Goal: Task Accomplishment & Management: Manage account settings

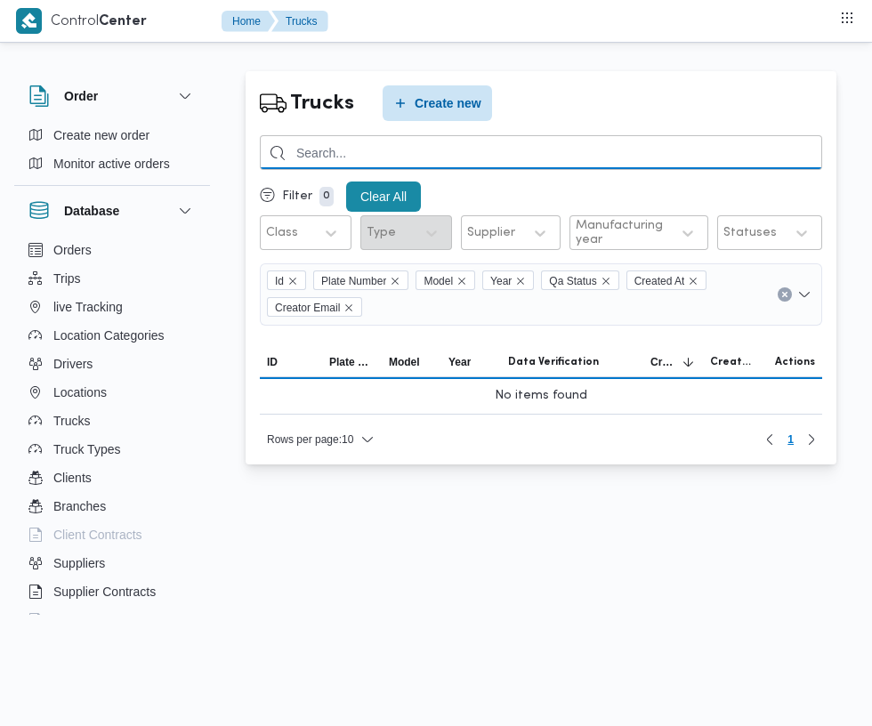
click at [503, 152] on input "search" at bounding box center [541, 152] width 562 height 35
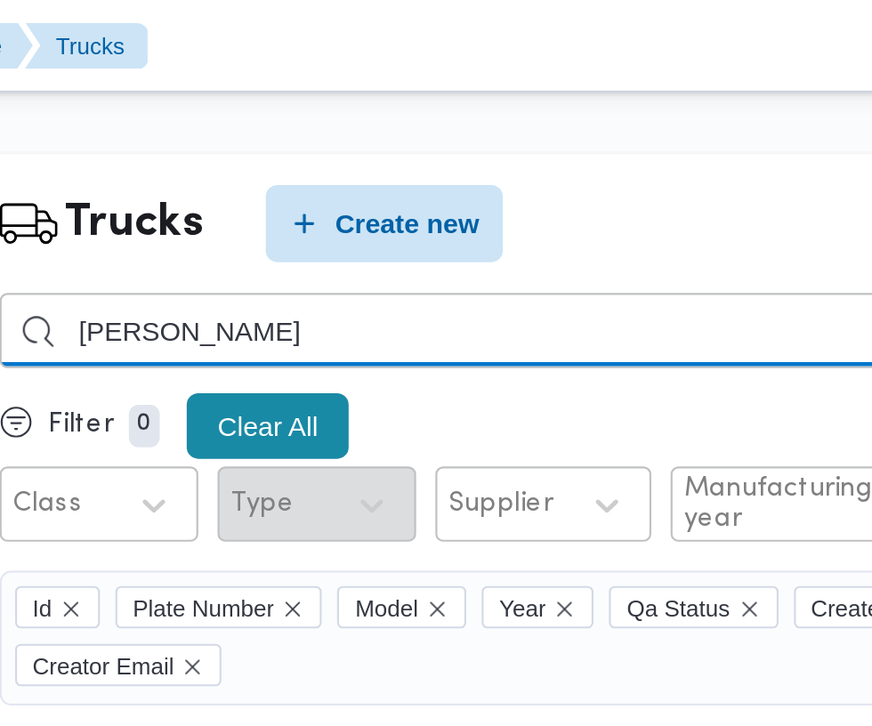
click at [518, 157] on input "مصطفي بكر" at bounding box center [541, 152] width 562 height 35
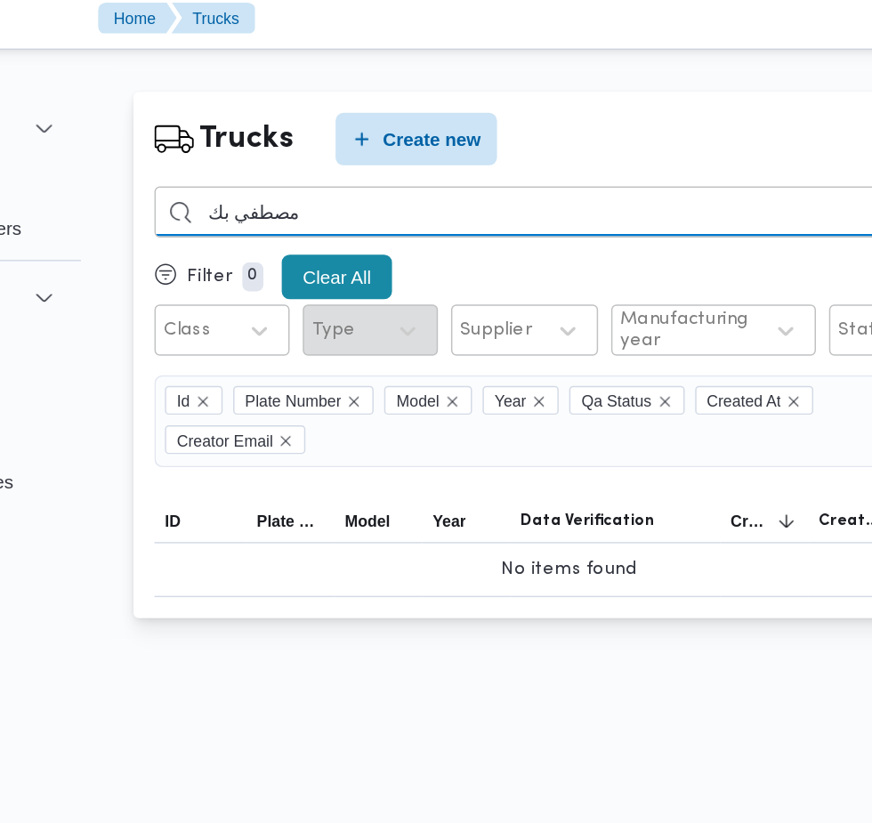
type input "مصطفي بكر"
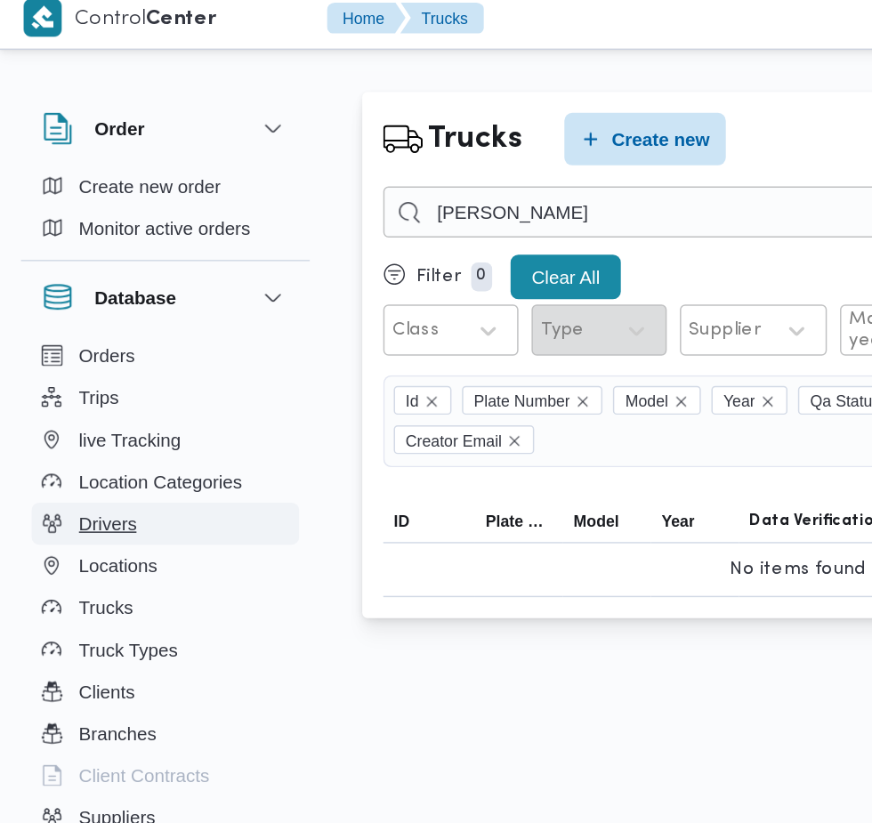
click at [128, 369] on button "Drivers" at bounding box center [111, 364] width 181 height 28
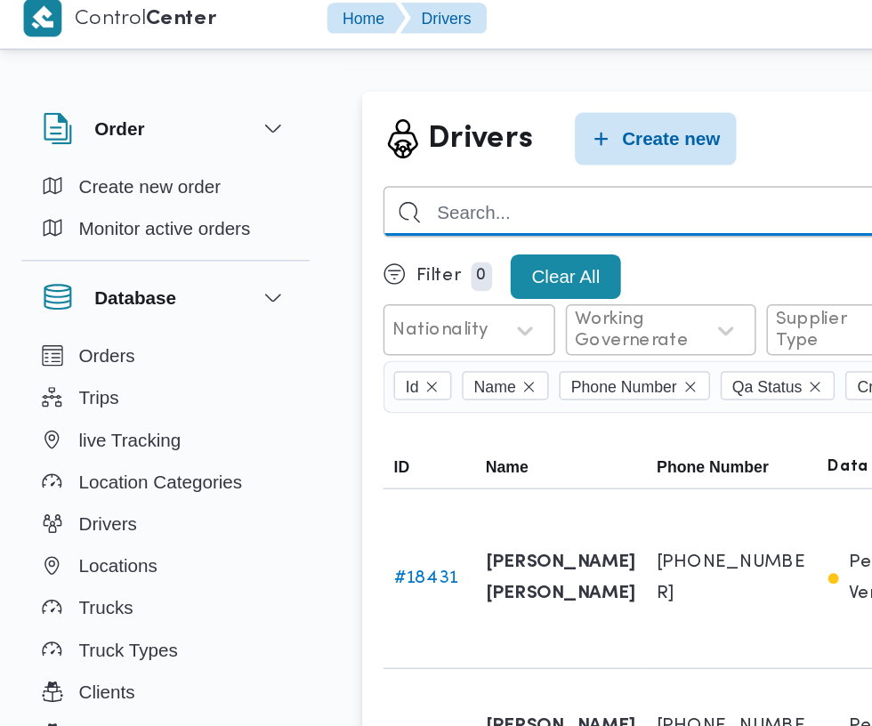
click at [473, 152] on input "search" at bounding box center [652, 152] width 785 height 35
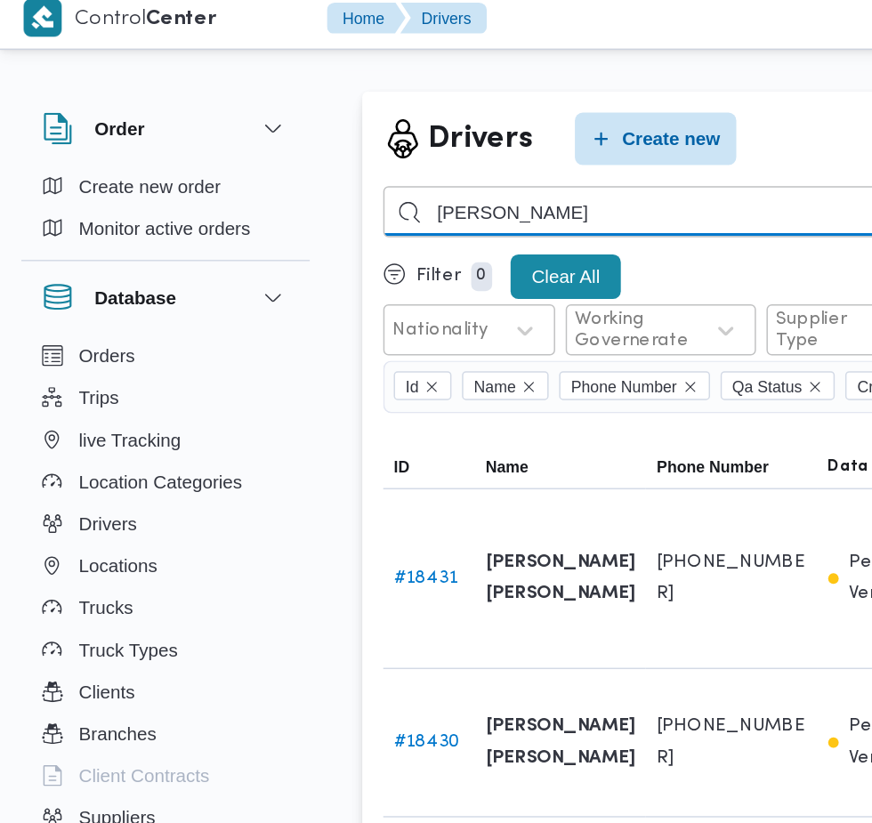
type input "مصطفي بكر"
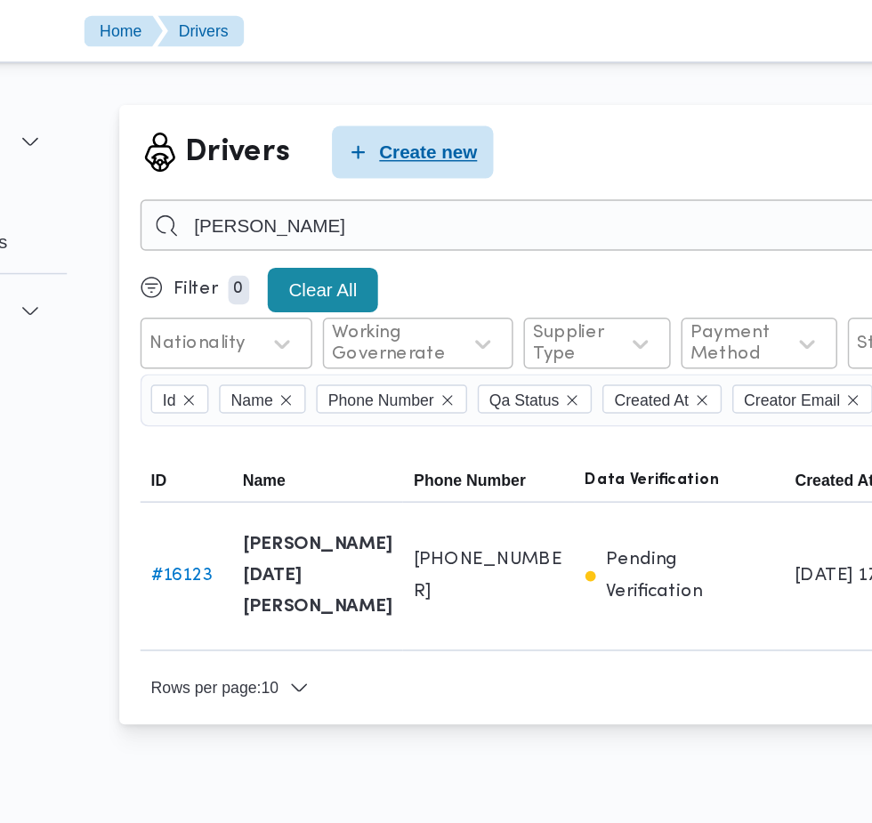
click at [456, 103] on span "Create new" at bounding box center [455, 103] width 67 height 21
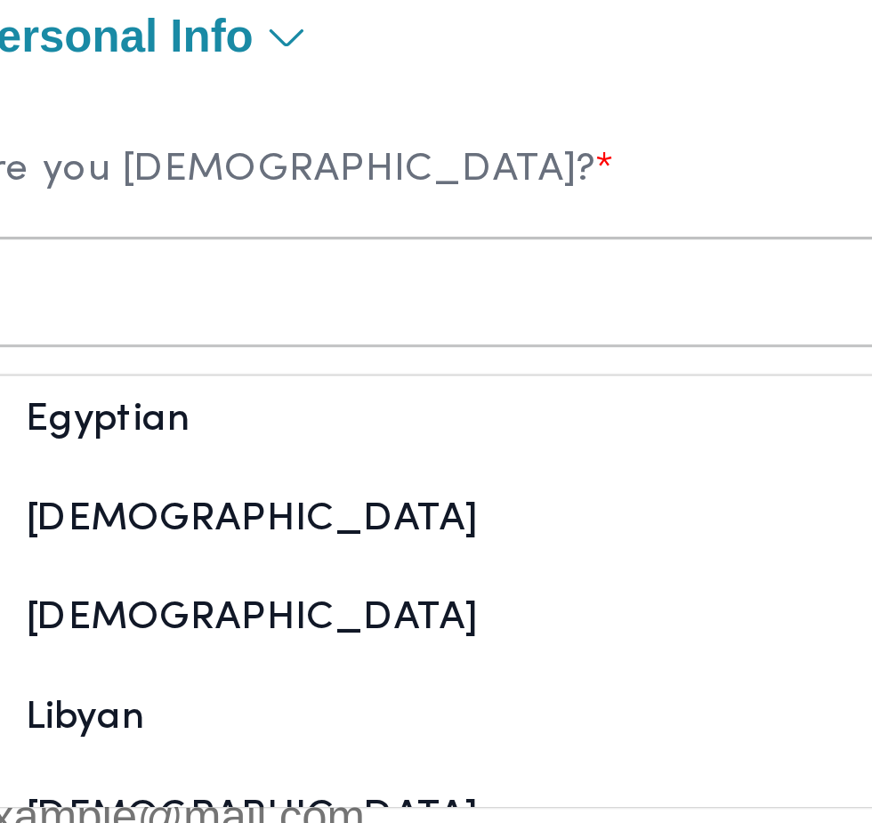
click at [289, 236] on div "Egyptian" at bounding box center [265, 236] width 312 height 31
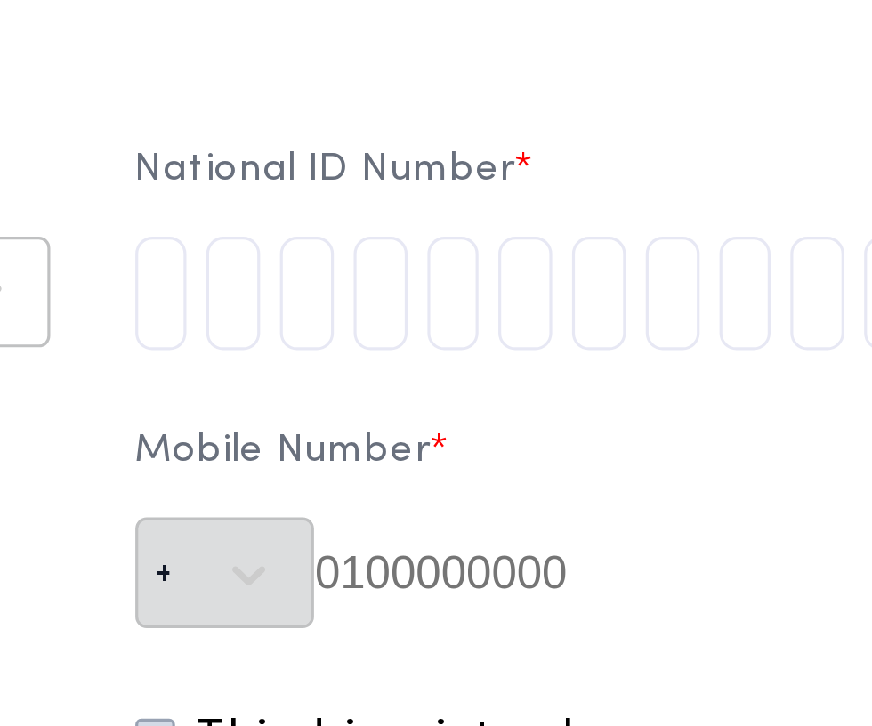
click at [466, 201] on input "tel" at bounding box center [457, 190] width 17 height 36
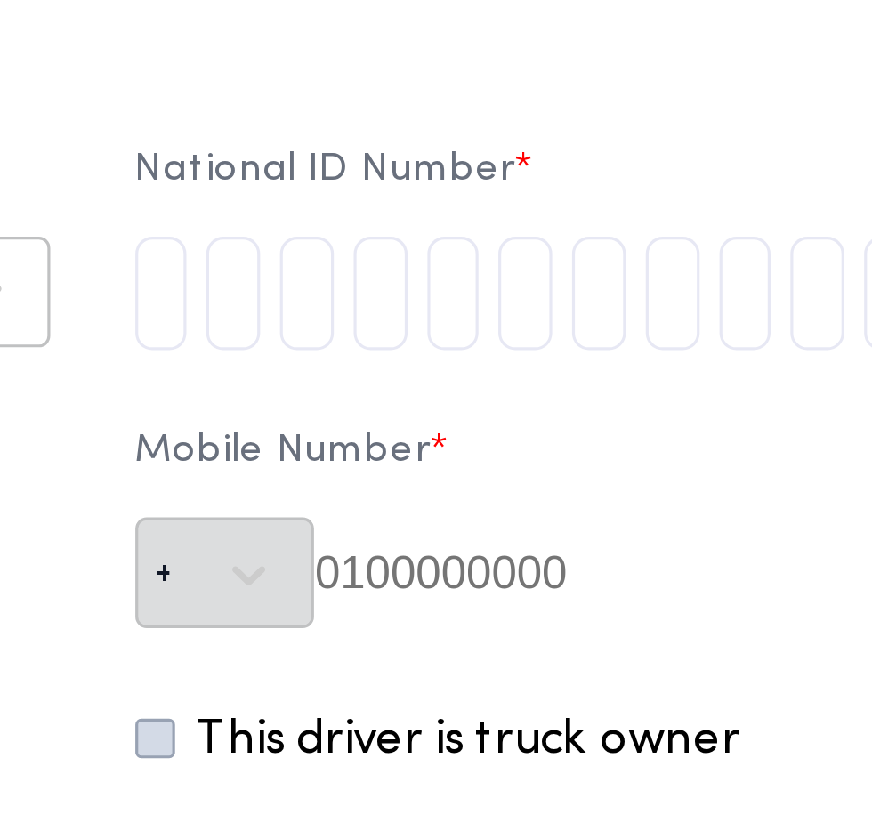
type input "3"
type input "0"
type input "1"
type input "0"
type input "3"
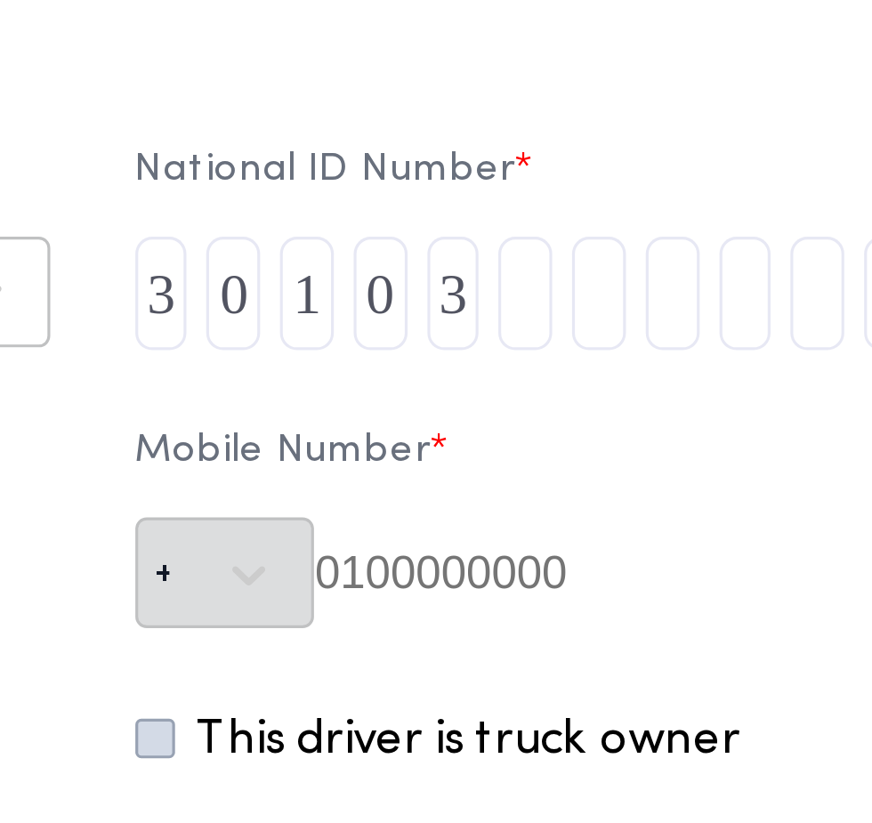
type input "0"
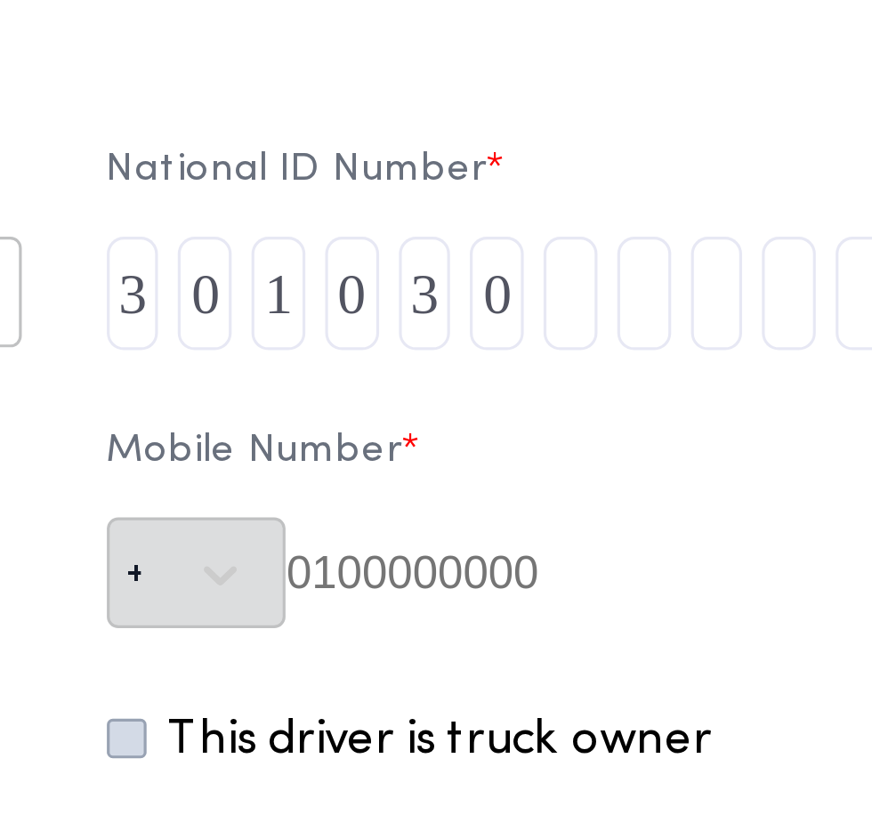
type input "6"
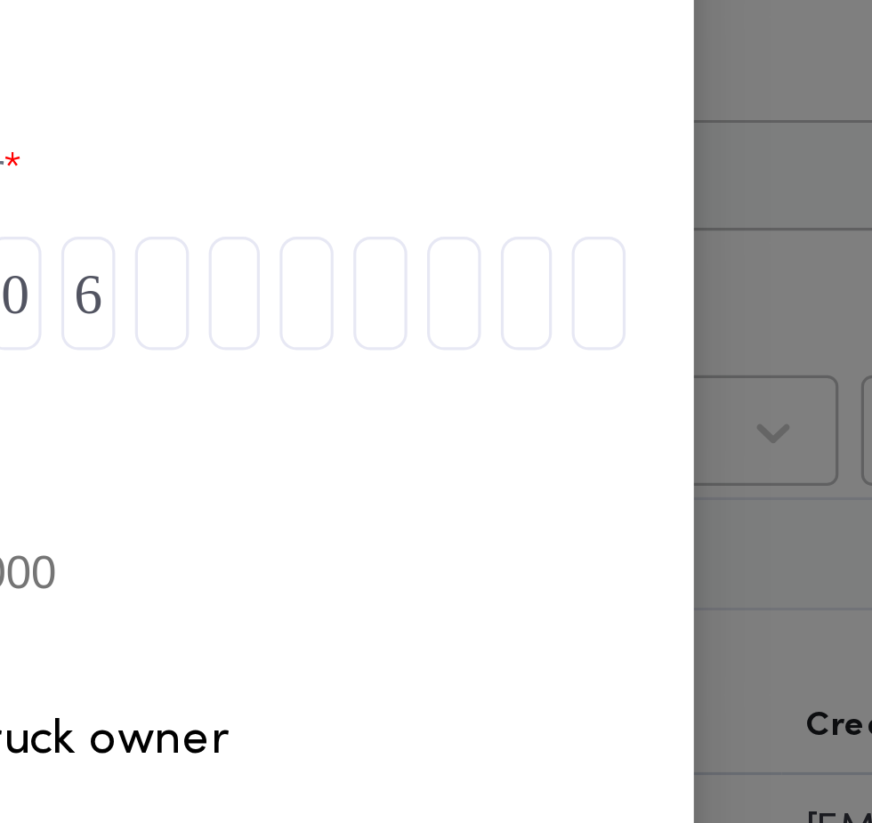
type input "1"
type input "8"
type input "0"
type input "9"
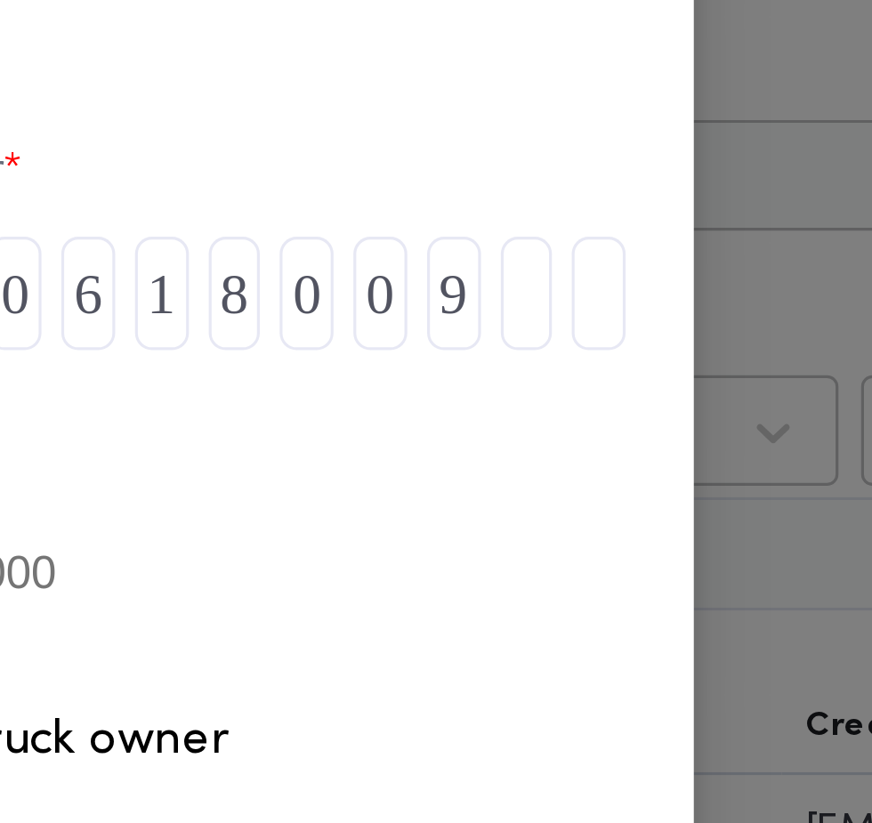
type input "1"
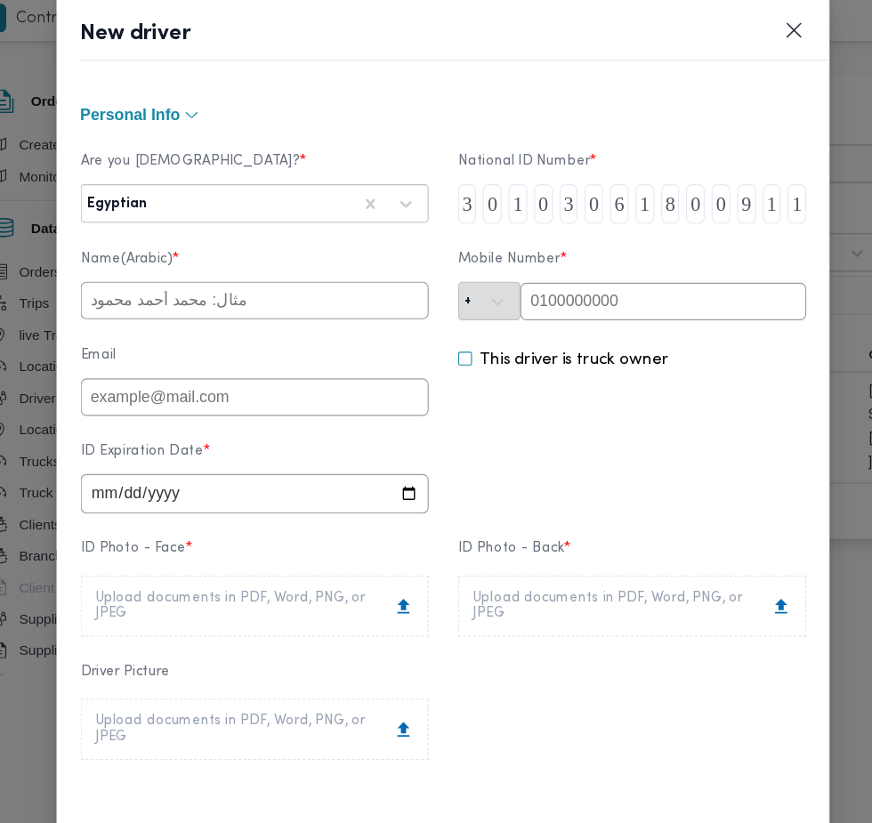
type input "1"
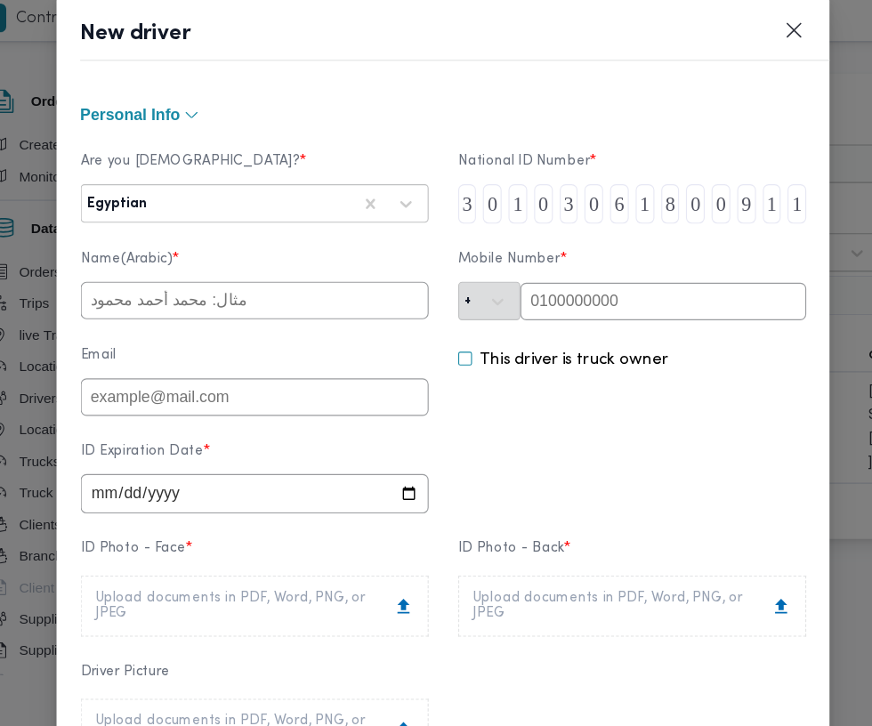
click at [378, 287] on input "text" at bounding box center [266, 276] width 314 height 34
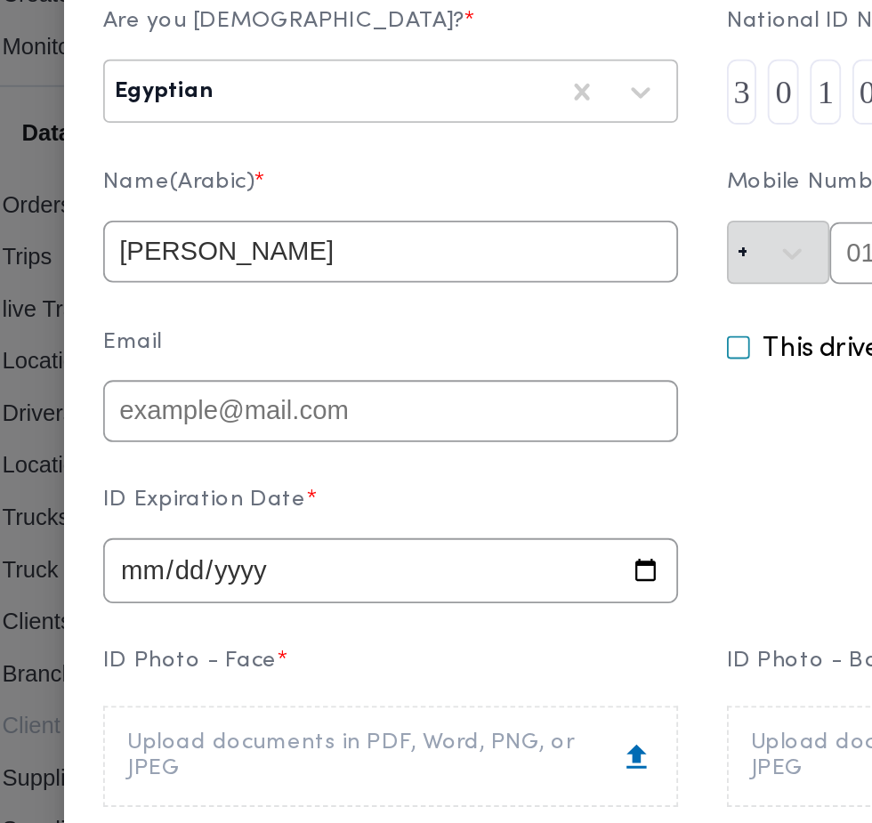
type input "[PERSON_NAME]"
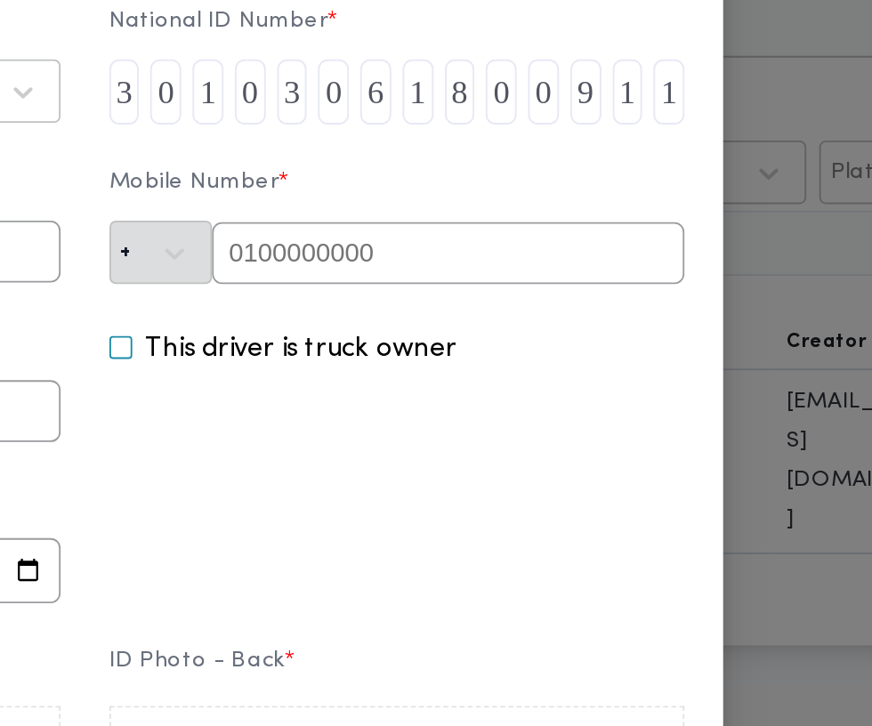
click at [716, 282] on input "text" at bounding box center [634, 277] width 258 height 34
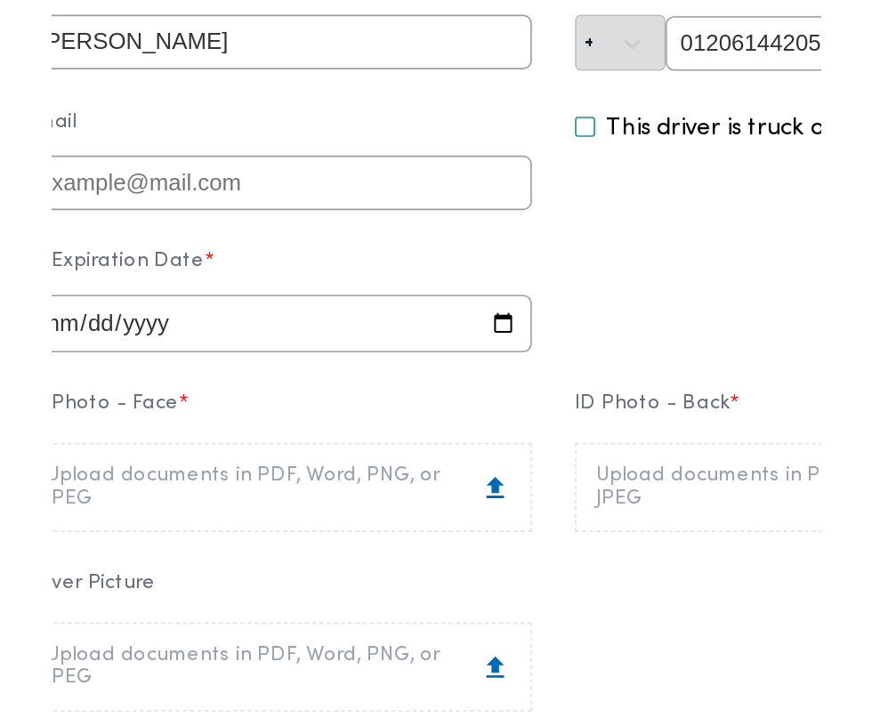
scroll to position [113, 0]
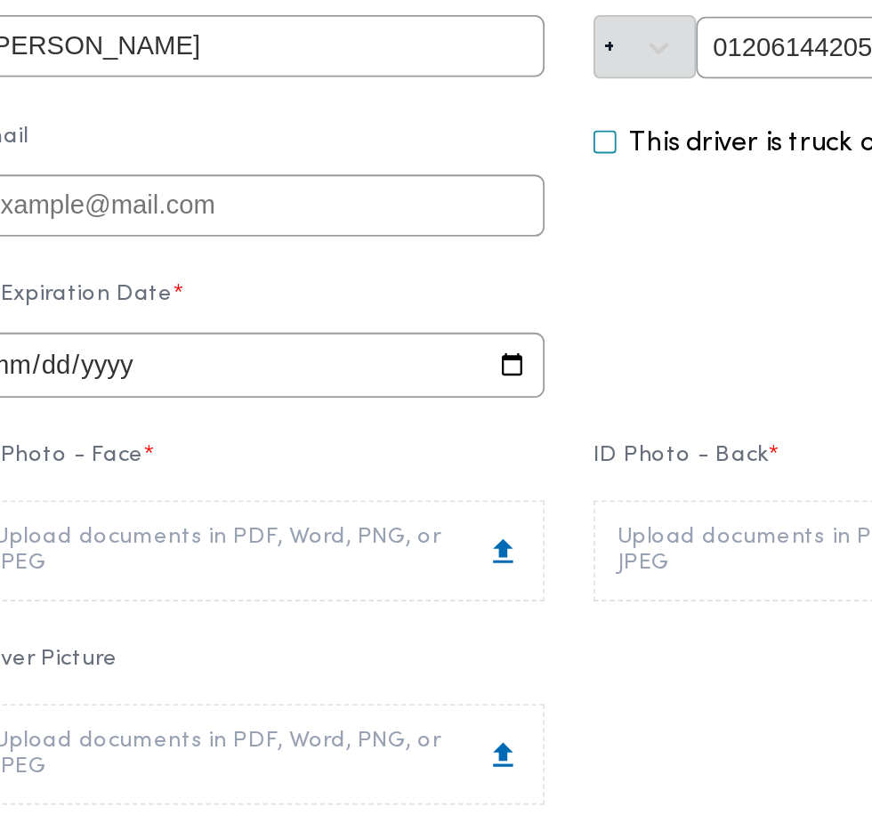
type input "01206144205"
click at [401, 347] on input "date" at bounding box center [266, 338] width 314 height 36
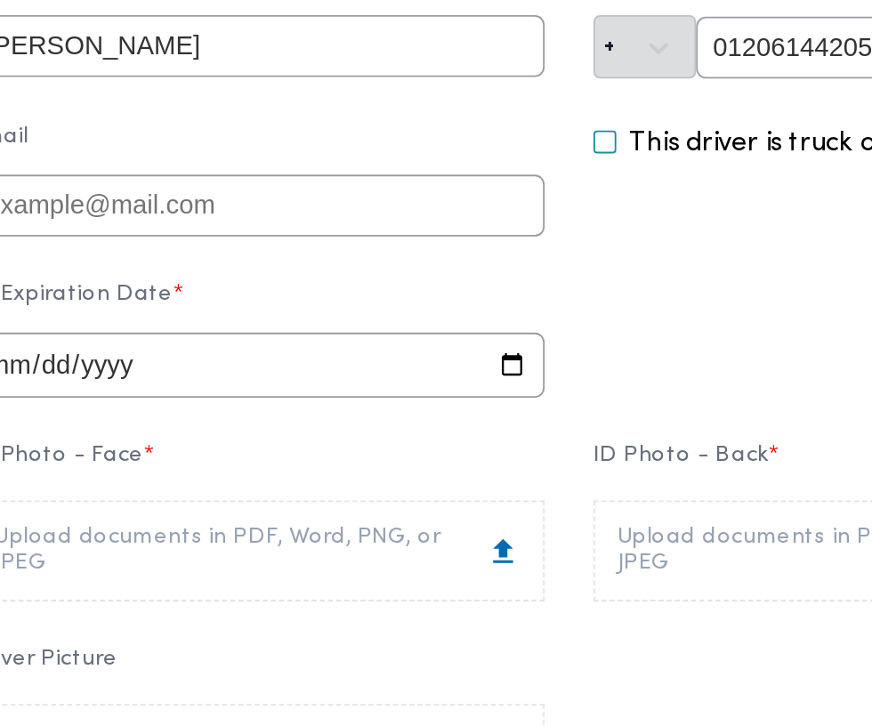
type input "2026-09-13"
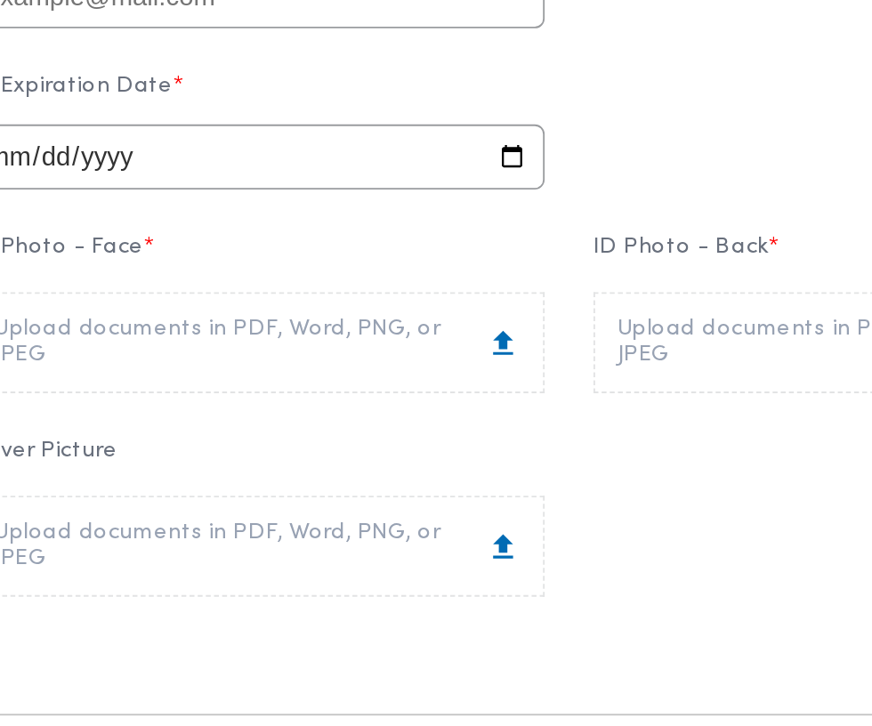
scroll to position [249, 0]
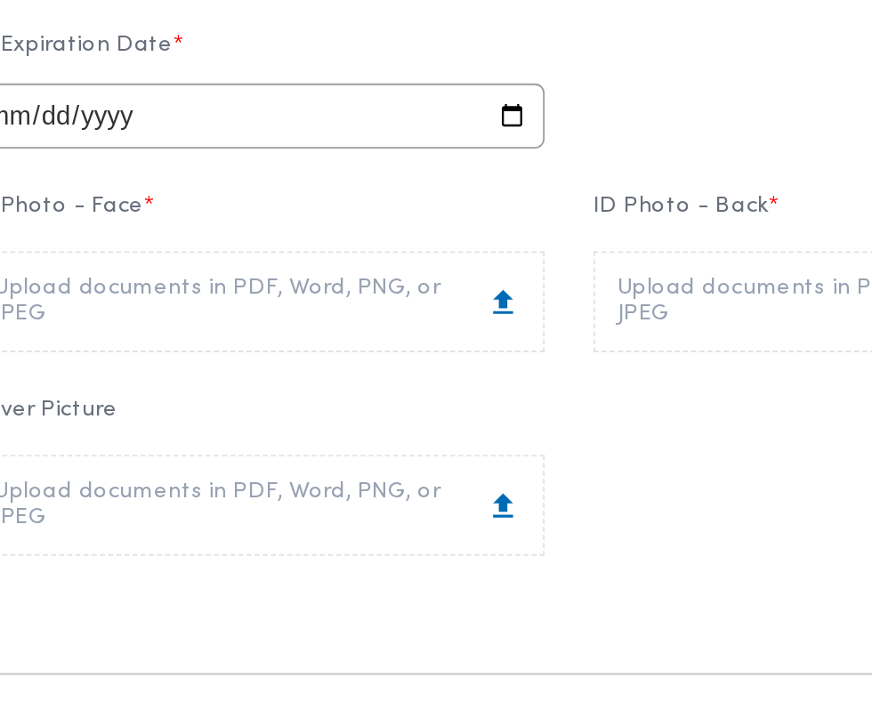
click at [409, 318] on div "Upload documents in PDF, Word, PNG, or JPEG" at bounding box center [265, 303] width 287 height 28
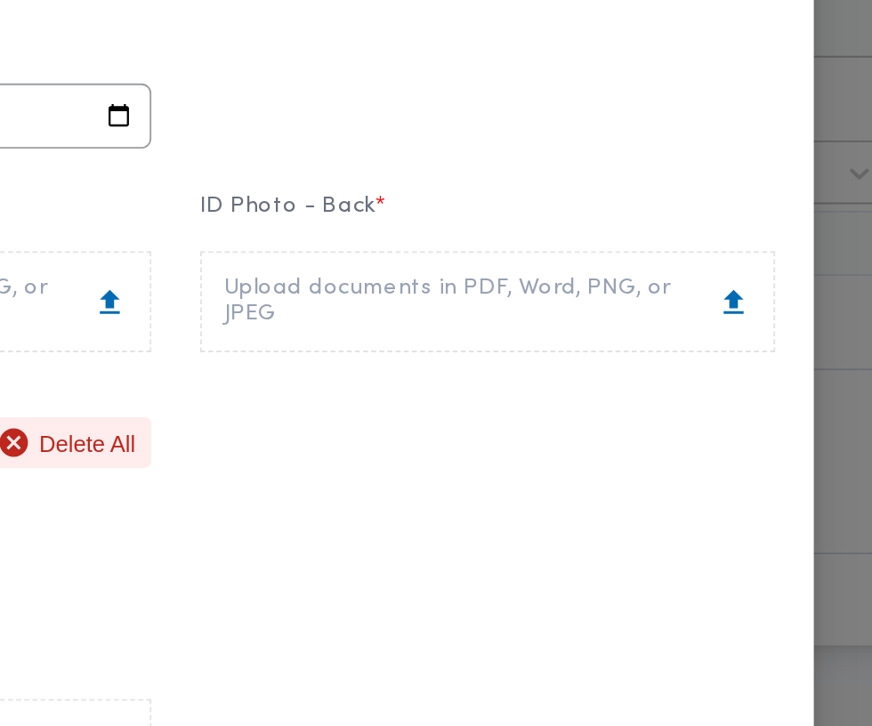
click at [670, 312] on div "Upload documents in PDF, Word, PNG, or JPEG" at bounding box center [606, 303] width 287 height 28
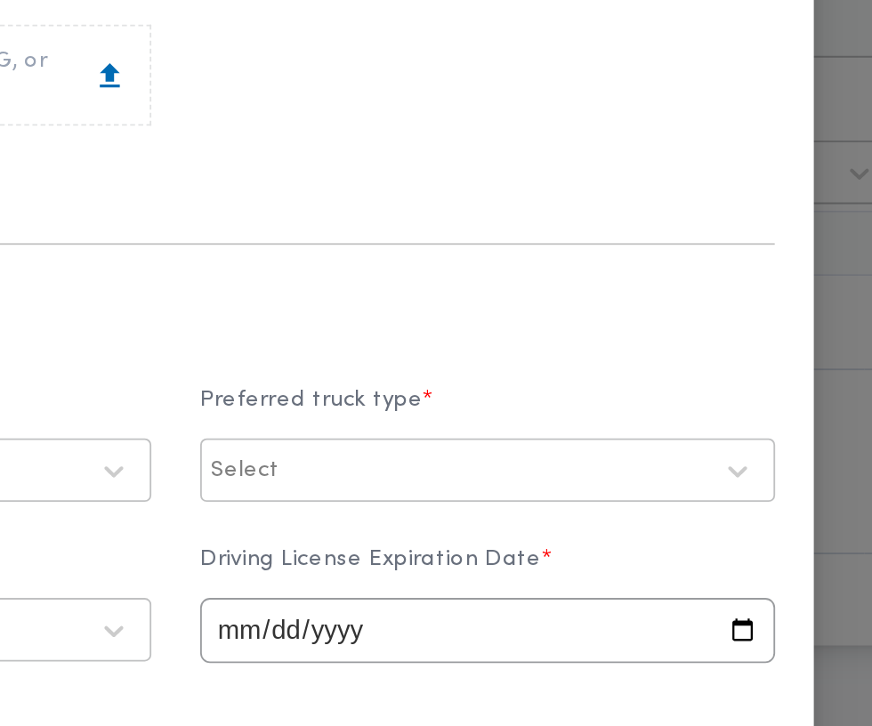
scroll to position [644, 0]
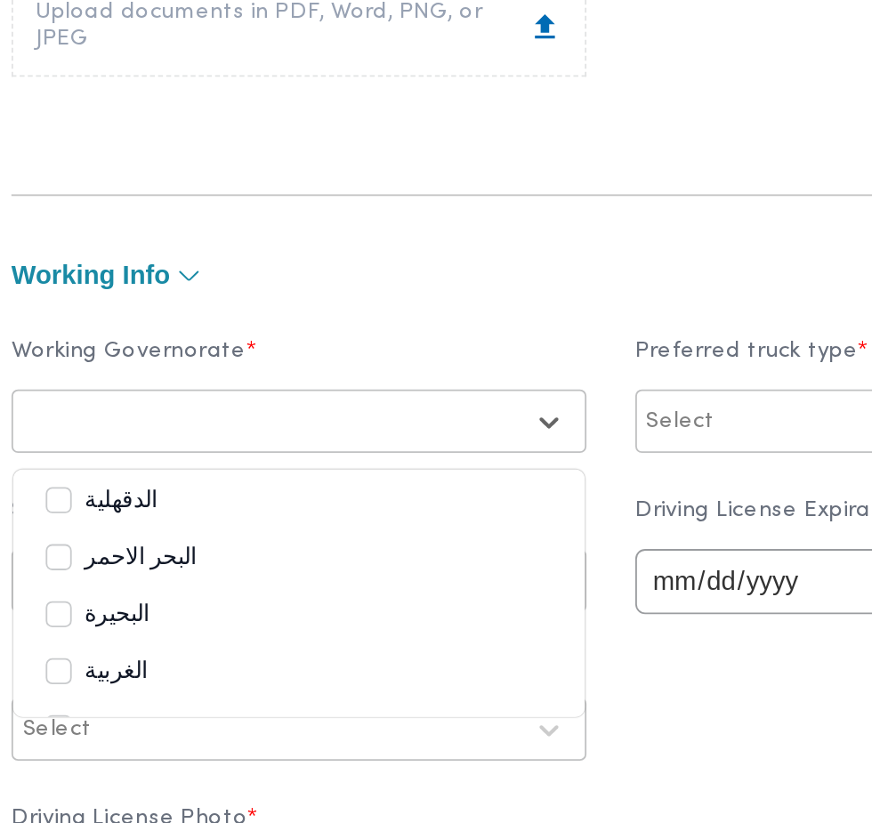
click at [373, 455] on div "البحر الاحمر" at bounding box center [265, 443] width 277 height 21
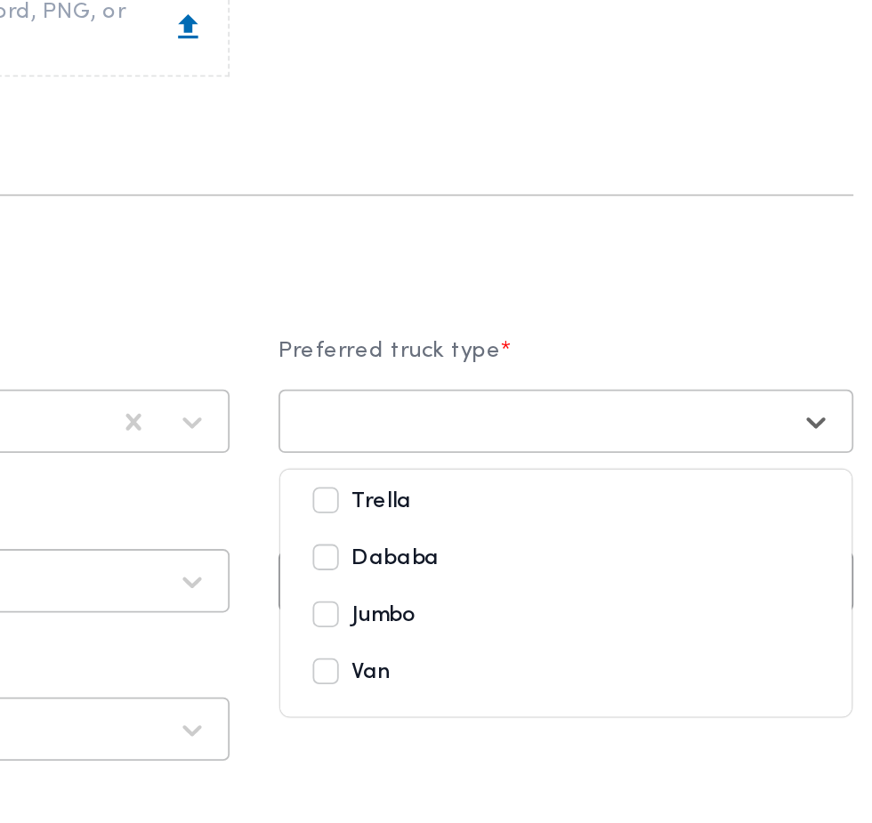
click at [634, 482] on div "Jumbo" at bounding box center [606, 474] width 277 height 21
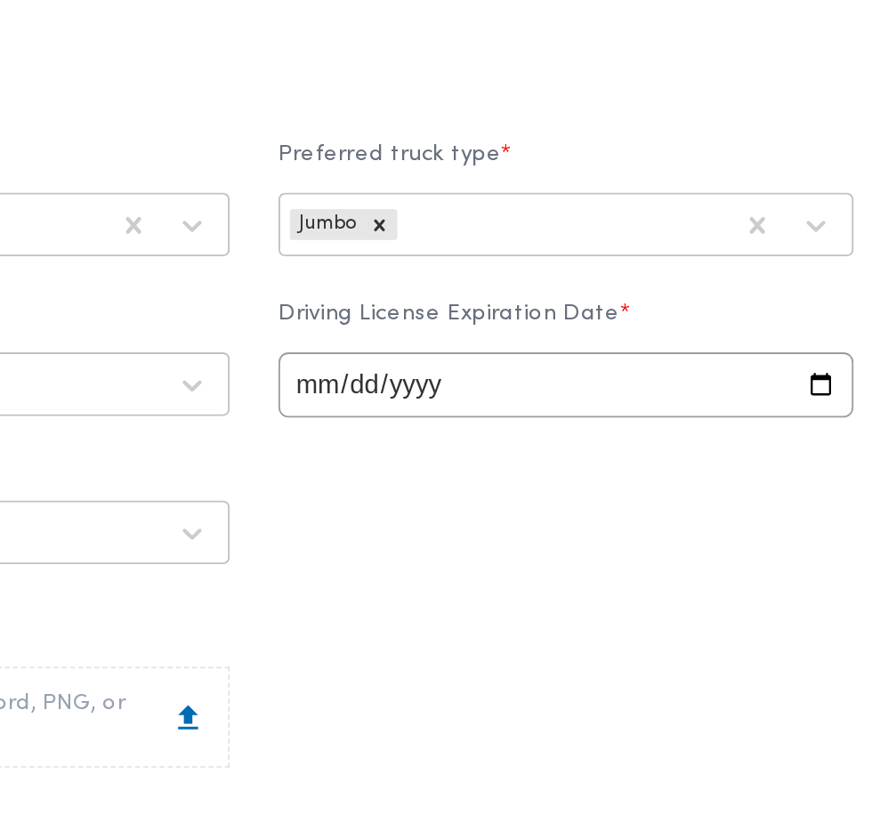
scroll to position [783, 0]
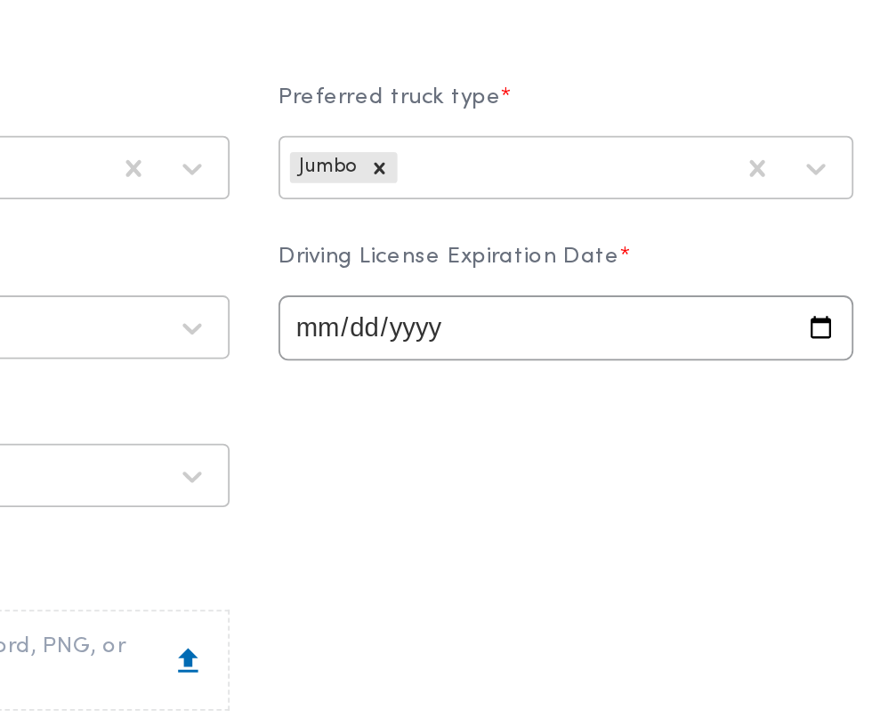
click at [636, 320] on input "date" at bounding box center [606, 318] width 314 height 36
type input "2026-09-13"
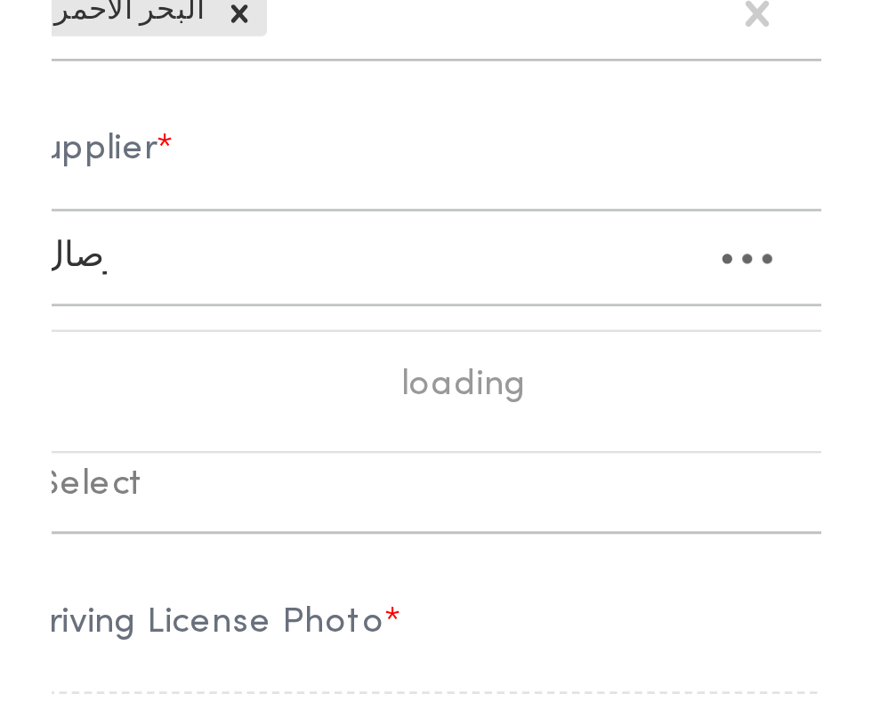
scroll to position [0, 0]
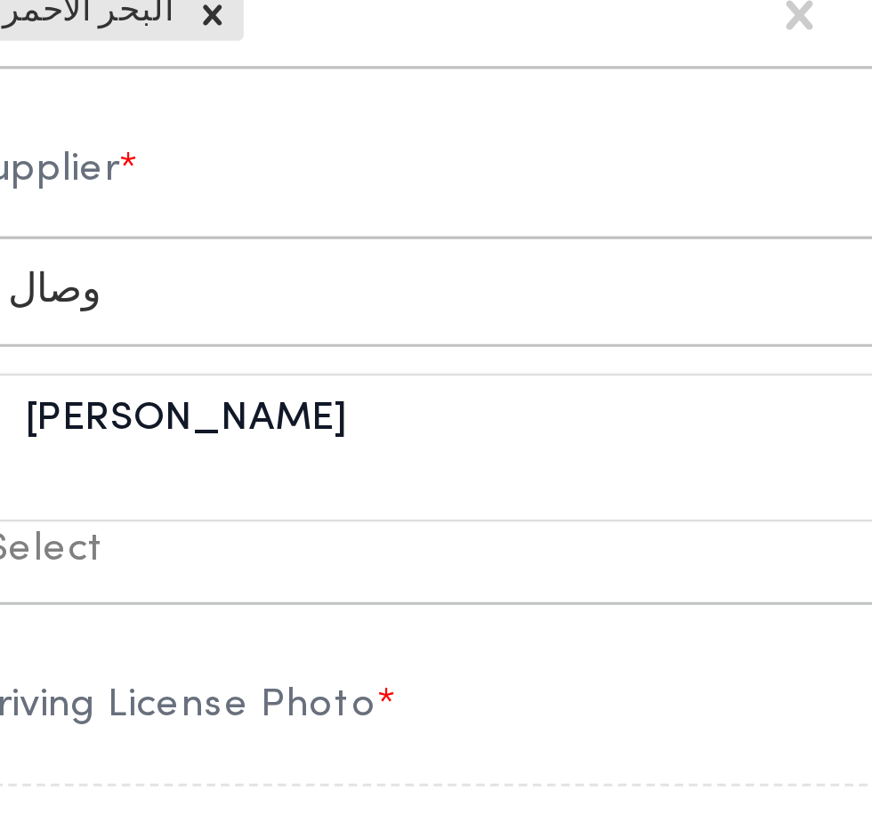
click at [354, 374] on div "[PERSON_NAME]" at bounding box center [265, 364] width 312 height 31
type input "وصال ا"
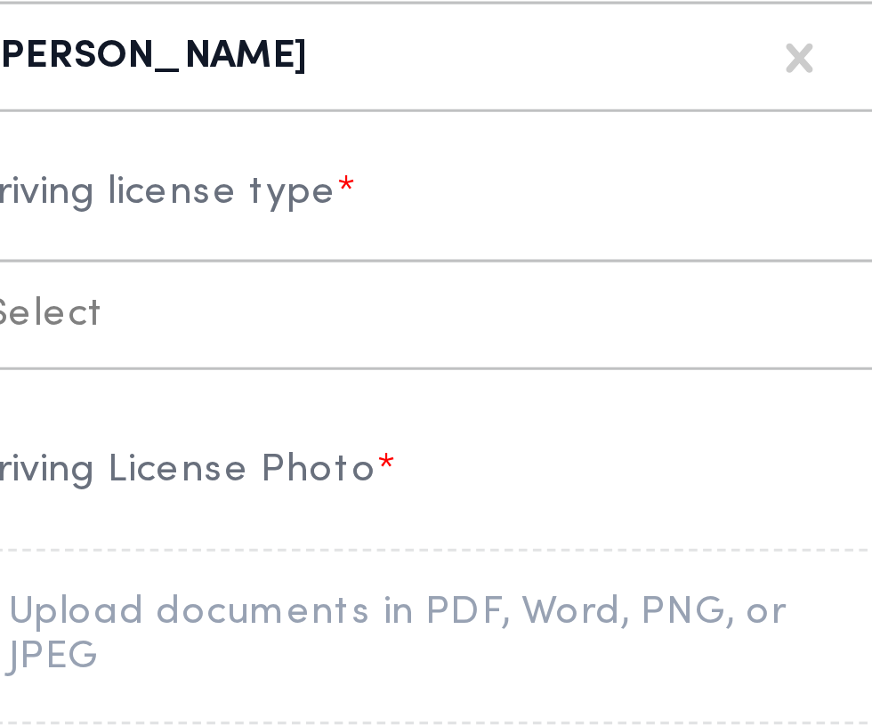
scroll to position [857, 0]
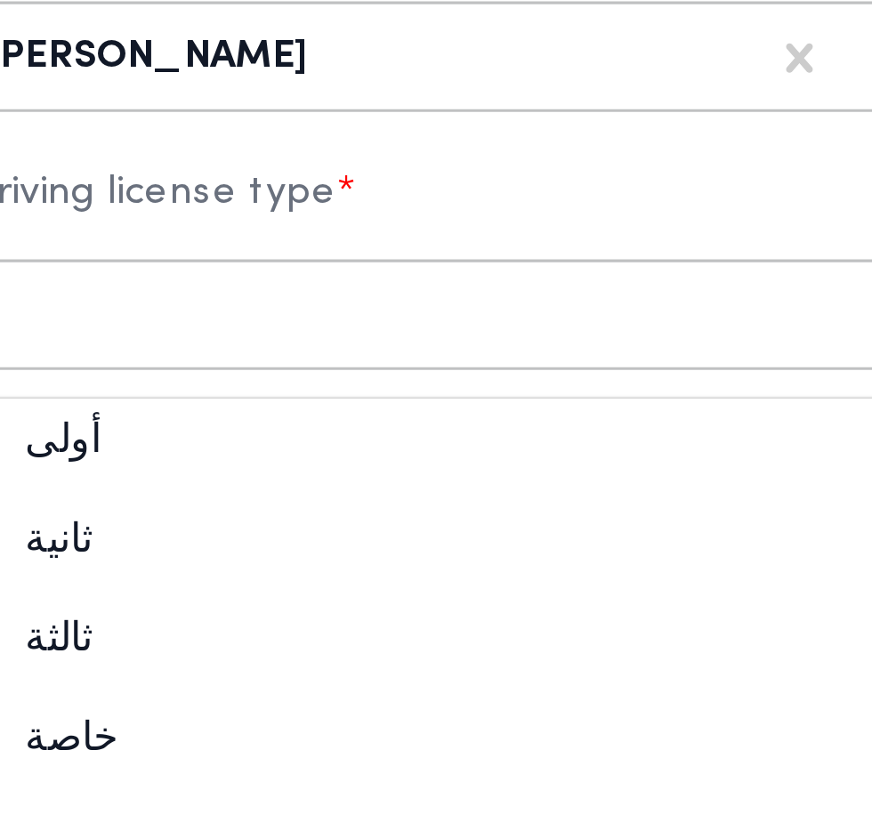
click at [289, 379] on div "أولى" at bounding box center [265, 371] width 312 height 31
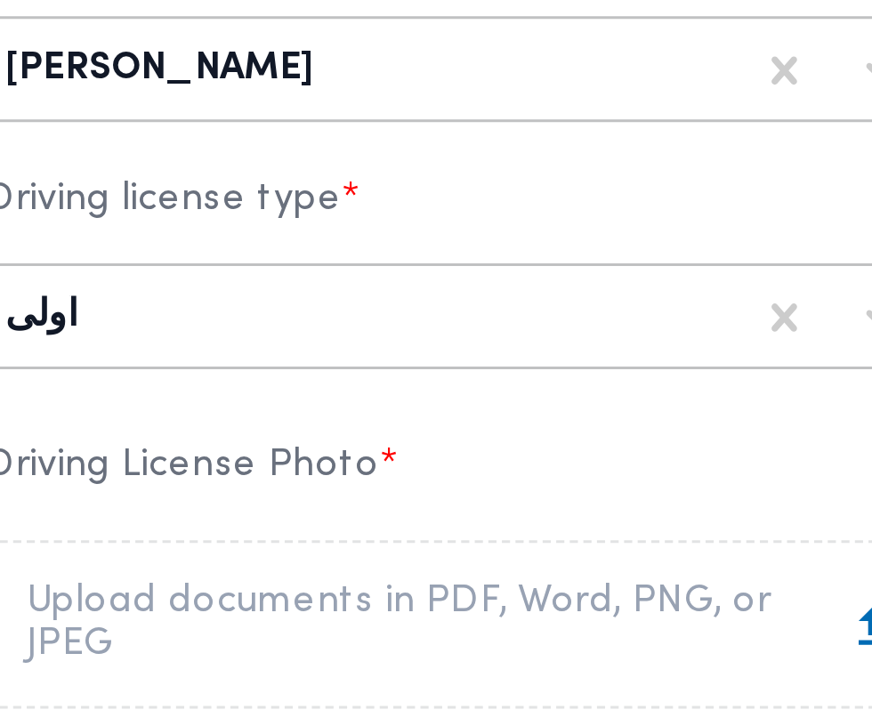
scroll to position [858, 0]
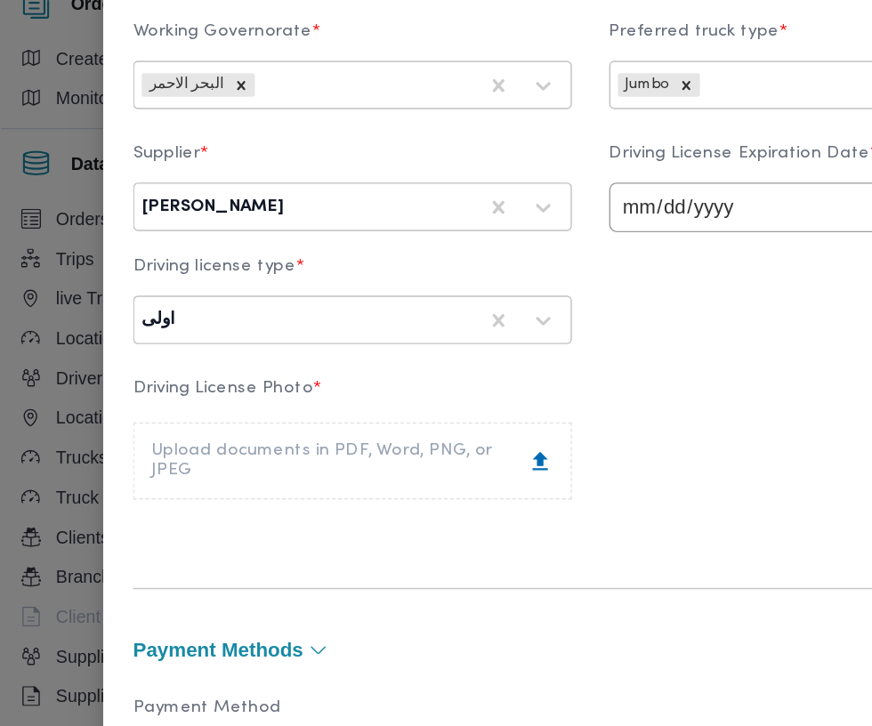
click at [367, 429] on div "Upload documents in PDF, Word, PNG, or JPEG" at bounding box center [265, 423] width 287 height 28
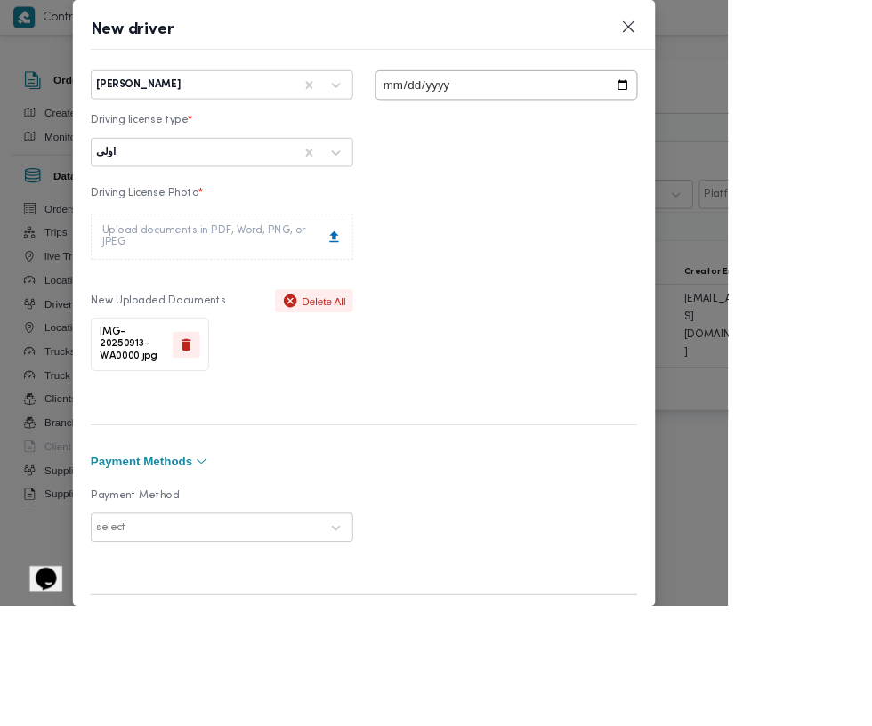
scroll to position [1176, 0]
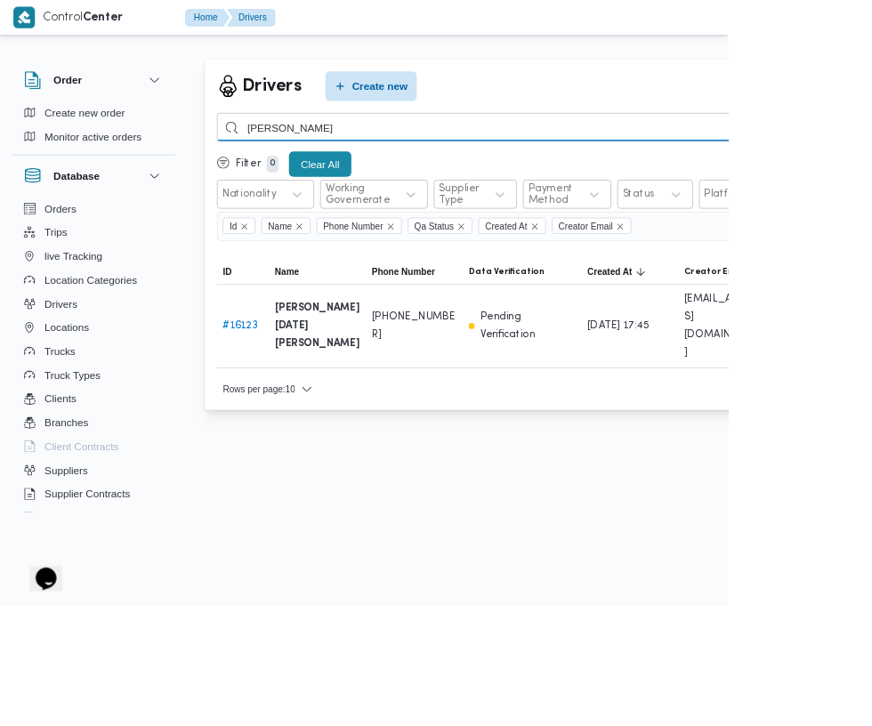
click at [637, 152] on input "مصطفي بكر" at bounding box center [652, 152] width 785 height 35
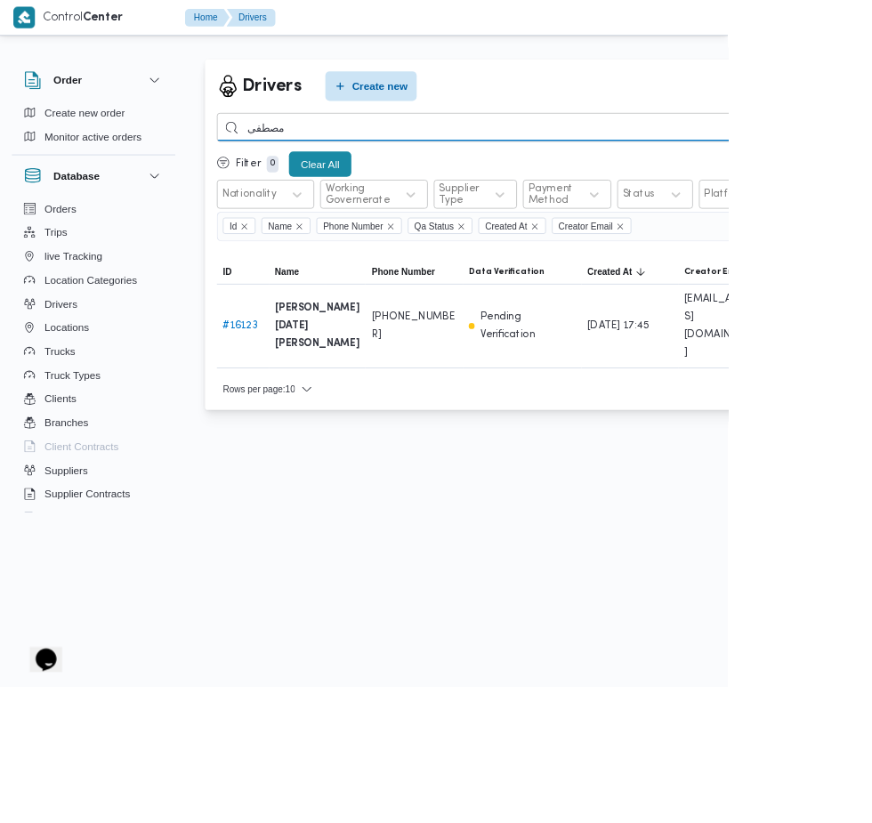
type input "مصطفي"
type input "اسلام عماد عبدالجليل"
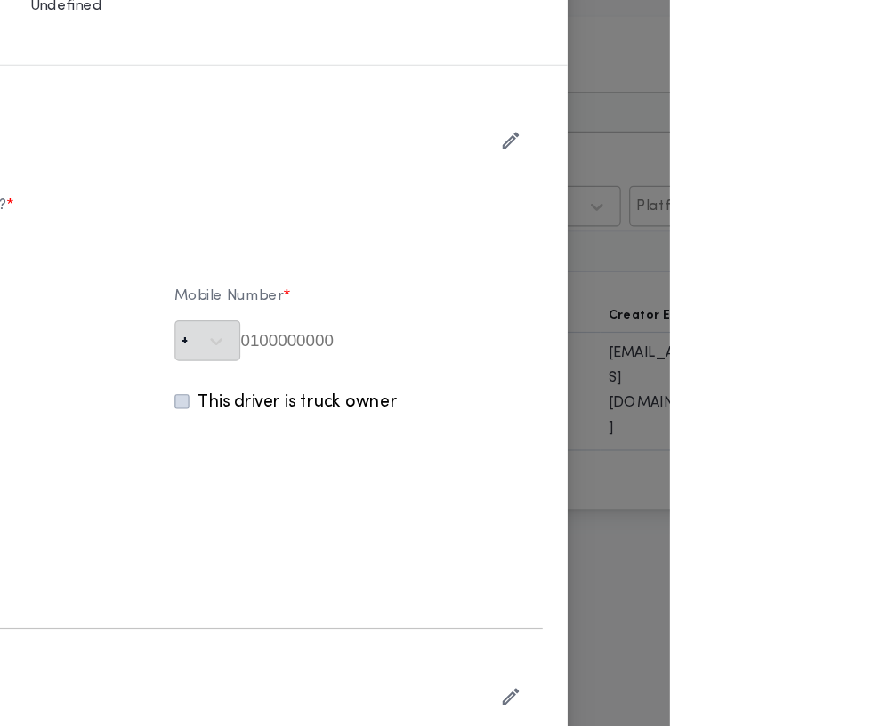
type input "[DEMOGRAPHIC_DATA] [PERSON_NAME]"
type input "01272925003"
type input "2024-11-22"
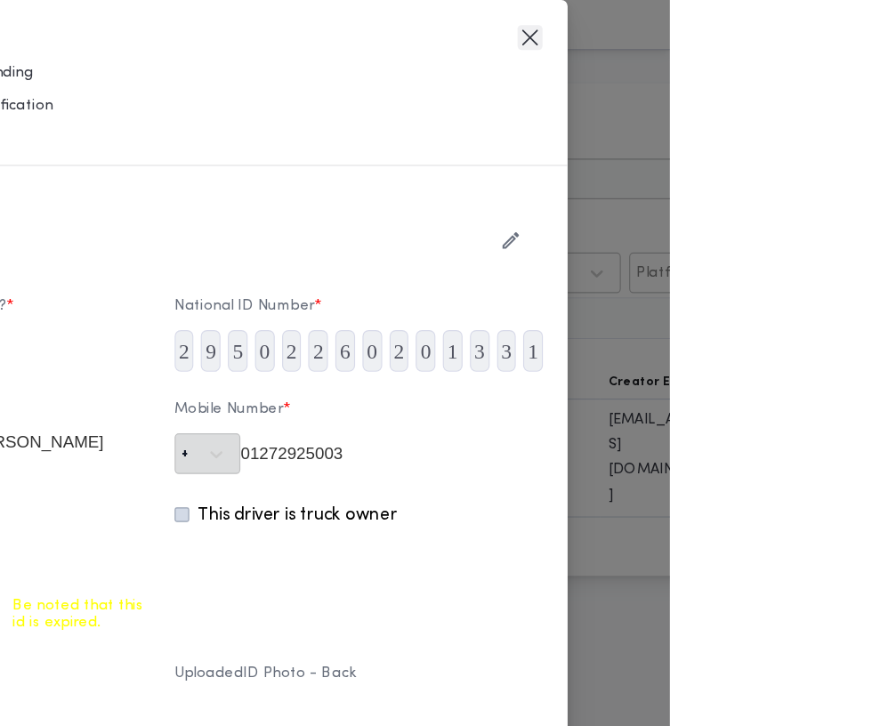
click at [763, 36] on button "Closes this modal window" at bounding box center [752, 31] width 21 height 21
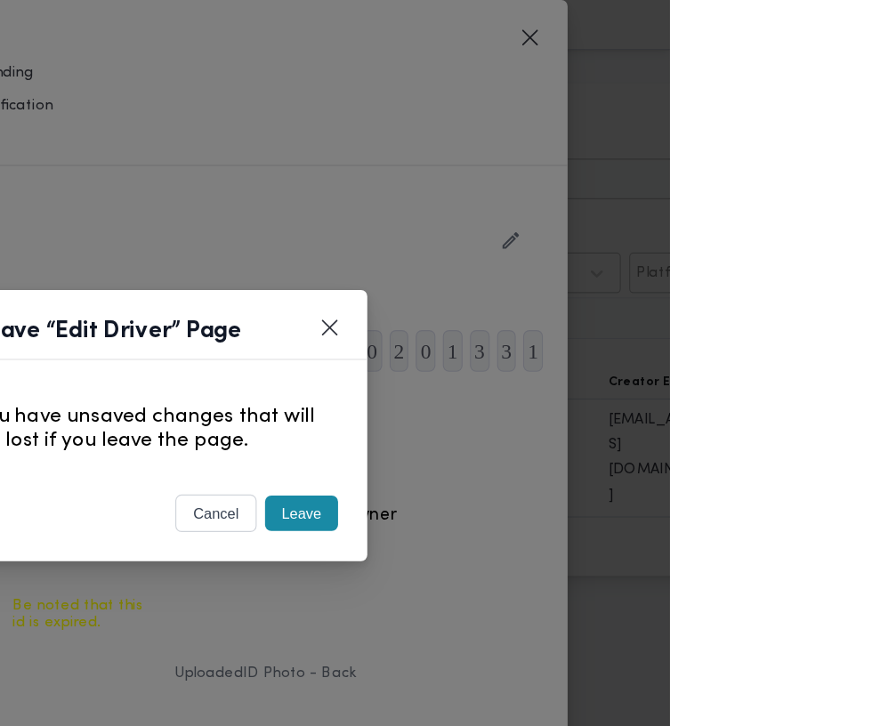
click at [589, 453] on button "Leave" at bounding box center [558, 438] width 62 height 30
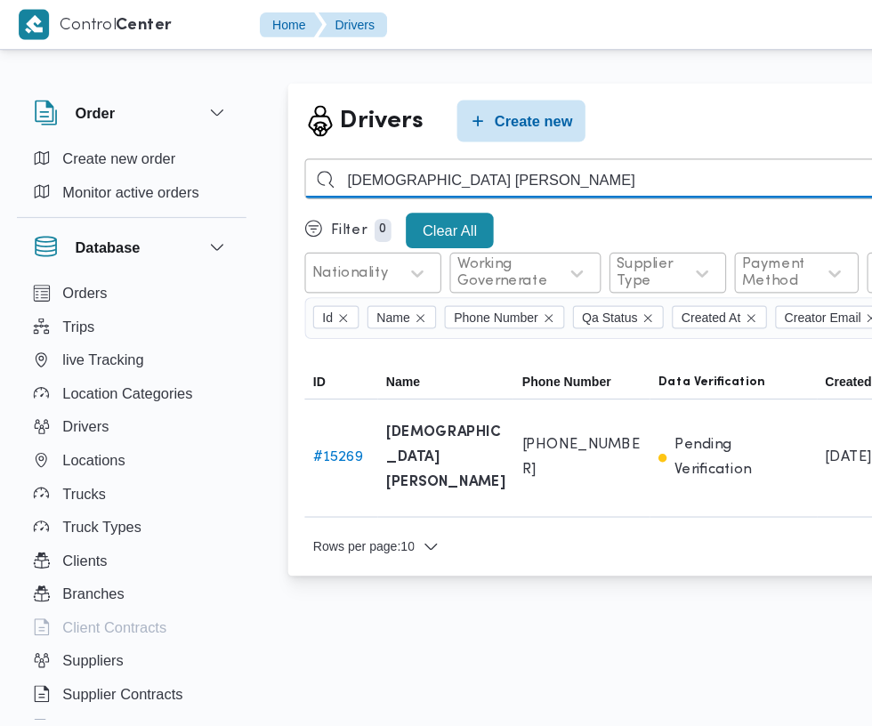
click at [454, 152] on input "اسلام عماد عبدالجليل" at bounding box center [652, 152] width 785 height 35
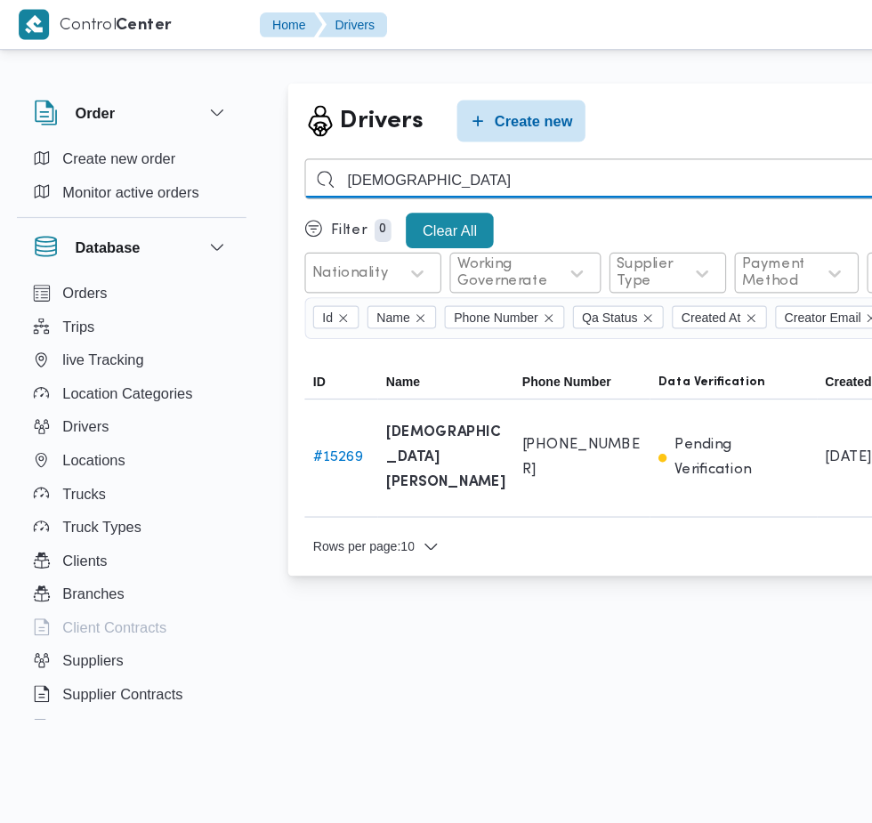
type input "اسلام"
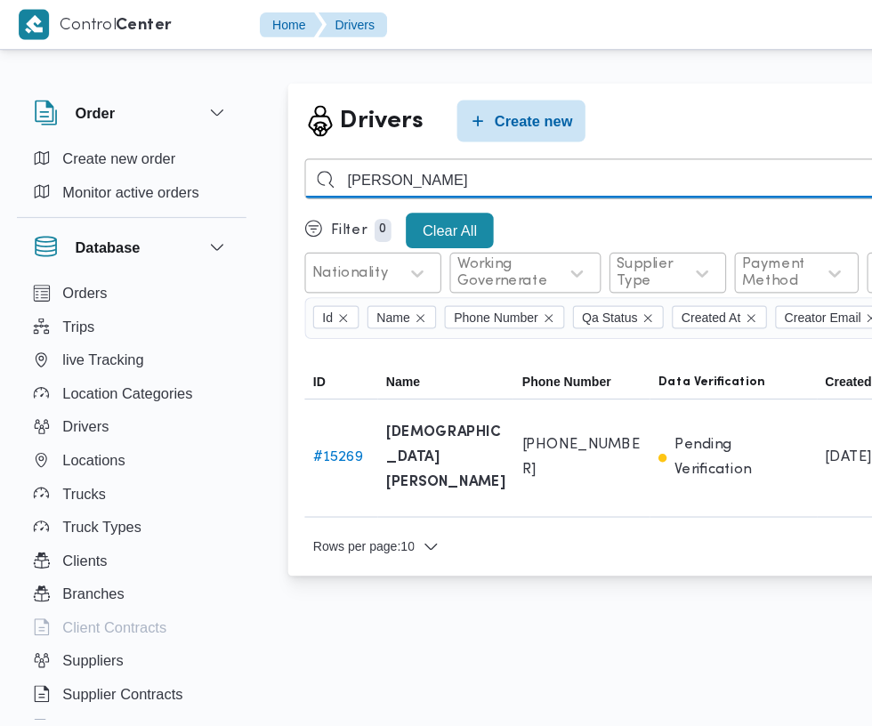
click at [518, 150] on input "احمد ايهاب" at bounding box center [652, 152] width 785 height 35
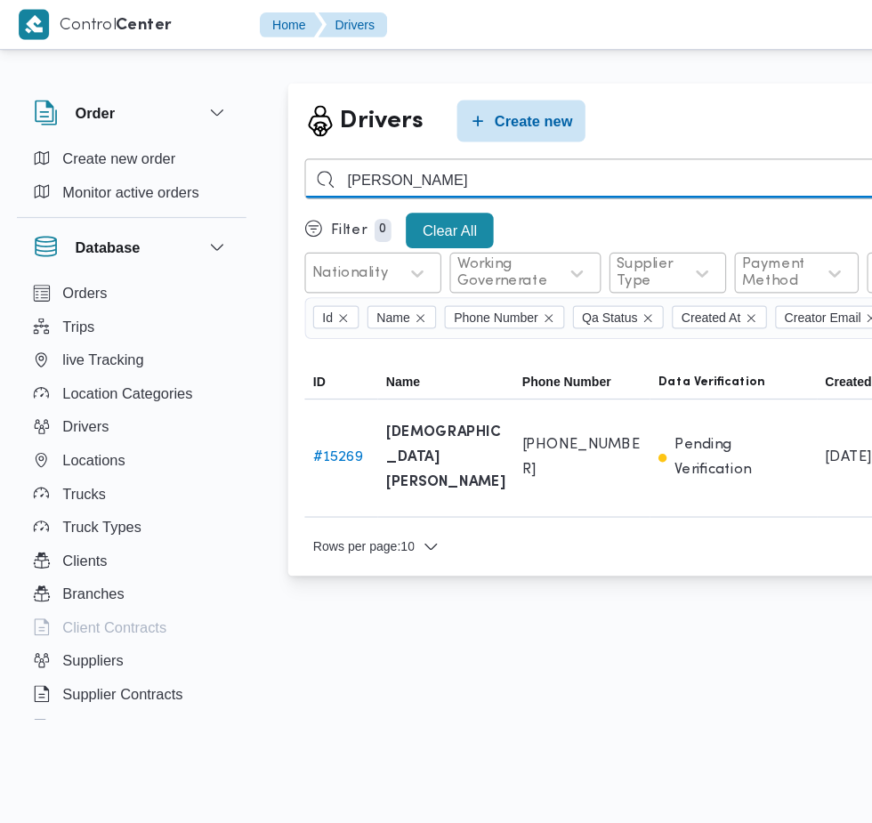
type input "احمد ايهاب محمد"
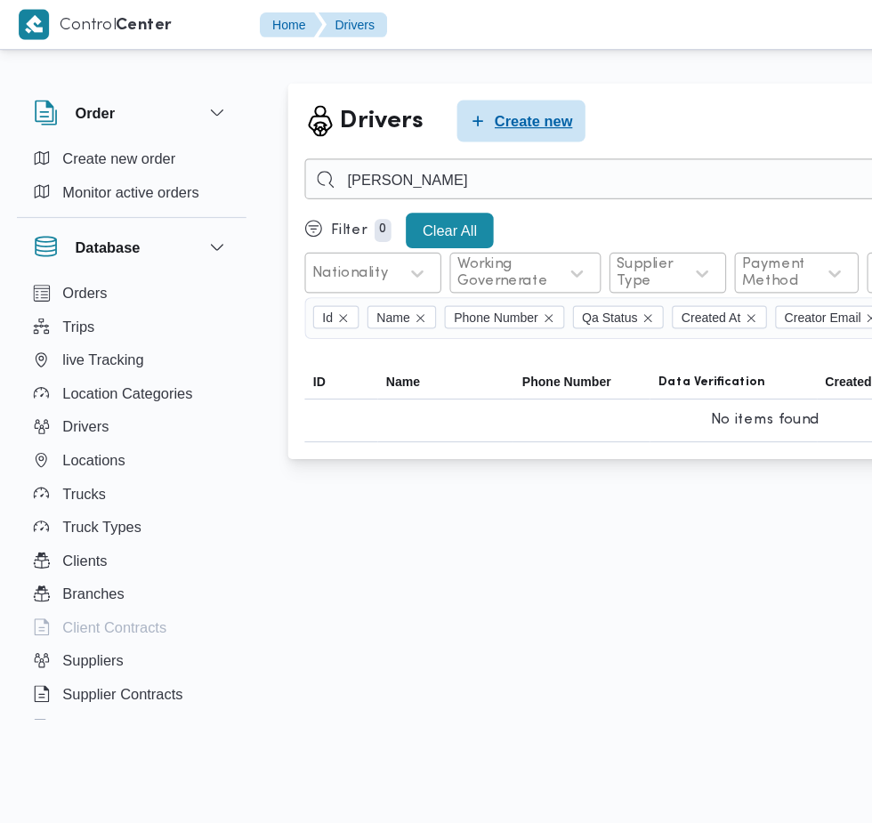
click at [453, 101] on span "Create new" at bounding box center [455, 103] width 67 height 21
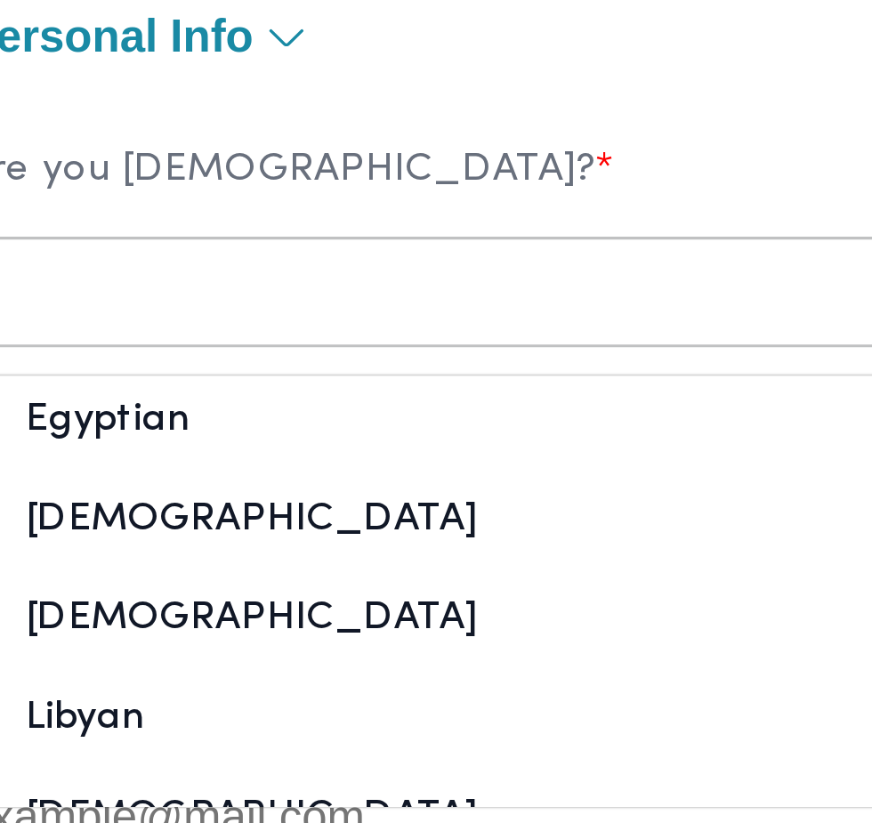
click at [279, 246] on div "Egyptian" at bounding box center [265, 236] width 312 height 31
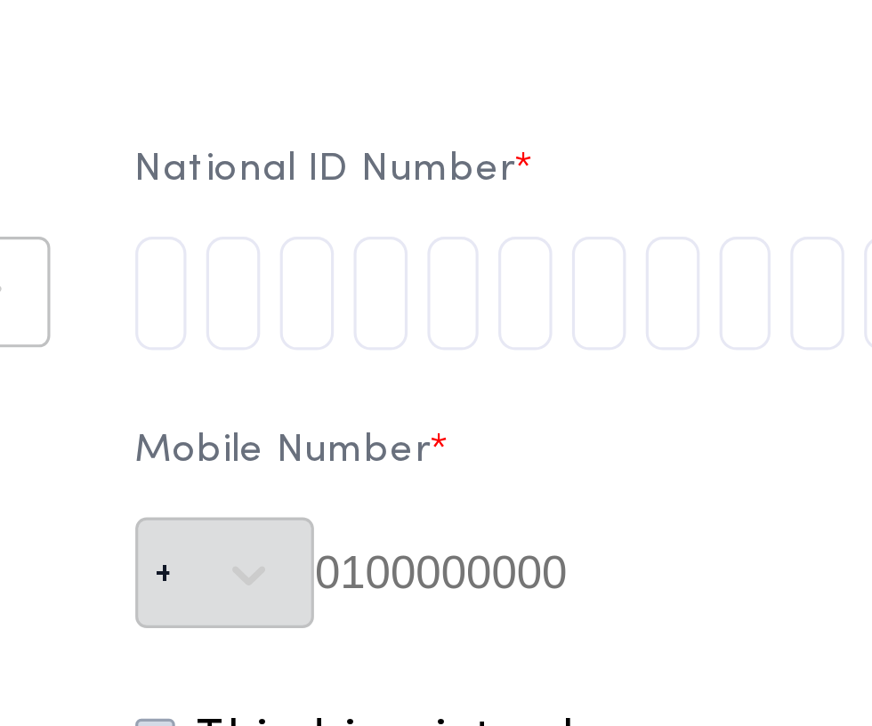
click at [466, 197] on input "tel" at bounding box center [457, 190] width 17 height 36
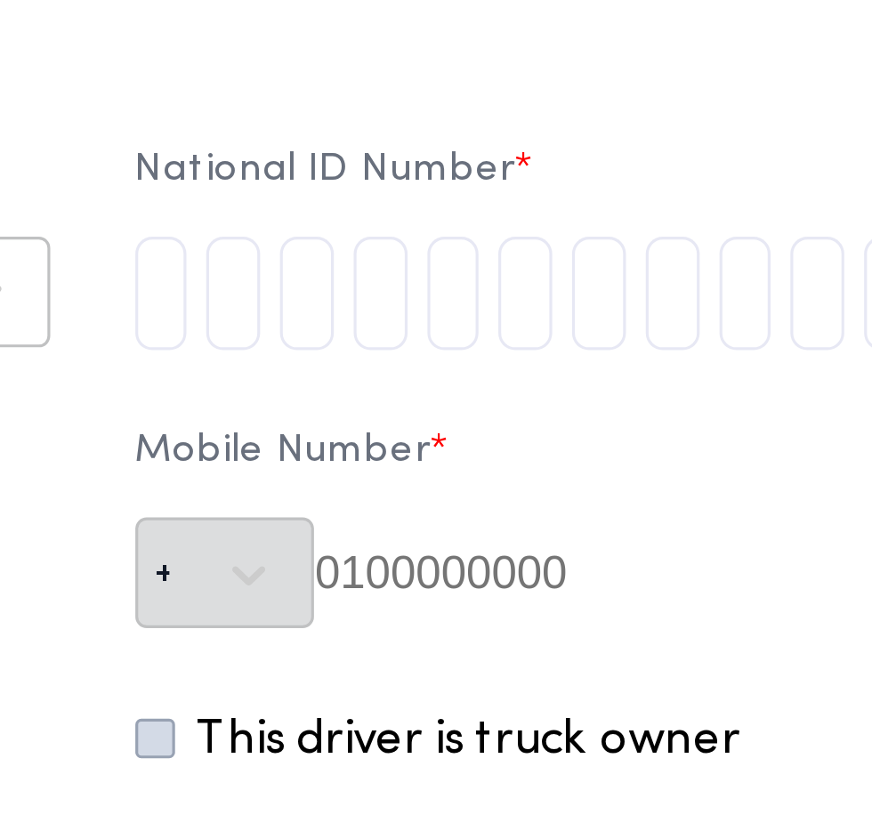
type input "2"
type input "9"
type input "7"
type input "0"
type input "4"
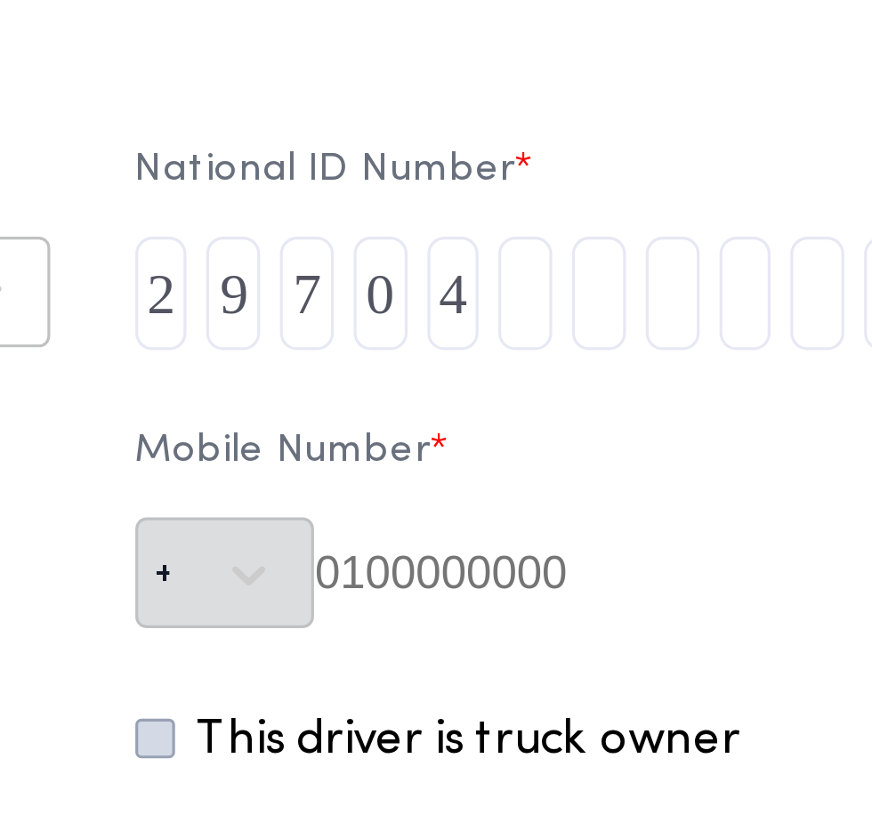
type input "1"
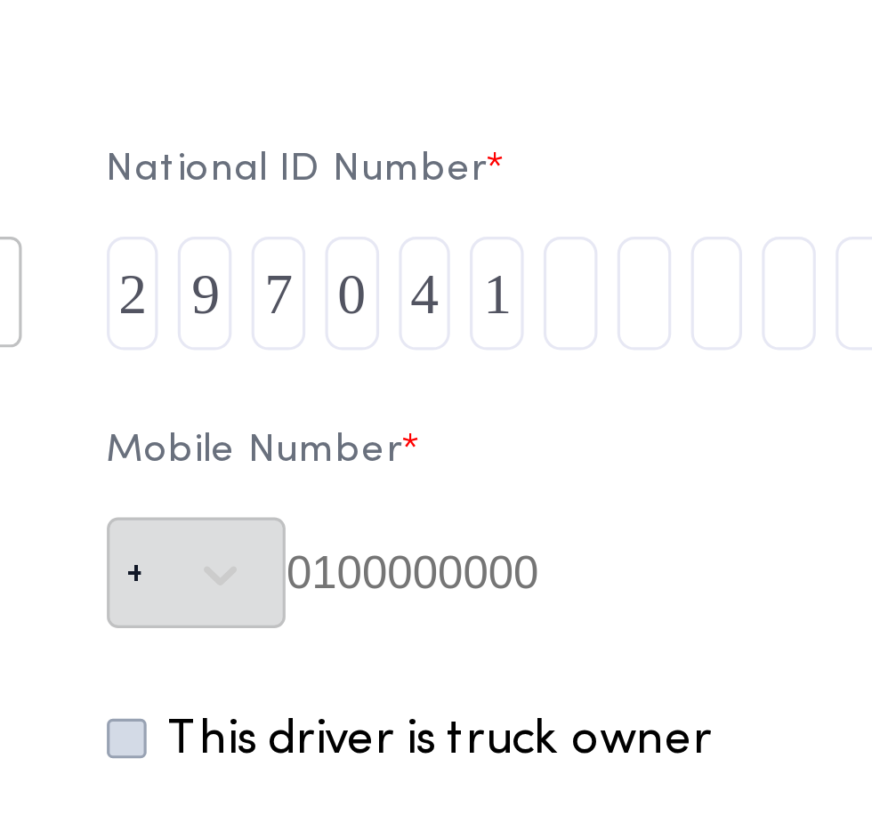
type input "9"
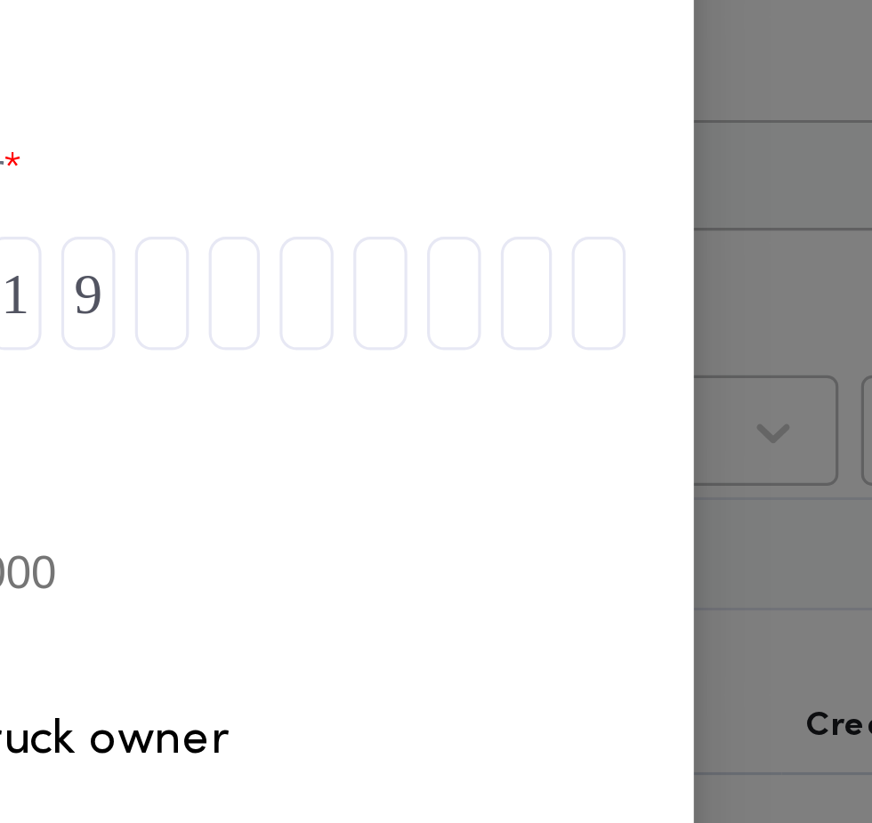
type input "1"
type input "8"
type input "0"
type input "4"
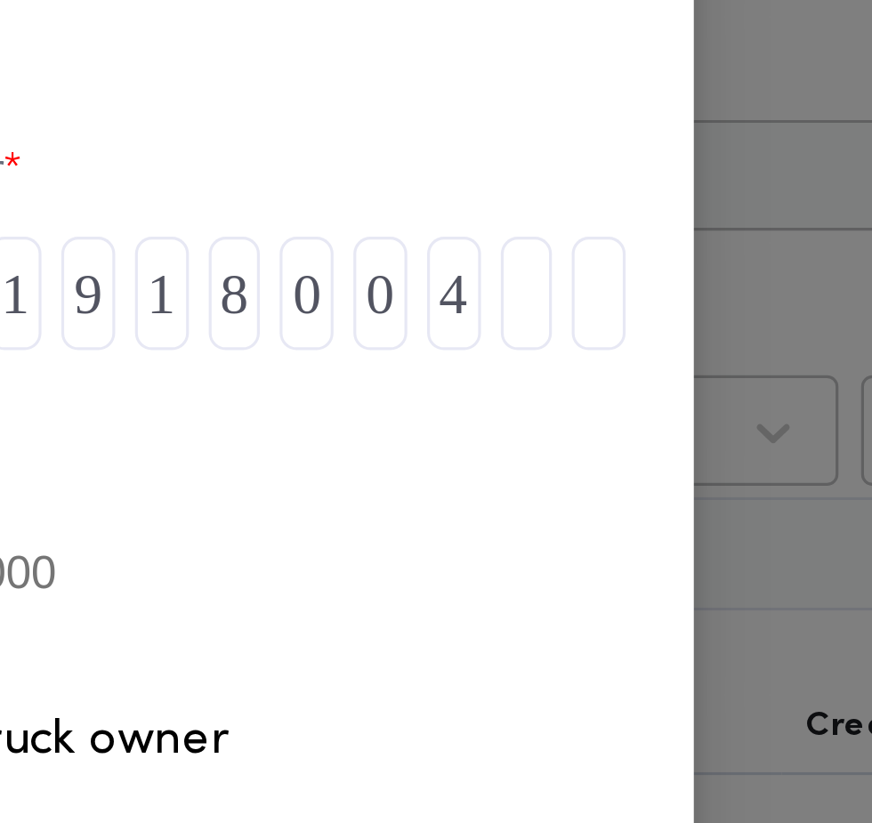
type input "9"
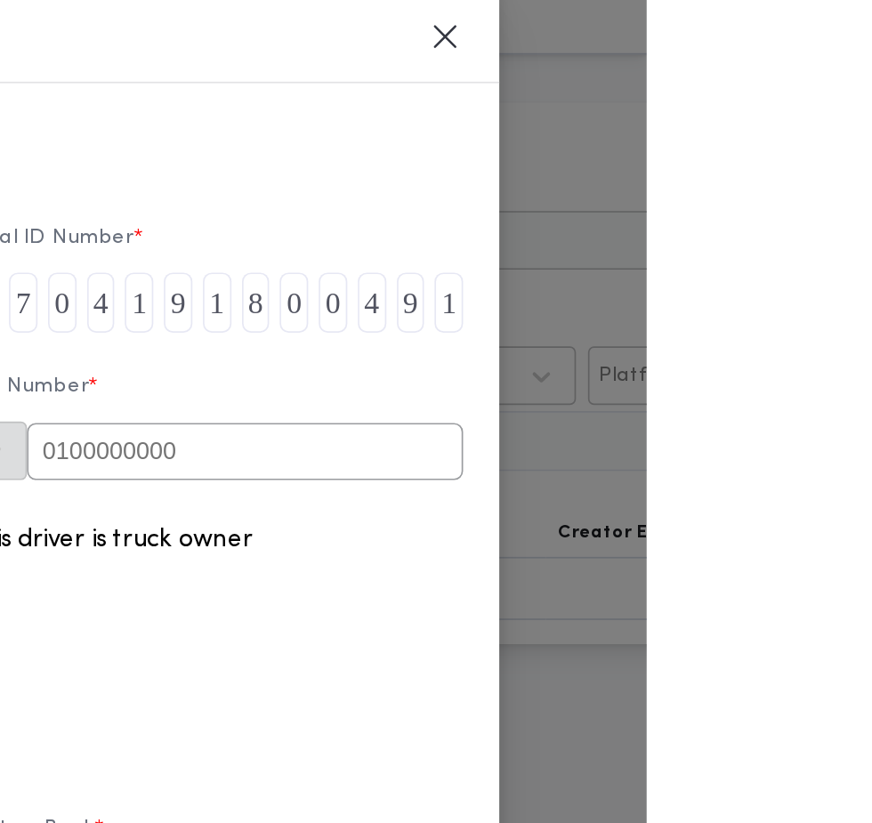
type input "1"
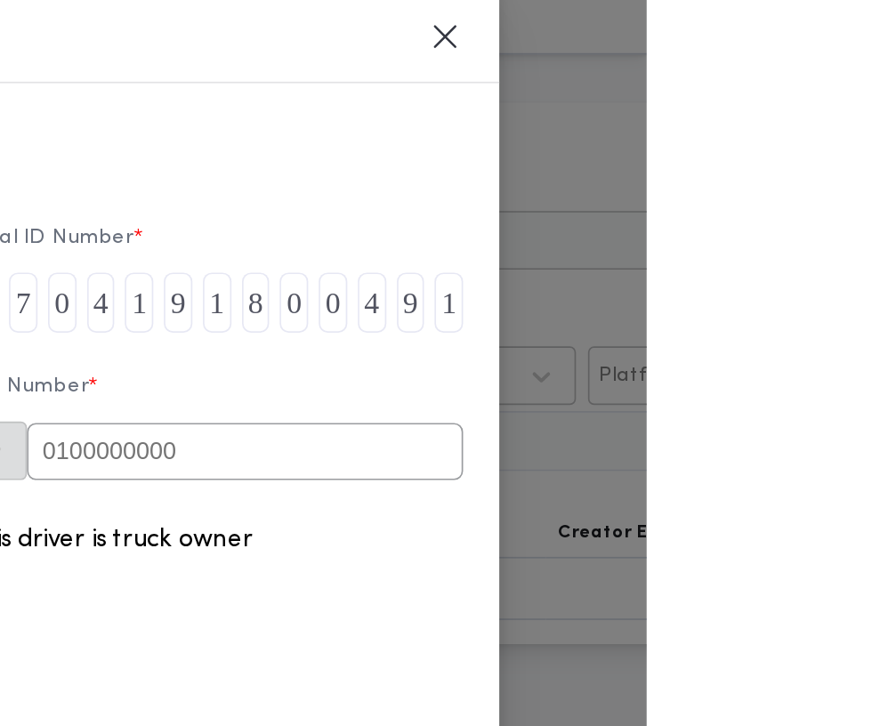
click at [763, 286] on input "text" at bounding box center [634, 278] width 258 height 34
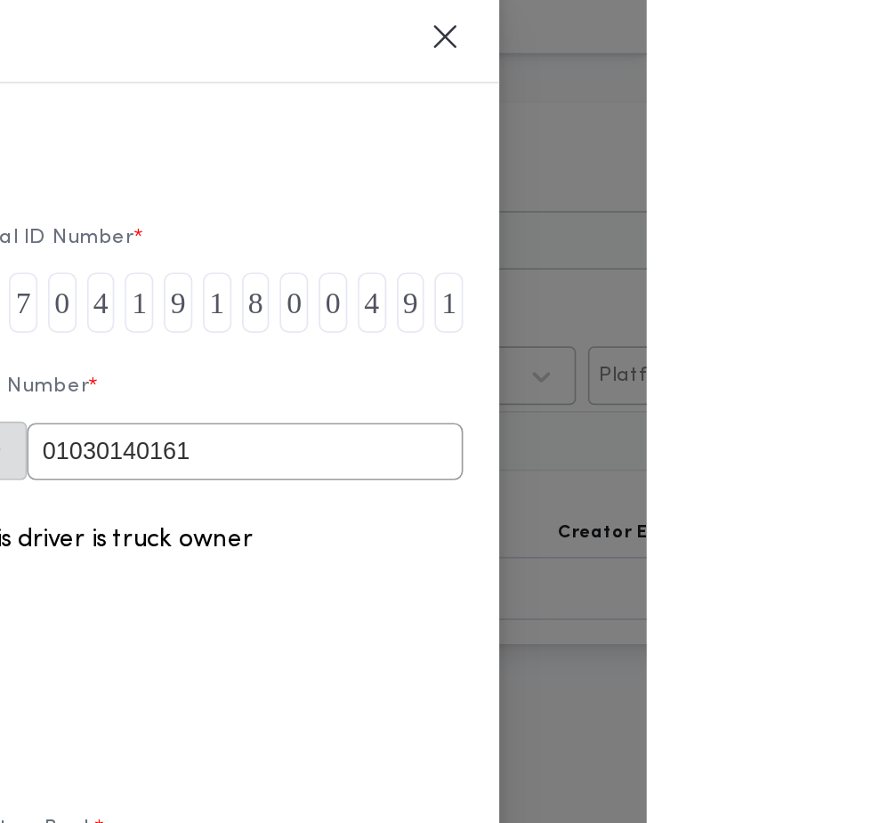
type input "01030140161"
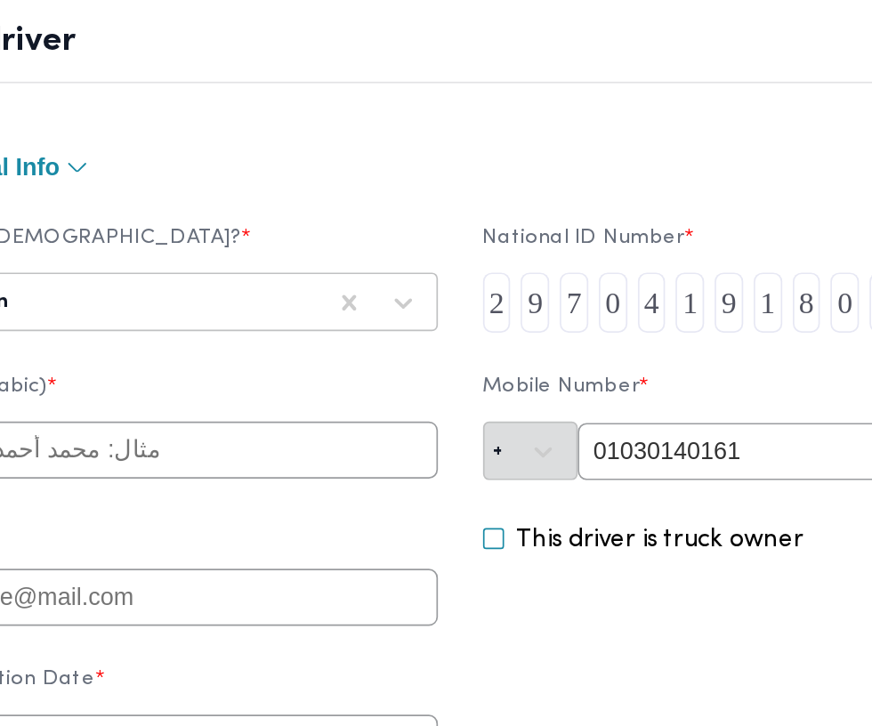
click at [415, 284] on input "text" at bounding box center [266, 277] width 314 height 34
click at [369, 283] on input "احمد ايهاب" at bounding box center [266, 277] width 314 height 34
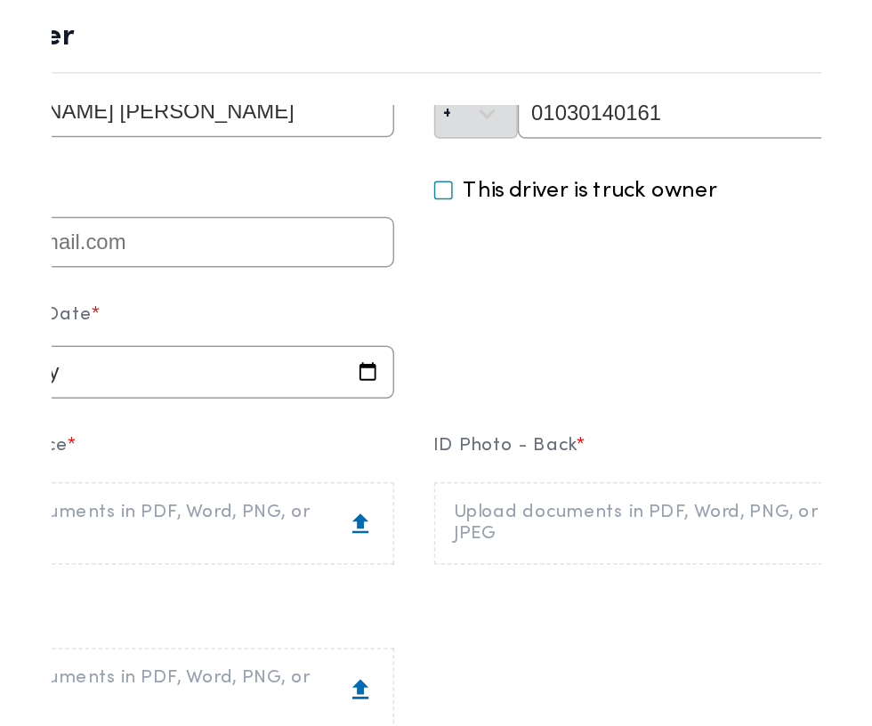
scroll to position [188, 0]
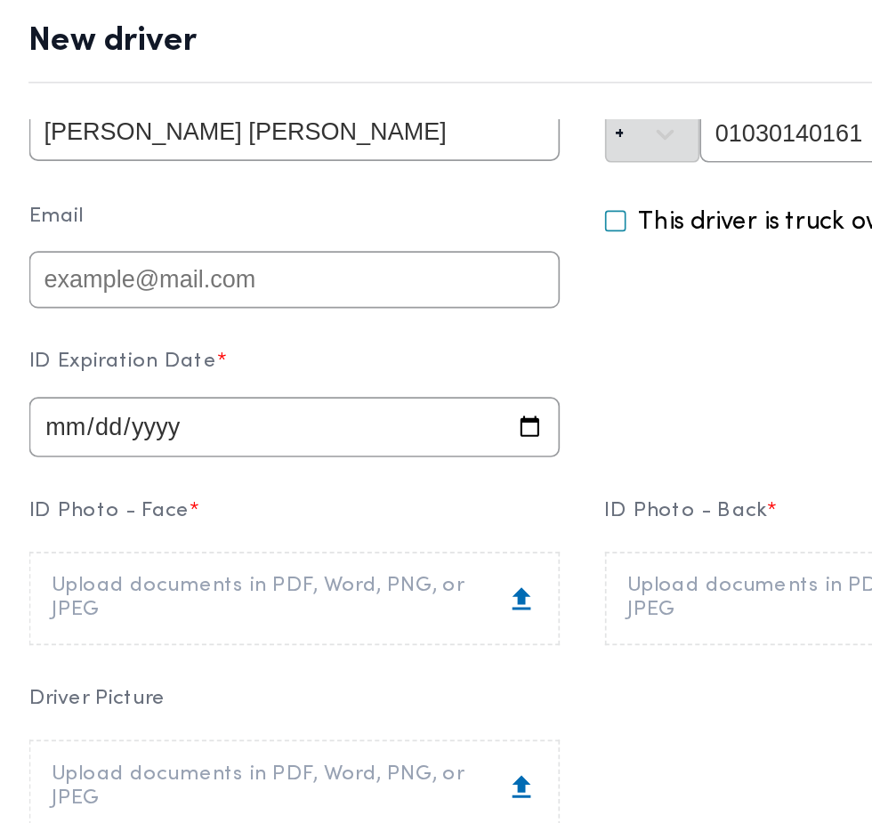
type input "[PERSON_NAME] [PERSON_NAME]"
click at [358, 281] on input "date" at bounding box center [266, 264] width 314 height 36
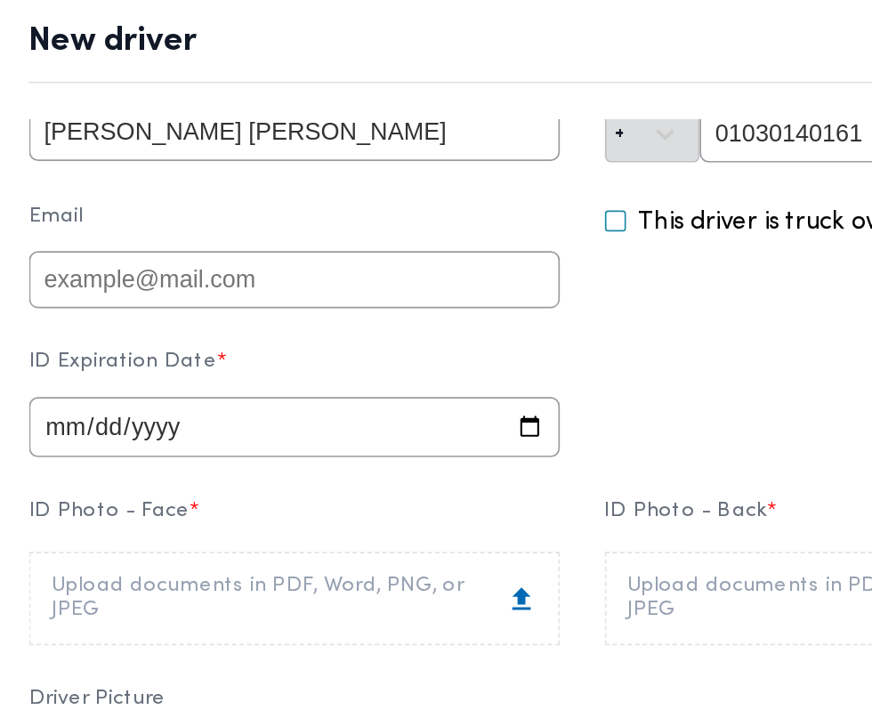
type input "2026-09-13"
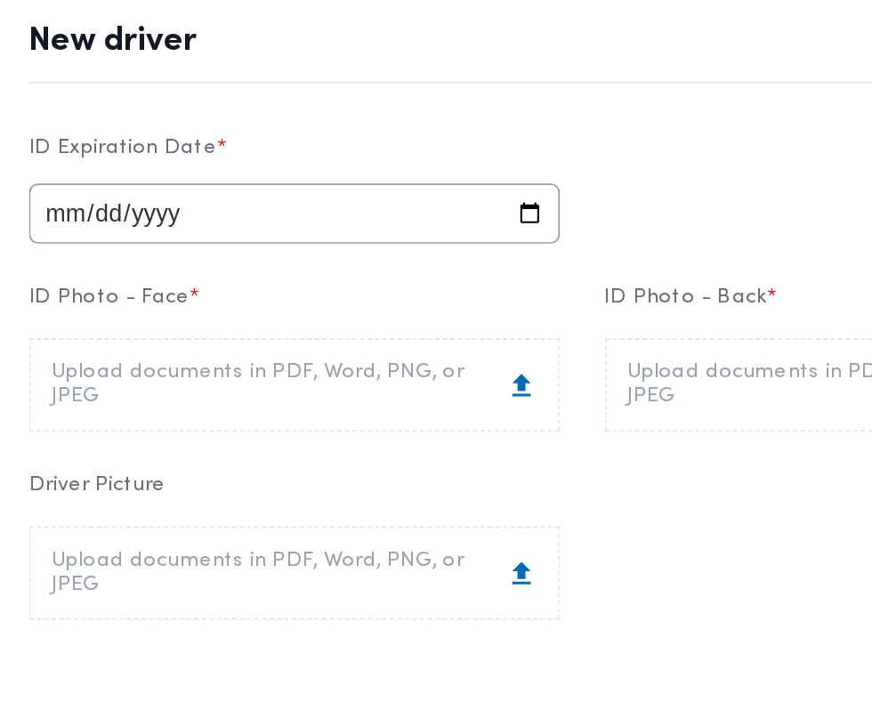
scroll to position [315, 0]
click at [409, 250] on div "Upload documents in PDF, Word, PNG, or JPEG" at bounding box center [265, 237] width 287 height 28
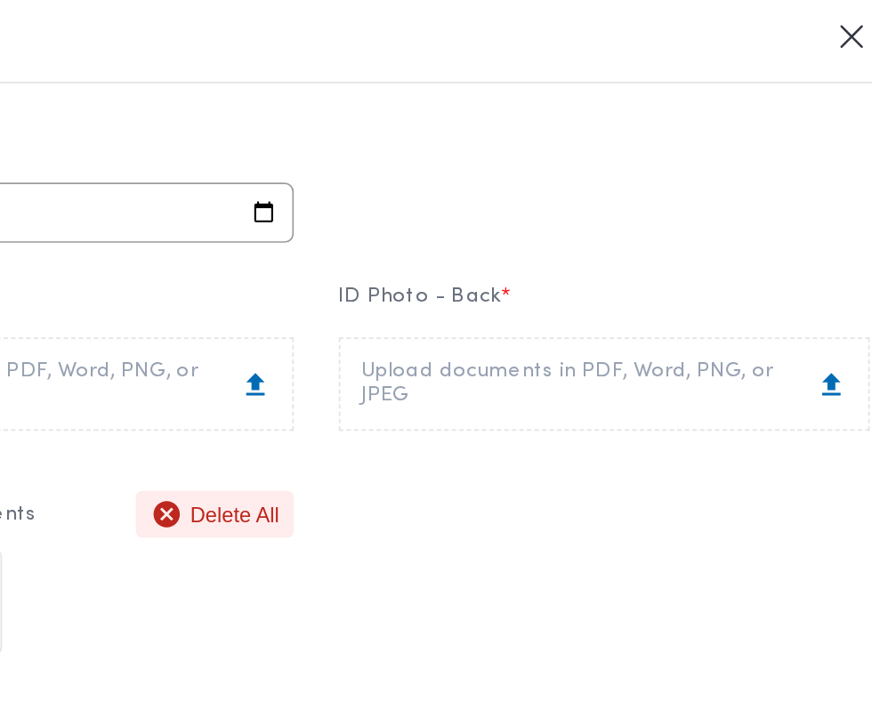
click at [635, 251] on div "Upload documents in PDF, Word, PNG, or JPEG" at bounding box center [606, 237] width 287 height 28
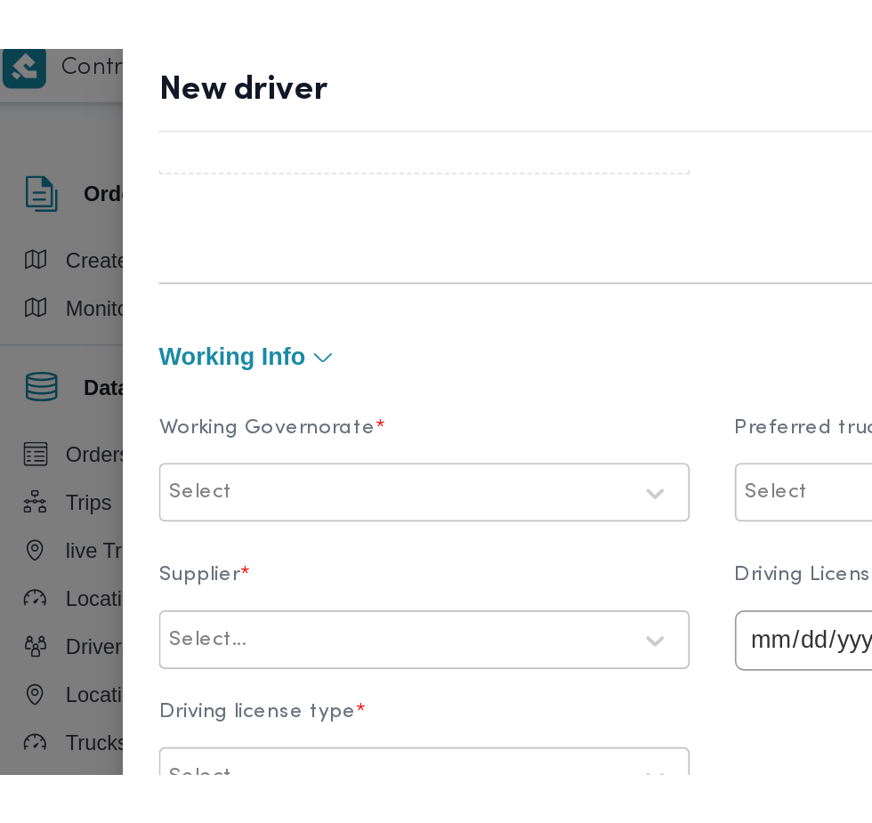
scroll to position [741, 0]
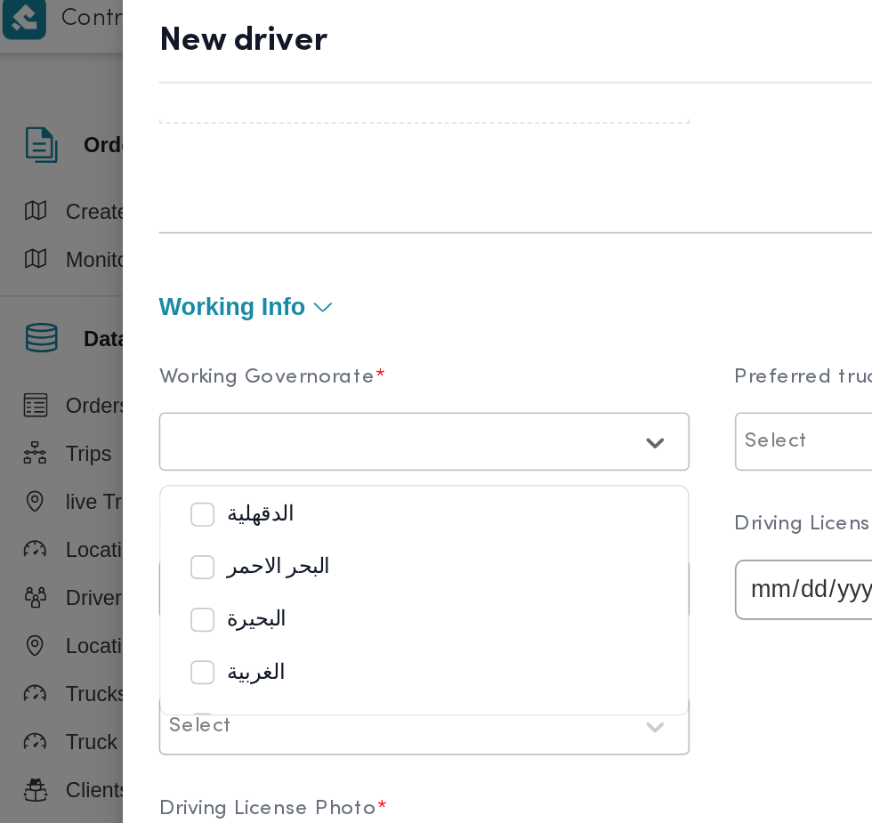
click at [374, 326] on div "الدقهلية" at bounding box center [265, 315] width 277 height 21
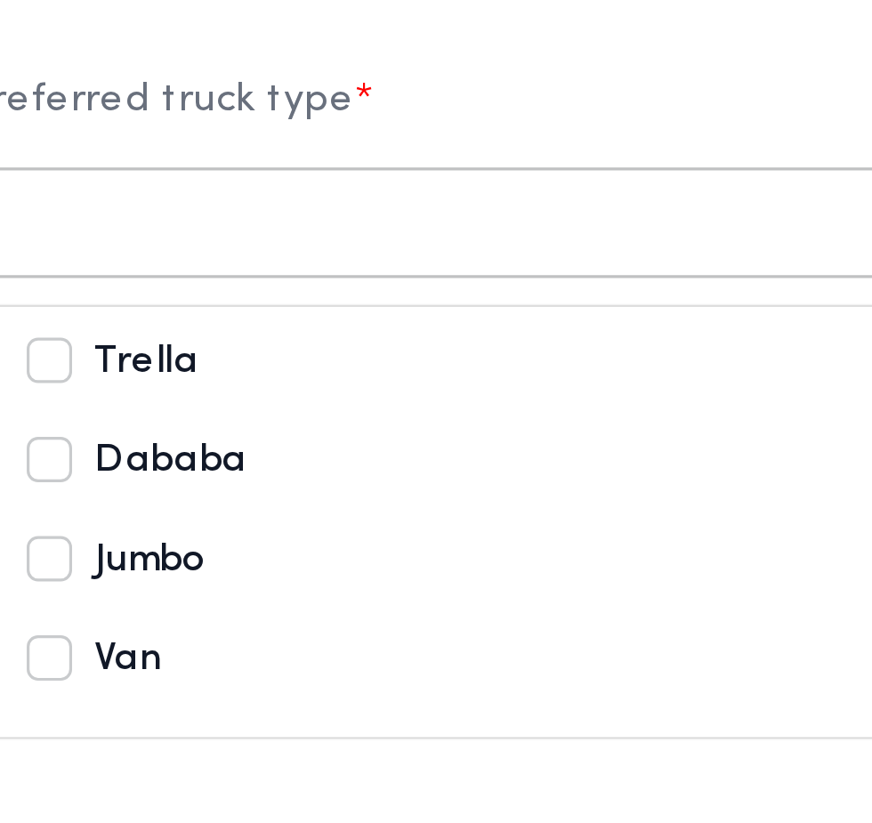
scroll to position [781, 0]
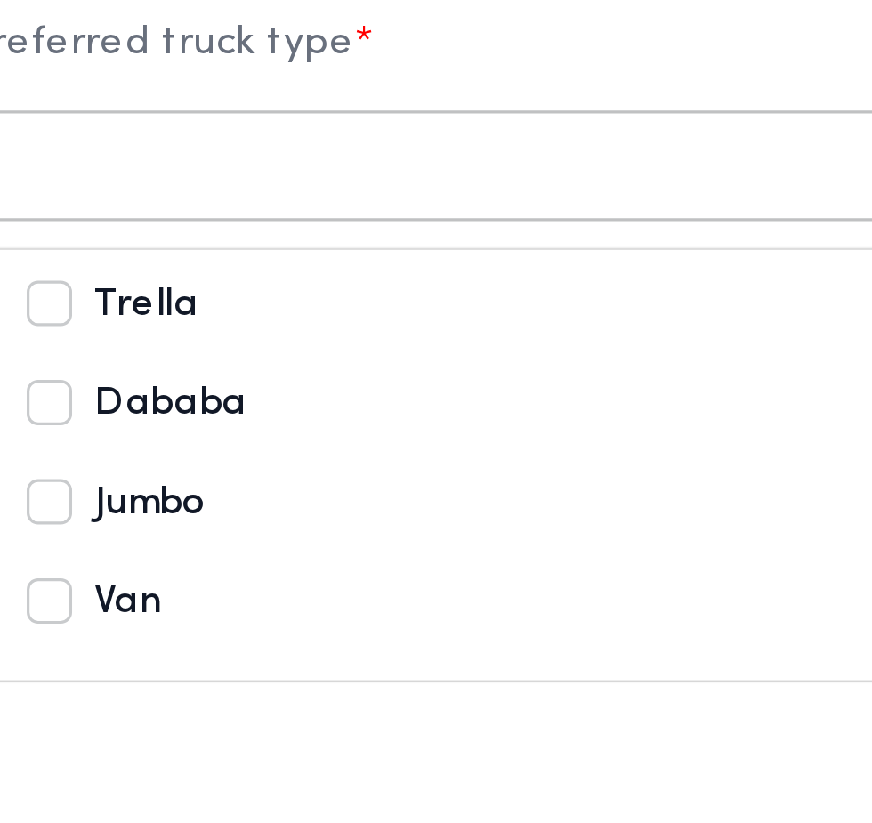
click at [649, 310] on div "Dababa" at bounding box center [606, 306] width 277 height 21
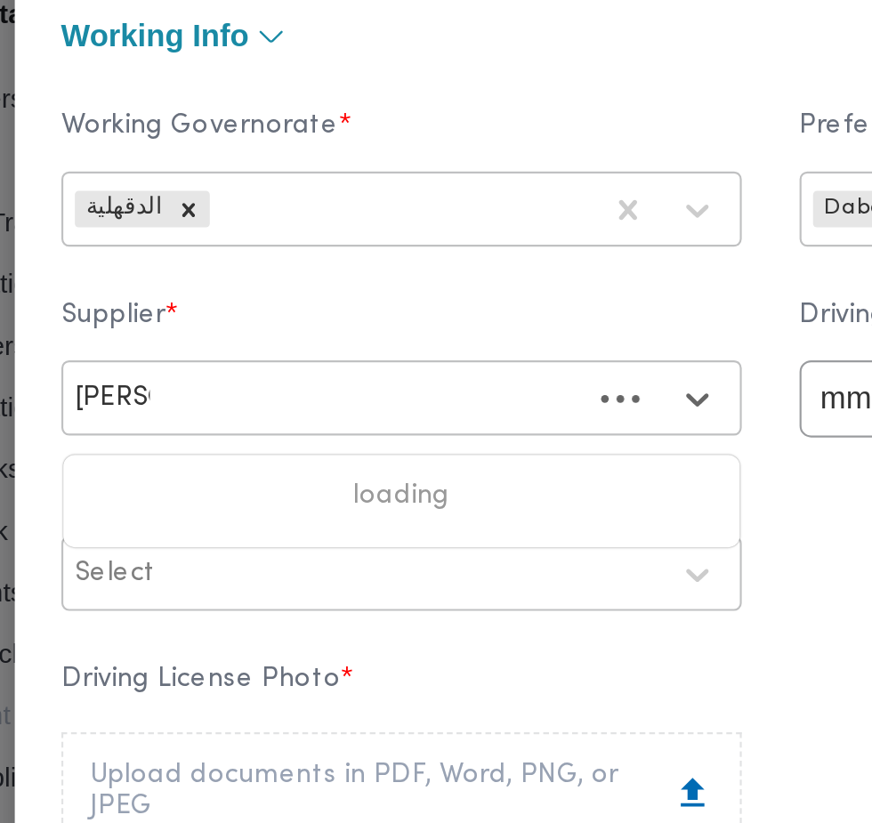
scroll to position [0, 0]
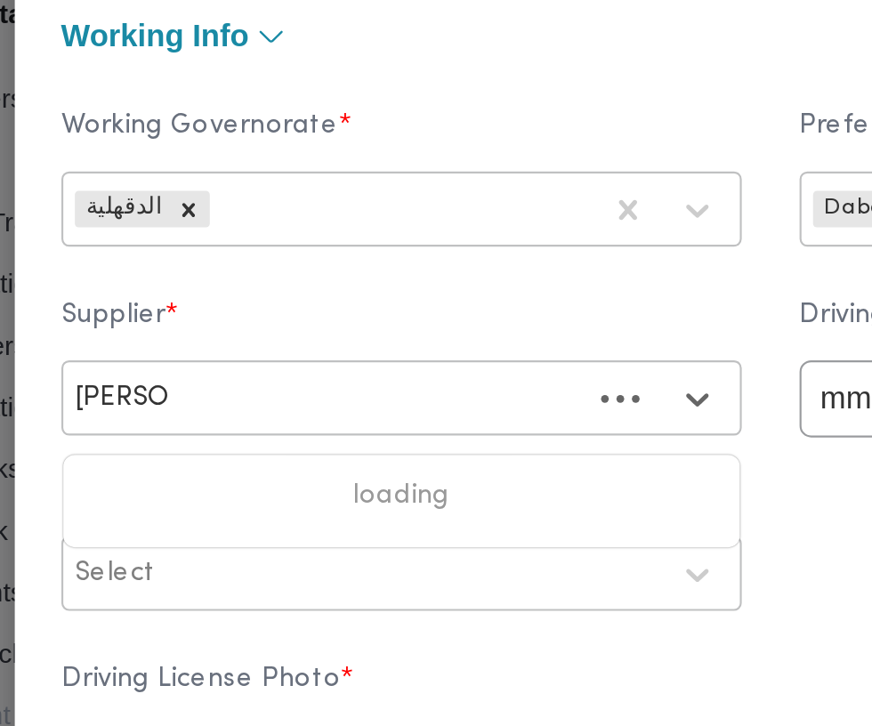
type input "عمرو يو"
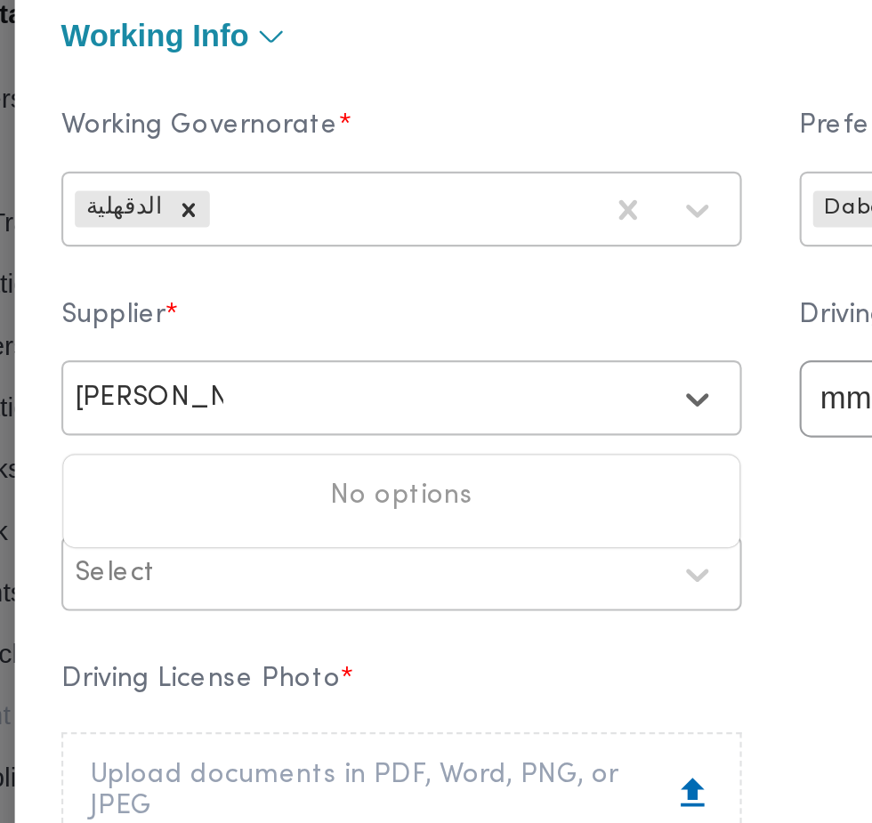
type input "عمرو يوسف"
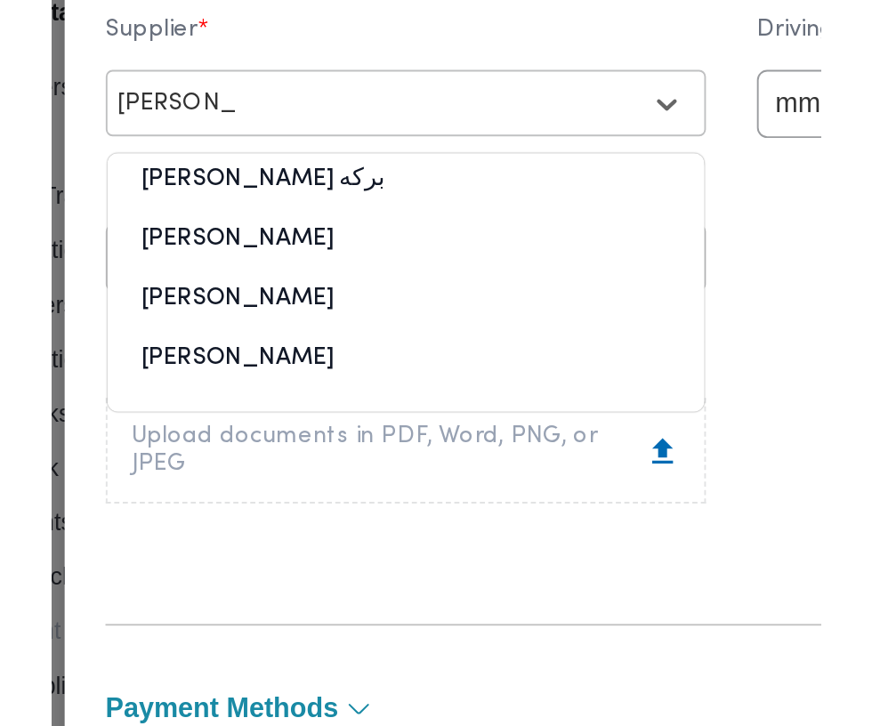
scroll to position [841, 0]
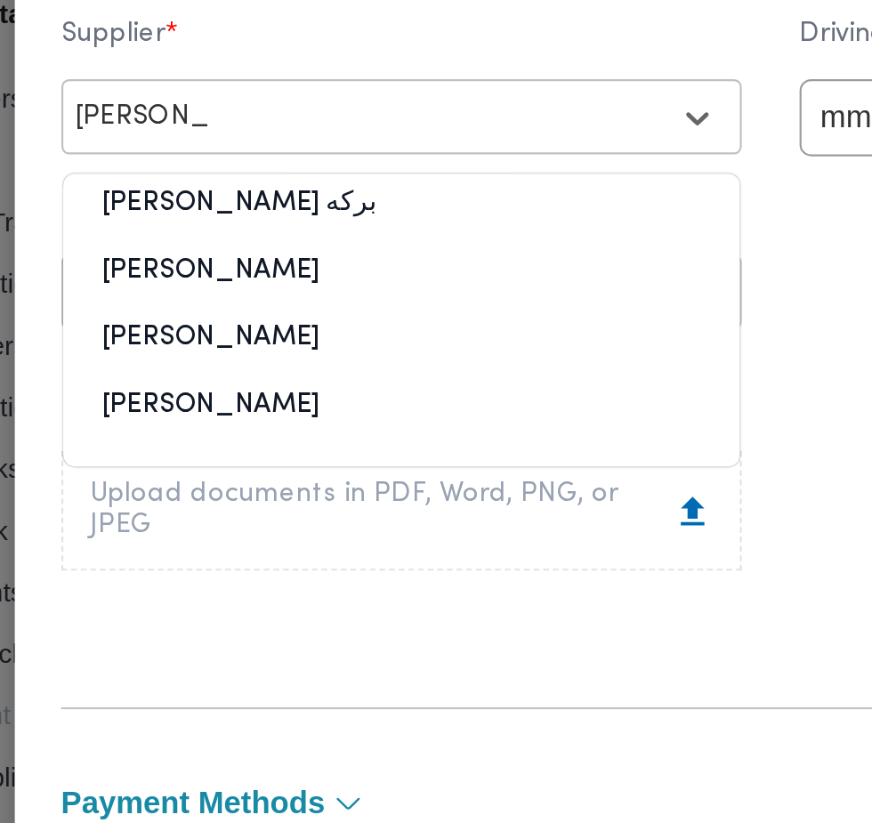
click at [357, 407] on div "[PERSON_NAME]" at bounding box center [265, 398] width 312 height 31
type input "عمرو محمد"
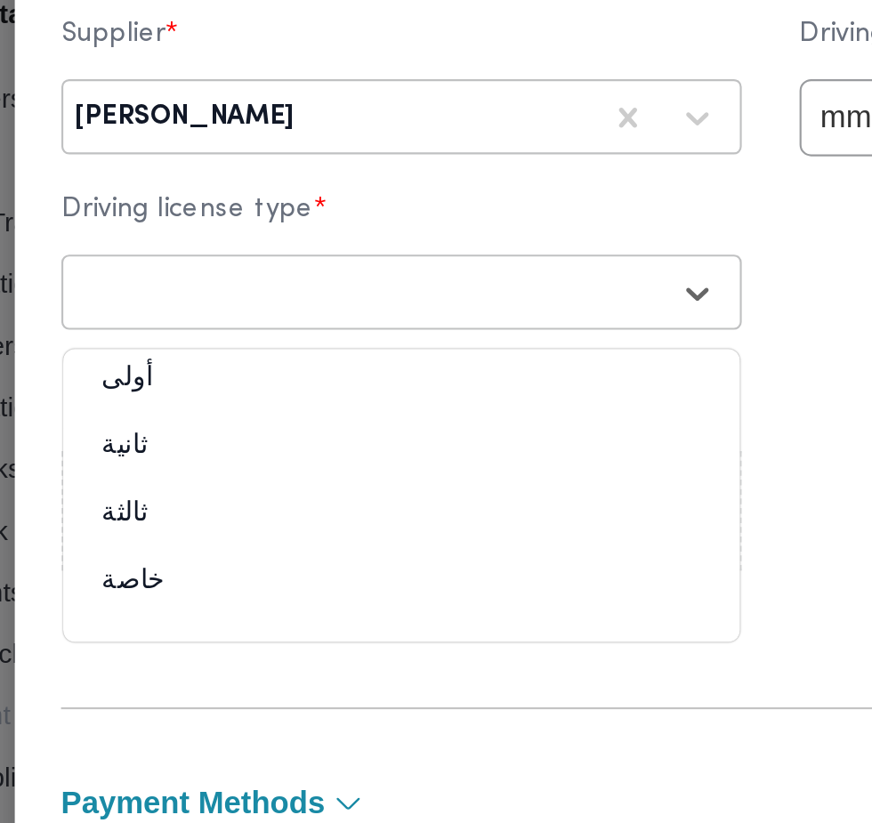
click at [294, 422] on div "ثانية" at bounding box center [265, 417] width 312 height 31
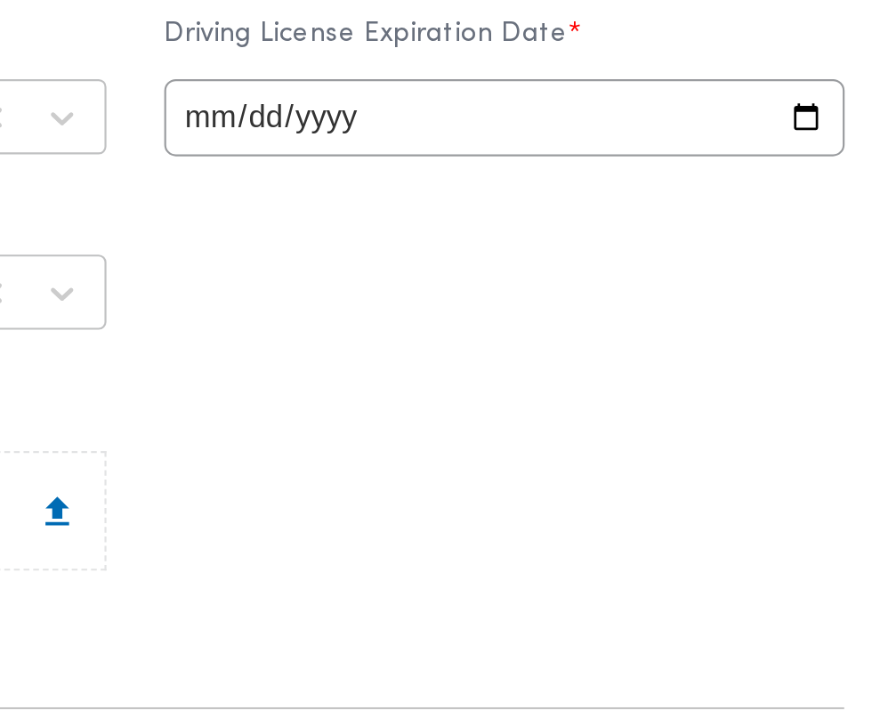
click at [672, 262] on input "date" at bounding box center [606, 259] width 314 height 36
type input "2026-09-13"
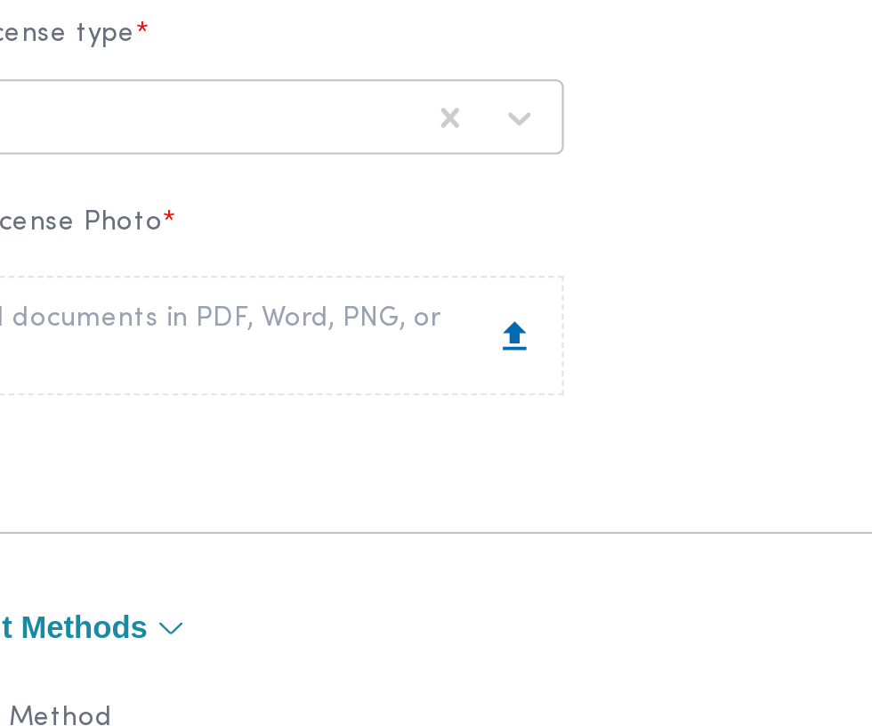
scroll to position [922, 0]
click at [393, 368] on div "Upload documents in PDF, Word, PNG, or JPEG" at bounding box center [265, 359] width 287 height 28
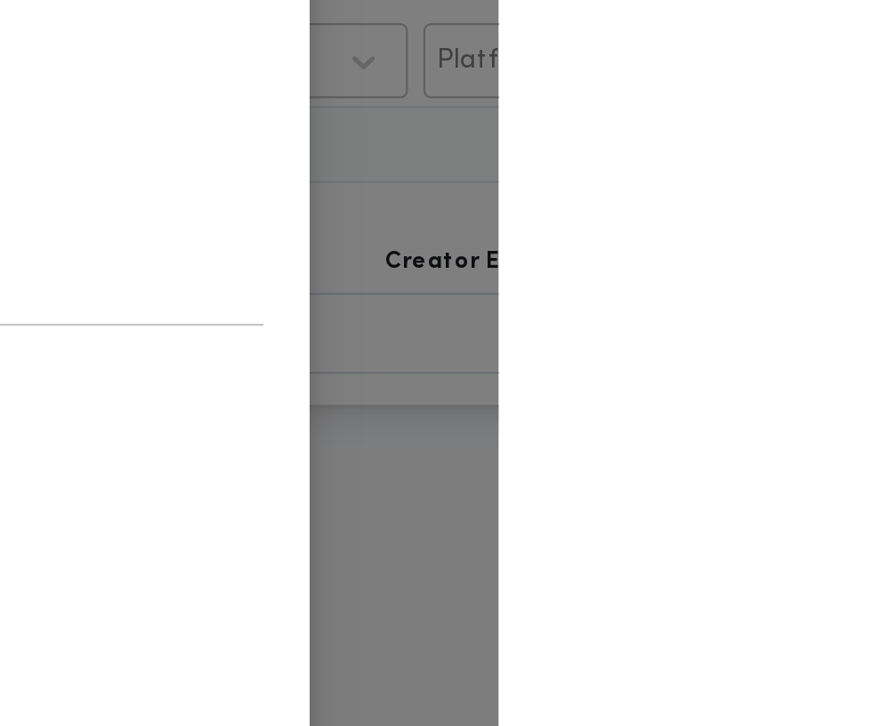
scroll to position [1176, 0]
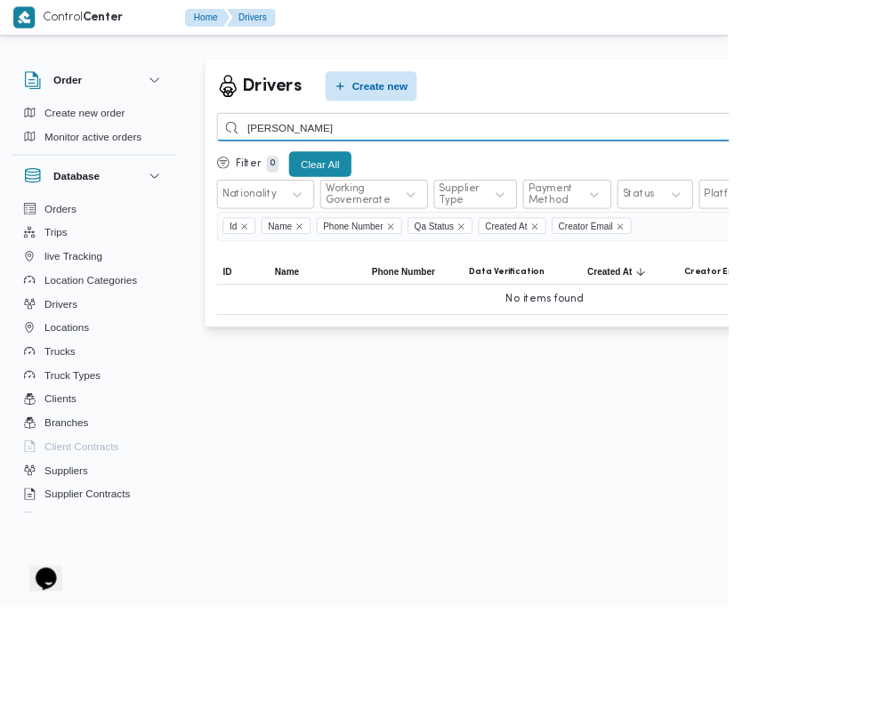
click at [546, 152] on input "احمد ايهاب محمد" at bounding box center [652, 152] width 785 height 35
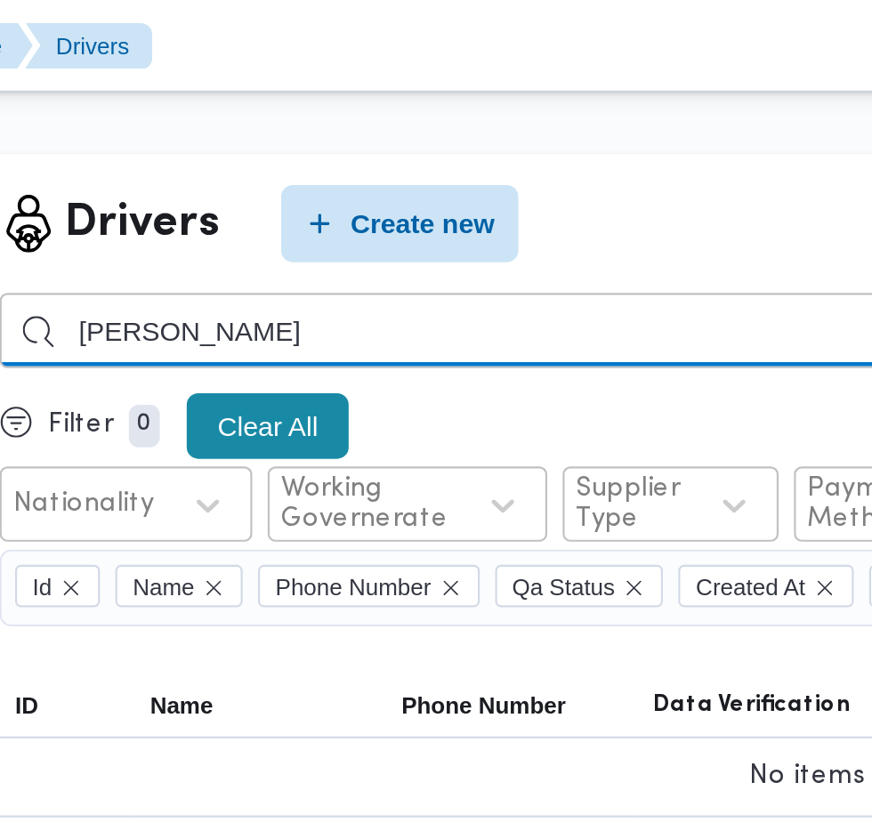
type input "[PERSON_NAME]"
type input "نادر صلاح محمد"
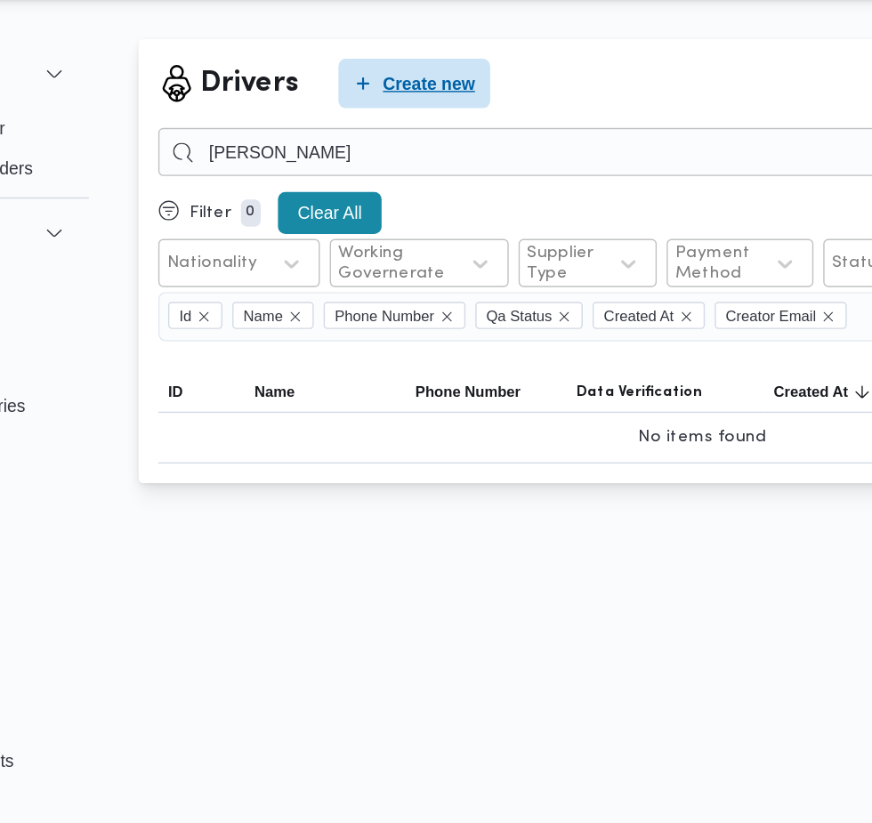
click at [464, 111] on span "Create new" at bounding box center [455, 103] width 67 height 21
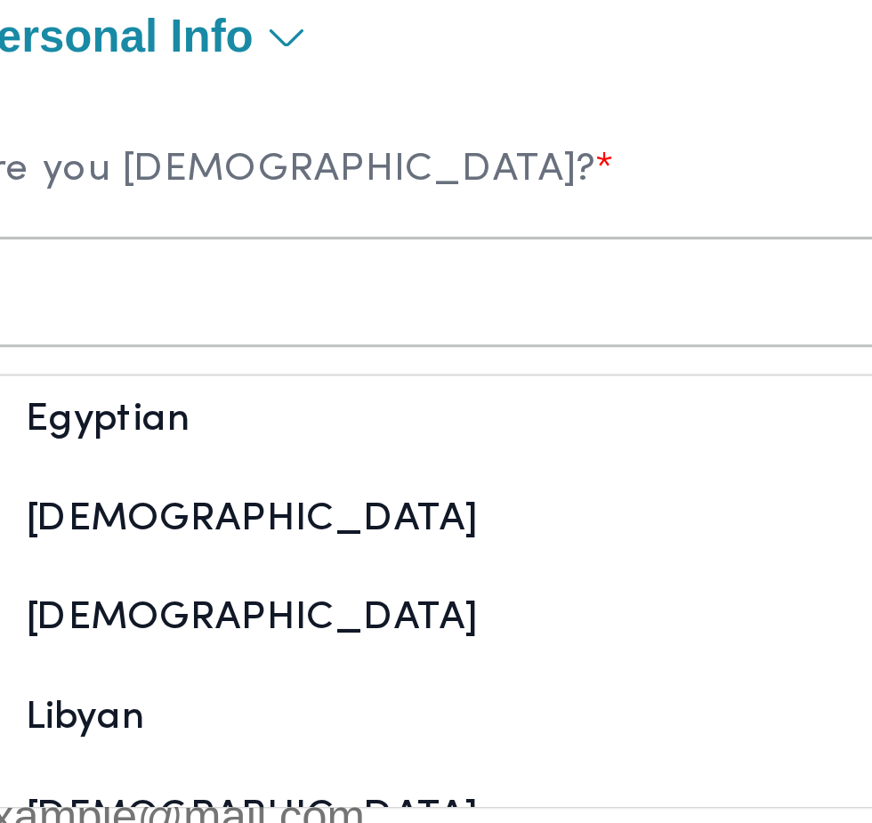
click at [275, 242] on div "Egyptian" at bounding box center [265, 236] width 312 height 31
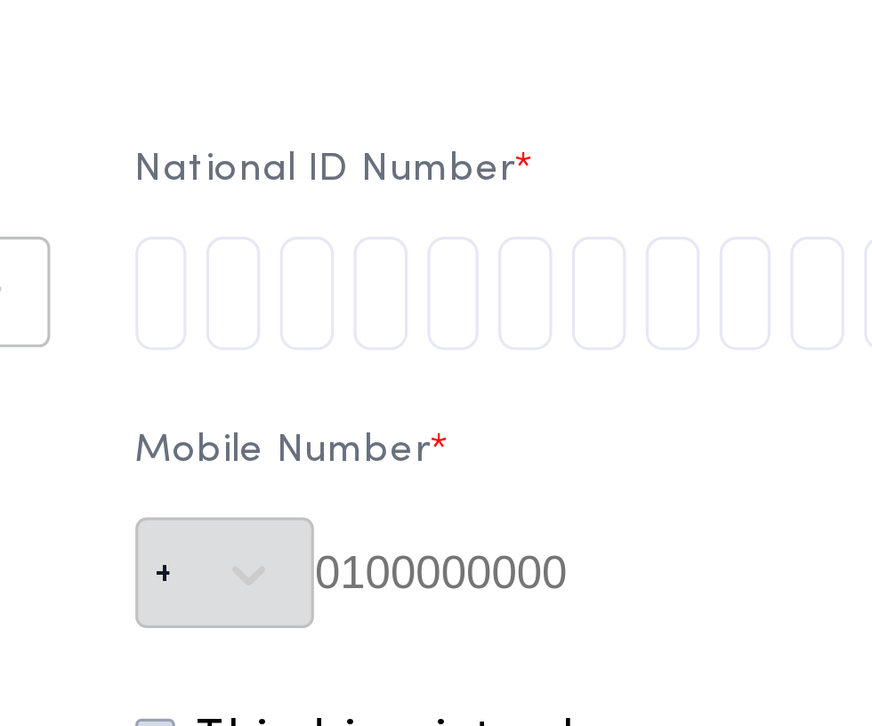
click at [466, 198] on input "tel" at bounding box center [457, 190] width 17 height 36
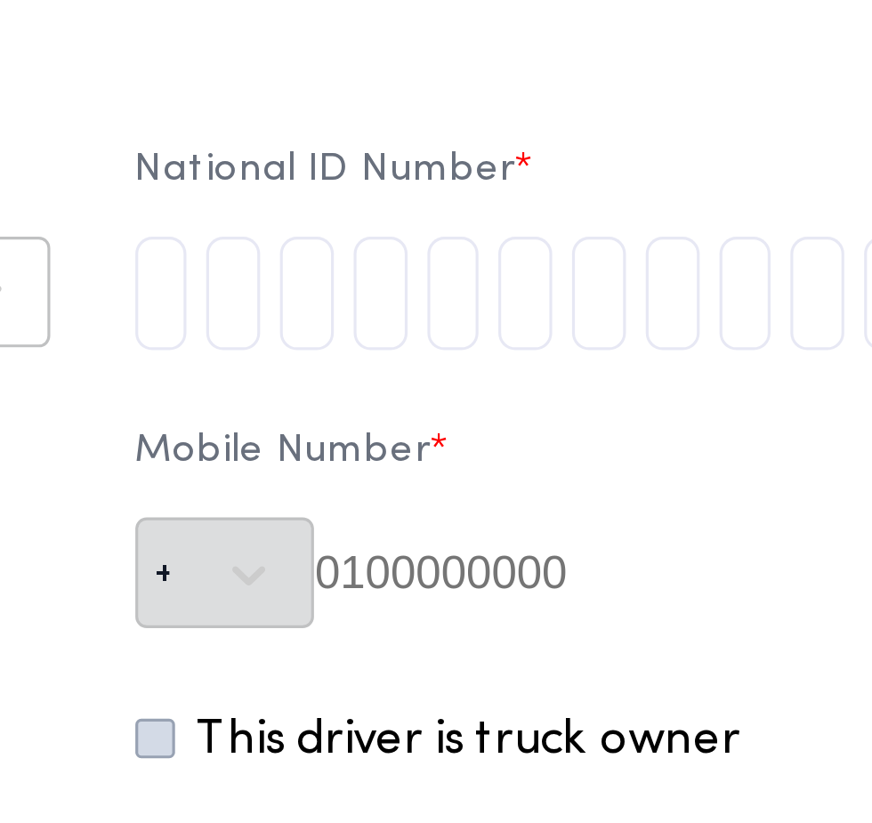
type input "3"
type input "0"
type input "3"
type input "0"
type input "4"
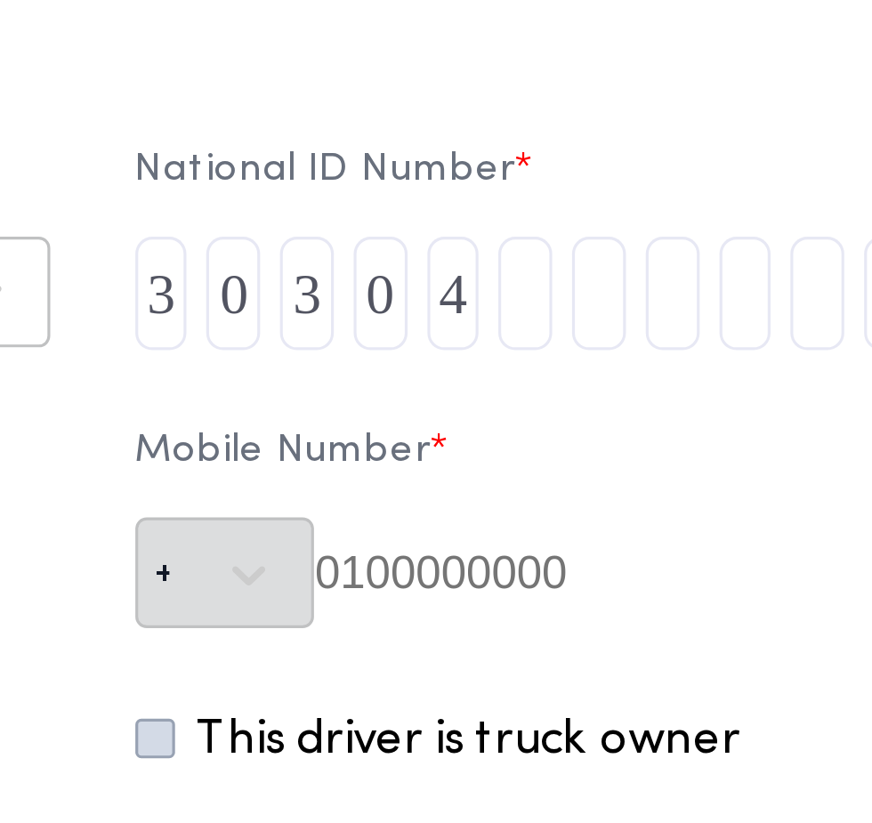
type input "1"
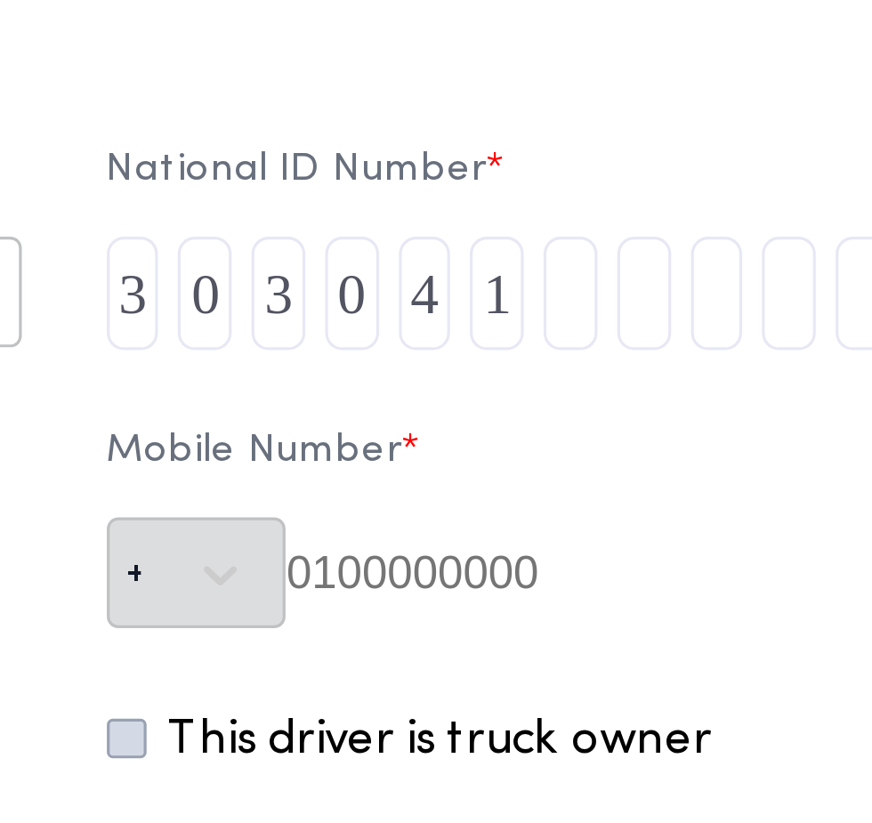
type input "4"
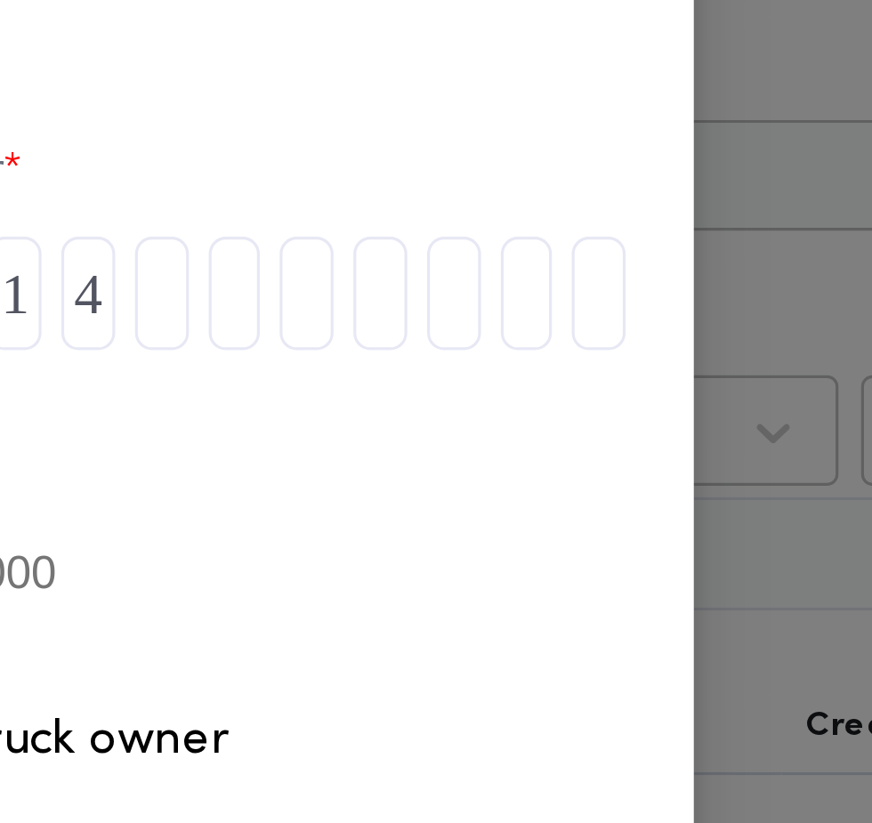
type input "1"
type input "4"
type input "0"
type input "2"
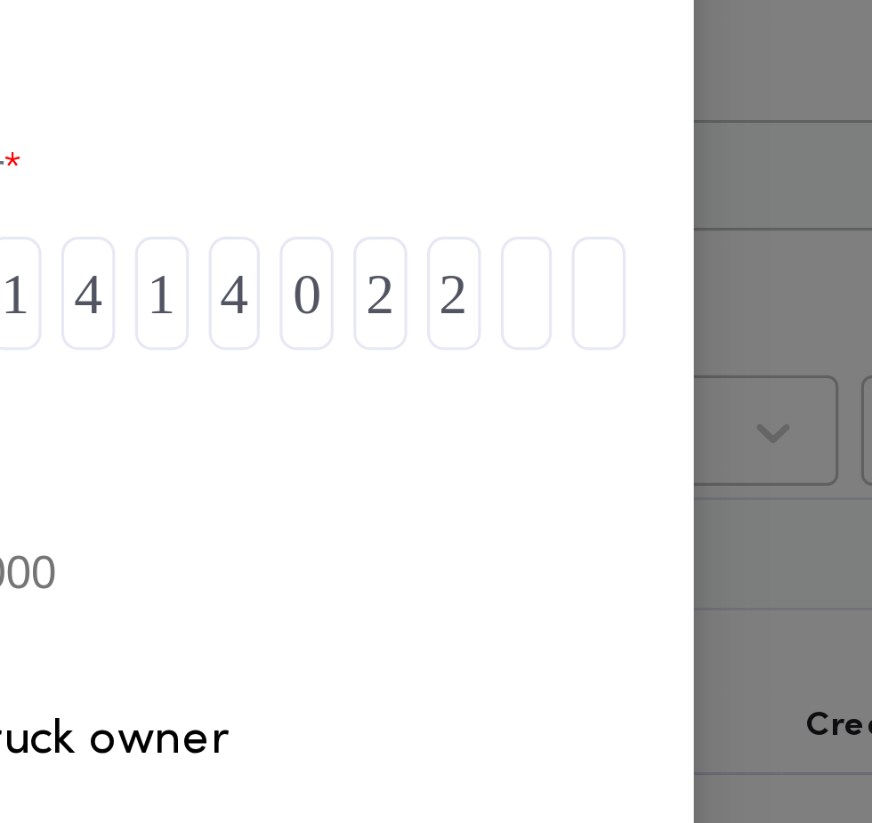
type input "1"
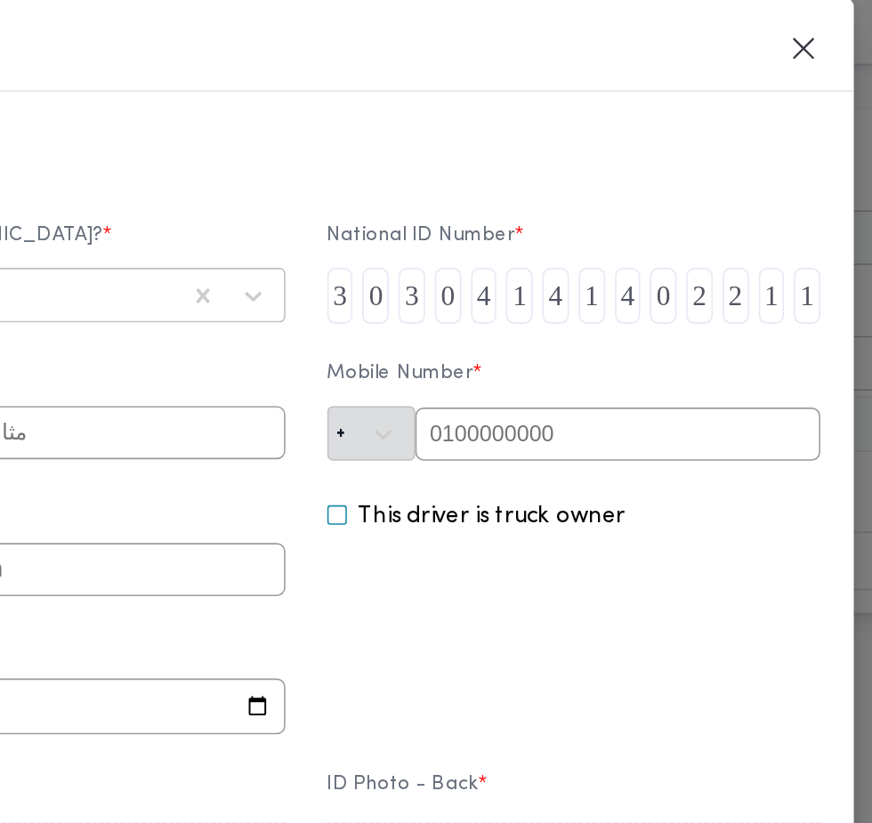
type input "1"
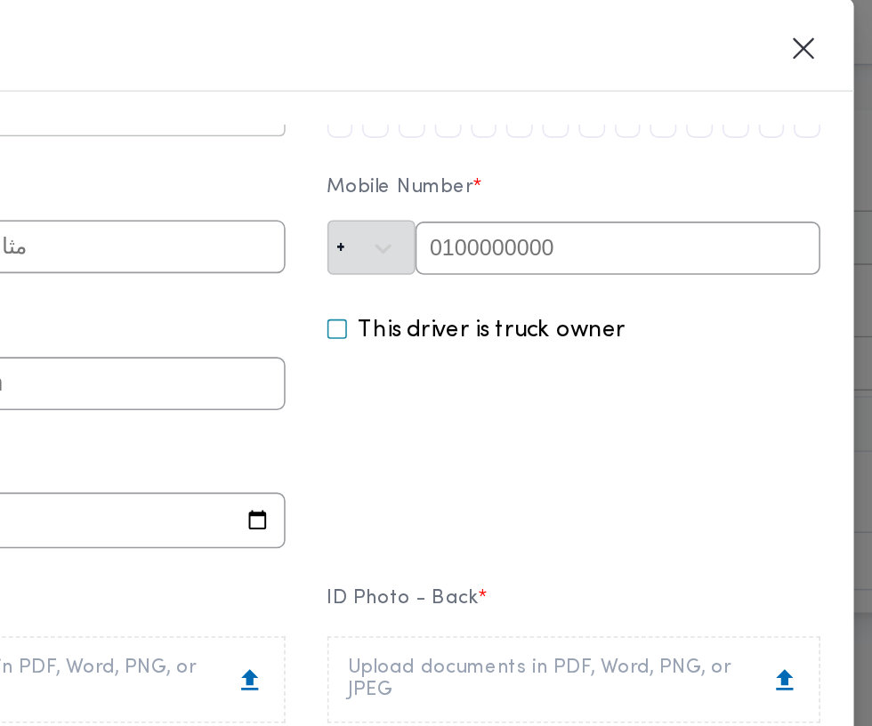
scroll to position [104, 0]
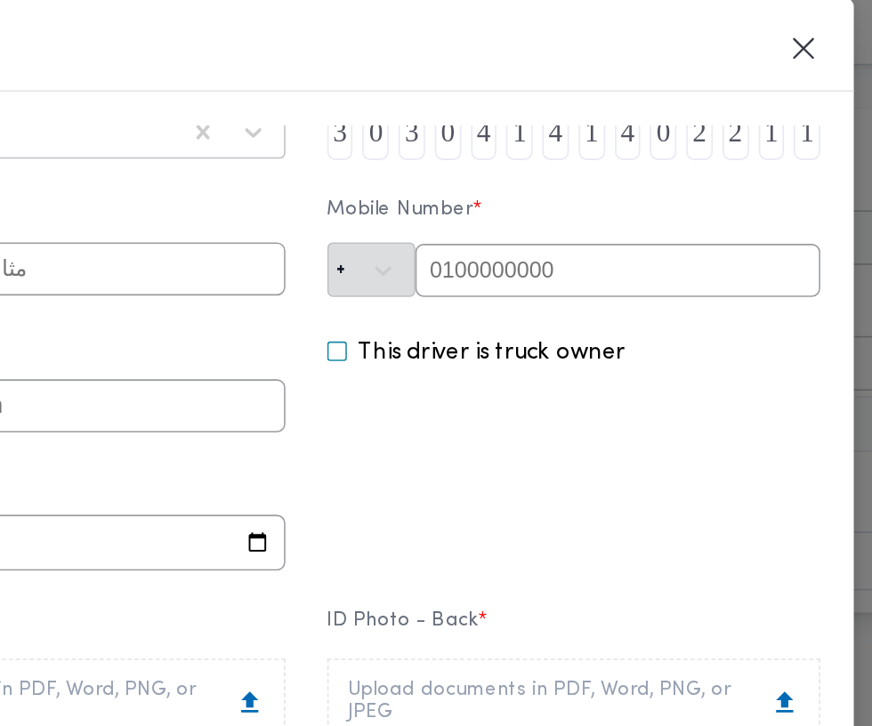
click at [664, 176] on input "text" at bounding box center [634, 174] width 258 height 34
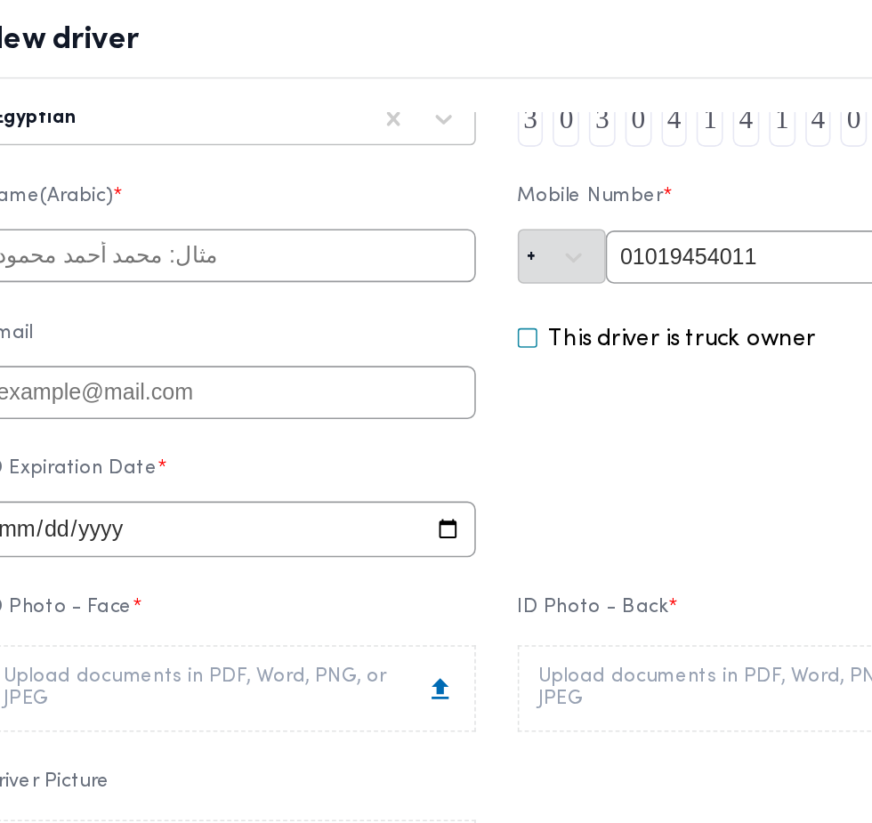
type input "01019454011"
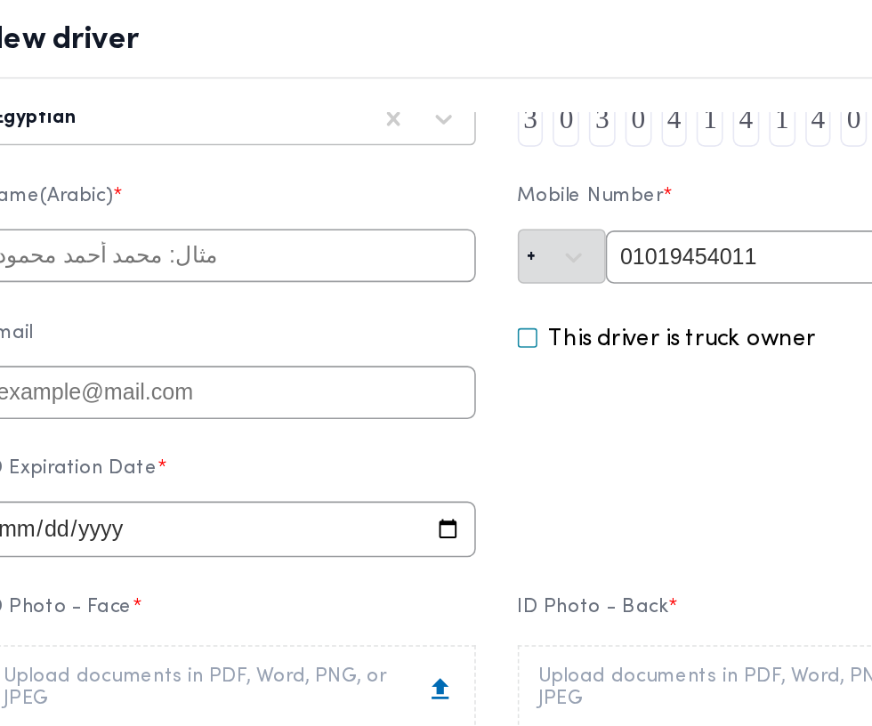
click at [400, 176] on input "text" at bounding box center [266, 173] width 314 height 34
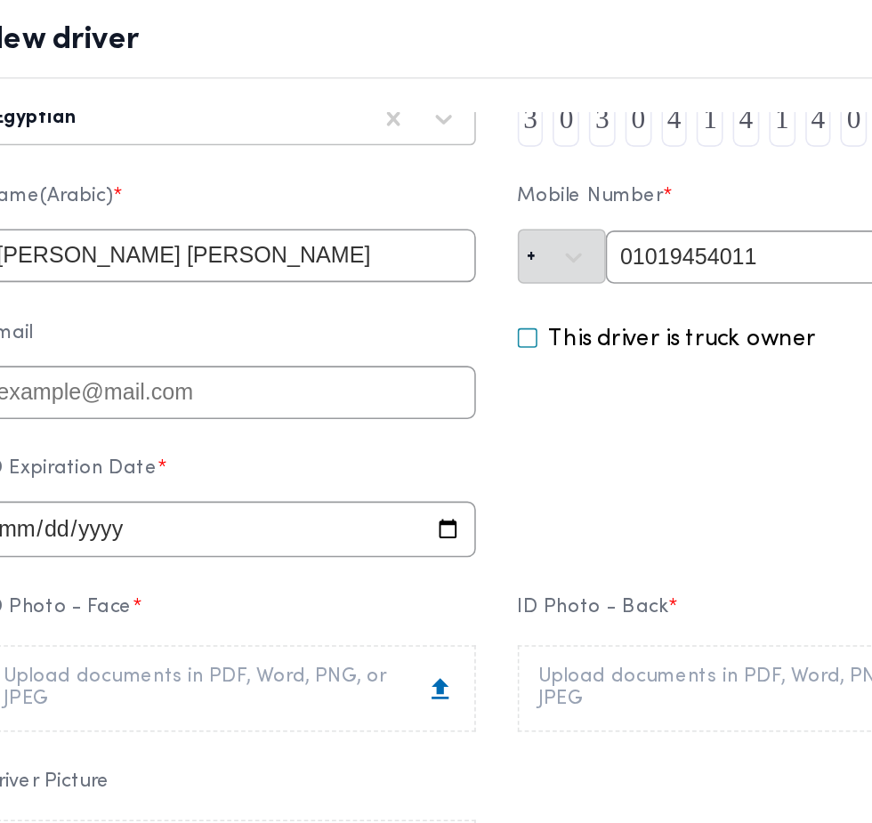
type input "[PERSON_NAME] [PERSON_NAME]"
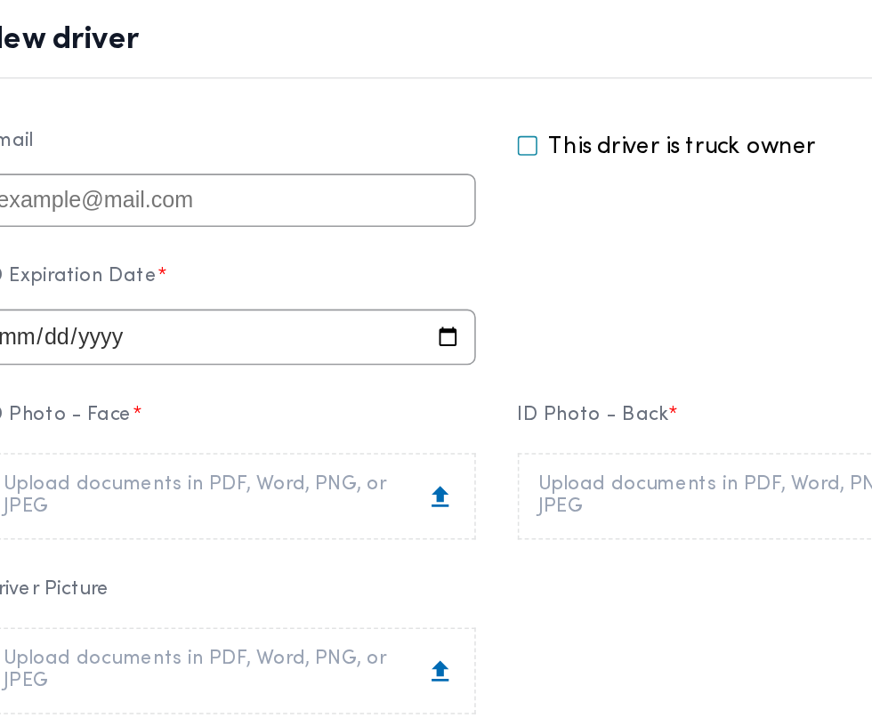
scroll to position [228, 0]
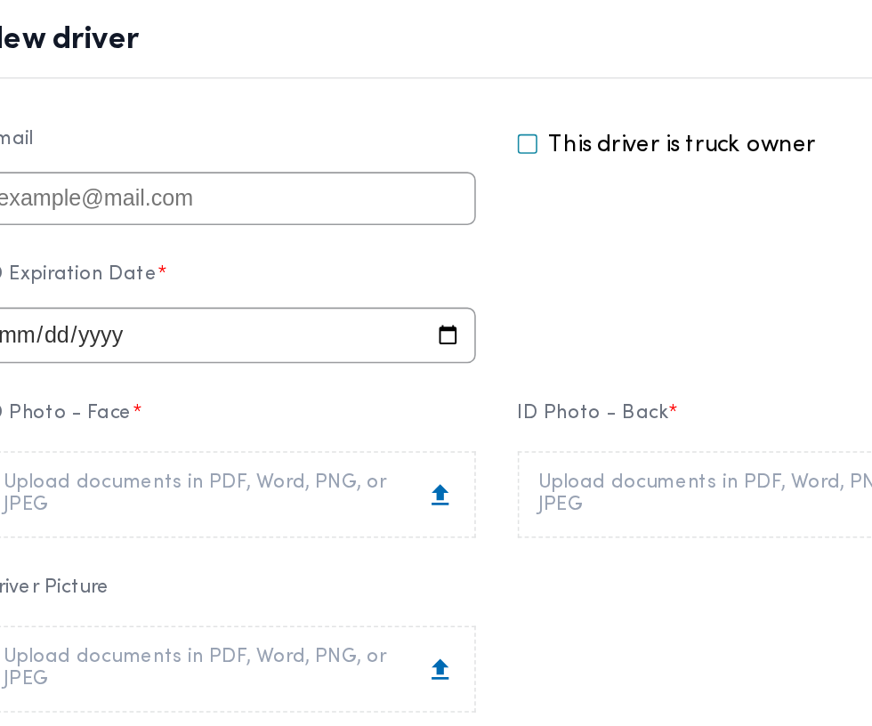
click at [416, 237] on input "date" at bounding box center [266, 223] width 314 height 36
type input "2027-09-13"
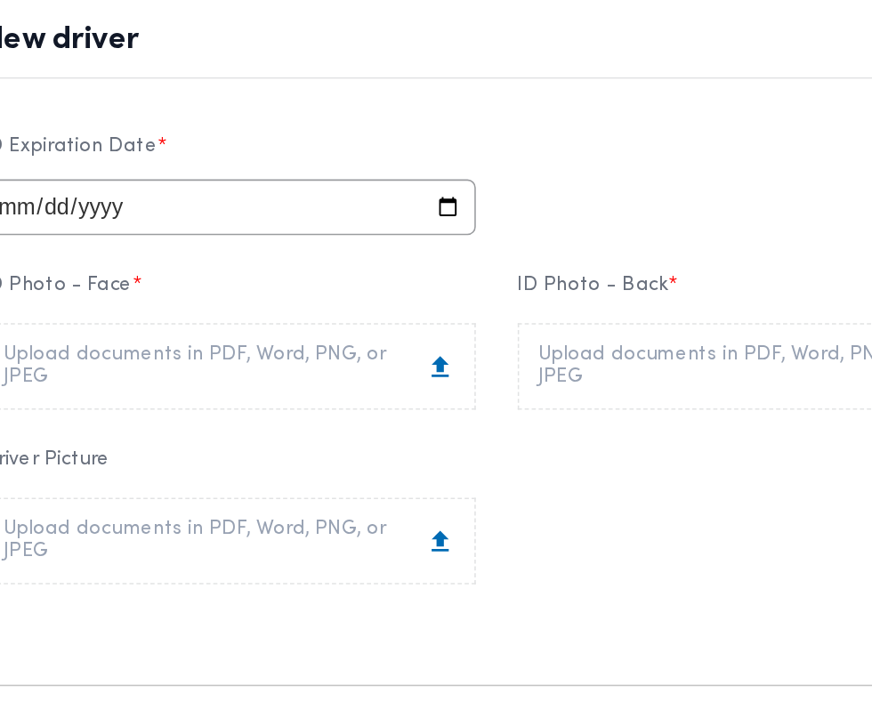
scroll to position [311, 0]
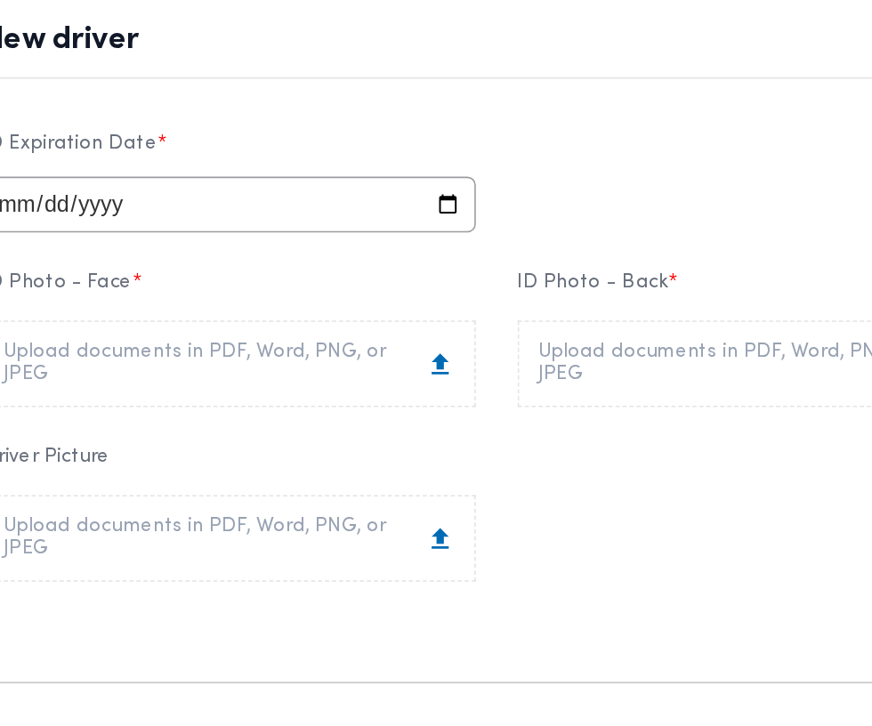
click at [230, 255] on div "Upload documents in PDF, Word, PNG, or JPEG" at bounding box center [265, 241] width 287 height 28
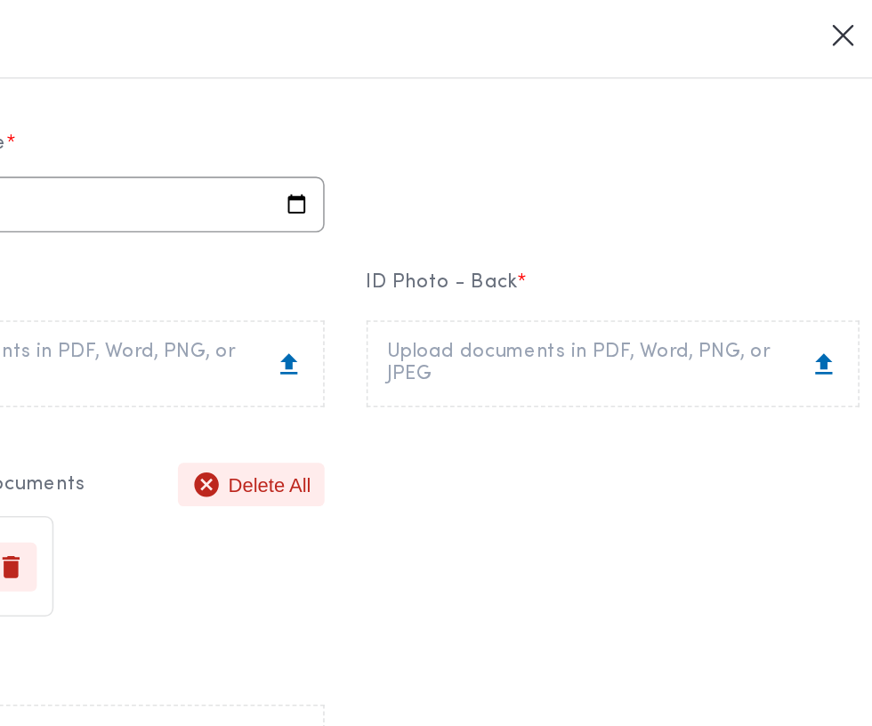
click at [637, 250] on div "Upload documents in PDF, Word, PNG, or JPEG" at bounding box center [606, 241] width 287 height 28
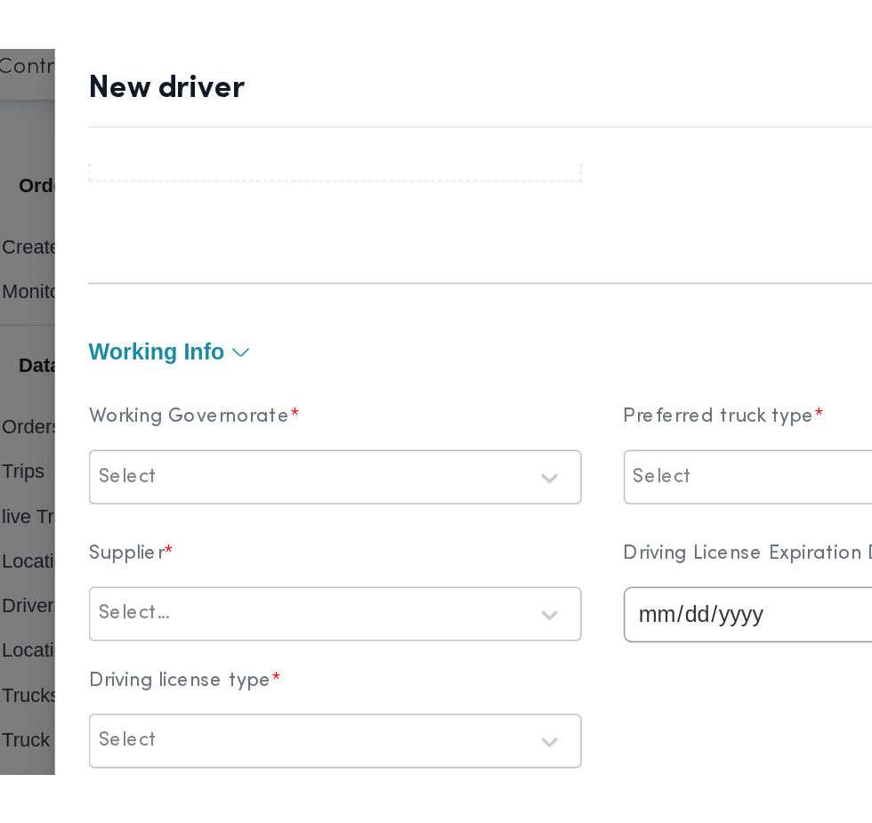
scroll to position [729, 0]
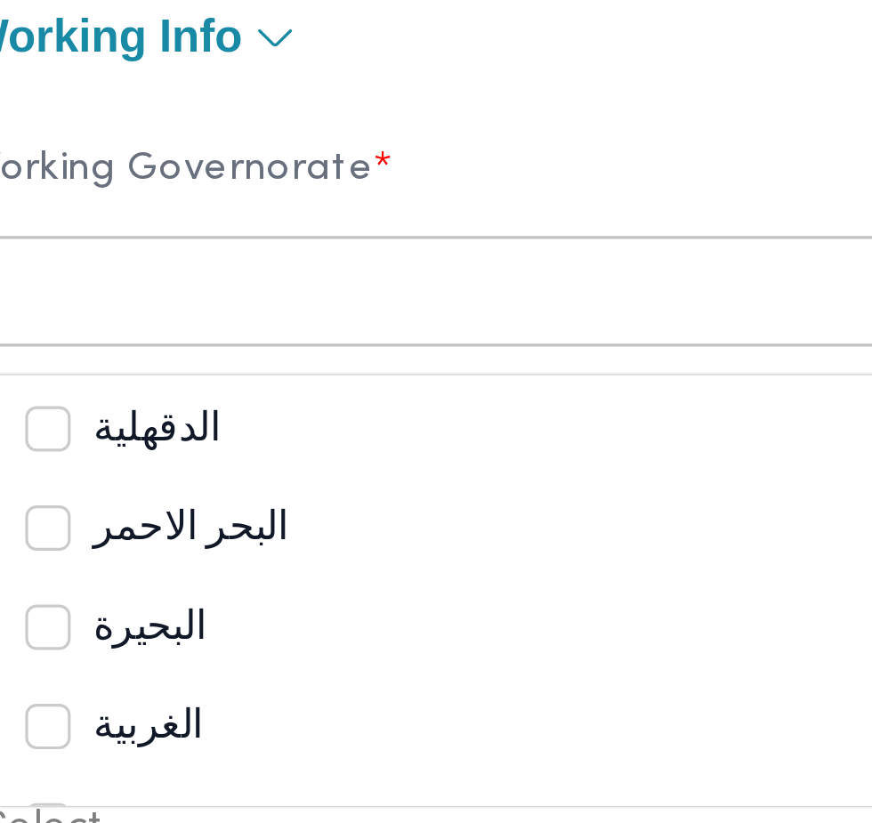
click at [308, 338] on div "الدقهلية" at bounding box center [265, 327] width 277 height 21
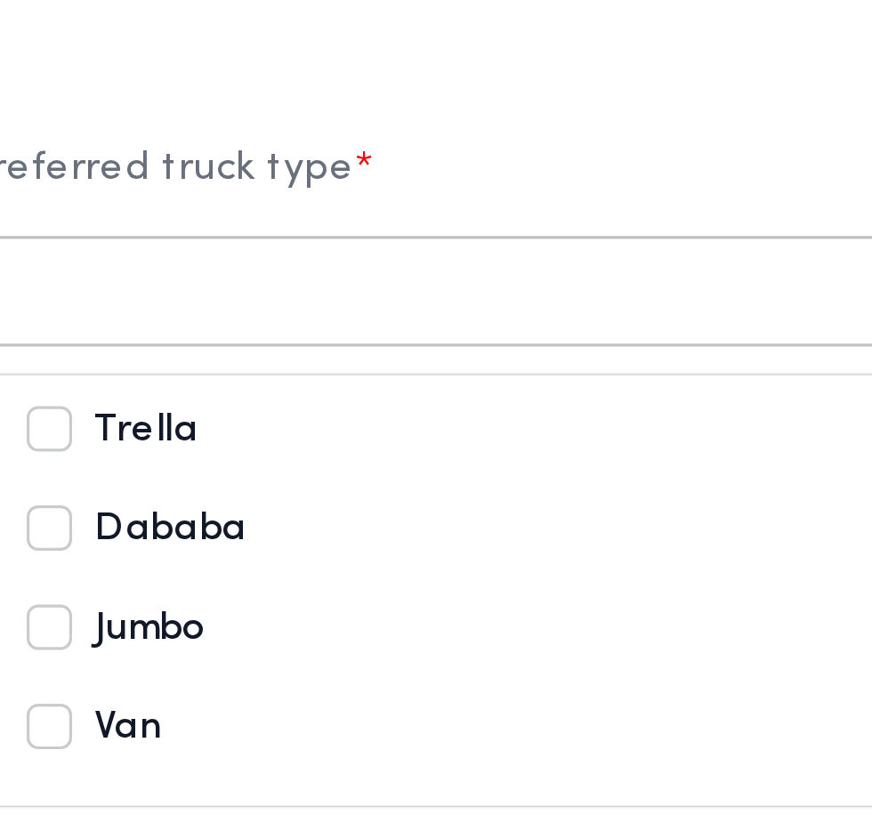
click at [649, 338] on div "Trella" at bounding box center [606, 327] width 277 height 21
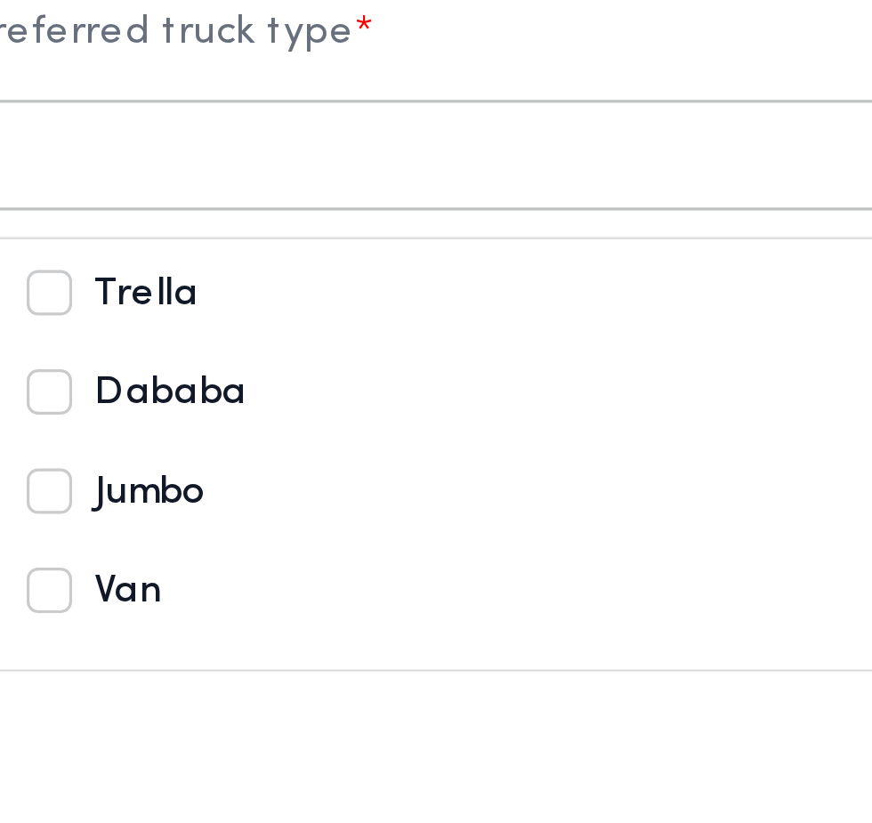
scroll to position [775, 0]
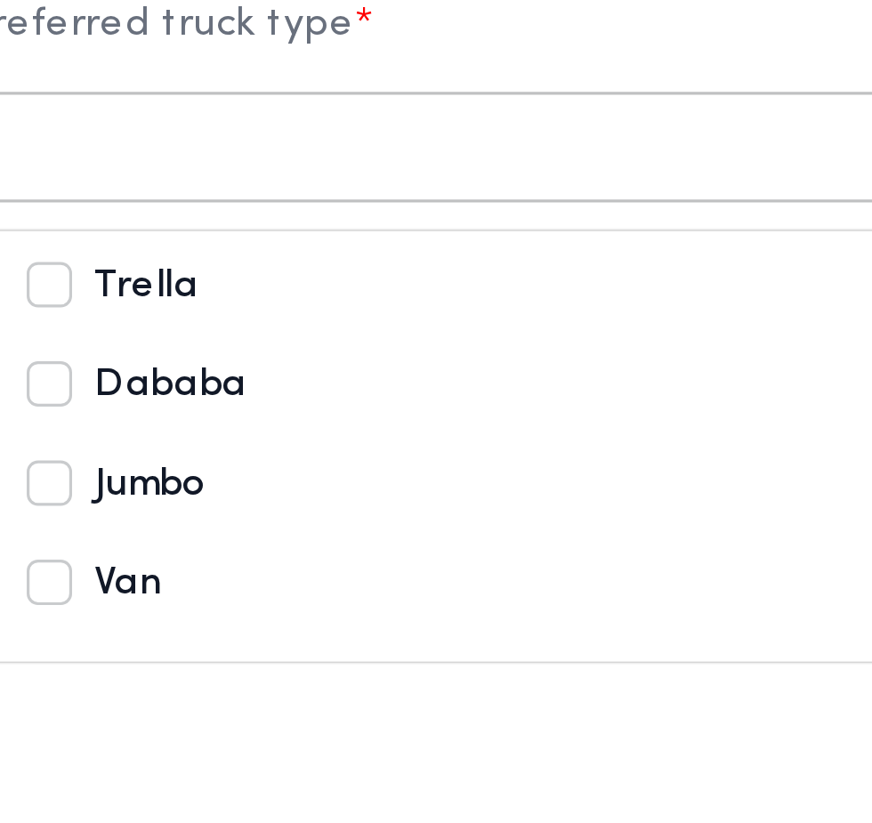
click at [651, 324] on div "Dababa" at bounding box center [606, 312] width 277 height 21
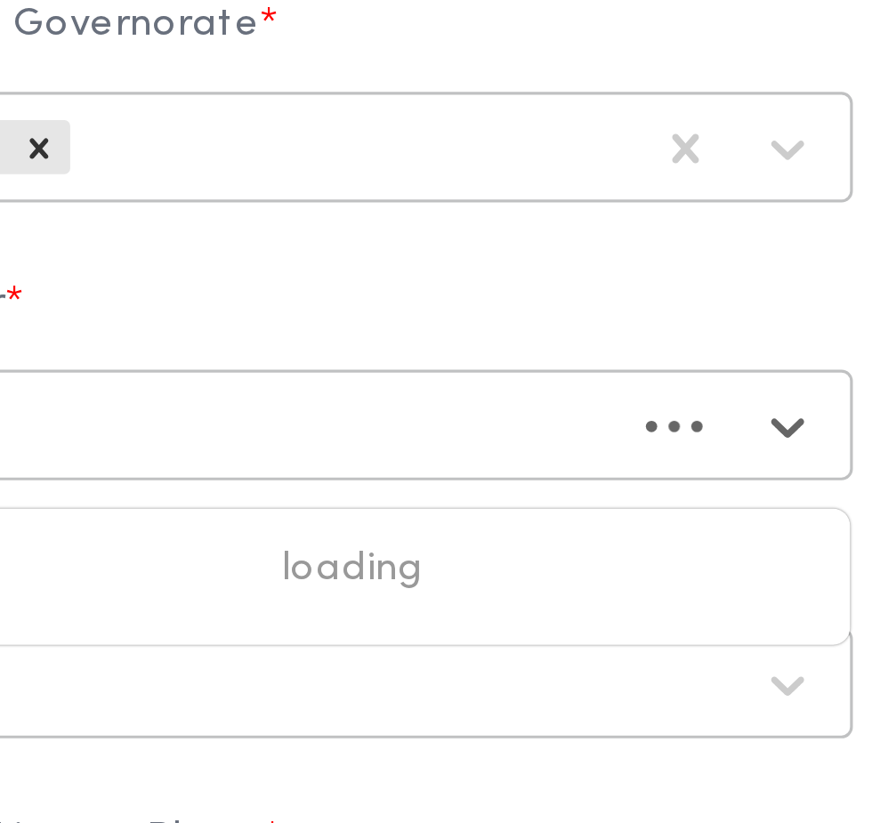
type input "نجيب"
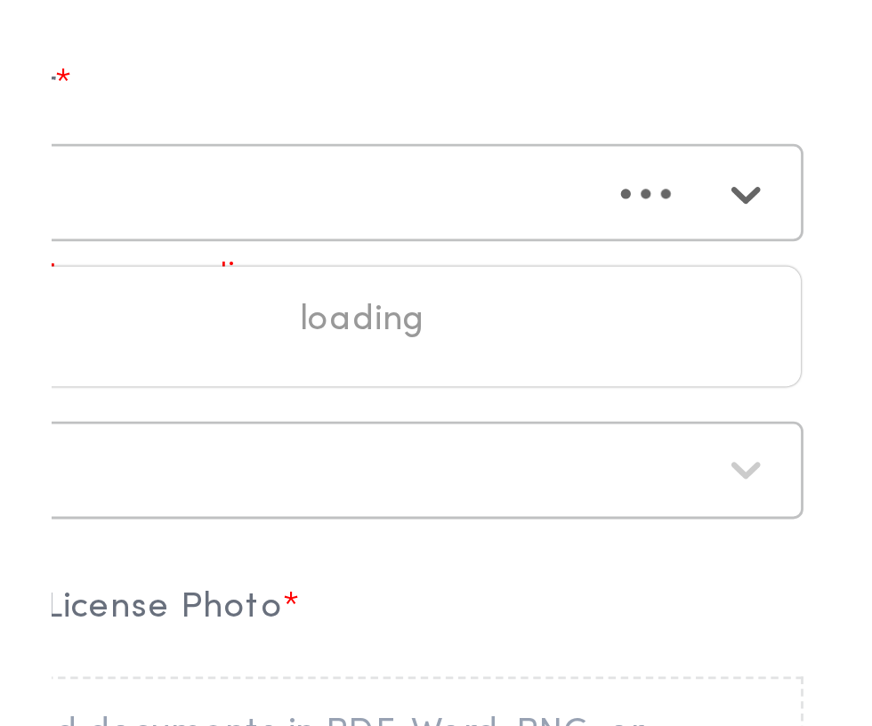
scroll to position [0, 0]
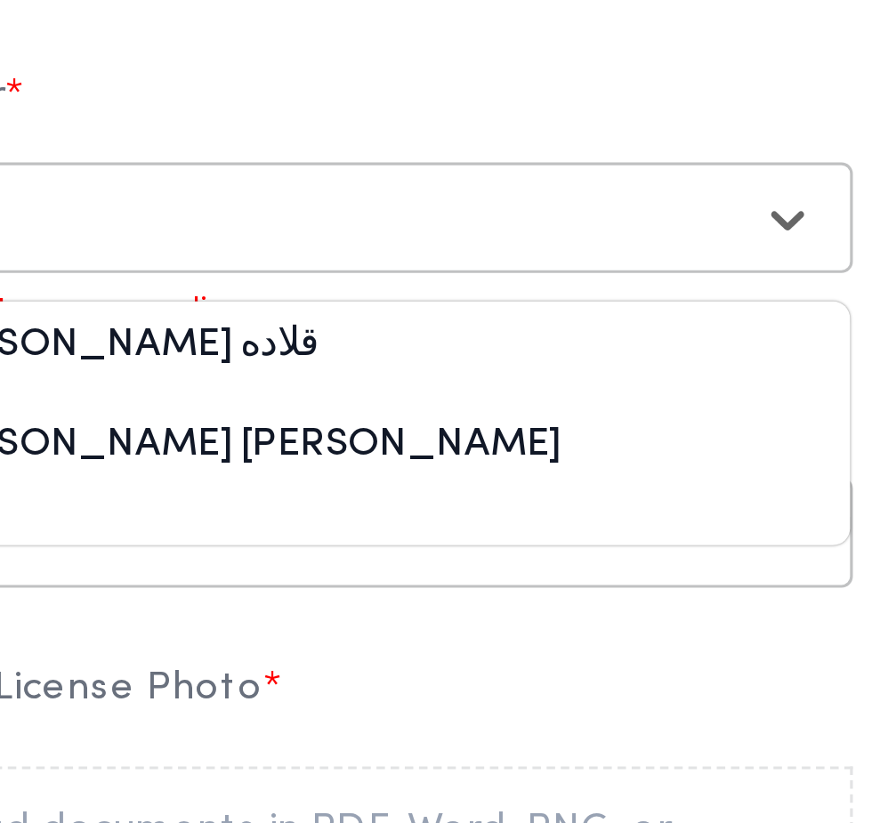
click at [345, 318] on div "[PERSON_NAME] قلاده" at bounding box center [265, 307] width 312 height 31
type input "قلاد"
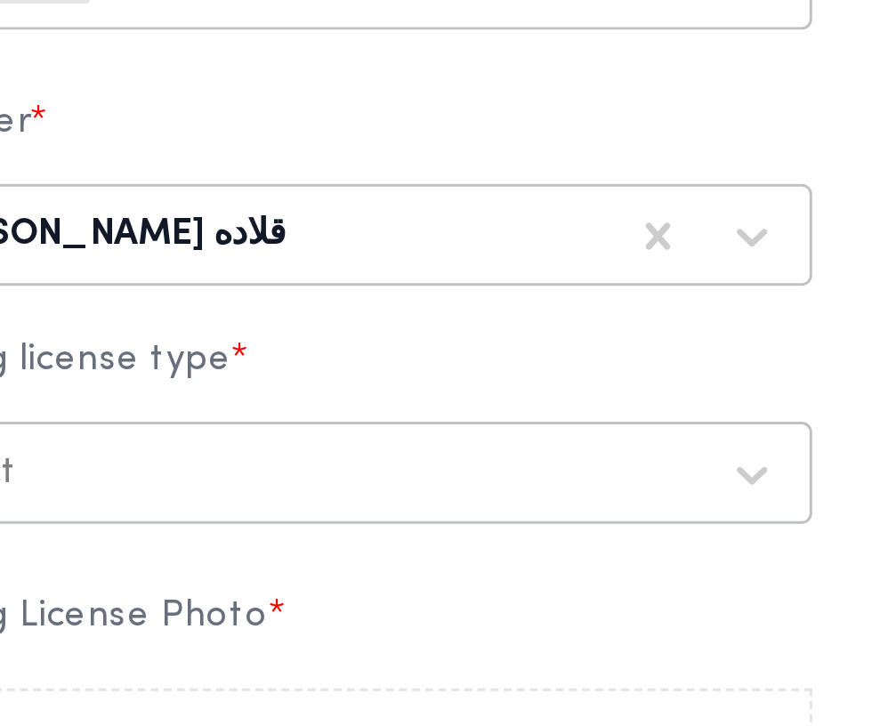
scroll to position [840, 0]
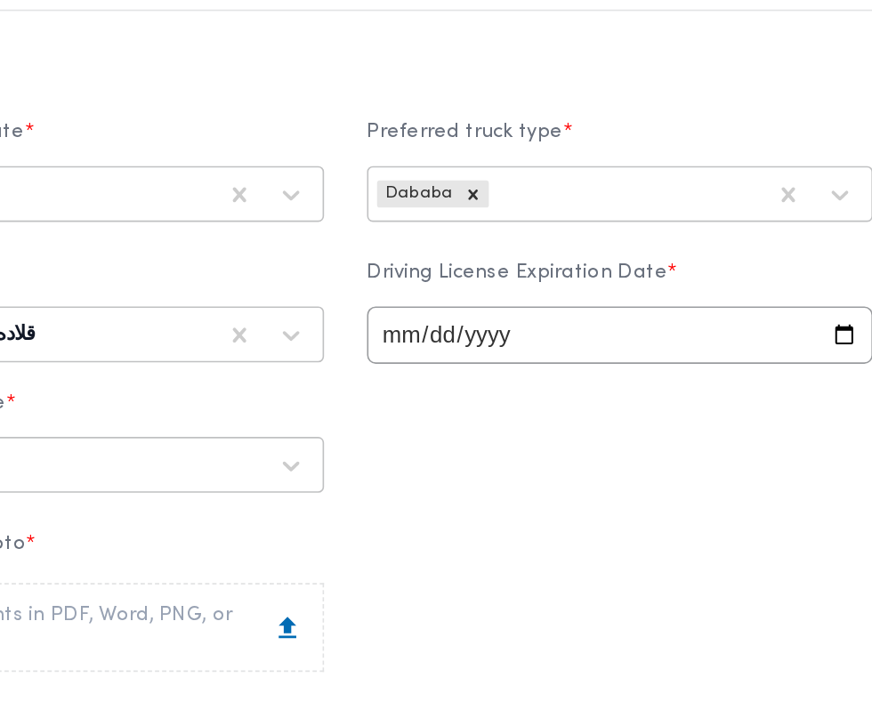
click at [657, 273] on input "date" at bounding box center [606, 261] width 314 height 36
type input "2027-09-13"
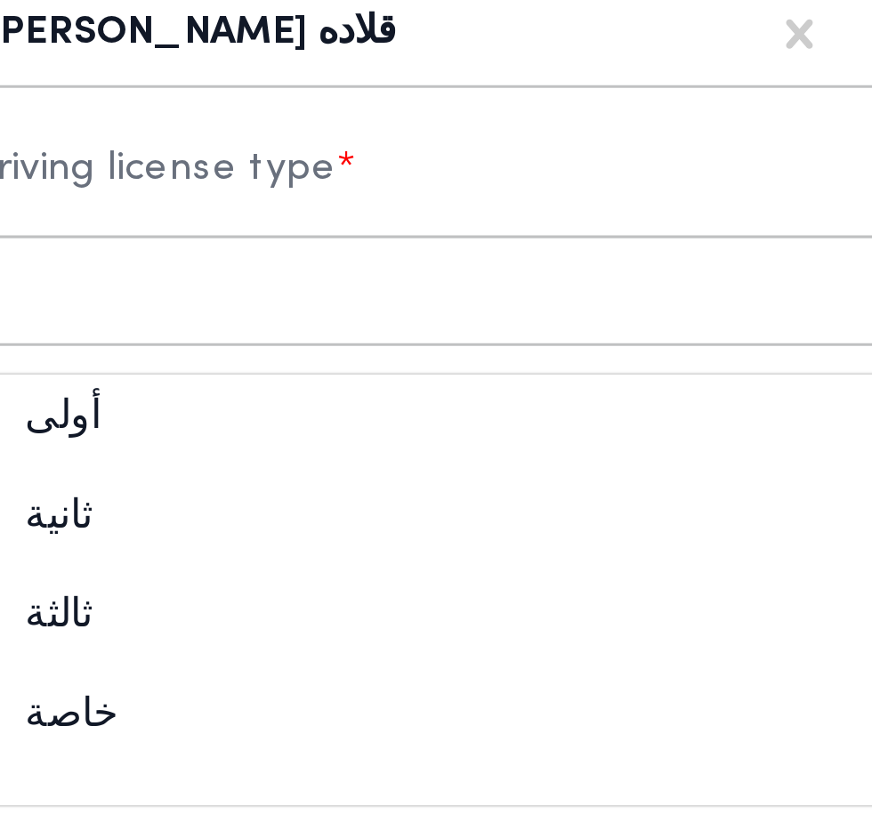
click at [302, 398] on div "أولى" at bounding box center [265, 388] width 312 height 31
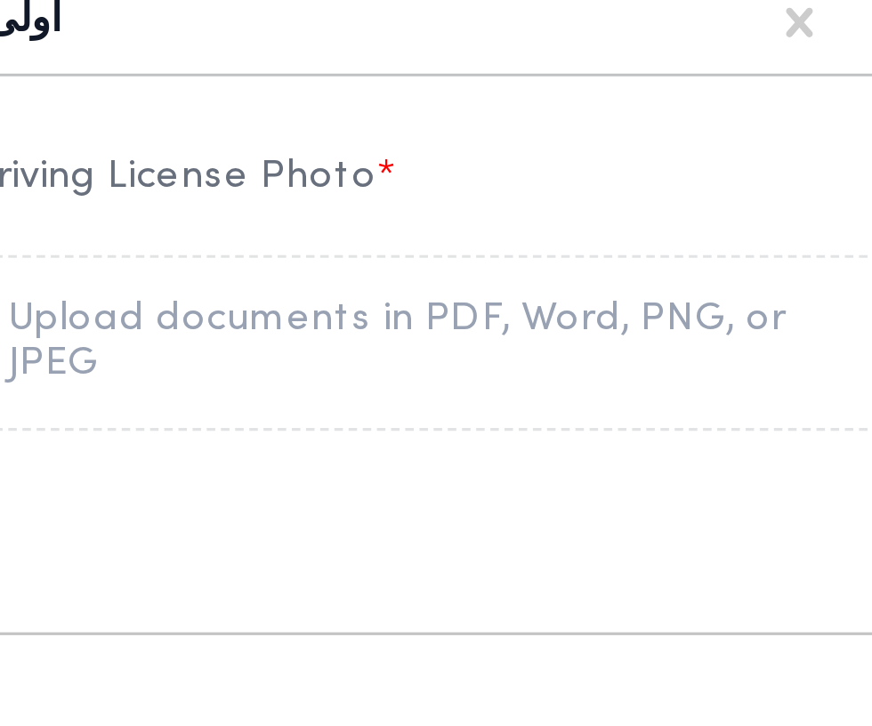
scroll to position [930, 0]
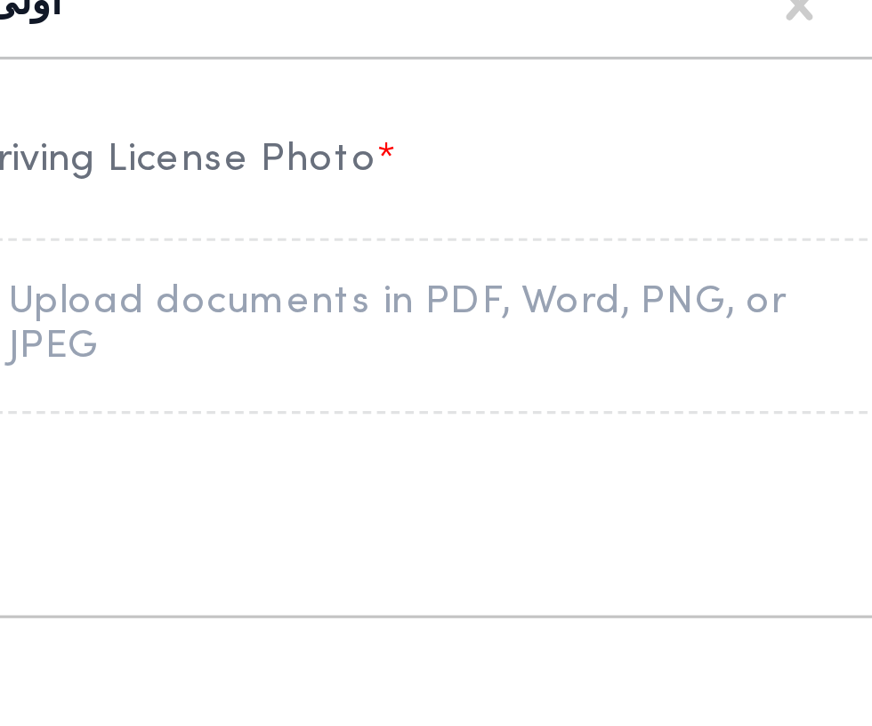
click at [324, 366] on div "Upload documents in PDF, Word, PNG, or JPEG" at bounding box center [265, 352] width 287 height 28
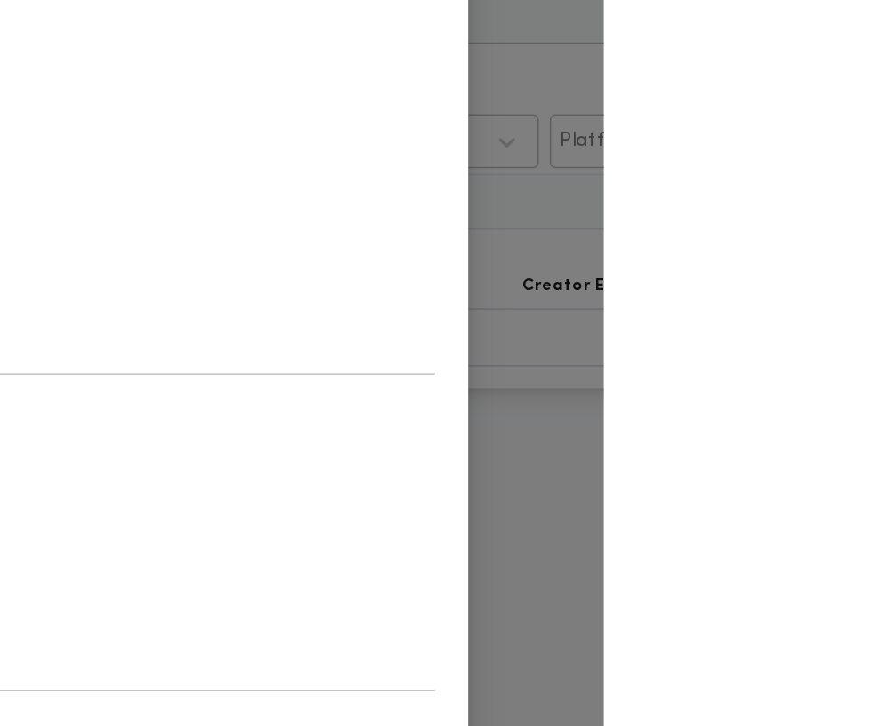
scroll to position [1176, 0]
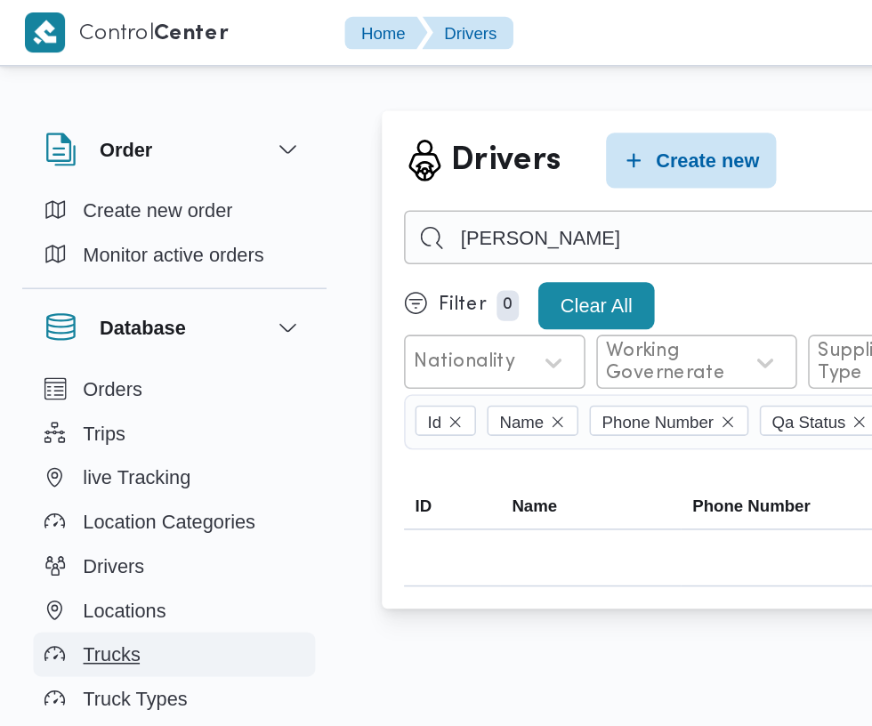
click at [60, 428] on span "Trucks" at bounding box center [71, 420] width 36 height 21
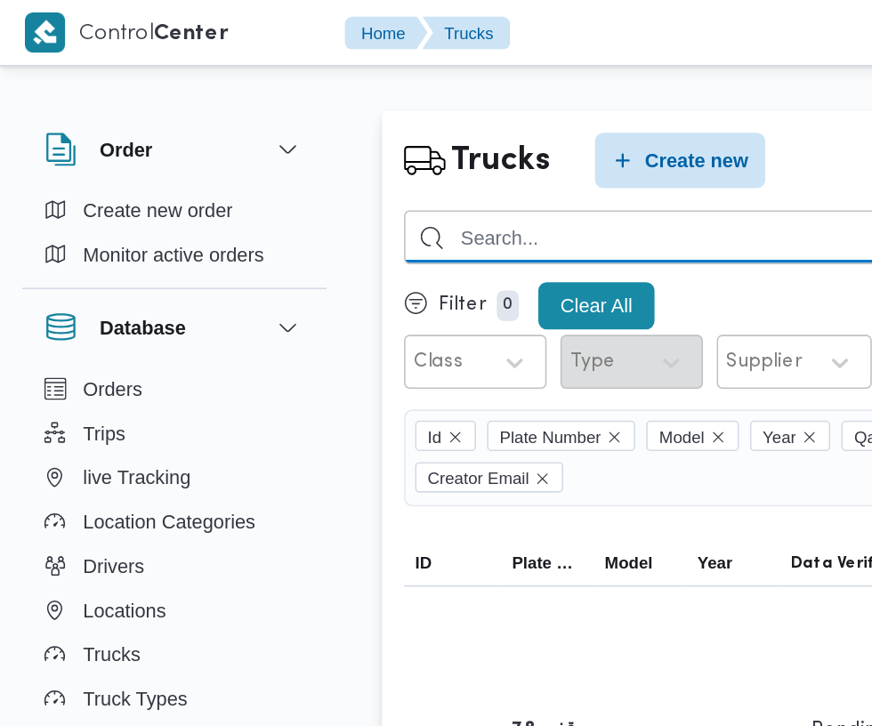
click at [414, 159] on input "search" at bounding box center [541, 152] width 562 height 35
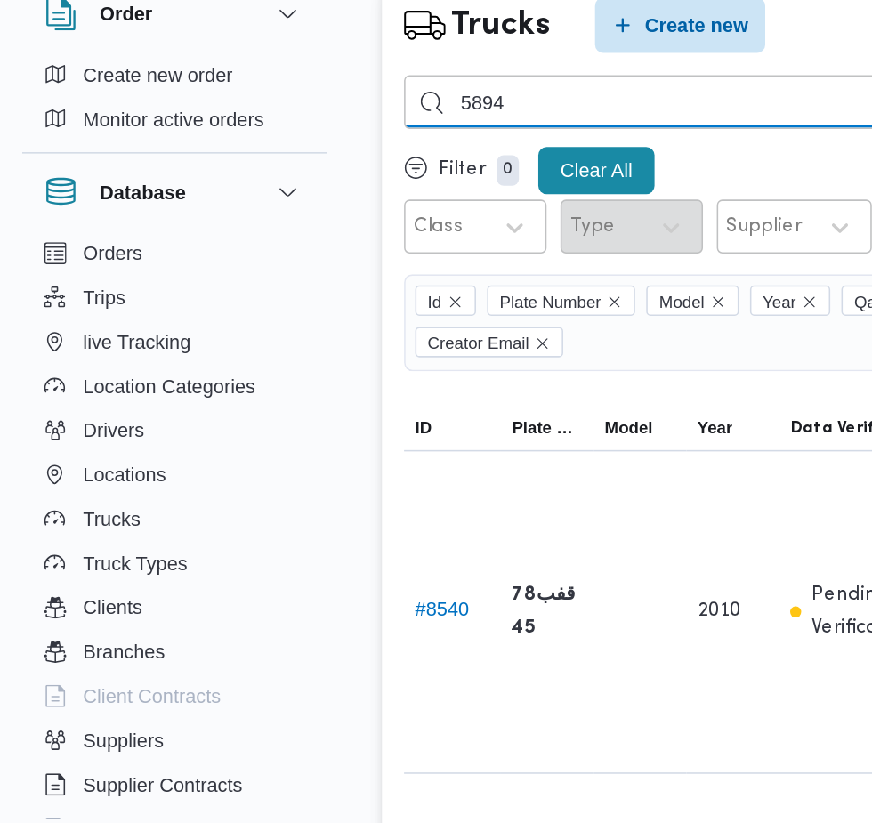
type input "5894"
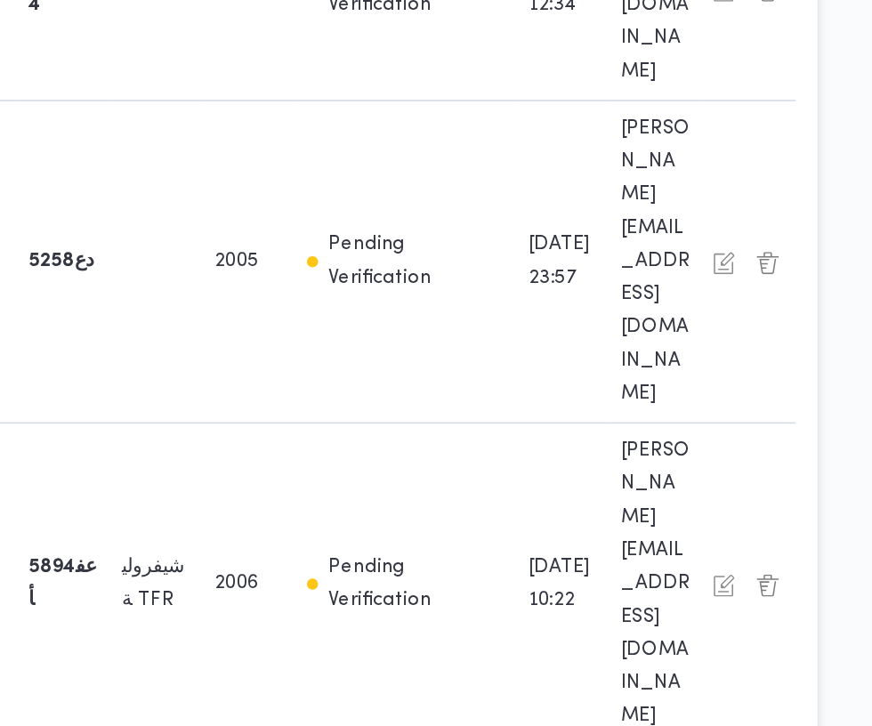
scroll to position [197, 0]
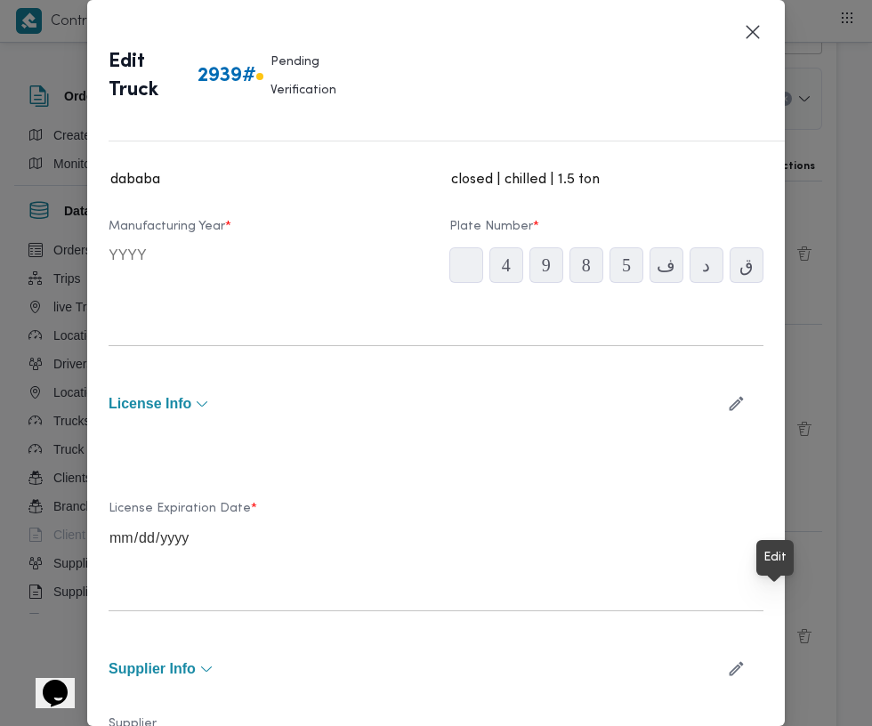
scroll to position [265, 0]
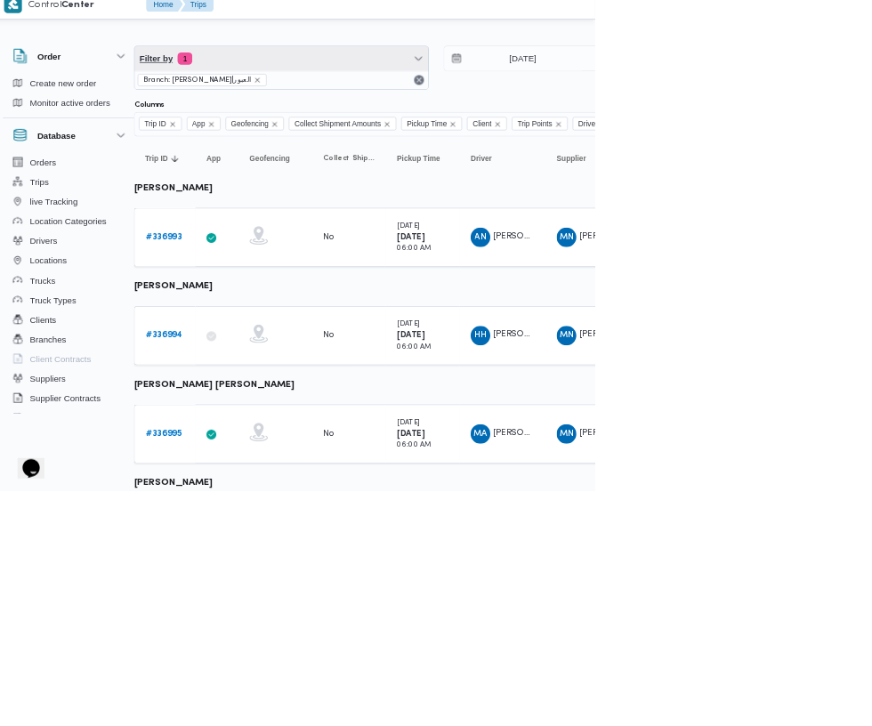
click at [482, 99] on span "Filter by 1" at bounding box center [417, 100] width 425 height 36
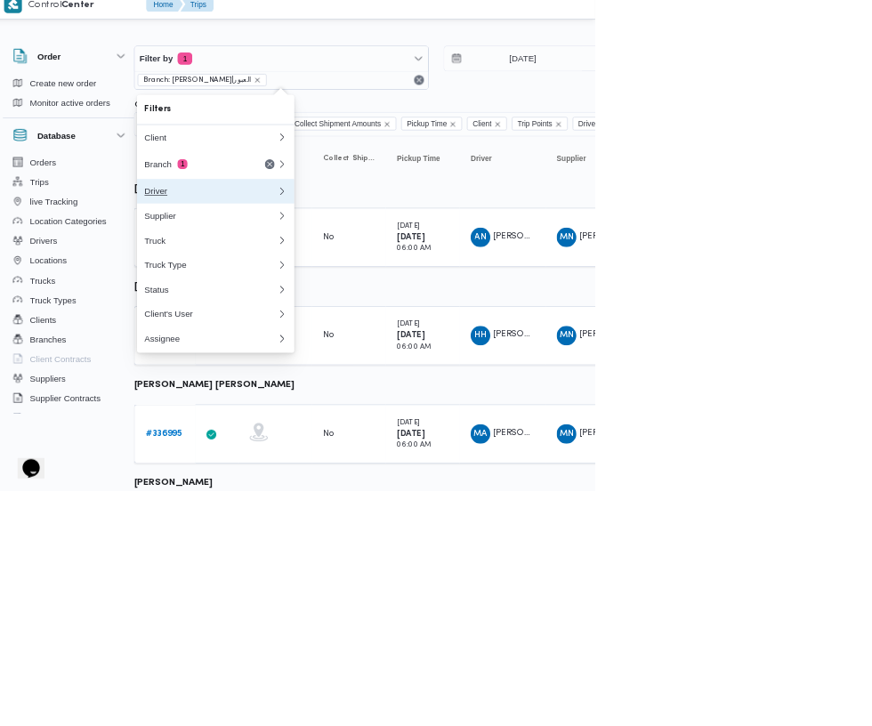
click at [341, 291] on div "Driver" at bounding box center [315, 292] width 192 height 14
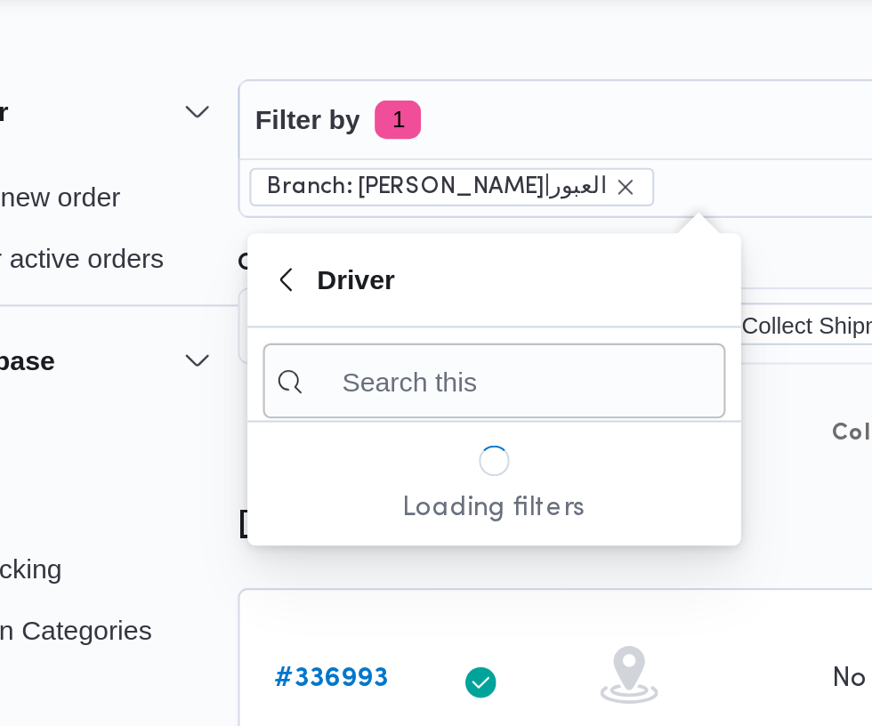
scroll to position [4, 28]
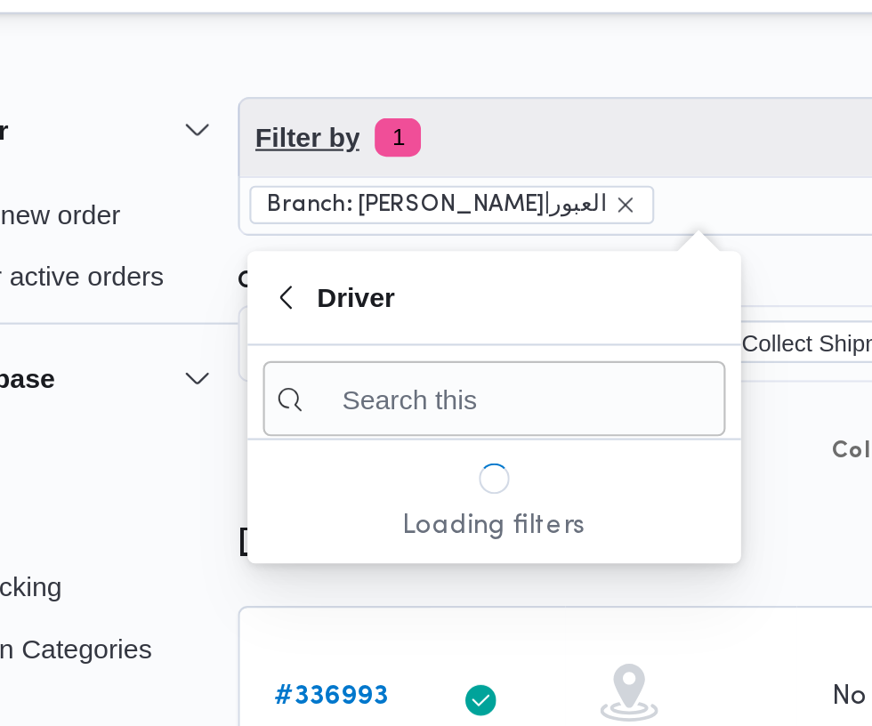
click at [351, 109] on span "Filter by 1" at bounding box center [417, 100] width 425 height 36
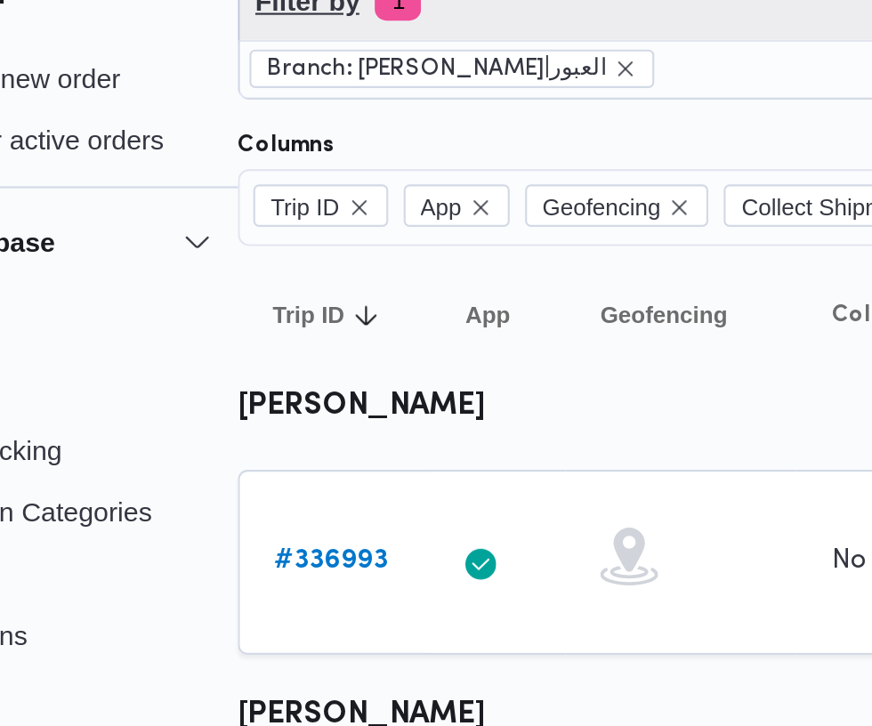
click at [358, 116] on span "Filter by 1" at bounding box center [417, 100] width 425 height 36
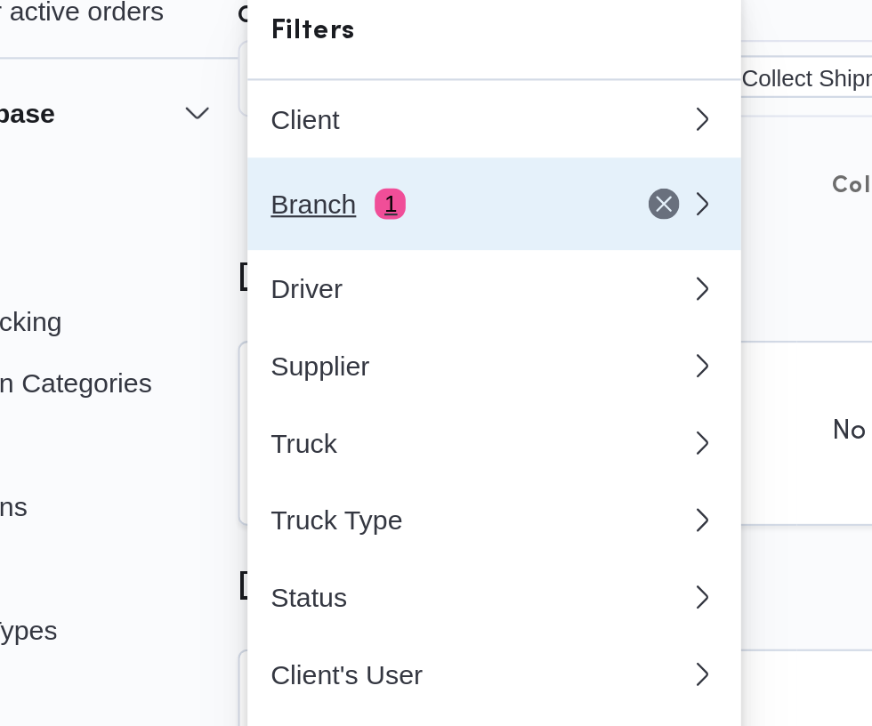
click at [306, 253] on div "Branch 1" at bounding box center [293, 253] width 149 height 14
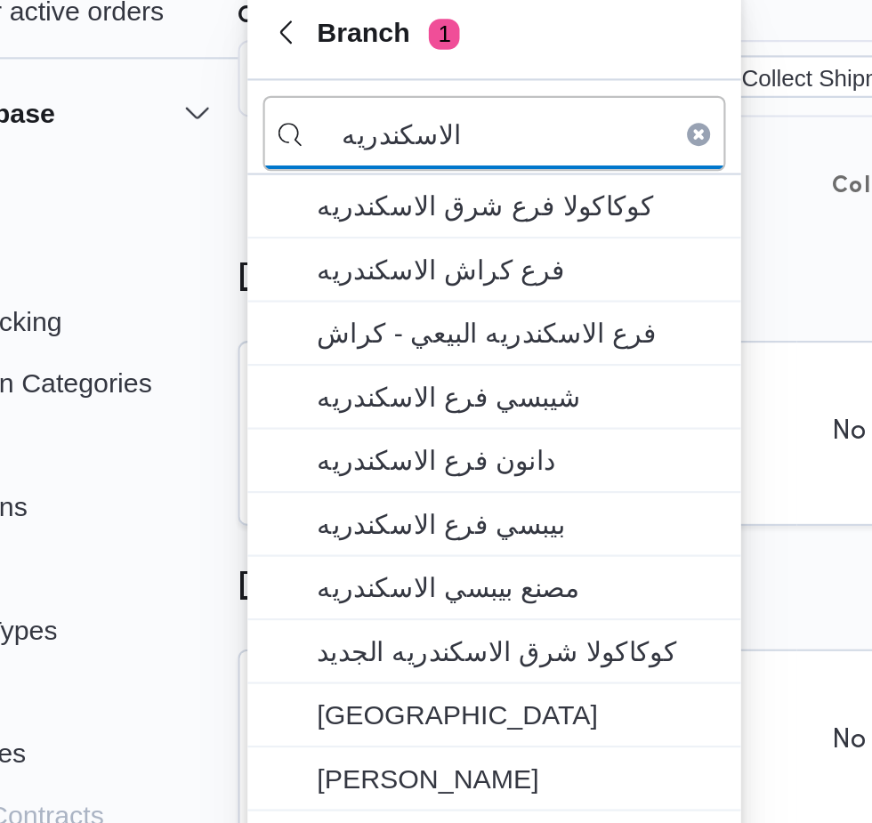
type input "الاسكندريه"
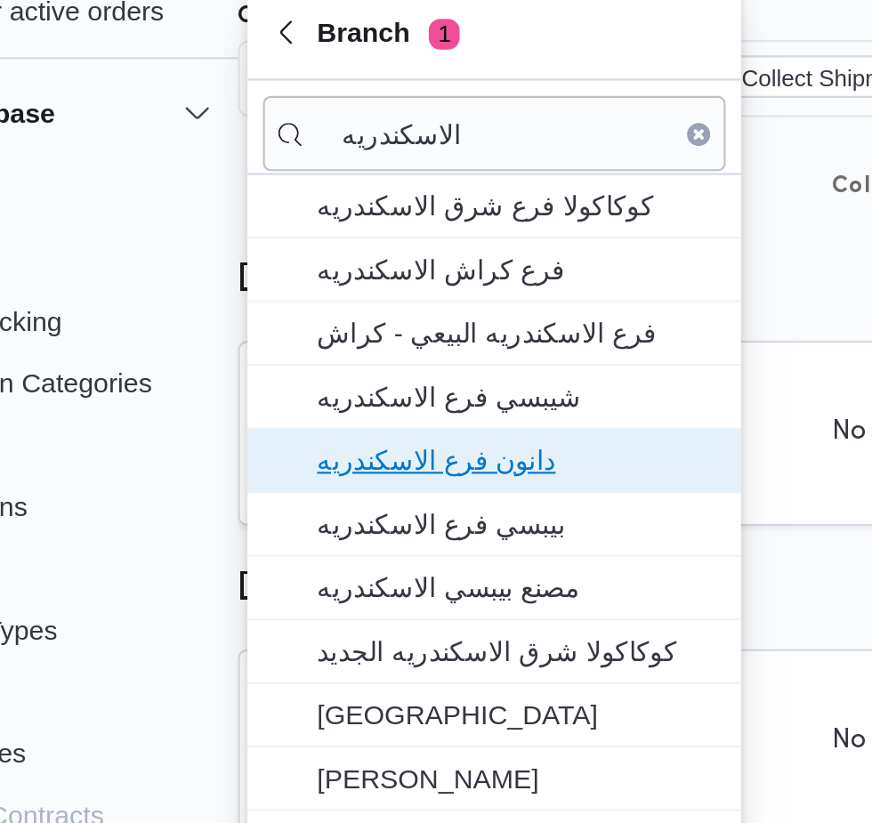
click at [370, 366] on span "دانون فرع الاسكندريه" at bounding box center [332, 370] width 185 height 21
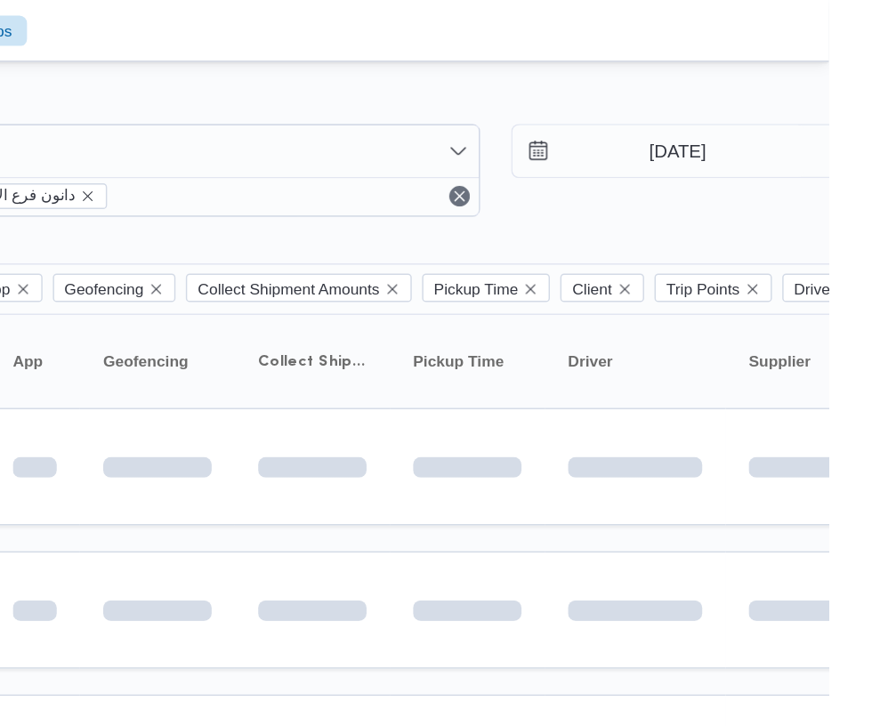
scroll to position [0, 27]
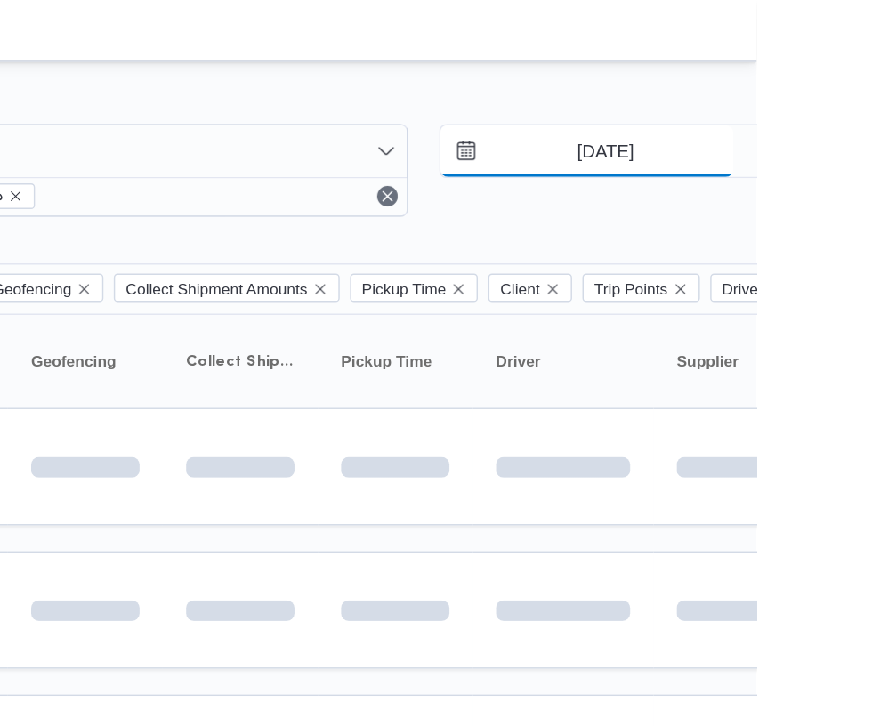
click at [781, 104] on input "[DATE]" at bounding box center [755, 104] width 202 height 36
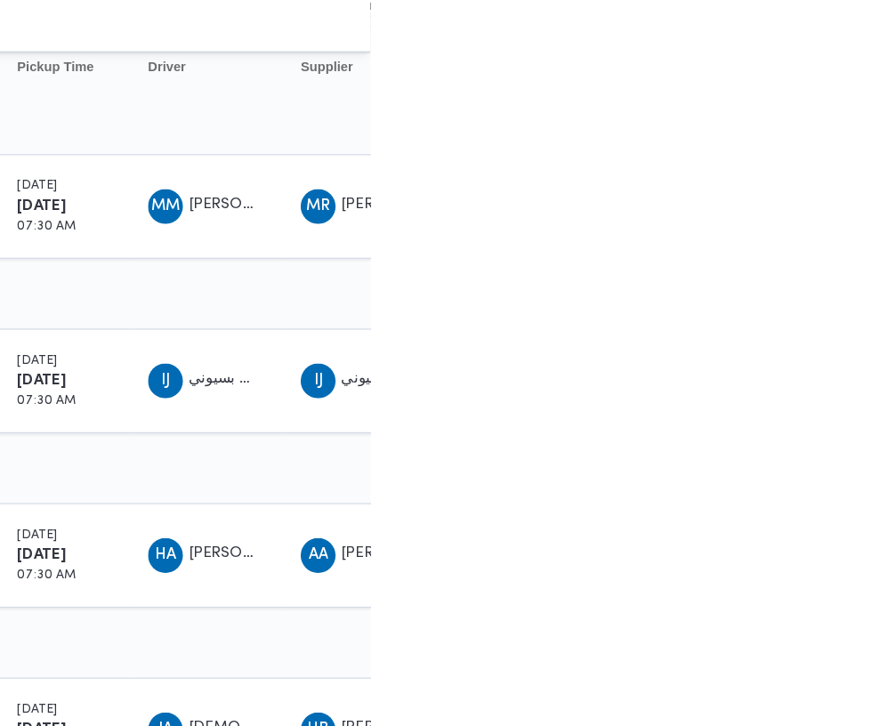
scroll to position [0, 28]
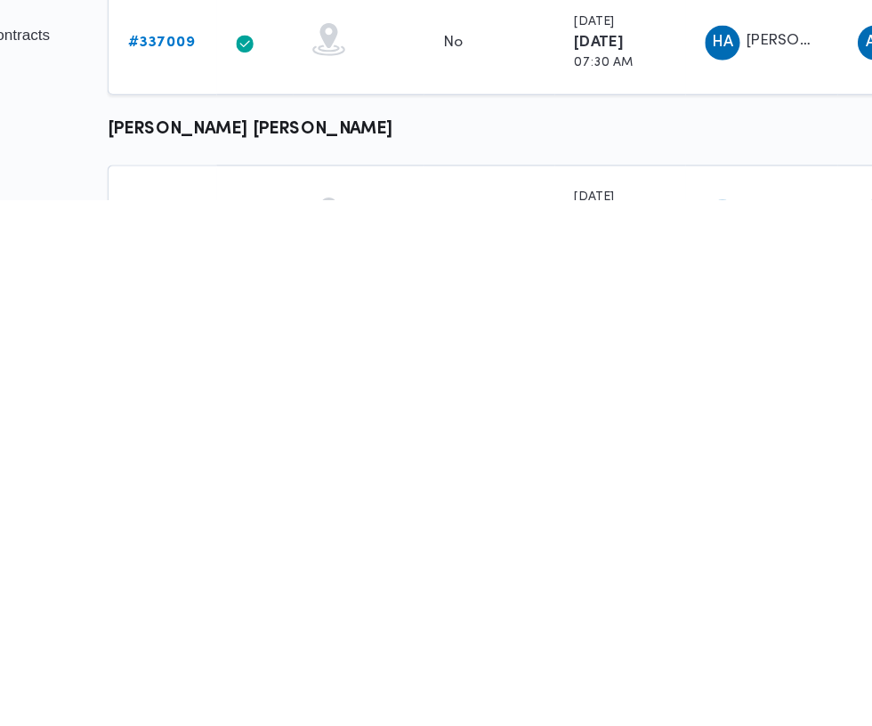
scroll to position [825, 28]
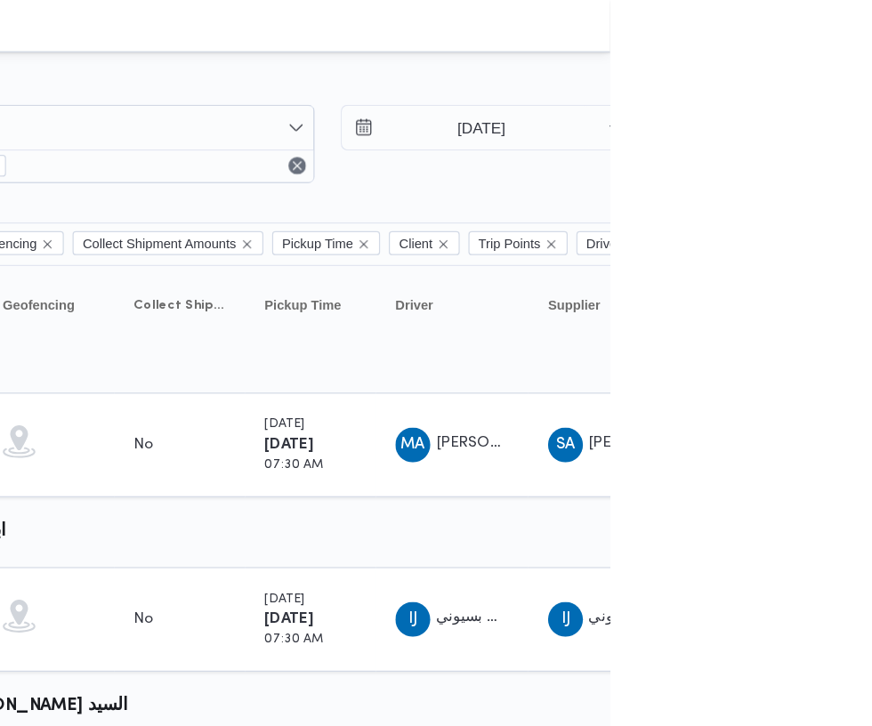
scroll to position [0, 28]
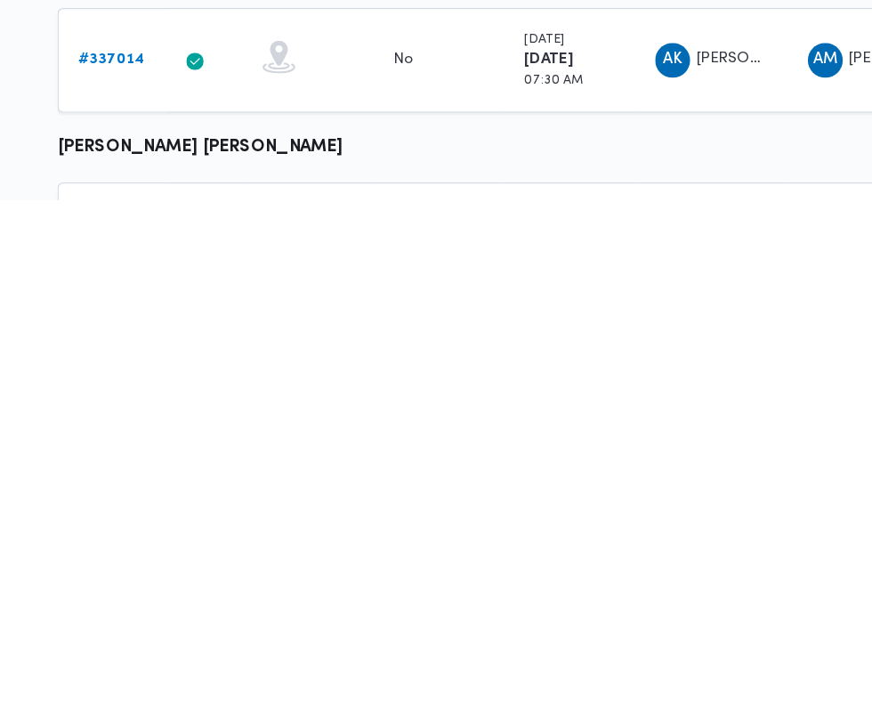
scroll to position [751, 28]
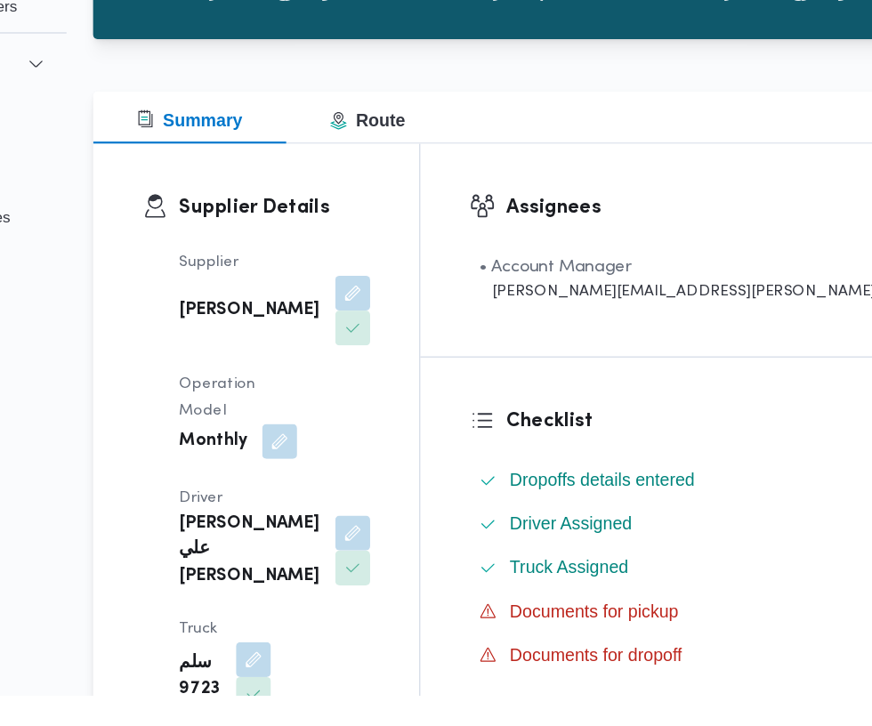
scroll to position [60, 0]
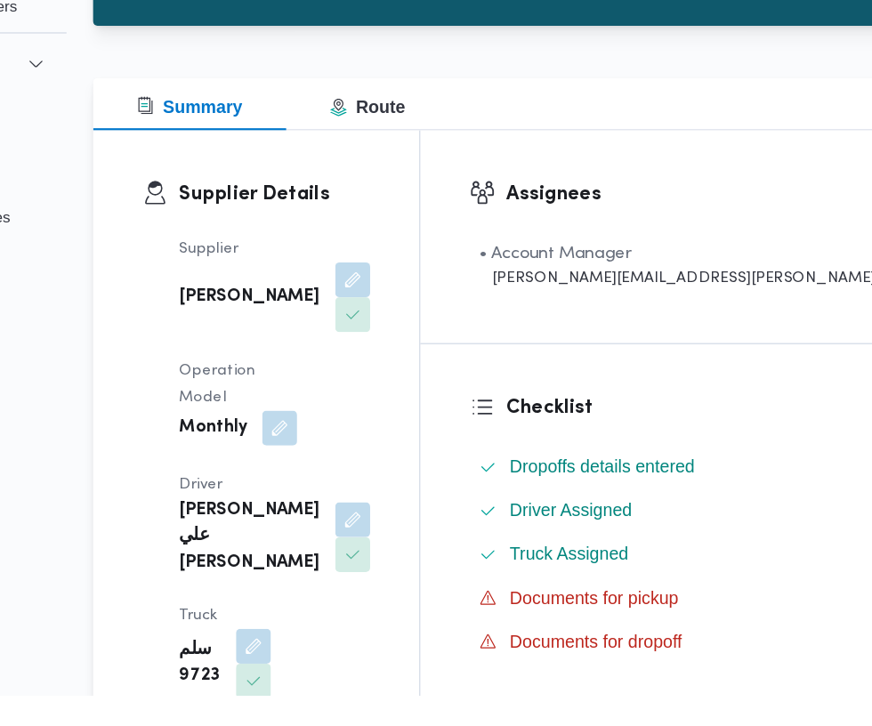
click at [429, 568] on button "button" at bounding box center [443, 582] width 28 height 28
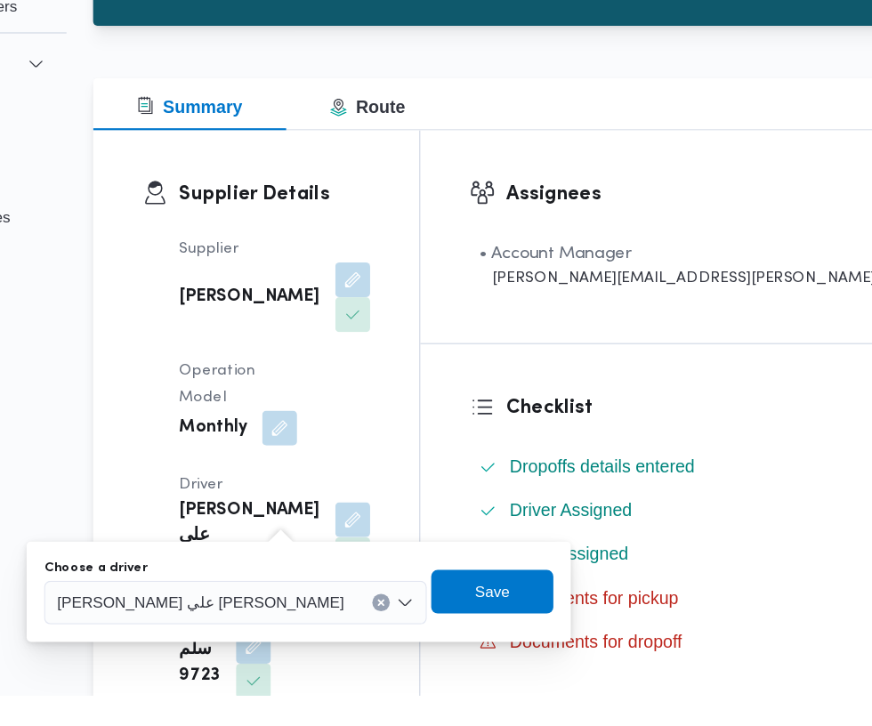
click at [342, 640] on span "[PERSON_NAME] علي [PERSON_NAME]" at bounding box center [319, 650] width 234 height 20
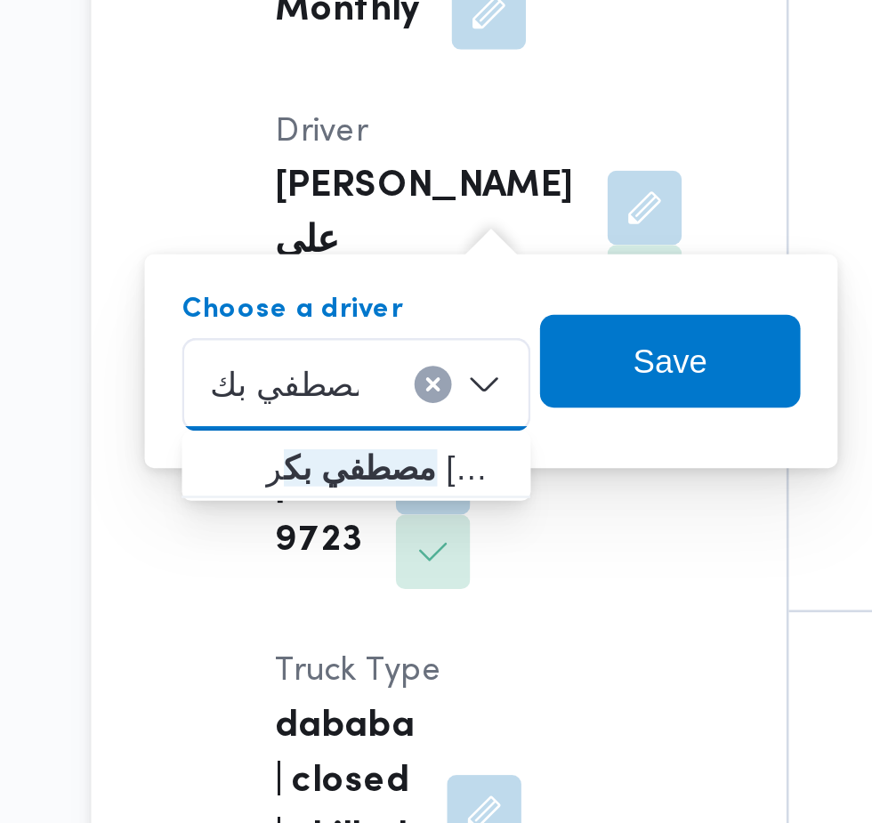
scroll to position [109, 0]
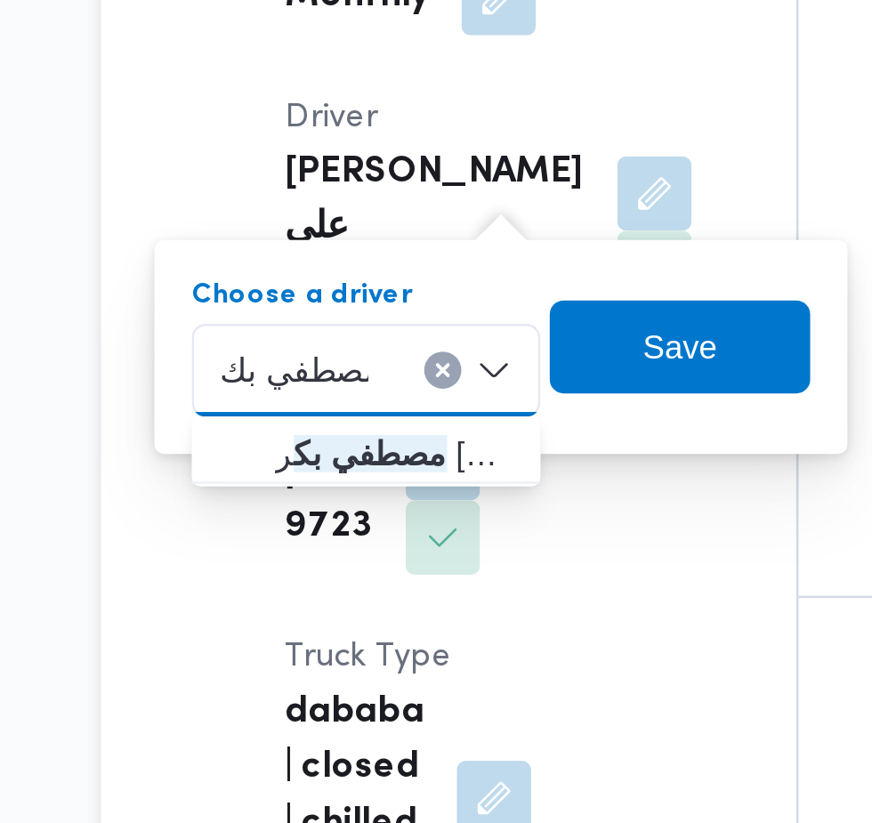
type input "مصطفي بك"
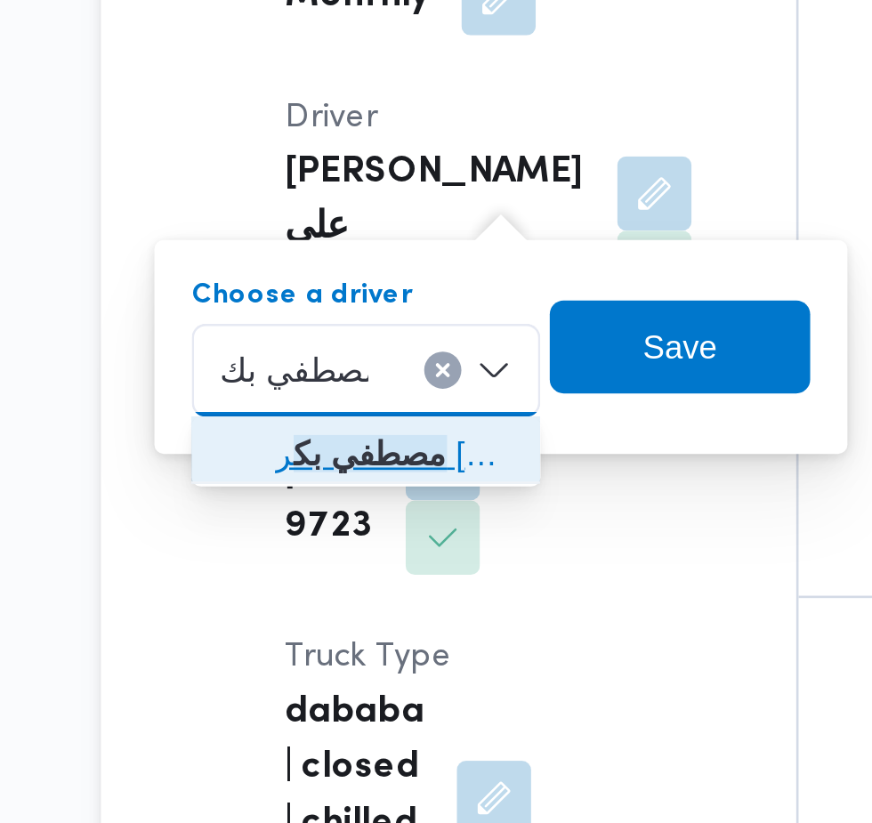
click at [363, 630] on span "مصطفي بك ر [PERSON_NAME]" at bounding box center [343, 633] width 91 height 21
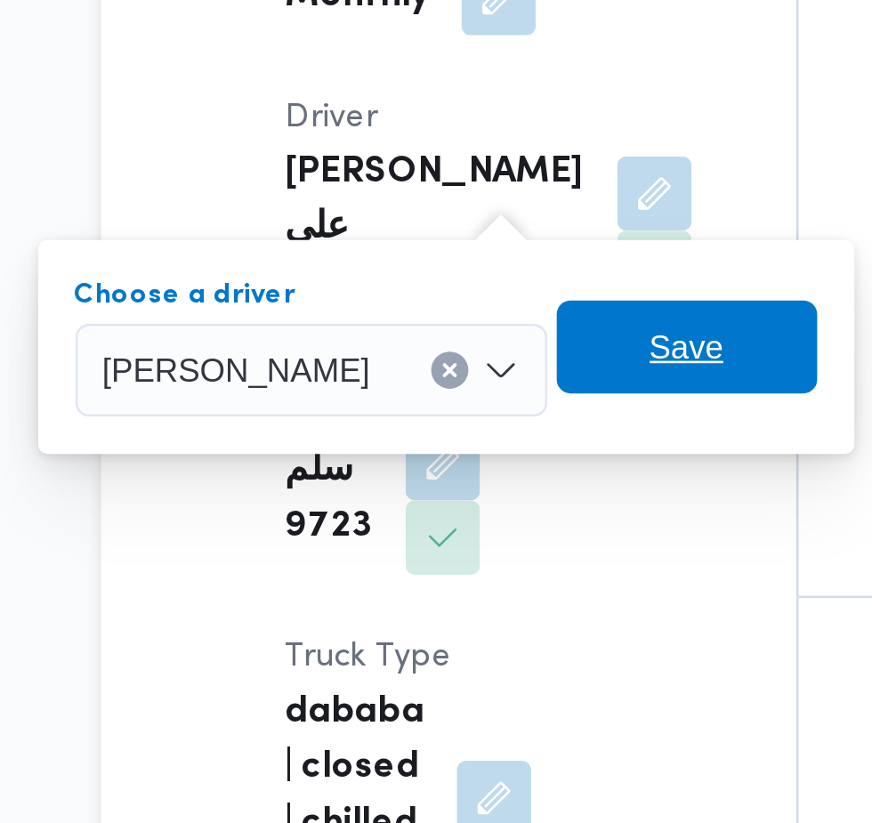
click at [470, 587] on span "Save" at bounding box center [455, 592] width 28 height 21
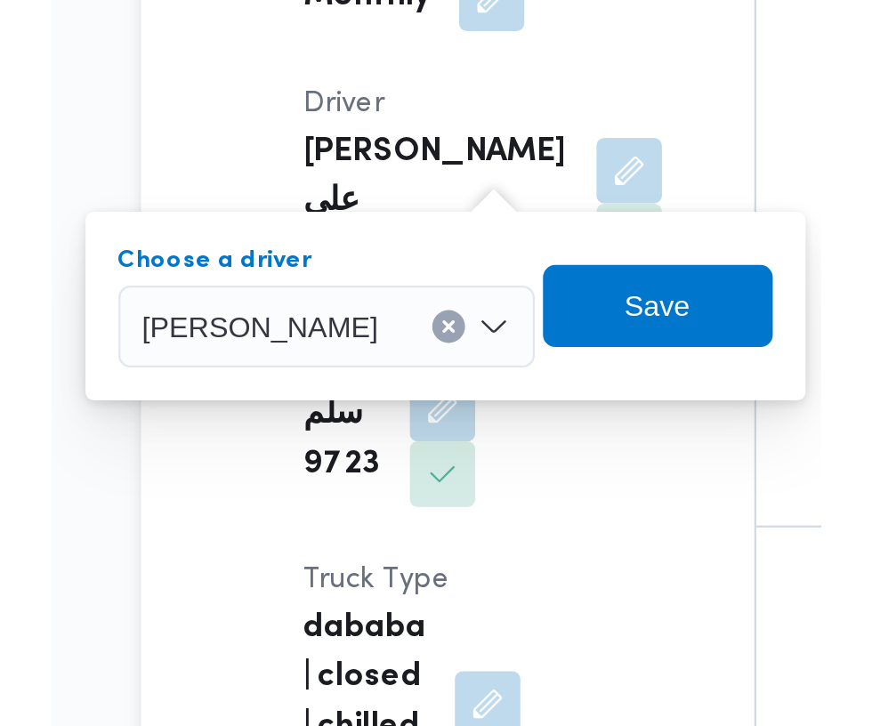
scroll to position [120, 0]
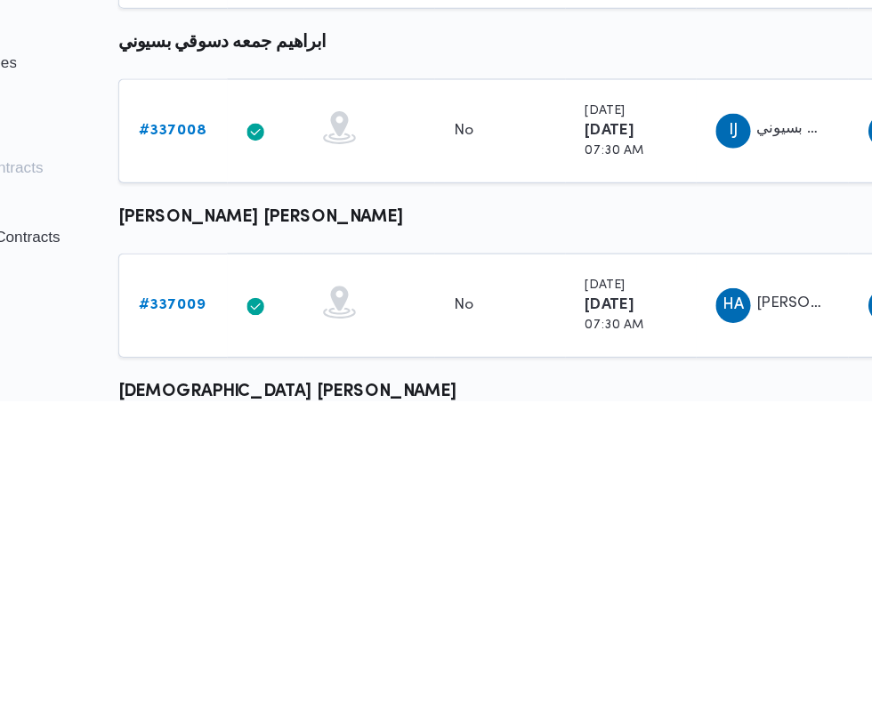
scroll to position [0, 28]
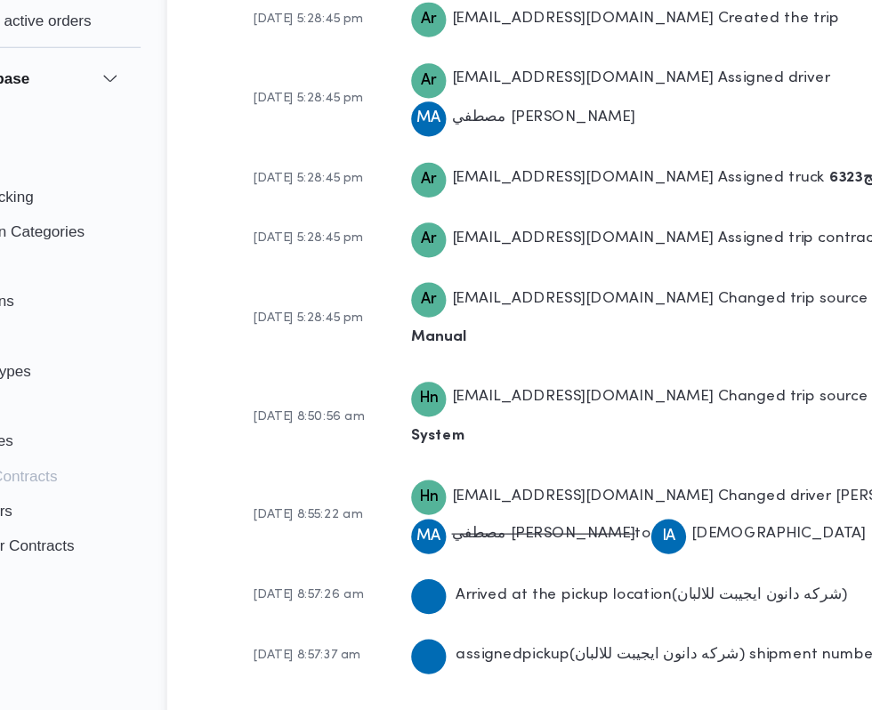
scroll to position [3644, 0]
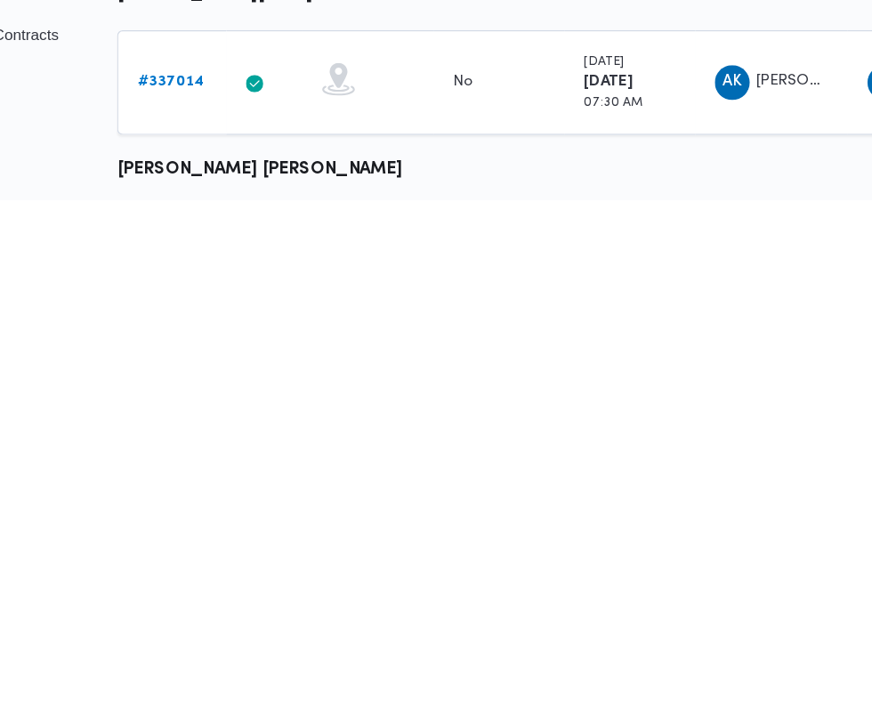
scroll to position [904, 28]
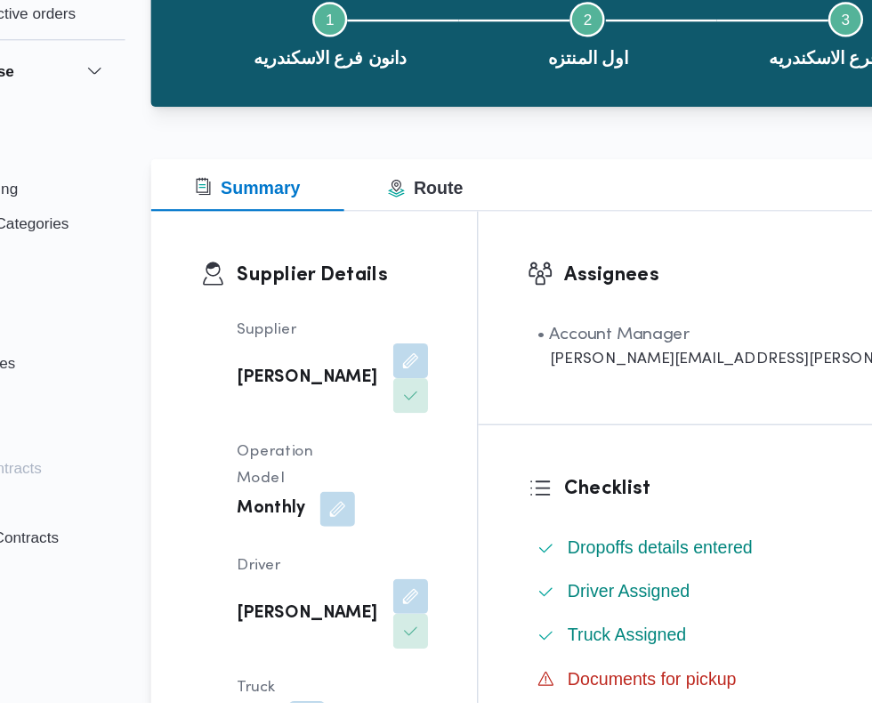
click at [429, 625] on button "button" at bounding box center [443, 639] width 28 height 28
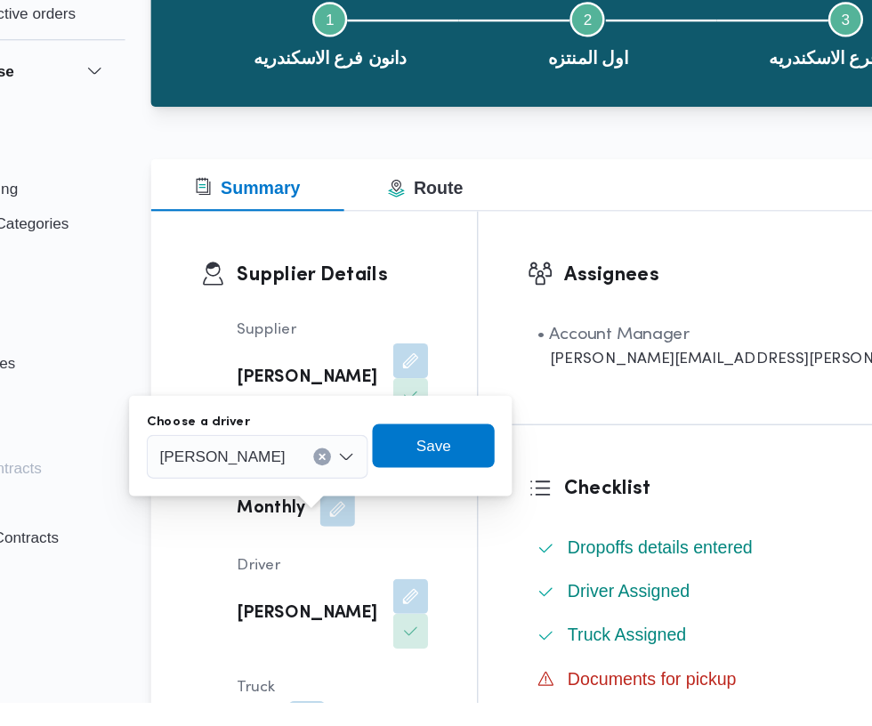
click at [348, 526] on input "Choose a driver" at bounding box center [349, 525] width 2 height 21
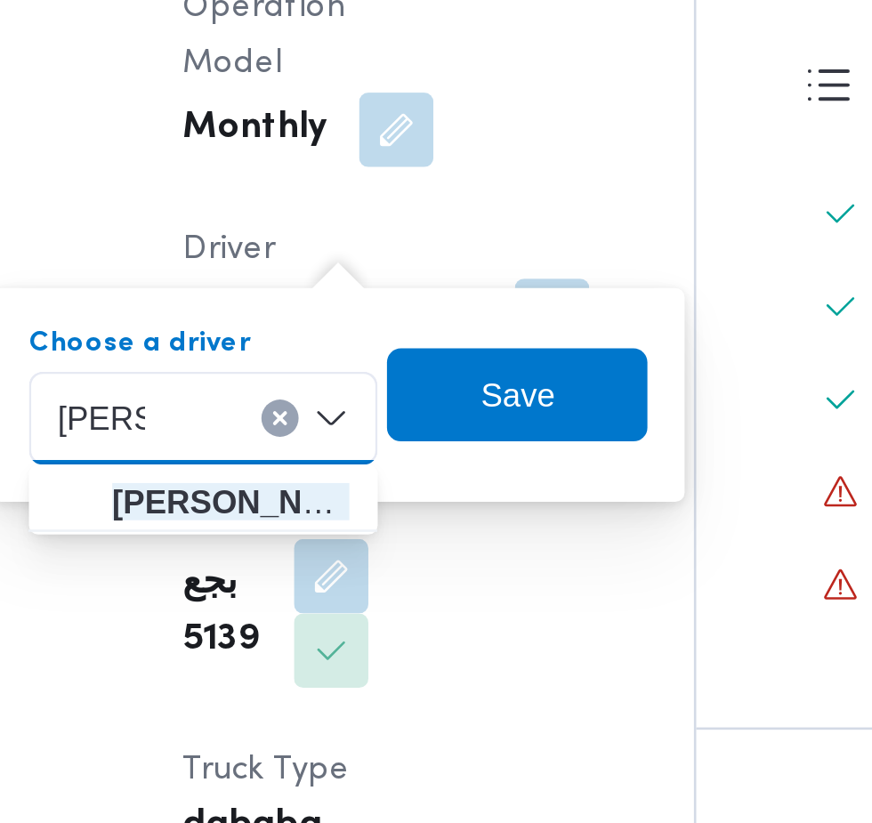
type input "[PERSON_NAME]"
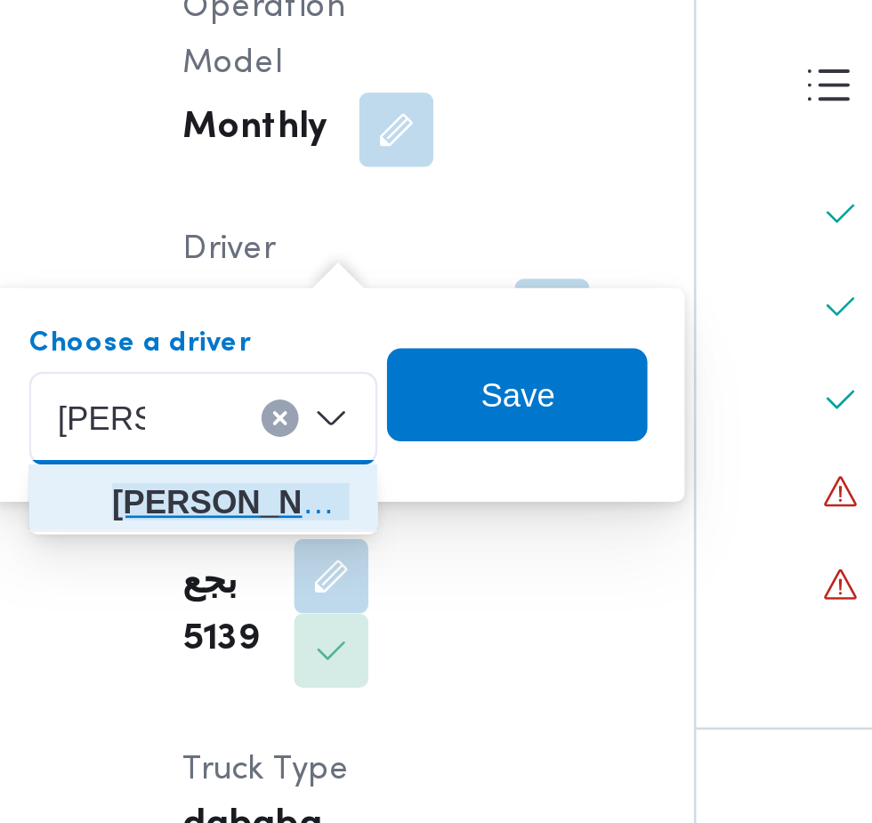
click at [346, 671] on span "[PERSON_NAME] يهاب [PERSON_NAME]" at bounding box center [320, 670] width 91 height 21
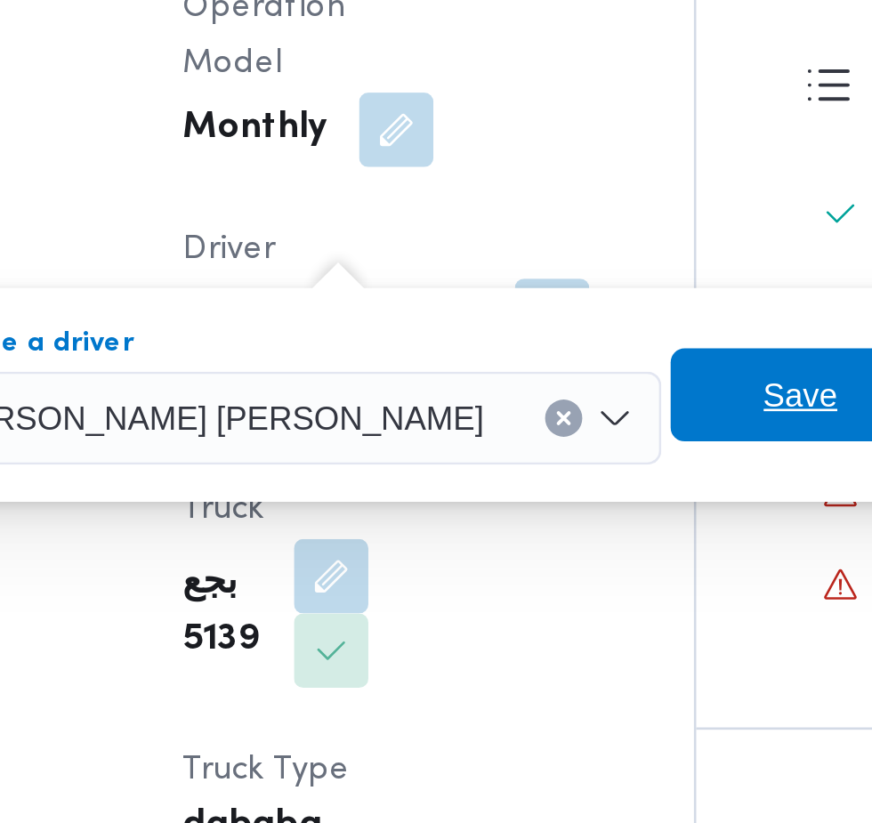
click at [524, 635] on span "Save" at bounding box center [538, 629] width 28 height 21
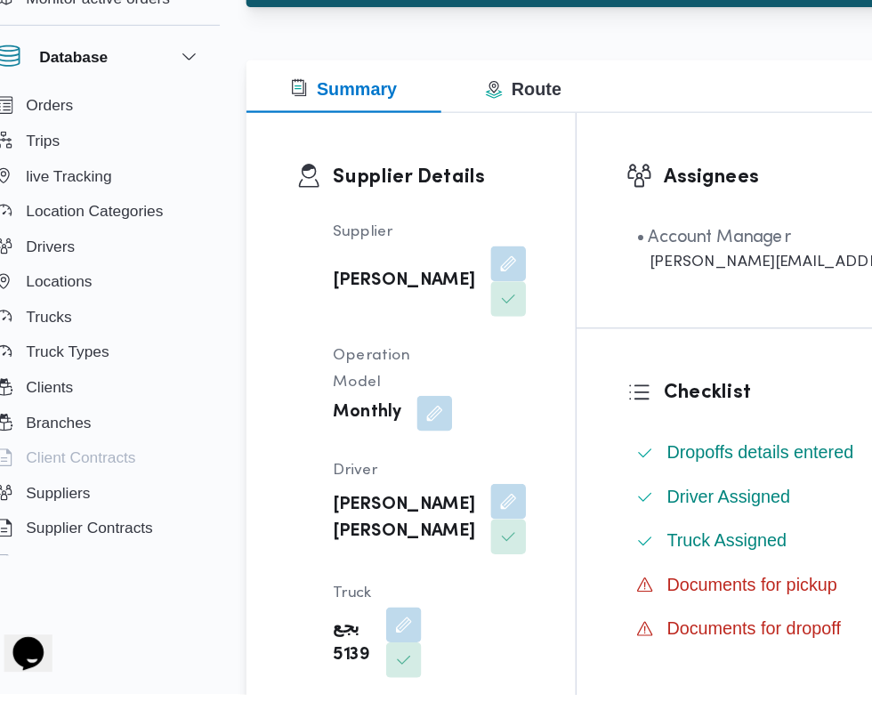
scroll to position [213, 0]
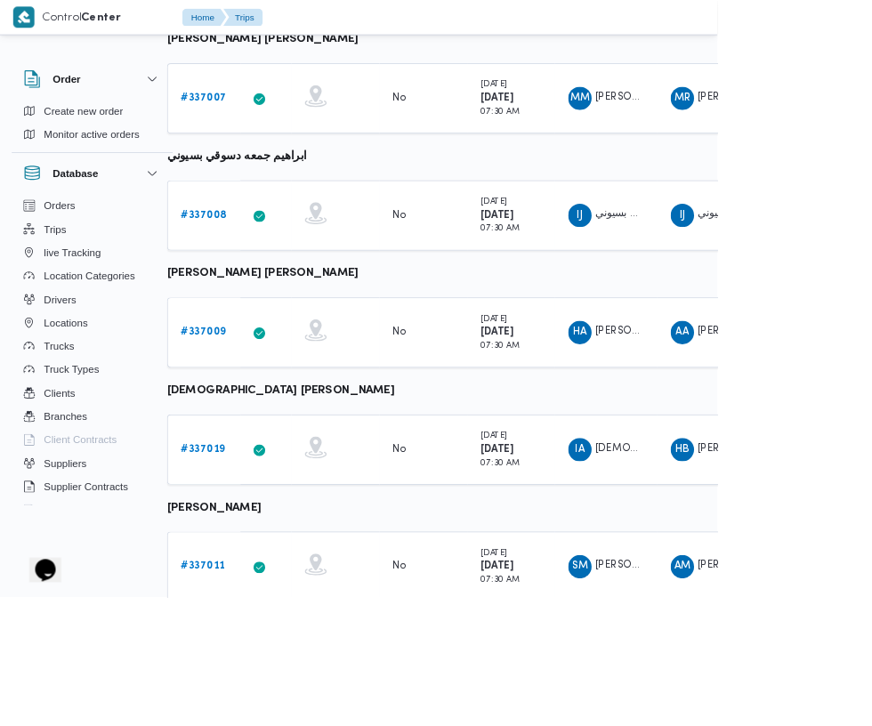
scroll to position [0, 28]
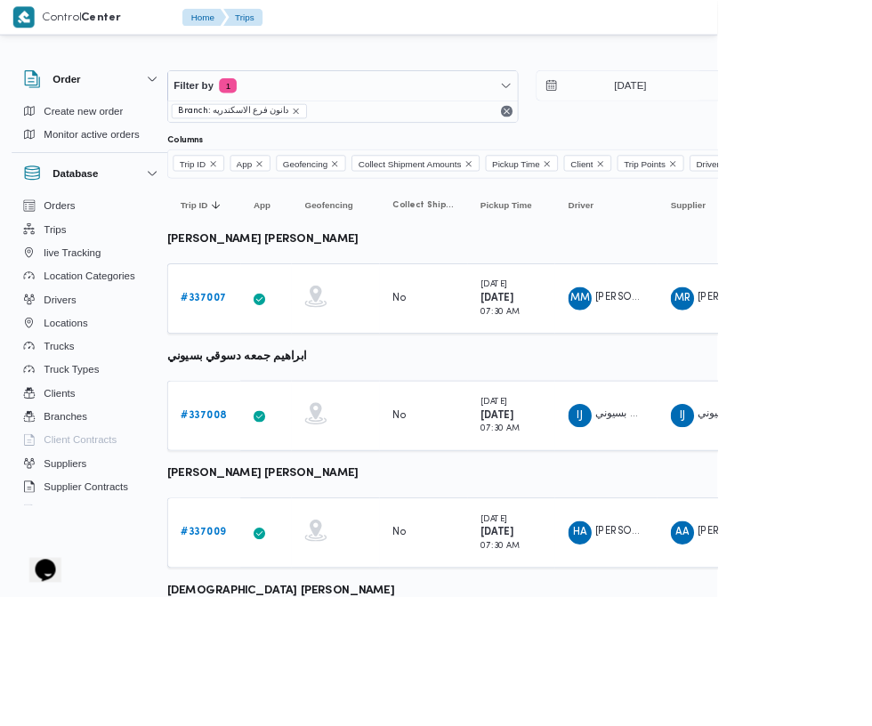
click at [244, 365] on b "# 337007" at bounding box center [247, 363] width 55 height 12
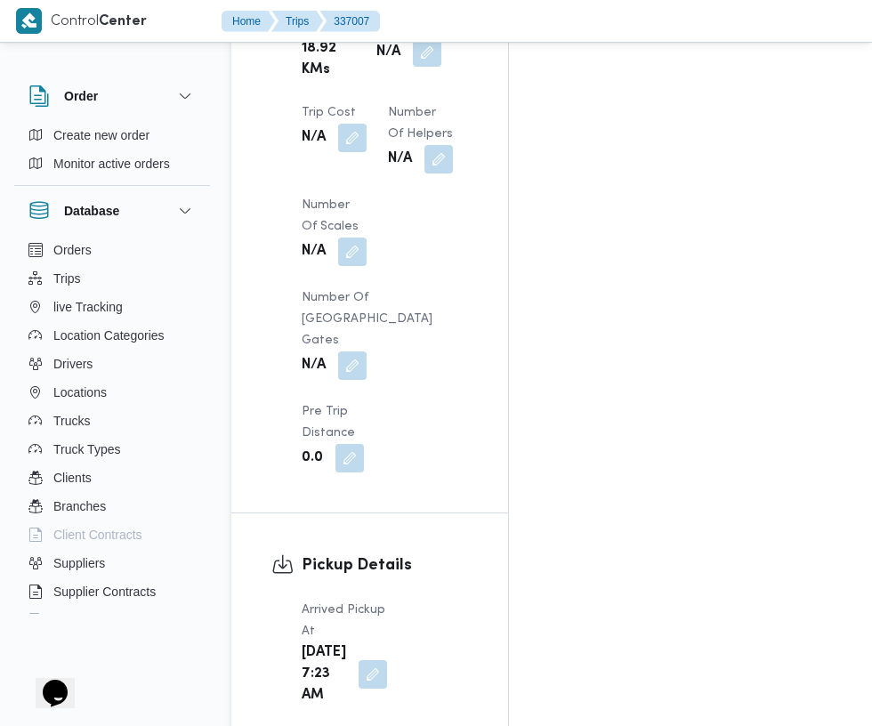
scroll to position [1833, 0]
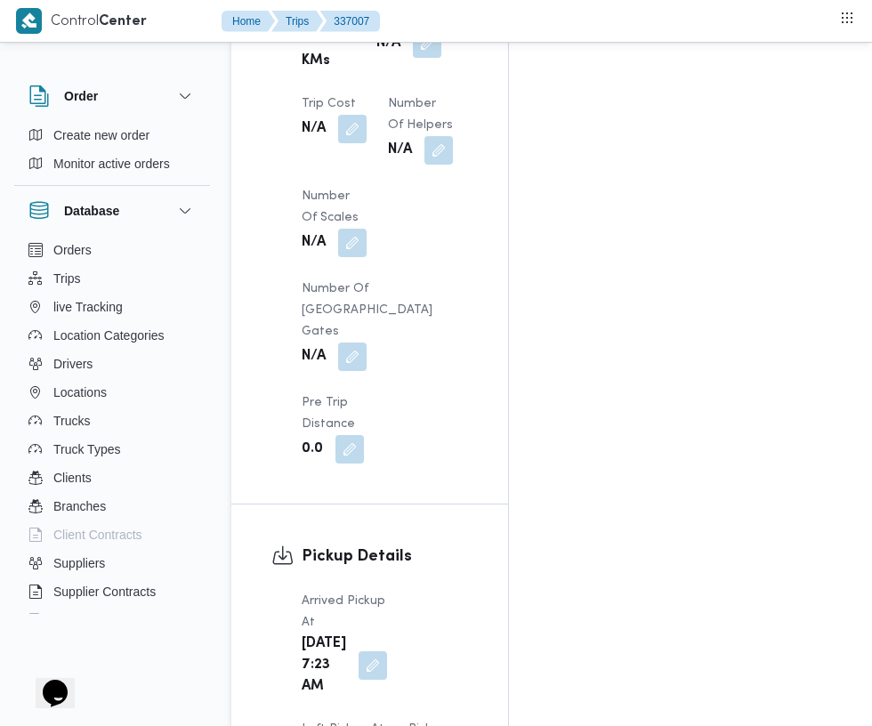
click at [360, 651] on button "button" at bounding box center [372, 665] width 28 height 28
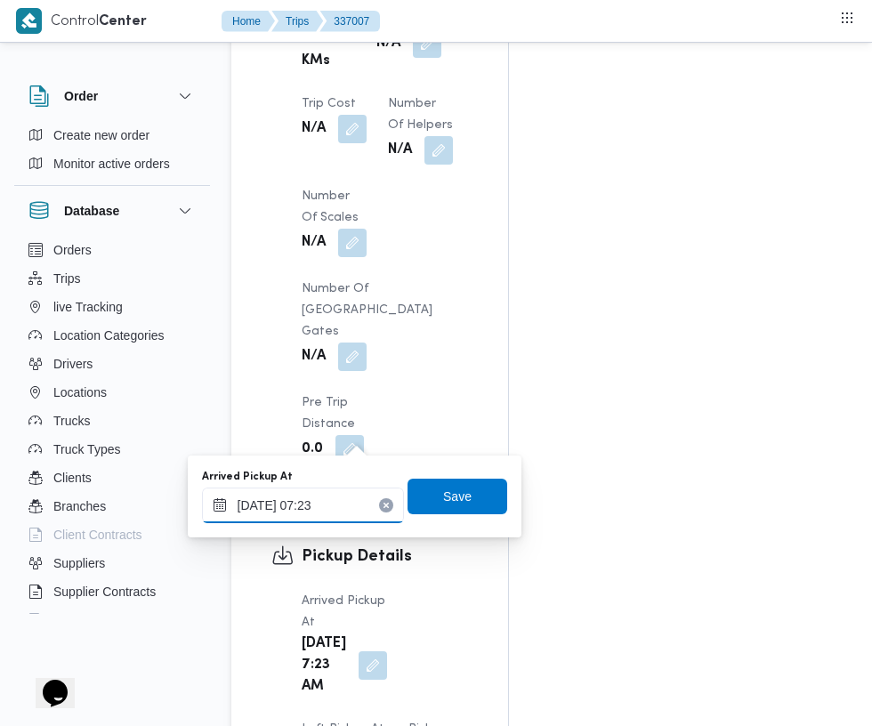
click at [355, 504] on input "[DATE] 07:23" at bounding box center [303, 505] width 202 height 36
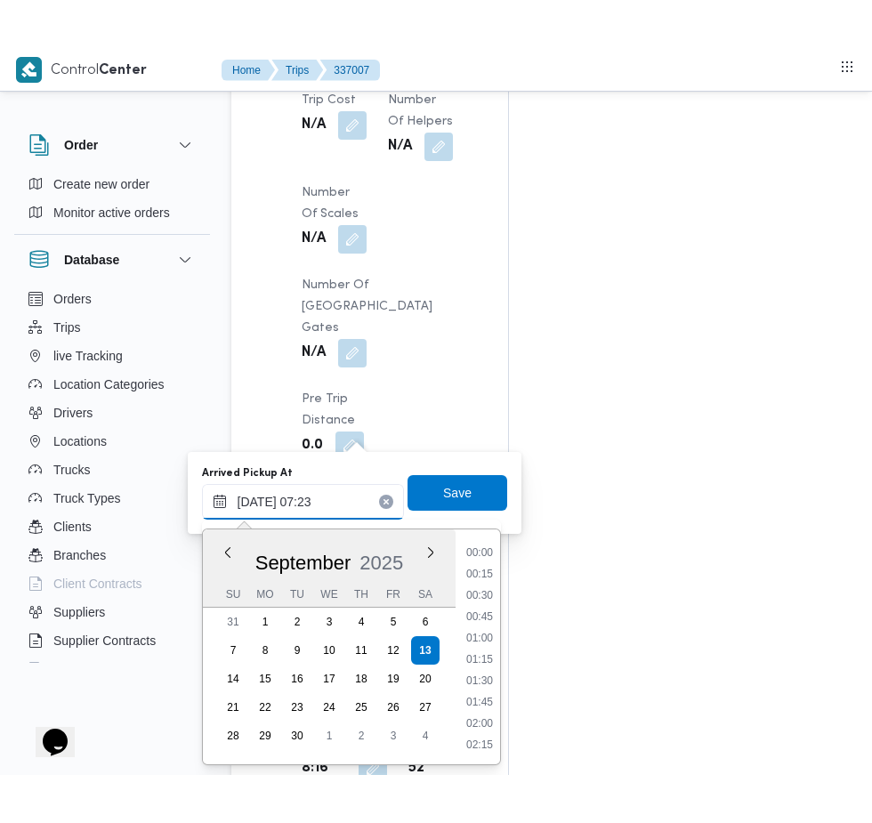
scroll to position [1968, 0]
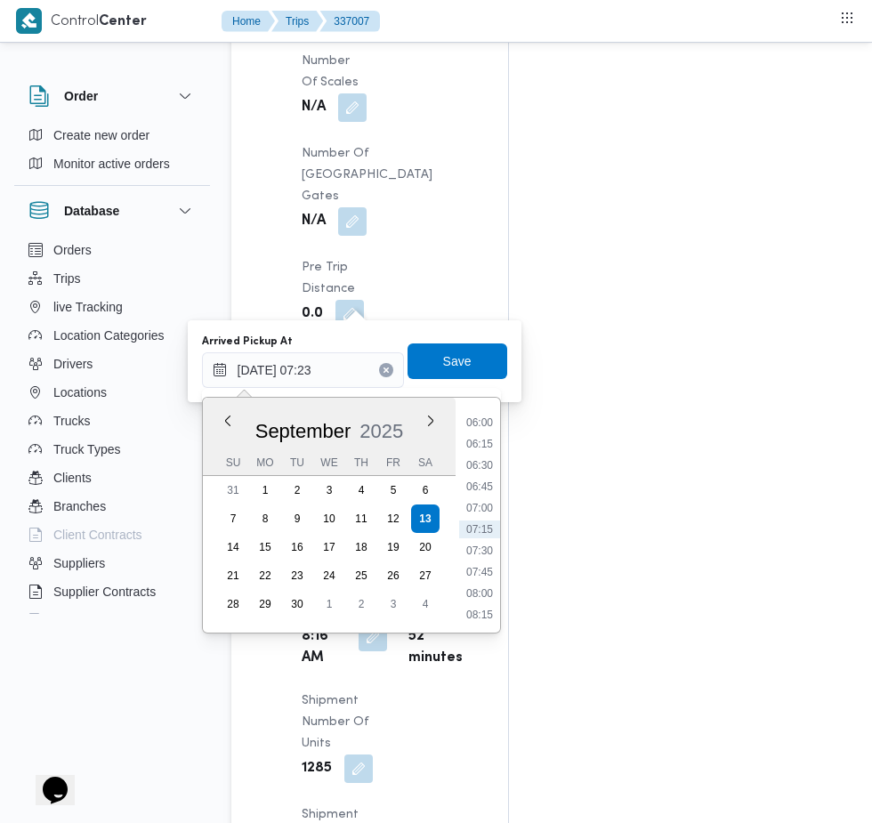
click at [489, 520] on li "07:15" at bounding box center [479, 529] width 41 height 18
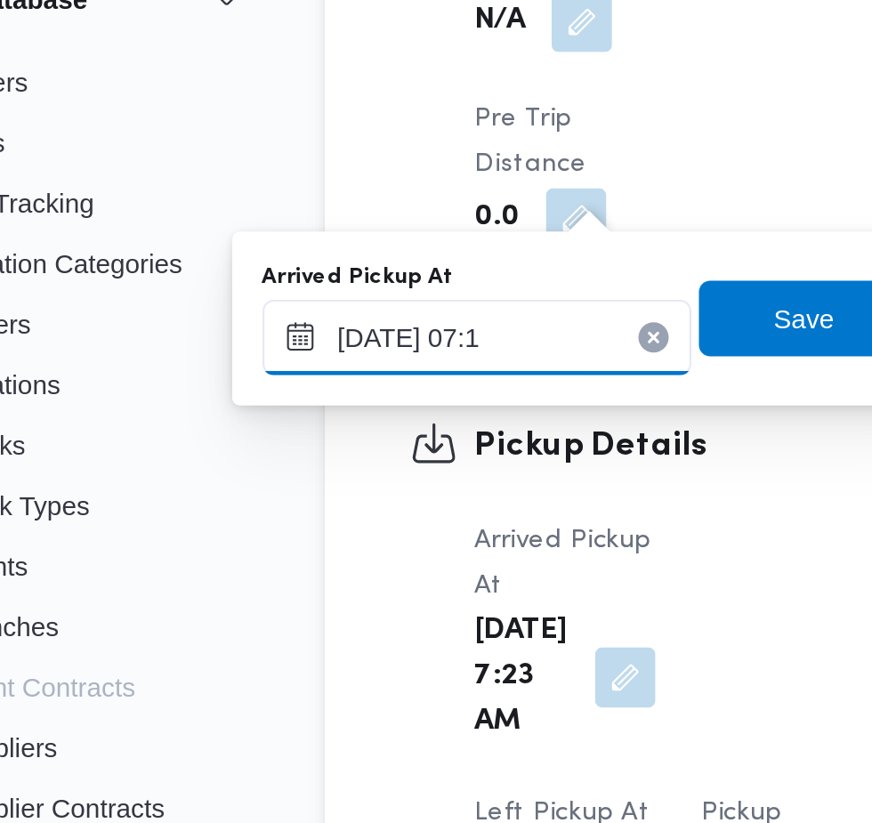
type input "[DATE] 07:10"
click at [449, 362] on span "Save" at bounding box center [457, 360] width 28 height 21
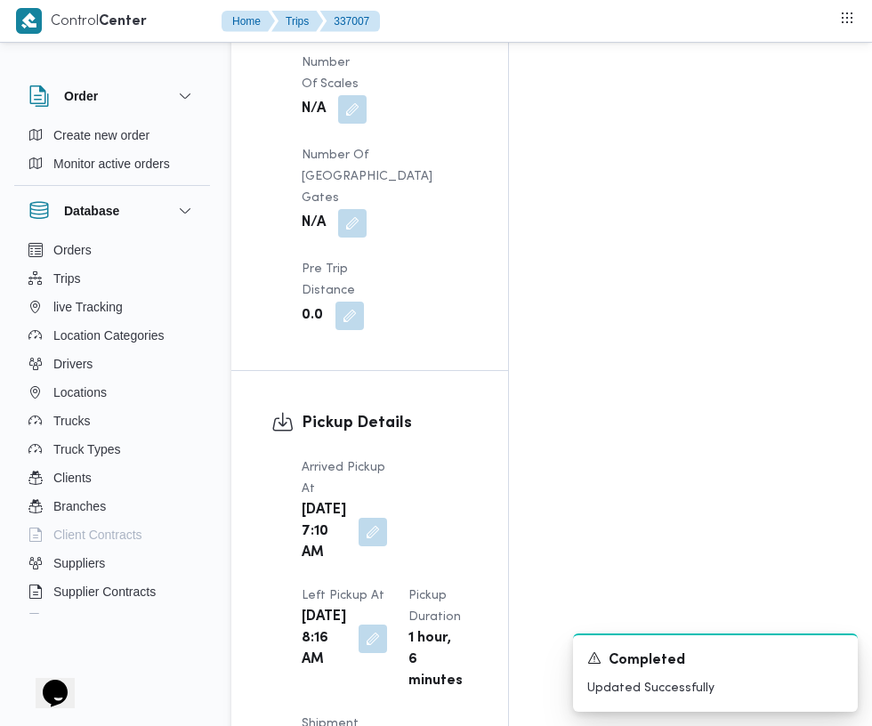
scroll to position [1968, 0]
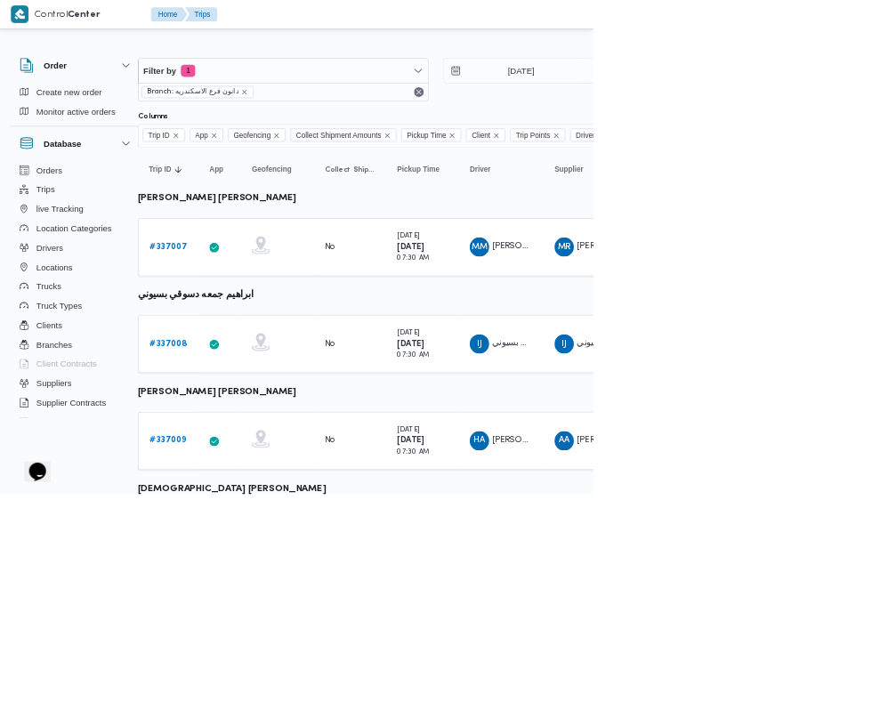
scroll to position [0, 28]
click at [239, 514] on link "# 337008" at bounding box center [247, 505] width 55 height 21
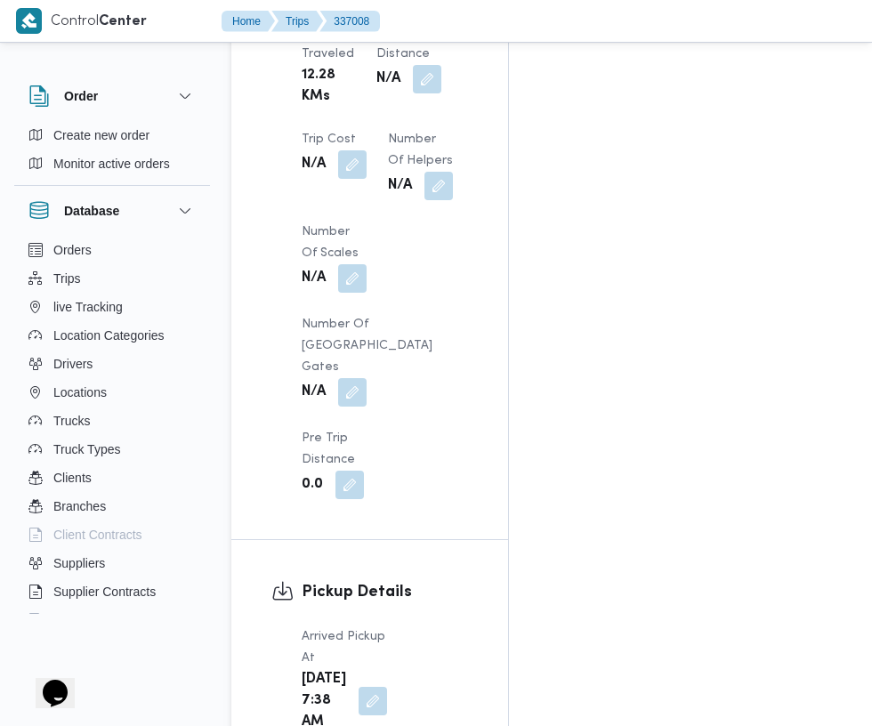
scroll to position [1963, 0]
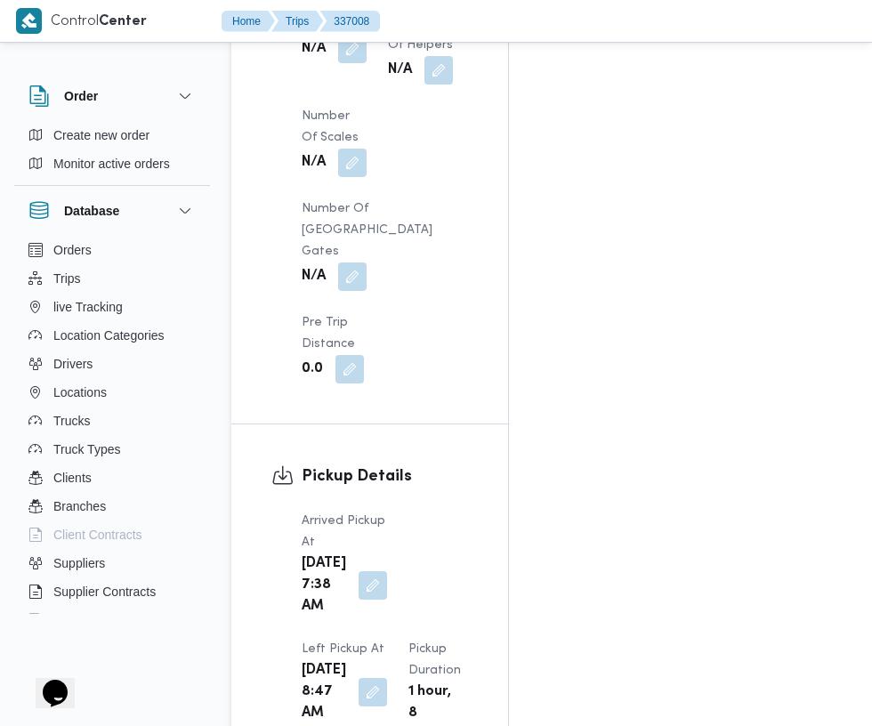
click at [360, 571] on button "button" at bounding box center [372, 585] width 28 height 28
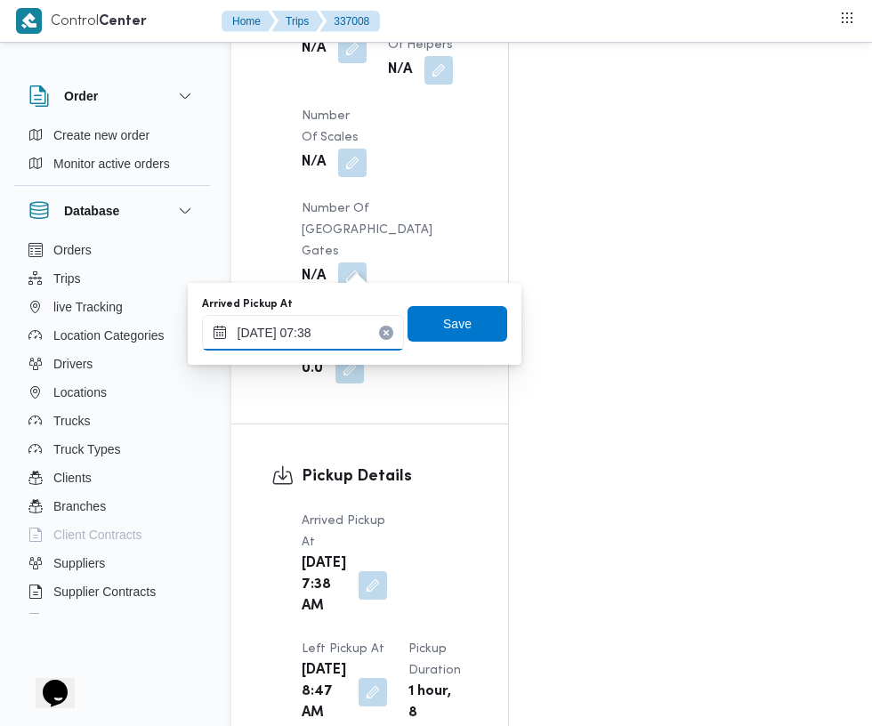
click at [328, 332] on input "[DATE] 07:38" at bounding box center [303, 333] width 202 height 36
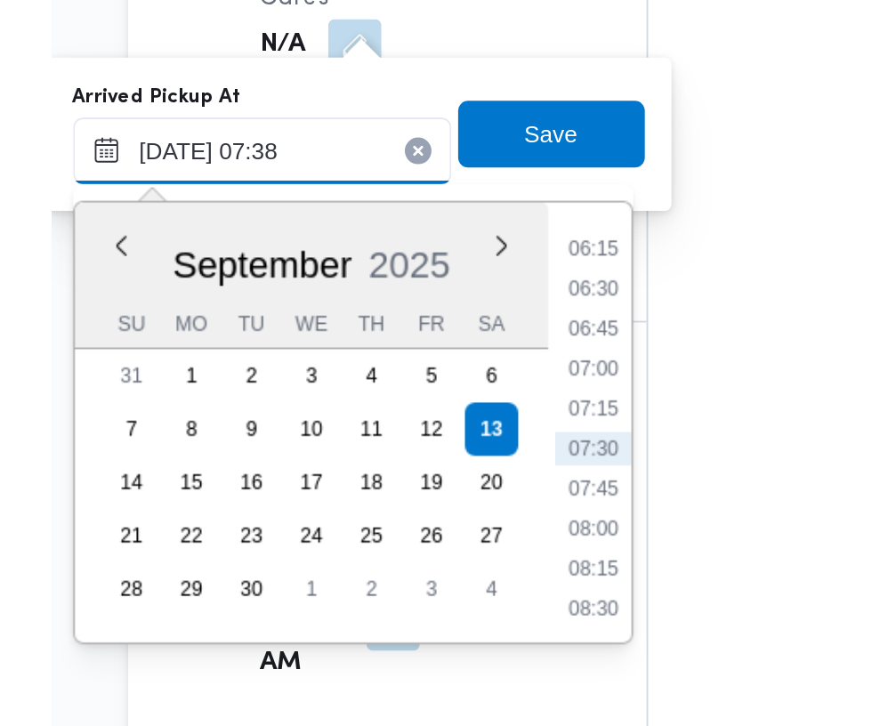
scroll to position [2081, 0]
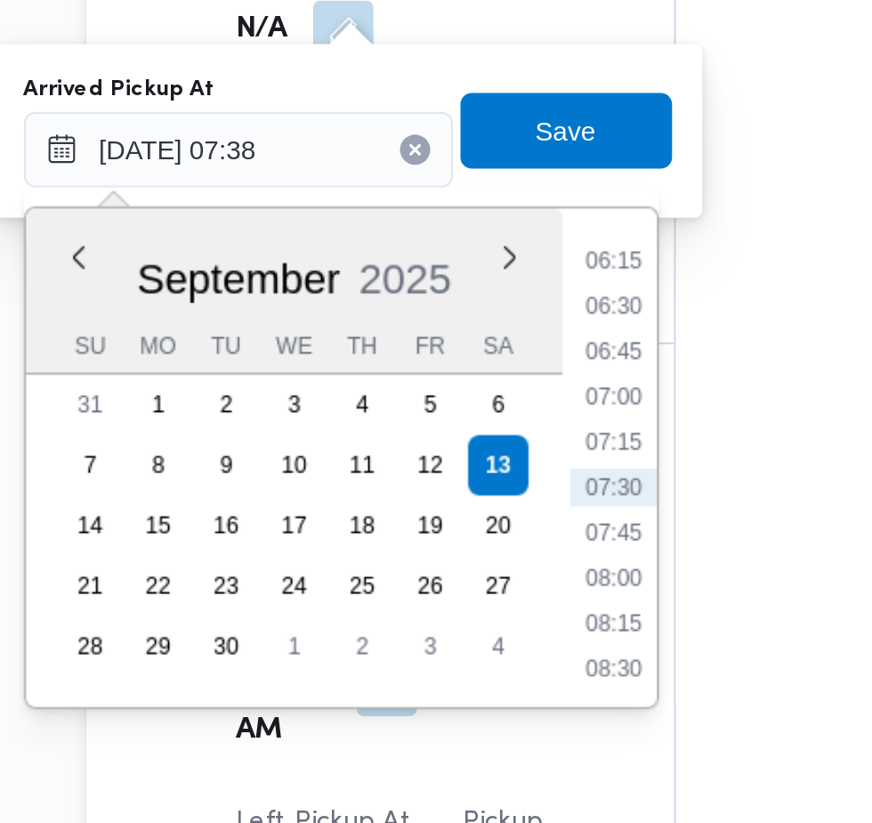
click at [494, 350] on li "07:15" at bounding box center [479, 352] width 41 height 18
type input "[DATE] 07:15"
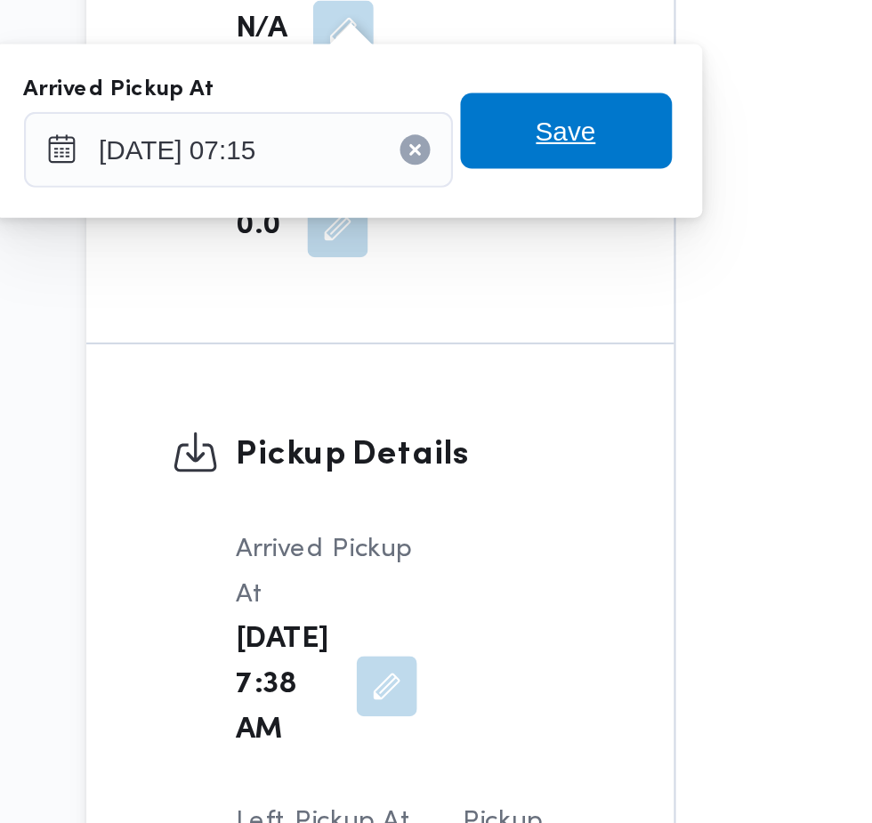
click at [476, 213] on span "Save" at bounding box center [457, 206] width 100 height 36
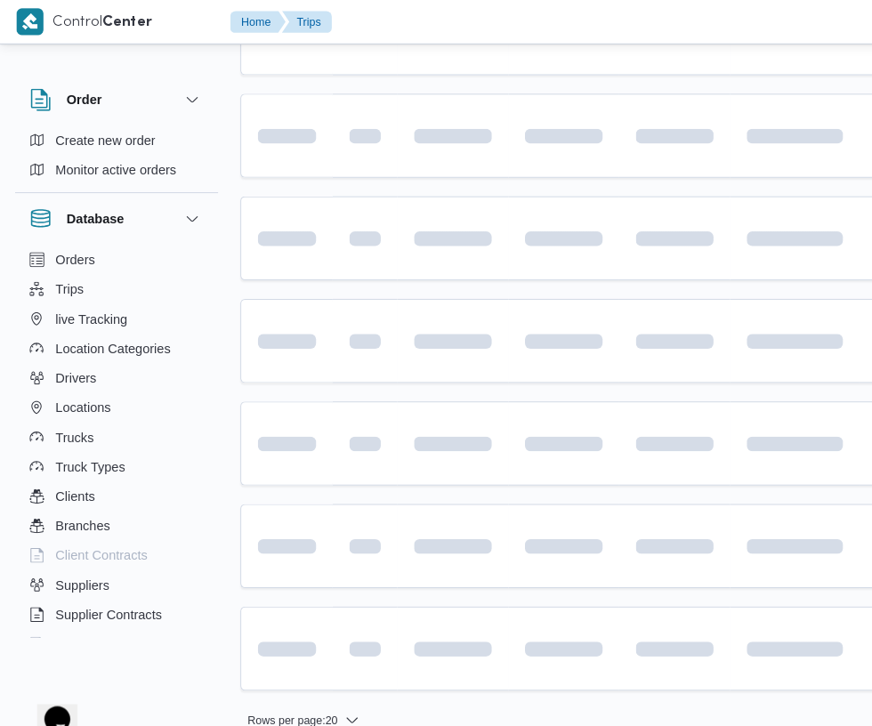
scroll to position [0, 28]
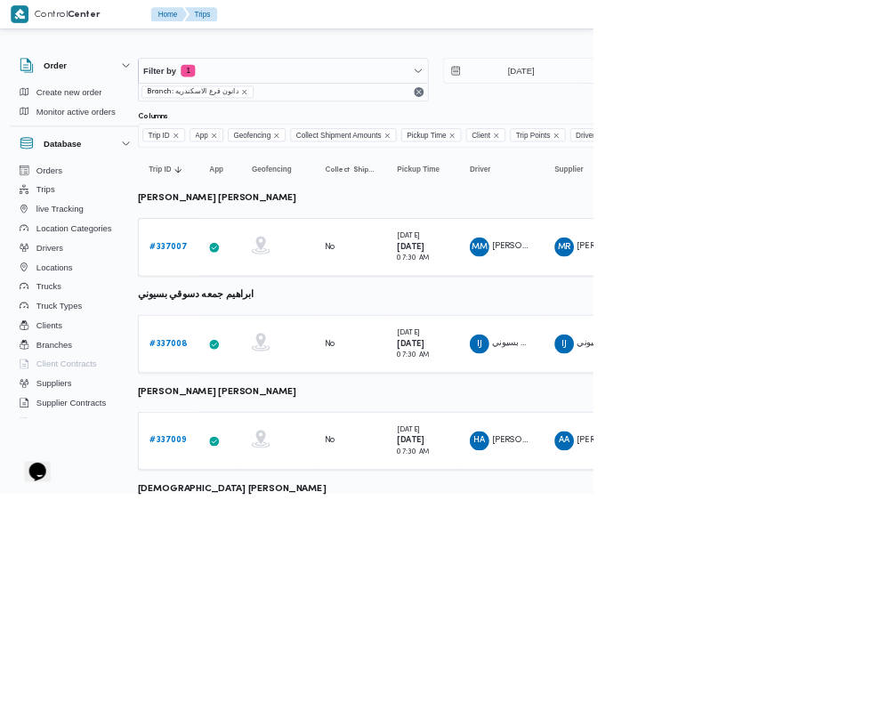
click at [246, 646] on b "# 337009" at bounding box center [247, 647] width 54 height 12
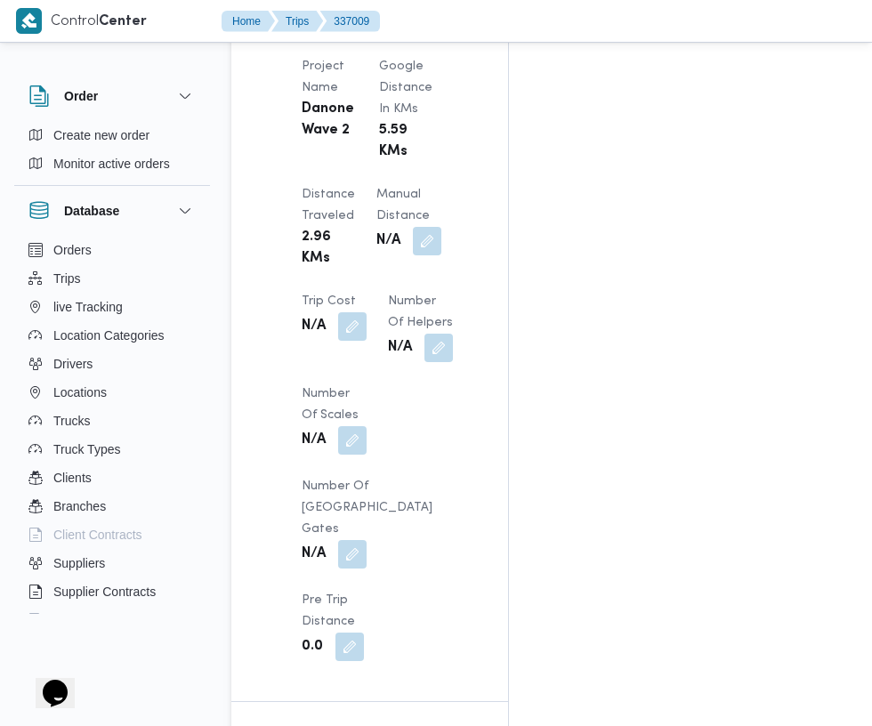
scroll to position [1633, 0]
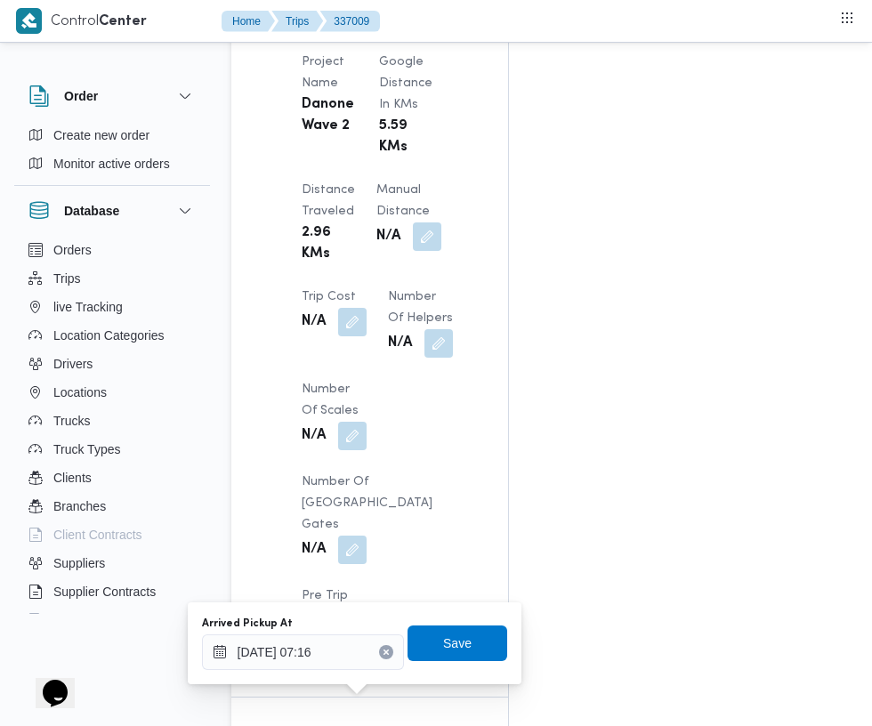
click at [299, 652] on input "[DATE] 07:16" at bounding box center [303, 652] width 202 height 36
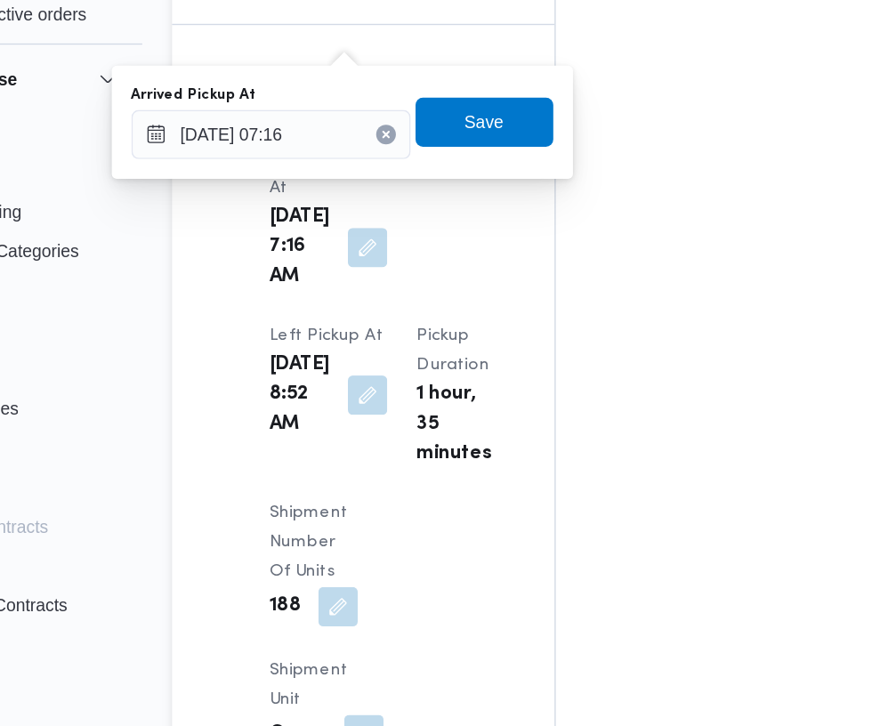
scroll to position [2159, 0]
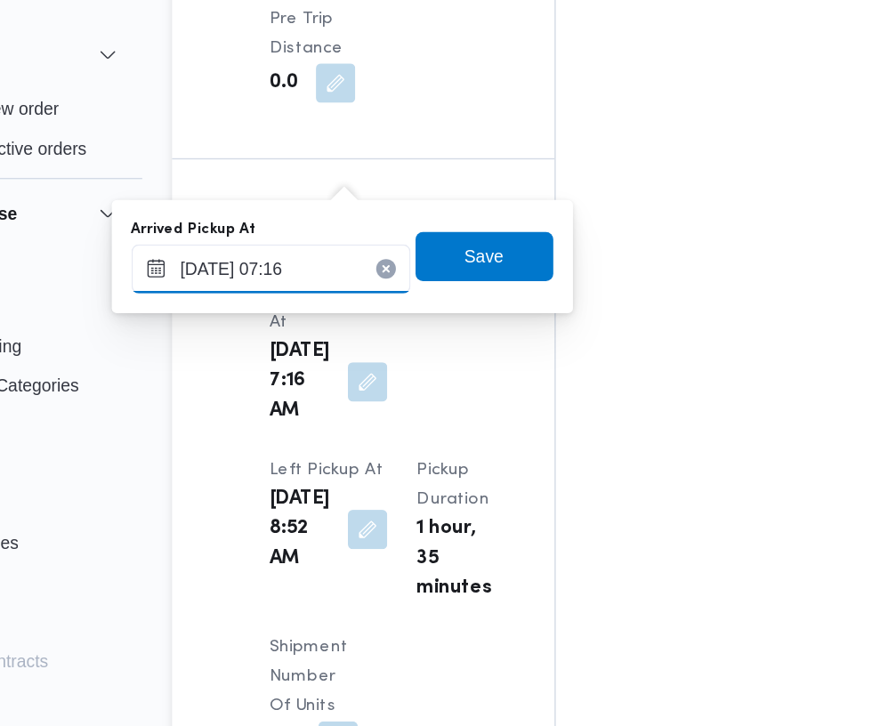
click at [342, 250] on input "[DATE] 07:16" at bounding box center [303, 251] width 202 height 36
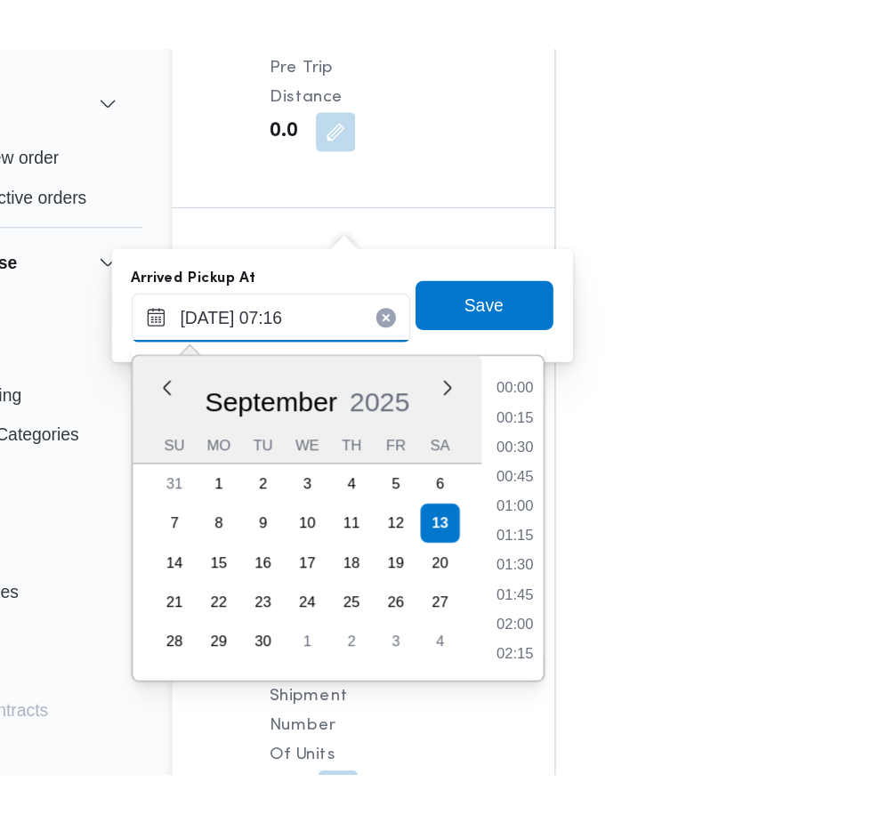
scroll to position [511, 0]
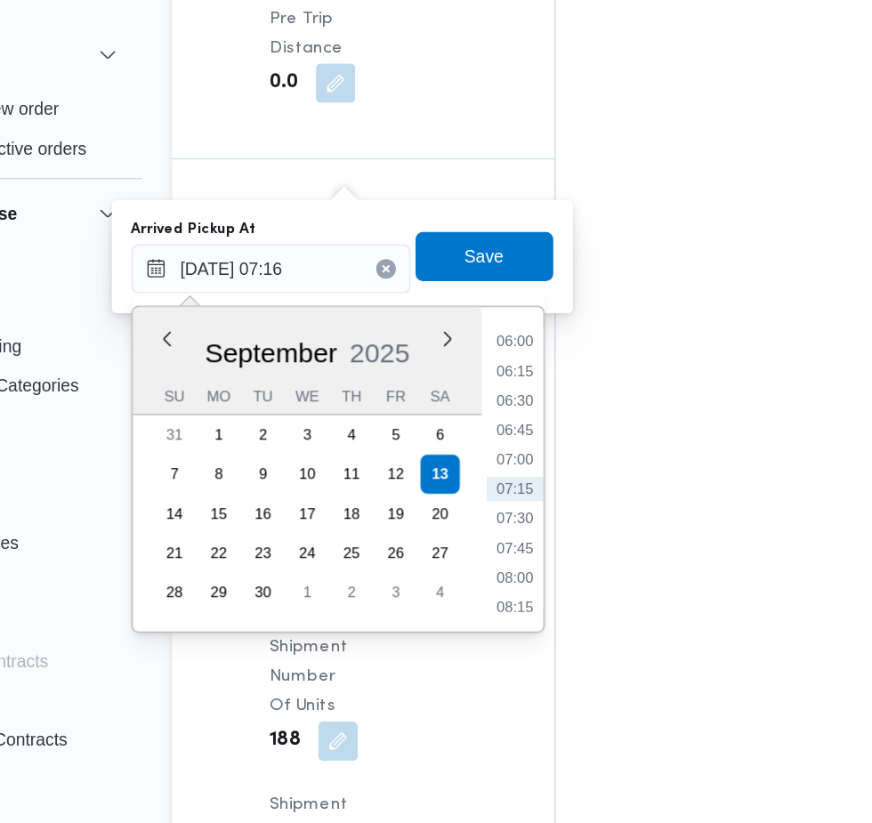
click at [477, 391] on li "07:00" at bounding box center [479, 389] width 41 height 18
type input "[DATE] 07:00"
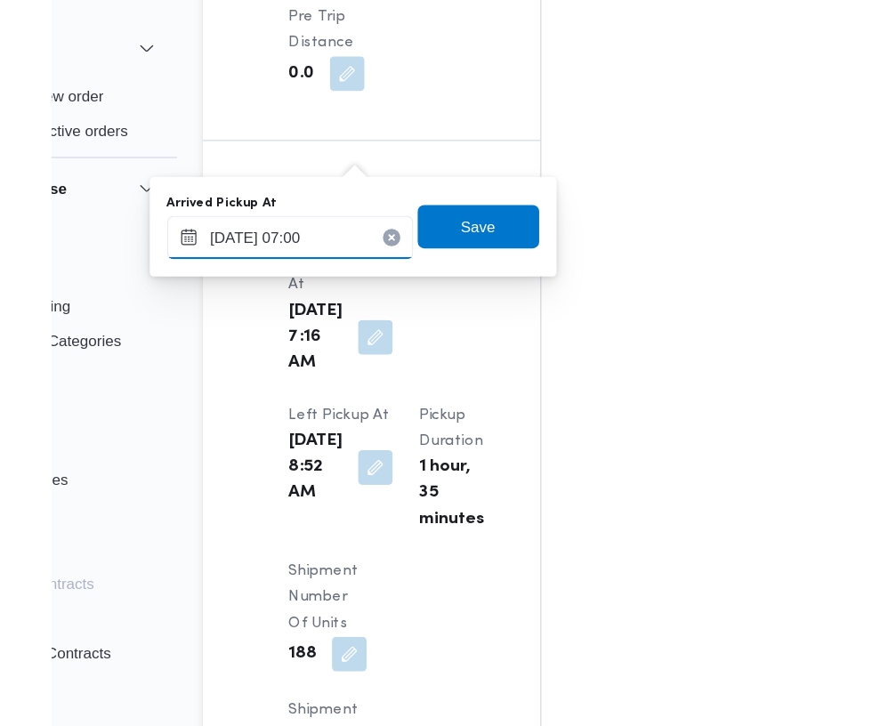
scroll to position [2159, 0]
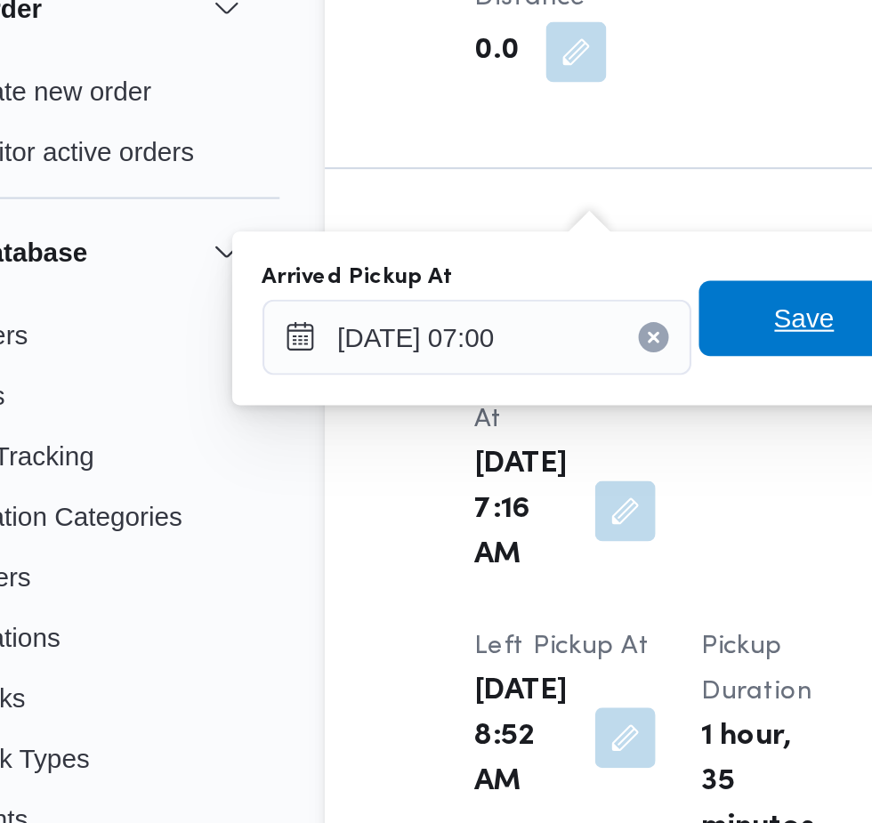
click at [448, 245] on span "Save" at bounding box center [457, 241] width 28 height 21
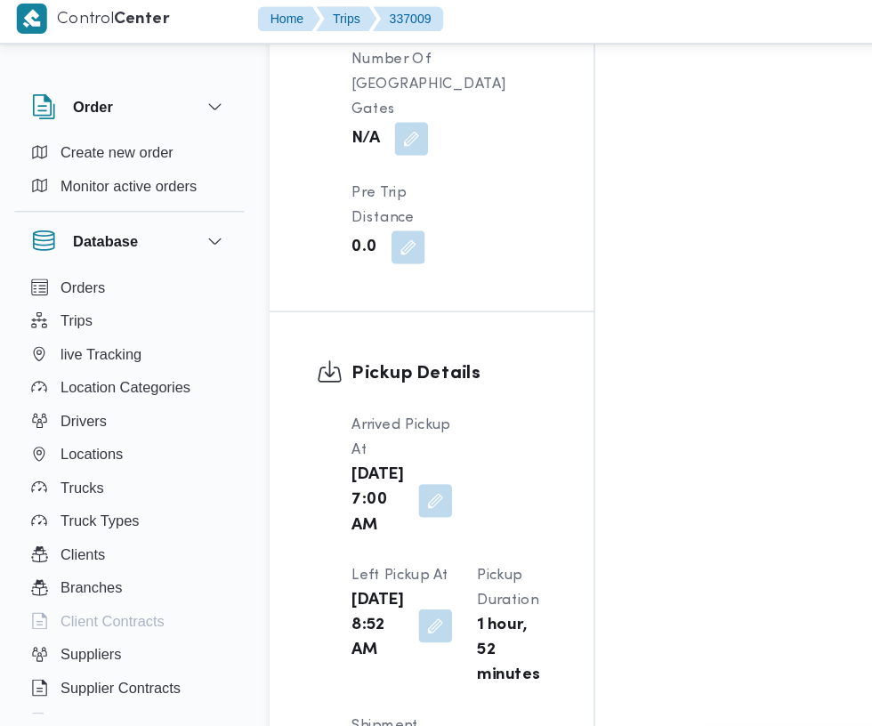
scroll to position [2121, 0]
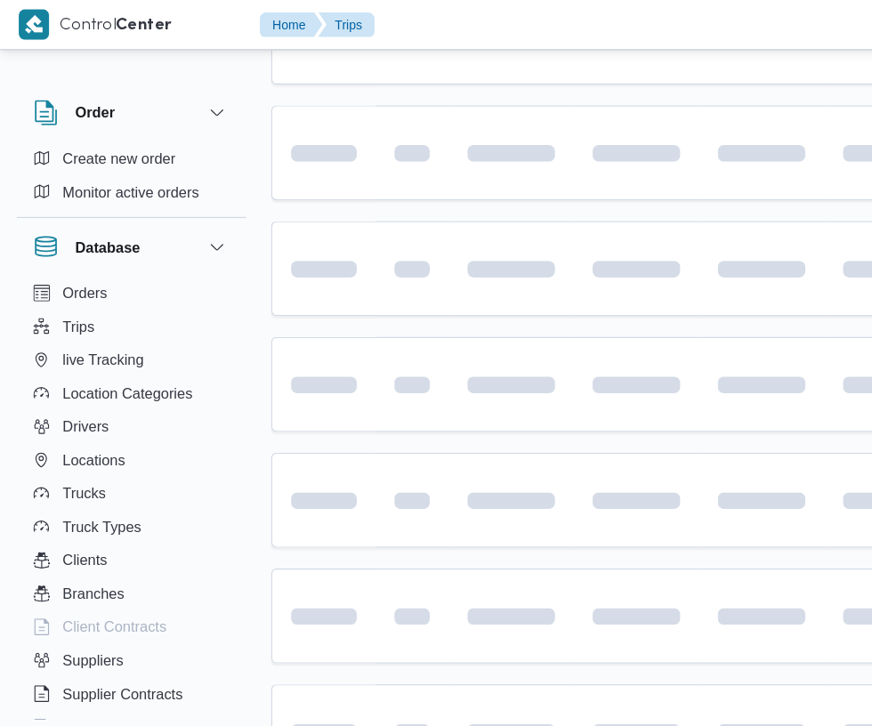
scroll to position [0, 28]
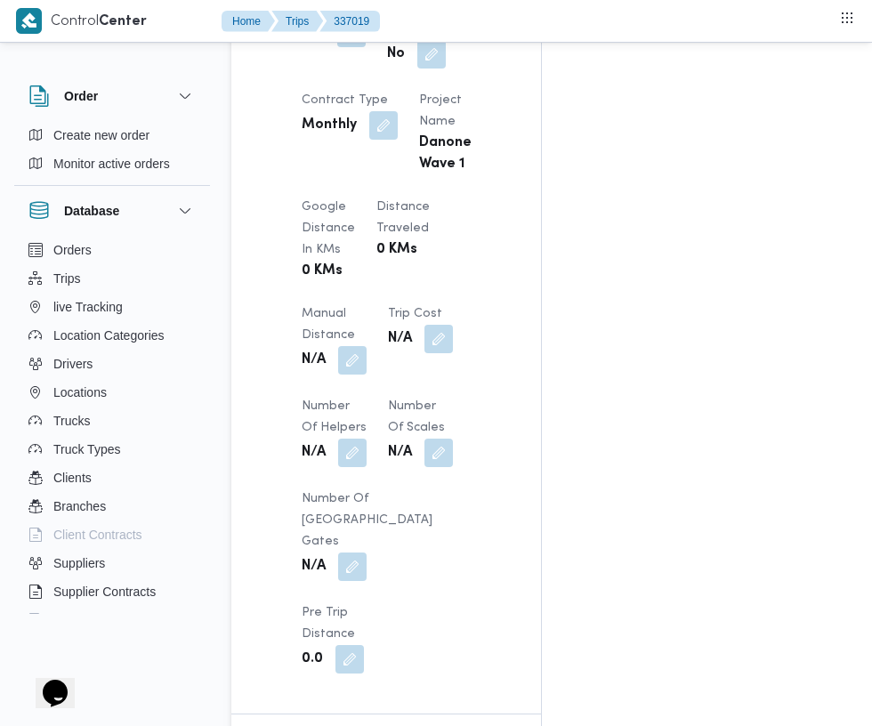
scroll to position [1429, 0]
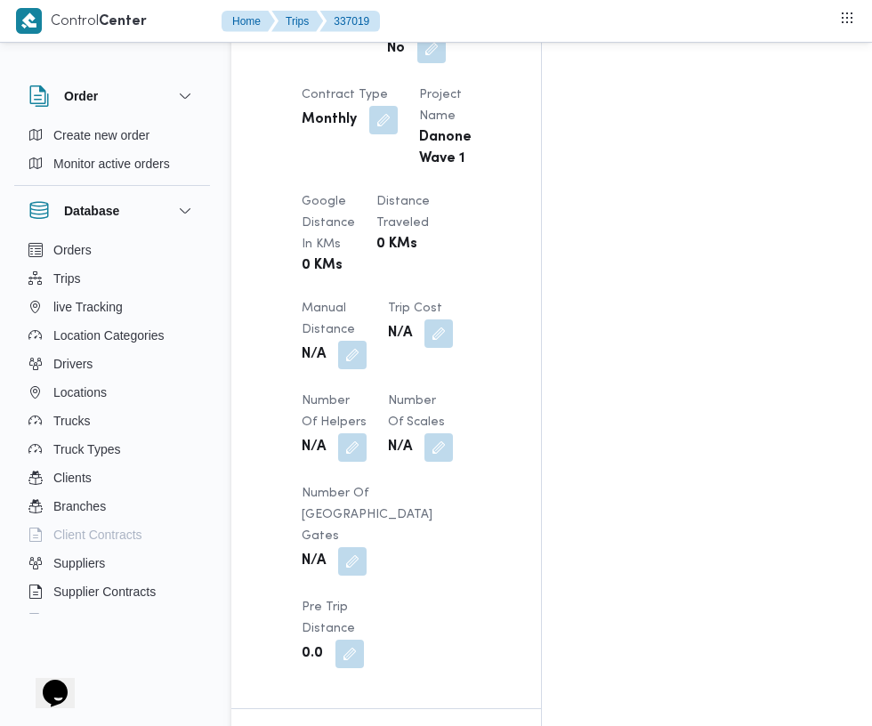
click at [327, 720] on input "[DATE] 08:57" at bounding box center [303, 721] width 202 height 36
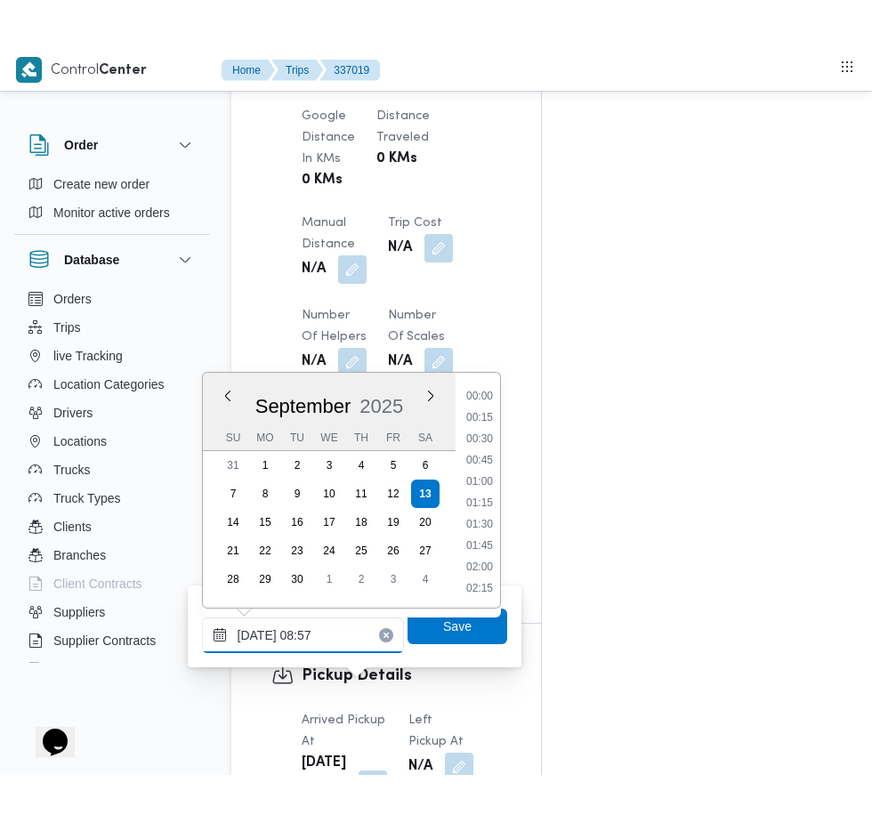
scroll to position [639, 0]
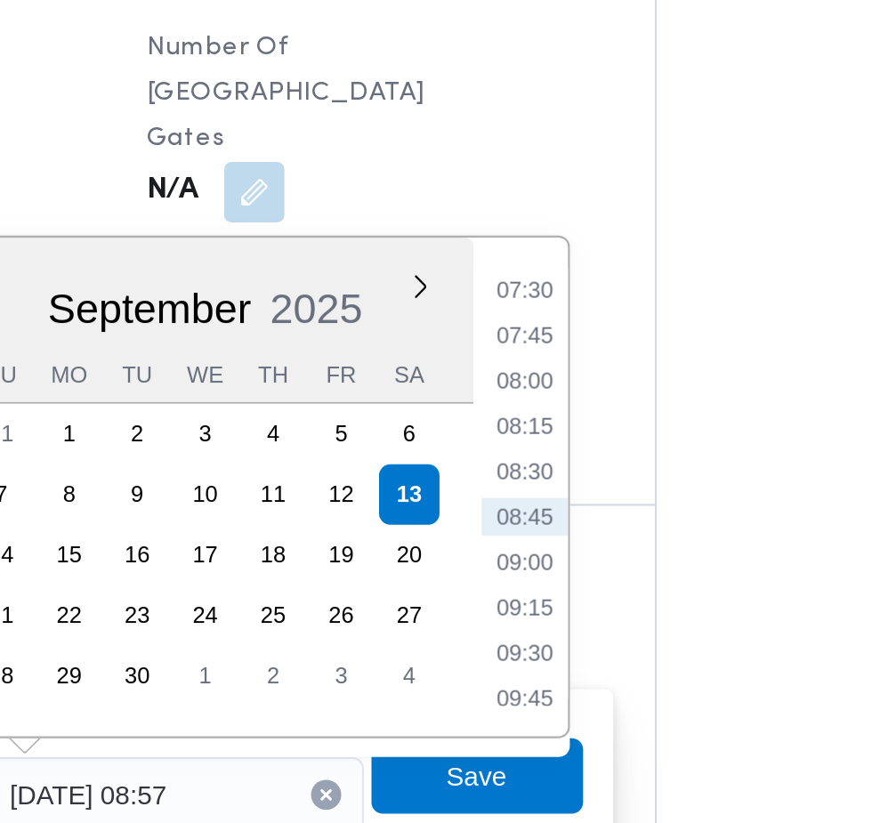
click at [486, 439] on li "07:30" at bounding box center [479, 443] width 41 height 18
type input "[DATE] 07:30"
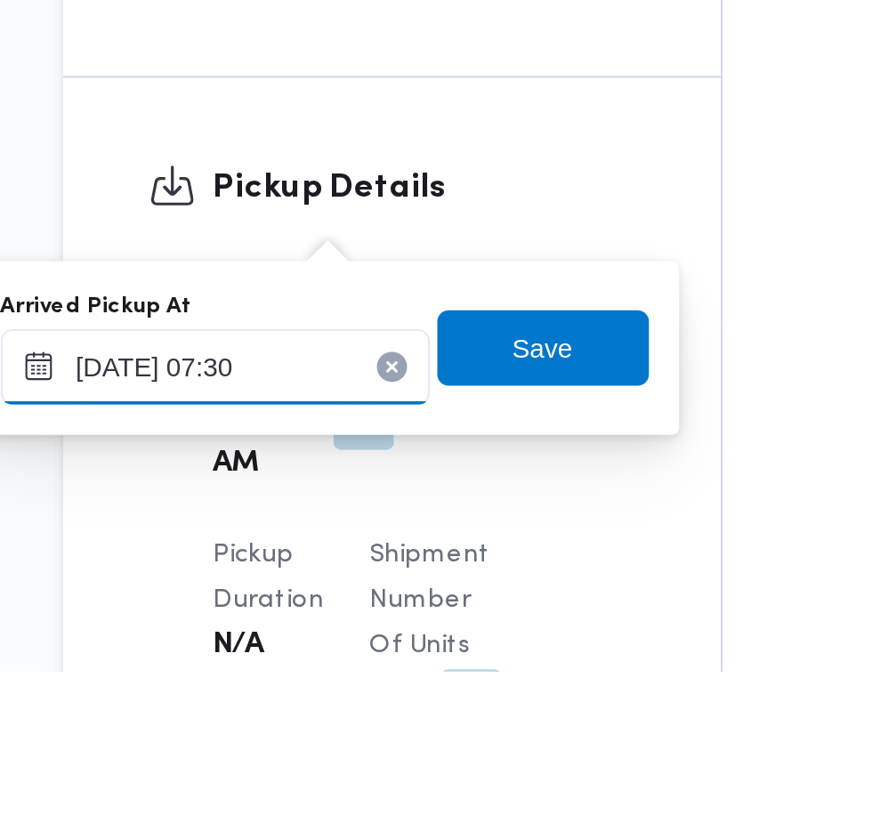
scroll to position [1609, 0]
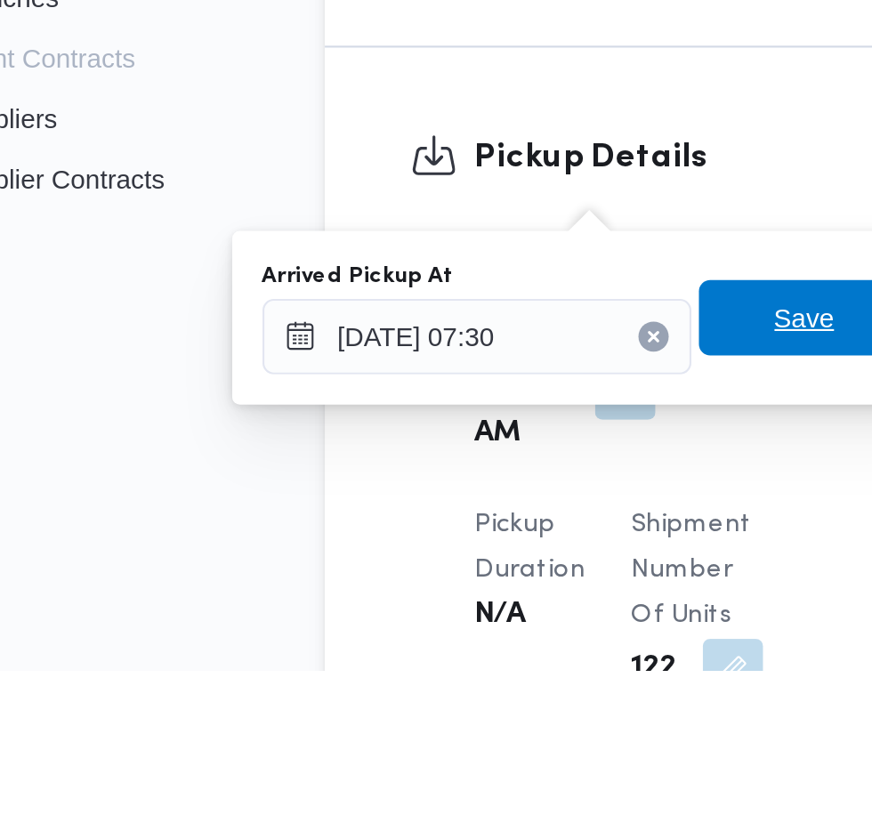
click at [444, 658] on span "Save" at bounding box center [457, 657] width 100 height 36
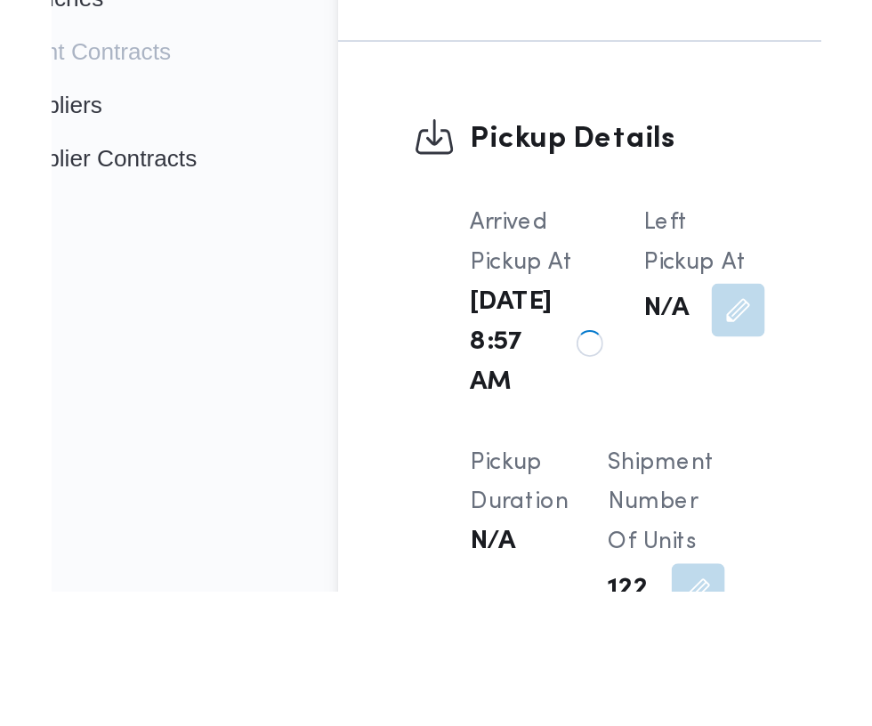
scroll to position [1661, 0]
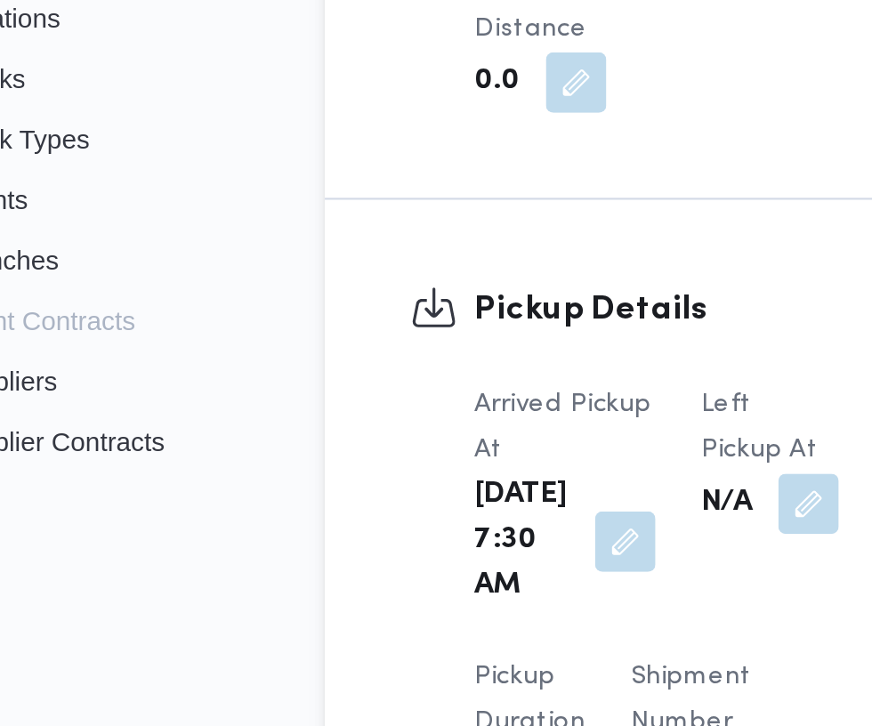
click at [445, 607] on button "button" at bounding box center [459, 621] width 28 height 28
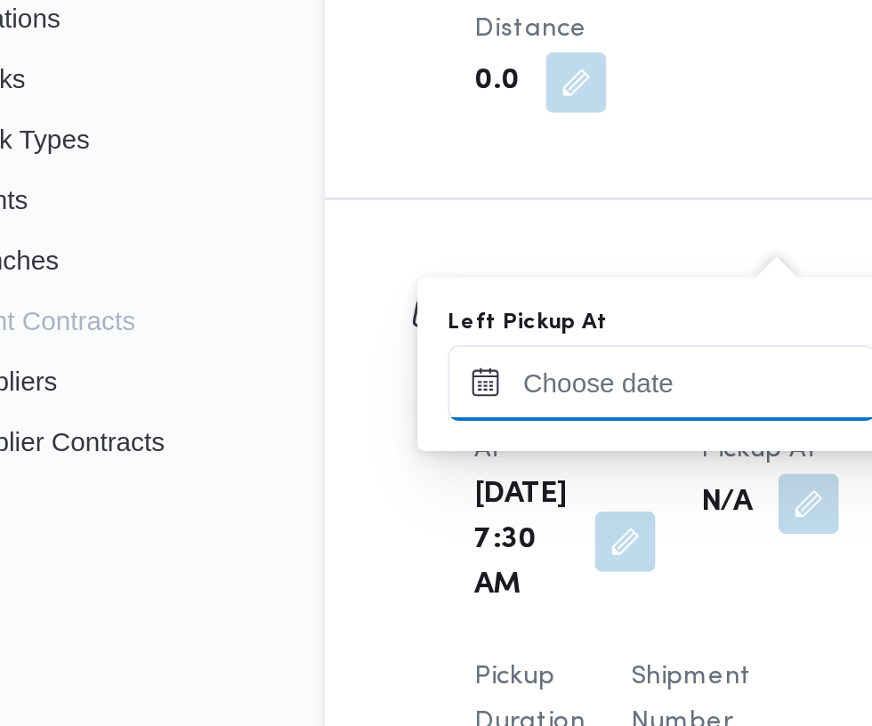
click at [363, 563] on input "Left Pickup At" at bounding box center [390, 564] width 202 height 36
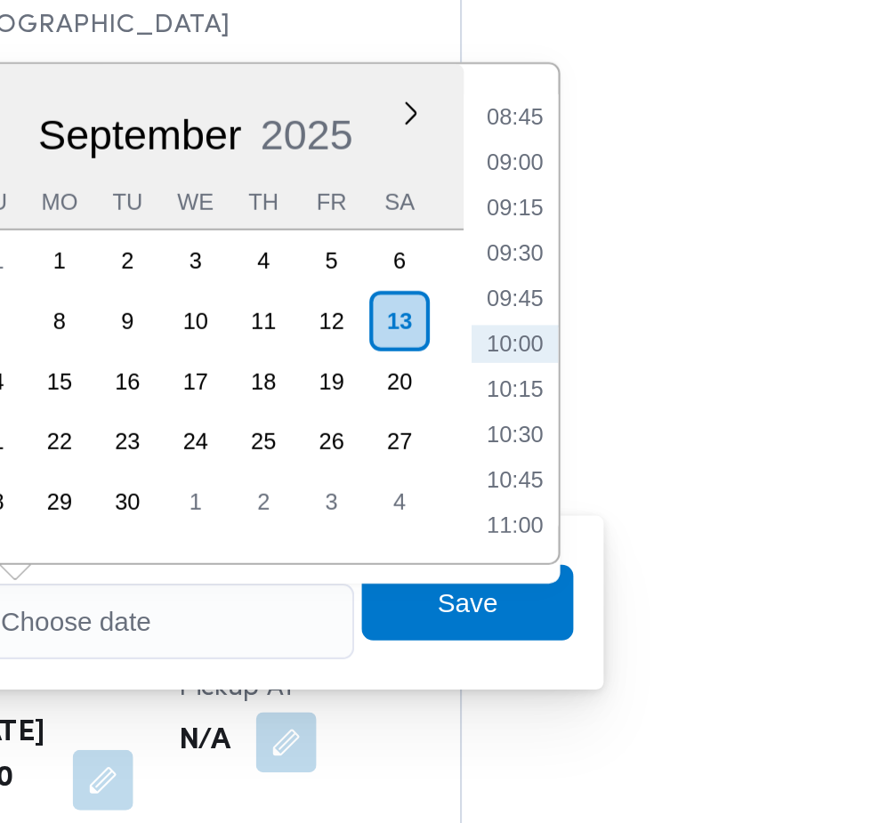
click at [575, 348] on li "09:00" at bounding box center [566, 348] width 41 height 18
type input "[DATE] 09:00"
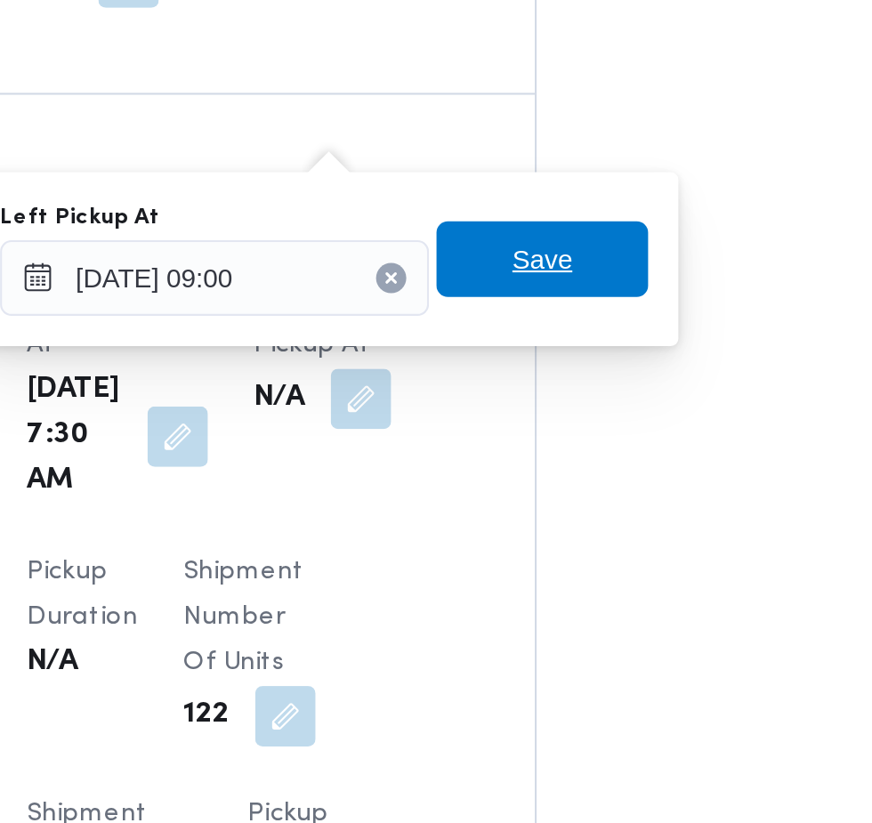
click at [568, 555] on span "Save" at bounding box center [545, 555] width 100 height 36
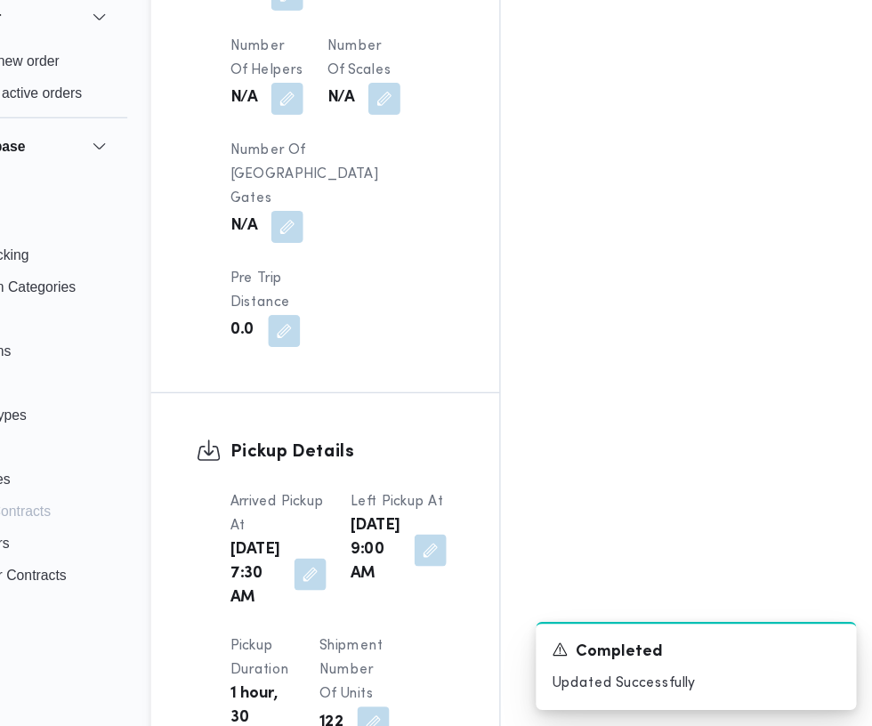
scroll to position [1708, 0]
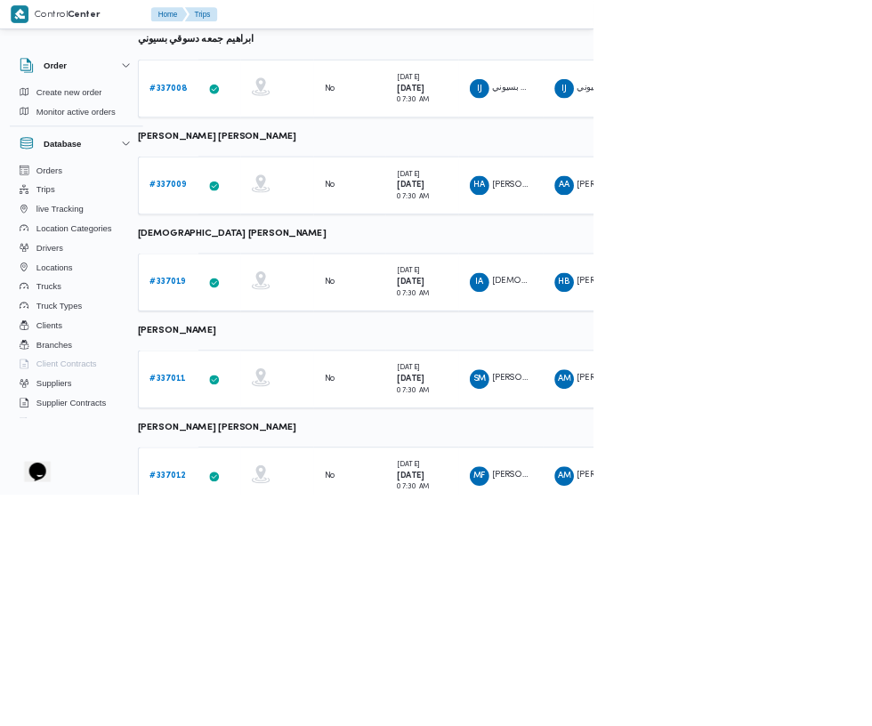
scroll to position [398, 28]
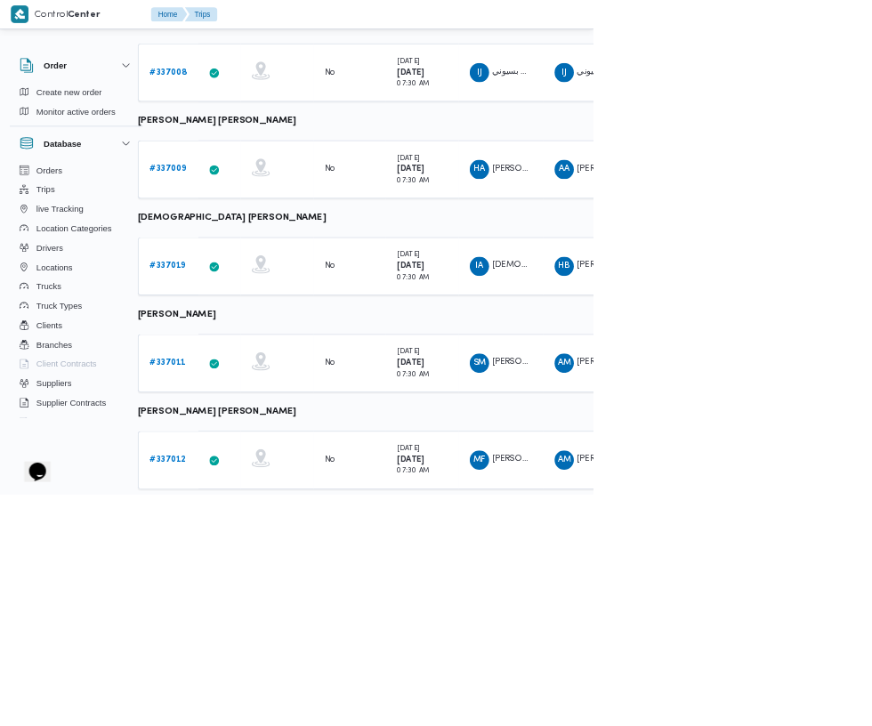
click at [246, 532] on b "# 337011" at bounding box center [246, 533] width 53 height 12
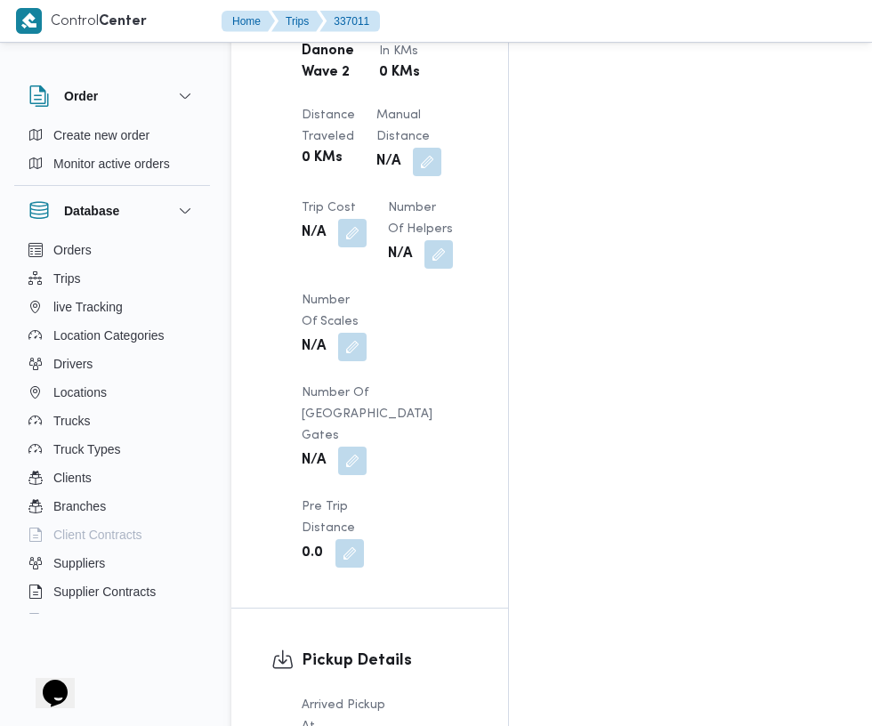
scroll to position [1687, 0]
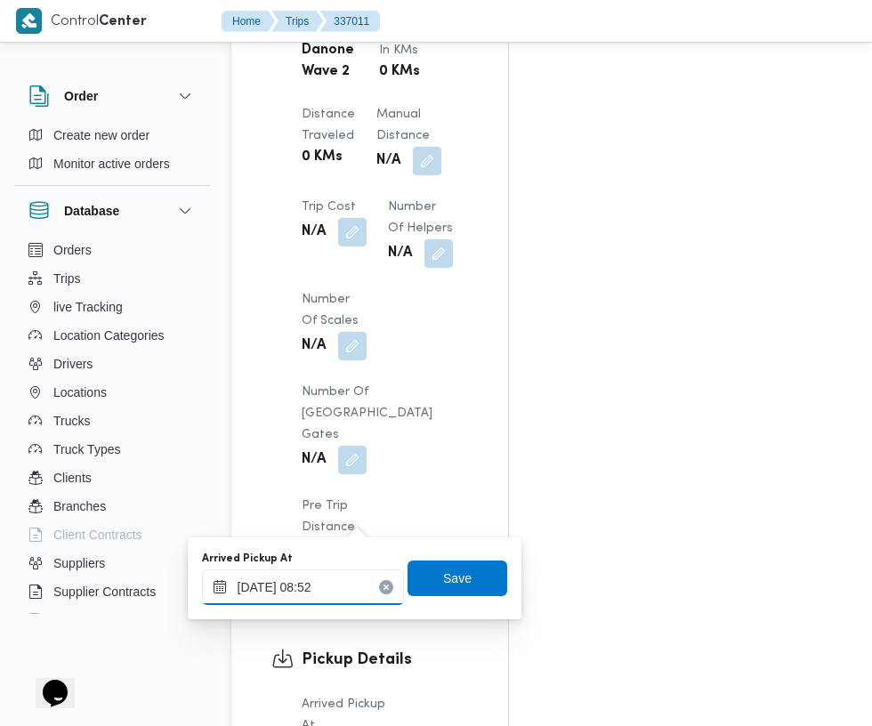
click at [342, 592] on input "[DATE] 08:52" at bounding box center [303, 587] width 202 height 36
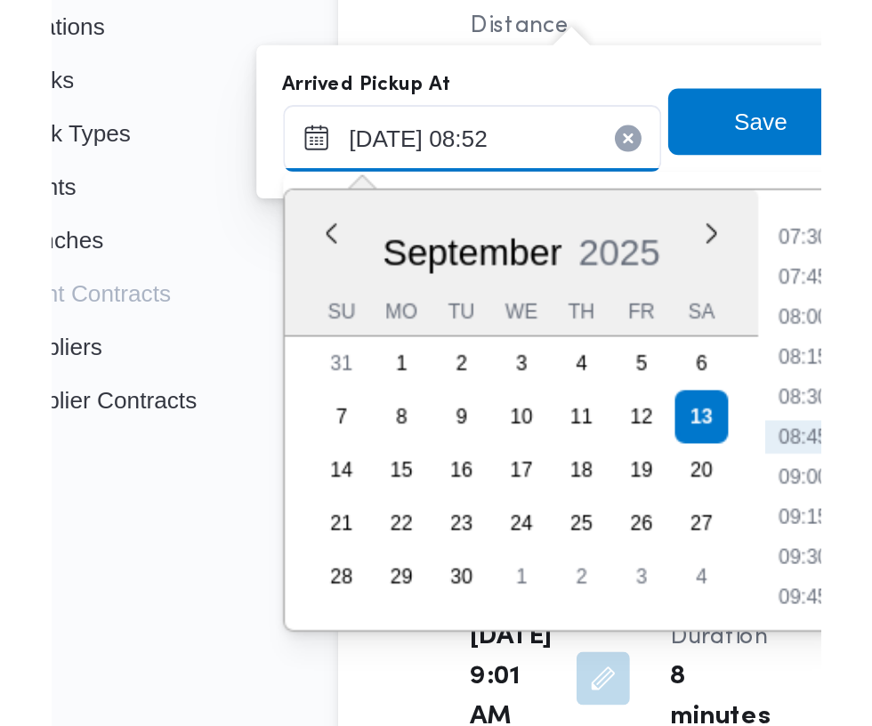
scroll to position [1823, 0]
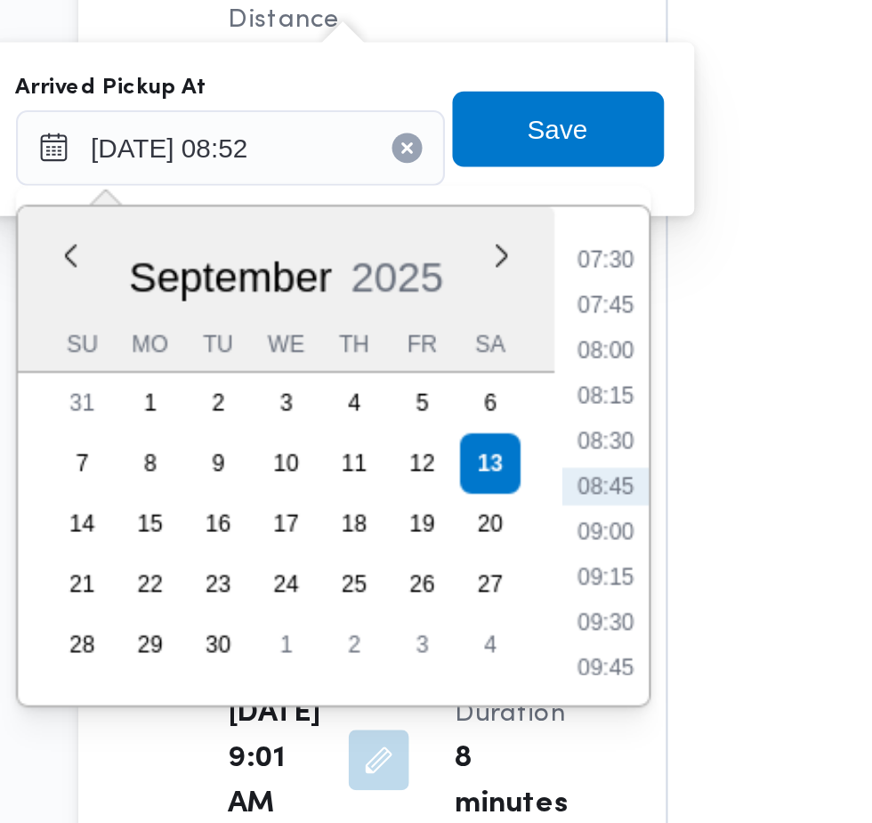
click at [485, 505] on li "07:30" at bounding box center [479, 504] width 41 height 18
type input "[DATE] 07:30"
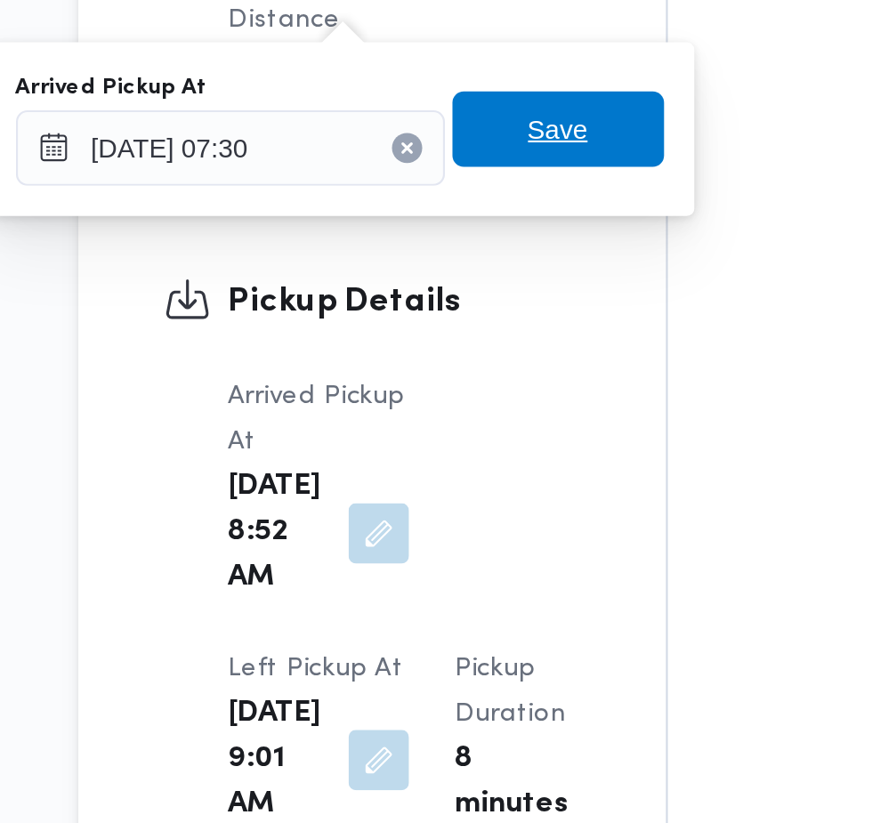
click at [483, 447] on span "Save" at bounding box center [457, 443] width 100 height 36
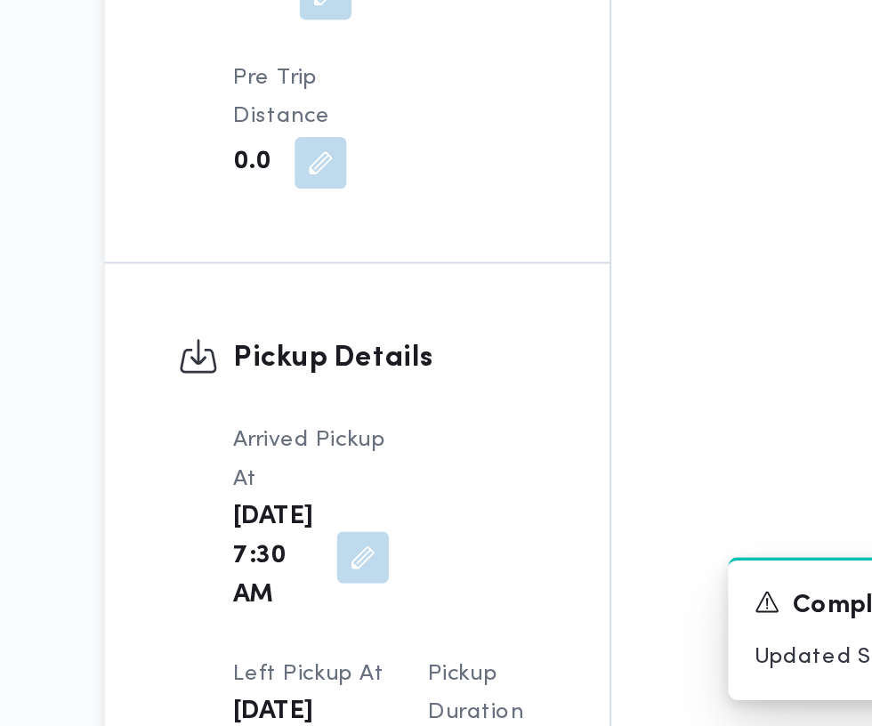
scroll to position [1822, 0]
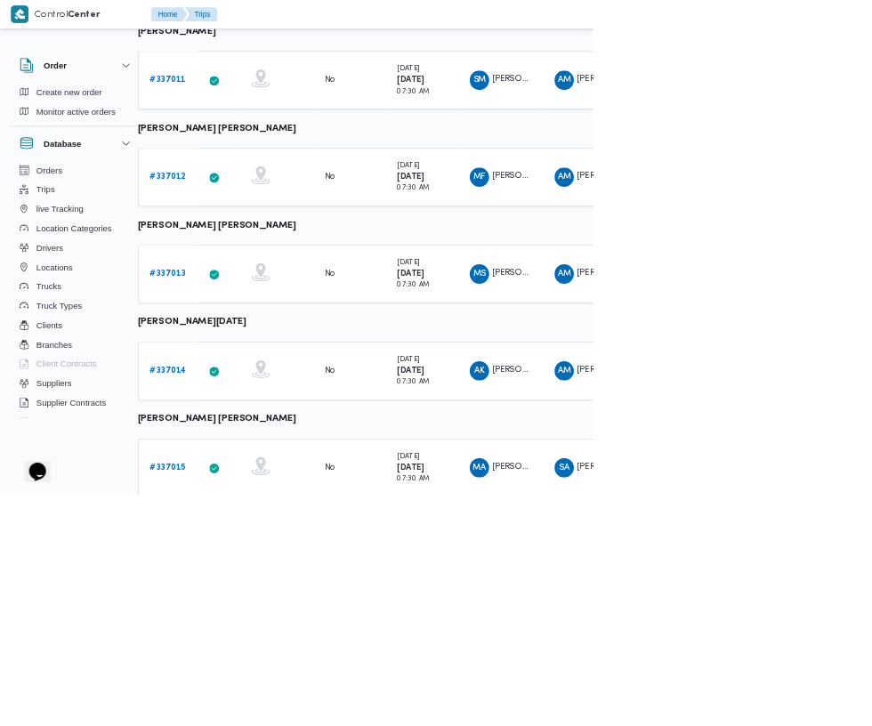
scroll to position [817, 28]
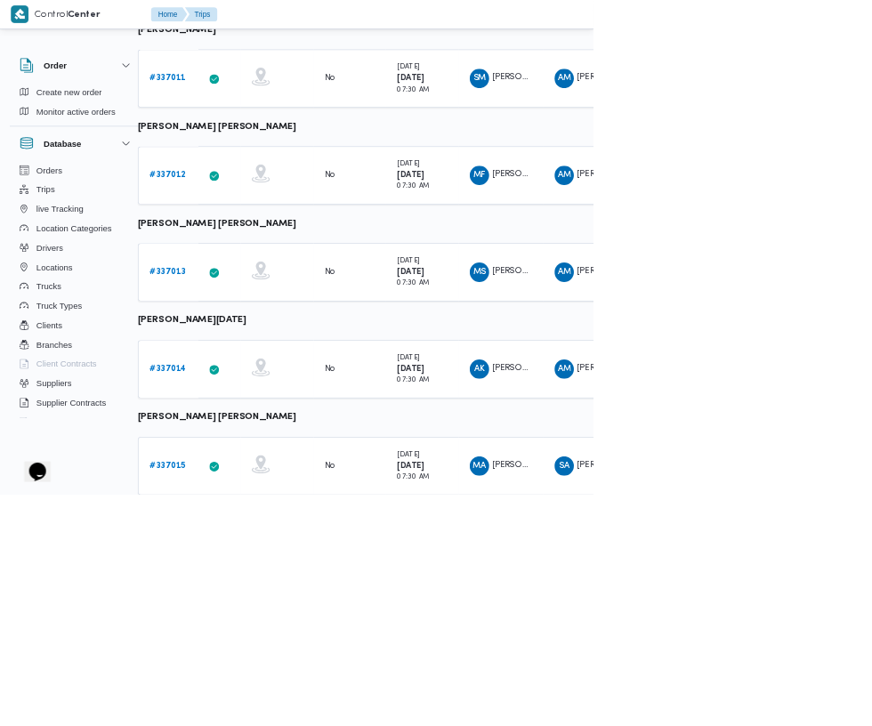
click at [239, 541] on b "# 337014" at bounding box center [247, 542] width 54 height 12
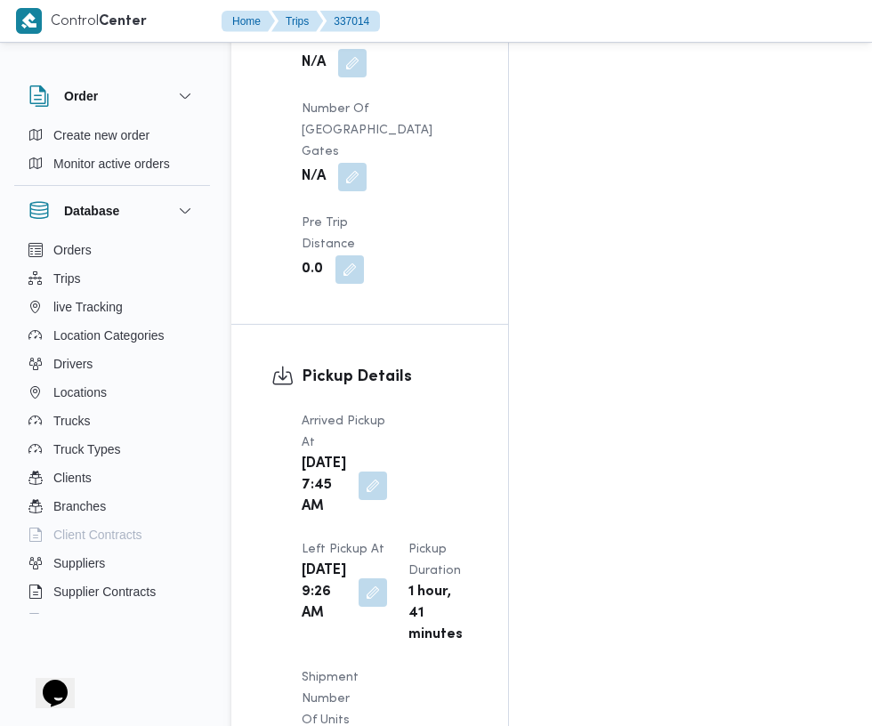
scroll to position [2010, 0]
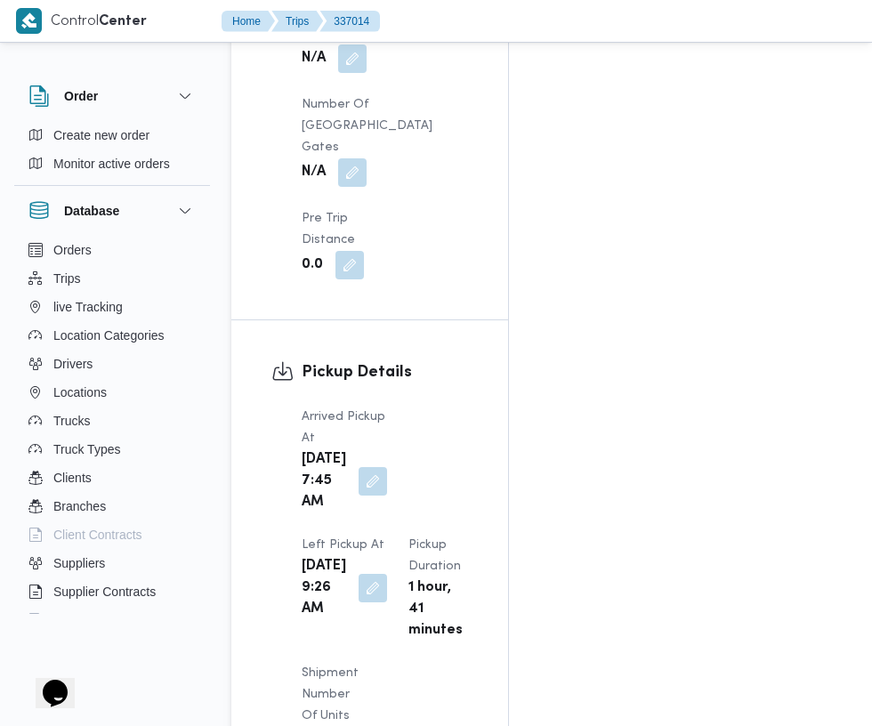
click at [360, 467] on button "button" at bounding box center [372, 481] width 28 height 28
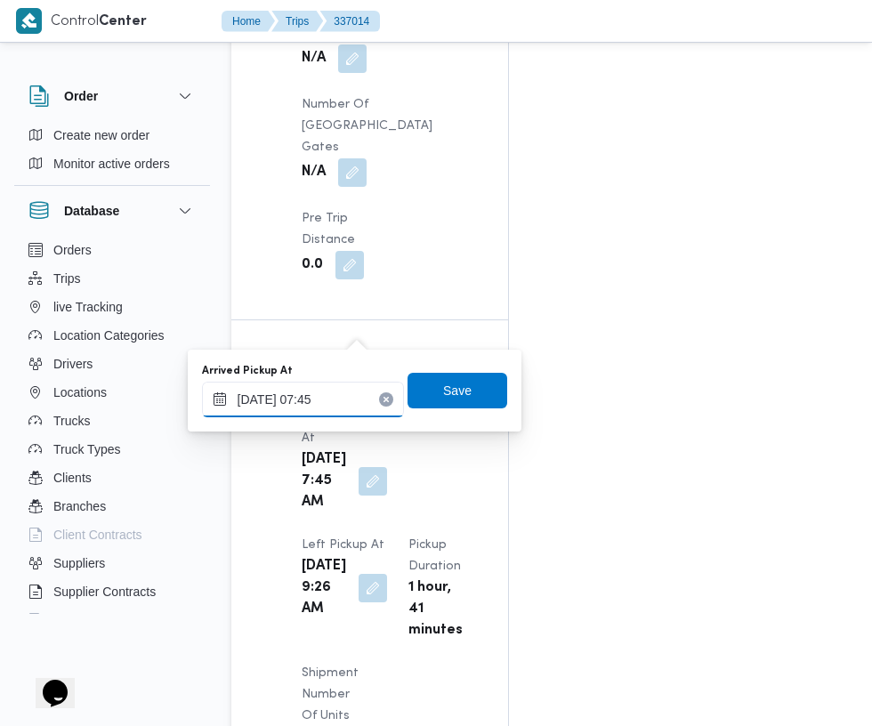
click at [352, 398] on input "[DATE] 07:45" at bounding box center [303, 400] width 202 height 36
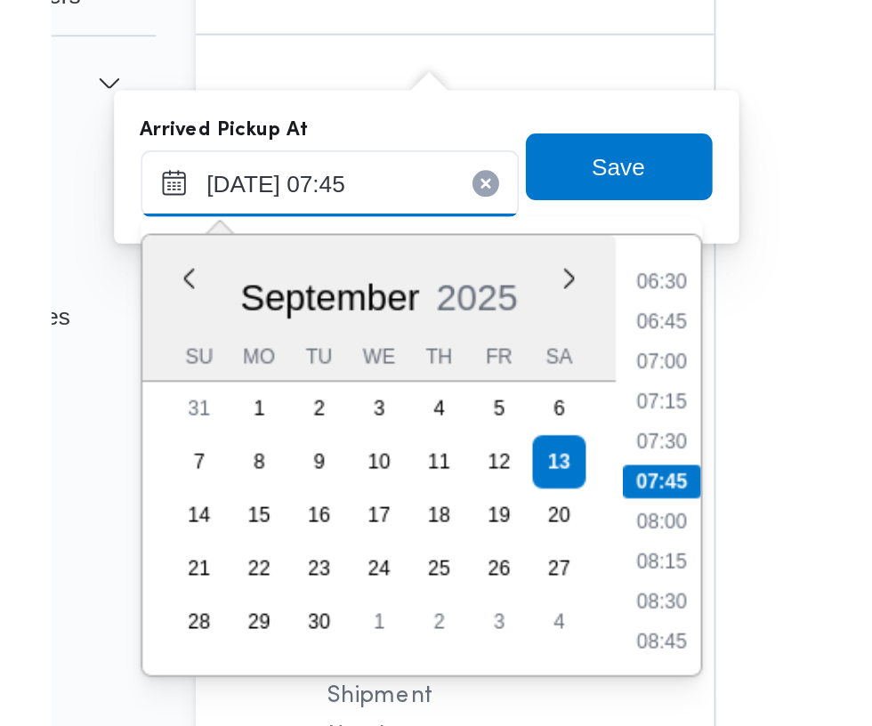
scroll to position [2145, 0]
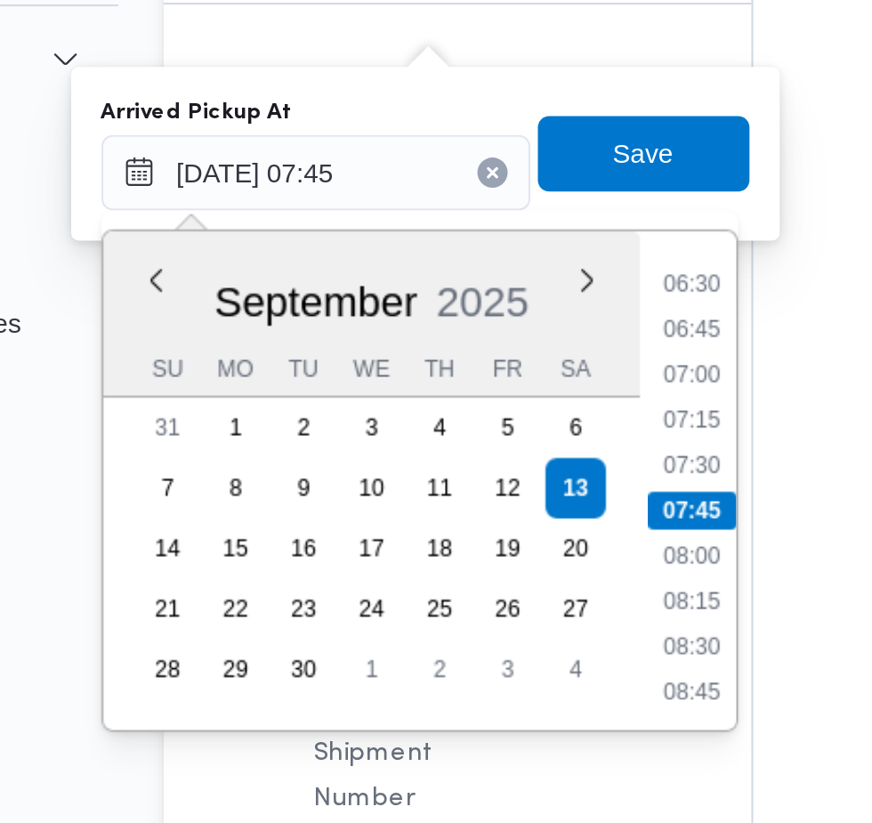
click at [485, 401] on li "07:30" at bounding box center [479, 402] width 41 height 18
type input "[DATE] 07:30"
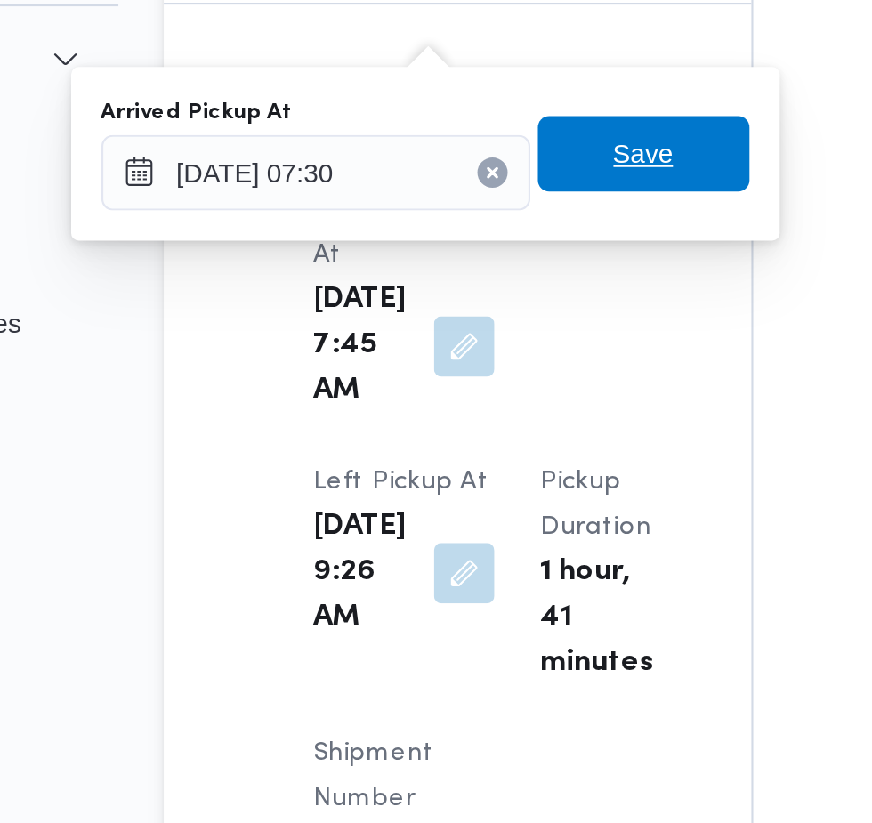
click at [477, 260] on span "Save" at bounding box center [457, 255] width 100 height 36
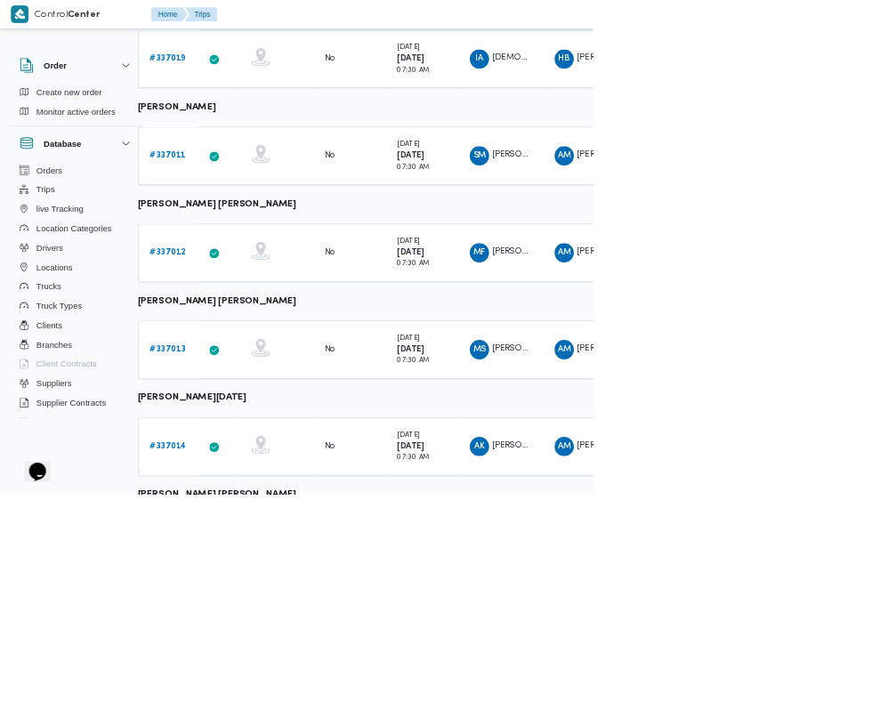
scroll to position [707, 28]
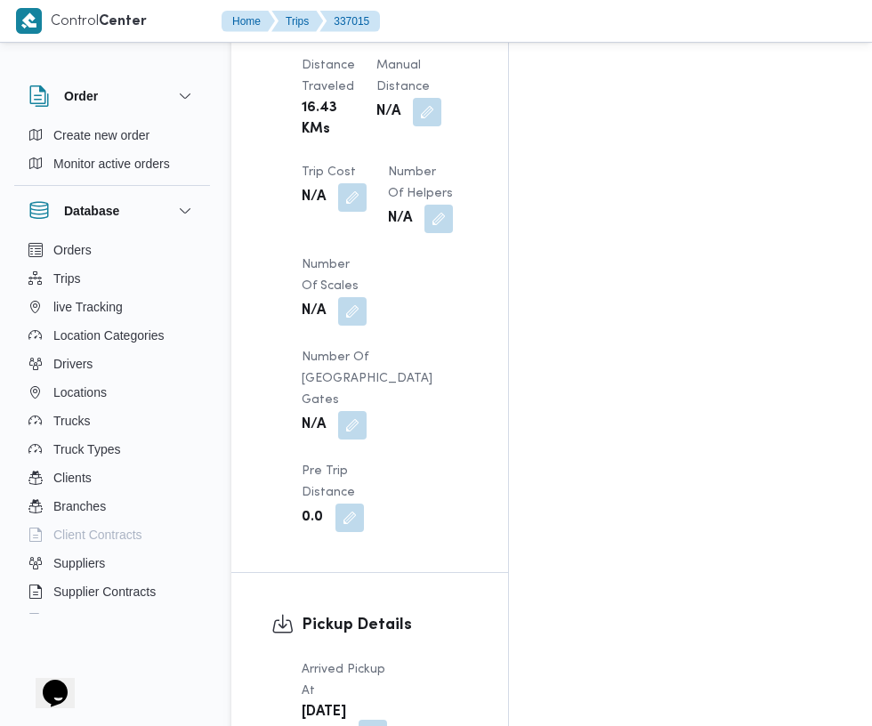
scroll to position [1757, 0]
click at [360, 721] on button "button" at bounding box center [372, 735] width 28 height 28
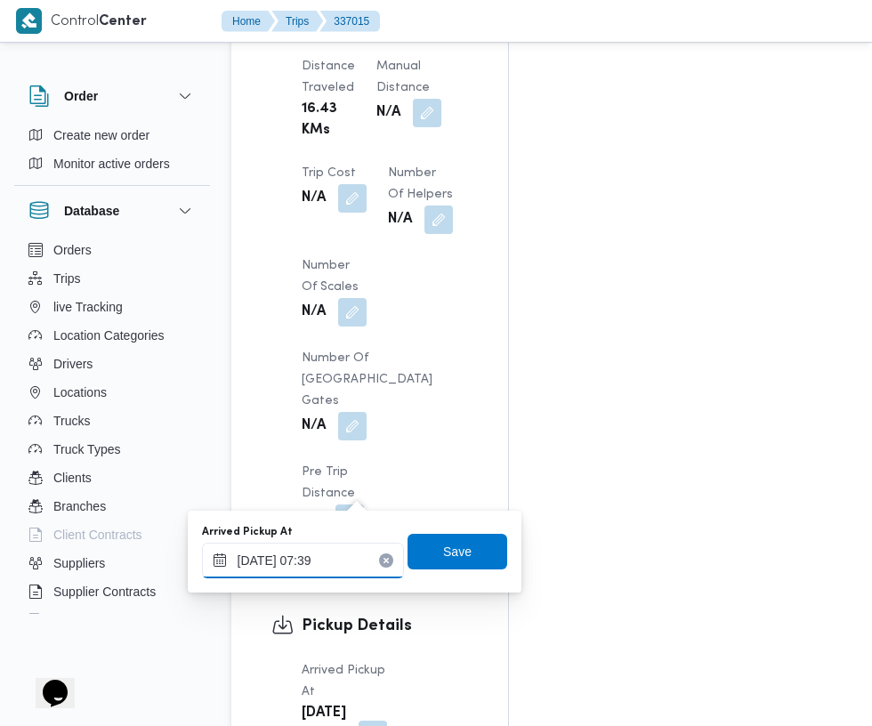
click at [333, 559] on input "[DATE] 07:39" at bounding box center [303, 561] width 202 height 36
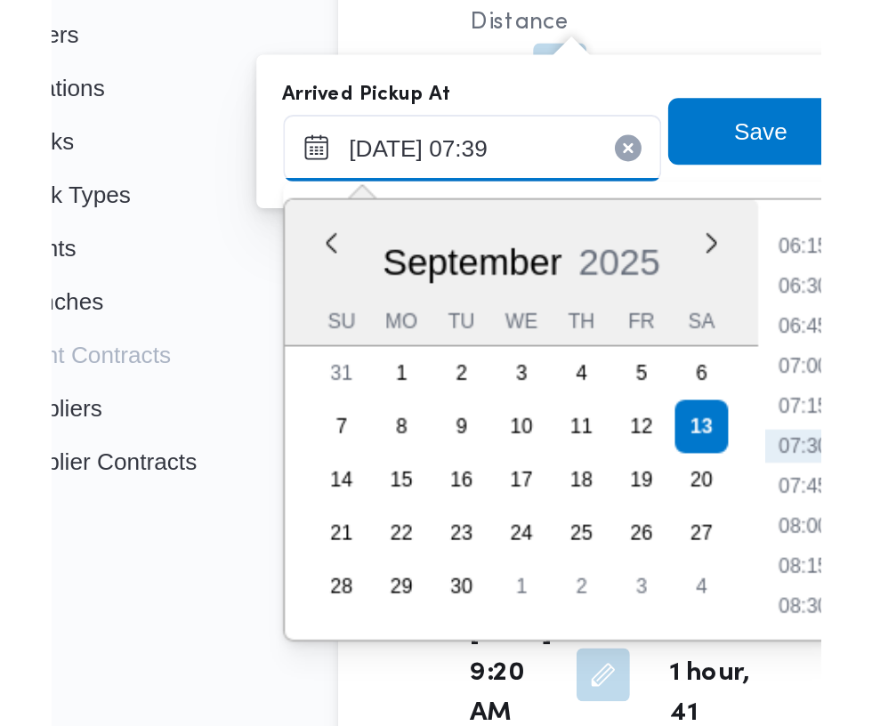
scroll to position [1893, 0]
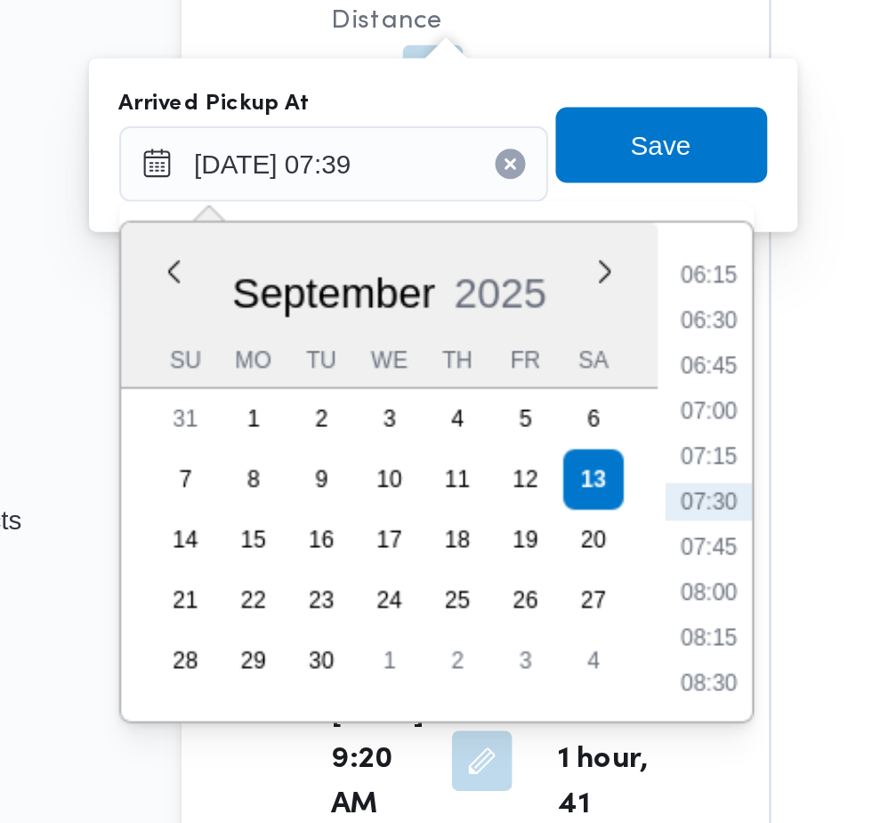
click at [483, 583] on li "07:30" at bounding box center [479, 584] width 41 height 18
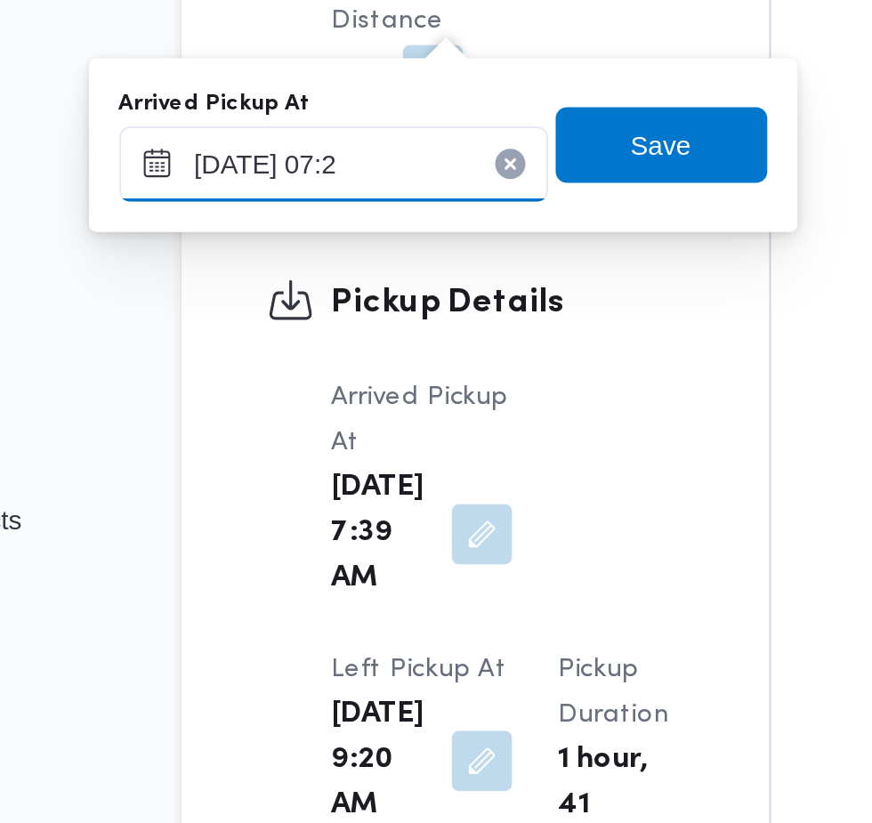
type input "[DATE] 07:20"
click at [482, 423] on span "Save" at bounding box center [457, 416] width 100 height 36
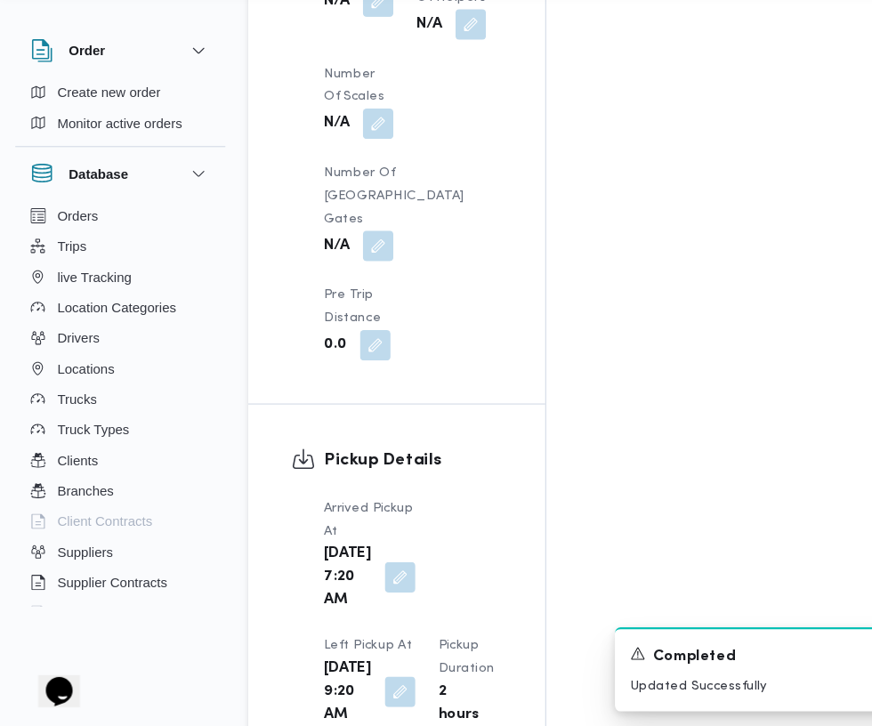
scroll to position [1904, 0]
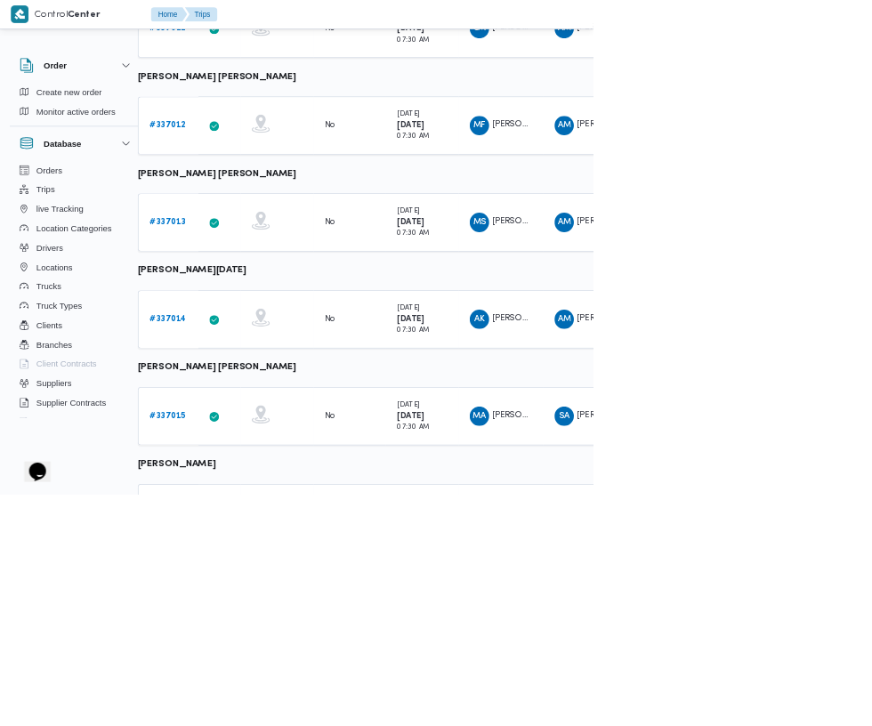
scroll to position [904, 28]
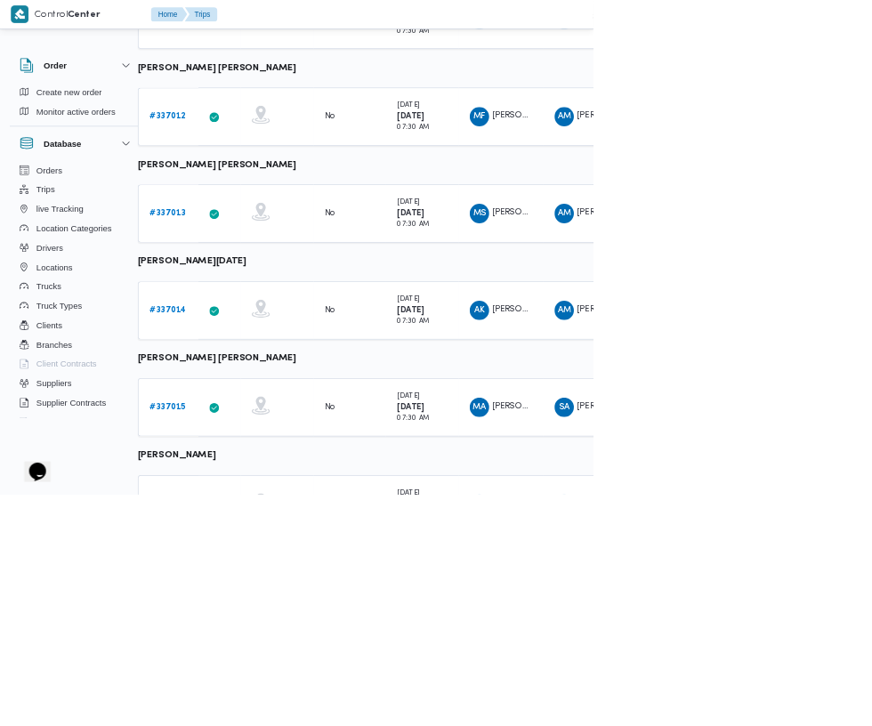
click at [246, 737] on b "# 337018" at bounding box center [247, 740] width 54 height 12
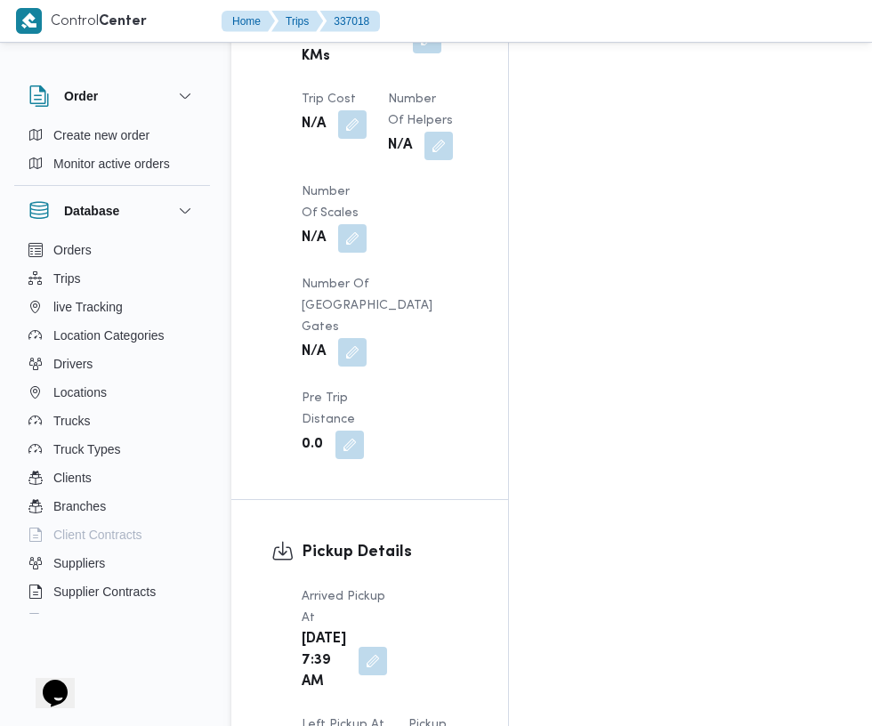
scroll to position [1836, 0]
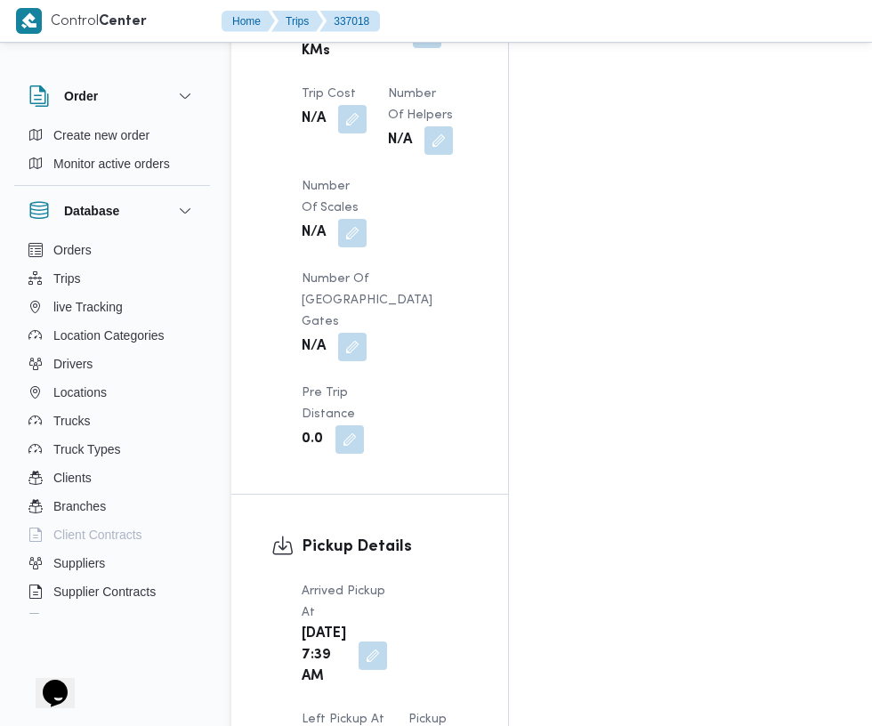
click at [360, 641] on button "button" at bounding box center [372, 655] width 28 height 28
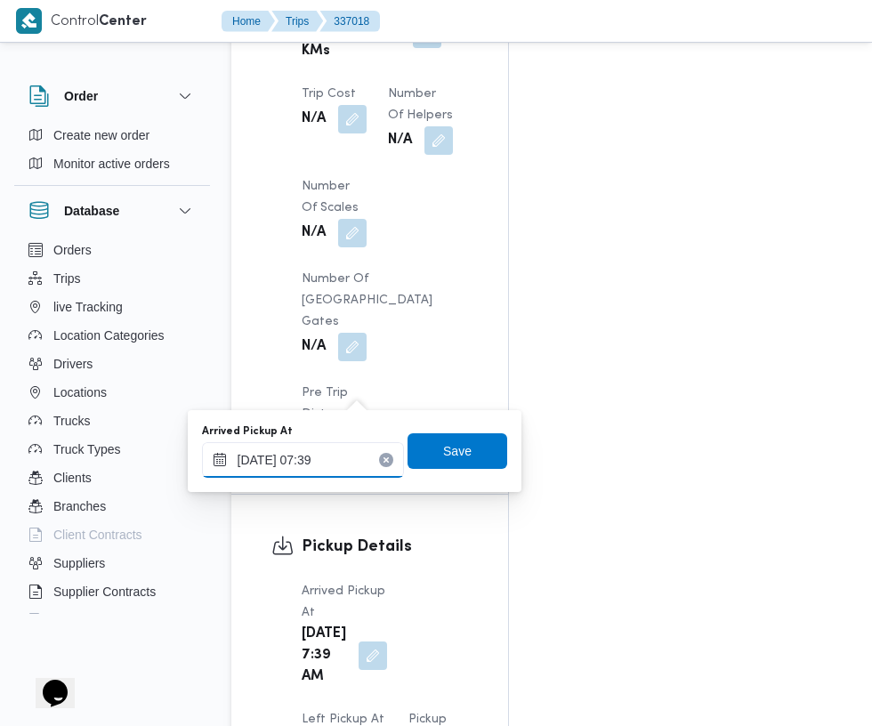
click at [352, 453] on input "[DATE] 07:39" at bounding box center [303, 460] width 202 height 36
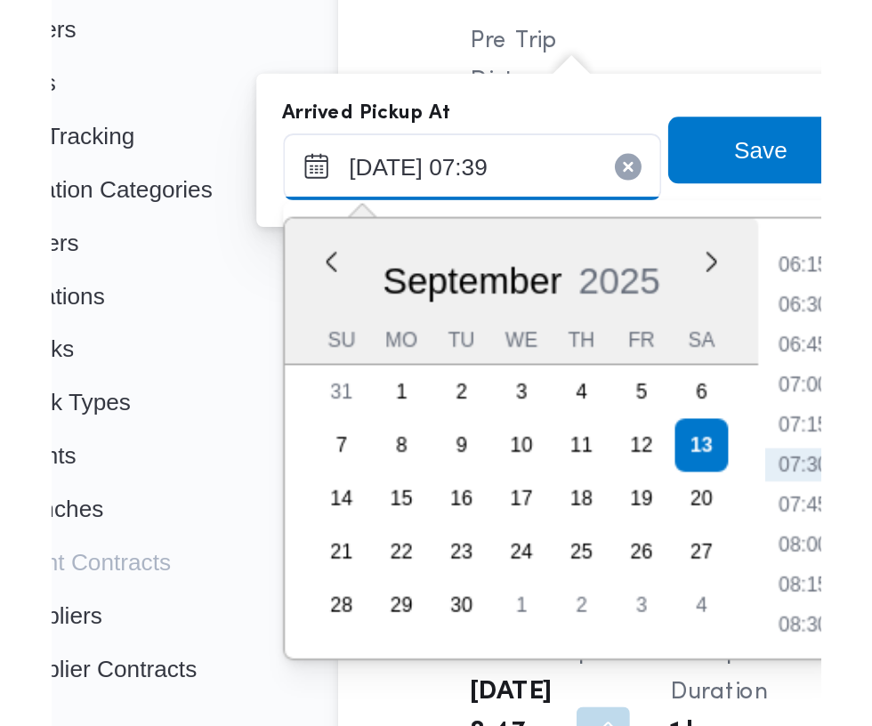
scroll to position [1972, 0]
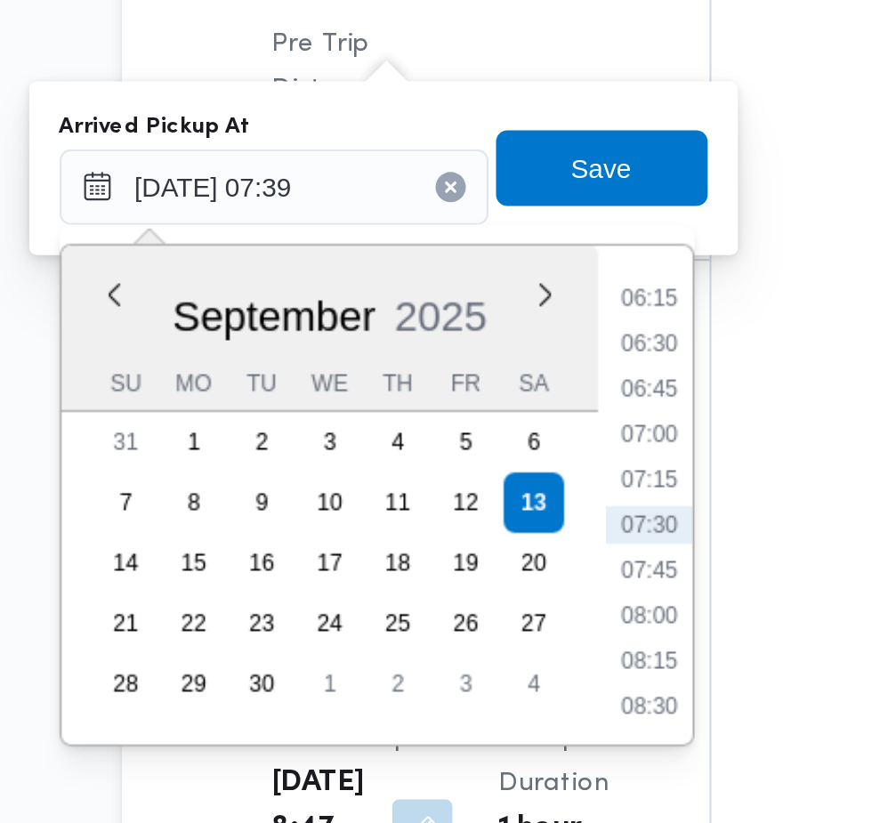
click at [485, 485] on li "07:30" at bounding box center [479, 483] width 41 height 18
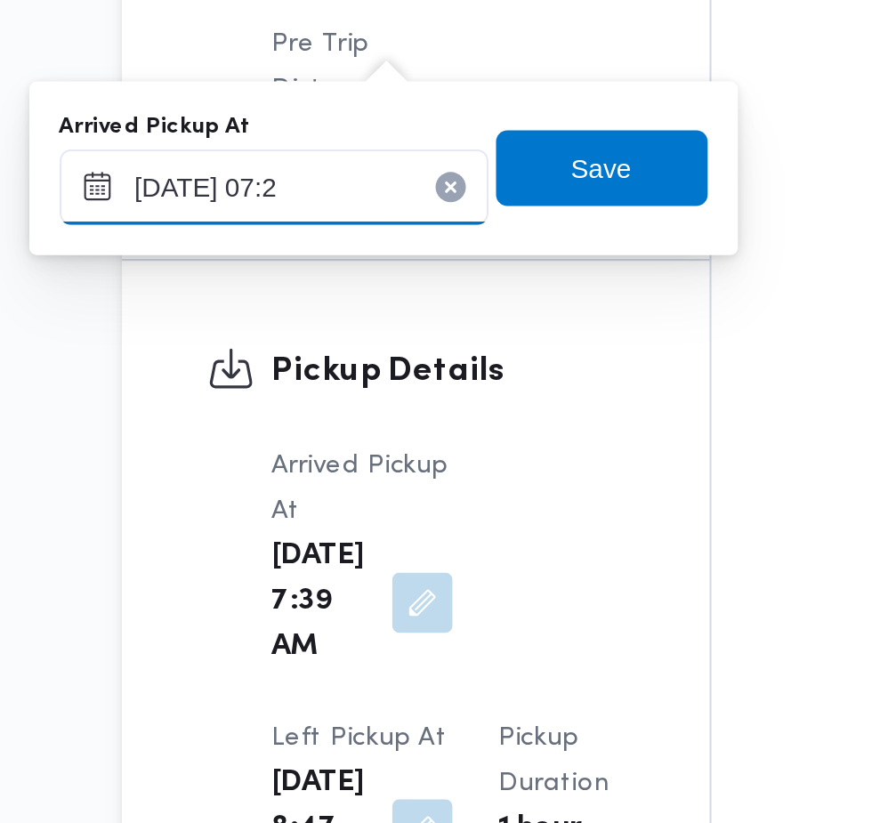
type input "[DATE] 07:25"
click at [478, 328] on span "Save" at bounding box center [457, 315] width 100 height 36
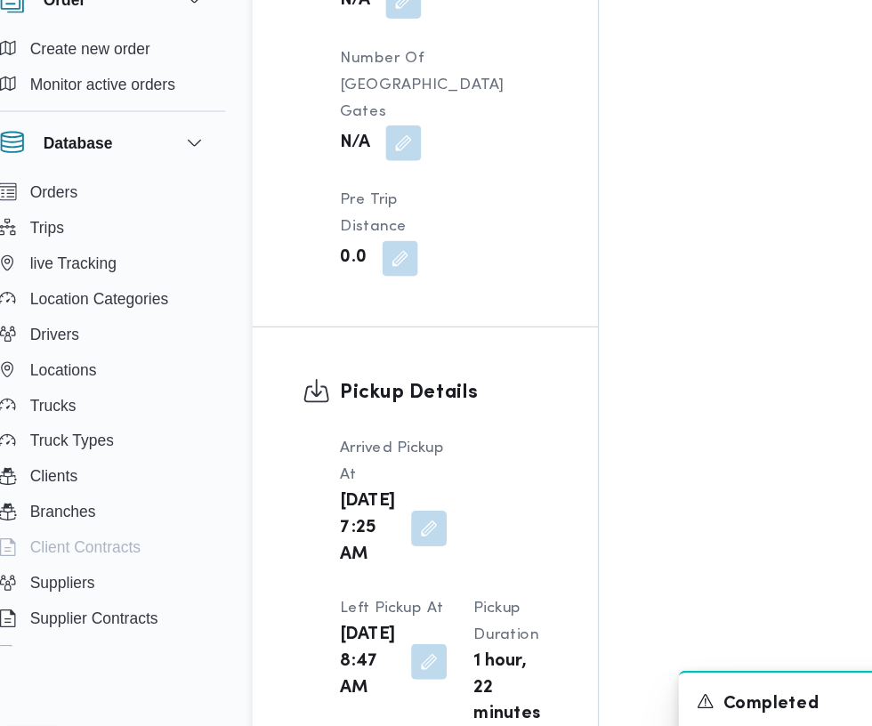
scroll to position [1971, 0]
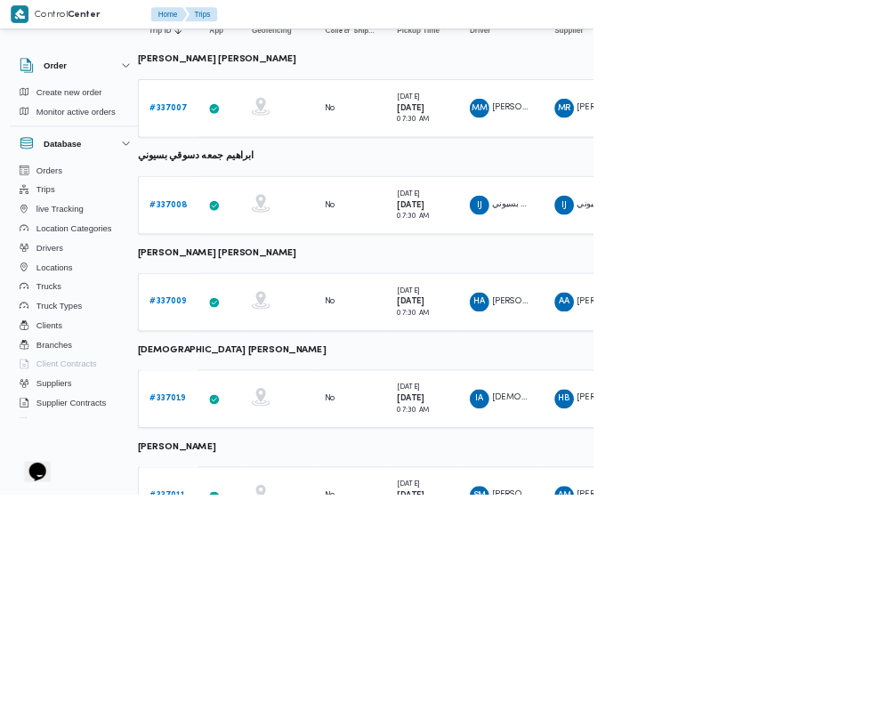
scroll to position [206, 28]
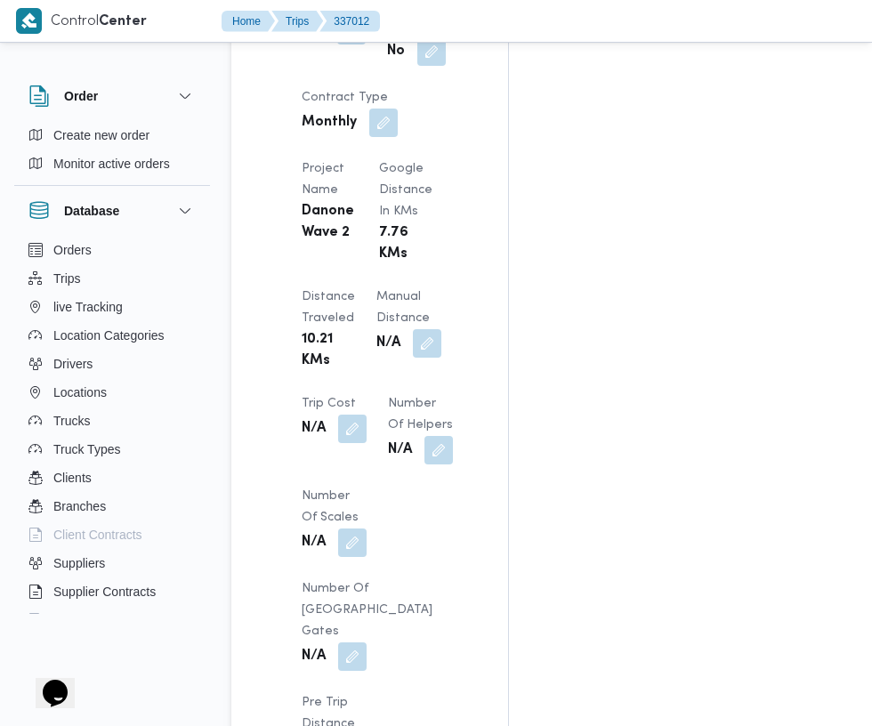
scroll to position [1541, 0]
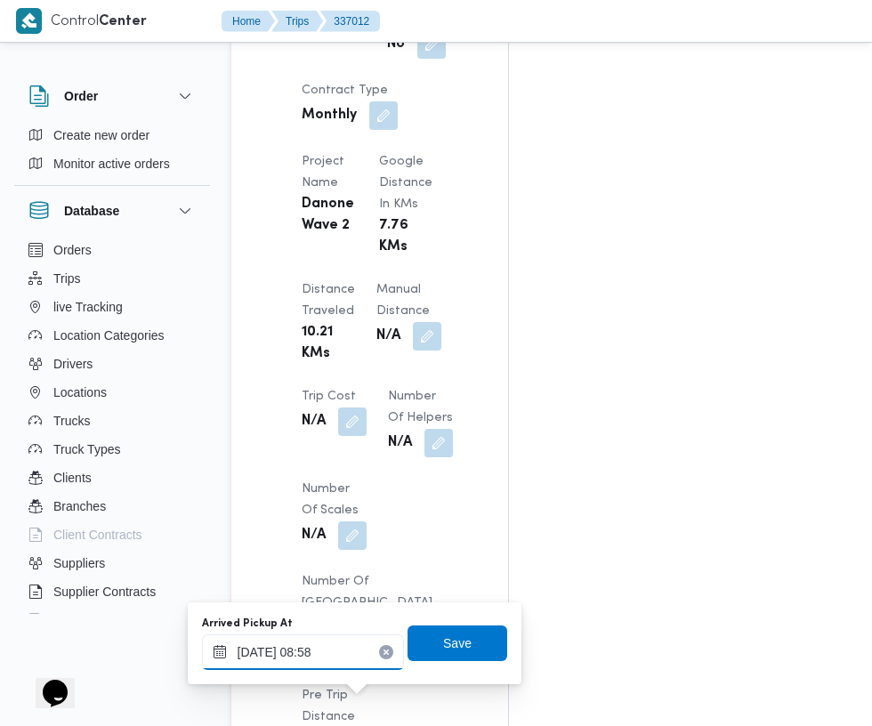
click at [302, 652] on input "[DATE] 08:58" at bounding box center [303, 652] width 202 height 36
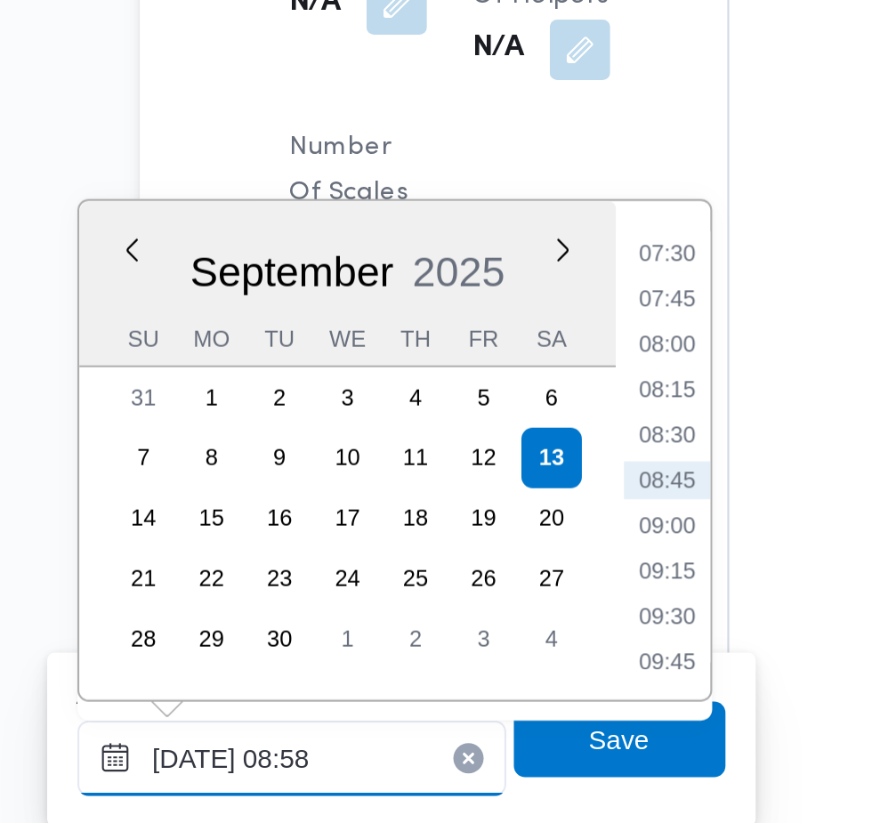
scroll to position [1676, 0]
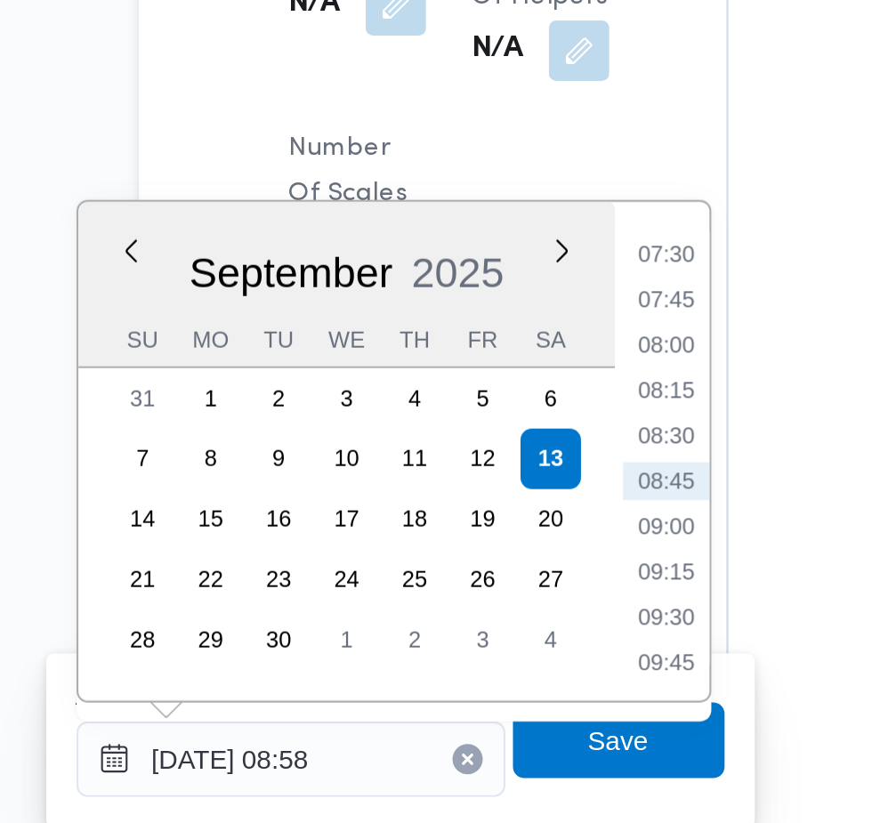
click at [481, 401] on li "07:30" at bounding box center [479, 404] width 41 height 18
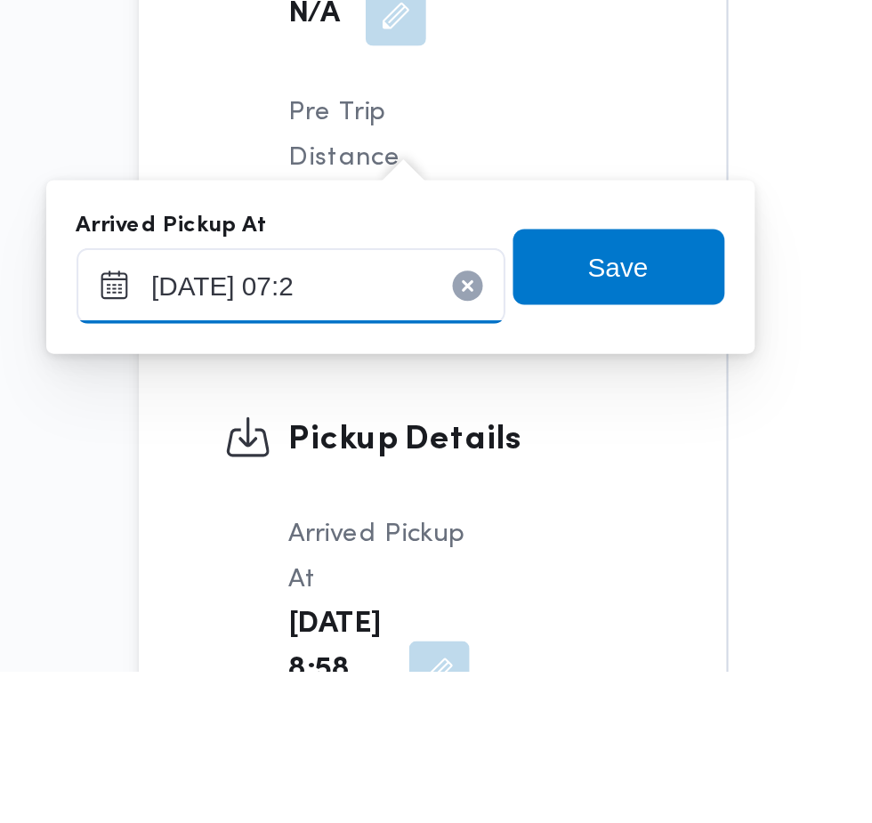
type input "[DATE] 07:20"
click at [471, 633] on span "Save" at bounding box center [457, 632] width 28 height 21
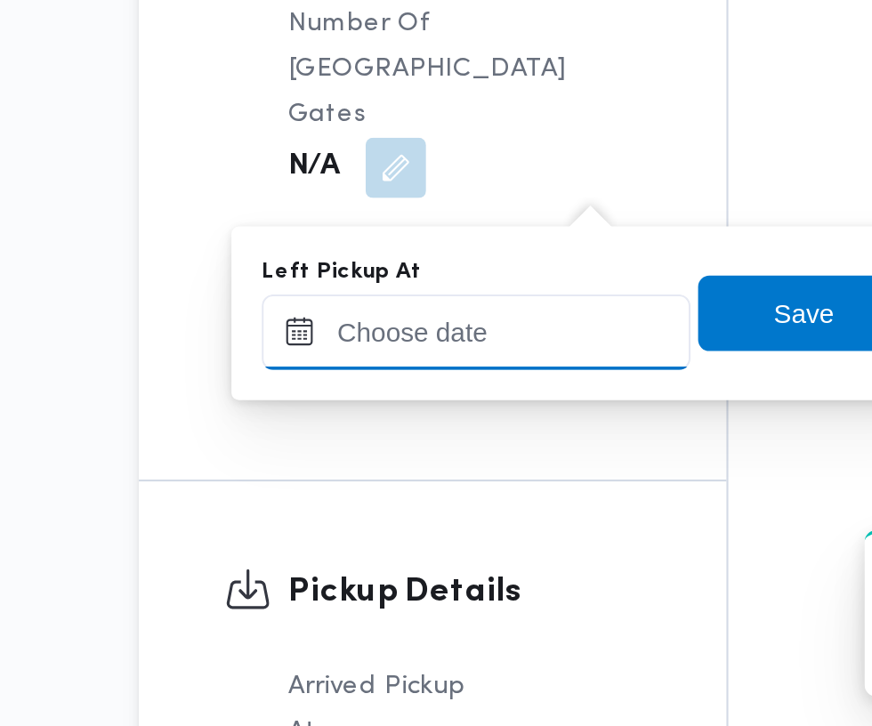
click at [402, 544] on input "Left Pickup At" at bounding box center [390, 540] width 202 height 36
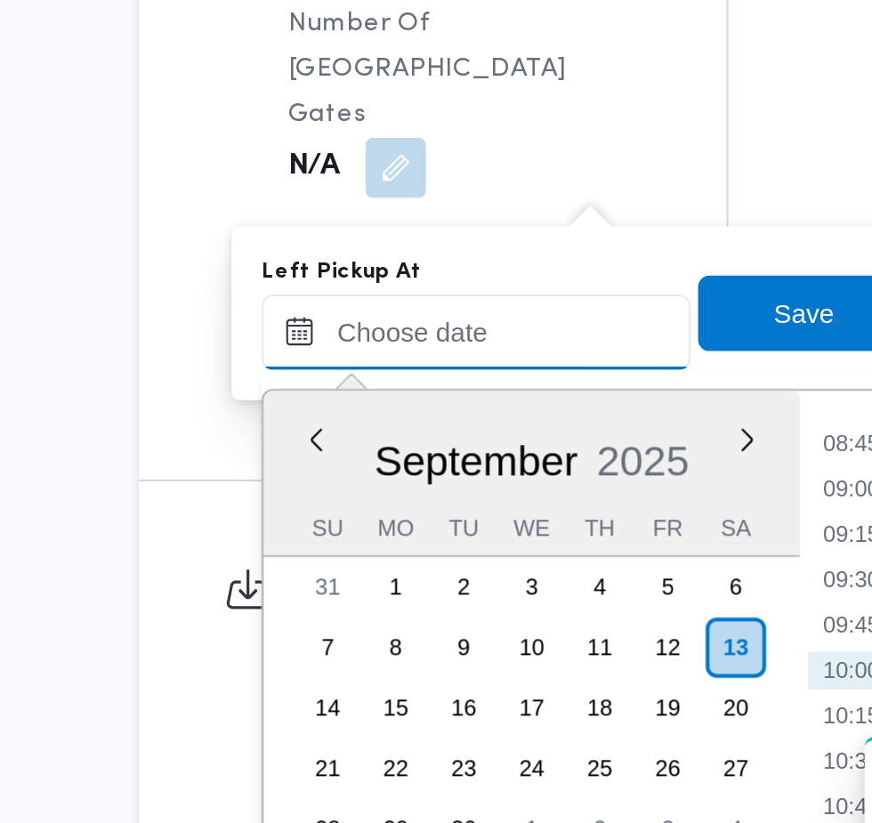
scroll to position [1728, 0]
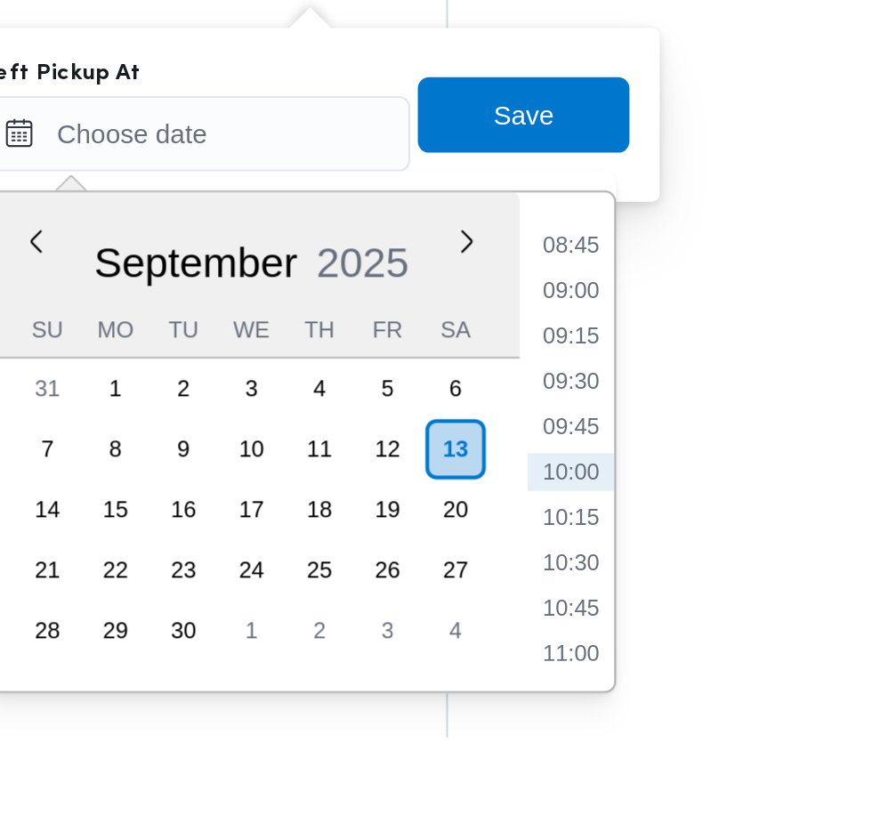
click at [574, 613] on li "09:00" at bounding box center [566, 613] width 41 height 18
type input "[DATE] 09:00"
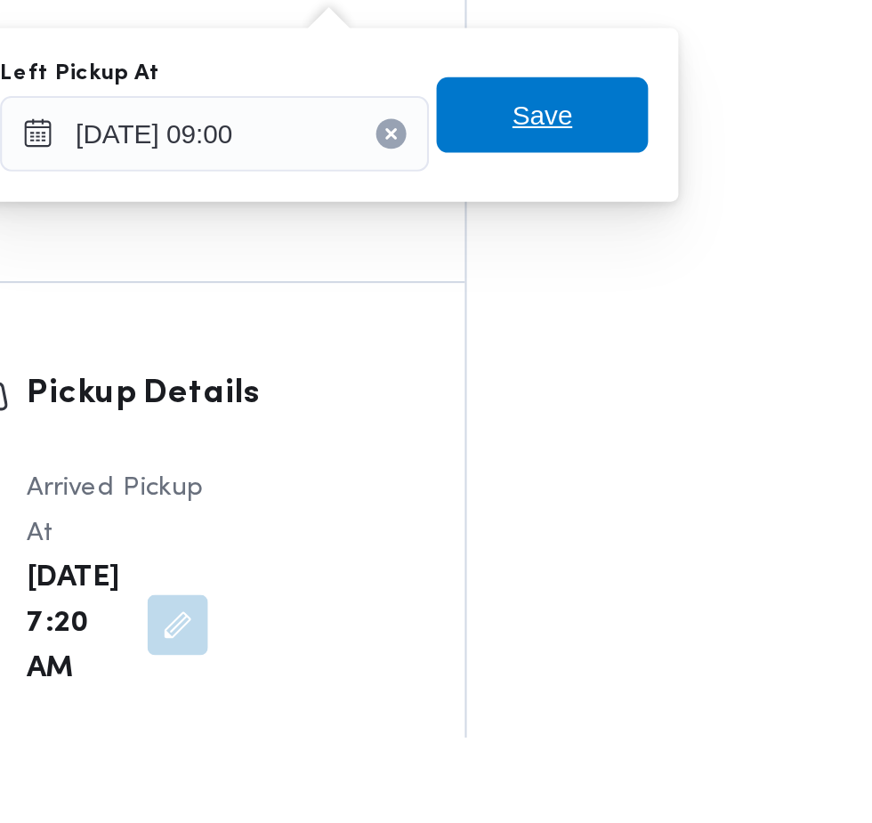
click at [574, 528] on span "Save" at bounding box center [545, 530] width 100 height 36
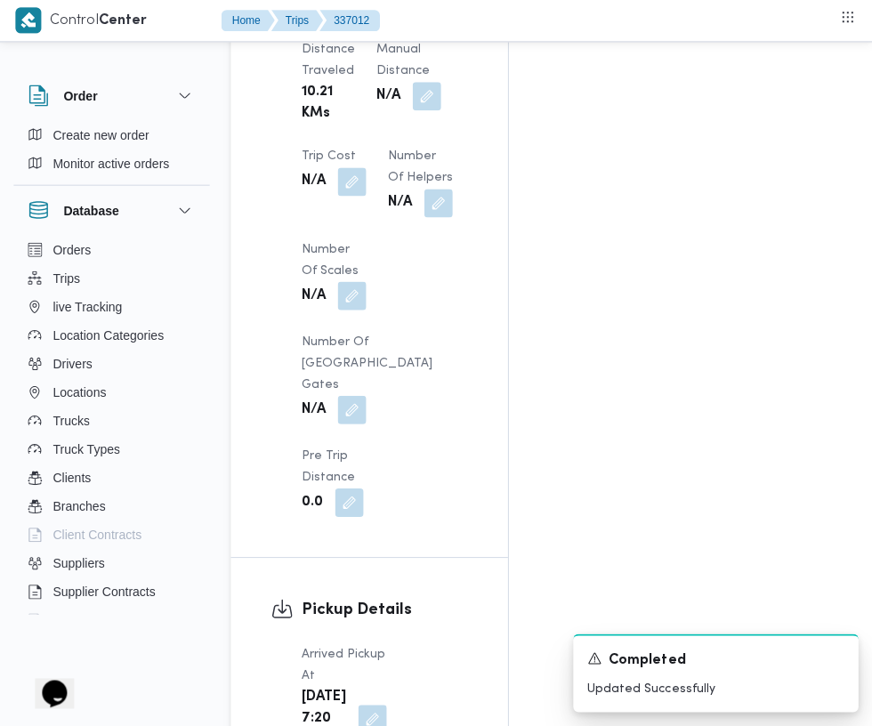
scroll to position [1780, 0]
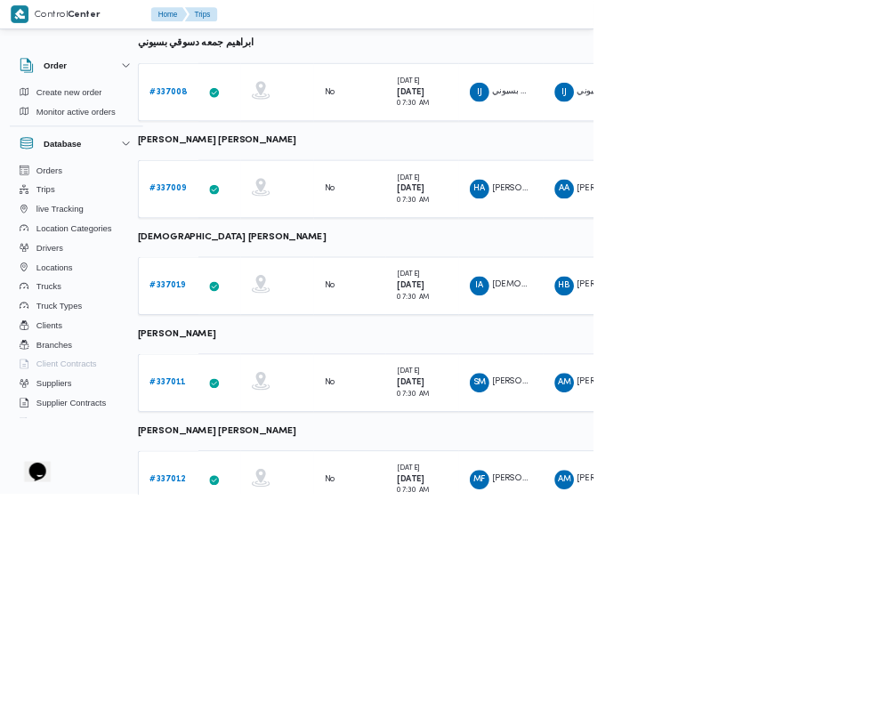
scroll to position [372, 28]
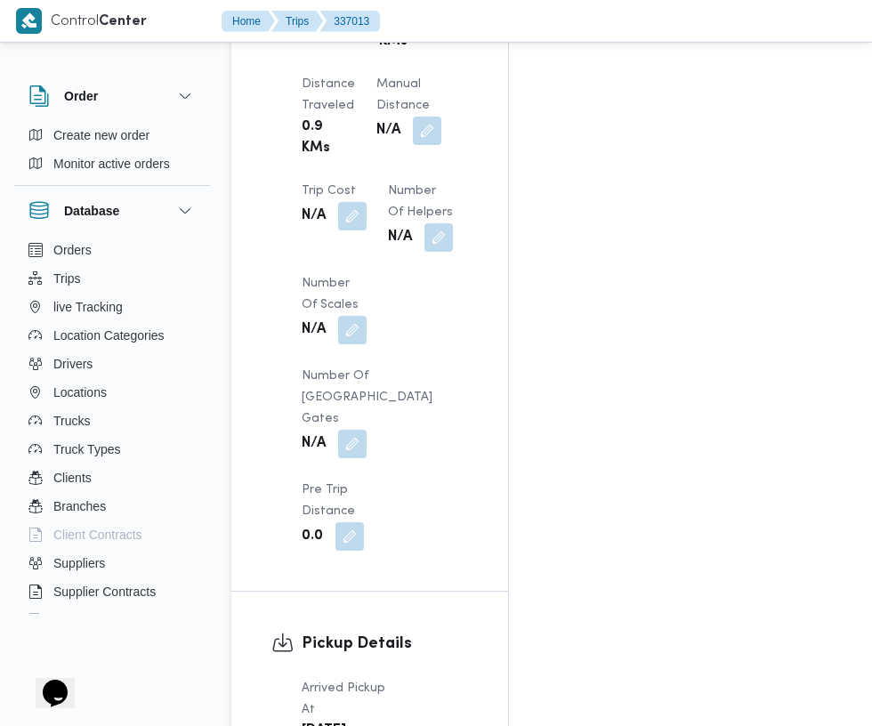
scroll to position [1740, 0]
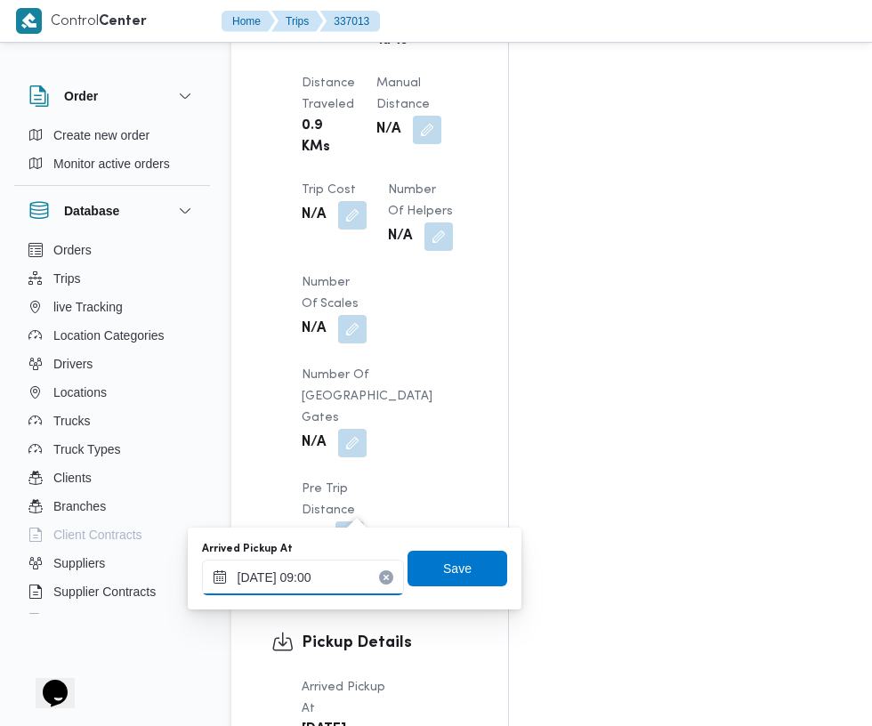
click at [365, 582] on input "[DATE] 09:00" at bounding box center [303, 577] width 202 height 36
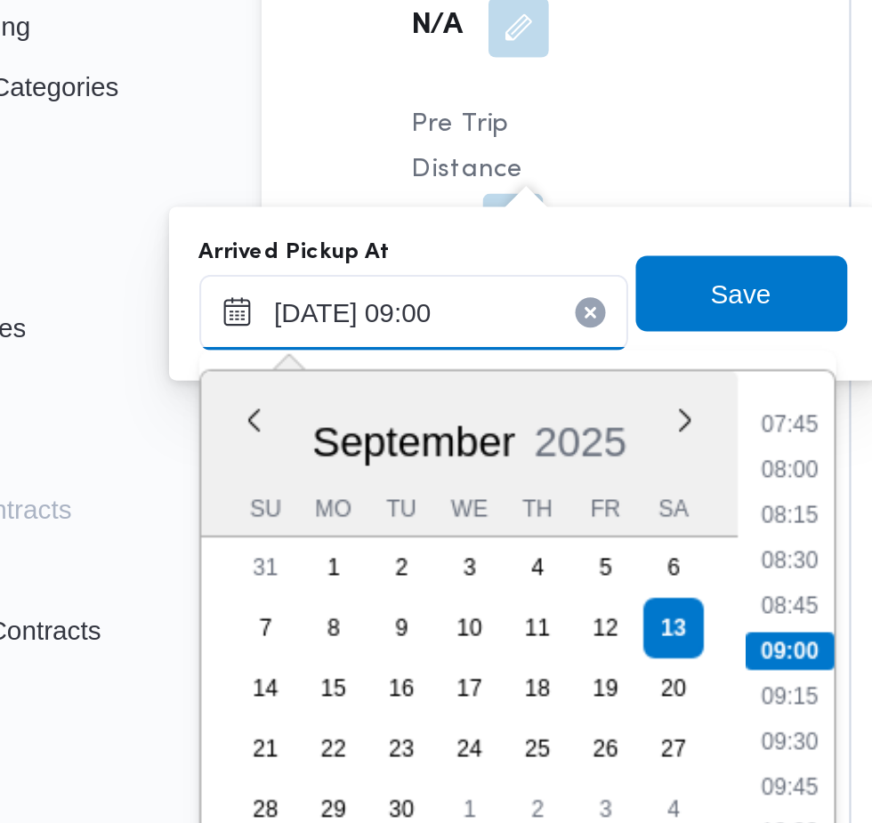
scroll to position [1875, 0]
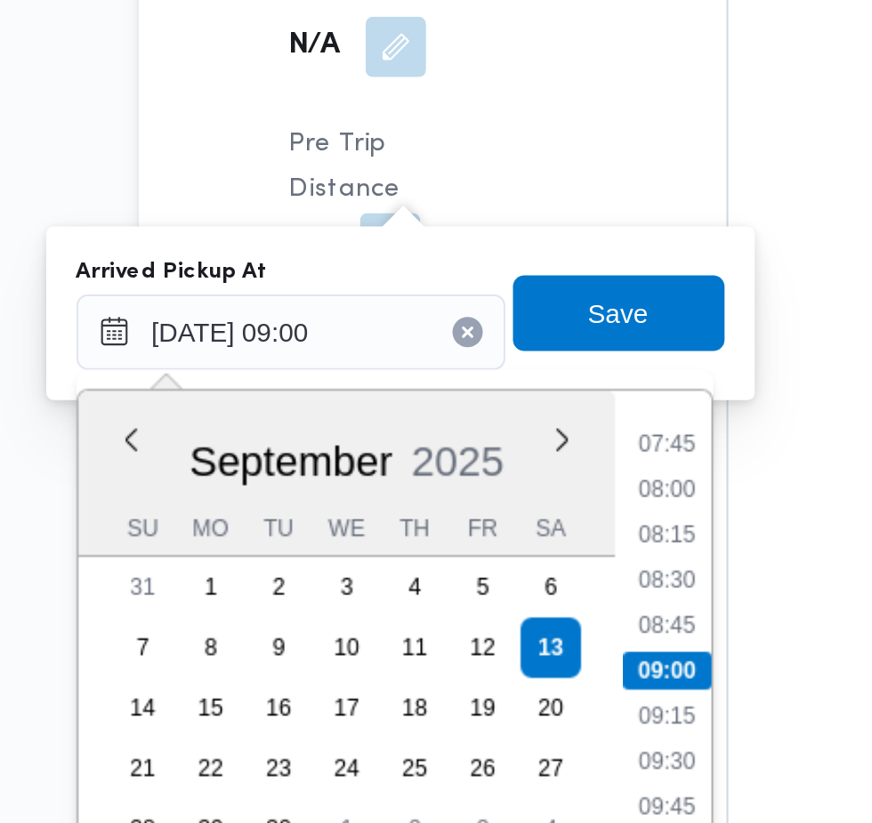
click at [482, 496] on li "07:45" at bounding box center [479, 495] width 41 height 18
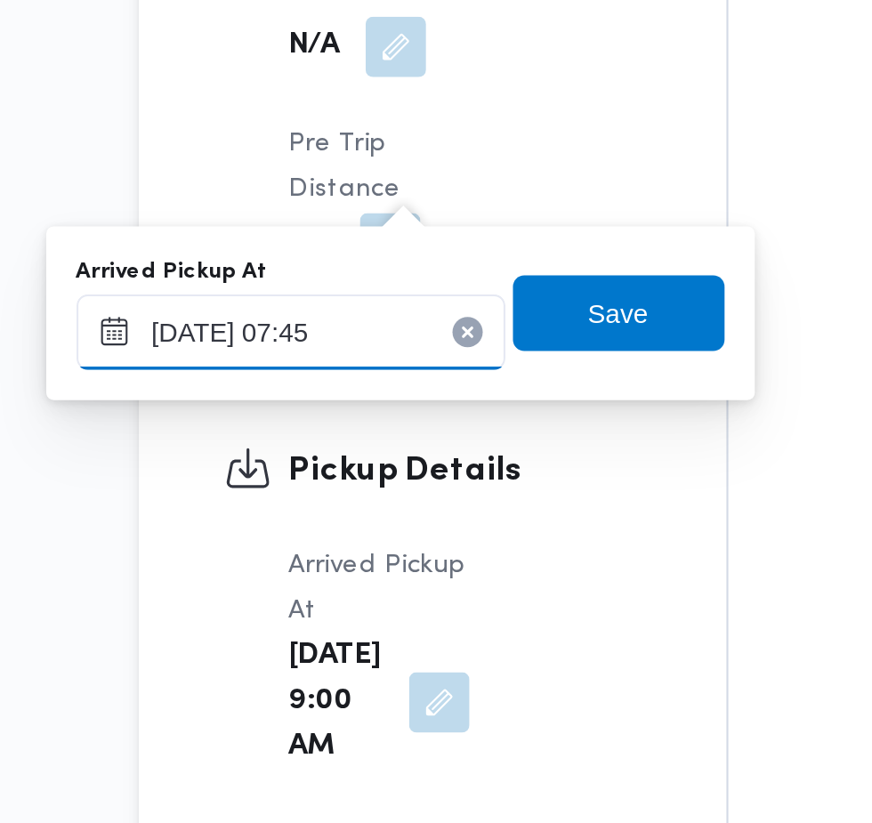
click at [348, 444] on input "[DATE] 07:45" at bounding box center [303, 442] width 202 height 36
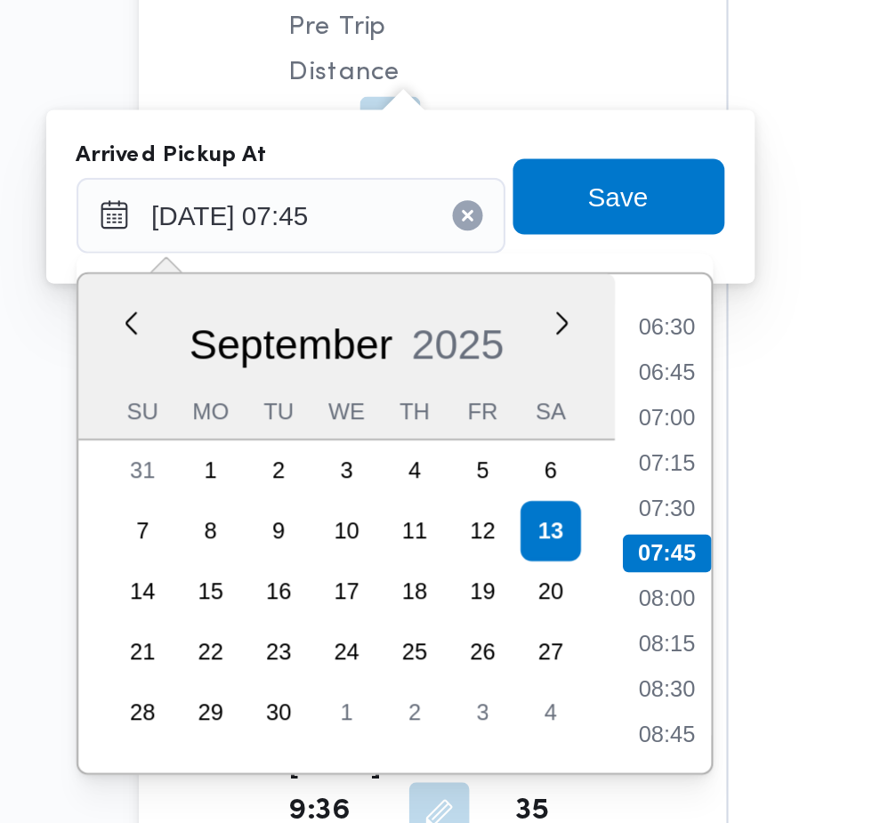
click at [481, 576] on li "07:30" at bounding box center [479, 580] width 41 height 18
type input "[DATE] 07:30"
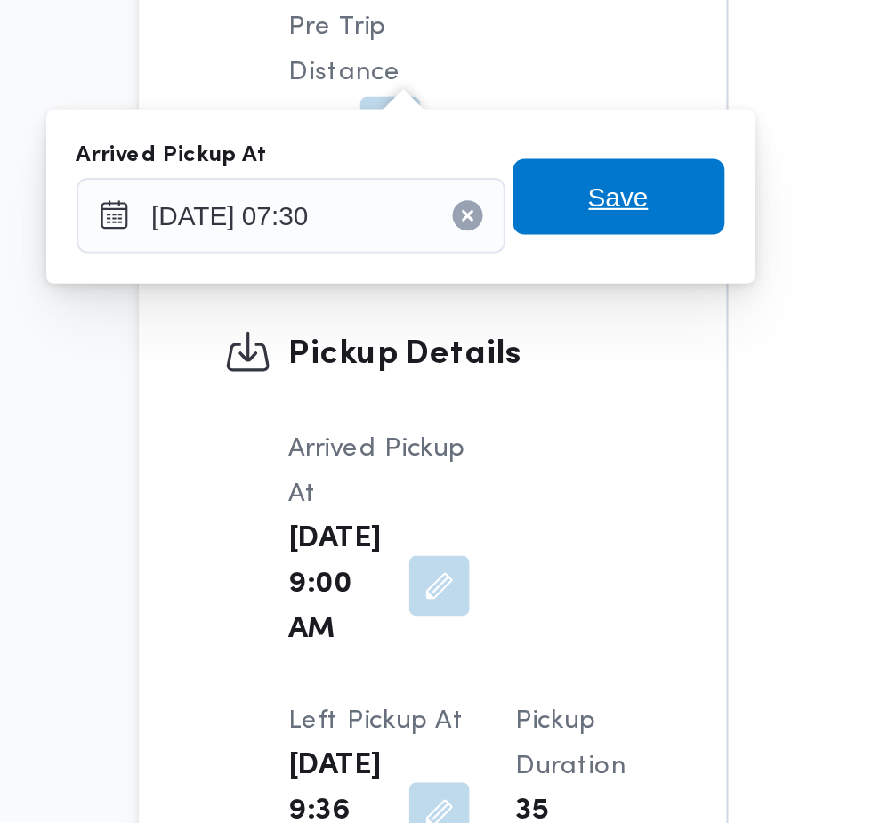
click at [478, 439] on span "Save" at bounding box center [457, 433] width 100 height 36
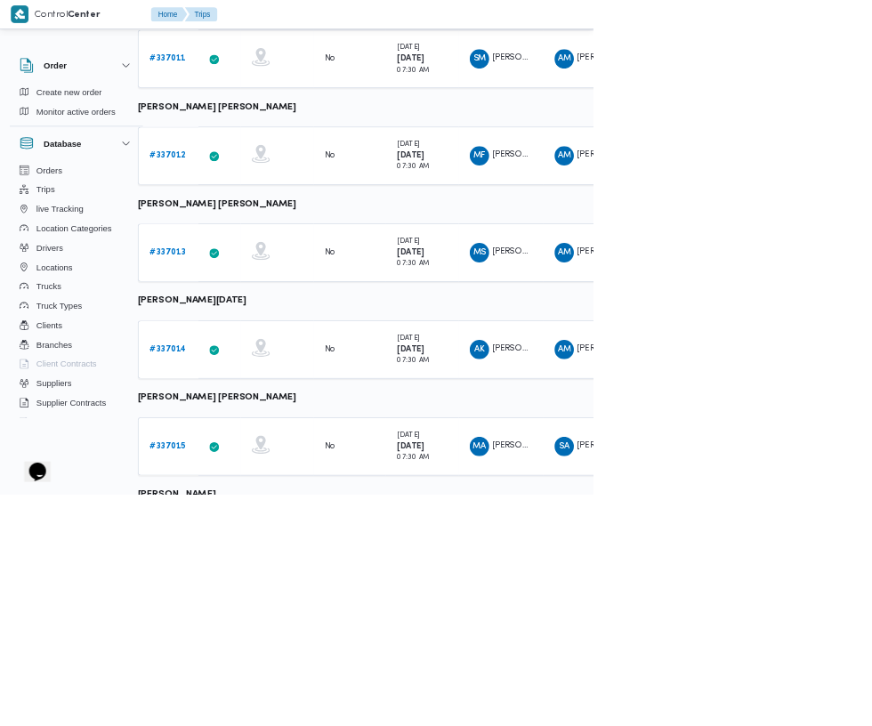
scroll to position [904, 28]
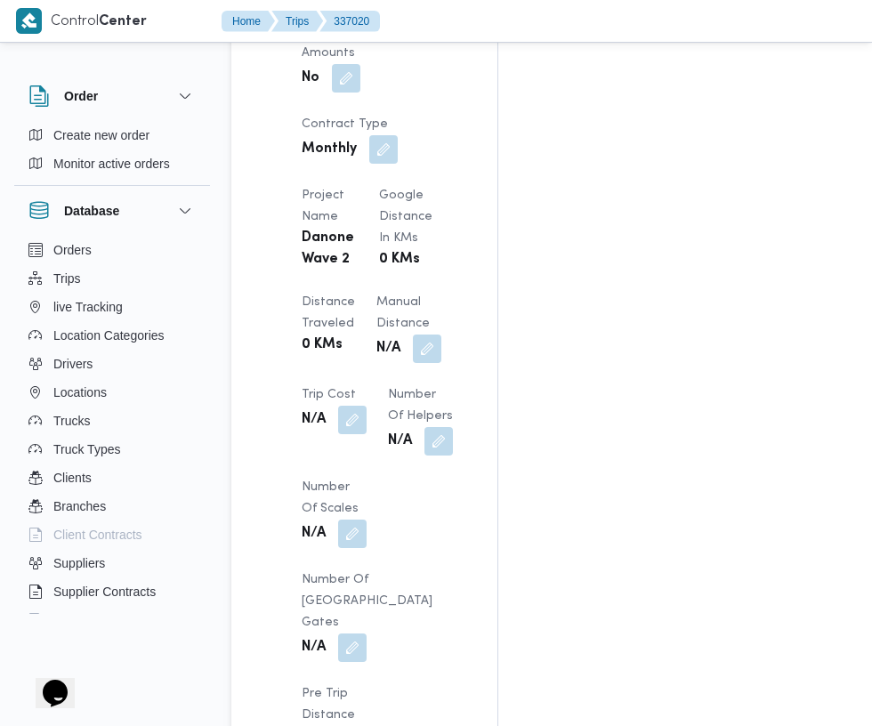
scroll to position [1567, 0]
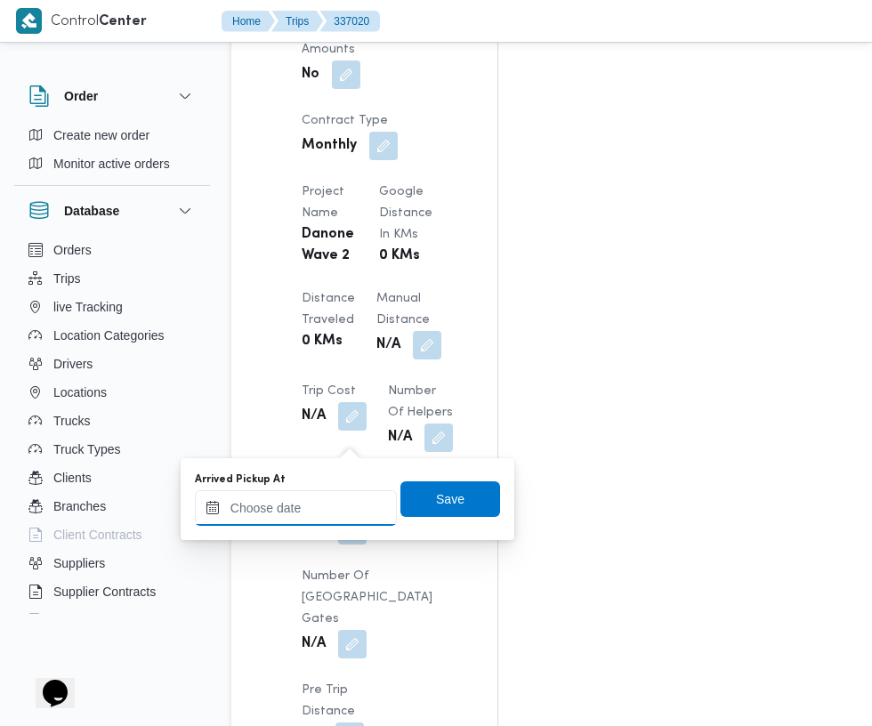
click at [323, 507] on input "Arrived Pickup At" at bounding box center [296, 508] width 202 height 36
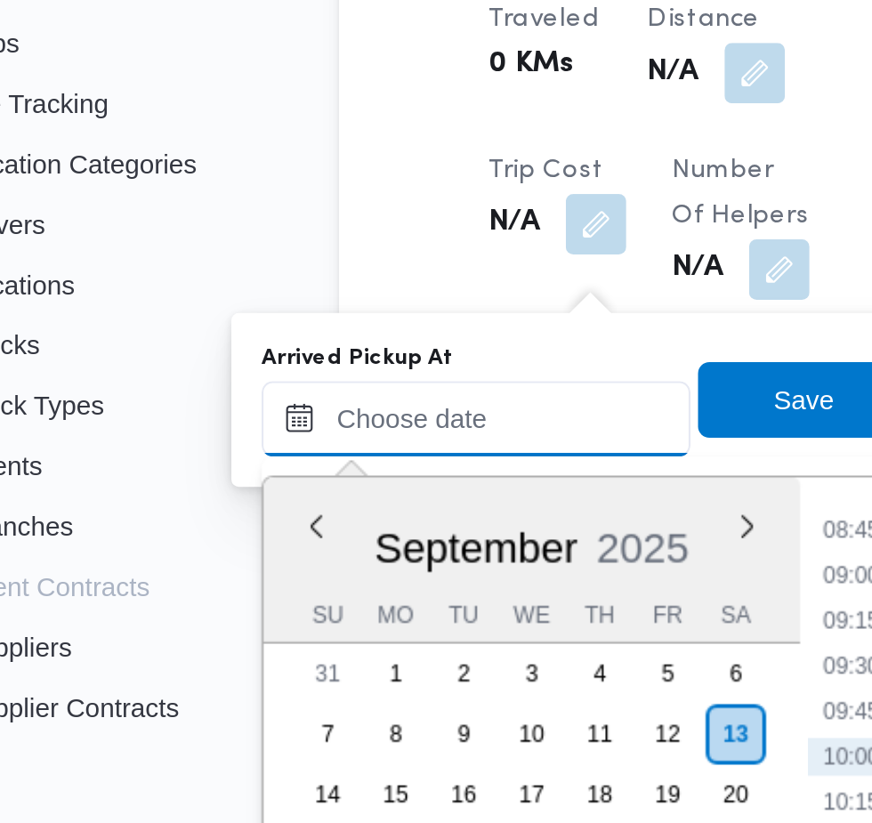
scroll to position [1620, 0]
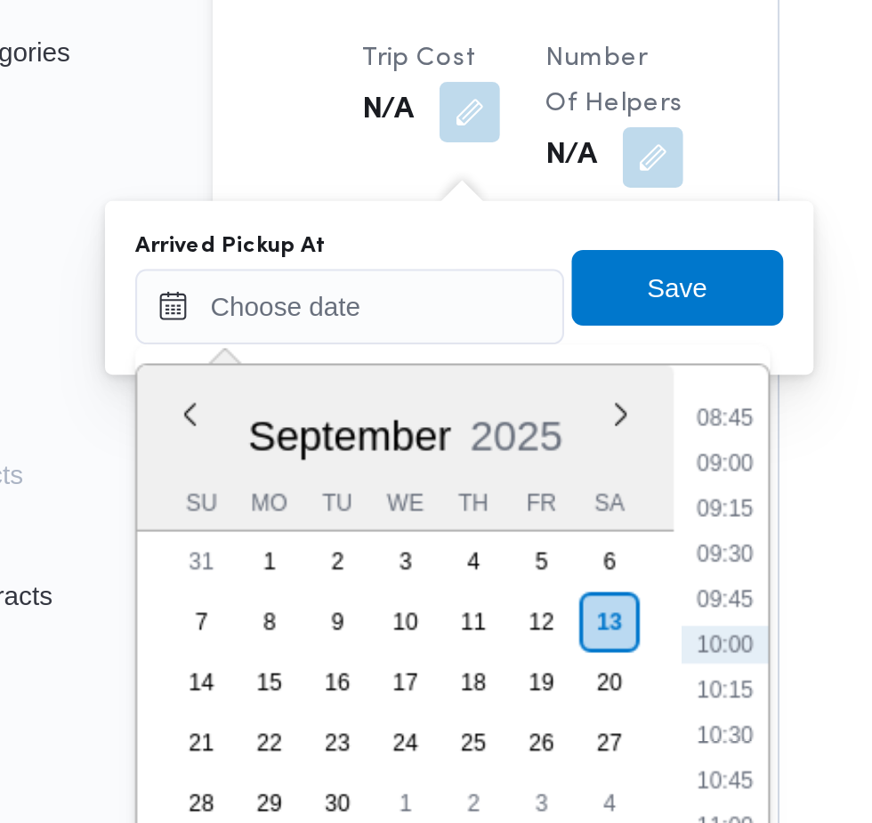
click at [466, 511] on li "08:45" at bounding box center [472, 508] width 41 height 18
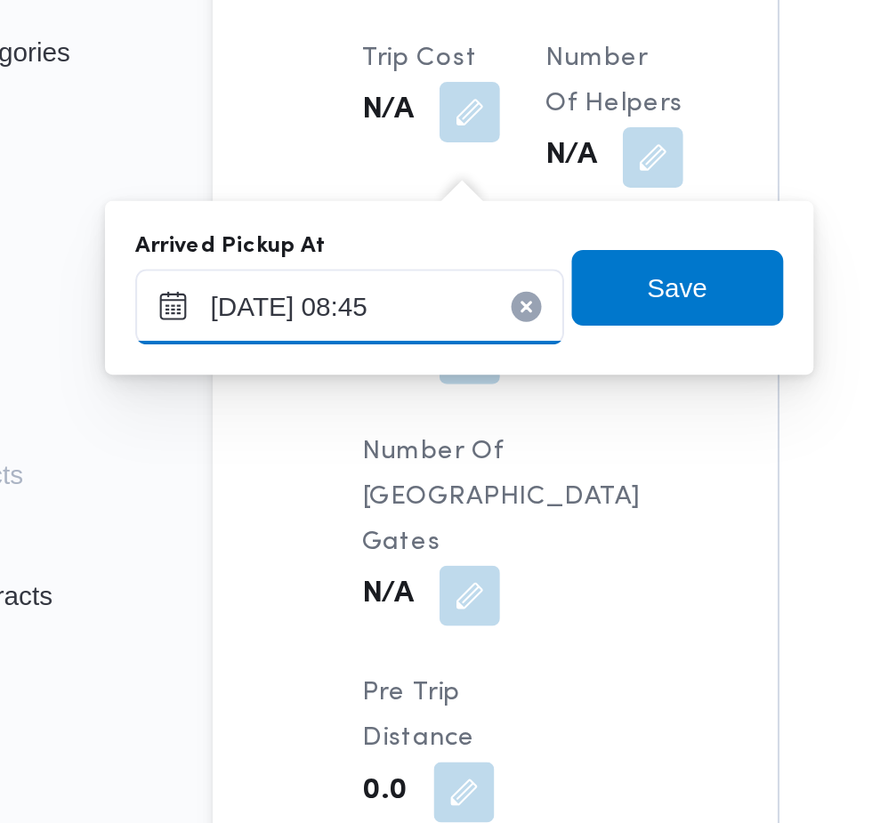
click at [335, 456] on input "[DATE] 08:45" at bounding box center [296, 456] width 202 height 36
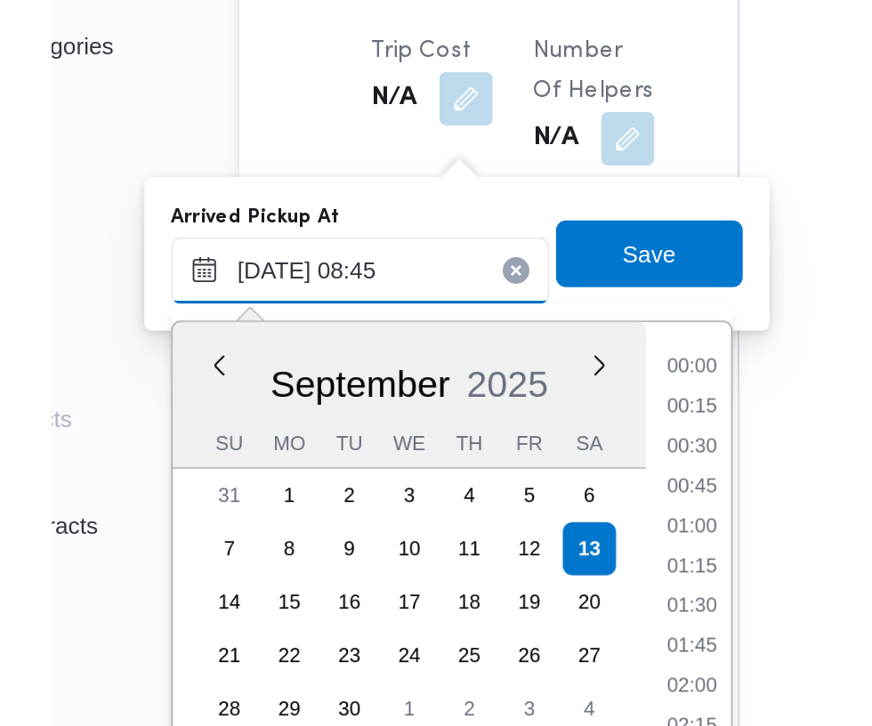
scroll to position [639, 0]
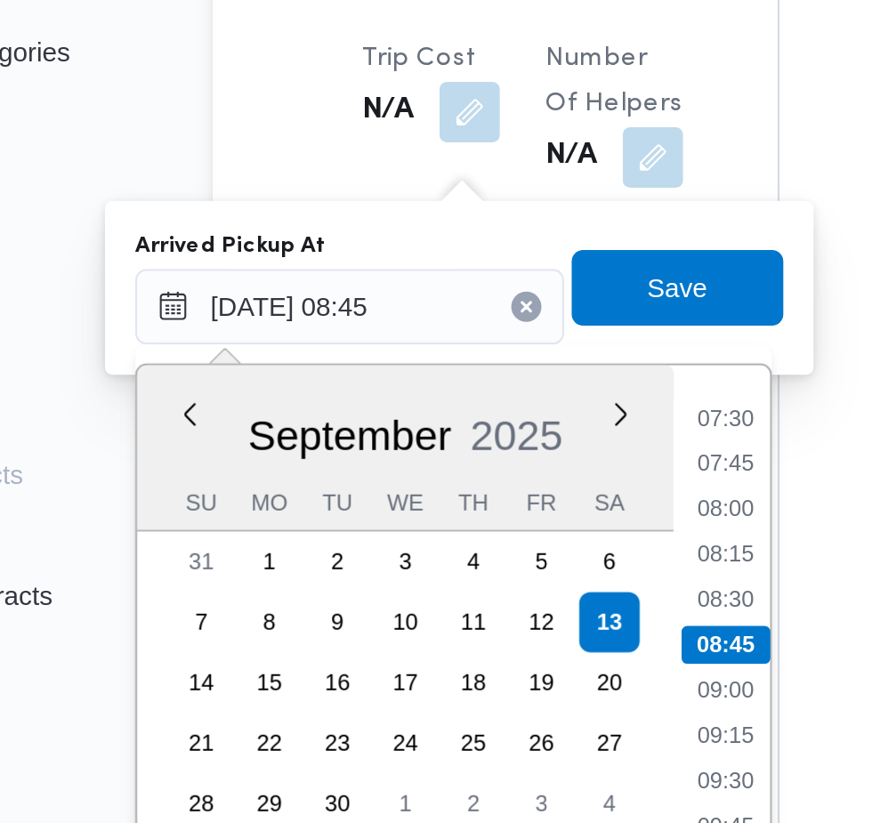
click at [473, 509] on li "07:30" at bounding box center [472, 508] width 41 height 18
type input "[DATE] 07:30"
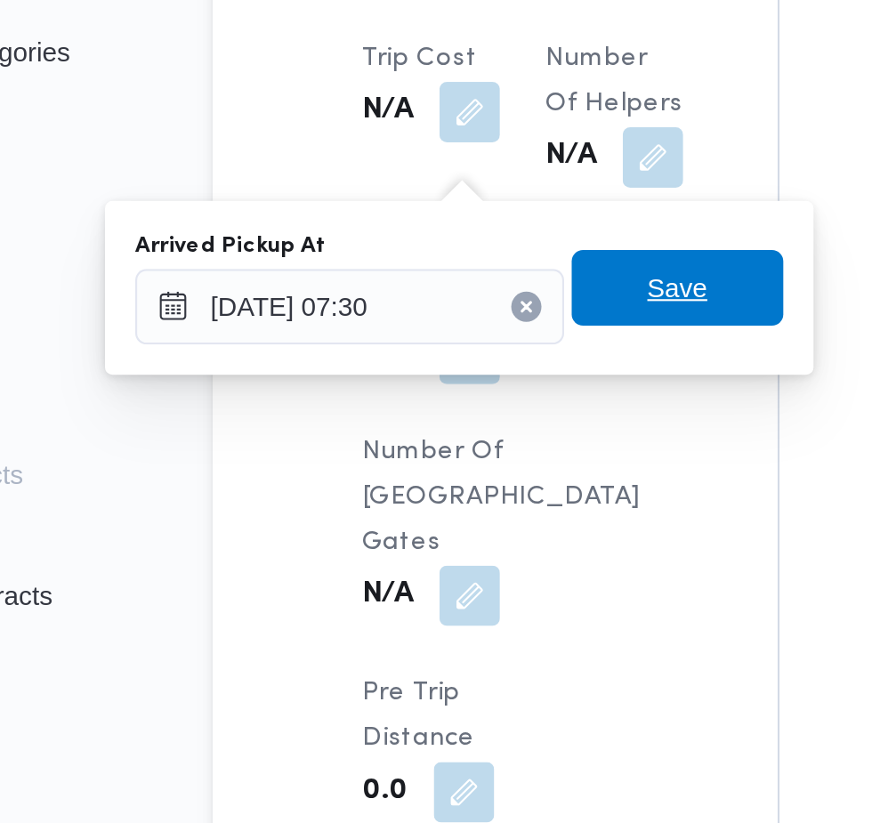
click at [456, 445] on span "Save" at bounding box center [450, 446] width 28 height 21
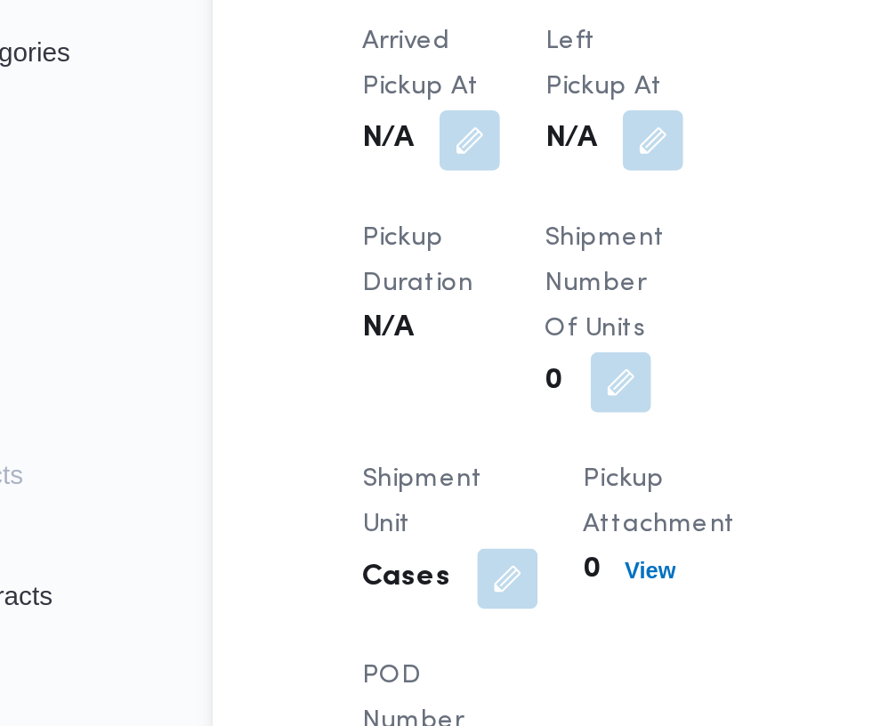
click at [437, 390] on button "button" at bounding box center [438, 377] width 28 height 28
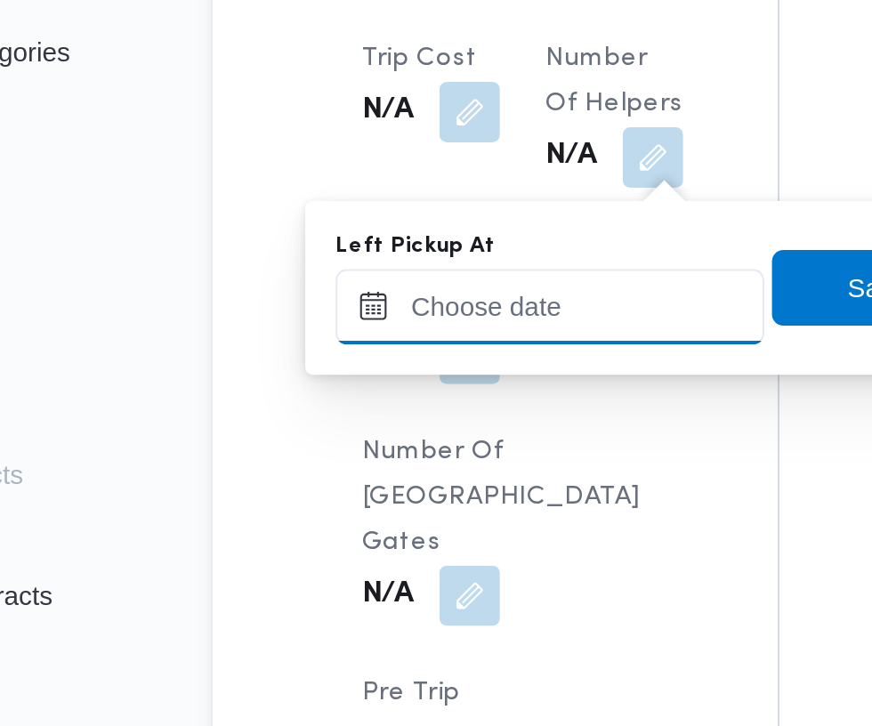
click at [382, 447] on input "Left Pickup At" at bounding box center [390, 456] width 202 height 36
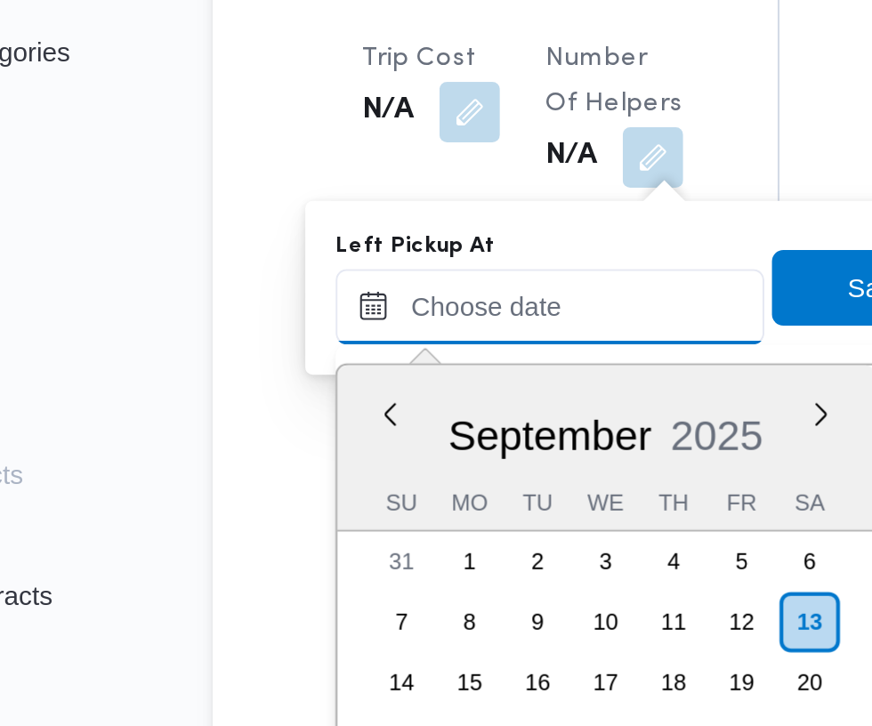
scroll to position [745, 0]
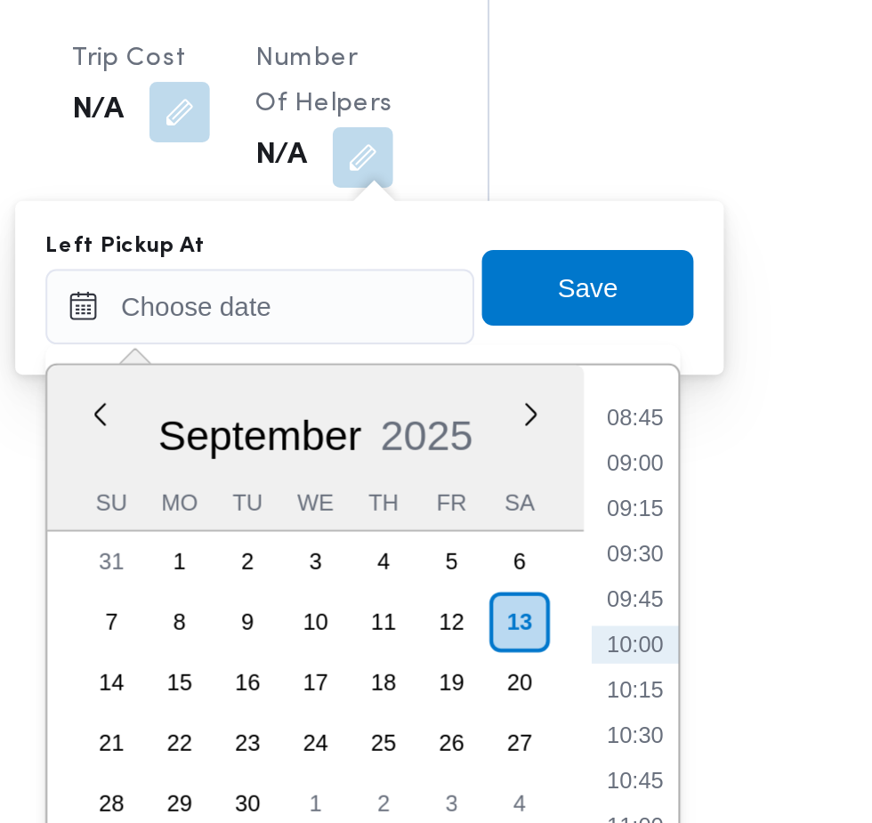
click at [571, 523] on li "09:00" at bounding box center [566, 529] width 41 height 18
type input "[DATE] 09:00"
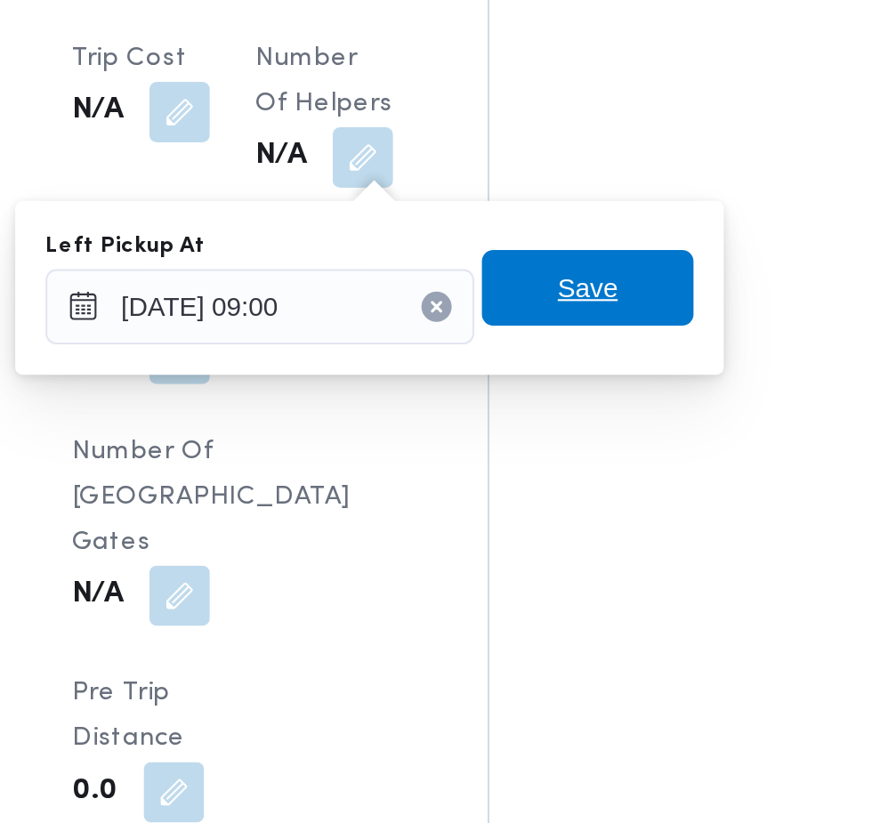
click at [562, 444] on span "Save" at bounding box center [545, 447] width 100 height 36
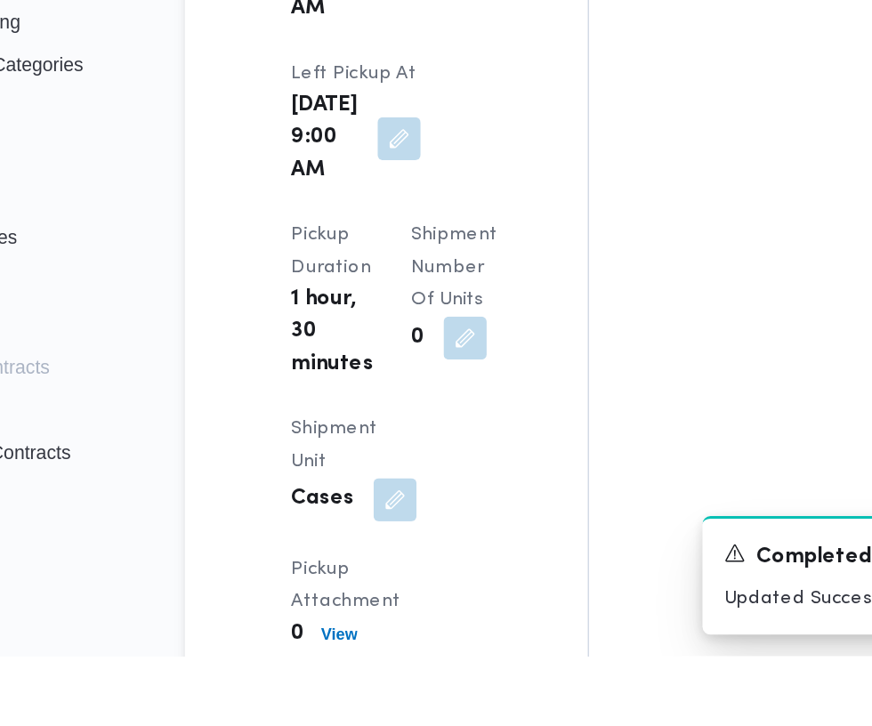
scroll to position [2272, 0]
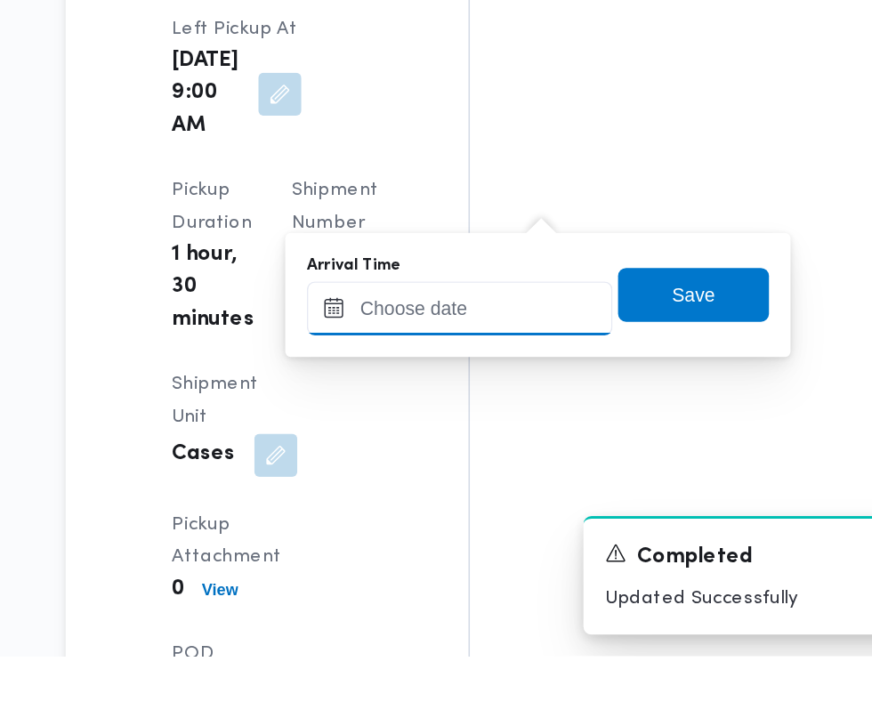
click at [485, 496] on input "Arrival Time" at bounding box center [491, 497] width 202 height 36
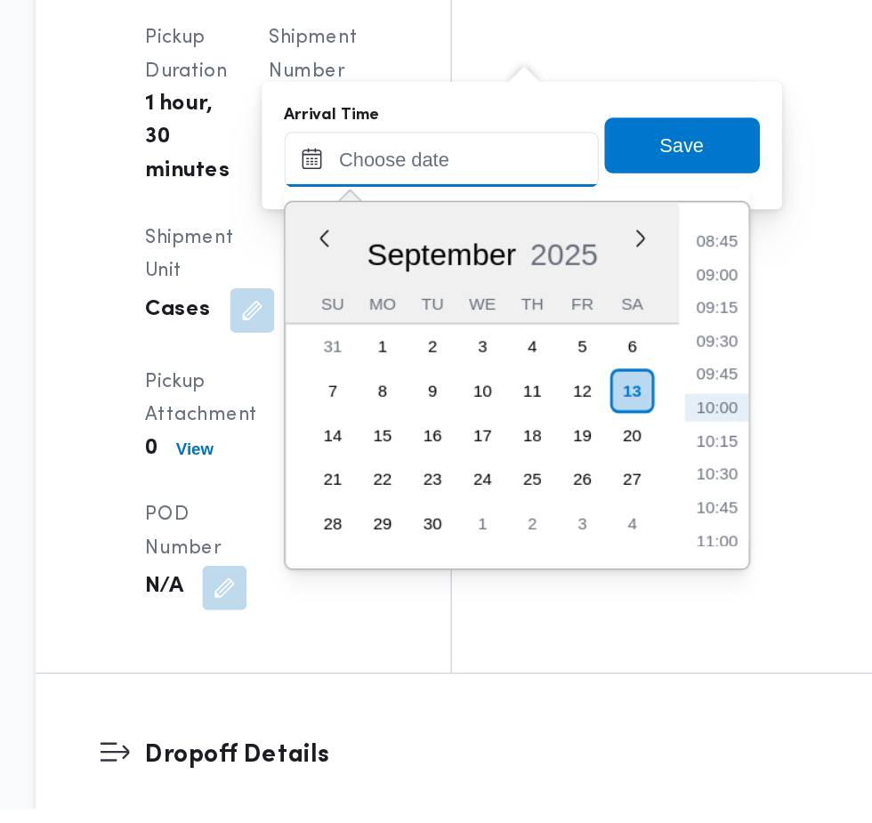
scroll to position [2362, 0]
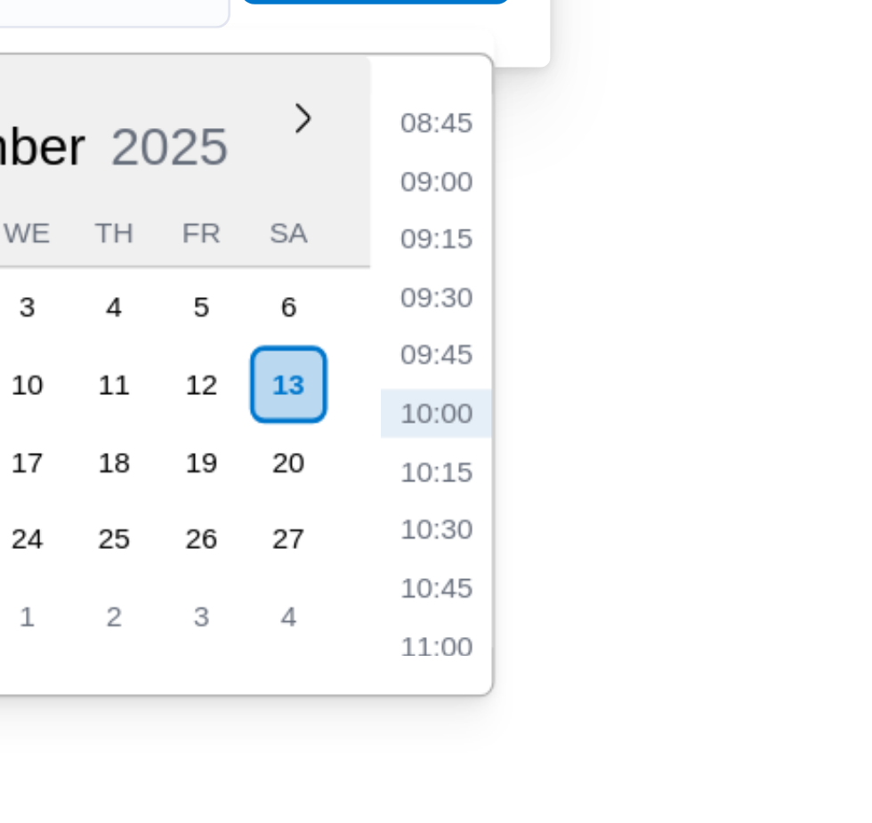
click at [664, 542] on li "09:45" at bounding box center [668, 544] width 41 height 18
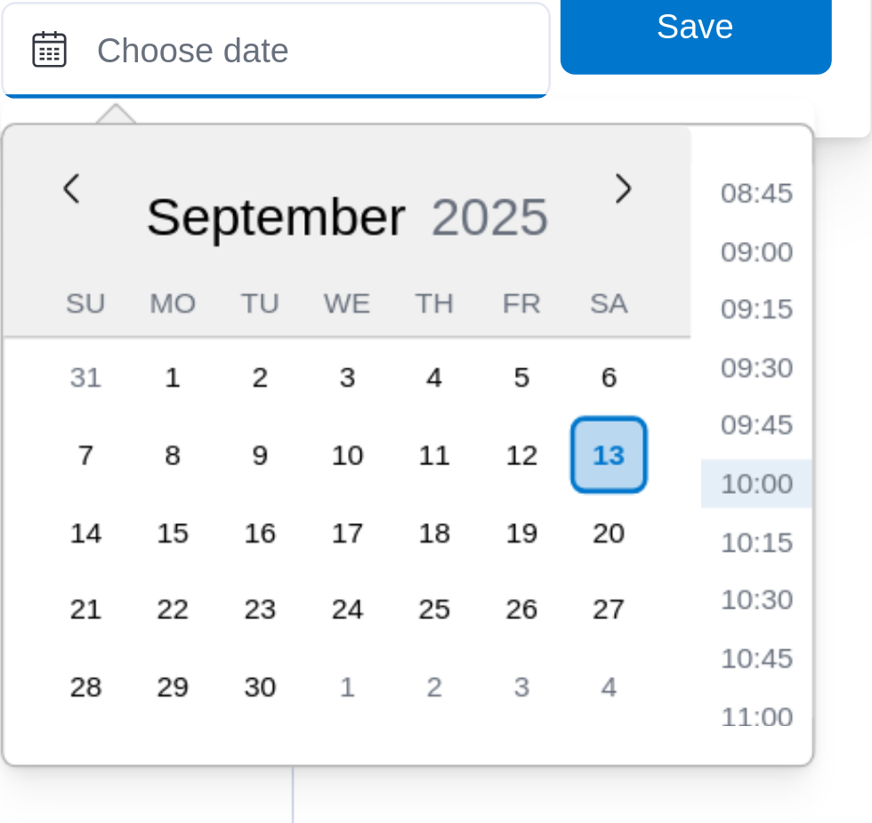
type input "[DATE] 09:45"
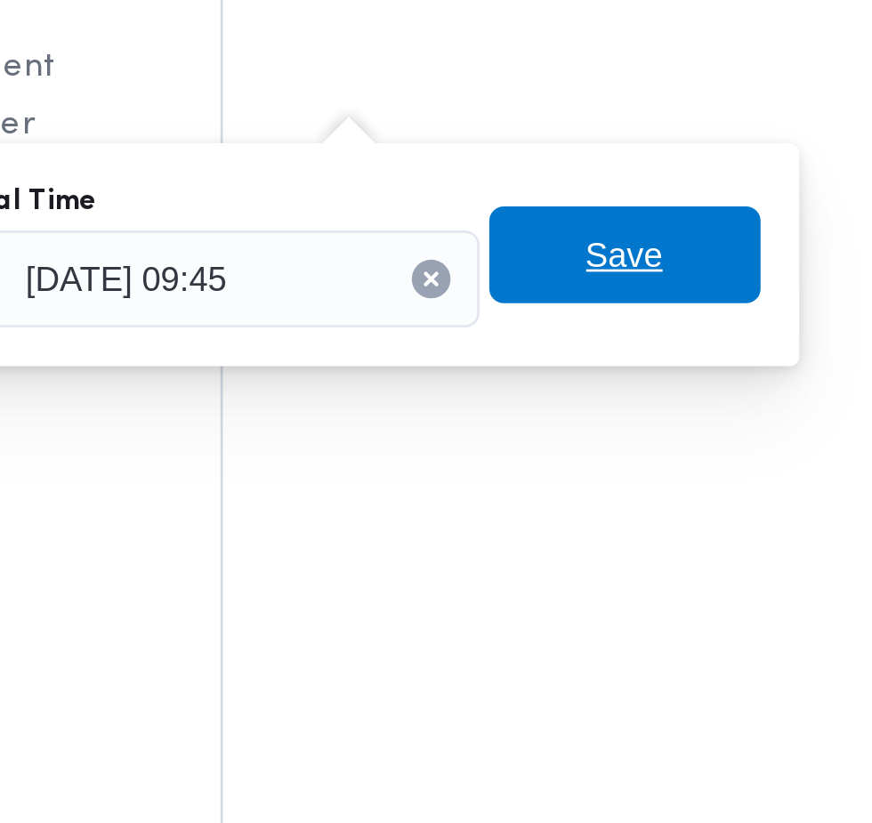
click at [642, 400] on span "Save" at bounding box center [646, 397] width 28 height 21
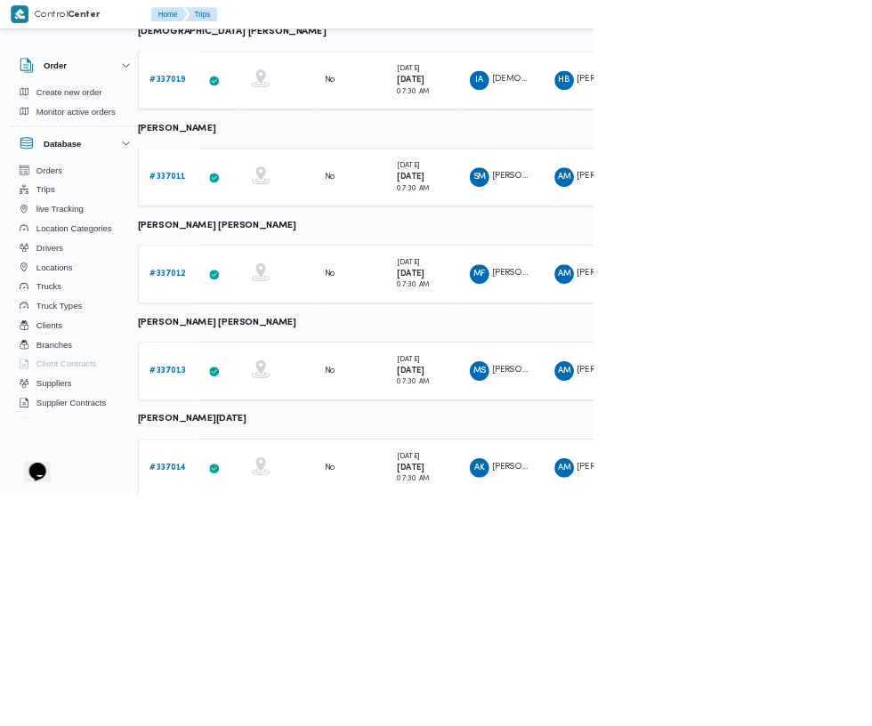
scroll to position [904, 28]
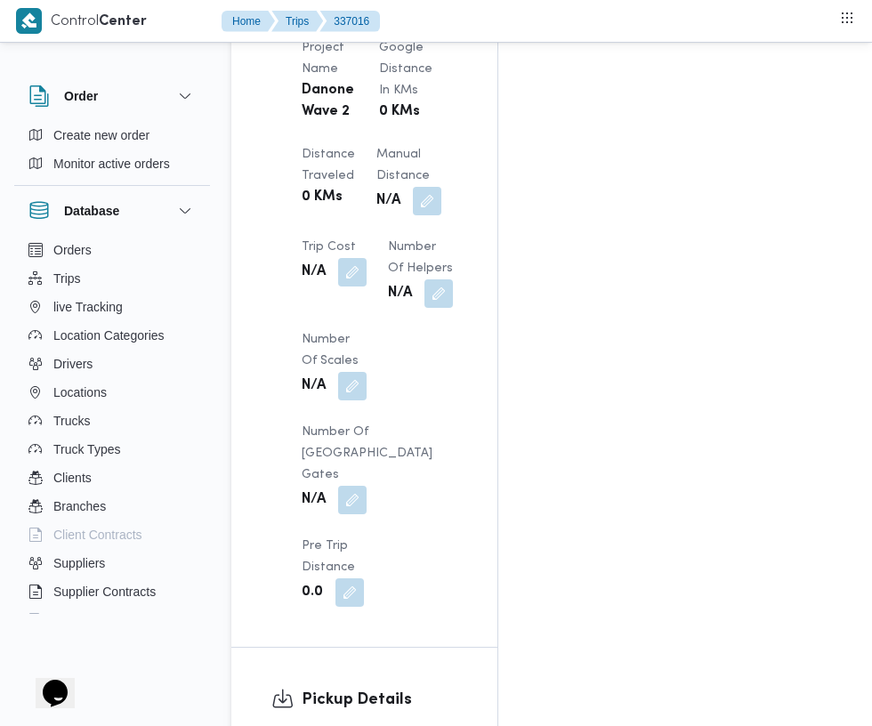
scroll to position [1688, 0]
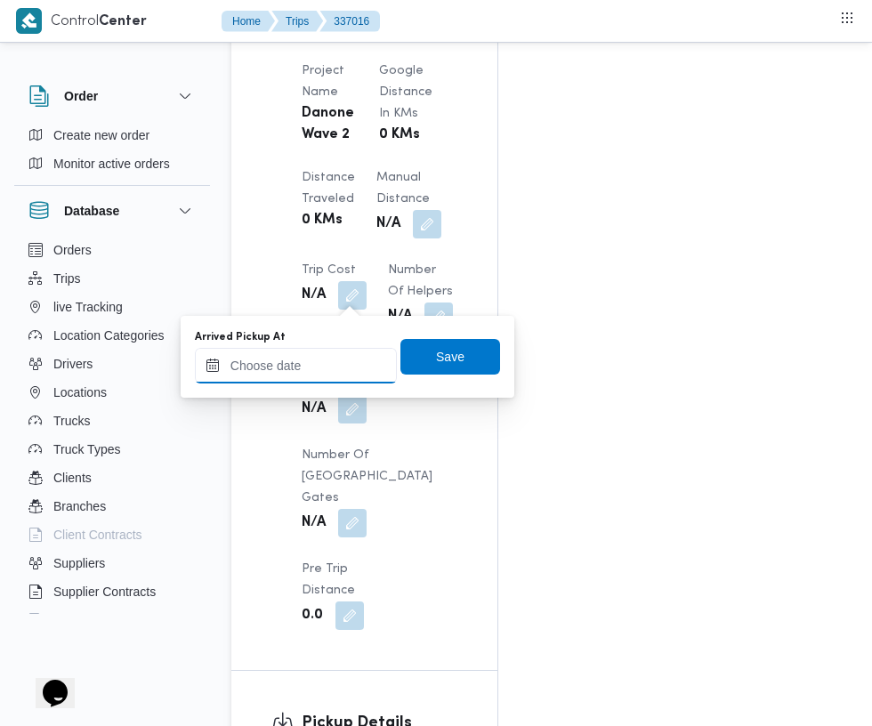
click at [330, 364] on input "Arrived Pickup At" at bounding box center [296, 366] width 202 height 36
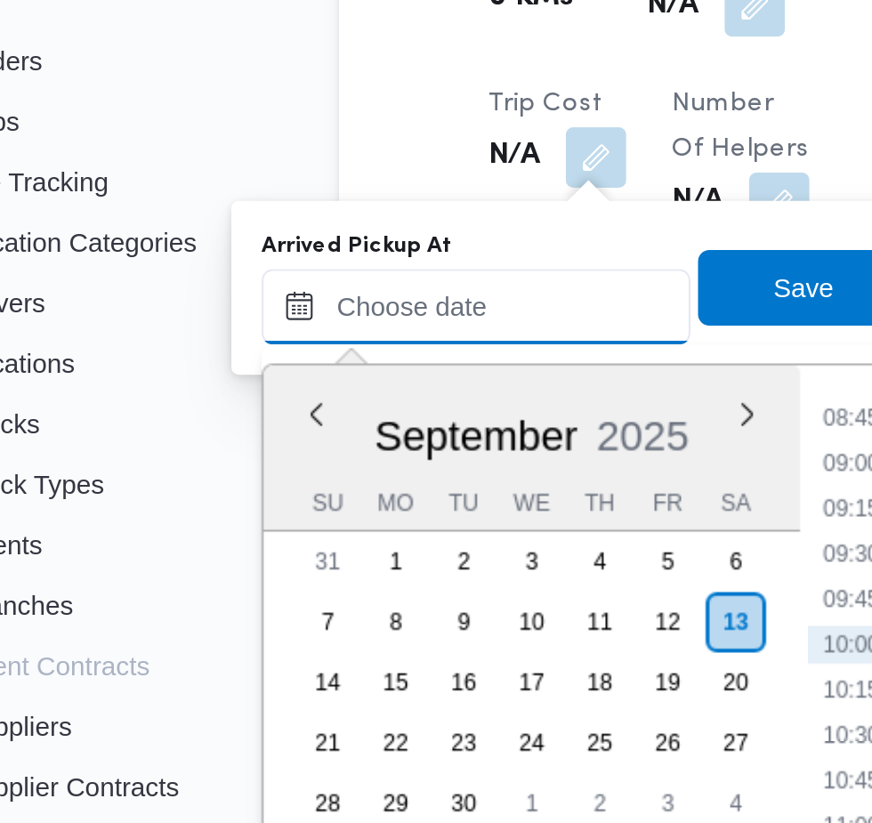
paste input "[DATE] 07:30"
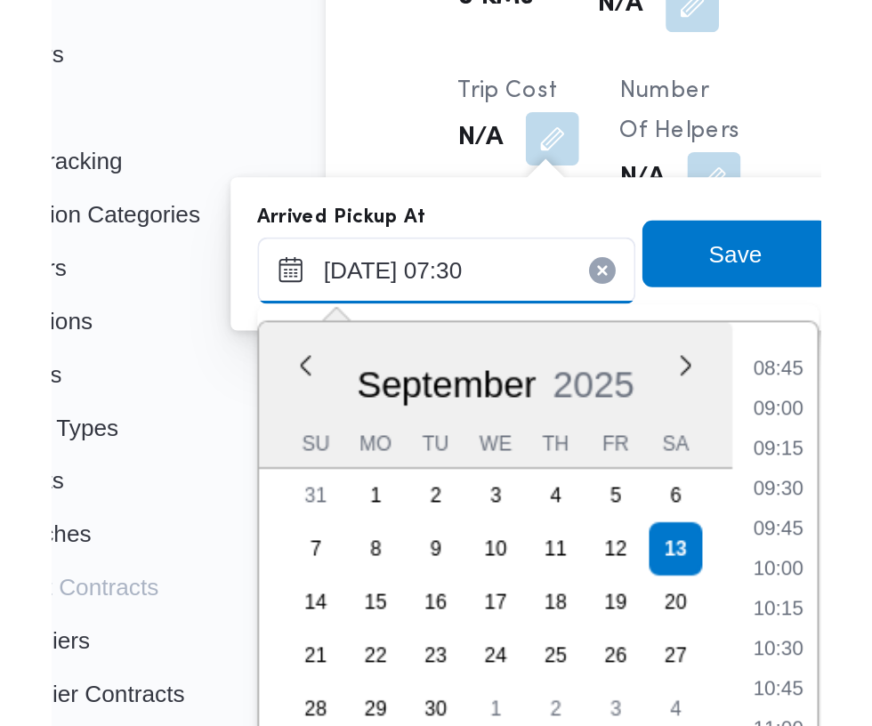
scroll to position [640, 0]
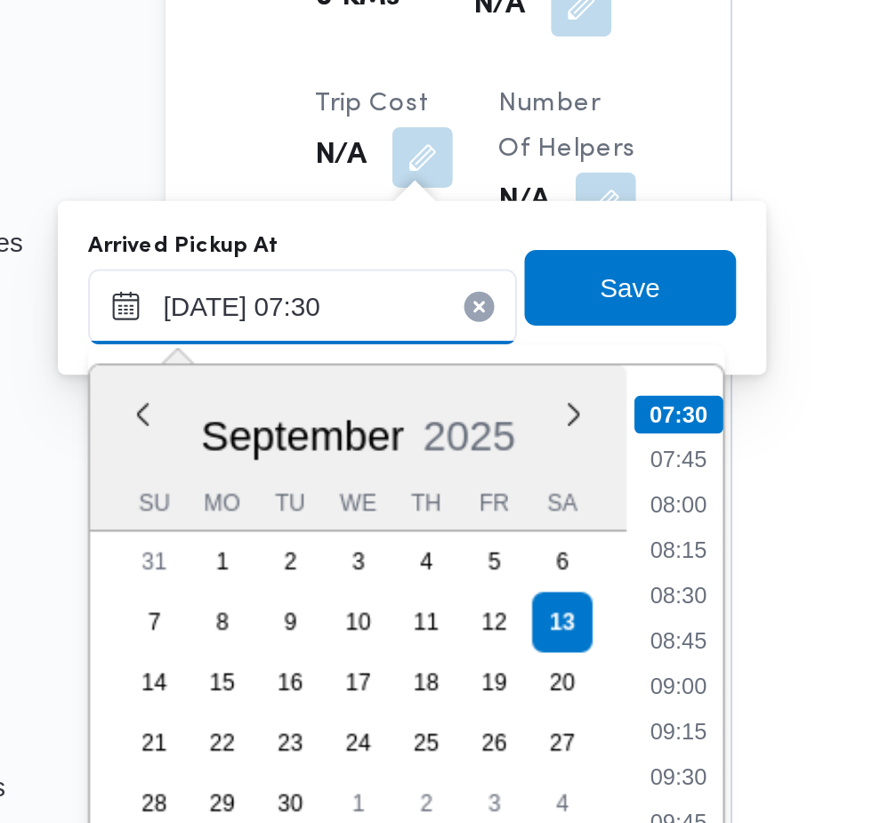
type input "[DATE] 07:30"
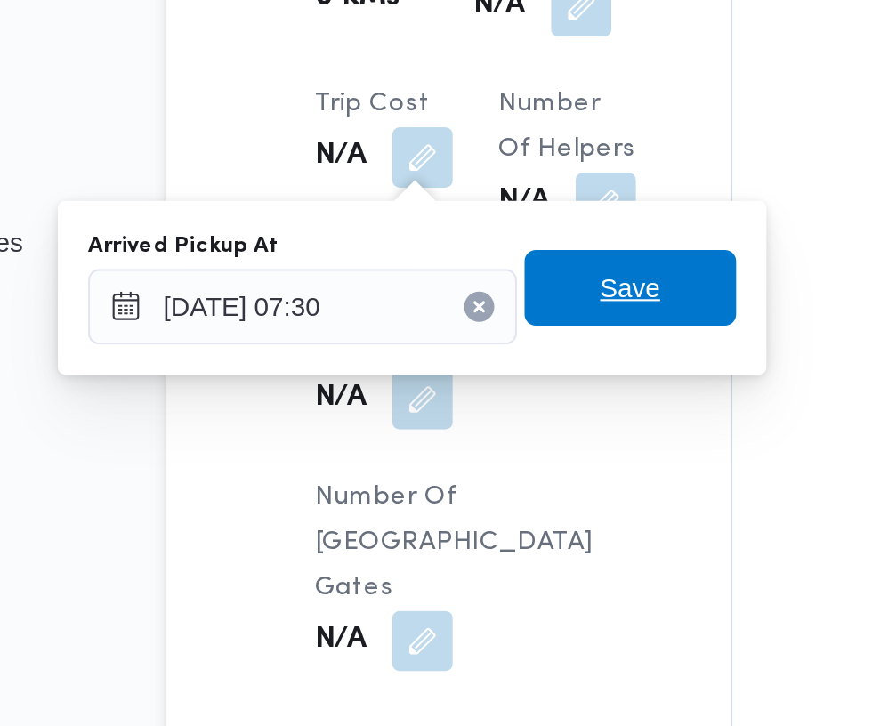
click at [470, 360] on span "Save" at bounding box center [450, 357] width 100 height 36
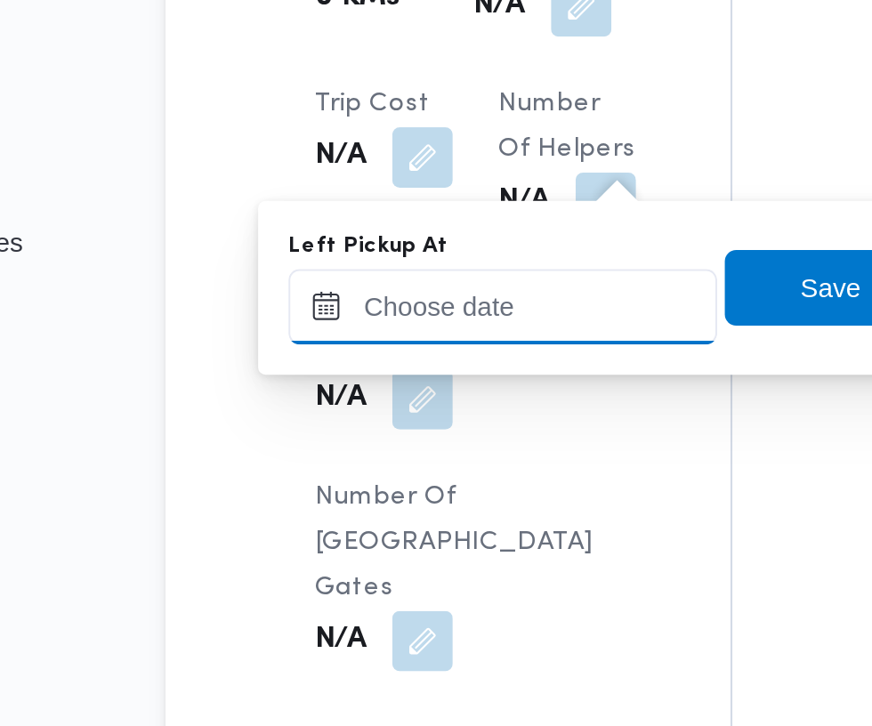
click at [407, 365] on input "Left Pickup At" at bounding box center [390, 366] width 202 height 36
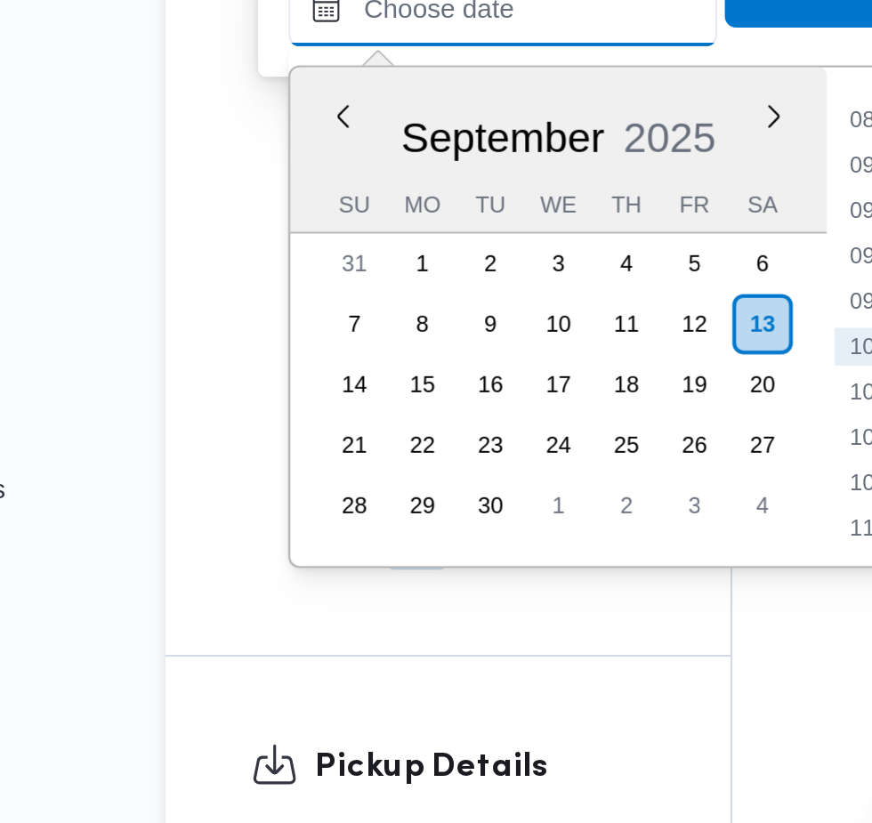
scroll to position [1688, 0]
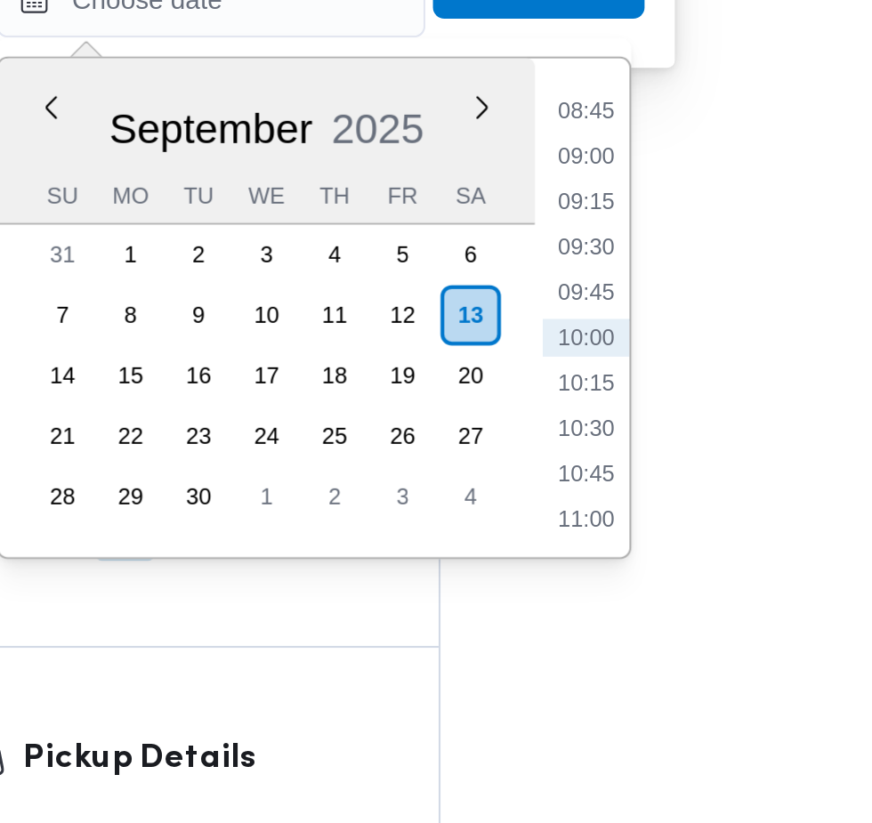
click at [574, 462] on li "09:15" at bounding box center [566, 461] width 41 height 18
type input "[DATE] 09:15"
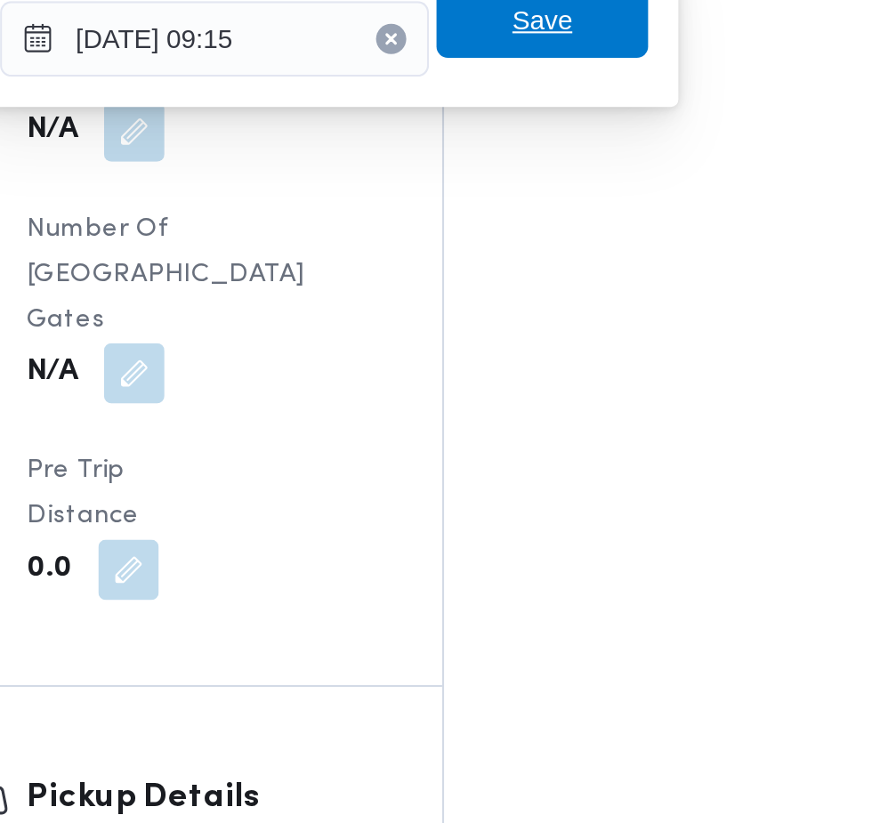
click at [549, 356] on span "Save" at bounding box center [544, 356] width 28 height 21
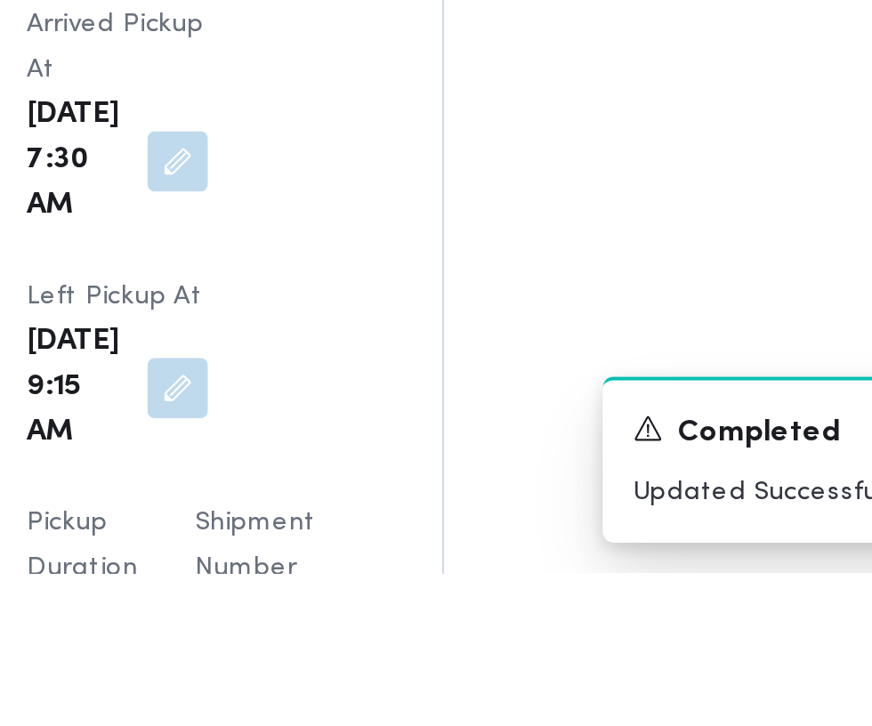
scroll to position [2017, 0]
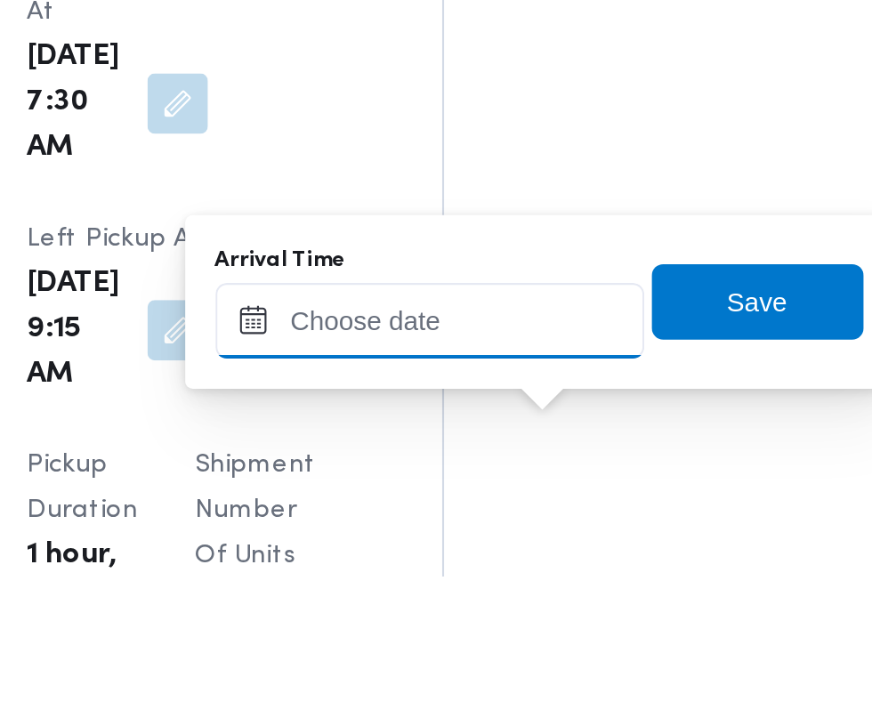
click at [512, 606] on input "Arrival Time" at bounding box center [491, 606] width 202 height 36
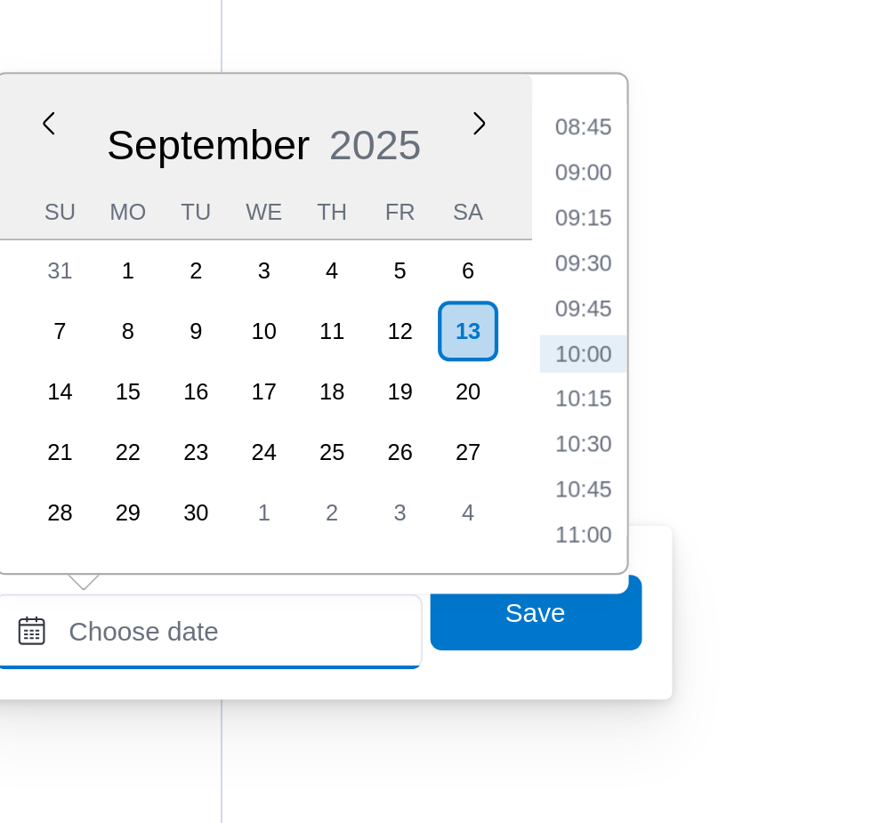
scroll to position [2098, 0]
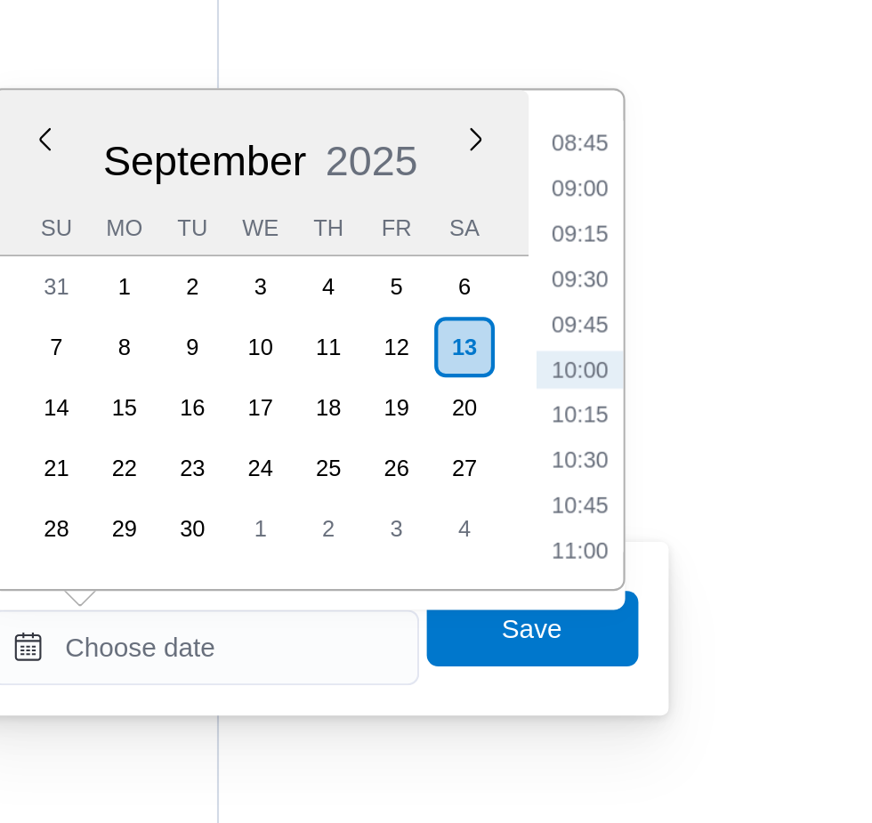
click at [672, 495] on li "09:45" at bounding box center [668, 496] width 41 height 18
type input "[DATE] 09:45"
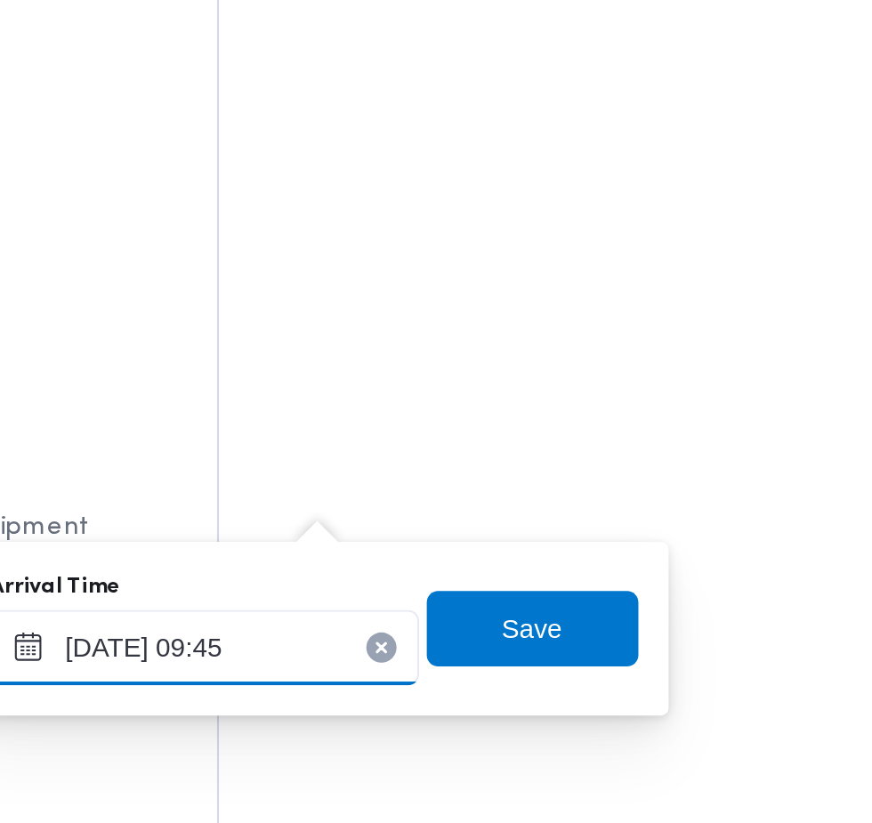
scroll to position [2099, 0]
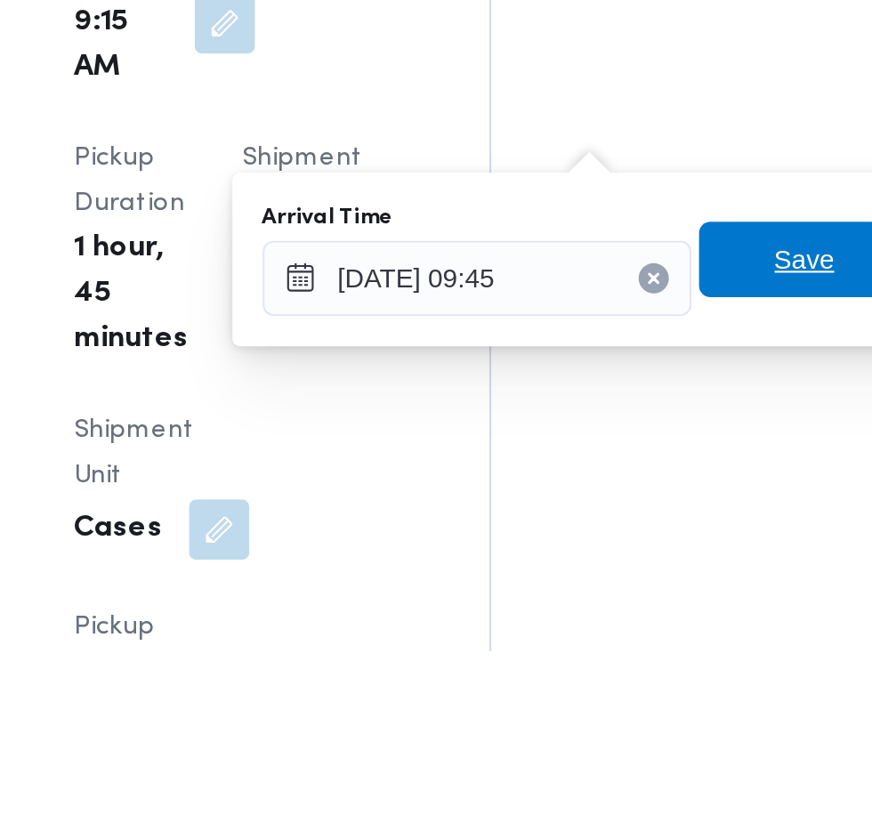
click at [636, 644] on span "Save" at bounding box center [646, 638] width 28 height 21
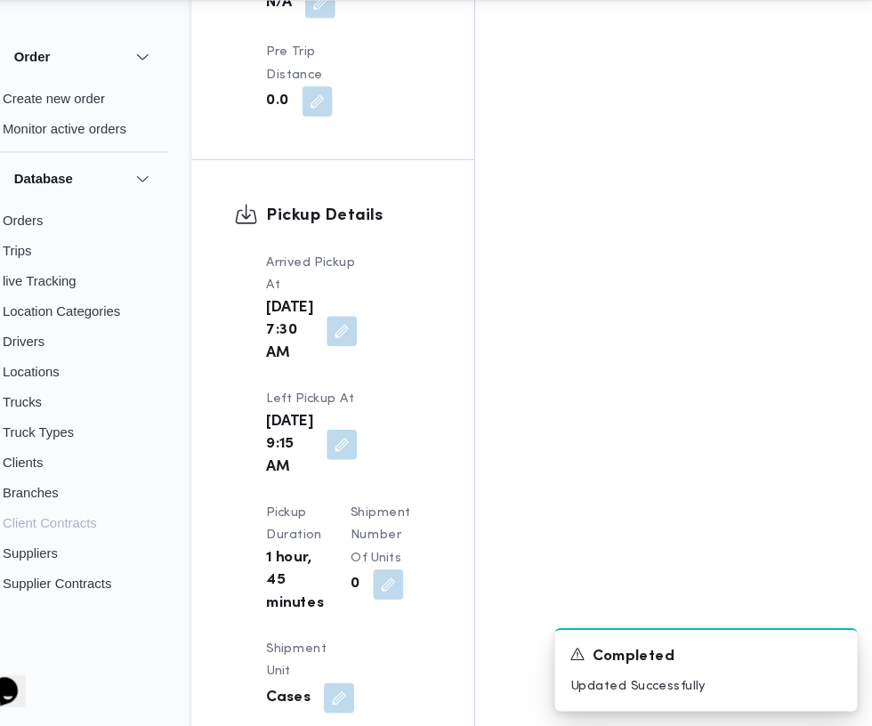
scroll to position [2162, 0]
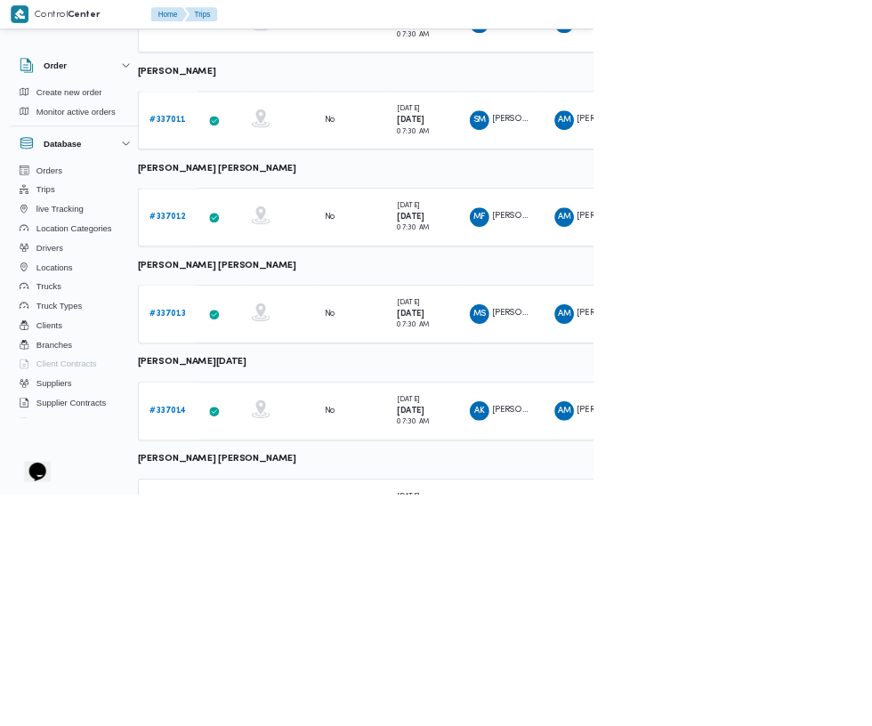
scroll to position [904, 28]
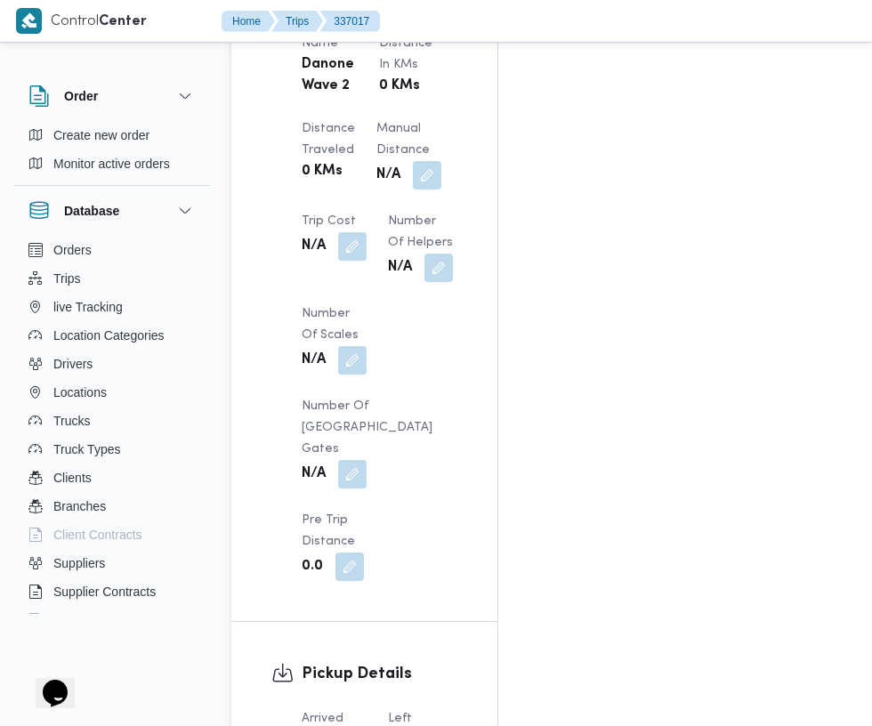
scroll to position [1752, 0]
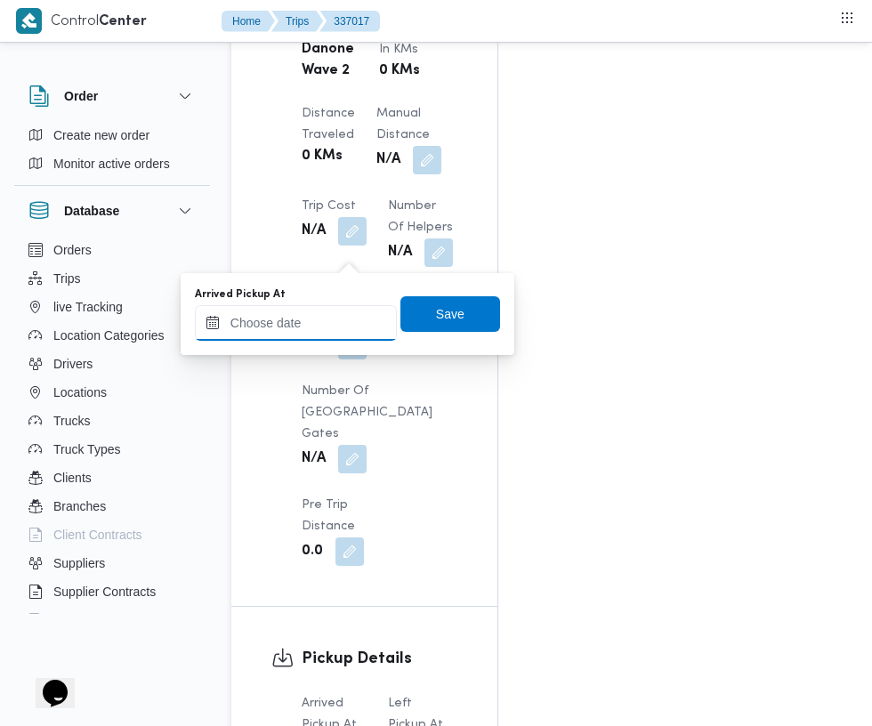
click at [334, 322] on input "Arrived Pickup At" at bounding box center [296, 323] width 202 height 36
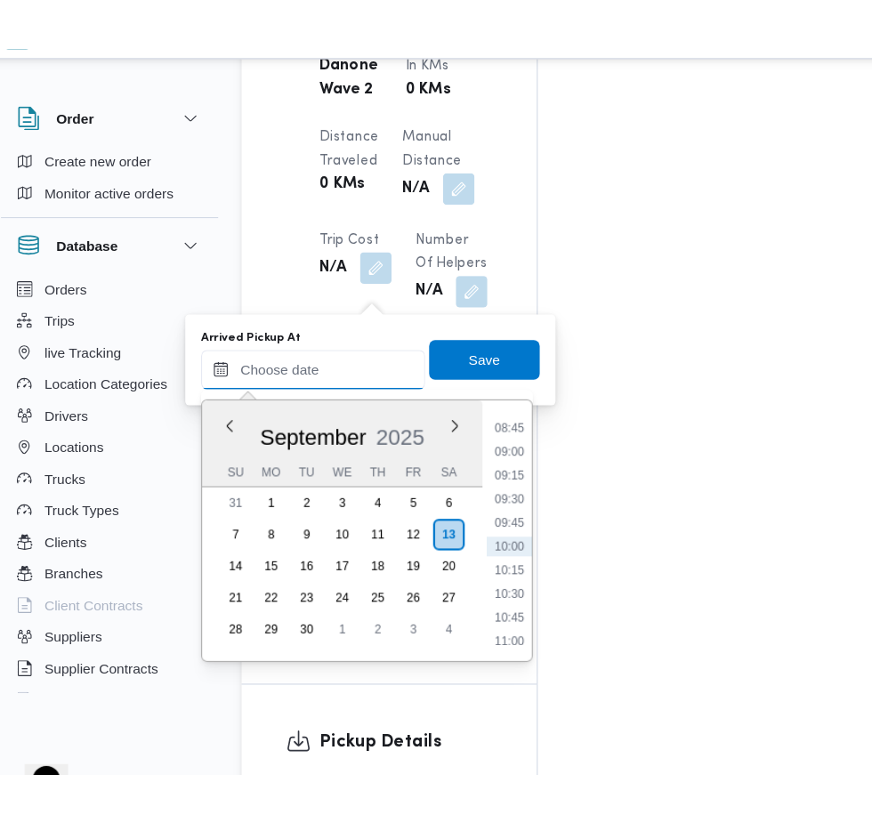
scroll to position [1751, 0]
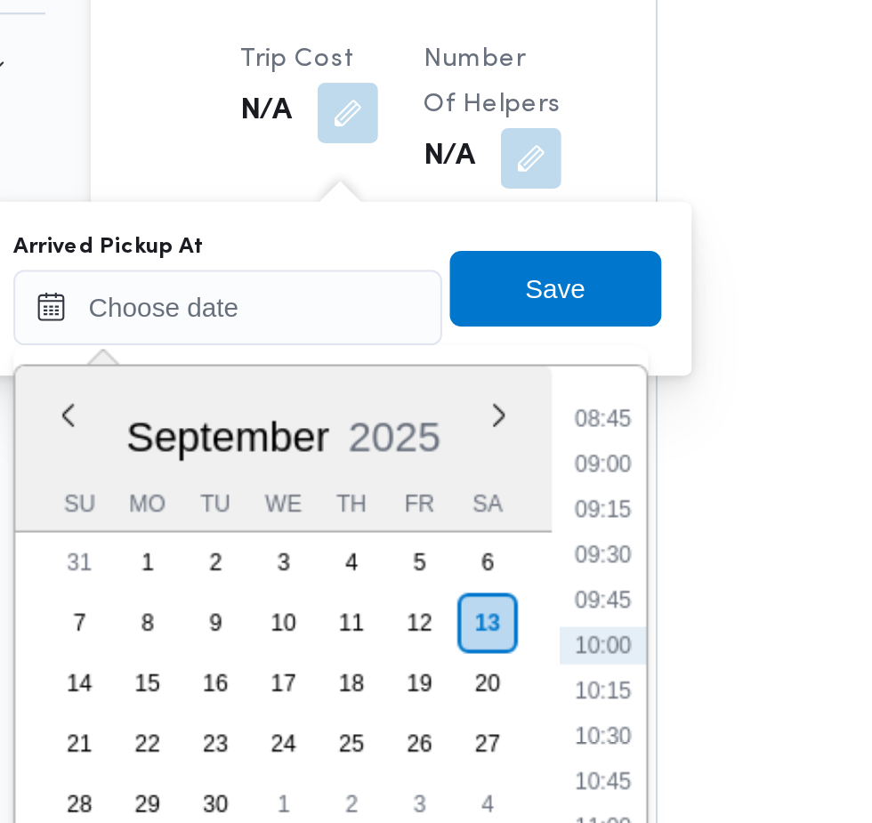
click at [472, 380] on li "08:45" at bounding box center [472, 376] width 41 height 18
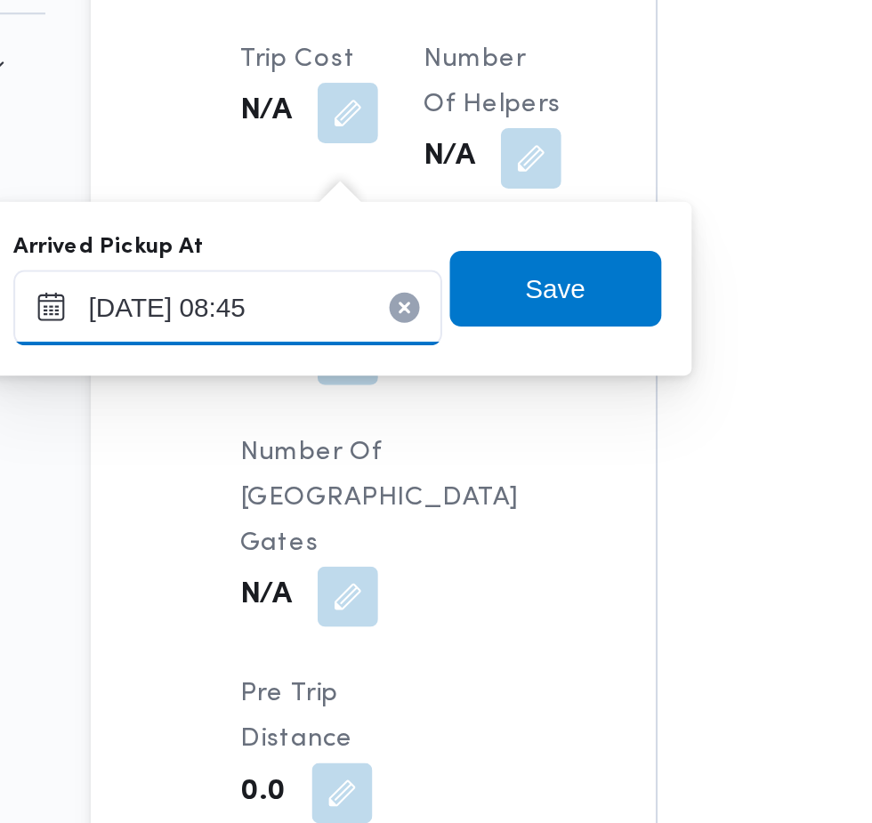
click at [336, 325] on input "[DATE] 08:45" at bounding box center [296, 324] width 202 height 36
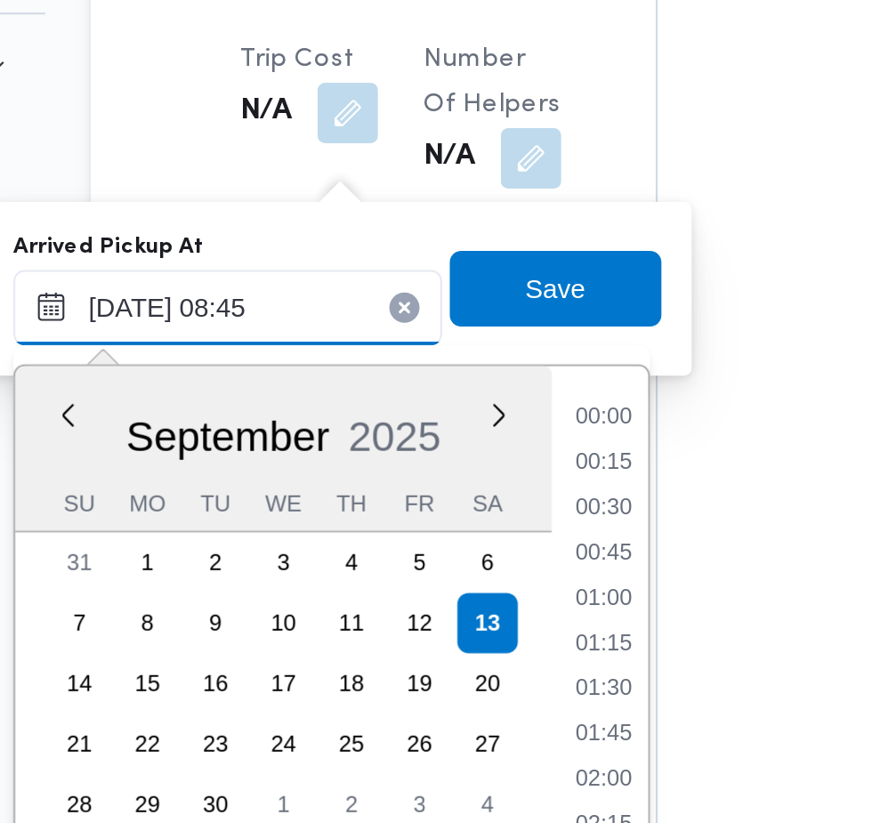
scroll to position [639, 0]
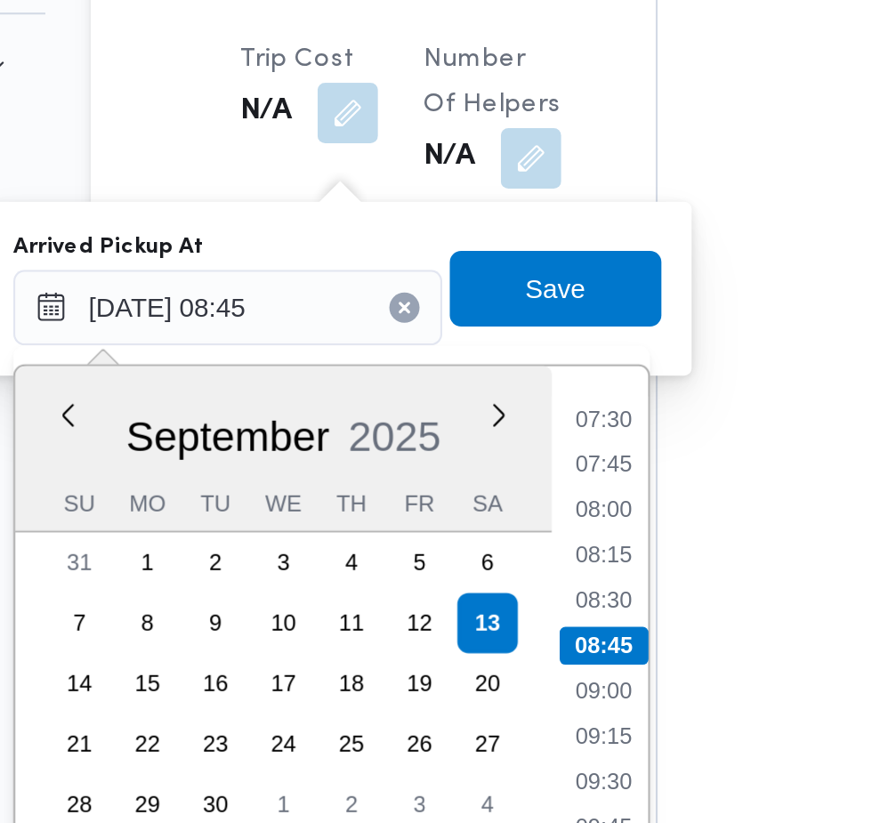
click at [484, 379] on li "07:30" at bounding box center [472, 376] width 41 height 18
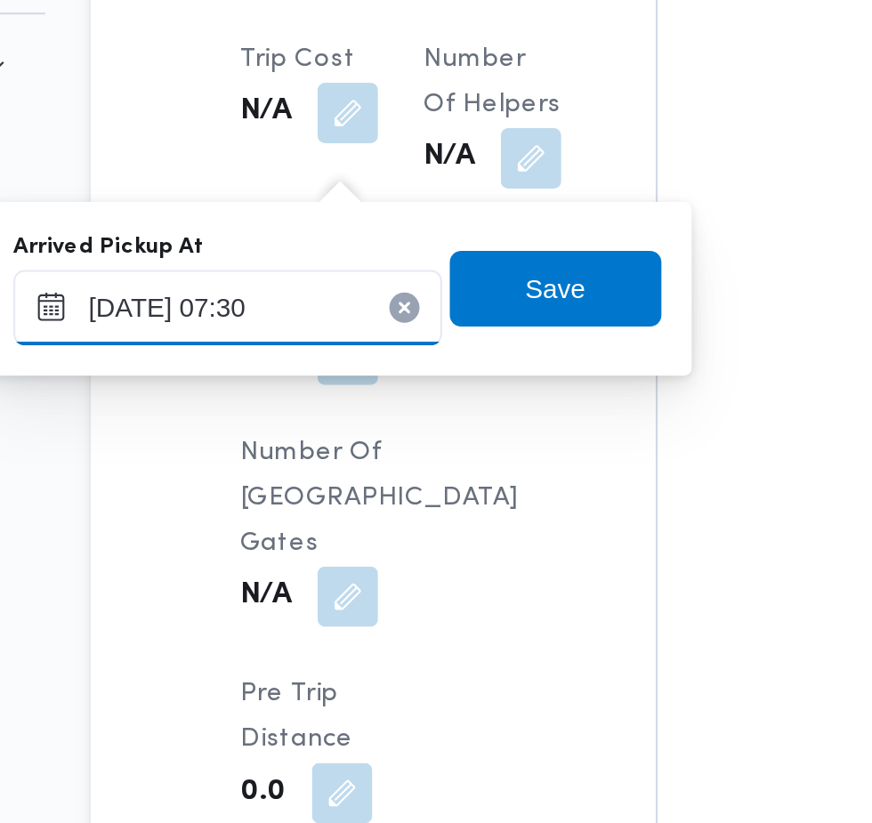
click at [320, 323] on input "[DATE] 07:30" at bounding box center [296, 324] width 202 height 36
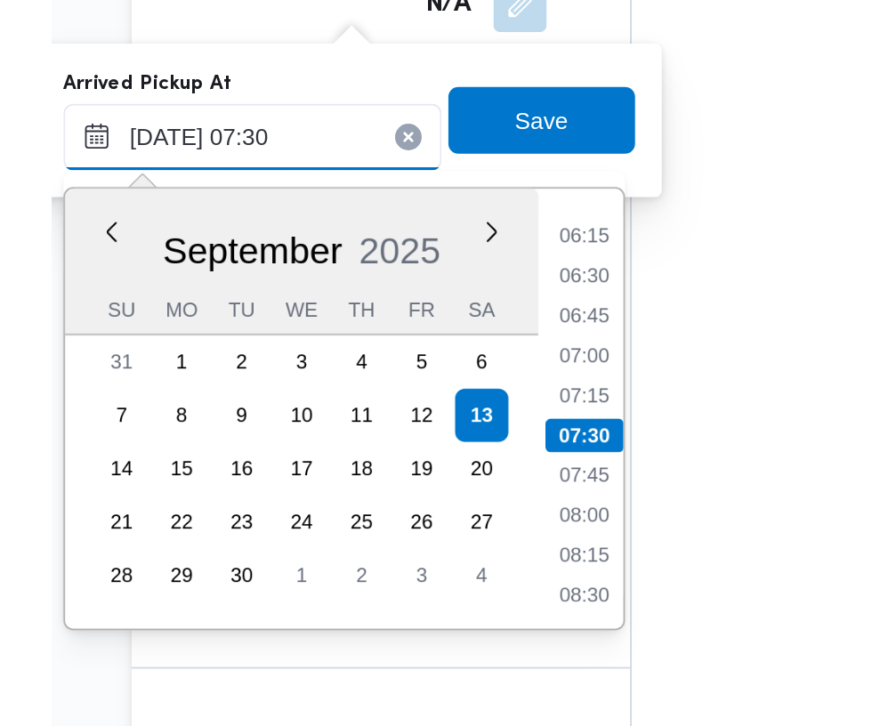
scroll to position [1752, 0]
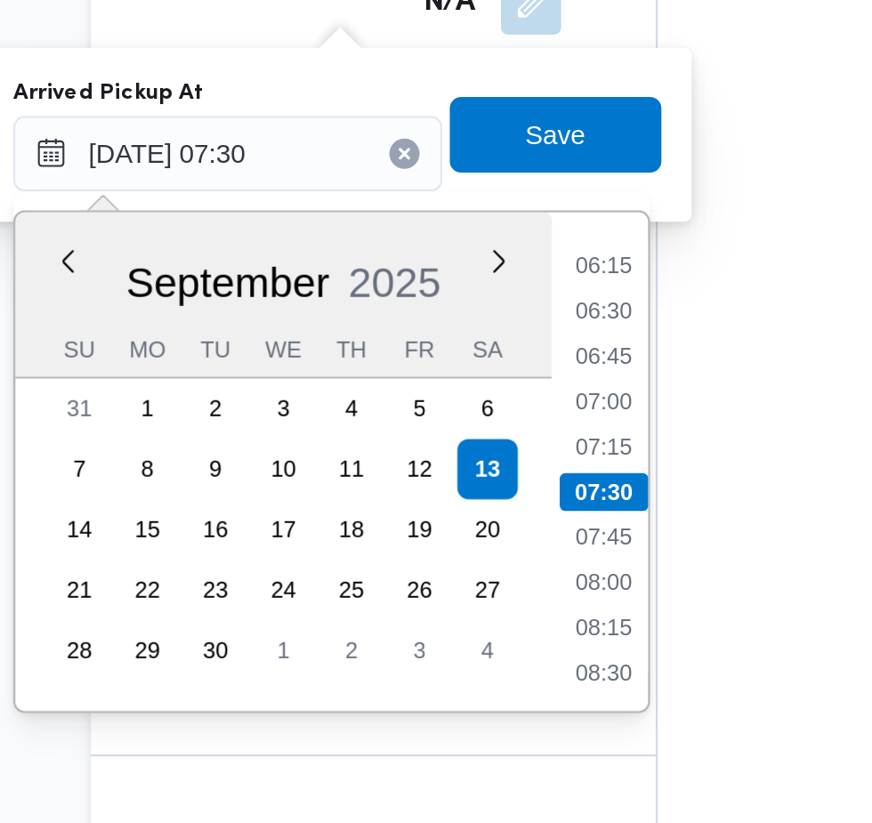
click at [478, 438] on li "07:00" at bounding box center [472, 440] width 41 height 18
type input "[DATE] 07:00"
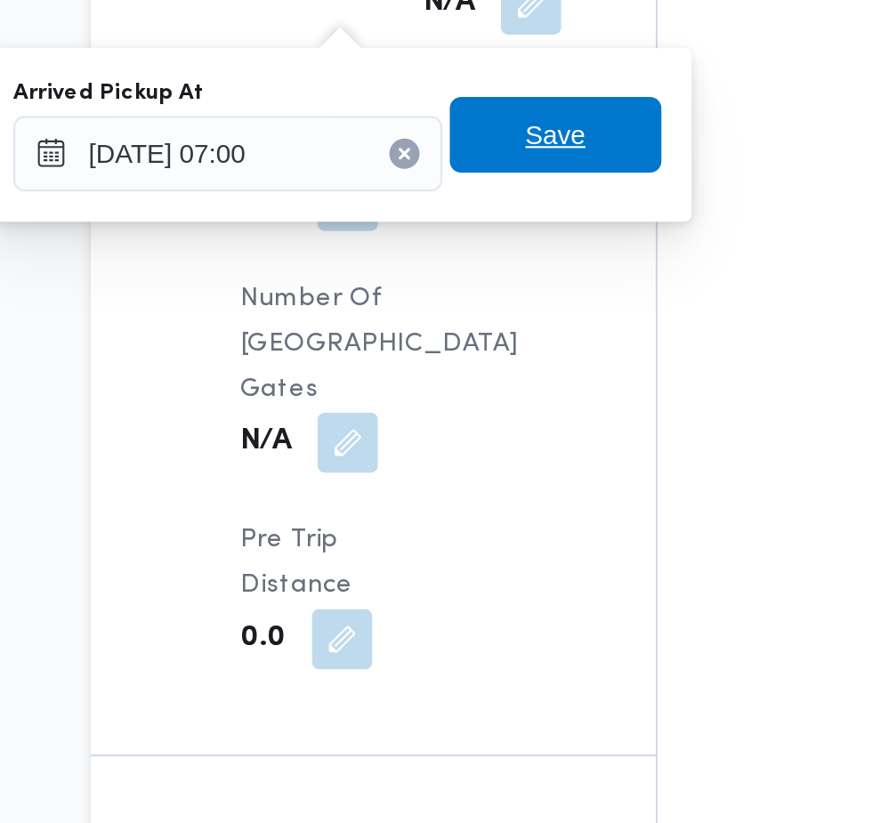
click at [463, 318] on span "Save" at bounding box center [450, 313] width 28 height 21
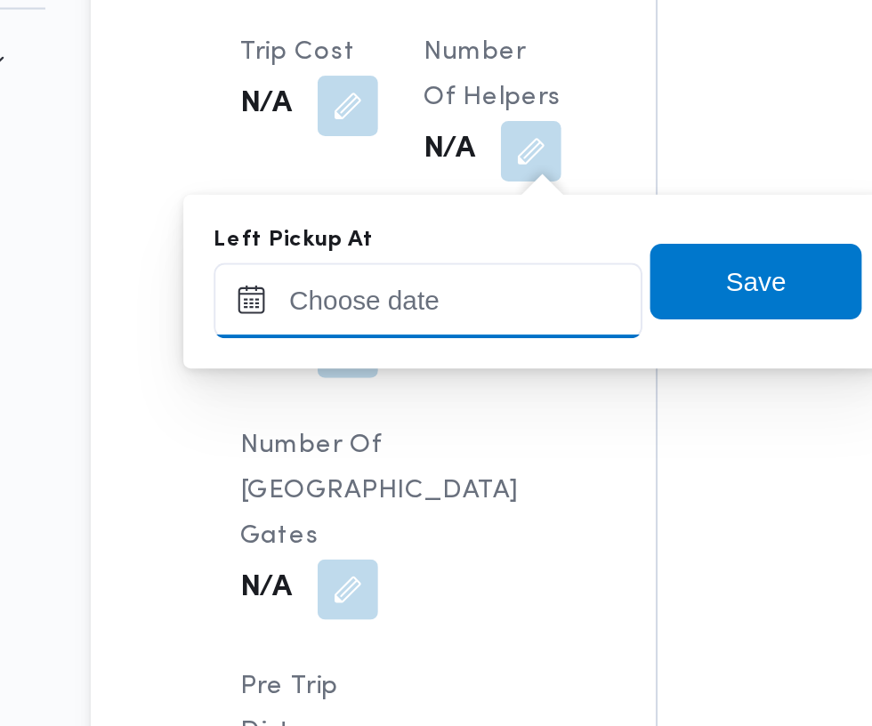
click at [407, 321] on input "Left Pickup At" at bounding box center [390, 323] width 202 height 36
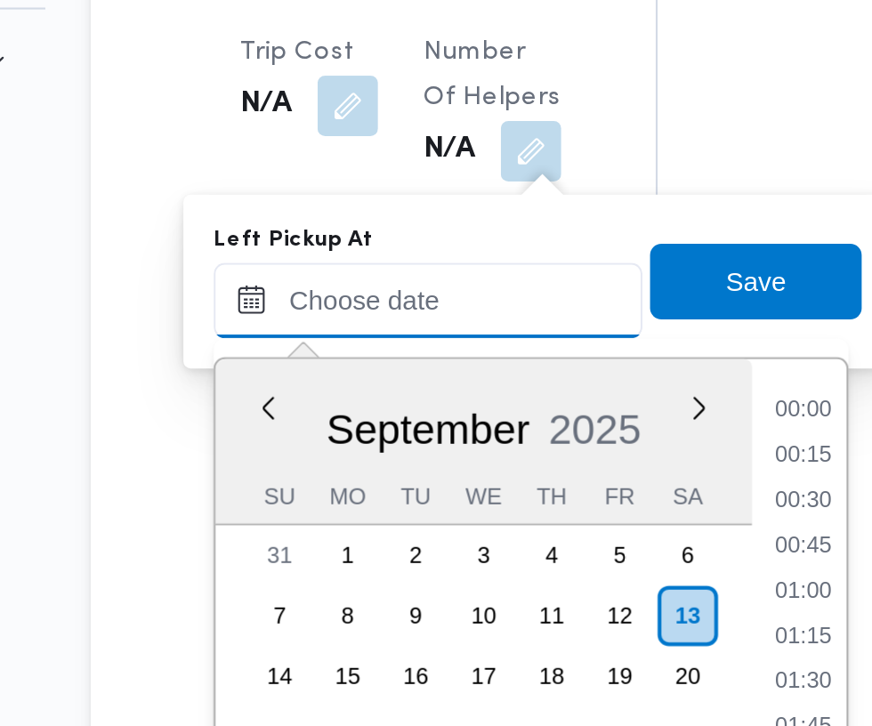
scroll to position [745, 0]
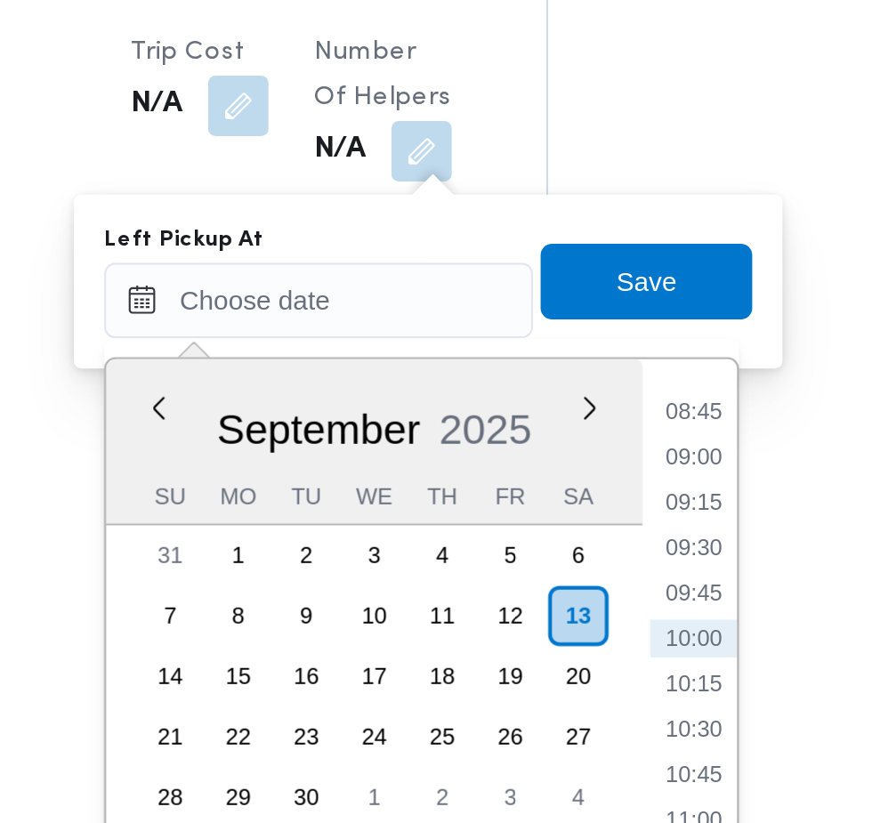
click at [573, 378] on li "08:45" at bounding box center [566, 375] width 41 height 18
type input "[DATE] 08:45"
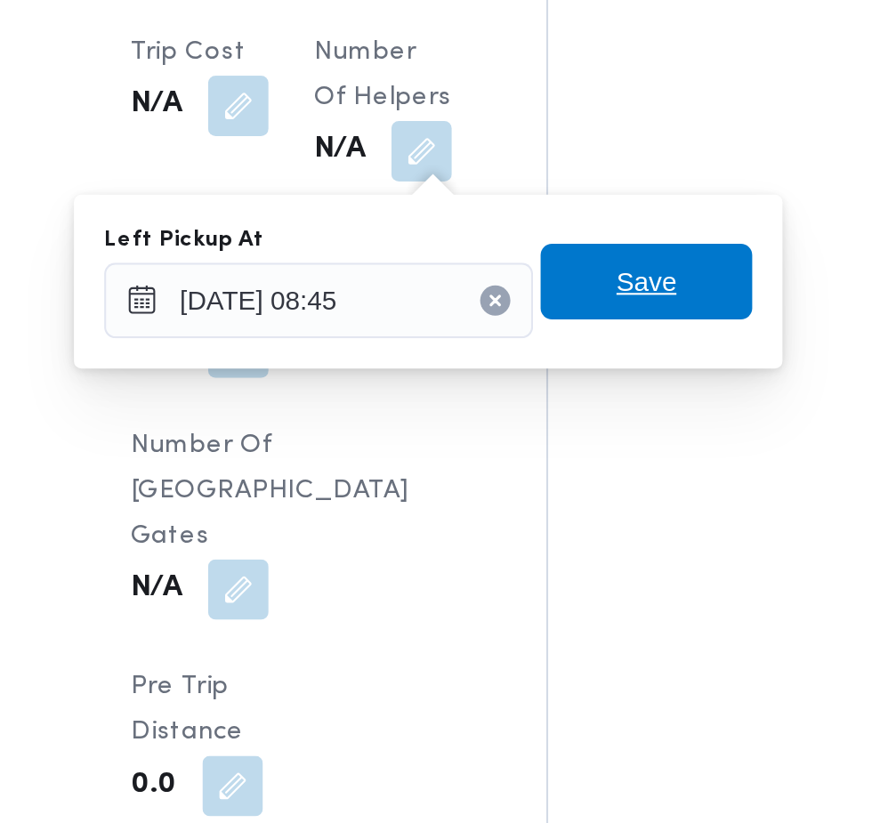
click at [572, 310] on span "Save" at bounding box center [545, 314] width 100 height 36
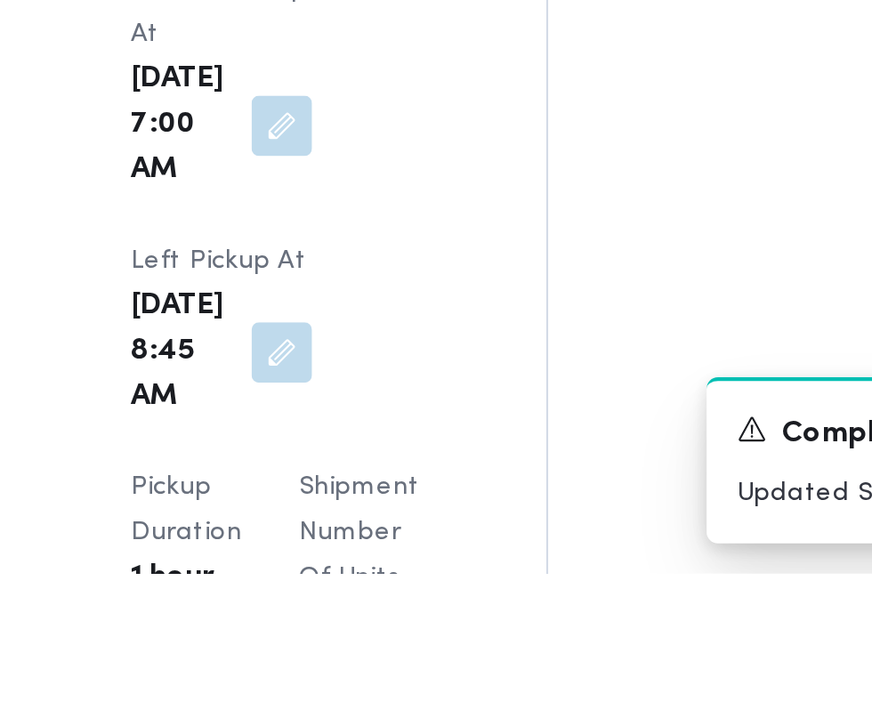
scroll to position [2006, 0]
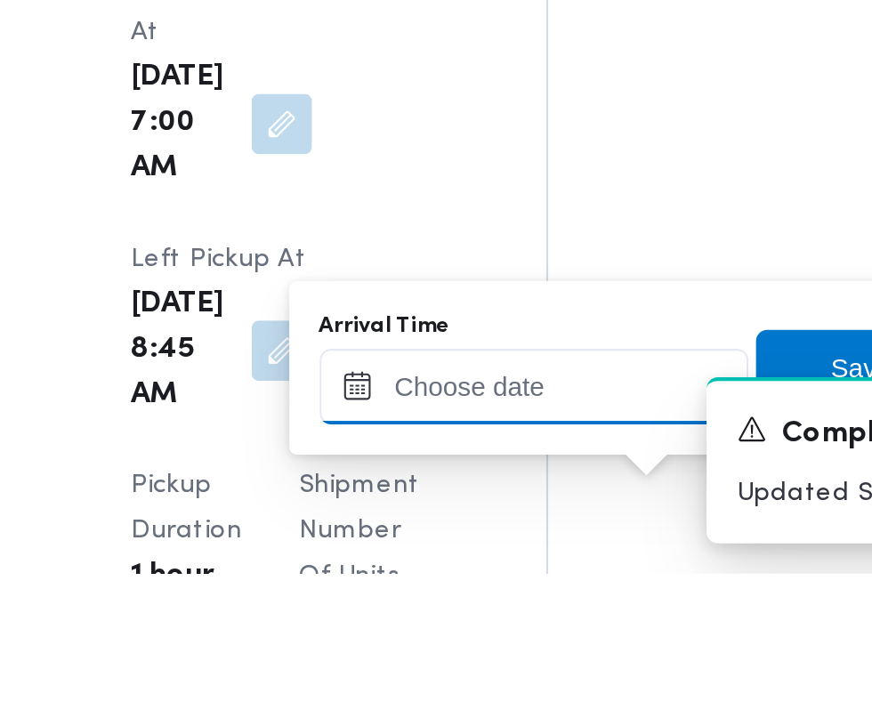
click at [494, 631] on input "Arrival Time" at bounding box center [491, 638] width 202 height 36
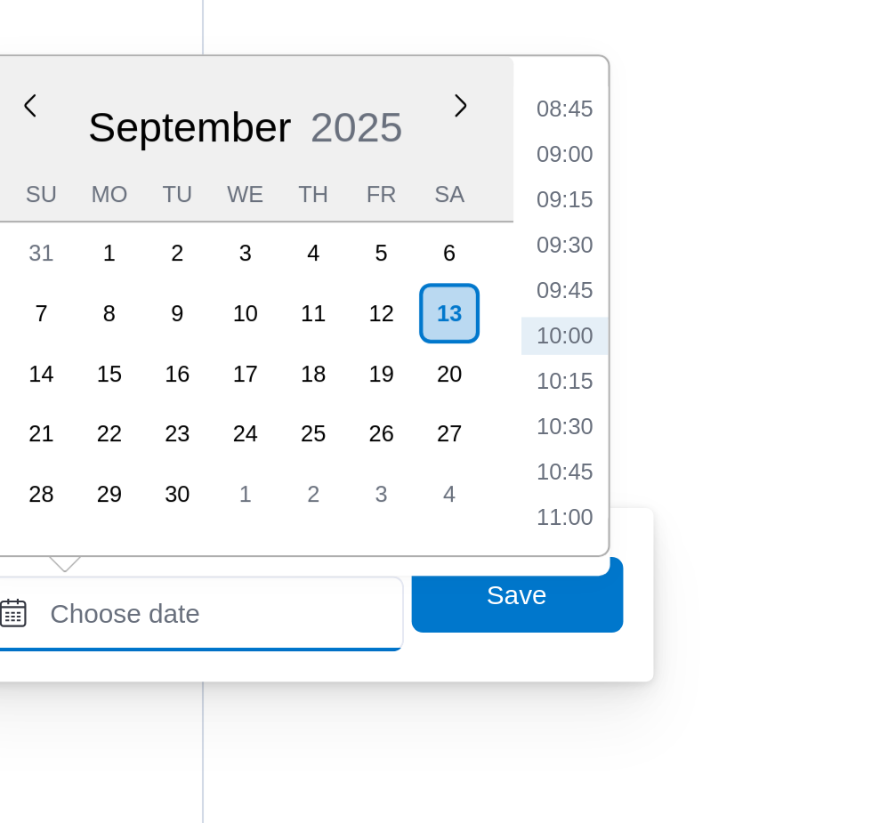
scroll to position [2093, 0]
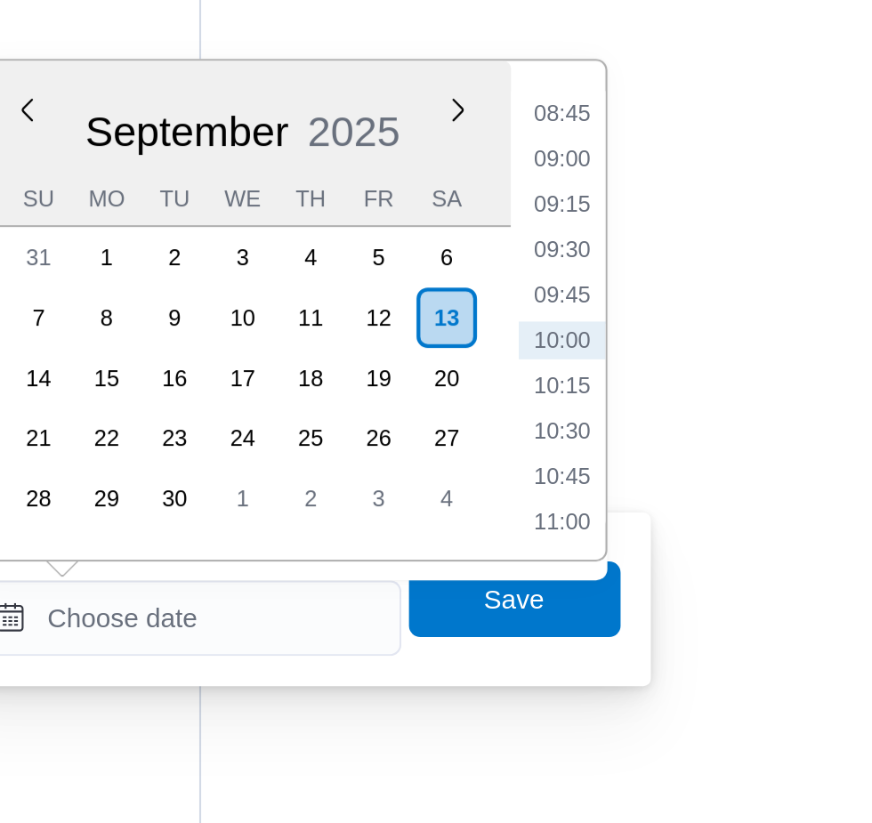
click at [673, 503] on li "09:30" at bounding box center [668, 502] width 41 height 18
type input "[DATE] 09:30"
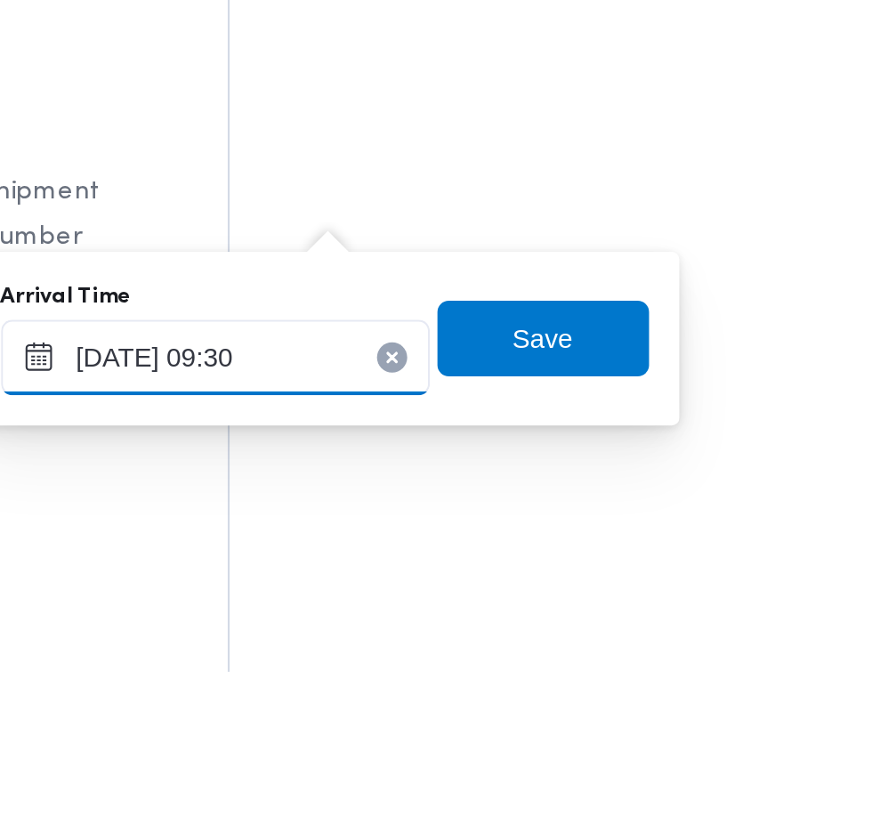
scroll to position [0, 0]
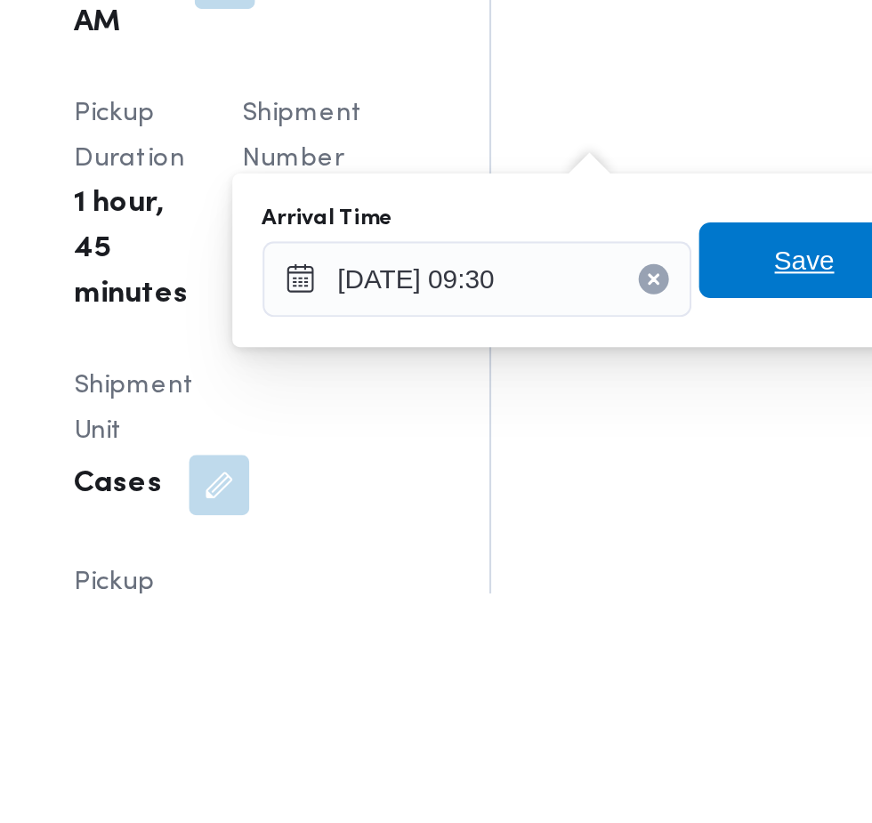
click at [629, 664] on span "Save" at bounding box center [646, 666] width 100 height 36
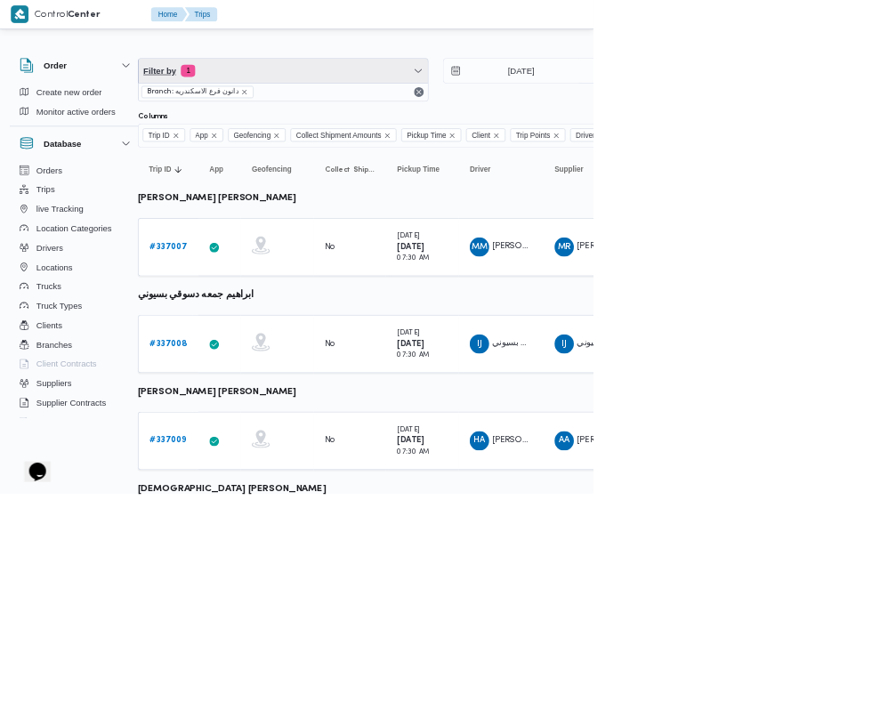
click at [406, 104] on span "Filter by 1" at bounding box center [416, 104] width 425 height 36
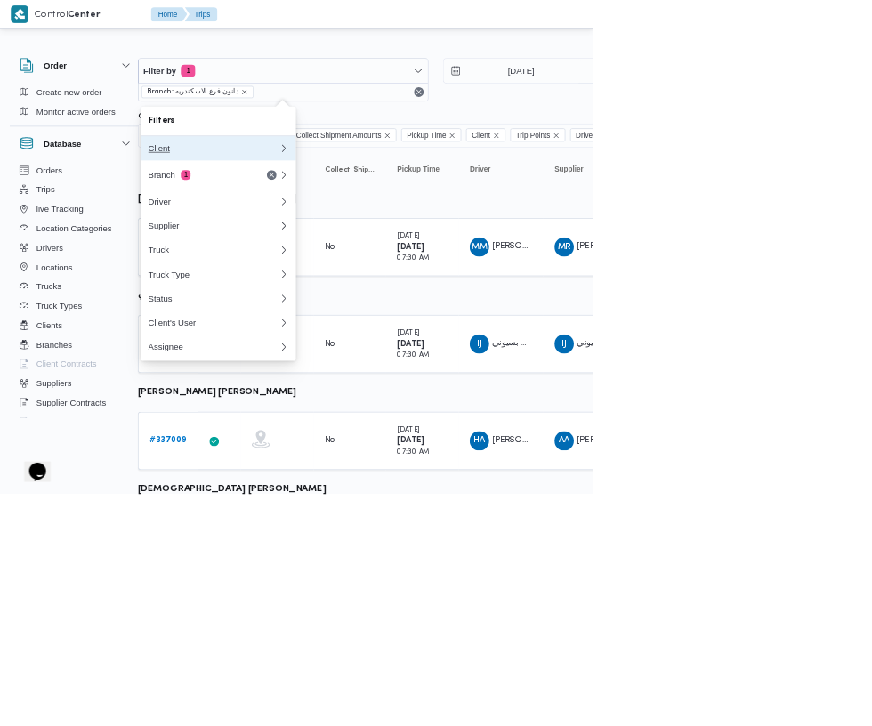
click at [334, 218] on div "Client" at bounding box center [314, 218] width 192 height 14
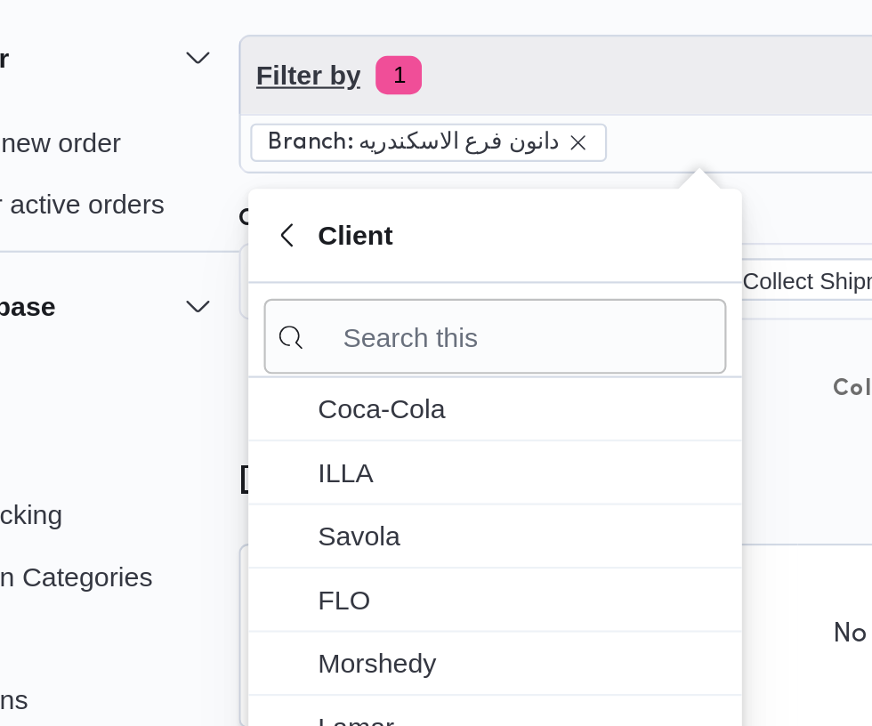
click at [350, 118] on span "Filter by 1" at bounding box center [417, 104] width 425 height 36
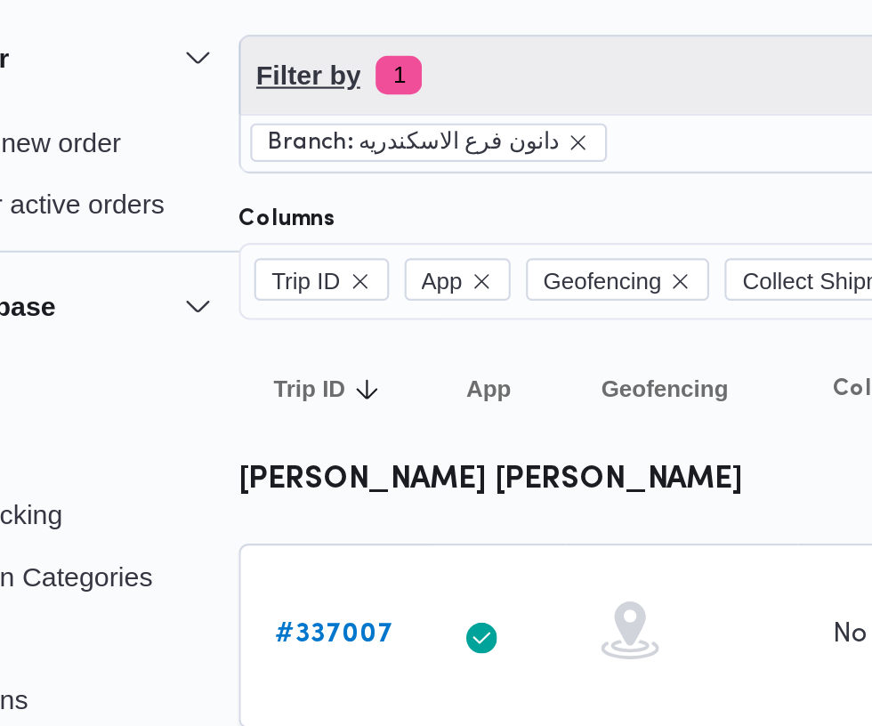
click at [364, 99] on span "Filter by 1" at bounding box center [417, 104] width 425 height 36
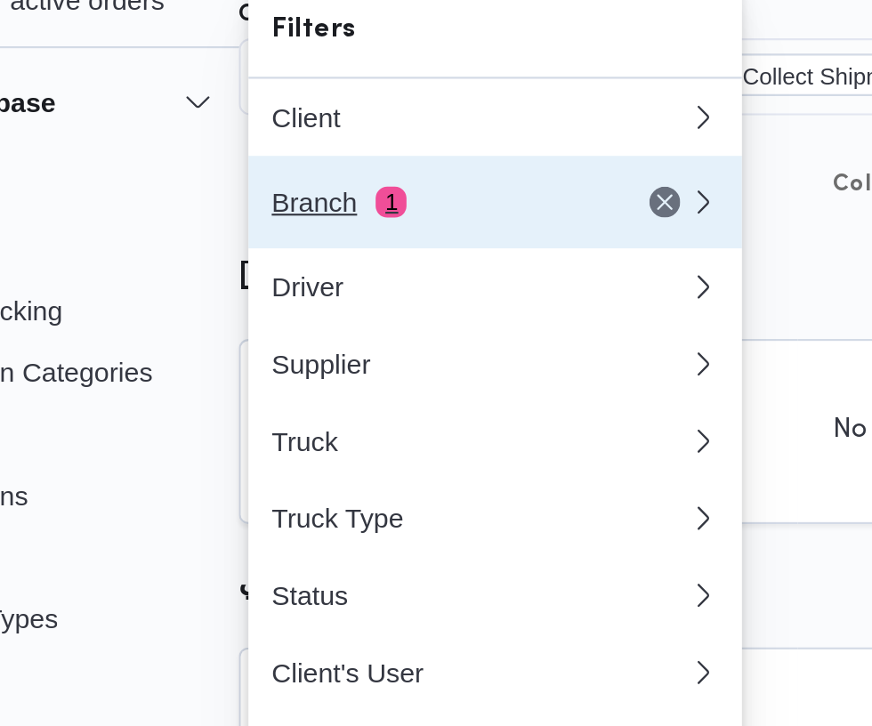
click at [319, 258] on div "Branch 1" at bounding box center [293, 257] width 149 height 14
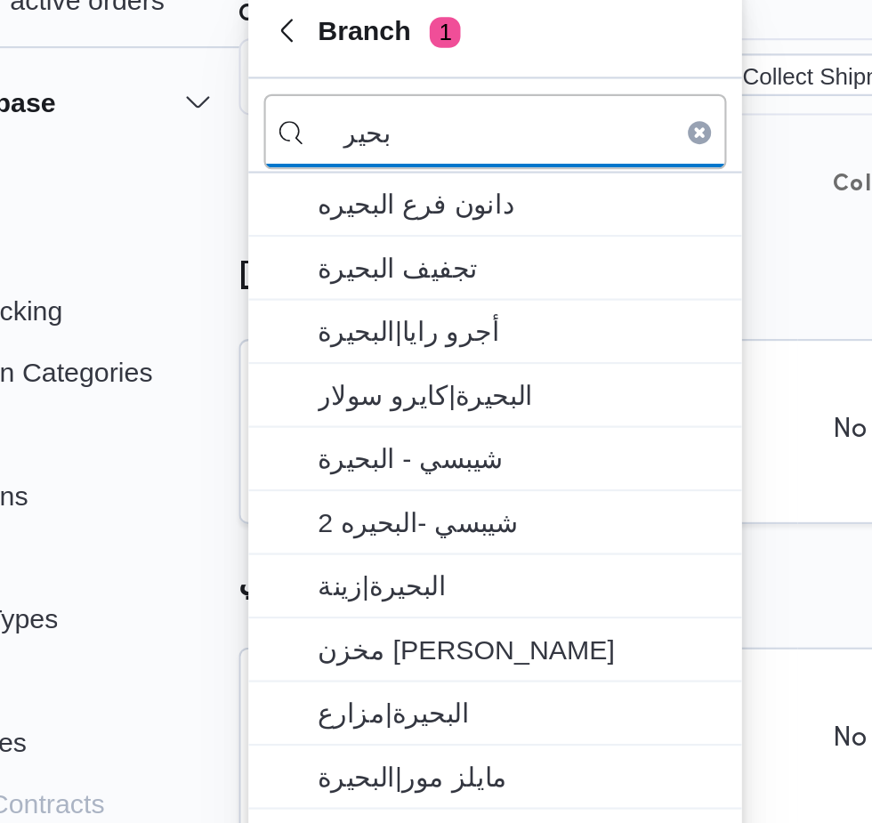
type input "بحير"
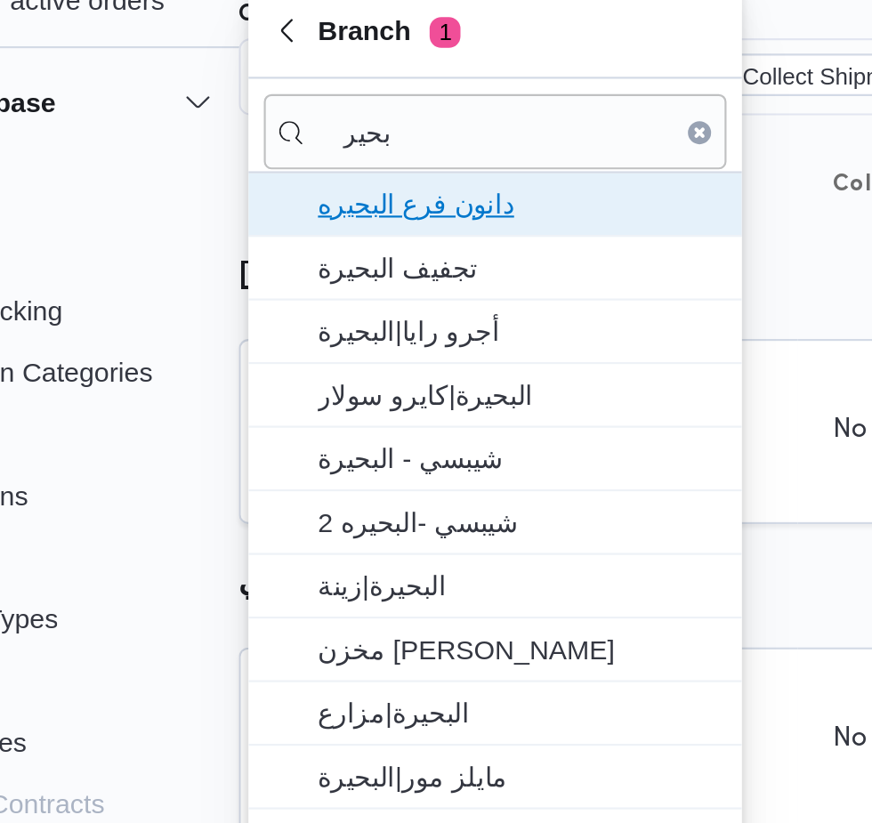
click at [357, 263] on span "دانون فرع البحيره" at bounding box center [332, 257] width 185 height 21
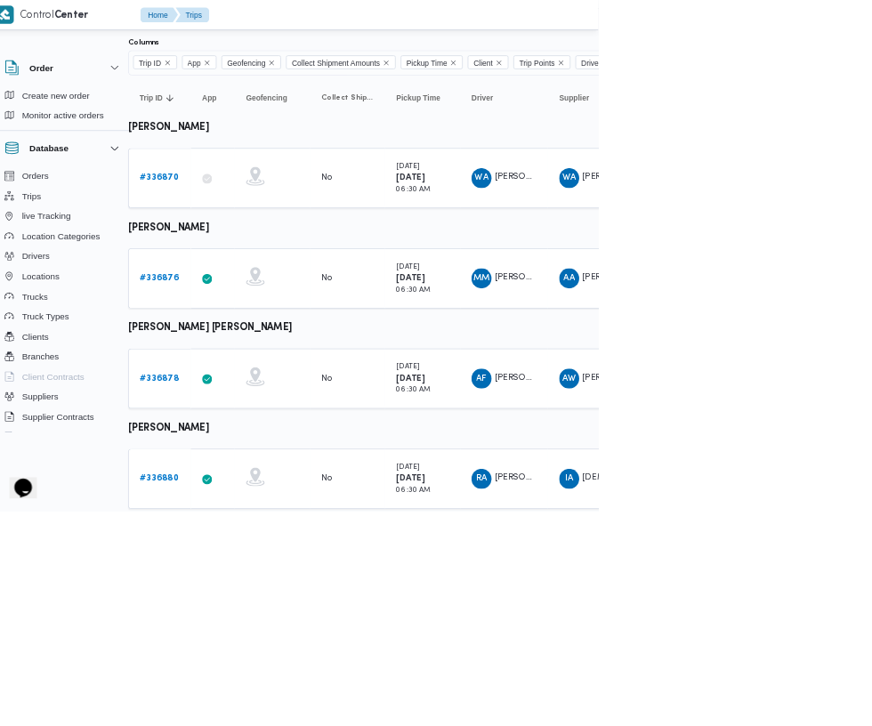
scroll to position [0, 28]
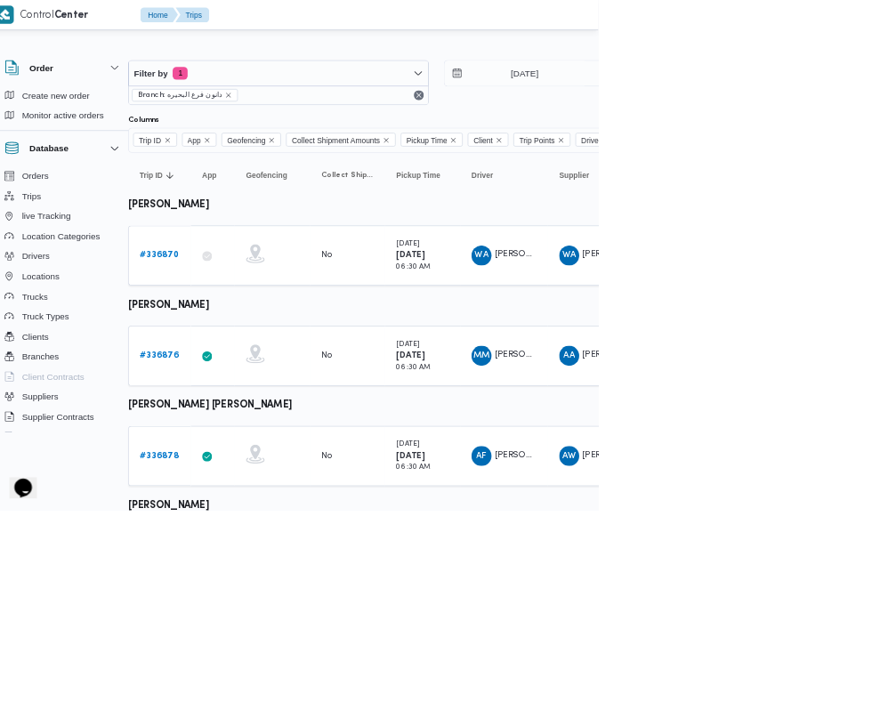
click at [245, 369] on link "# 336870" at bounding box center [248, 362] width 55 height 21
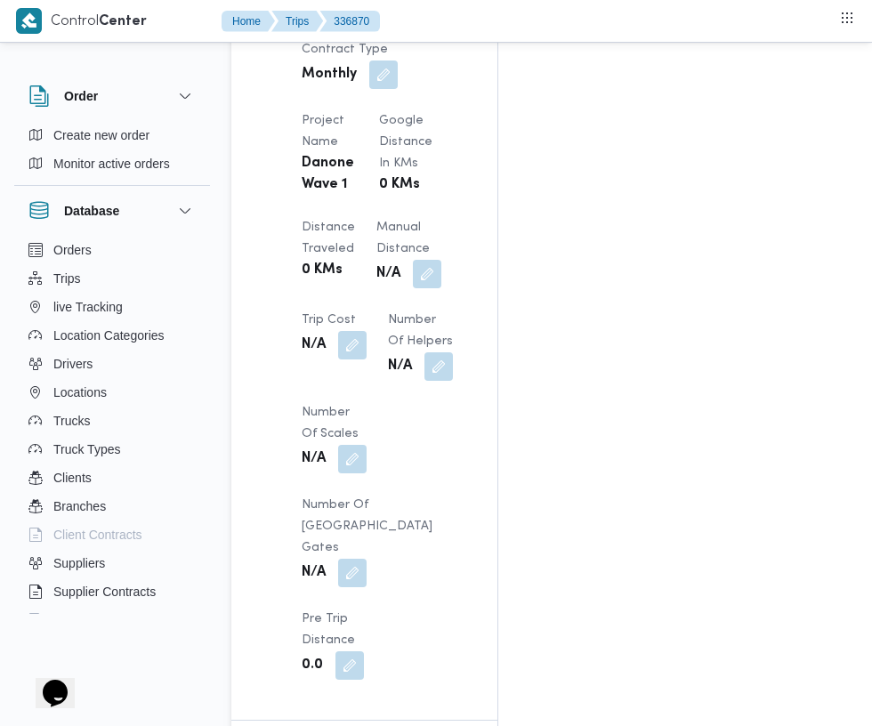
scroll to position [1658, 0]
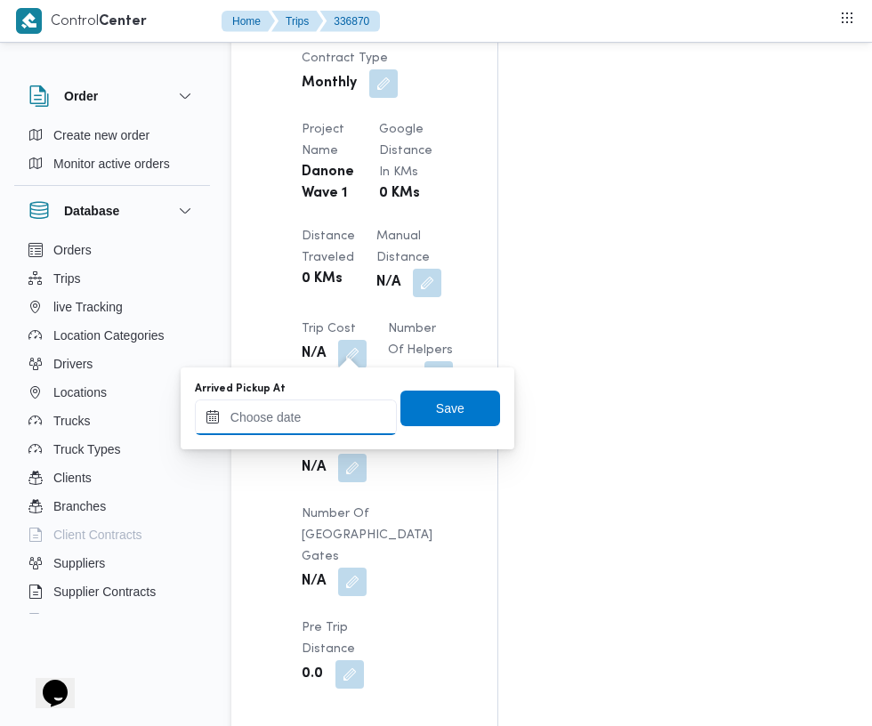
click at [326, 416] on input "Arrived Pickup At" at bounding box center [296, 417] width 202 height 36
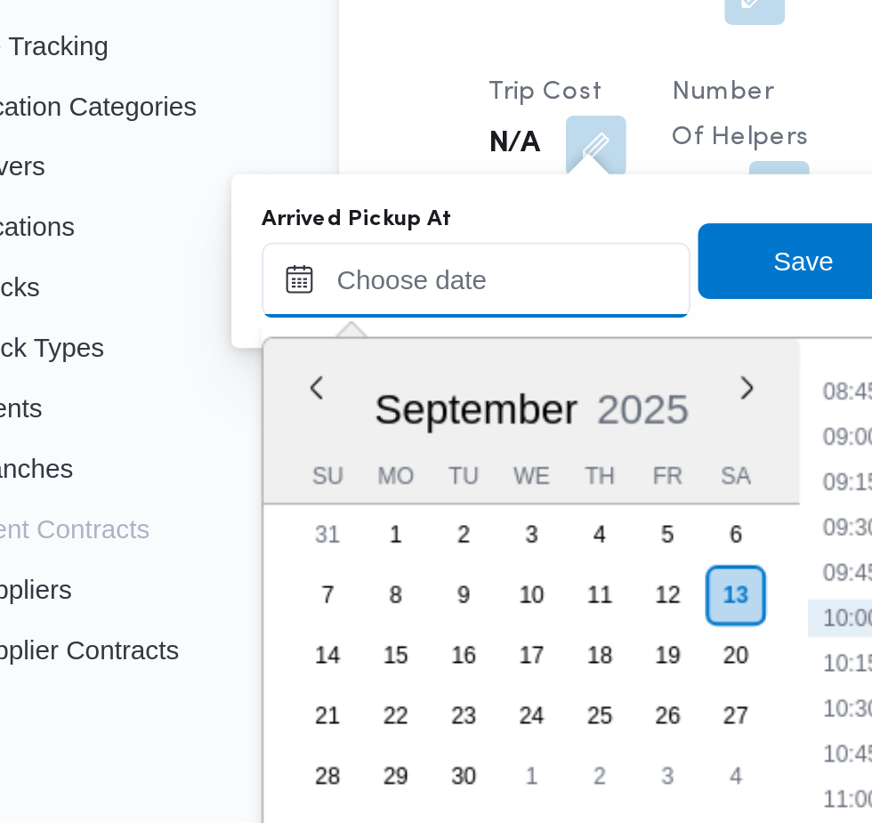
paste input "[DATE] 07:30"
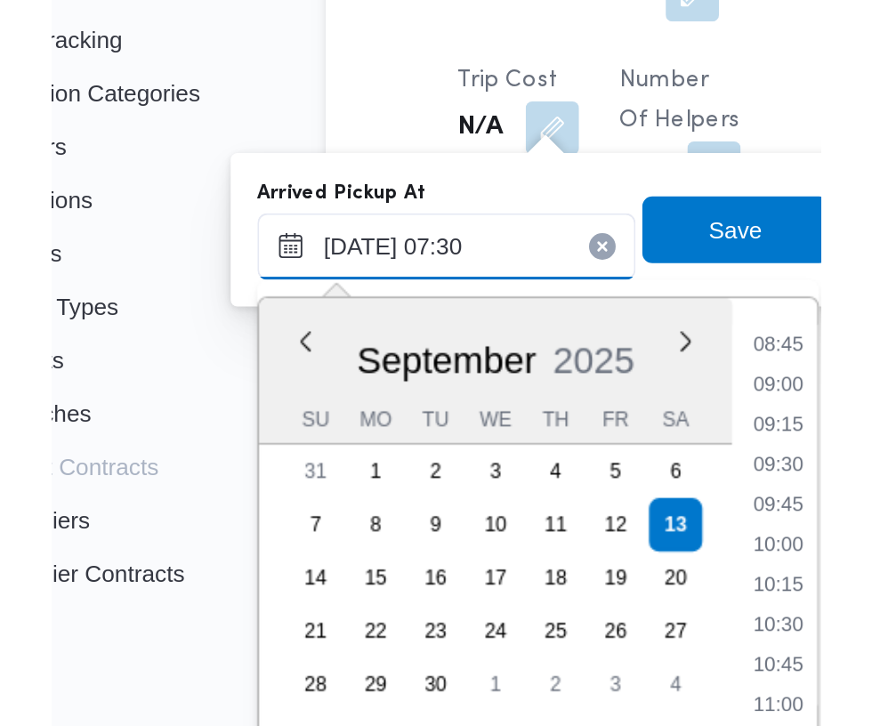
scroll to position [640, 0]
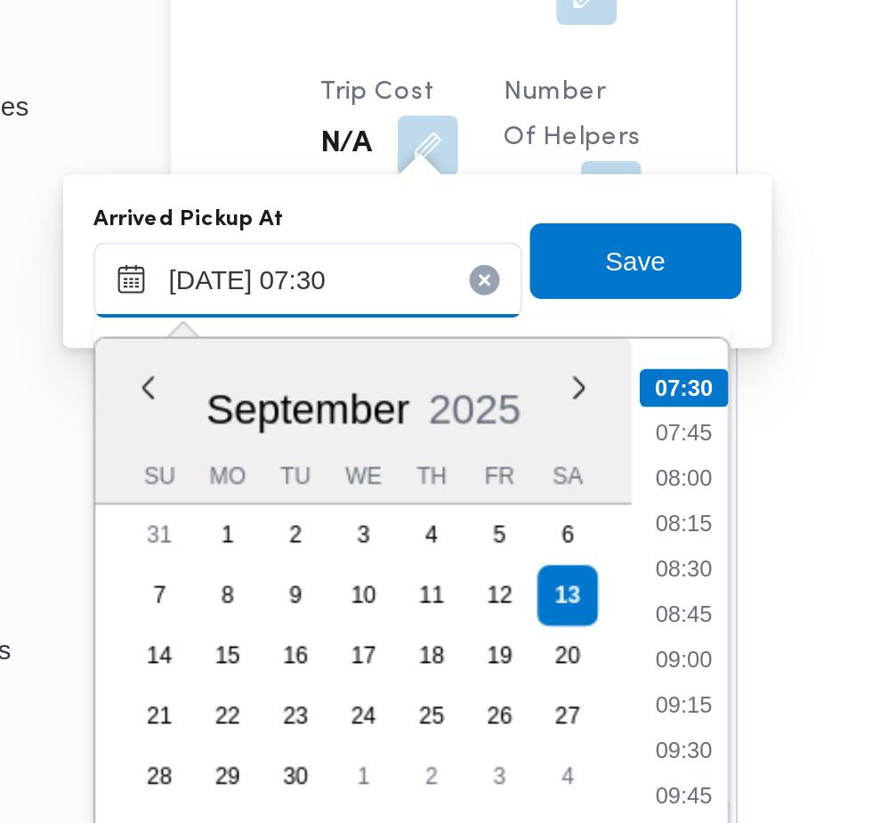
type input "[DATE] 07:30"
click at [471, 471] on li "07:30" at bounding box center [473, 468] width 42 height 18
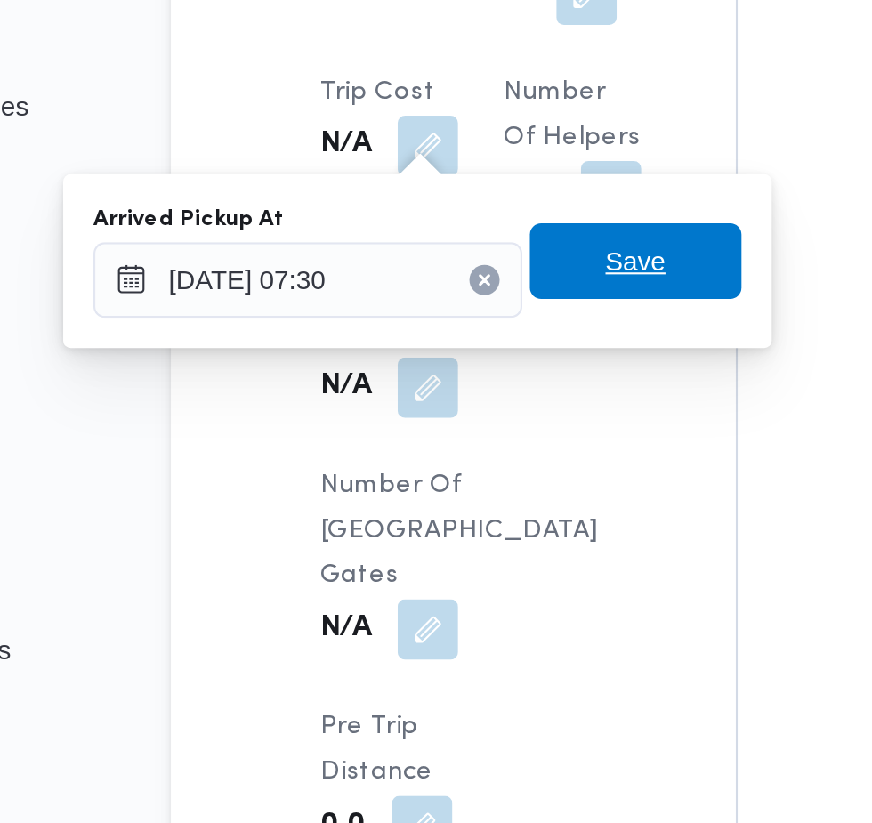
click at [461, 406] on span "Save" at bounding box center [450, 408] width 28 height 21
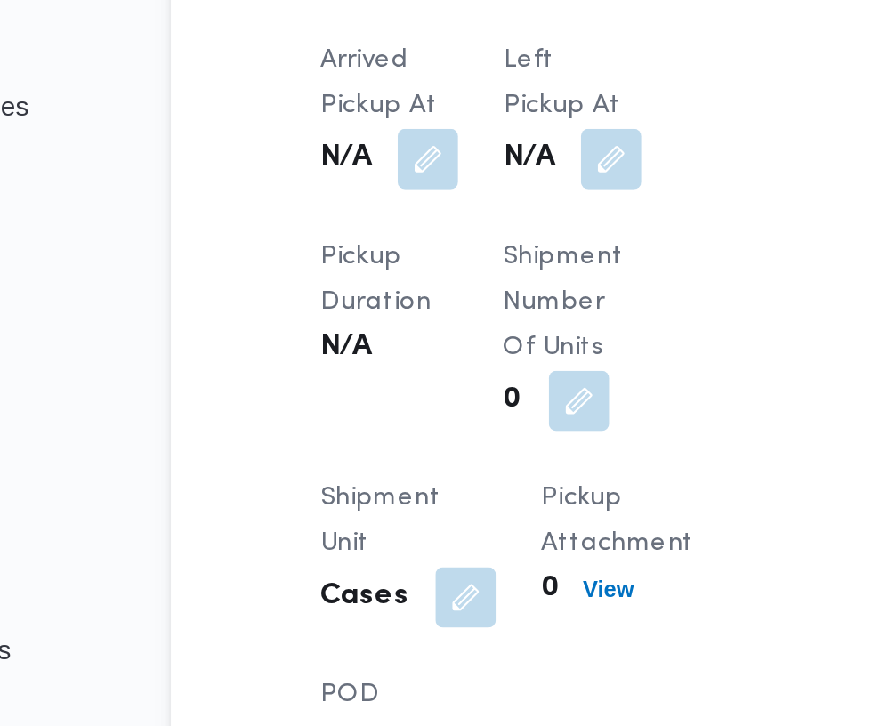
click at [441, 352] on button "button" at bounding box center [438, 360] width 28 height 28
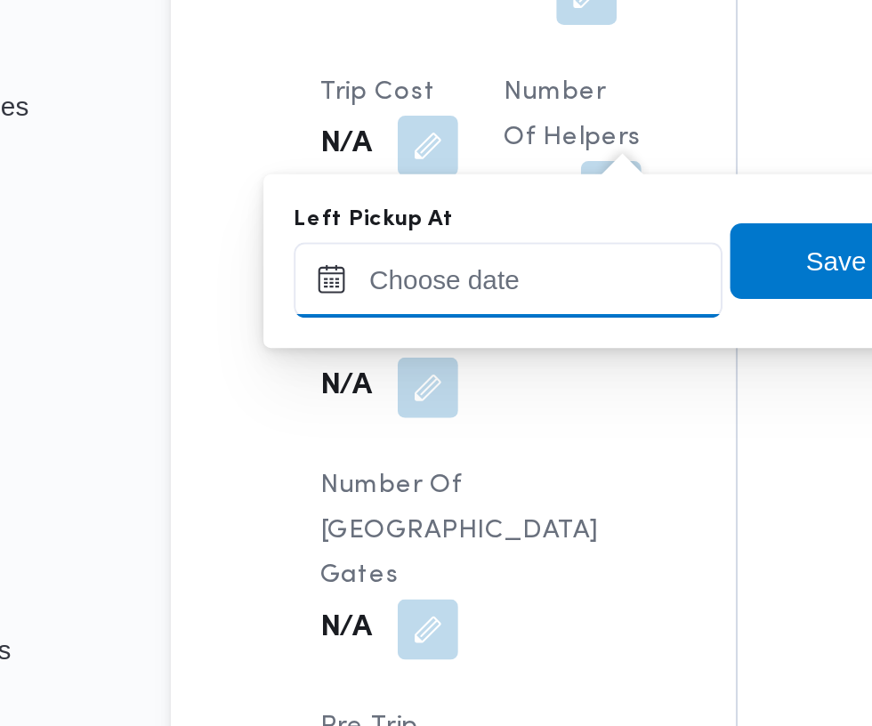
click at [405, 417] on input "Left Pickup At" at bounding box center [390, 417] width 202 height 36
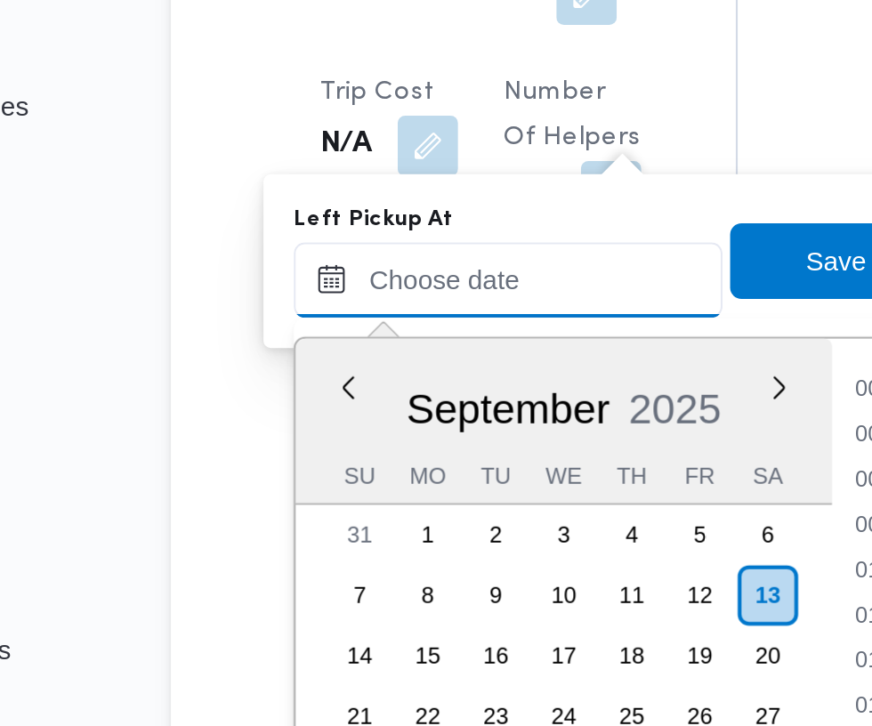
scroll to position [745, 0]
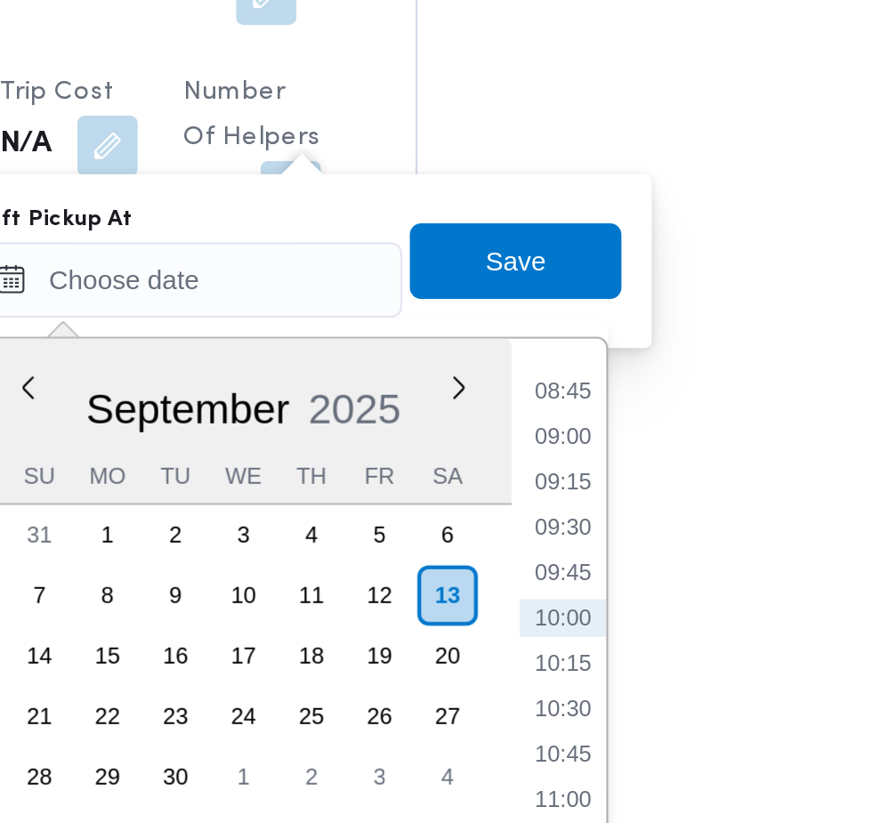
click at [567, 476] on li "08:45" at bounding box center [566, 470] width 41 height 18
type input "[DATE] 08:45"
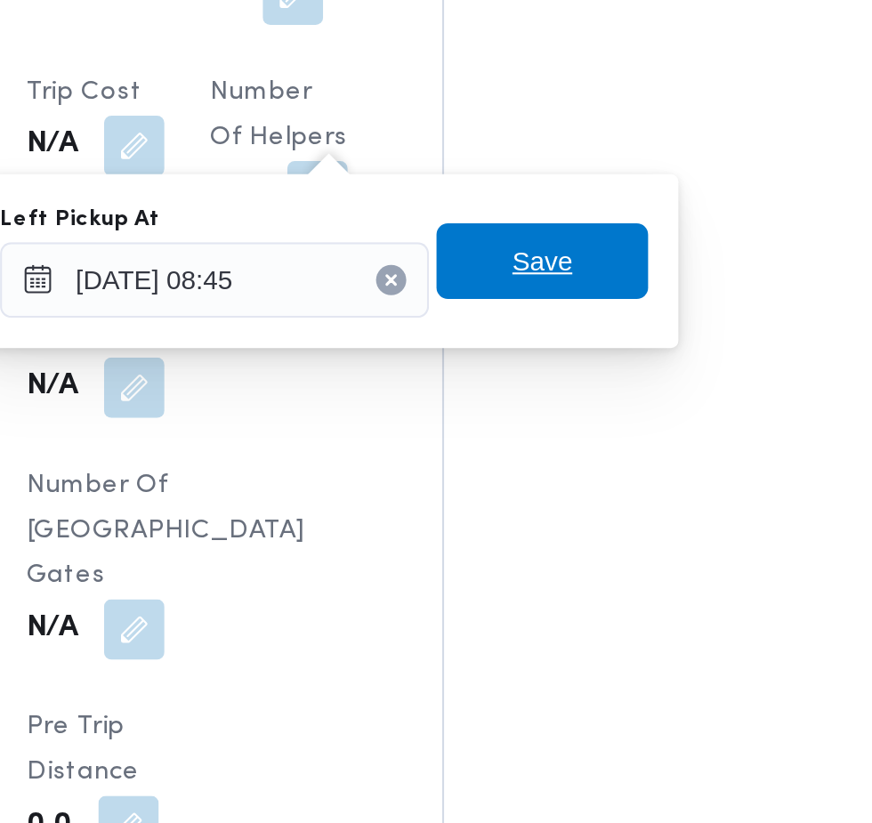
click at [569, 412] on span "Save" at bounding box center [545, 408] width 100 height 36
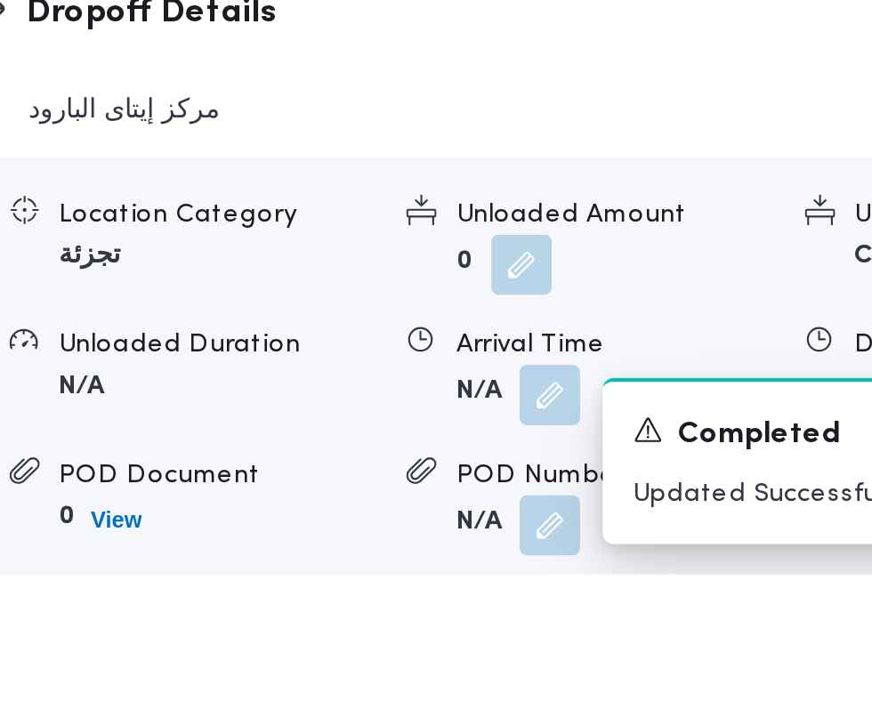
scroll to position [2013, 0]
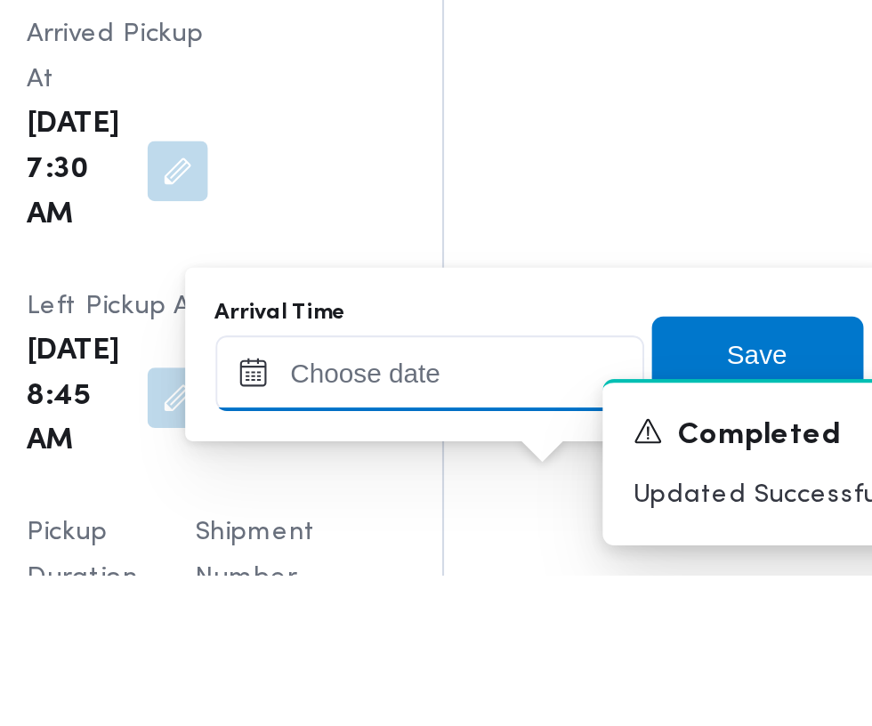
click at [507, 629] on input "Arrival Time" at bounding box center [491, 631] width 202 height 36
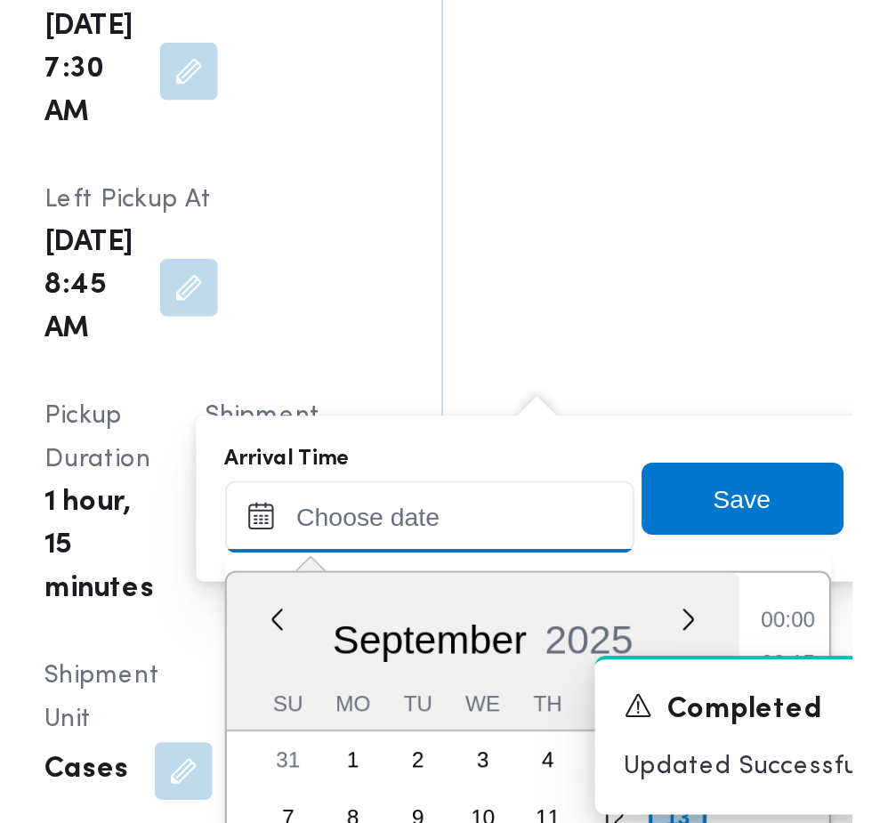
scroll to position [2095, 0]
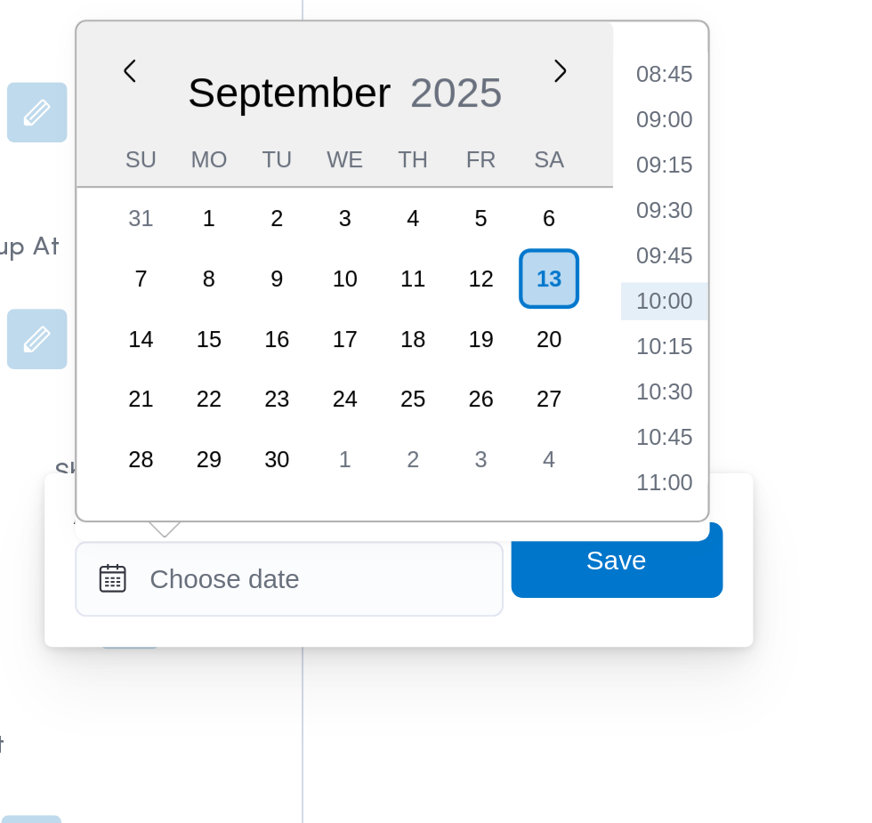
click at [669, 503] on li "09:30" at bounding box center [668, 500] width 41 height 18
type input "[DATE] 09:30"
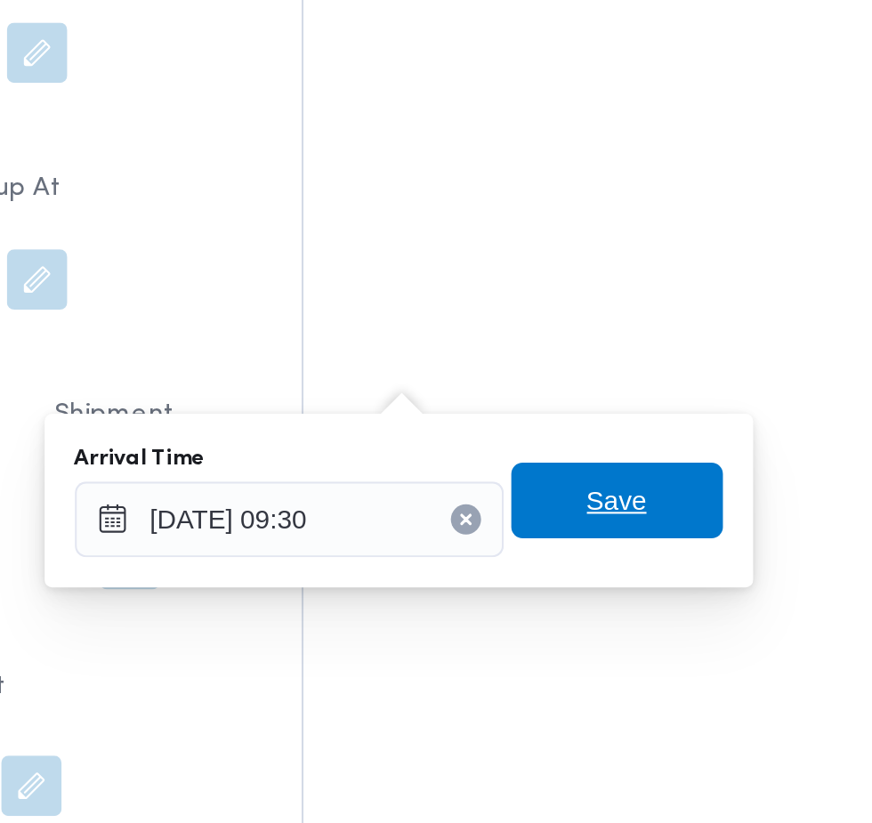
click at [648, 666] on span "Save" at bounding box center [646, 664] width 28 height 21
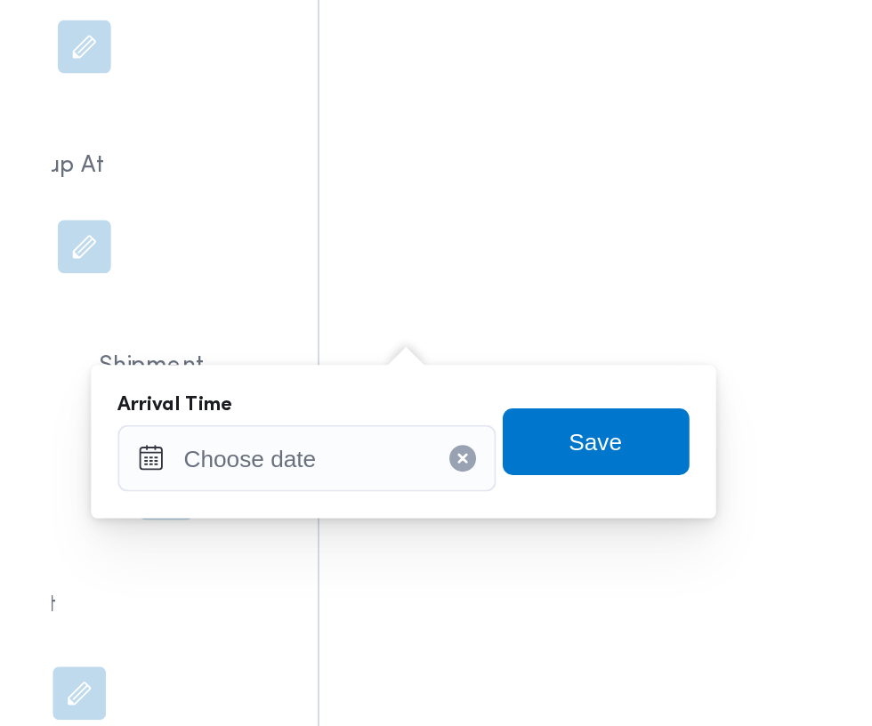
scroll to position [2140, 0]
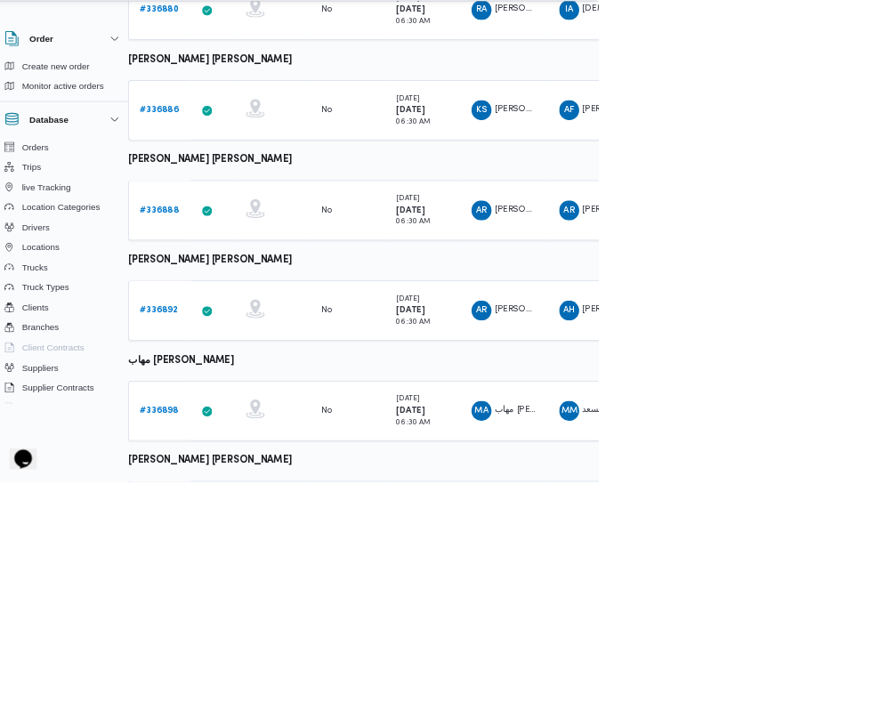
scroll to position [904, 28]
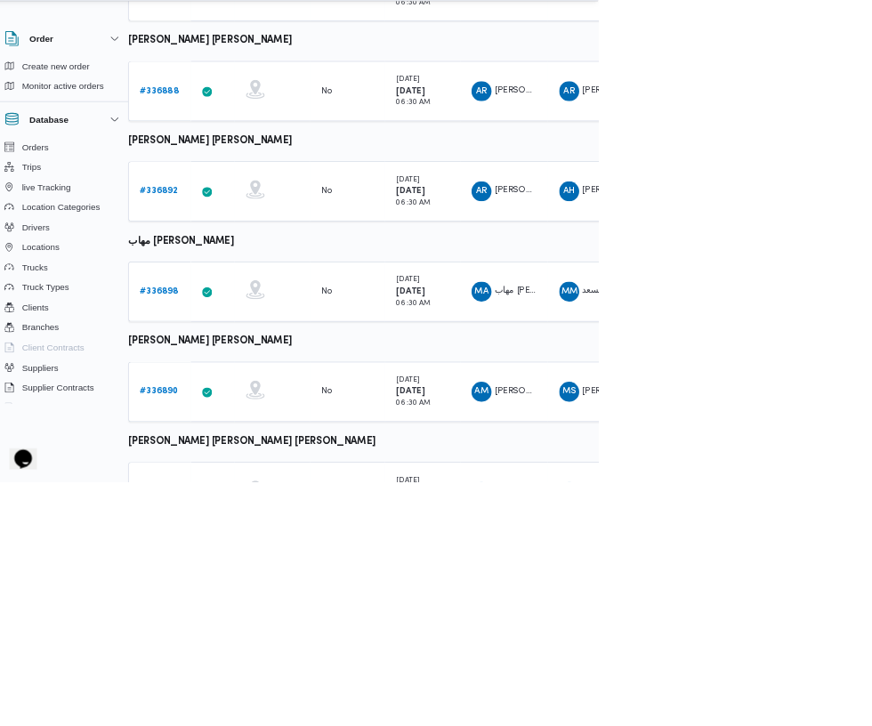
click at [261, 735] on b "# 336900" at bounding box center [248, 740] width 54 height 12
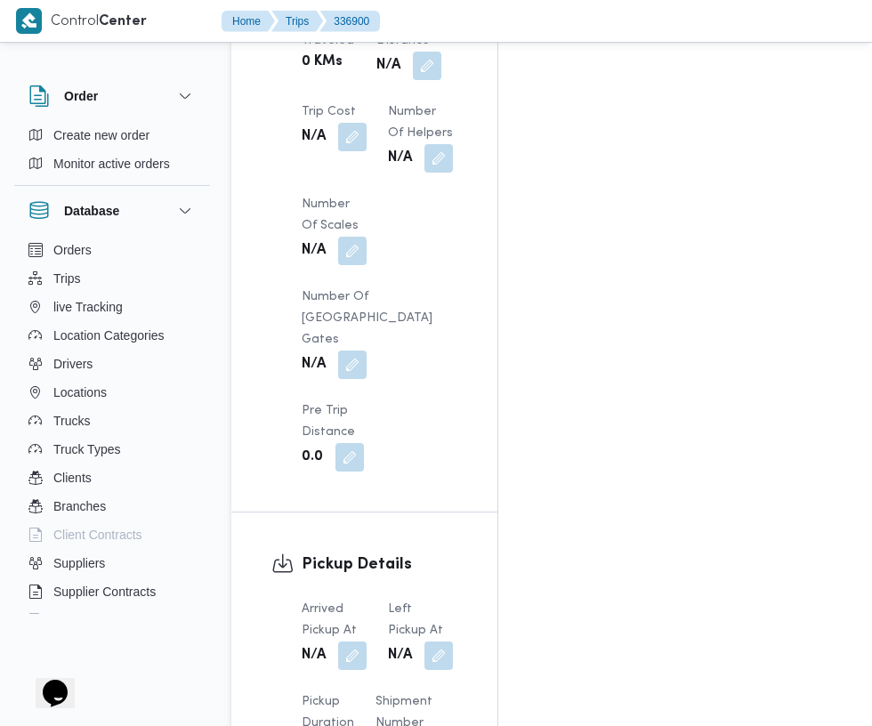
scroll to position [1856, 0]
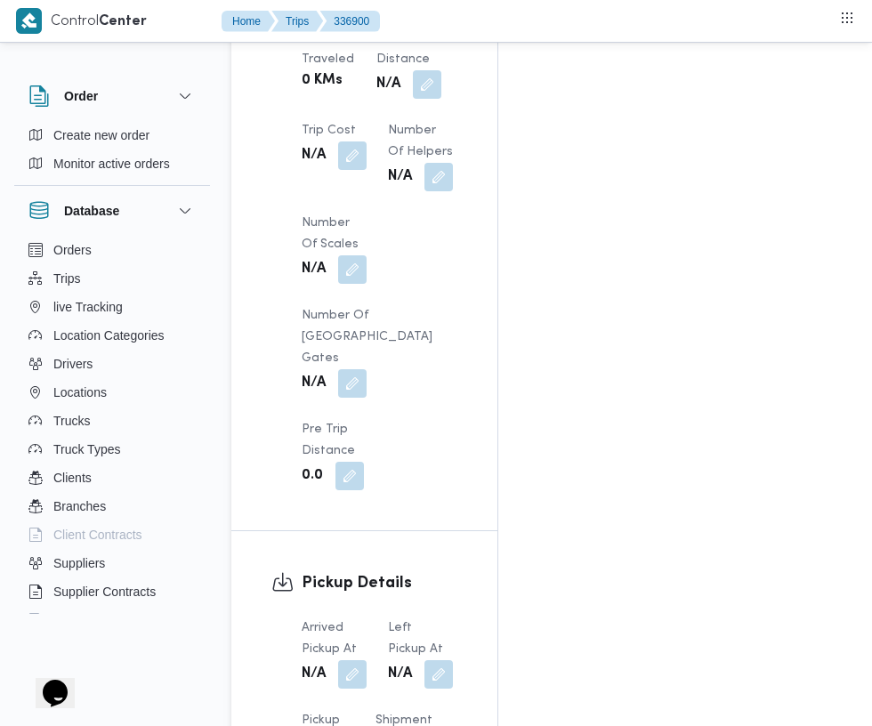
click at [353, 660] on button "button" at bounding box center [352, 674] width 28 height 28
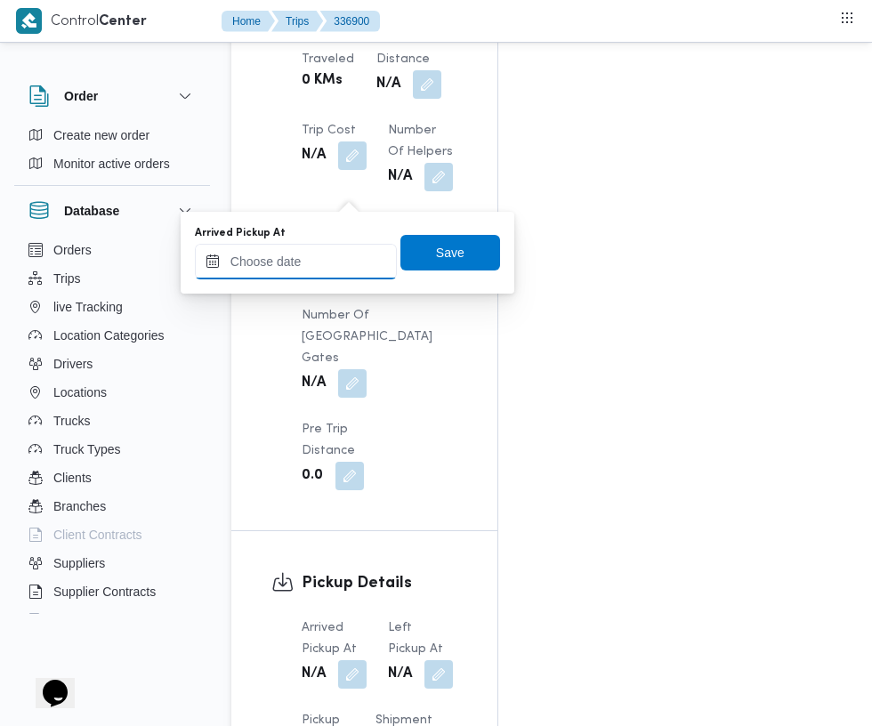
click at [316, 261] on input "Arrived Pickup At" at bounding box center [296, 262] width 202 height 36
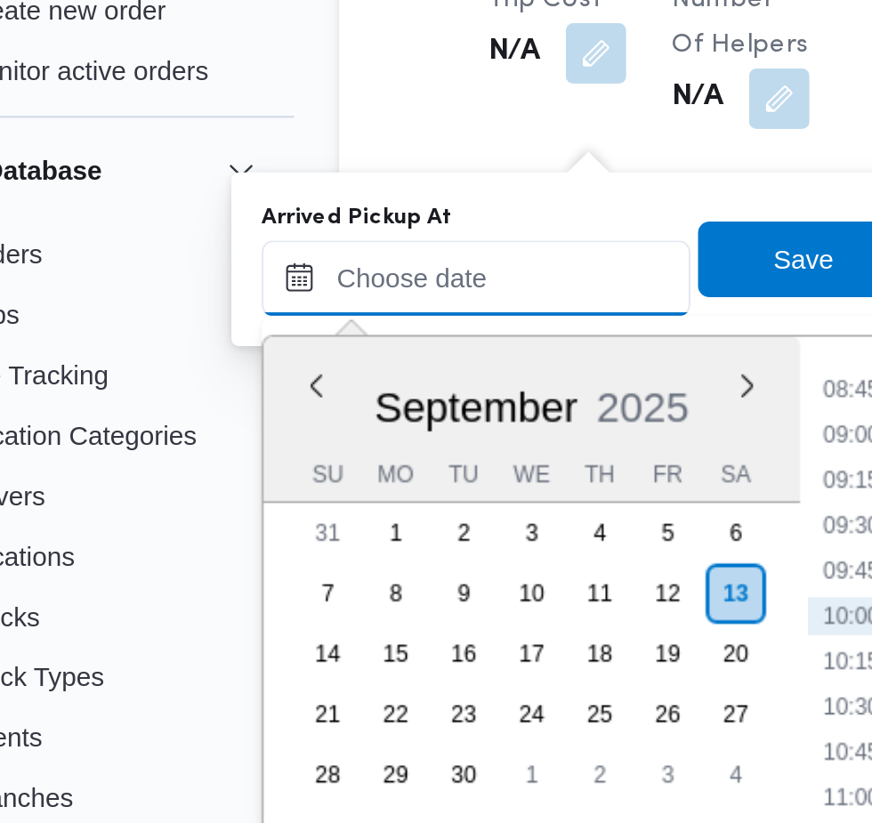
paste input "[DATE] 07:30"
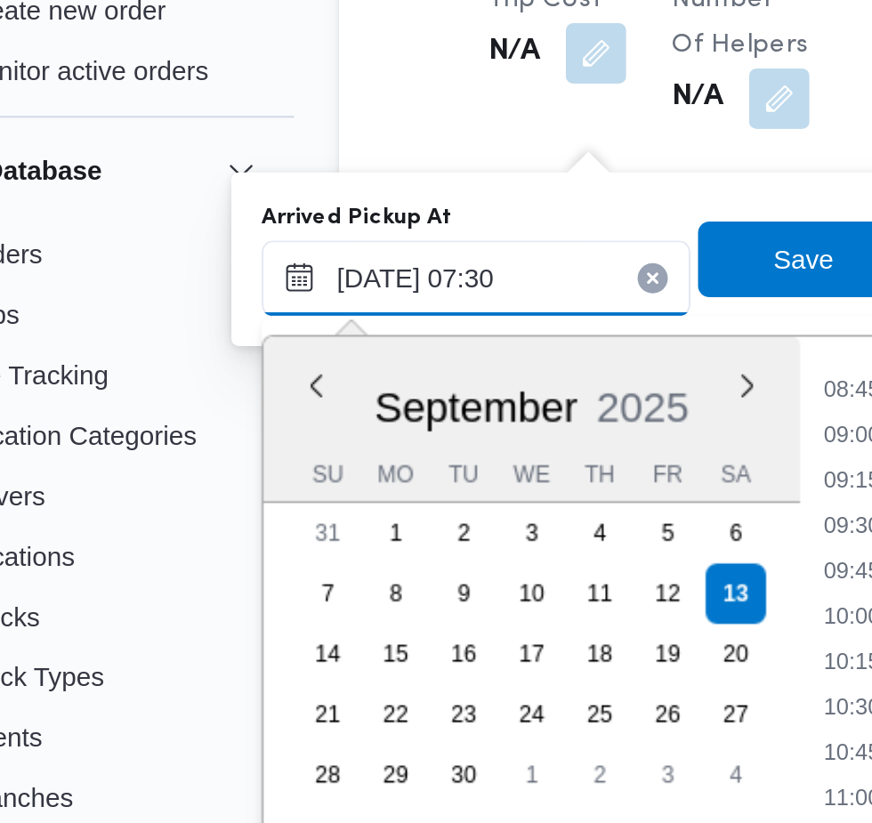
scroll to position [640, 0]
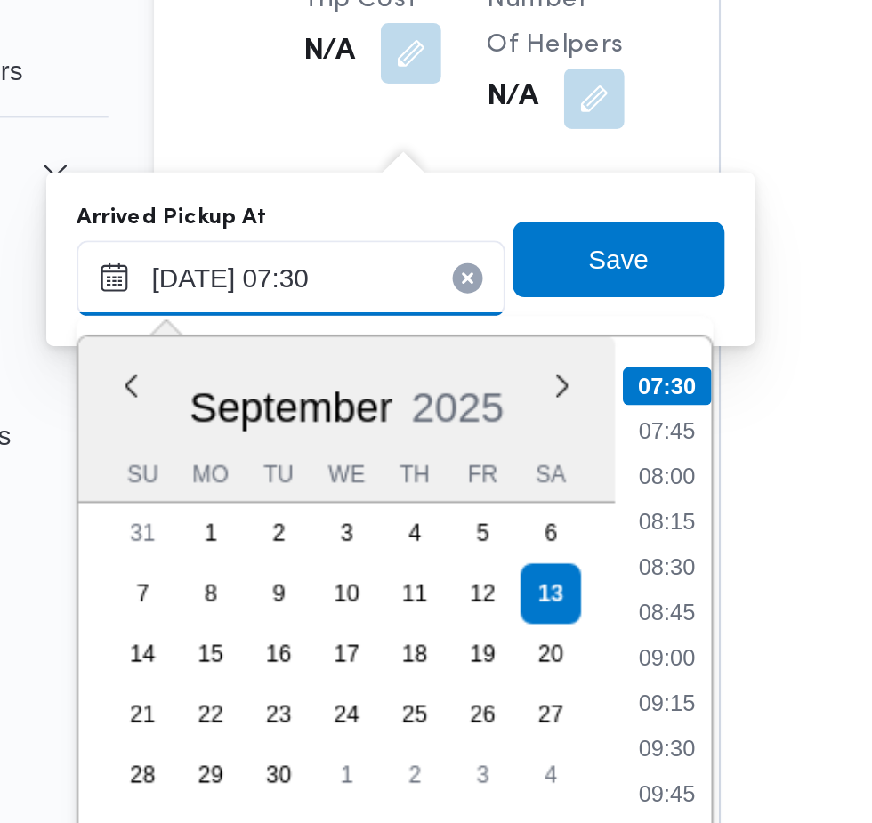
type input "[DATE] 07:30"
click at [486, 318] on li "07:30" at bounding box center [473, 312] width 42 height 18
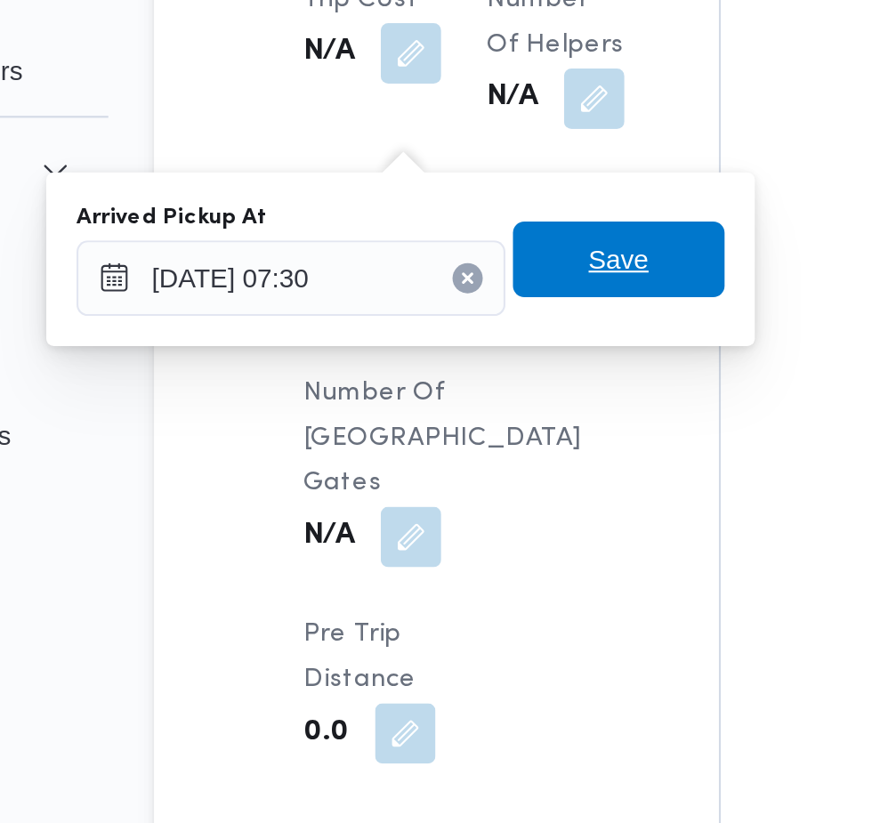
click at [469, 246] on span "Save" at bounding box center [450, 253] width 100 height 36
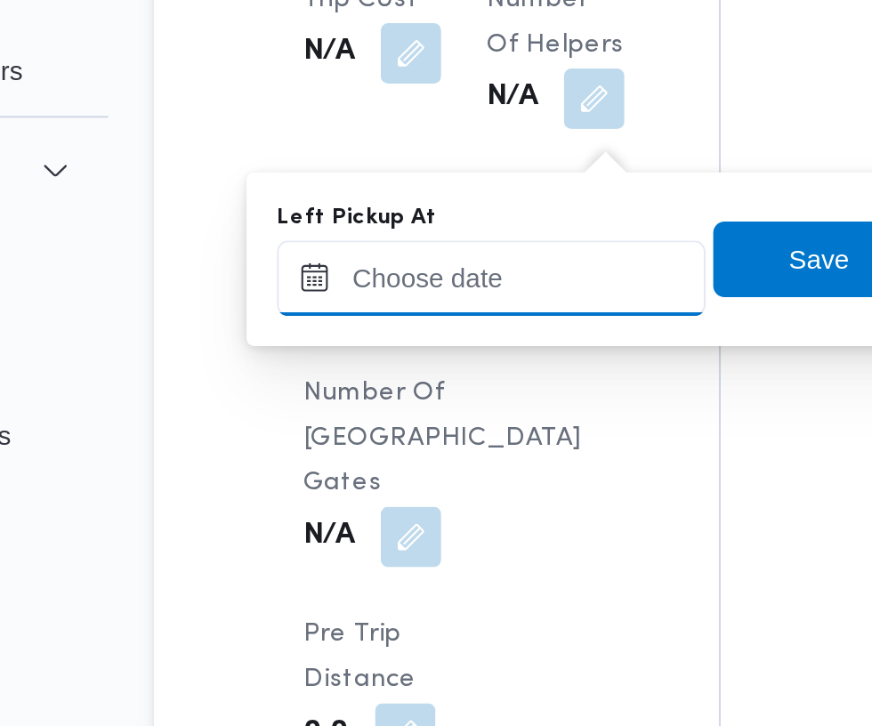
click at [396, 265] on input "Left Pickup At" at bounding box center [390, 262] width 202 height 36
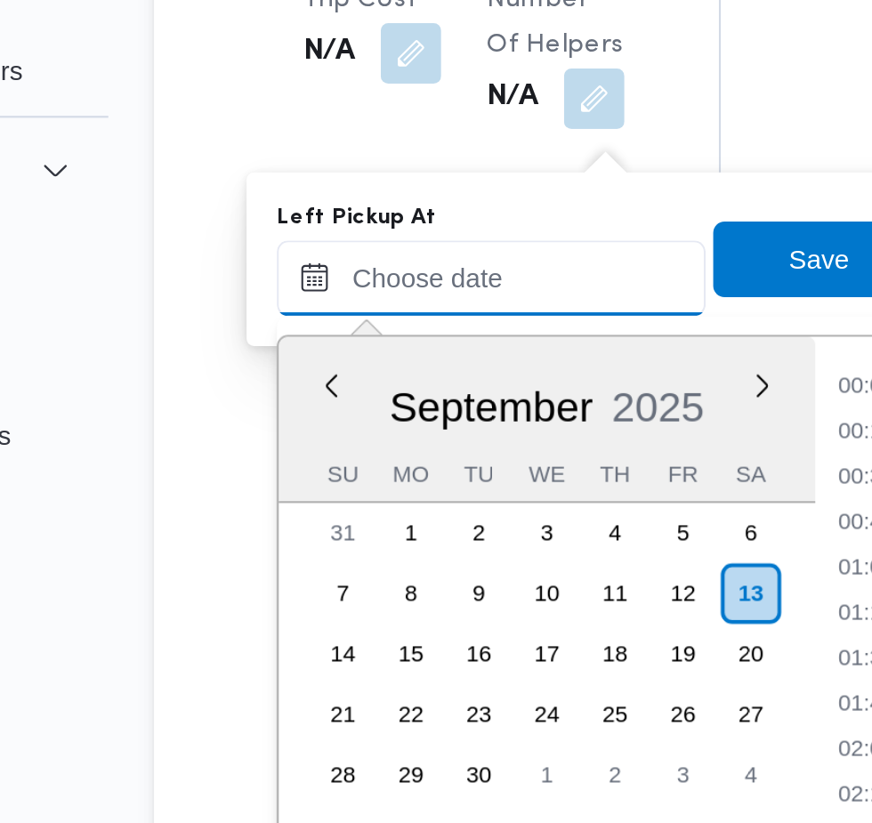
scroll to position [745, 0]
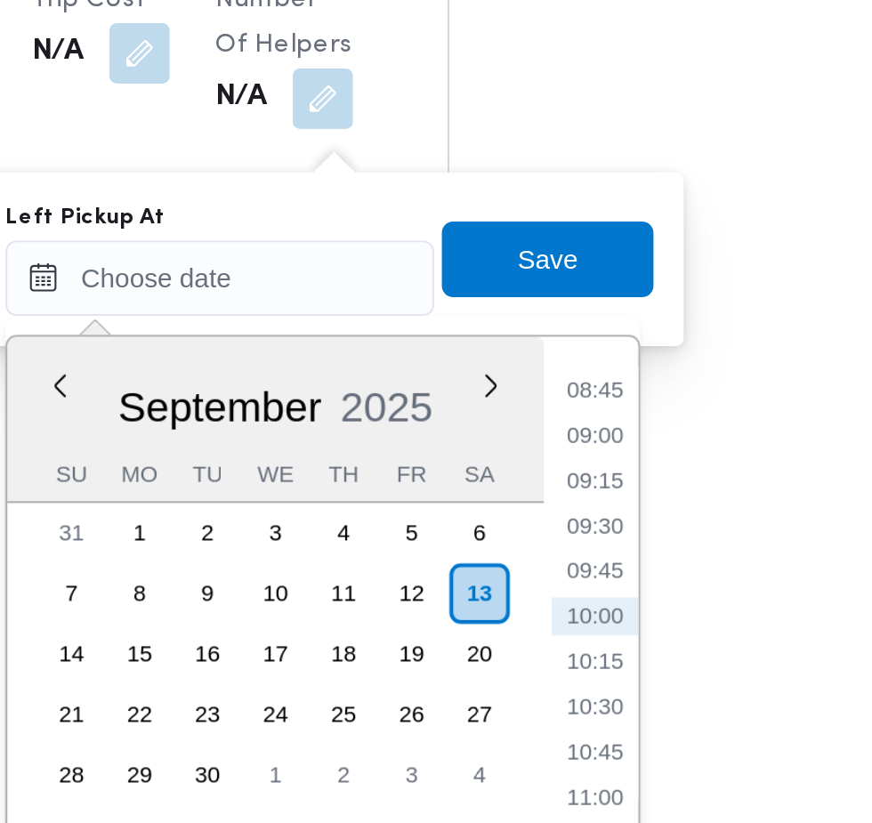
click at [572, 341] on li "09:00" at bounding box center [566, 335] width 41 height 18
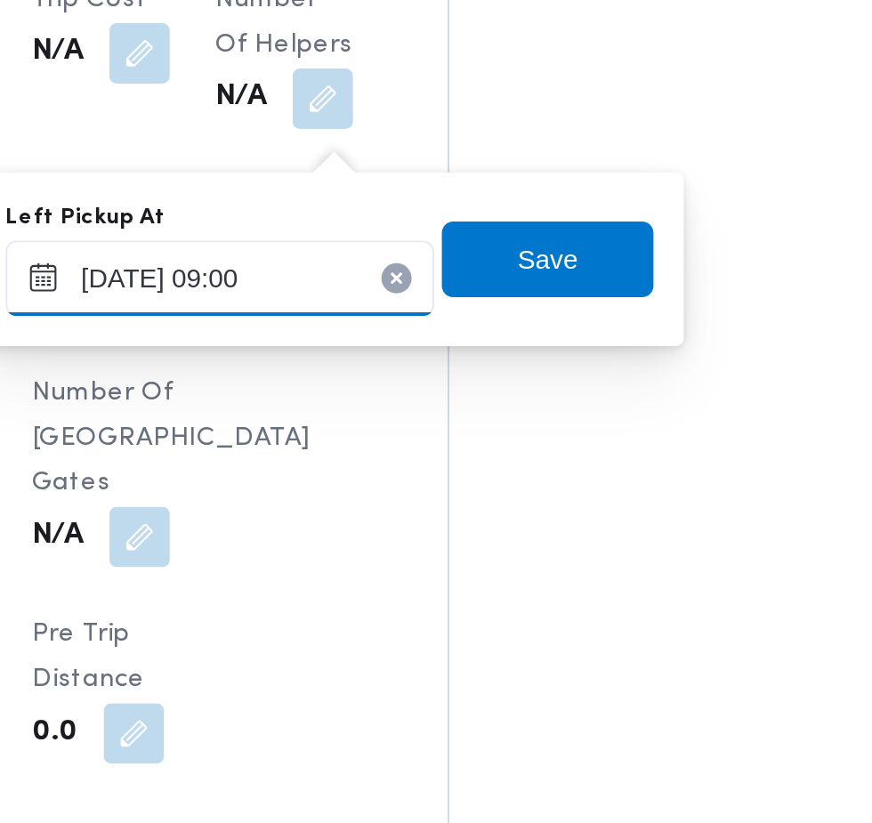
click at [437, 259] on input "[DATE] 09:00" at bounding box center [390, 262] width 202 height 36
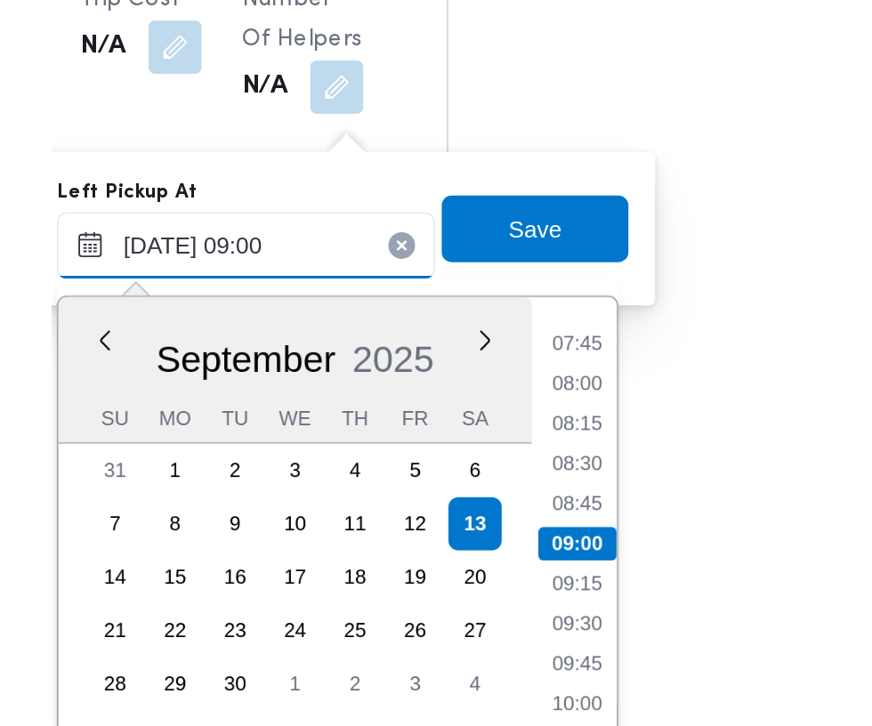
scroll to position [1856, 0]
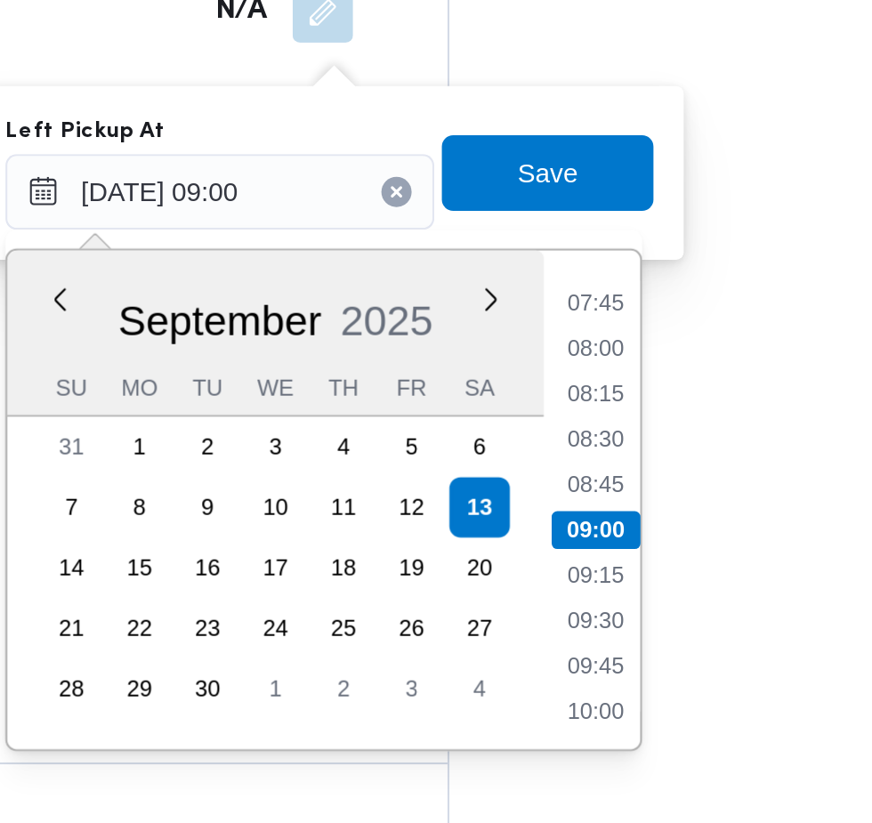
click at [572, 400] on li "08:45" at bounding box center [566, 399] width 41 height 18
type input "[DATE] 08:45"
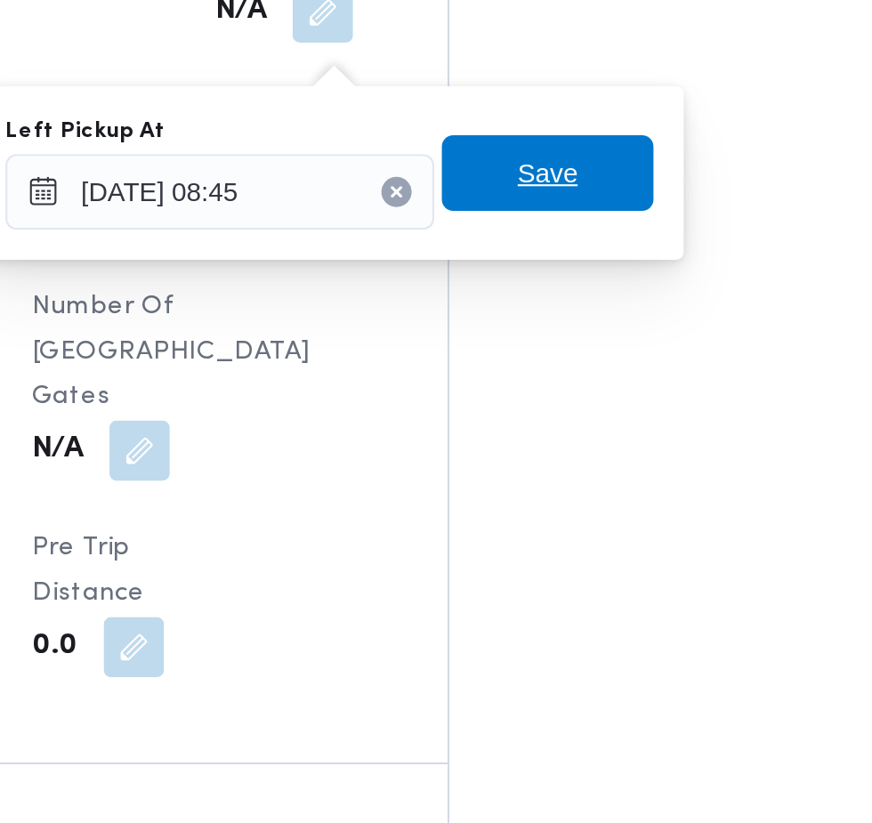
click at [574, 262] on span "Save" at bounding box center [545, 253] width 100 height 36
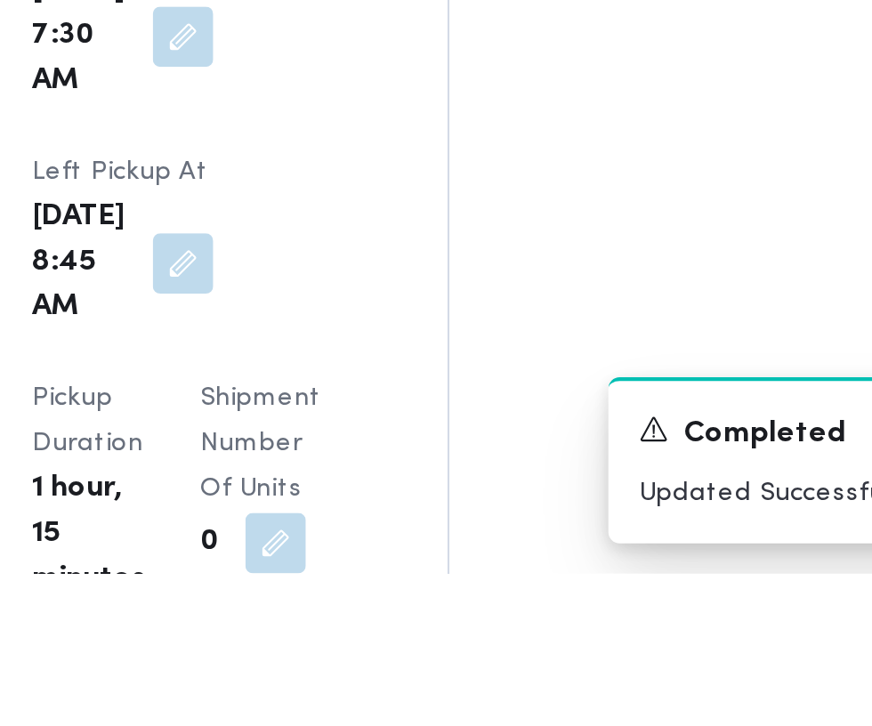
scroll to position [2077, 0]
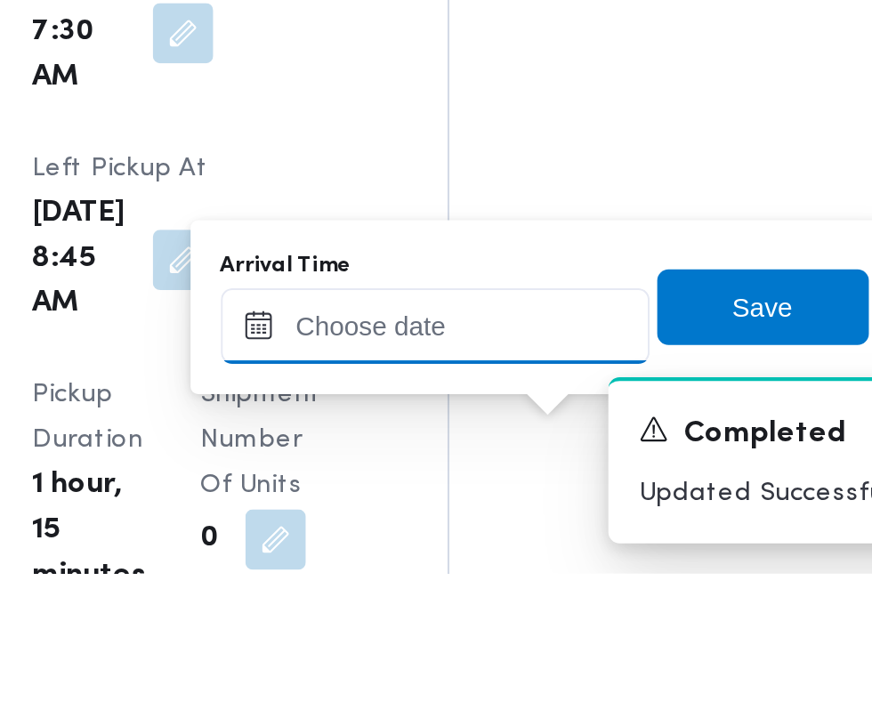
click at [519, 608] on input "Arrival Time" at bounding box center [491, 610] width 202 height 36
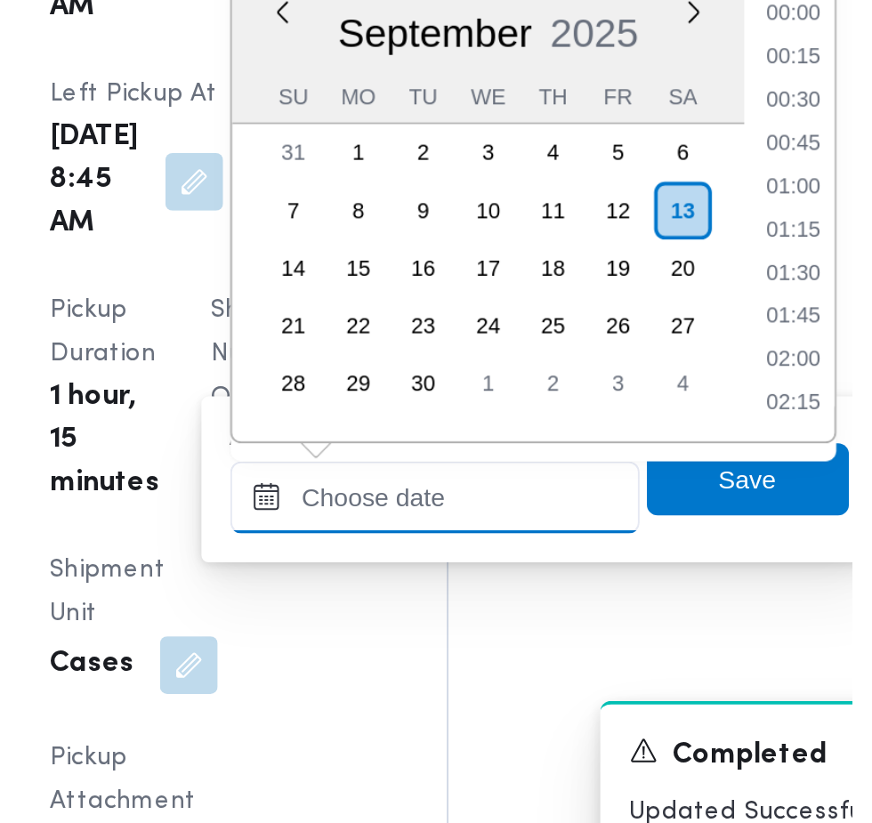
scroll to position [745, 0]
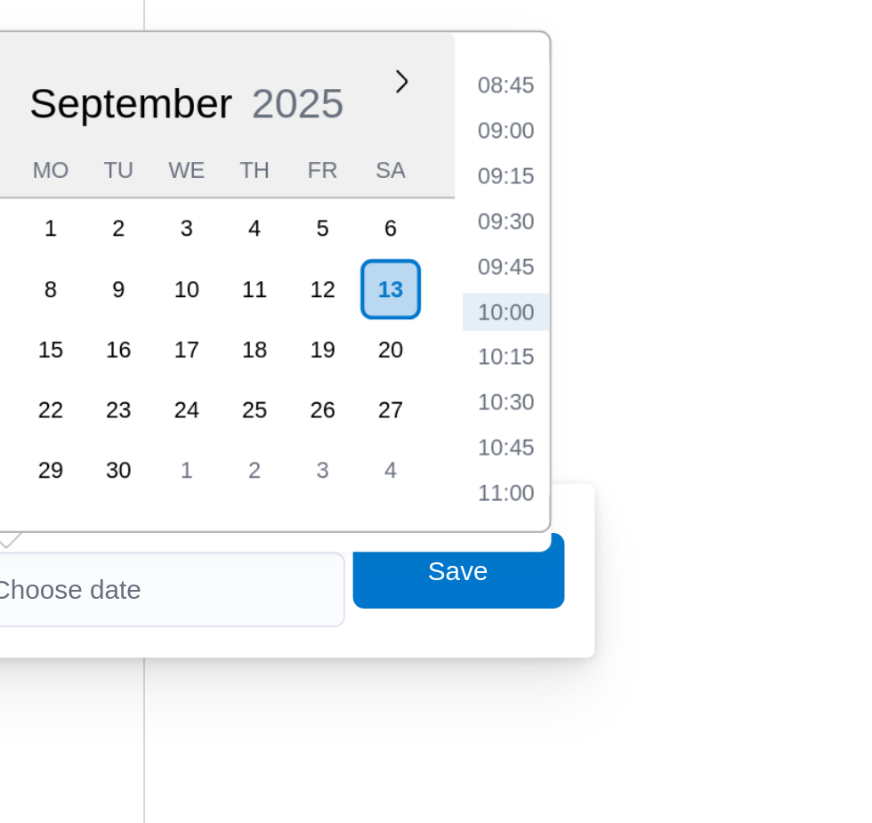
click at [665, 471] on li "09:30" at bounding box center [668, 476] width 41 height 18
type input "[DATE] 09:30"
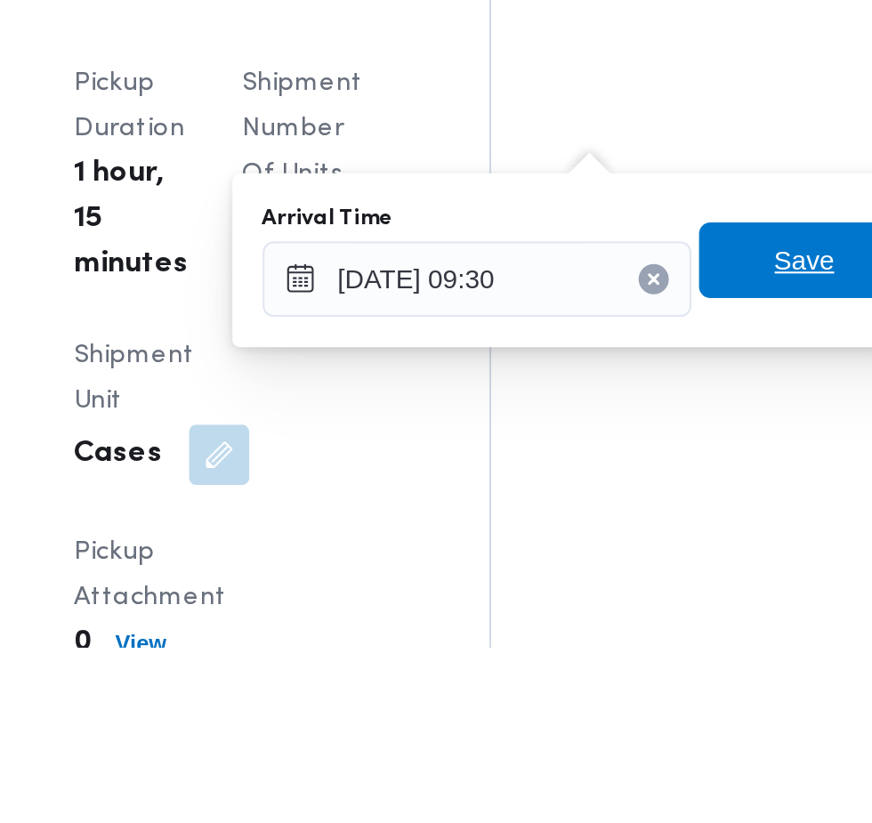
click at [640, 643] on span "Save" at bounding box center [646, 640] width 28 height 21
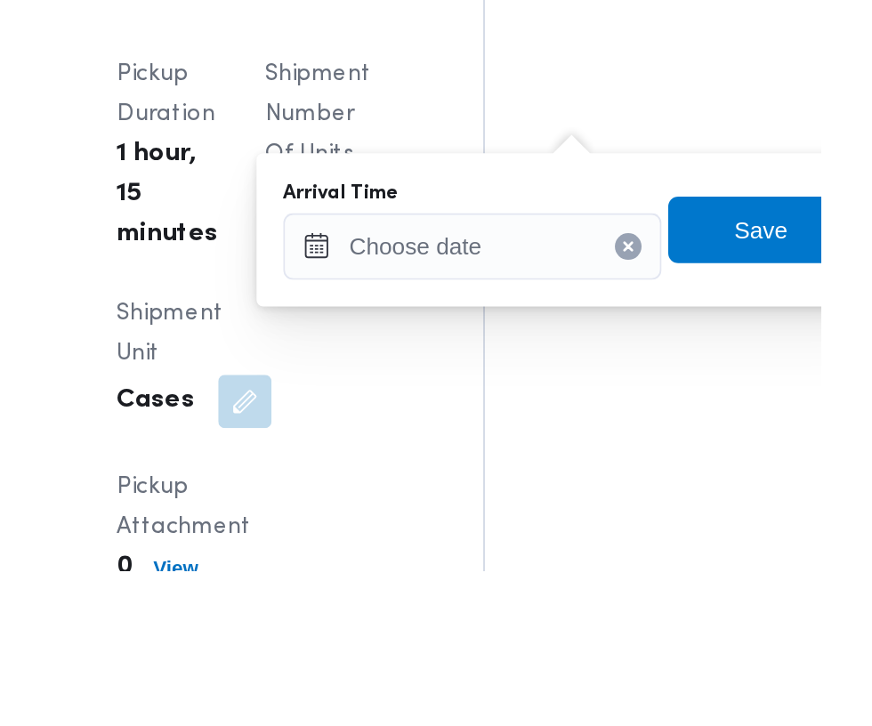
scroll to position [2213, 0]
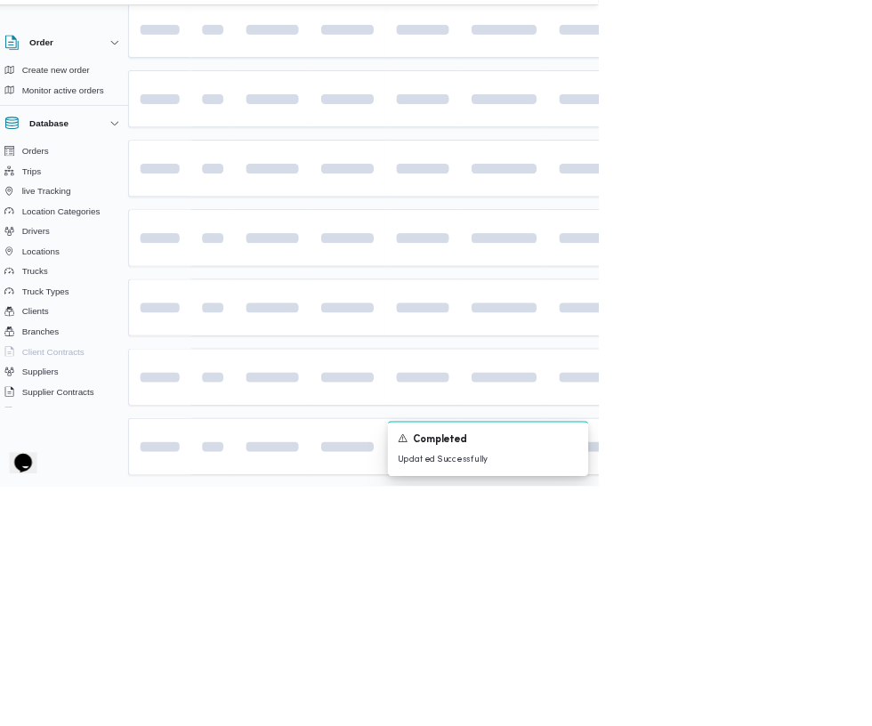
scroll to position [0, 28]
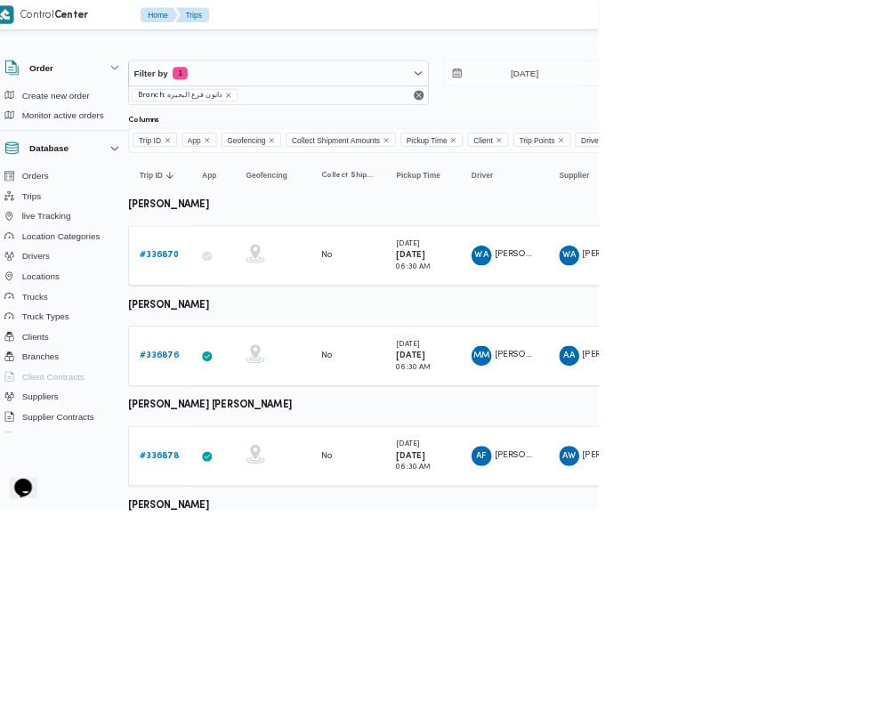
click at [264, 500] on b "# 336876" at bounding box center [248, 505] width 55 height 12
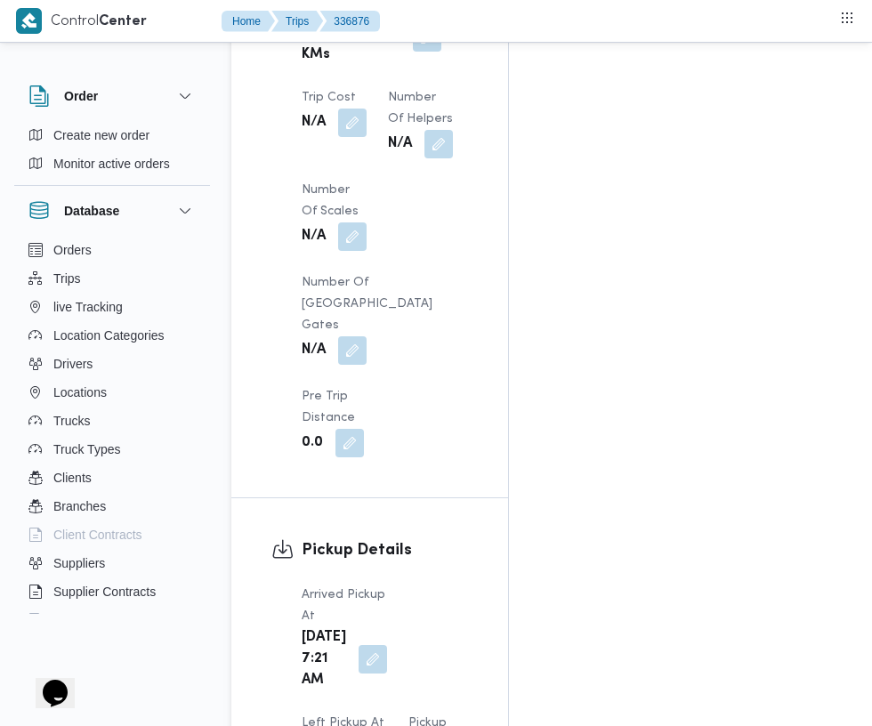
scroll to position [1936, 0]
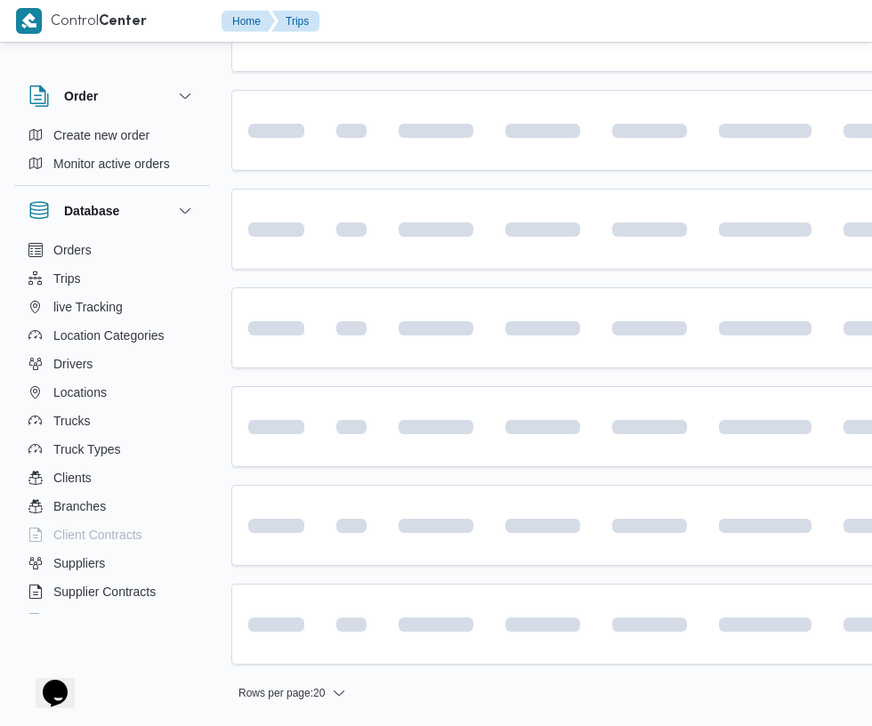
scroll to position [0, 28]
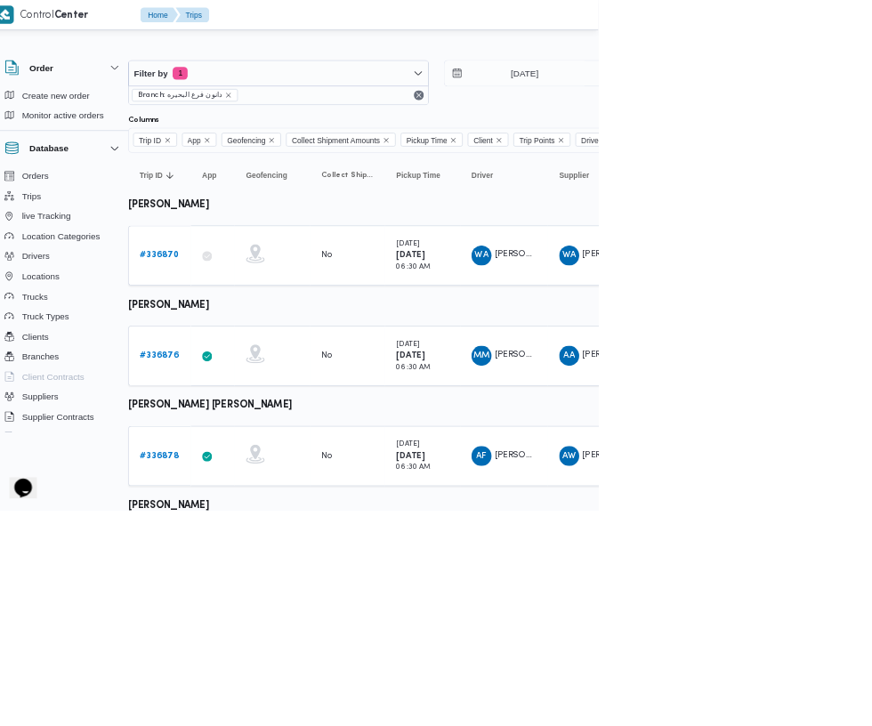
click at [251, 637] on link "# 336878" at bounding box center [248, 647] width 55 height 21
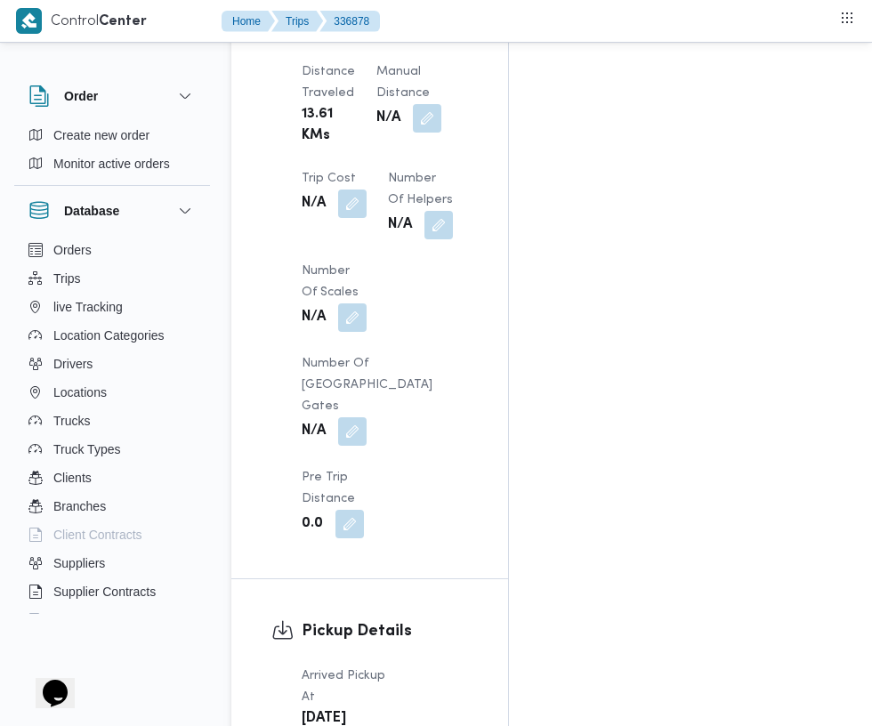
scroll to position [1833, 0]
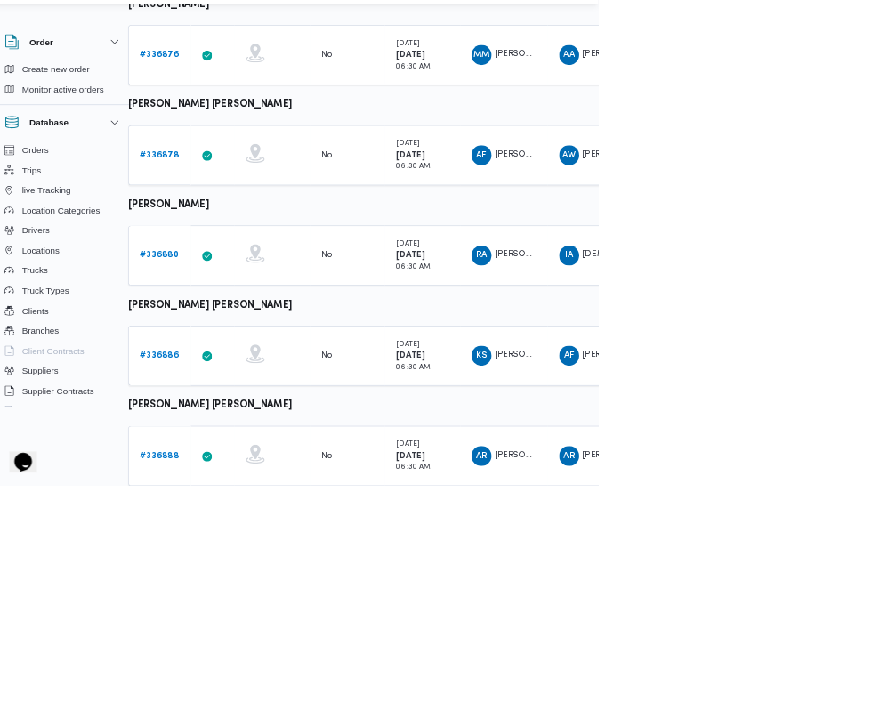
scroll to position [463, 28]
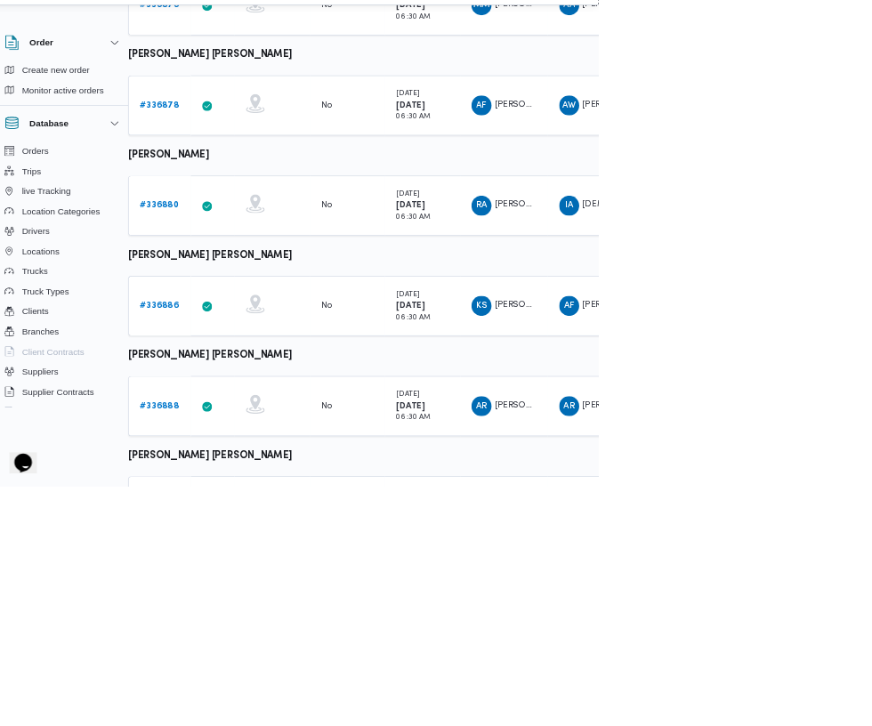
click at [250, 335] on link "# 336880" at bounding box center [248, 327] width 55 height 21
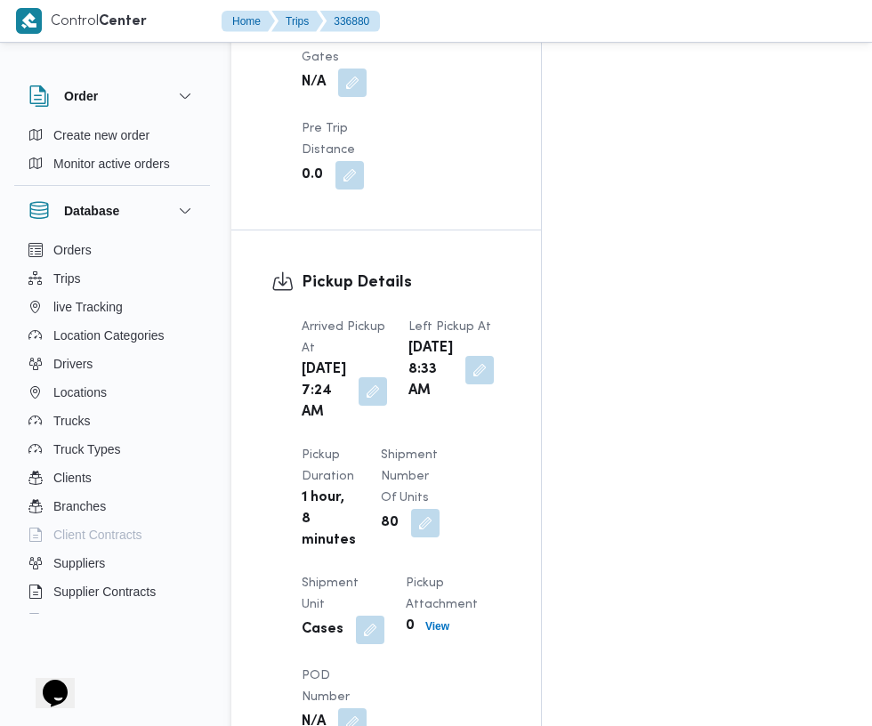
scroll to position [1945, 0]
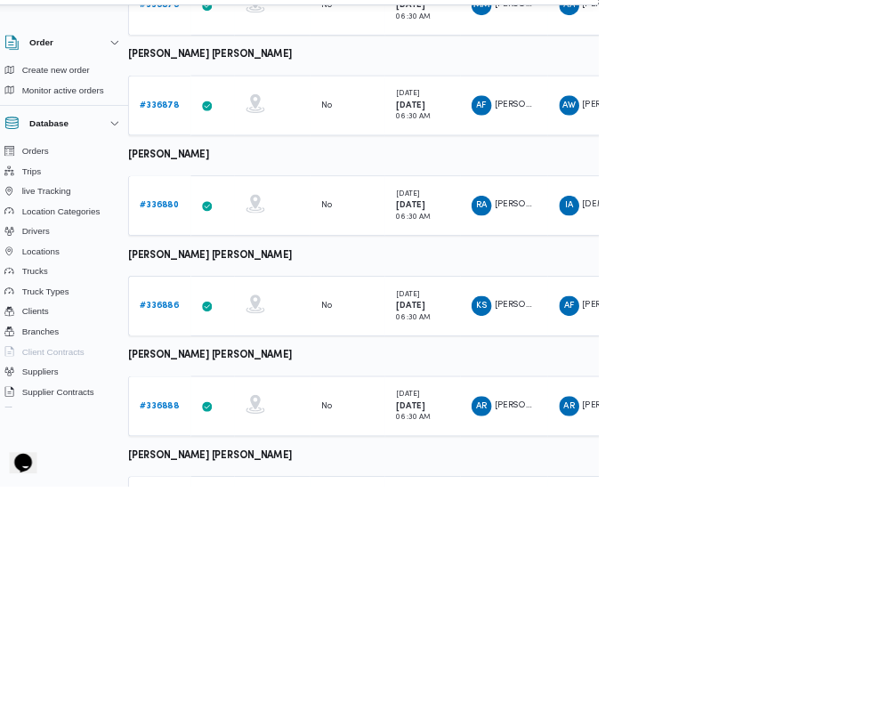
scroll to position [587, 28]
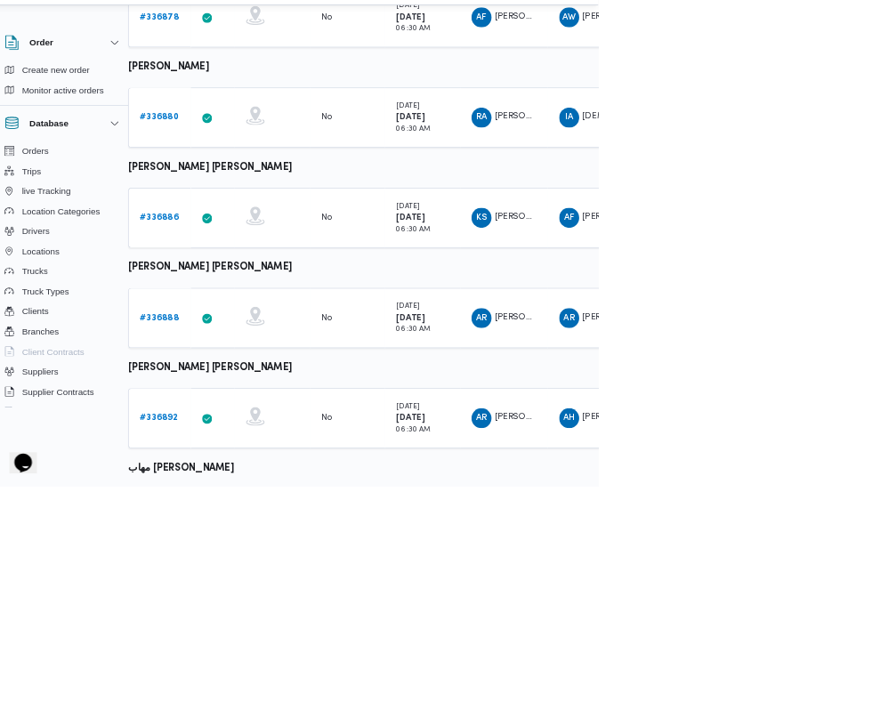
click at [246, 343] on b "# 336886" at bounding box center [248, 345] width 55 height 12
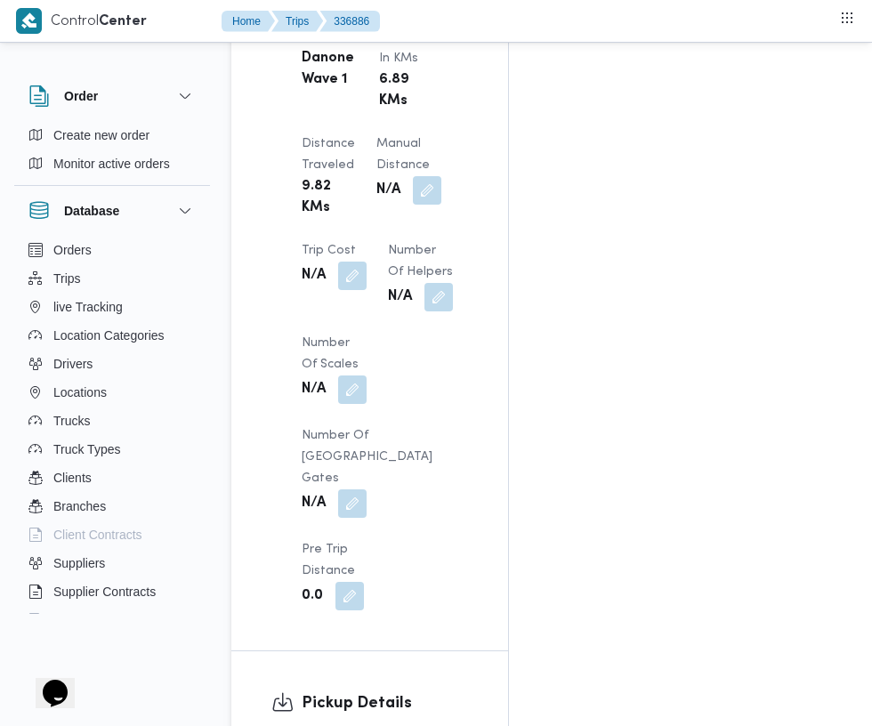
scroll to position [1736, 0]
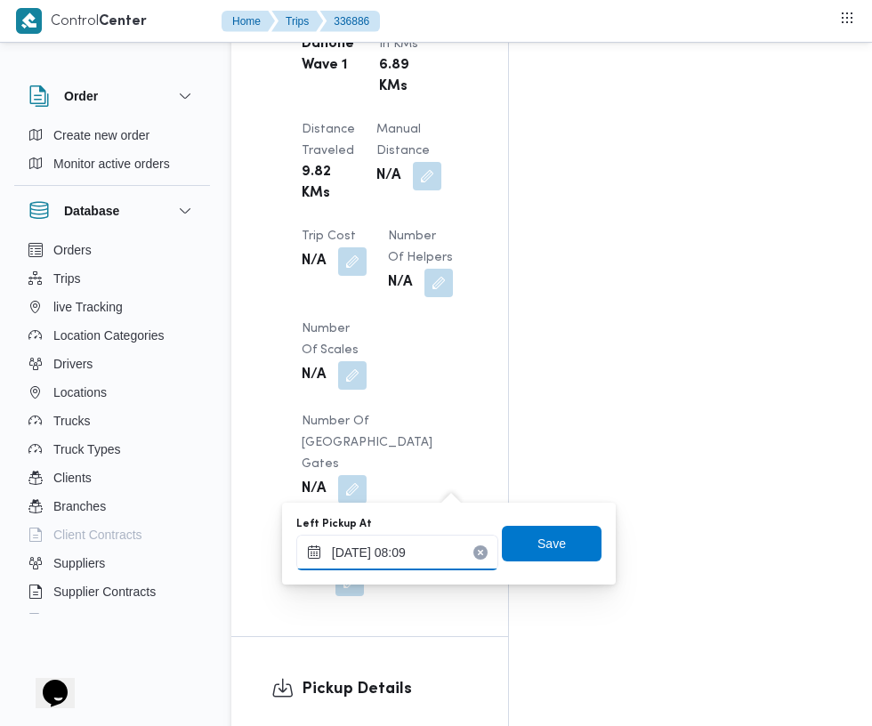
click at [453, 551] on input "[DATE] 08:09" at bounding box center [397, 553] width 202 height 36
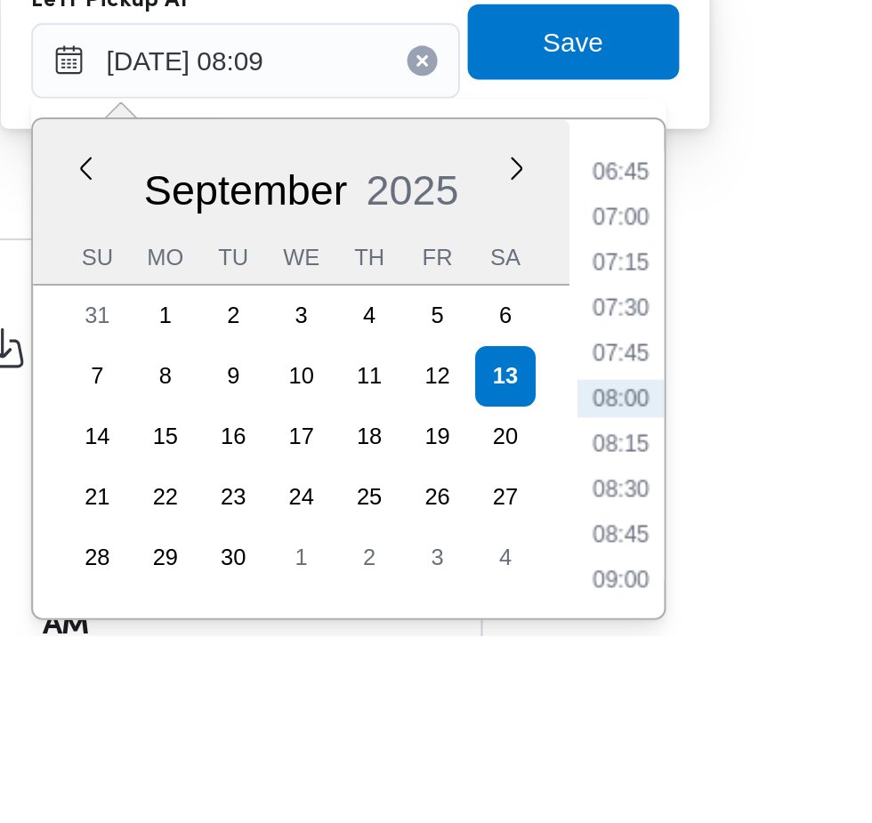
click at [576, 754] on li "08:30" at bounding box center [573, 754] width 41 height 18
type input "[DATE] 08:30"
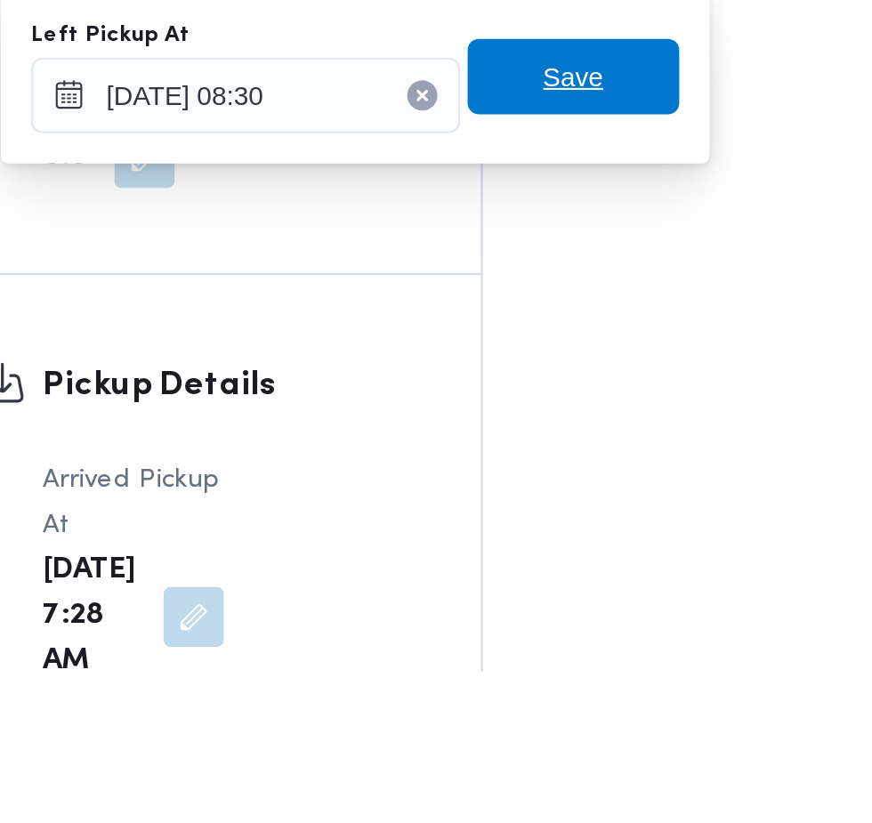
click at [573, 549] on span "Save" at bounding box center [552, 543] width 100 height 36
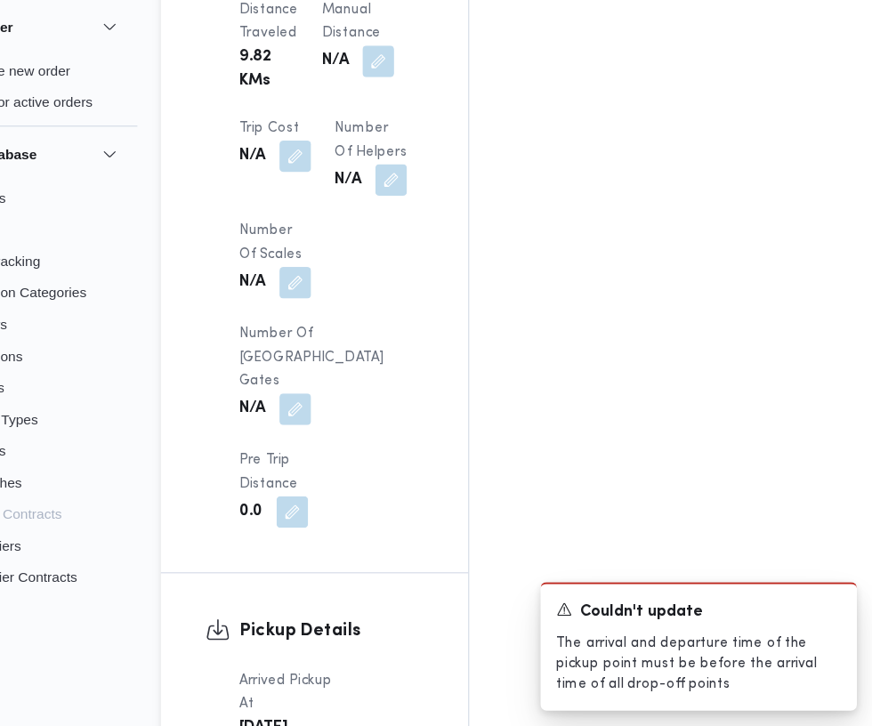
scroll to position [1785, 0]
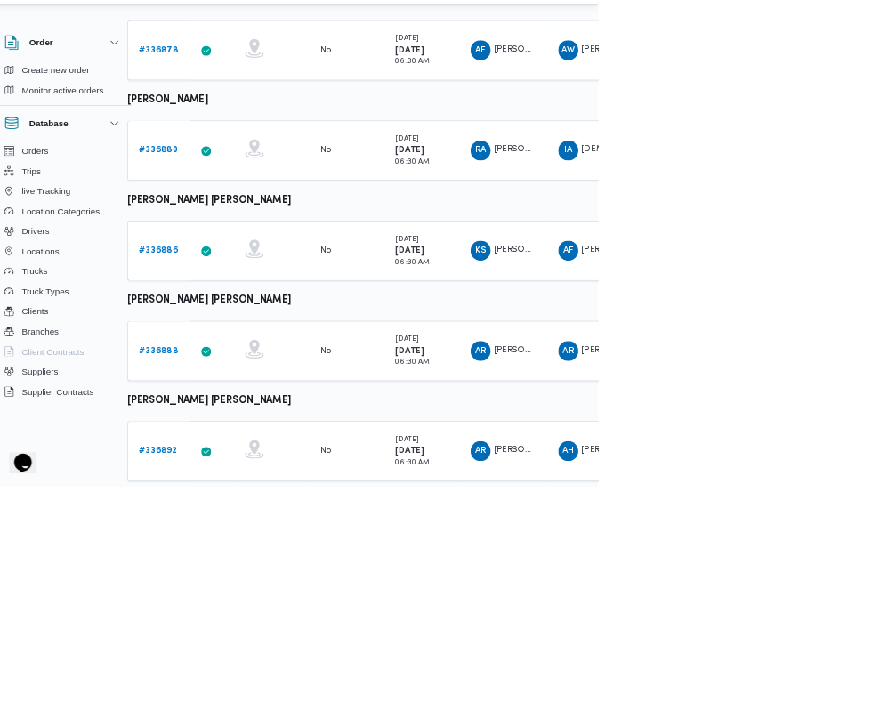
scroll to position [710, 28]
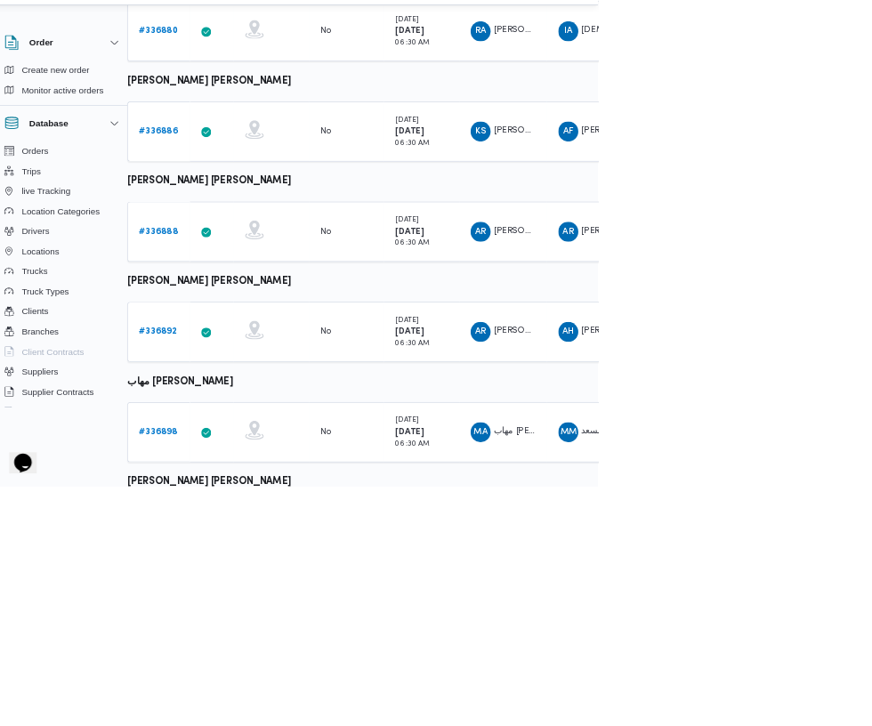
click at [246, 363] on b "# 336888" at bounding box center [248, 364] width 55 height 12
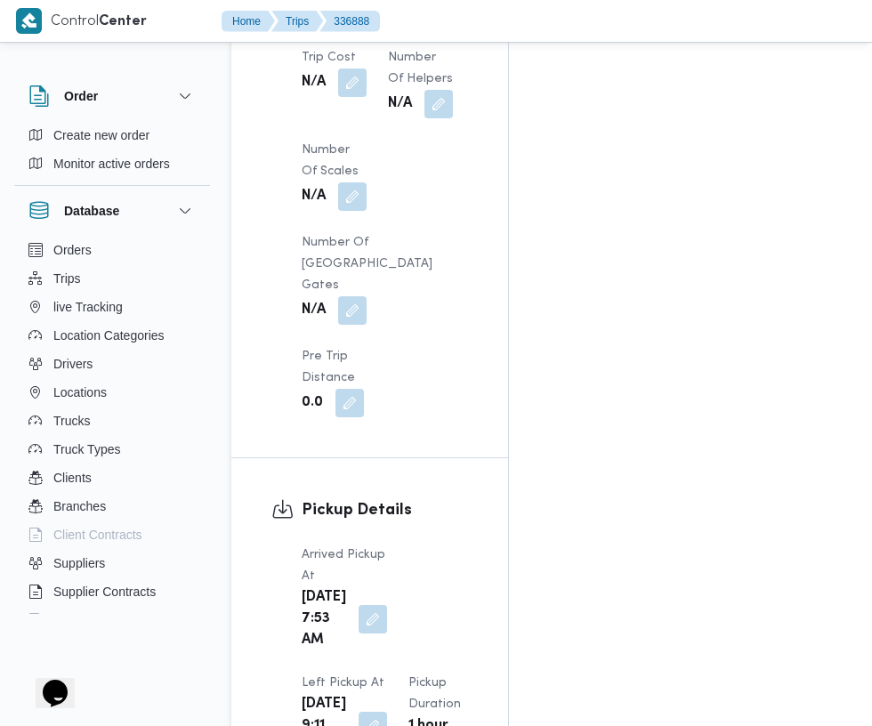
scroll to position [1907, 0]
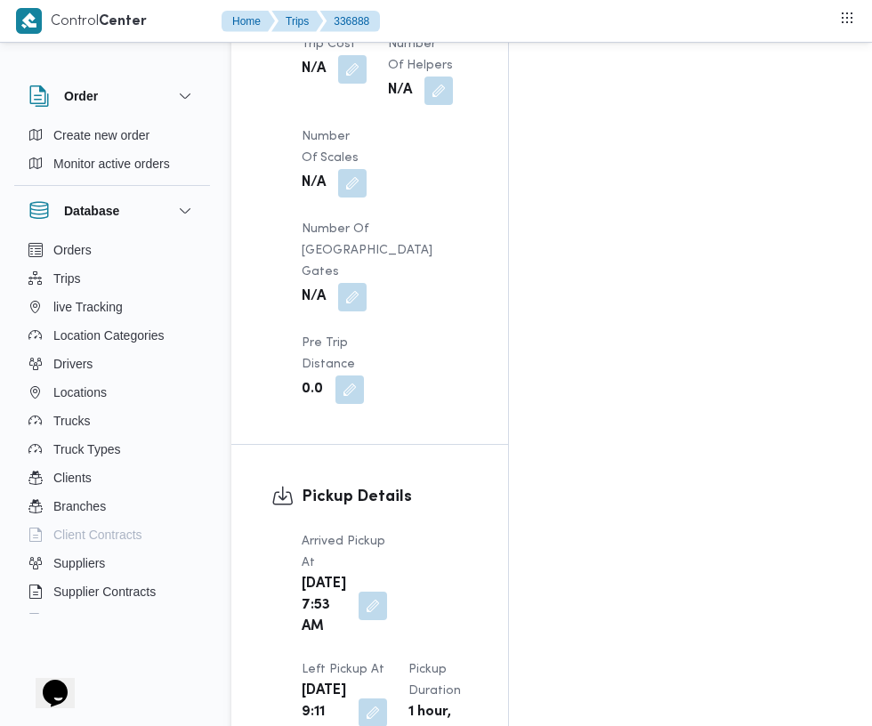
click at [360, 592] on button "button" at bounding box center [372, 606] width 28 height 28
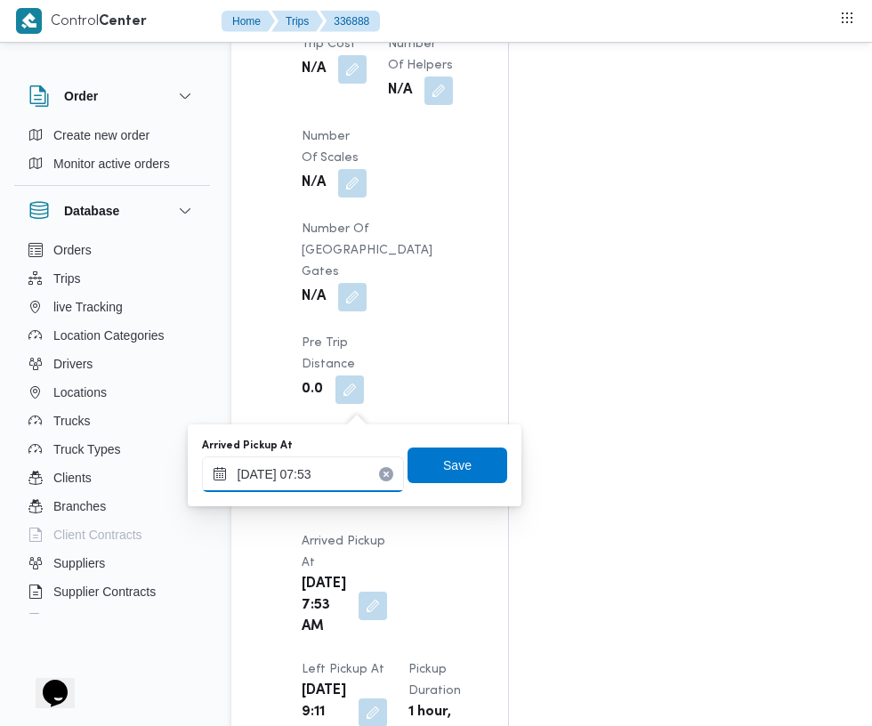
click at [349, 473] on input "[DATE] 07:53" at bounding box center [303, 474] width 202 height 36
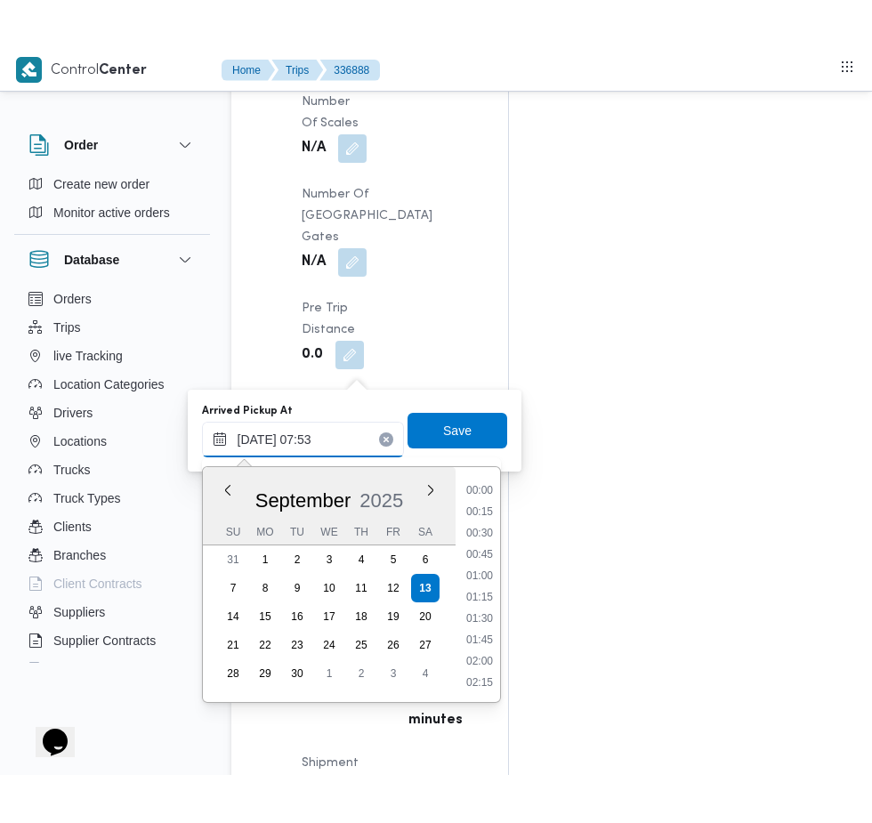
scroll to position [2043, 0]
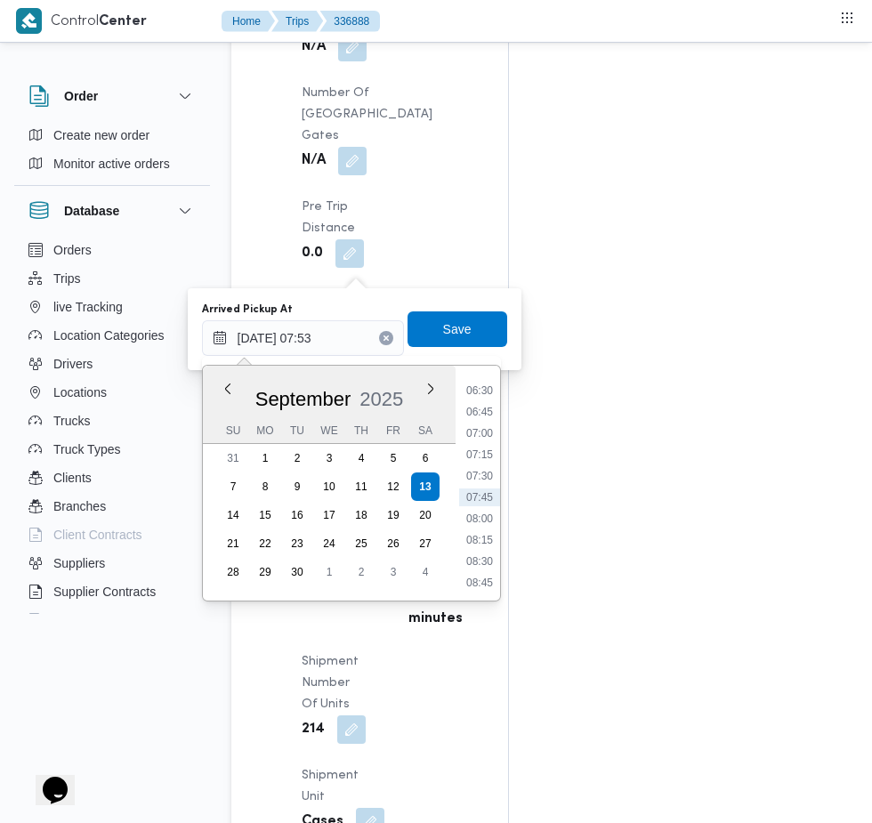
click at [479, 475] on li "07:30" at bounding box center [479, 476] width 41 height 18
type input "[DATE] 07:30"
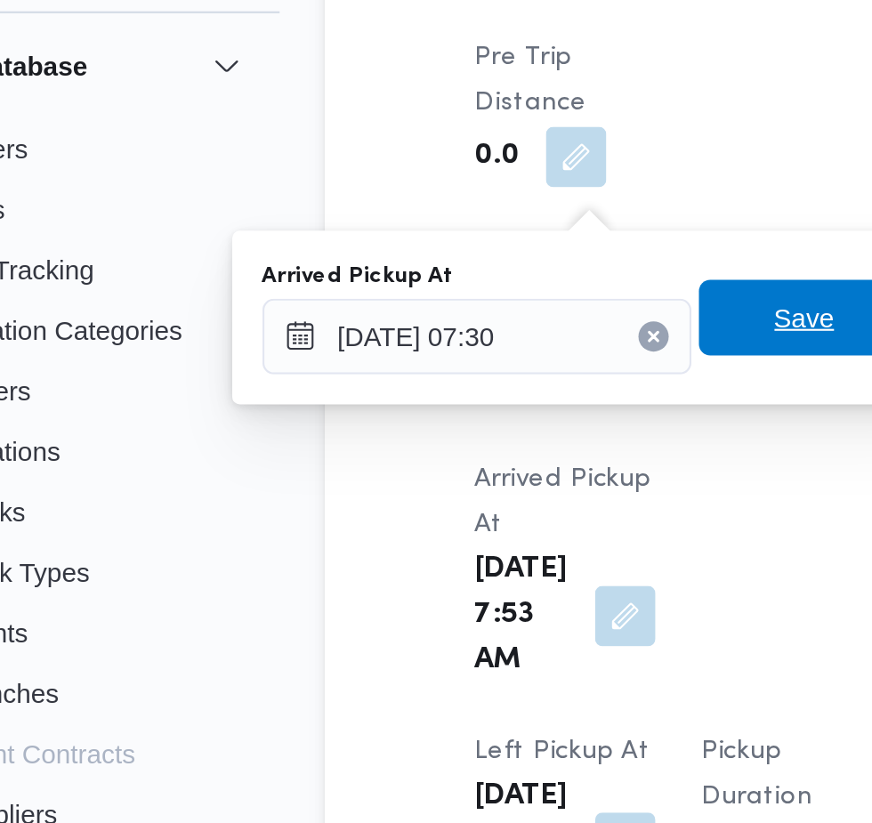
click at [439, 326] on span "Save" at bounding box center [457, 329] width 100 height 36
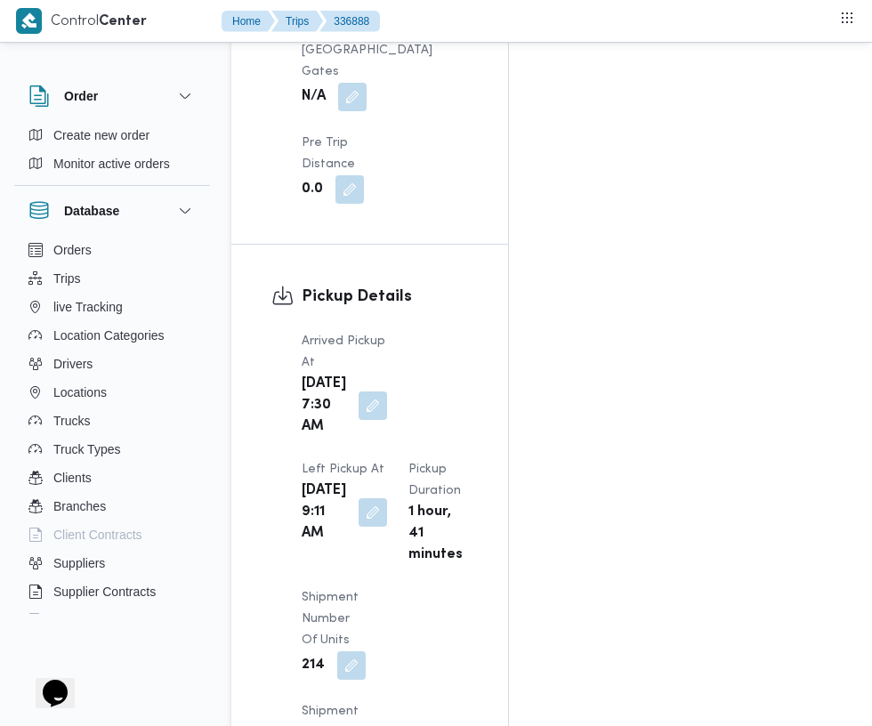
scroll to position [2178, 0]
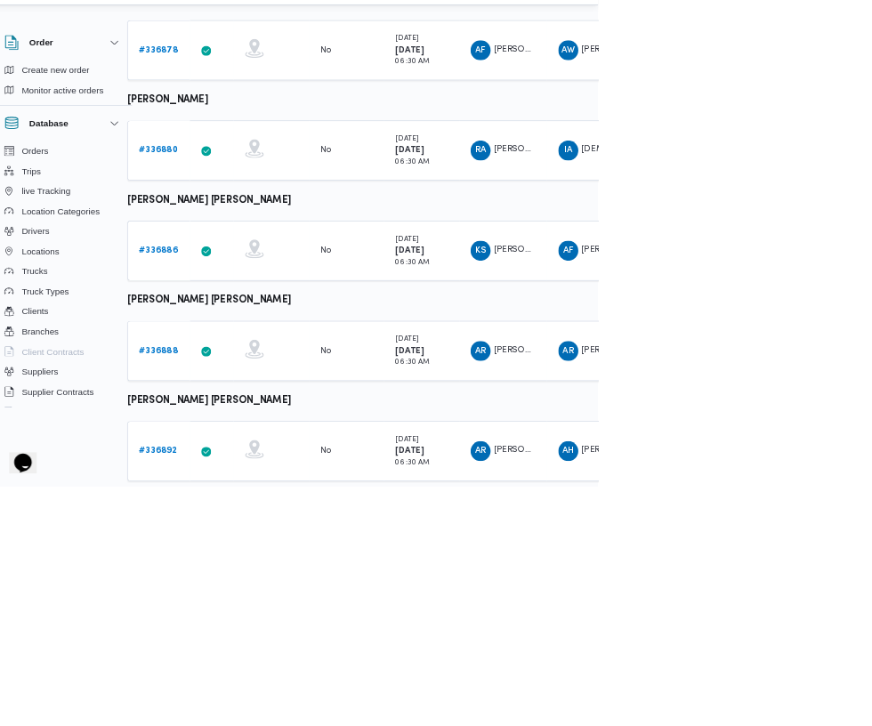
scroll to position [710, 28]
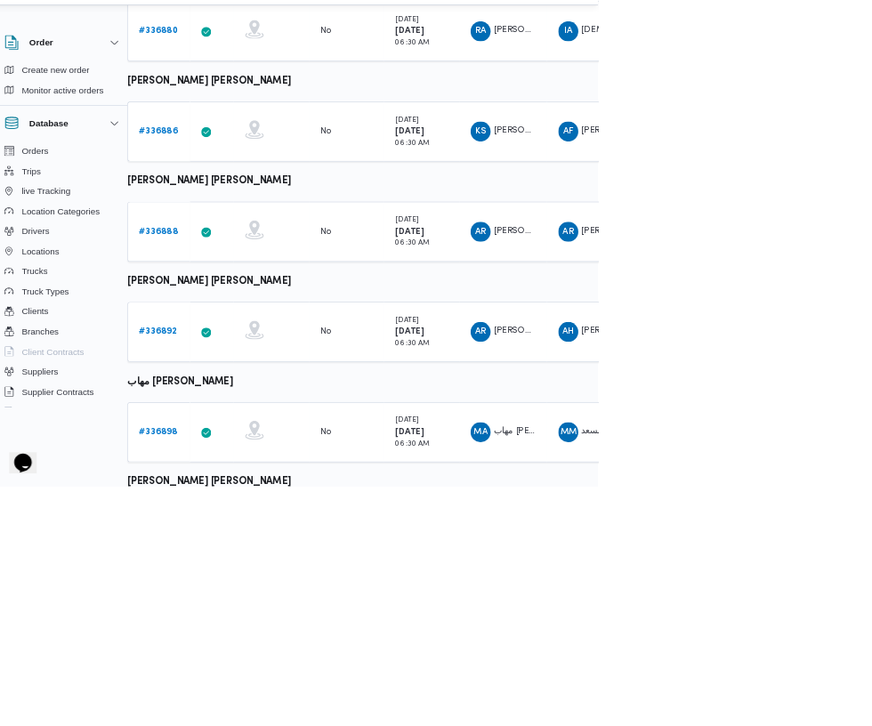
click at [242, 513] on link "# 336892" at bounding box center [247, 506] width 53 height 21
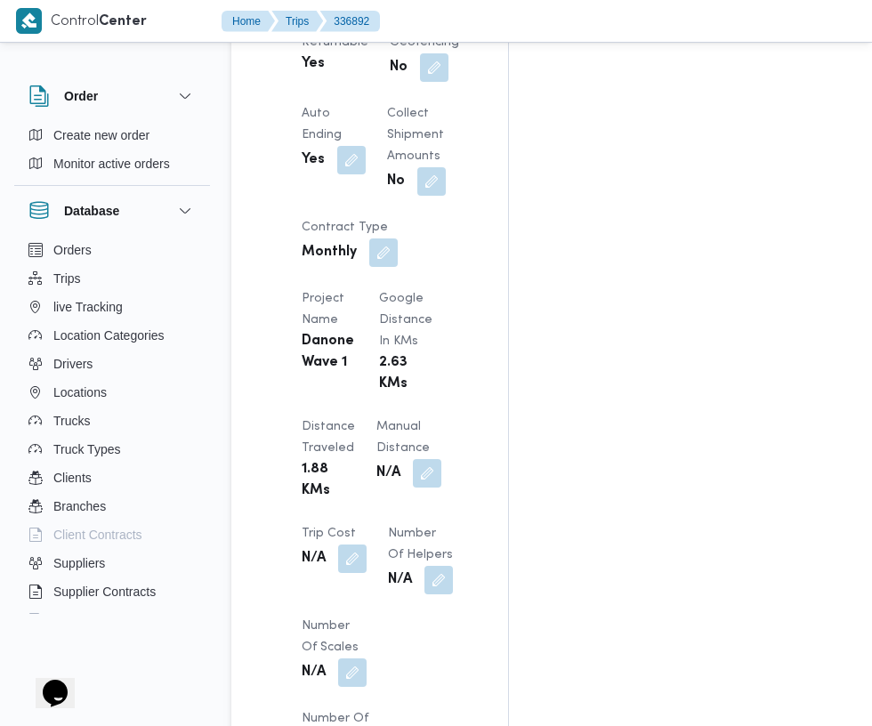
scroll to position [1767, 0]
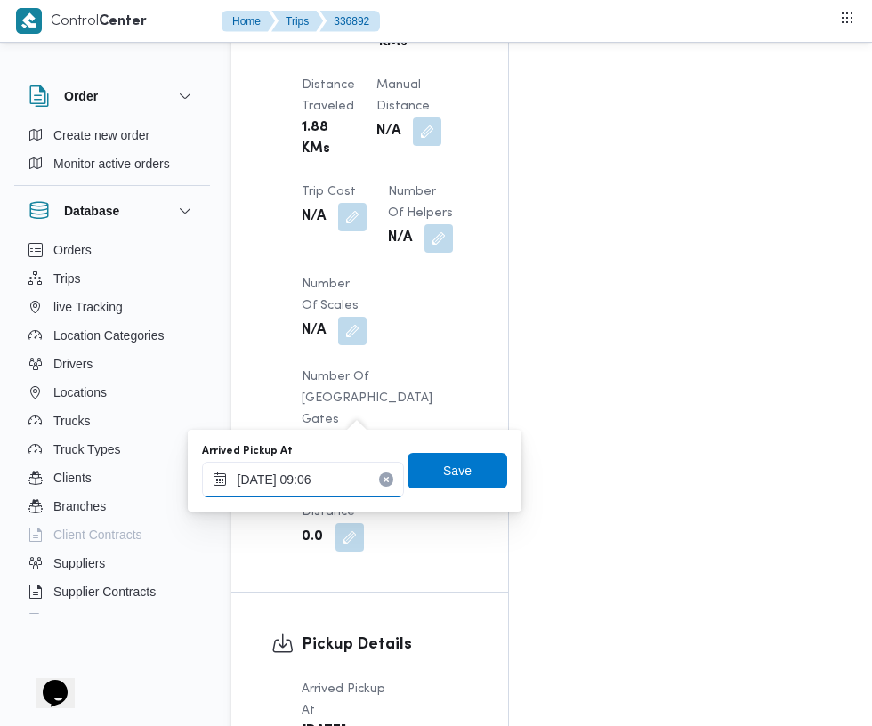
click at [313, 479] on input "[DATE] 09:06" at bounding box center [303, 480] width 202 height 36
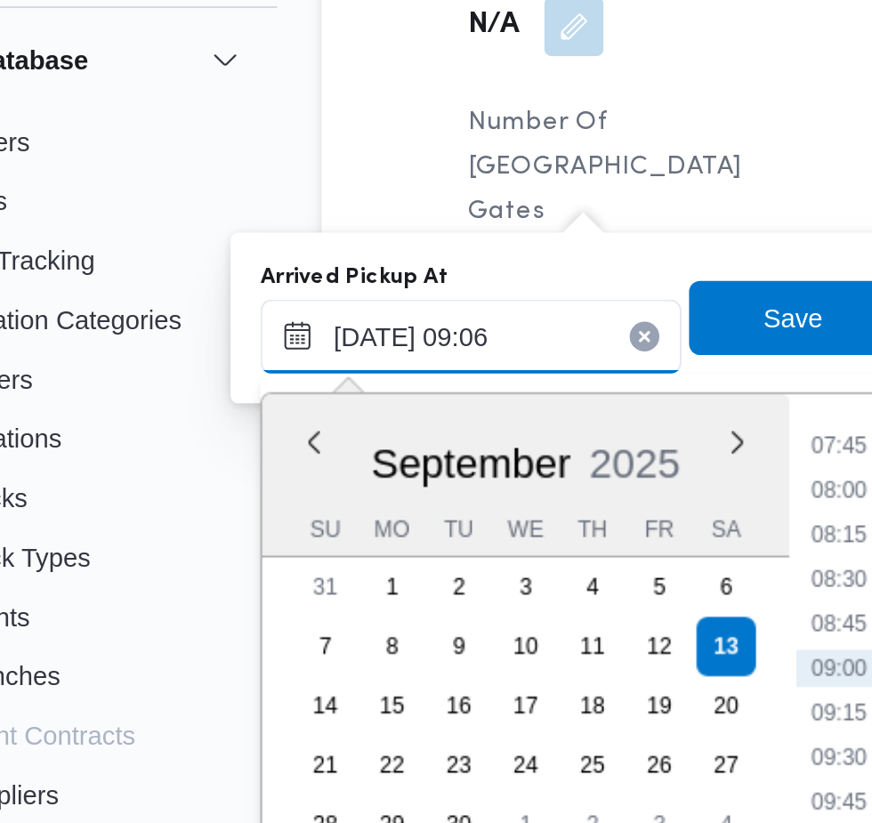
scroll to position [1903, 0]
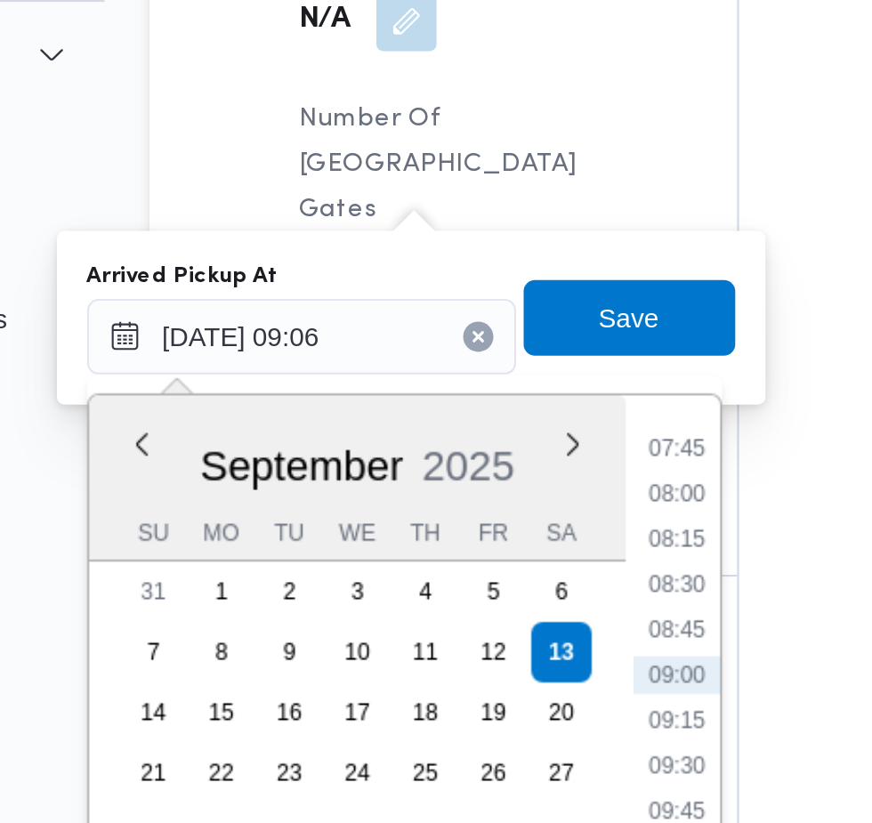
click at [489, 399] on li "07:45" at bounding box center [479, 396] width 41 height 18
type input "[DATE] 07:45"
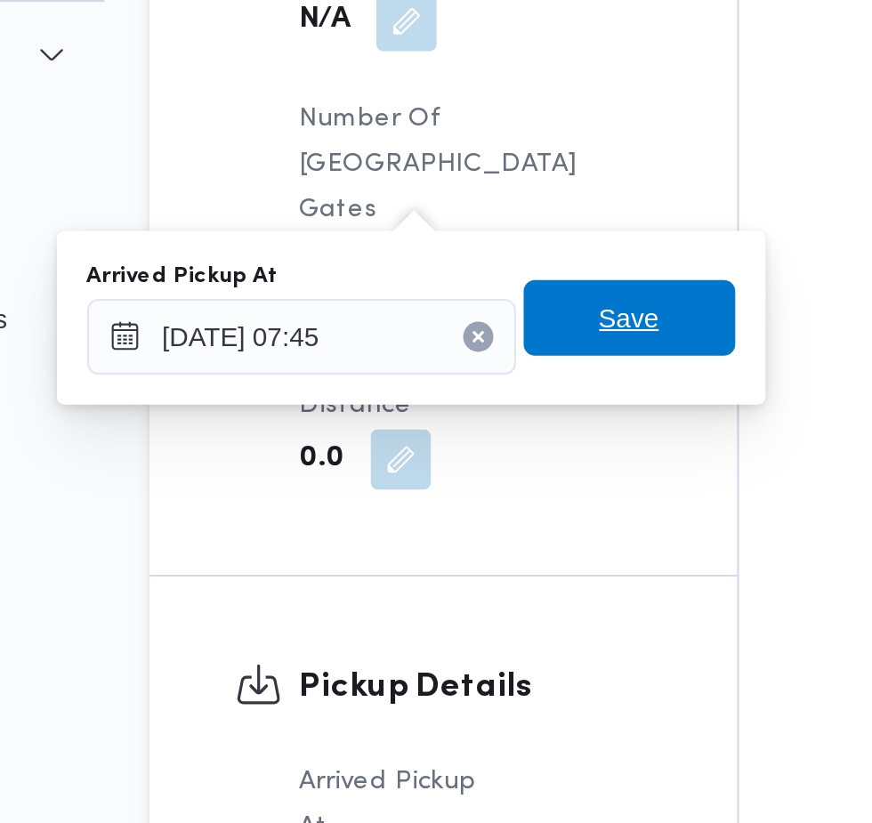
click at [438, 342] on span "Save" at bounding box center [457, 335] width 100 height 36
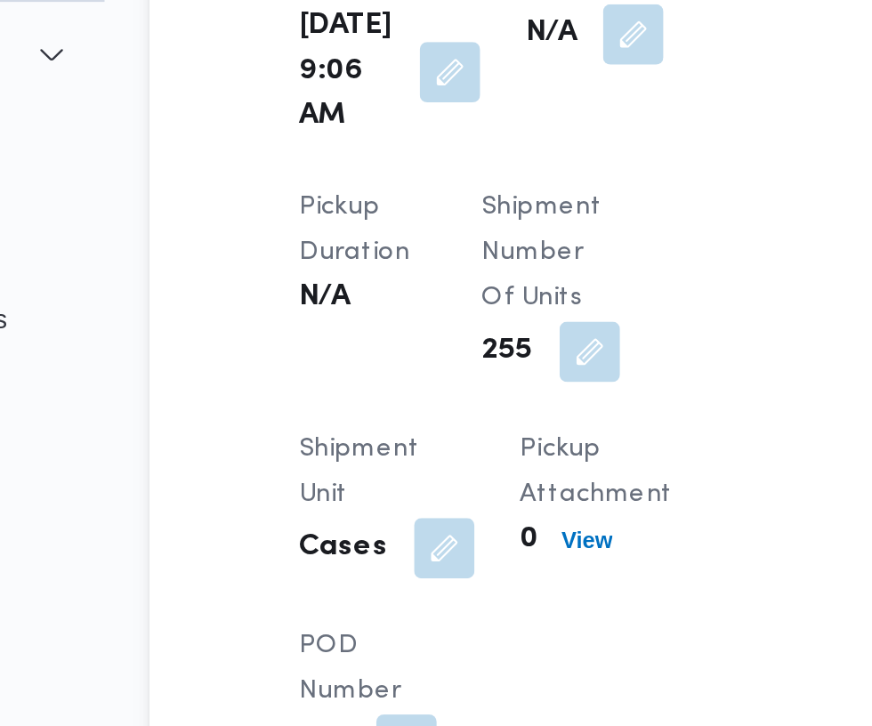
click at [452, 215] on button "button" at bounding box center [459, 201] width 28 height 28
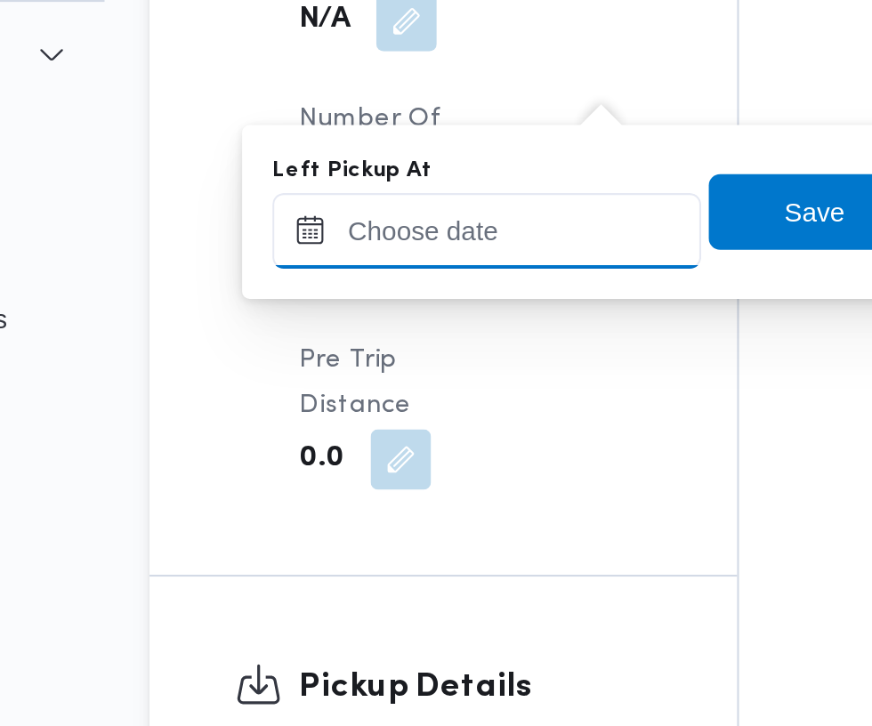
click at [402, 291] on input "Left Pickup At" at bounding box center [390, 294] width 202 height 36
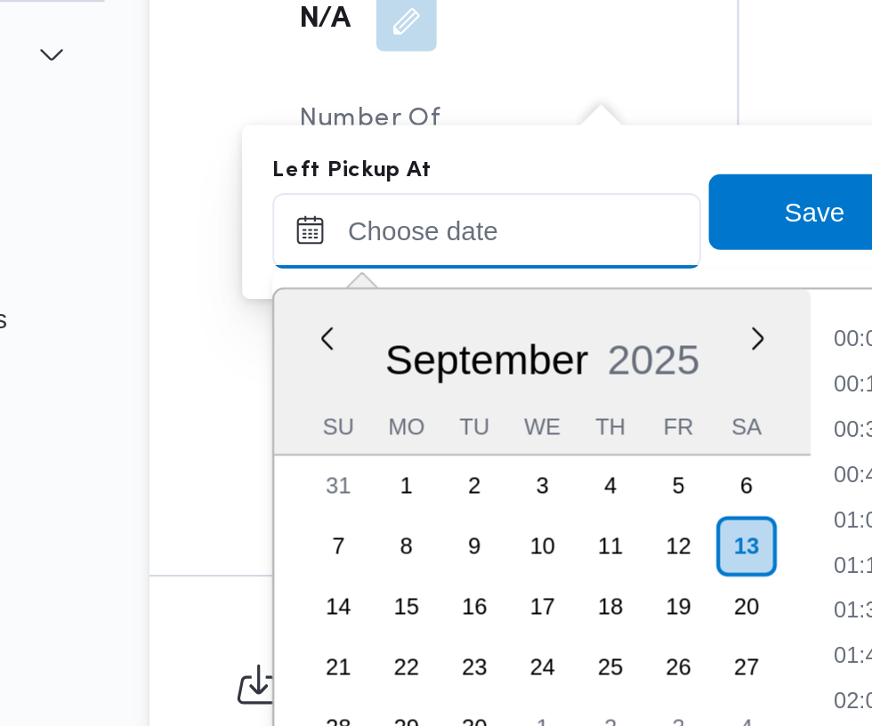
scroll to position [745, 0]
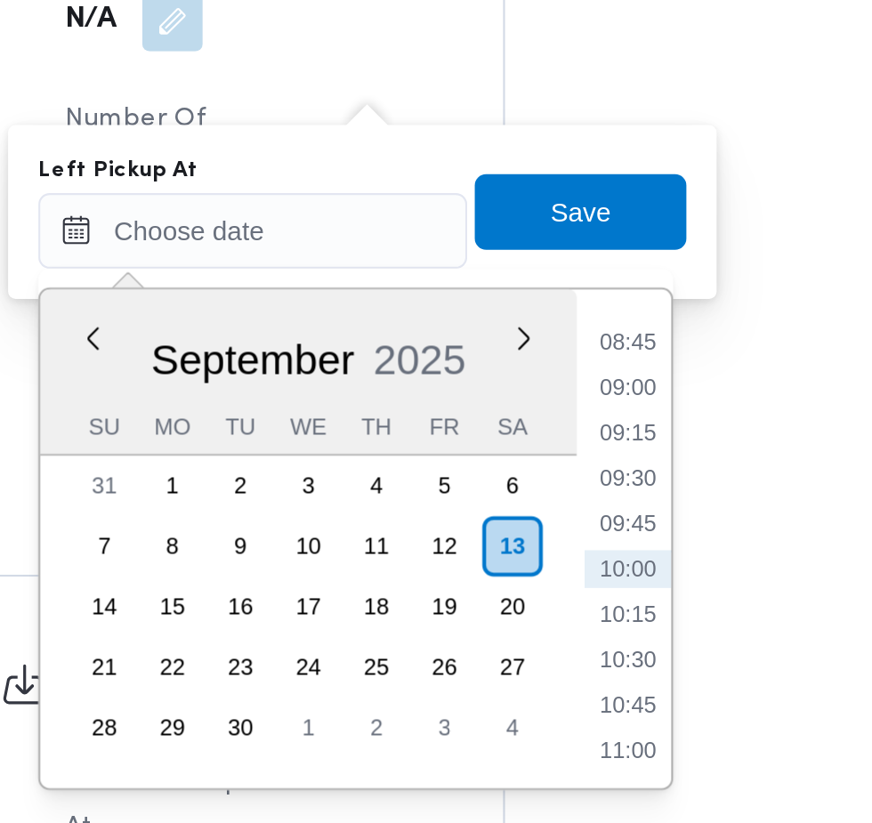
click at [574, 367] on li "09:00" at bounding box center [566, 367] width 41 height 18
type input "[DATE] 09:00"
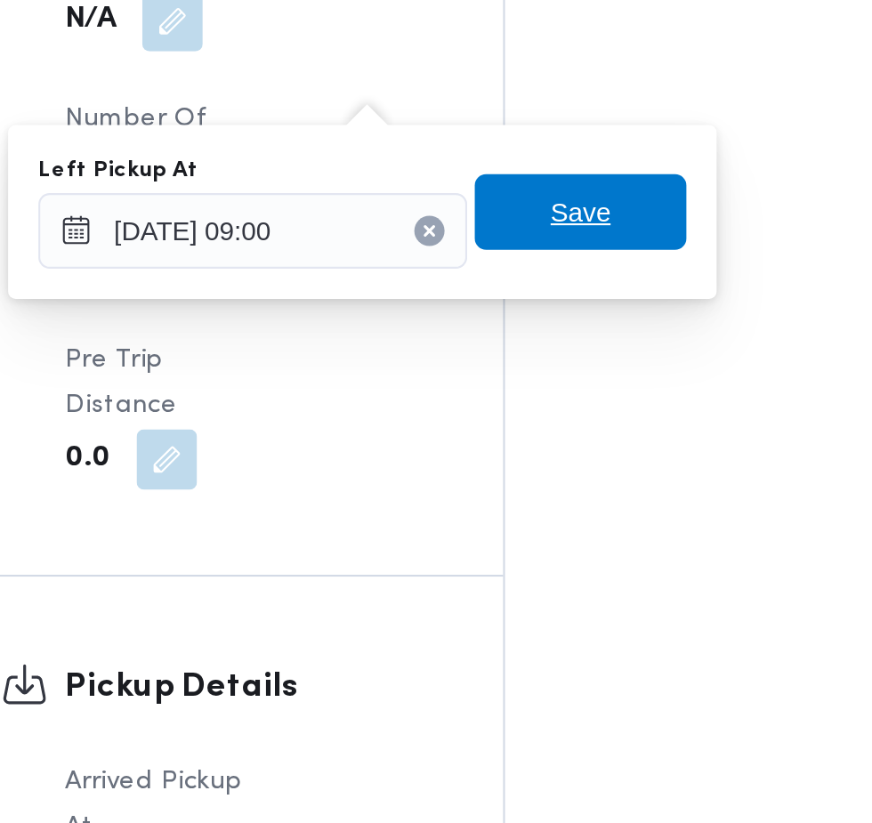
click at [575, 286] on span "Save" at bounding box center [545, 285] width 100 height 36
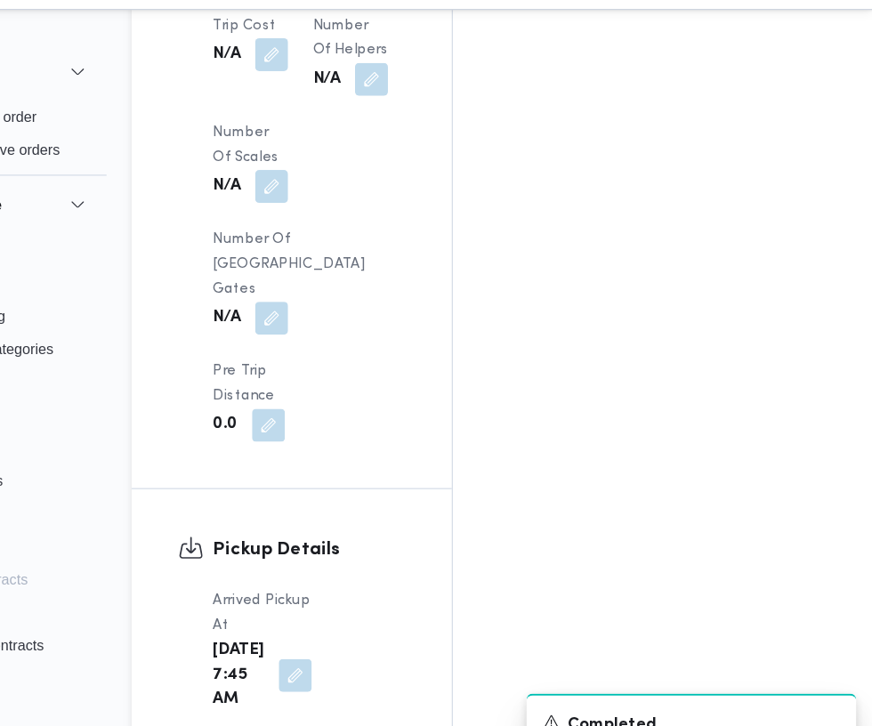
scroll to position [1902, 0]
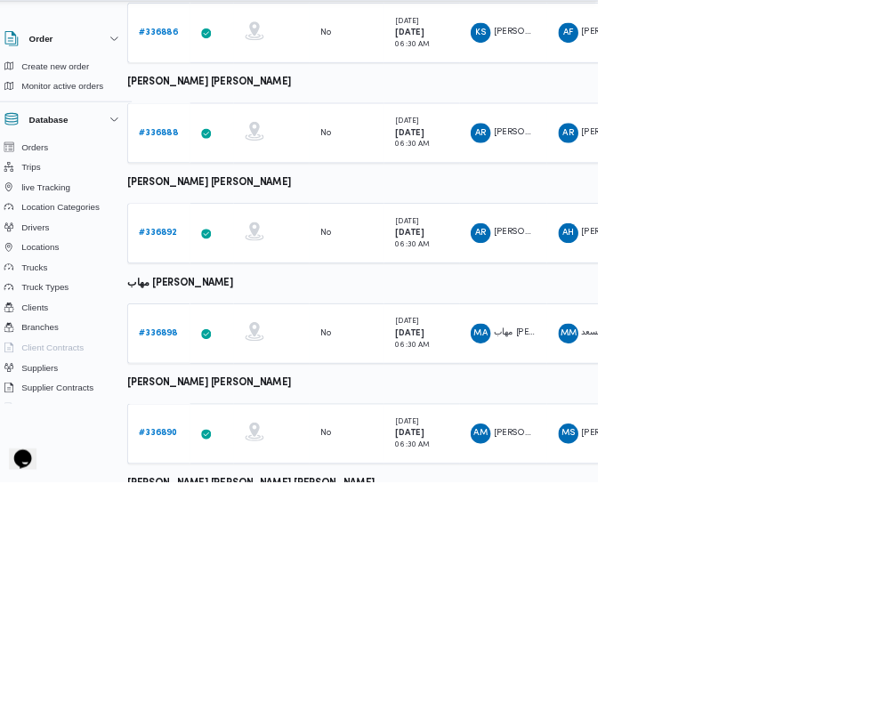
scroll to position [904, 28]
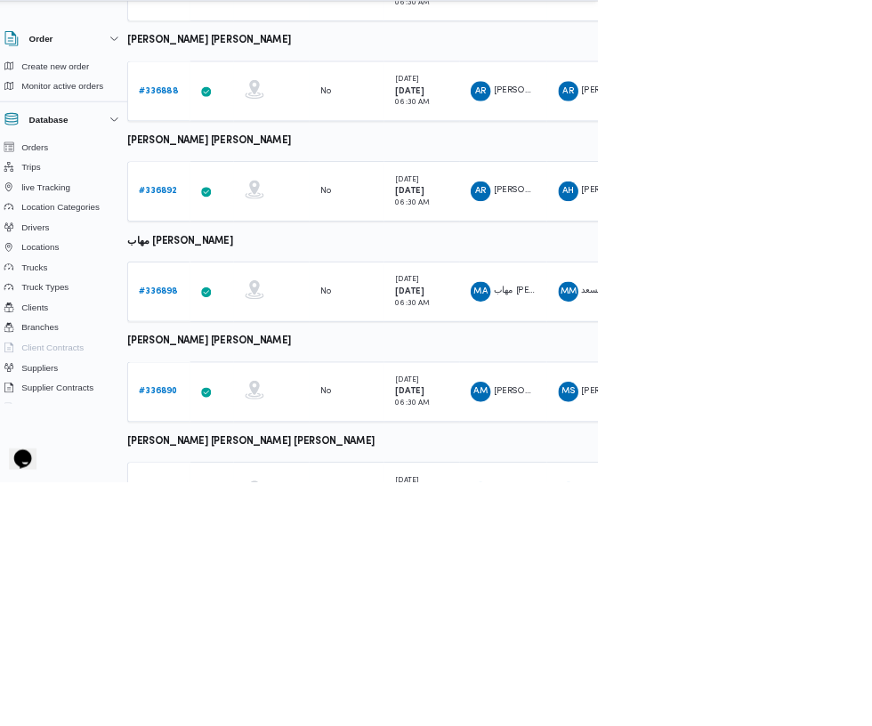
click at [251, 455] on b "# 336898" at bounding box center [248, 455] width 54 height 12
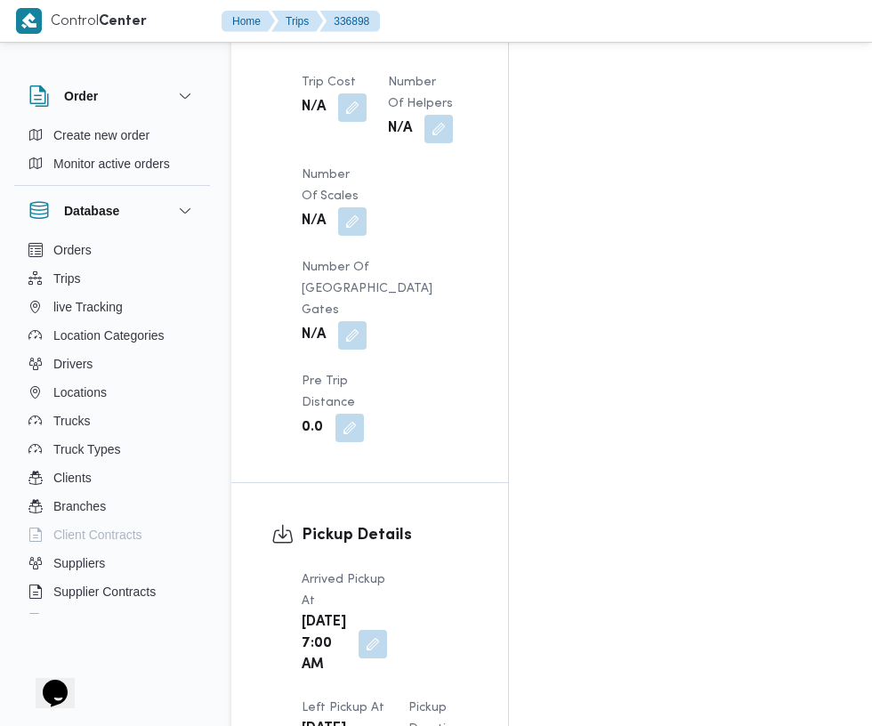
scroll to position [1900, 0]
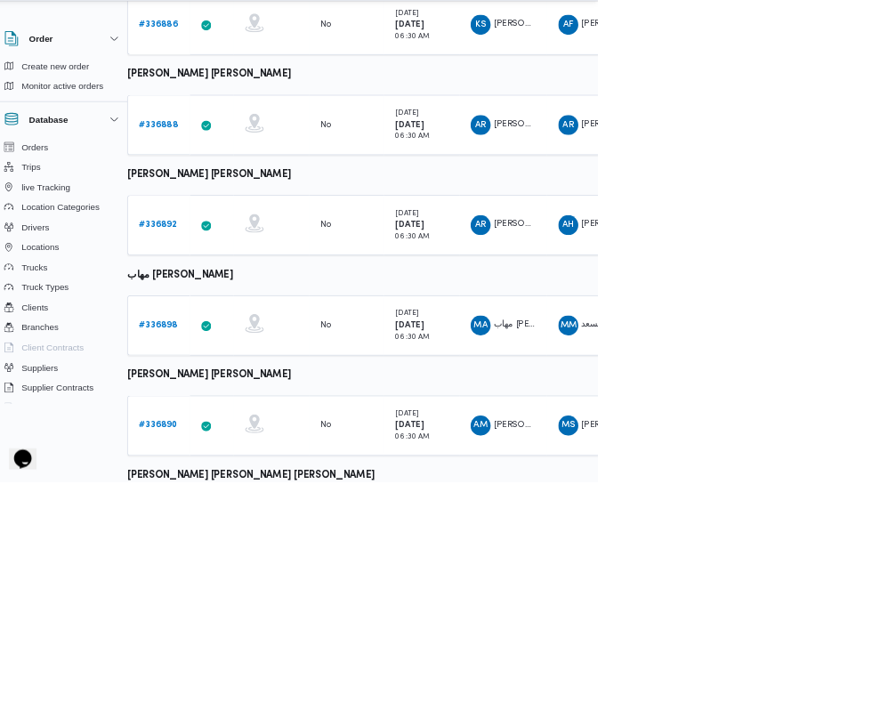
scroll to position [904, 28]
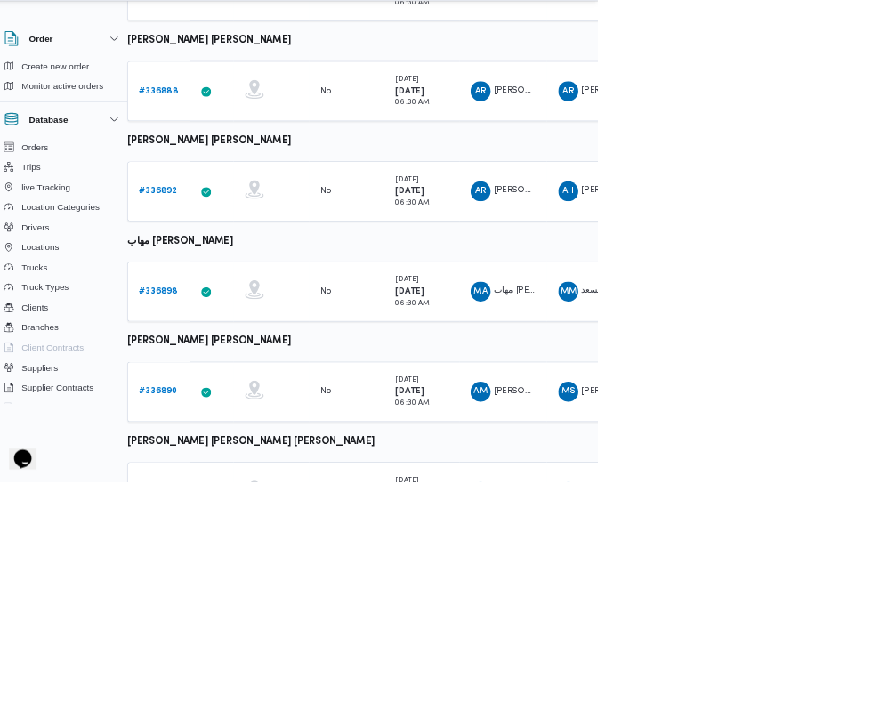
click at [255, 594] on b "# 336890" at bounding box center [248, 598] width 54 height 12
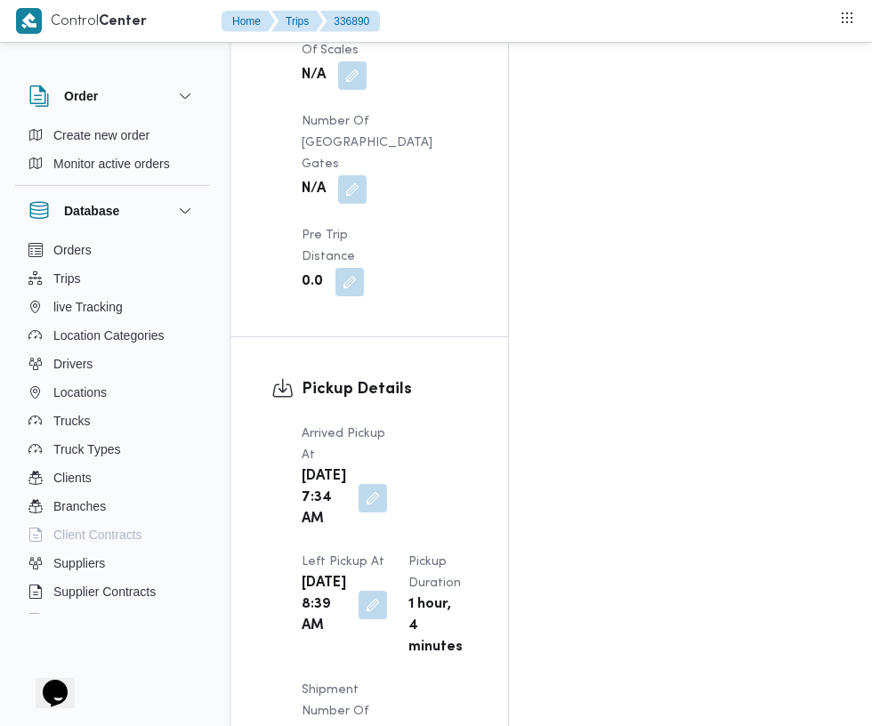
scroll to position [2011, 0]
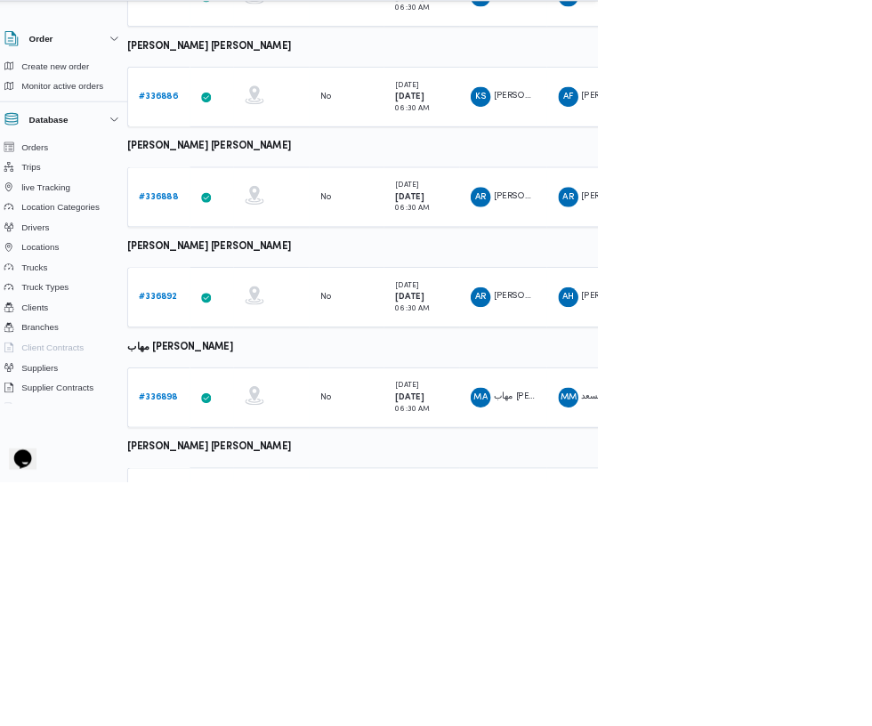
scroll to position [904, 28]
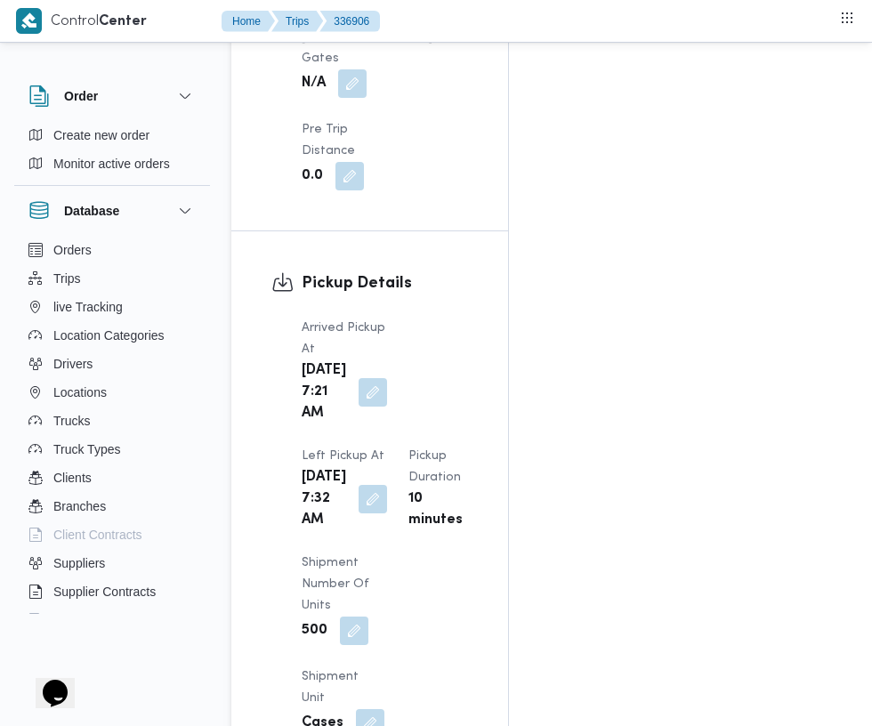
scroll to position [2061, 0]
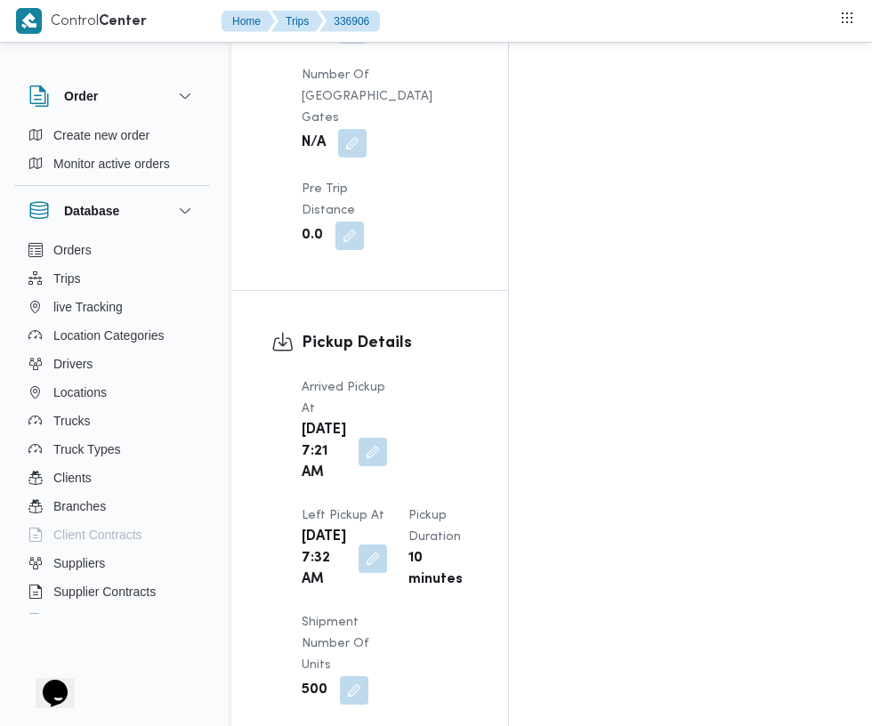
click at [387, 544] on button "button" at bounding box center [372, 558] width 28 height 28
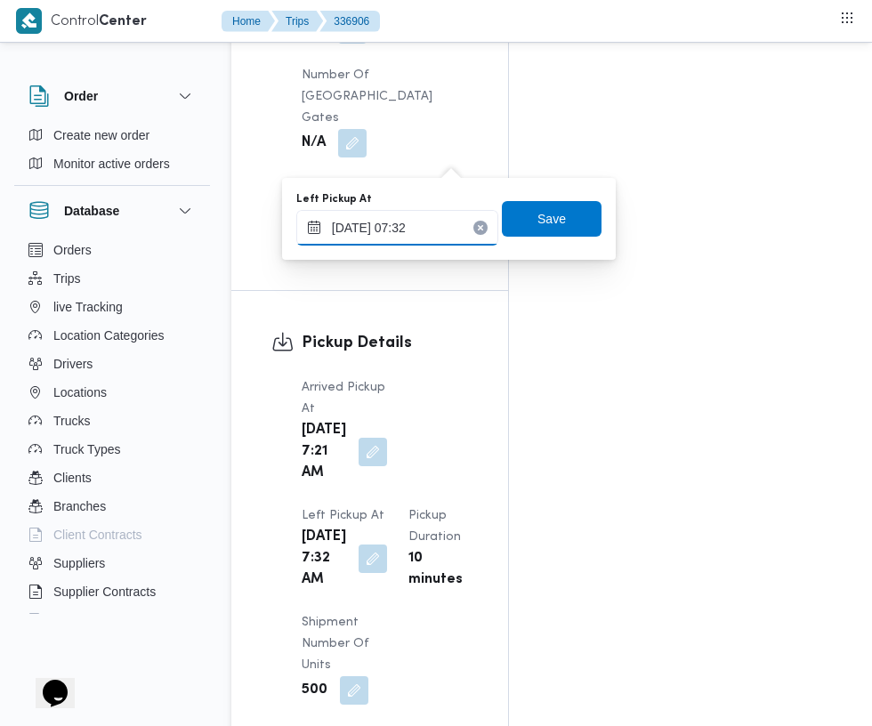
click at [408, 227] on input "[DATE] 07:32" at bounding box center [397, 228] width 202 height 36
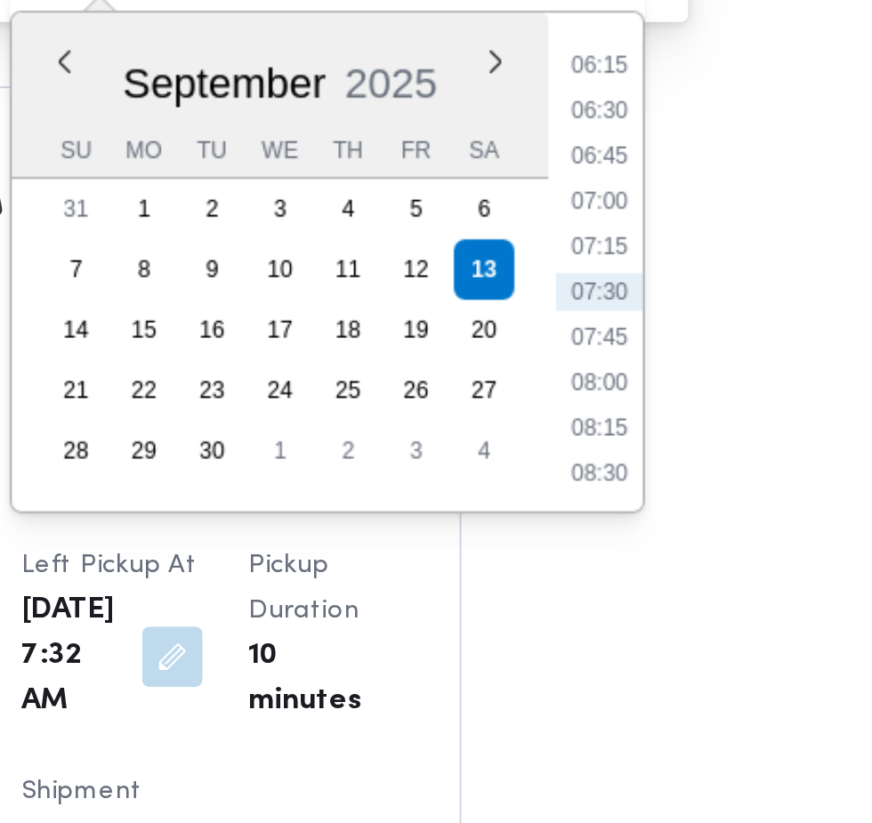
click at [576, 471] on li "08:30" at bounding box center [573, 472] width 41 height 18
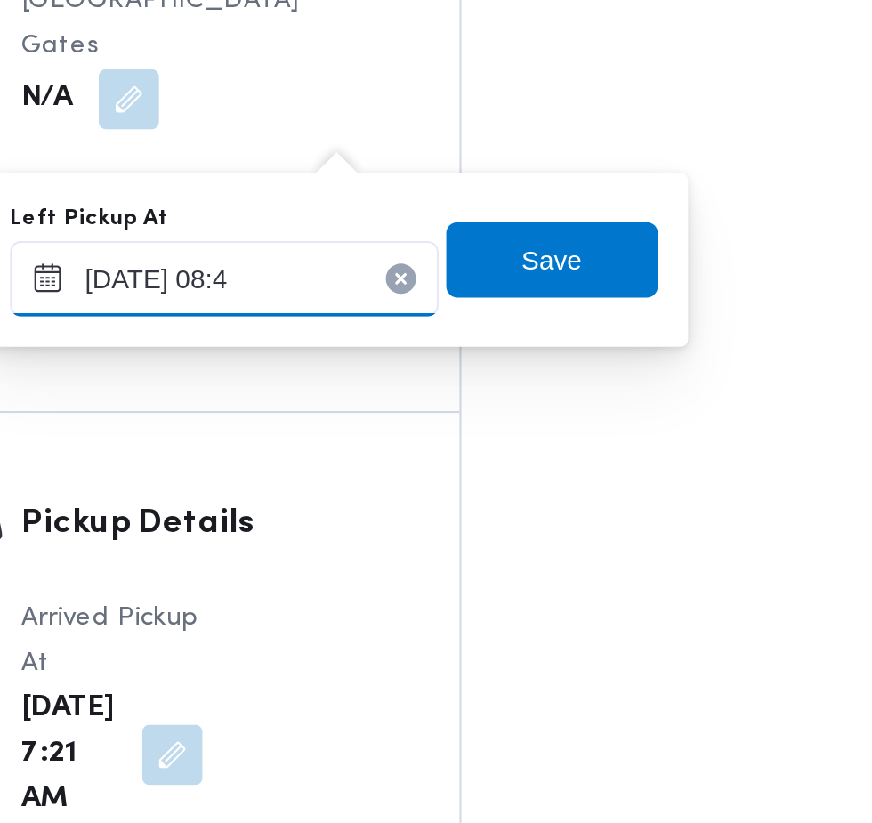
type input "[DATE] 08:45"
click at [566, 223] on span "Save" at bounding box center [551, 218] width 28 height 21
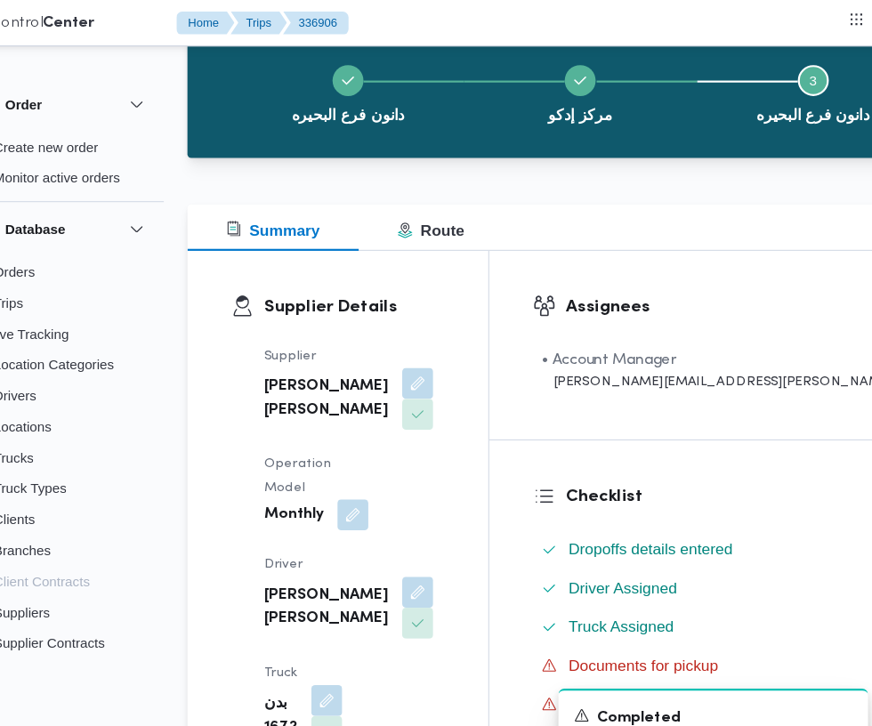
scroll to position [0, 0]
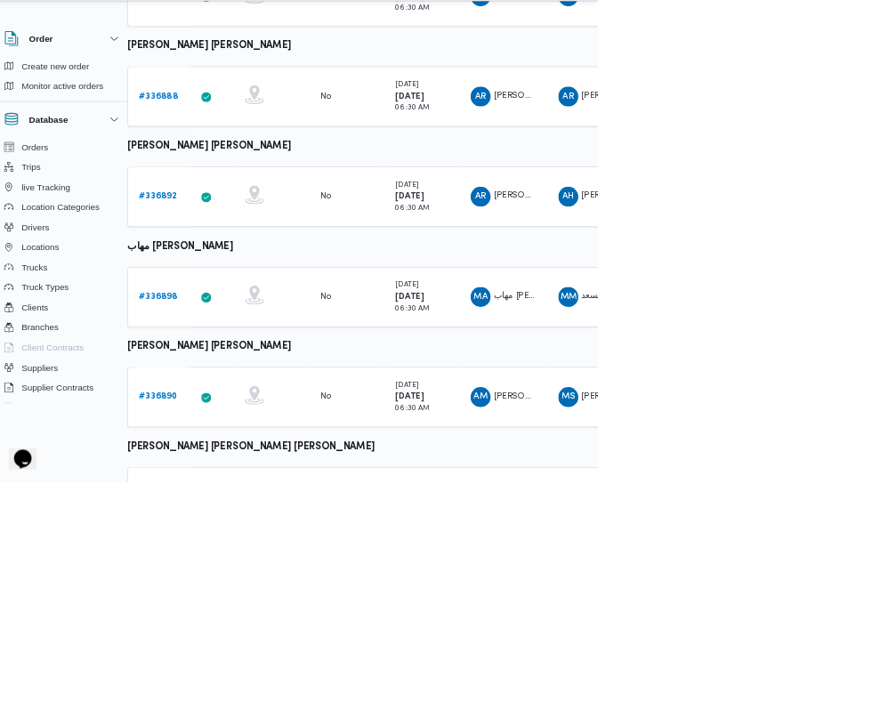
scroll to position [904, 28]
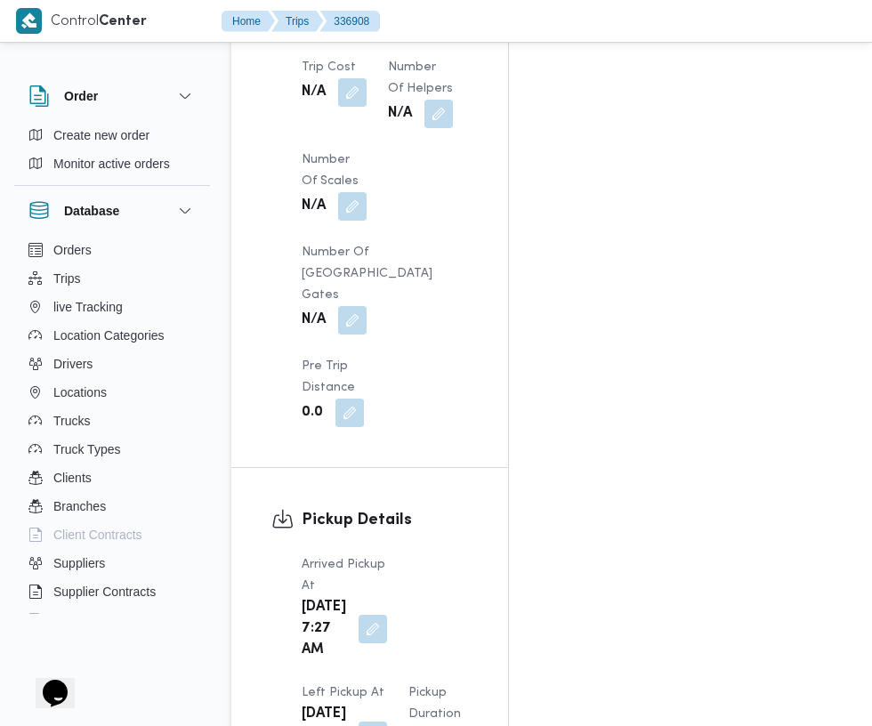
scroll to position [1883, 0]
click at [387, 722] on button "button" at bounding box center [372, 736] width 28 height 28
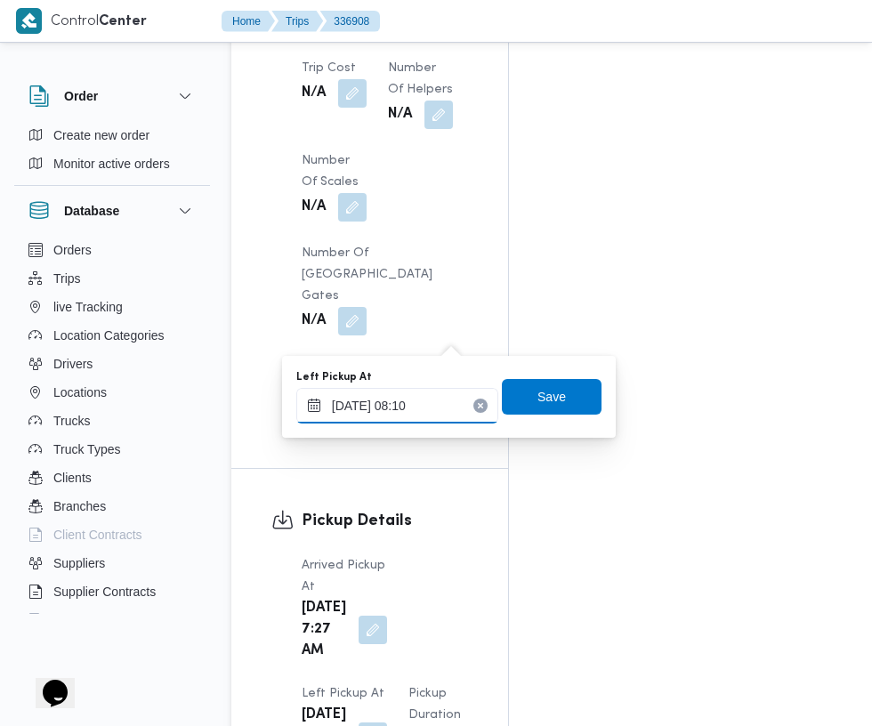
click at [431, 405] on input "[DATE] 08:10" at bounding box center [397, 406] width 202 height 36
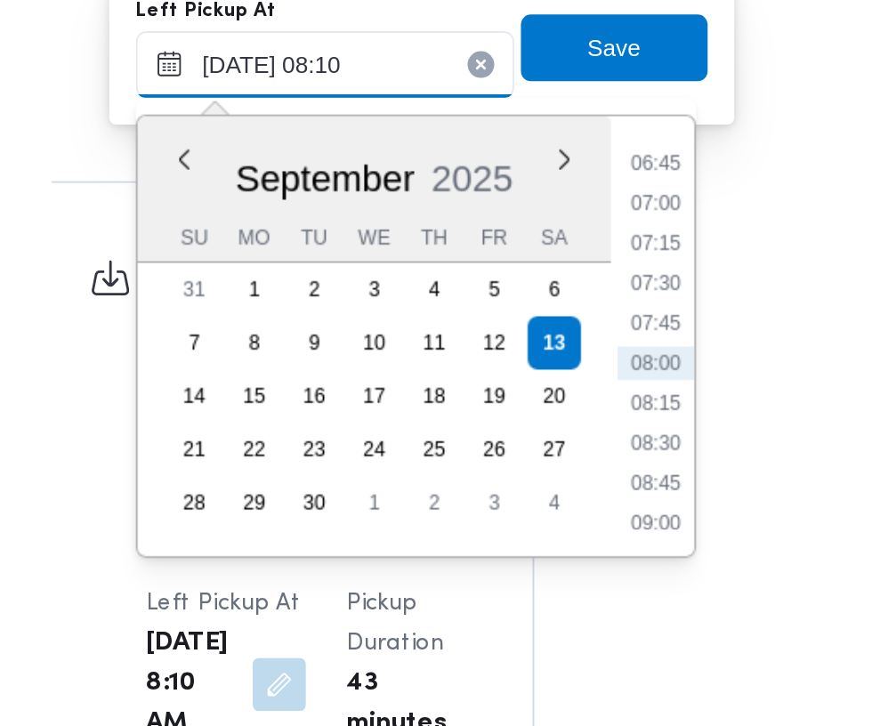
scroll to position [2019, 0]
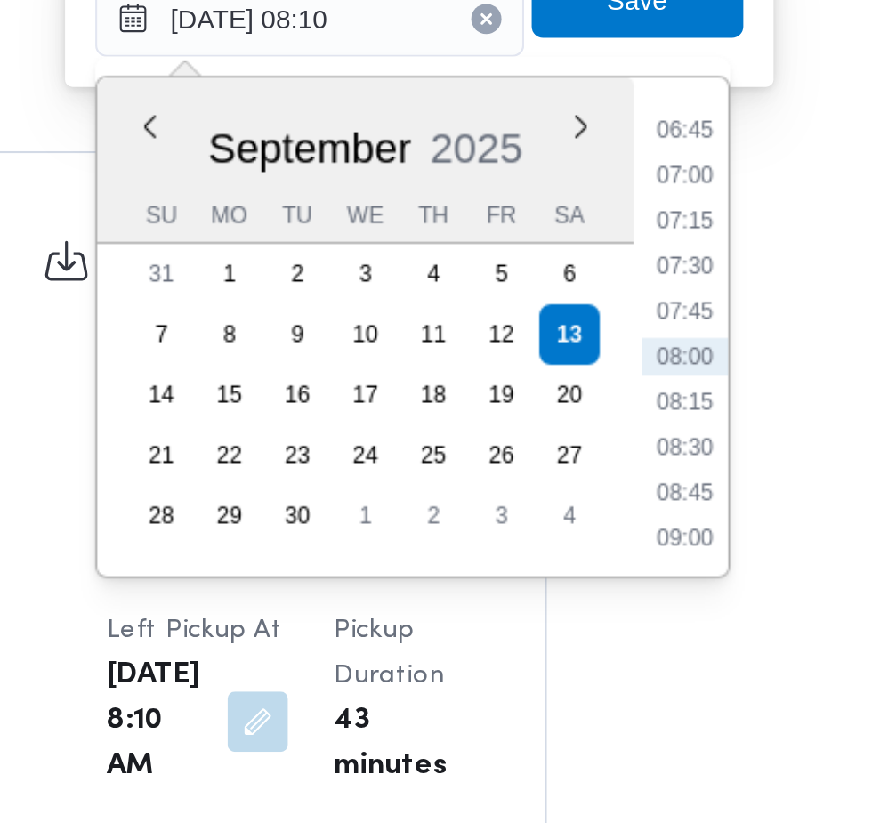
click at [583, 468] on li "08:30" at bounding box center [573, 472] width 41 height 18
type input "[DATE] 08:30"
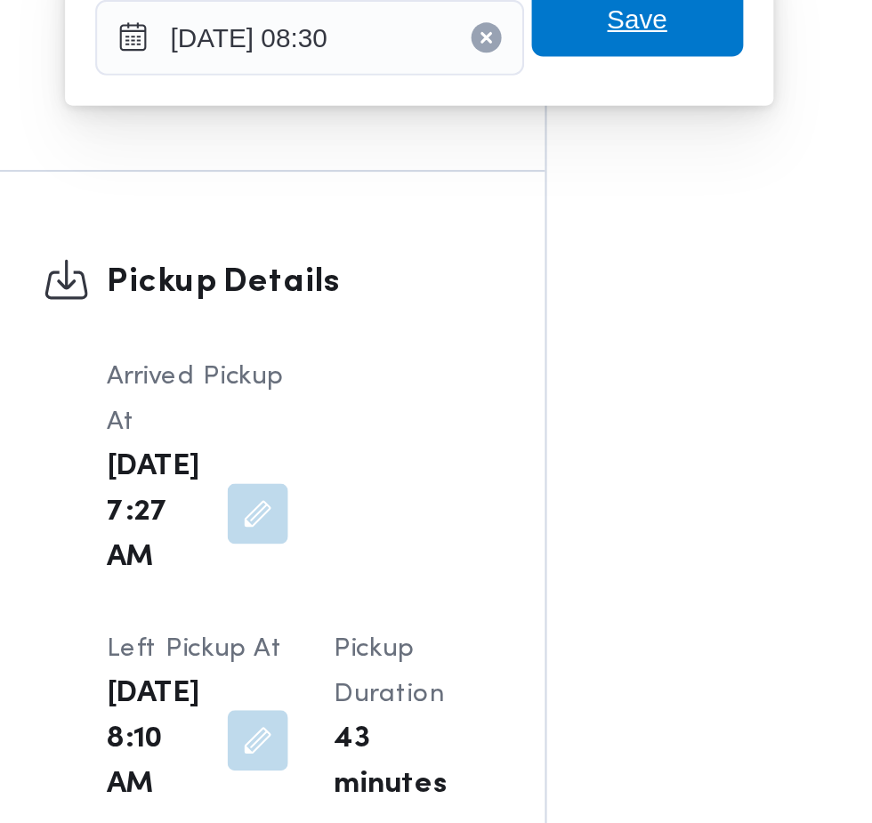
click at [558, 265] on span "Save" at bounding box center [551, 260] width 28 height 21
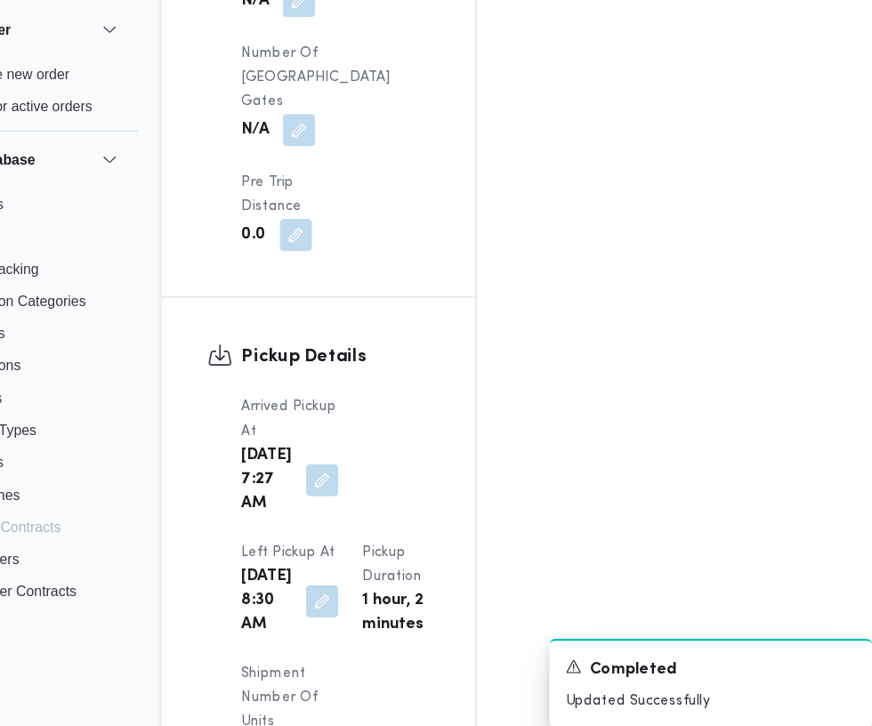
scroll to position [2018, 0]
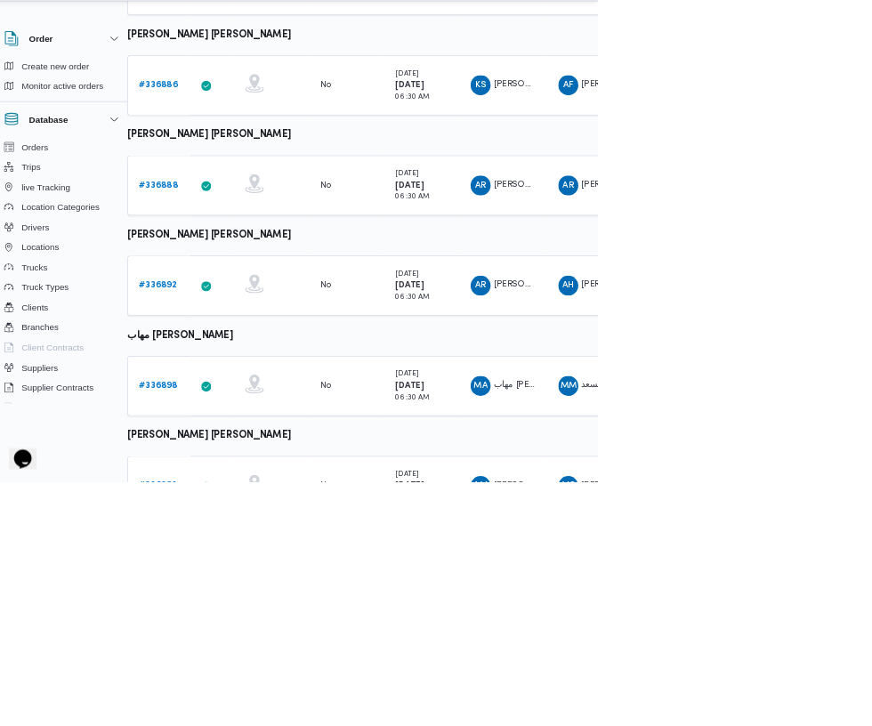
scroll to position [904, 28]
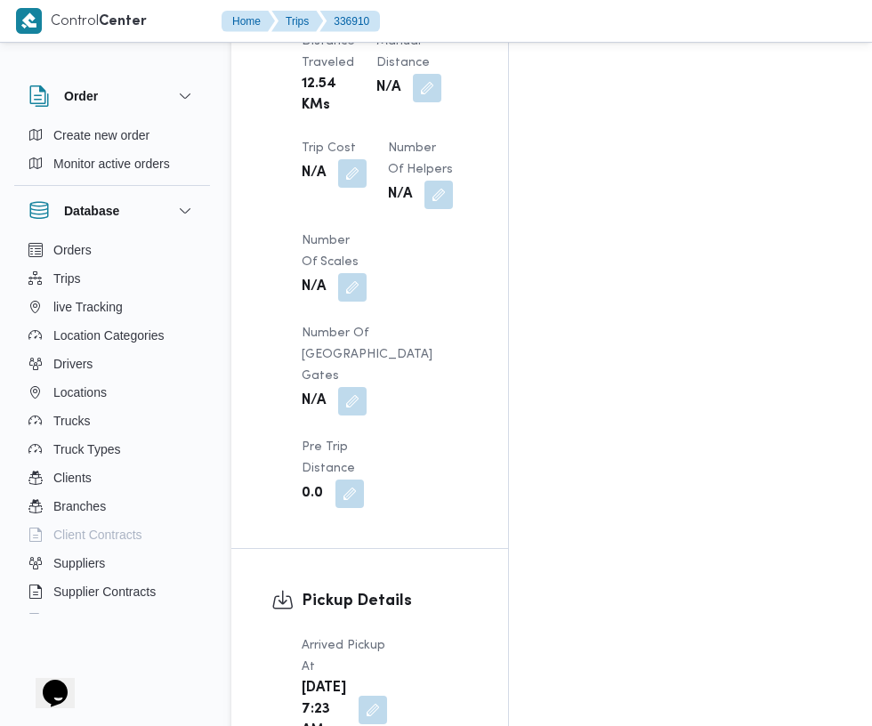
scroll to position [1938, 0]
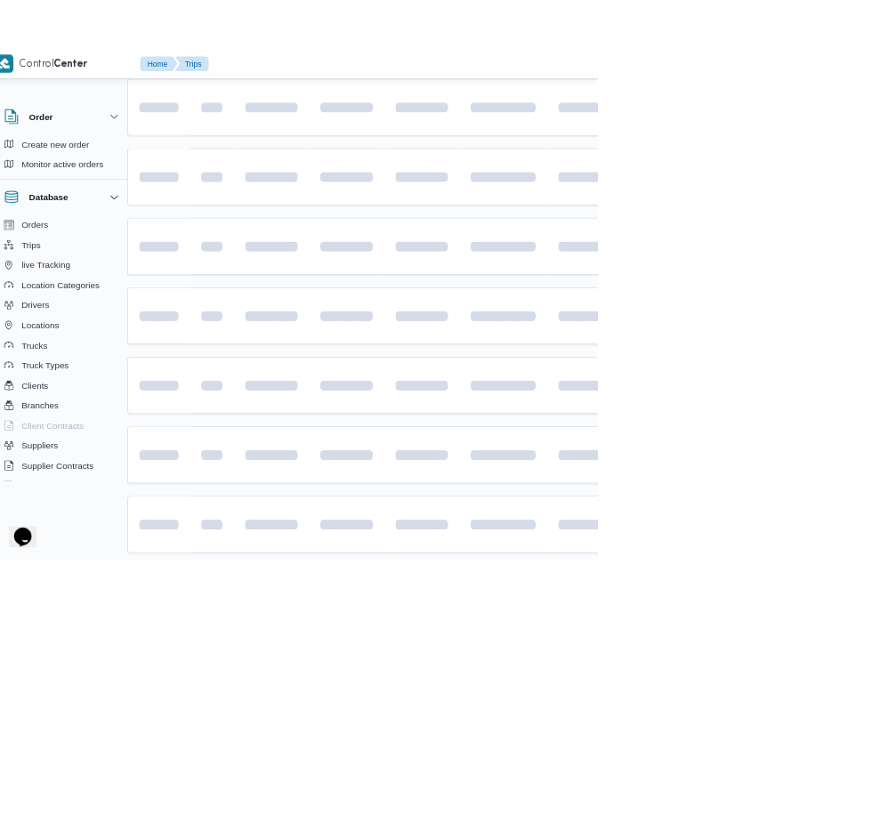
scroll to position [0, 28]
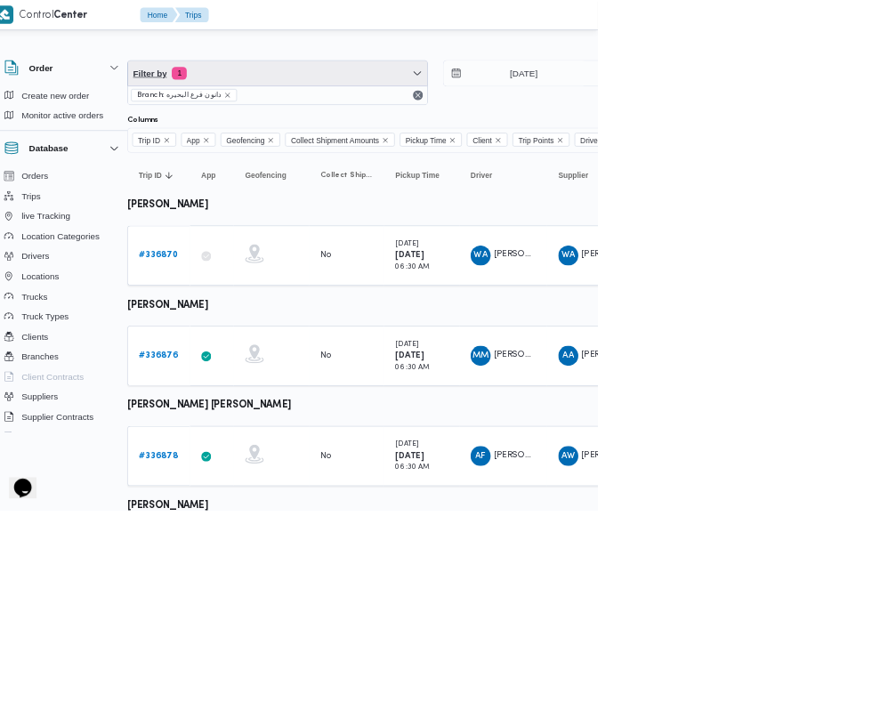
click at [429, 105] on span "Filter by 1" at bounding box center [417, 104] width 425 height 36
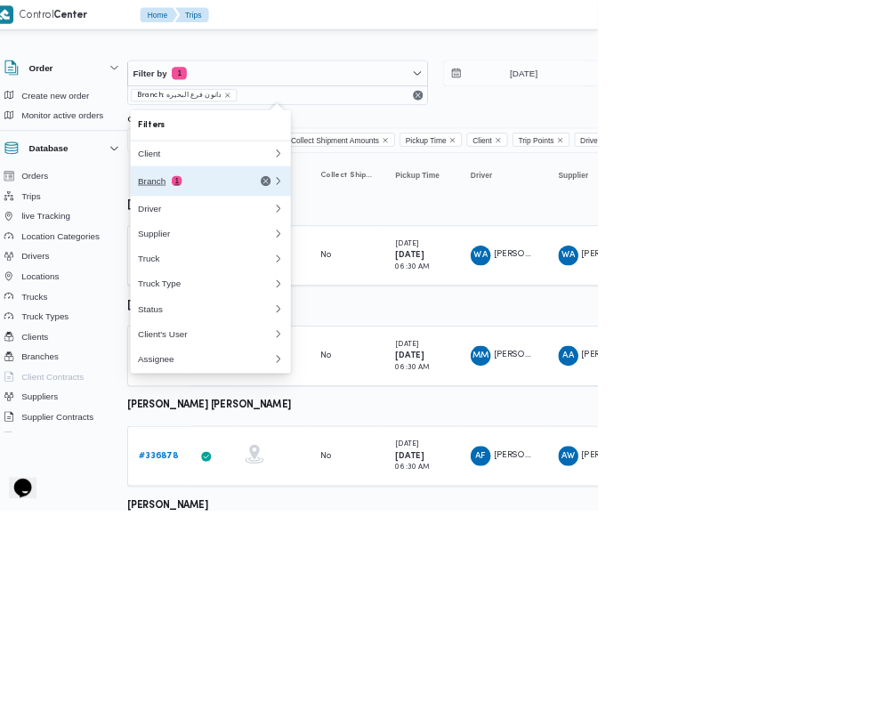
click at [324, 270] on button "Branch 1" at bounding box center [322, 257] width 228 height 43
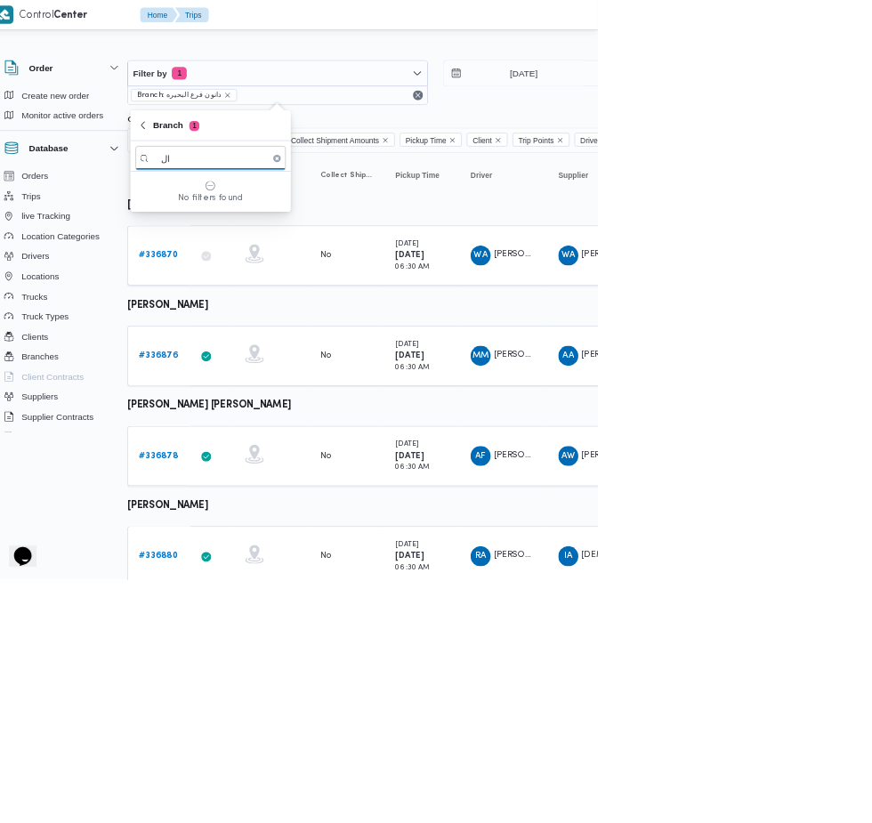
type input "ا"
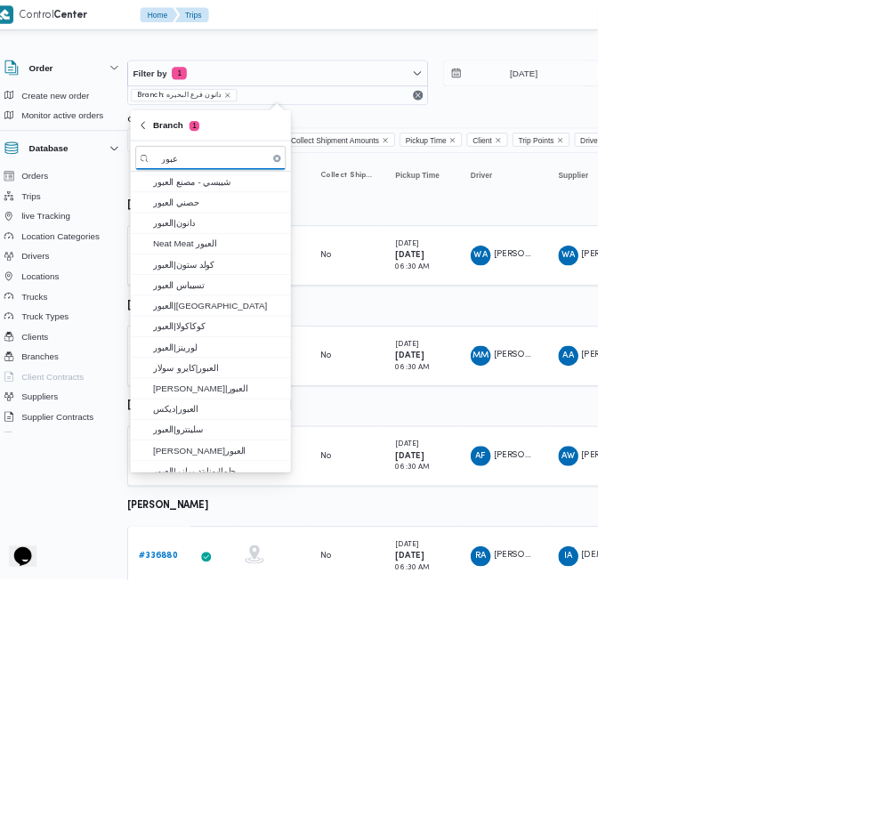
type input "عبور"
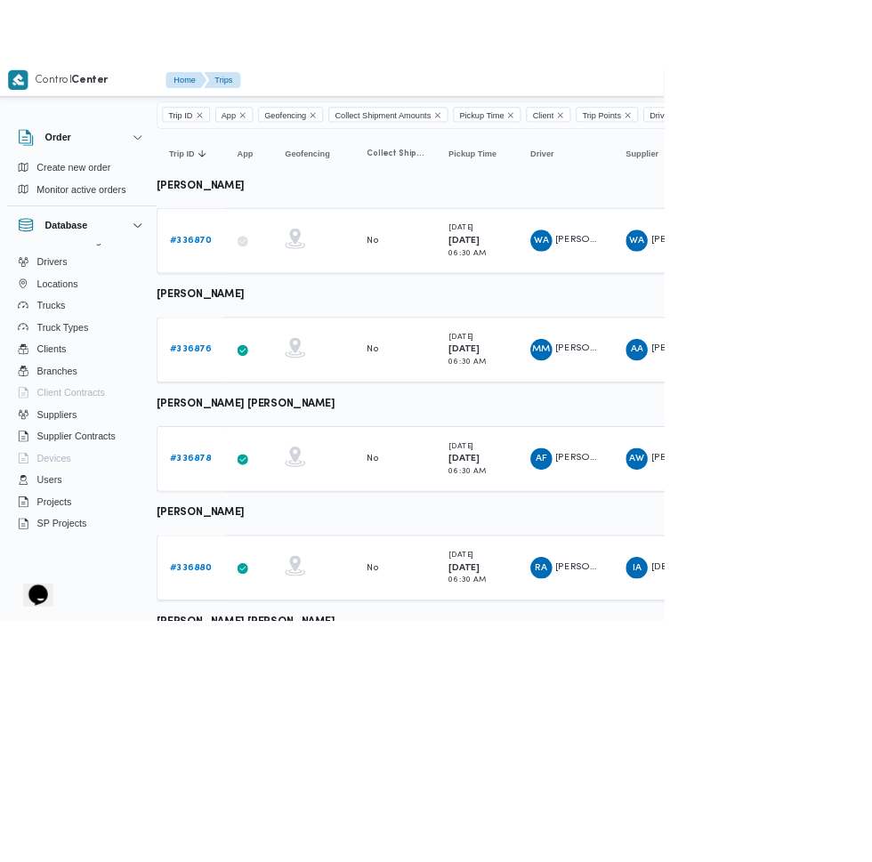
scroll to position [0, 0]
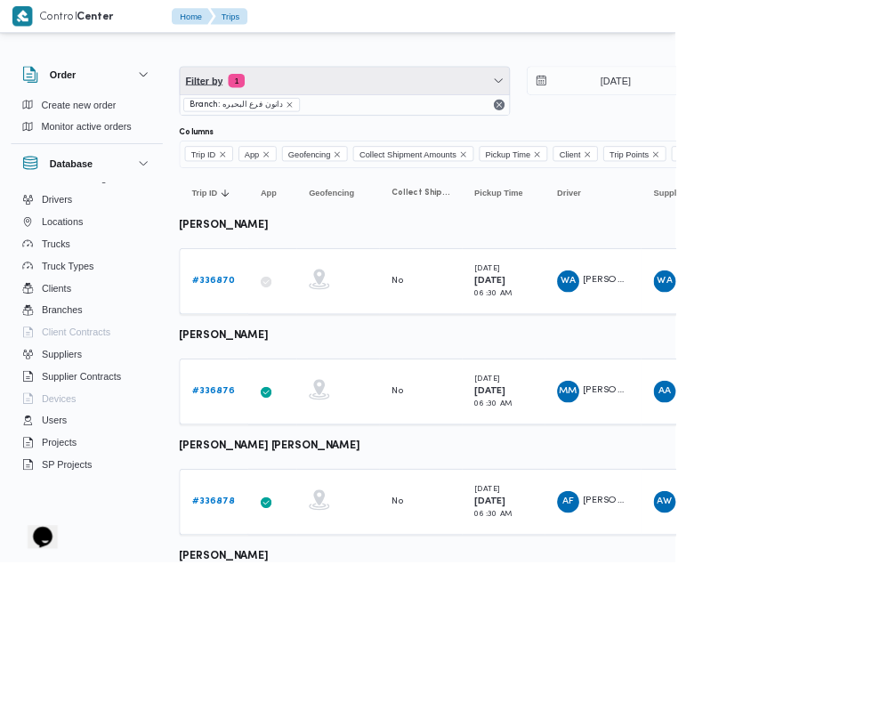
click at [426, 107] on span "Filter by 1" at bounding box center [444, 104] width 425 height 36
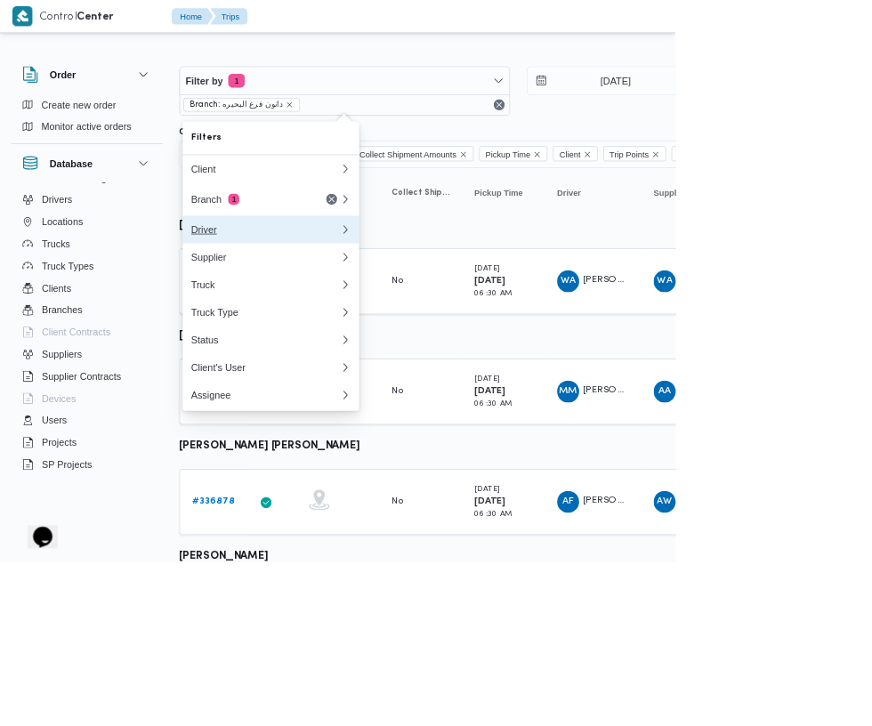
click at [359, 286] on button "Driver" at bounding box center [350, 296] width 228 height 36
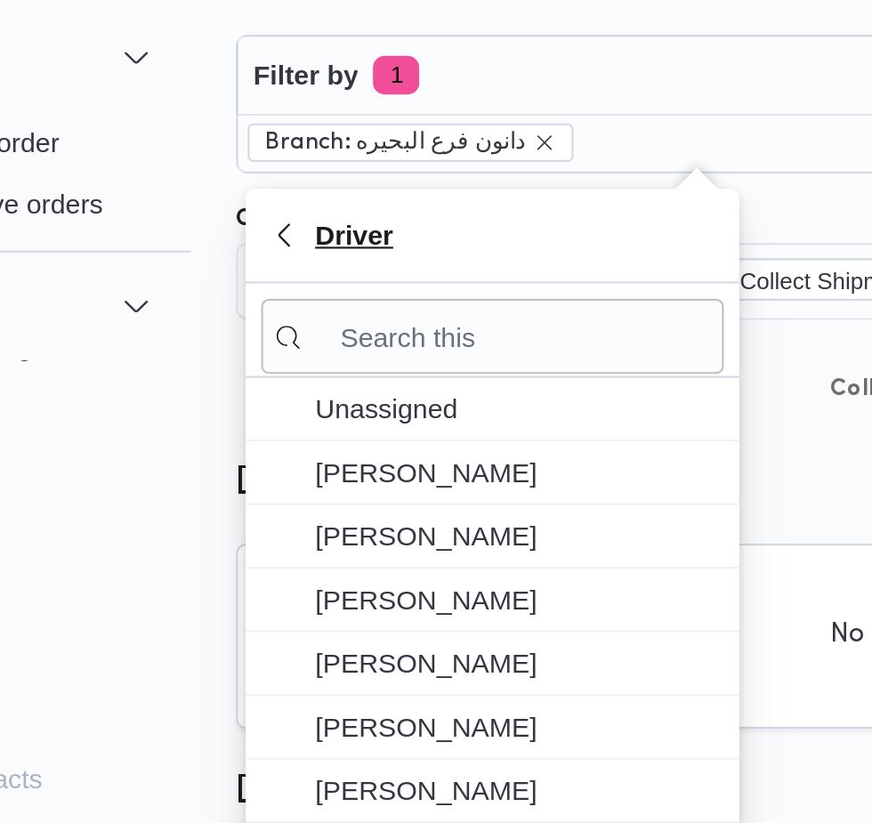
click at [366, 172] on span "Driver" at bounding box center [349, 177] width 206 height 21
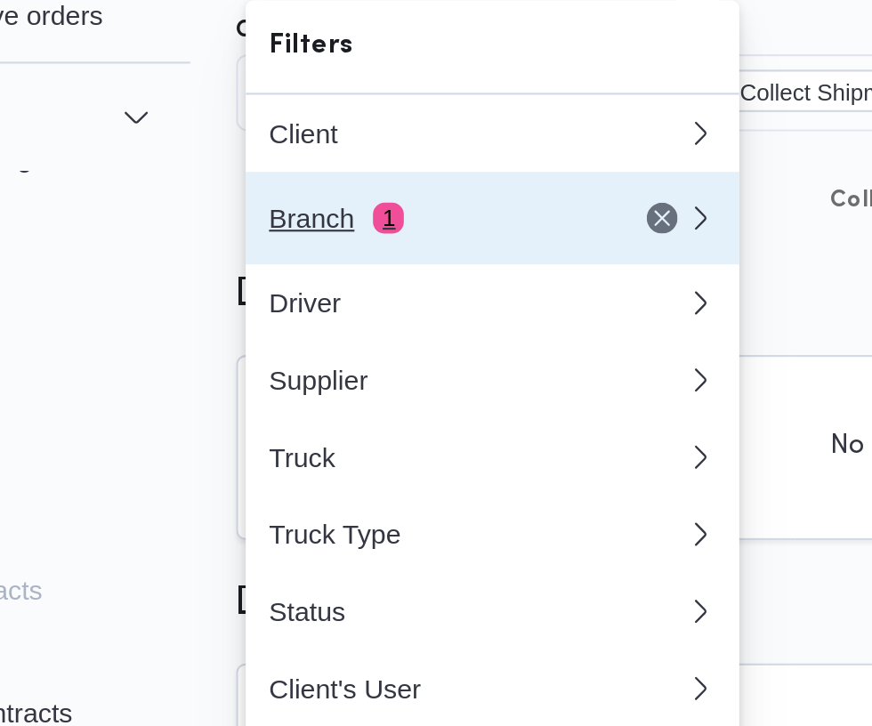
click at [346, 262] on div "Branch 1" at bounding box center [320, 257] width 149 height 14
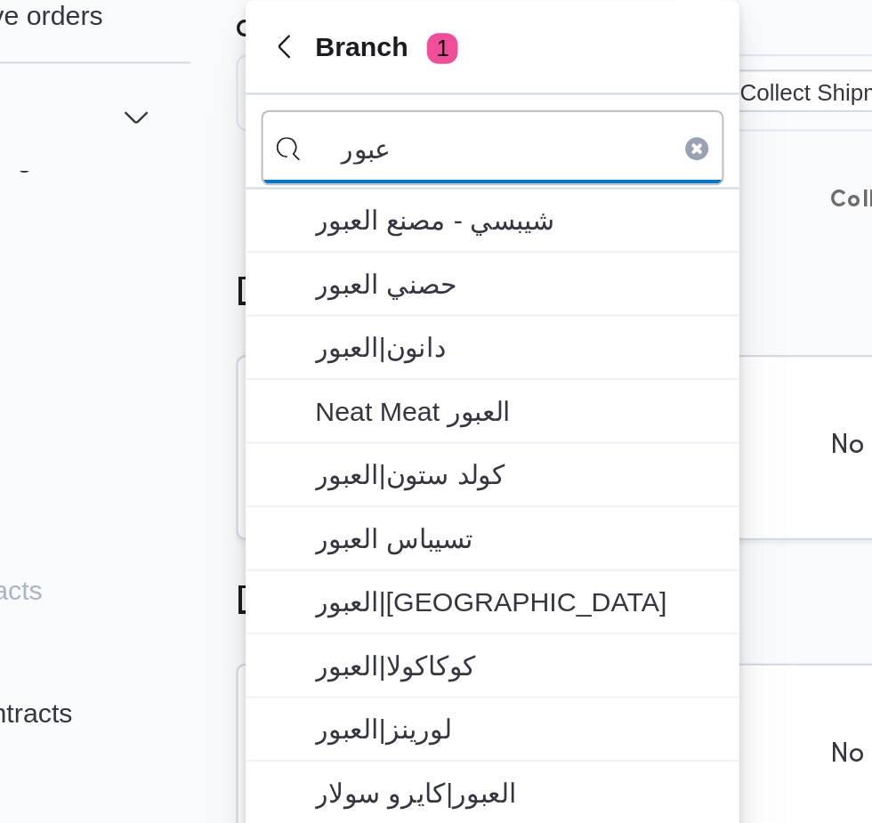
type input "عبور"
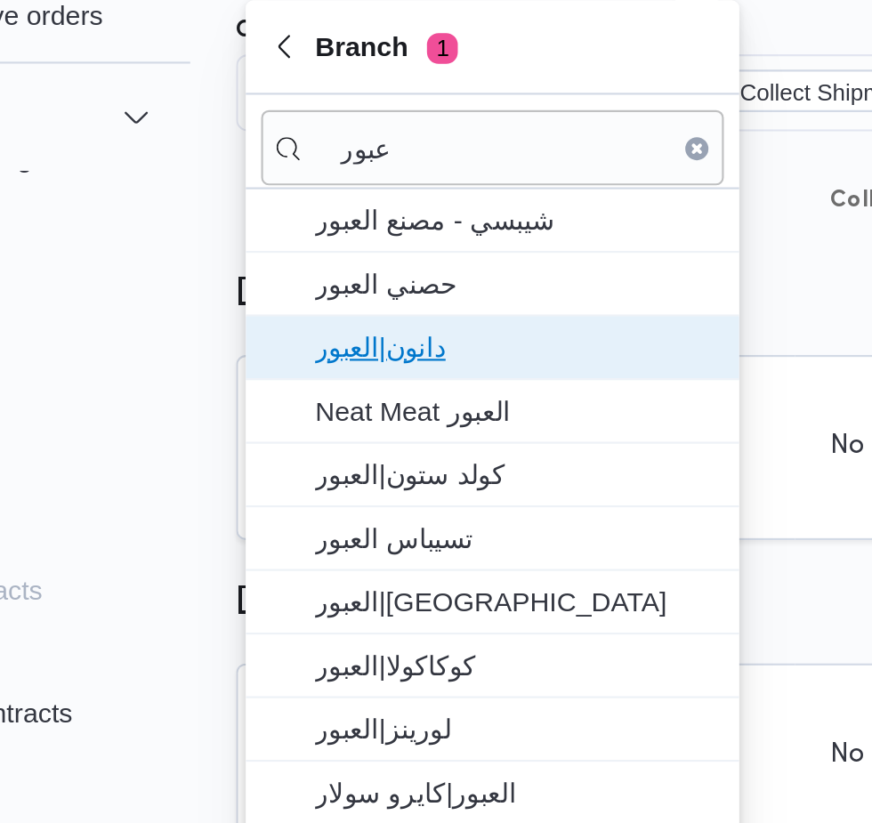
click at [378, 323] on span "دانون|العبور" at bounding box center [360, 316] width 185 height 21
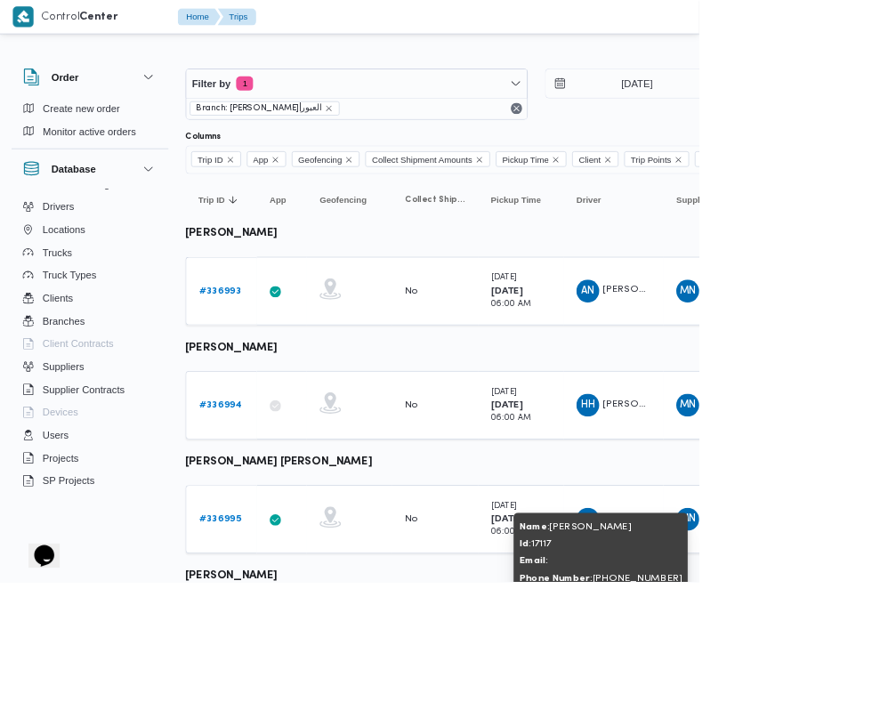
click at [260, 643] on b "# 336995" at bounding box center [274, 647] width 52 height 12
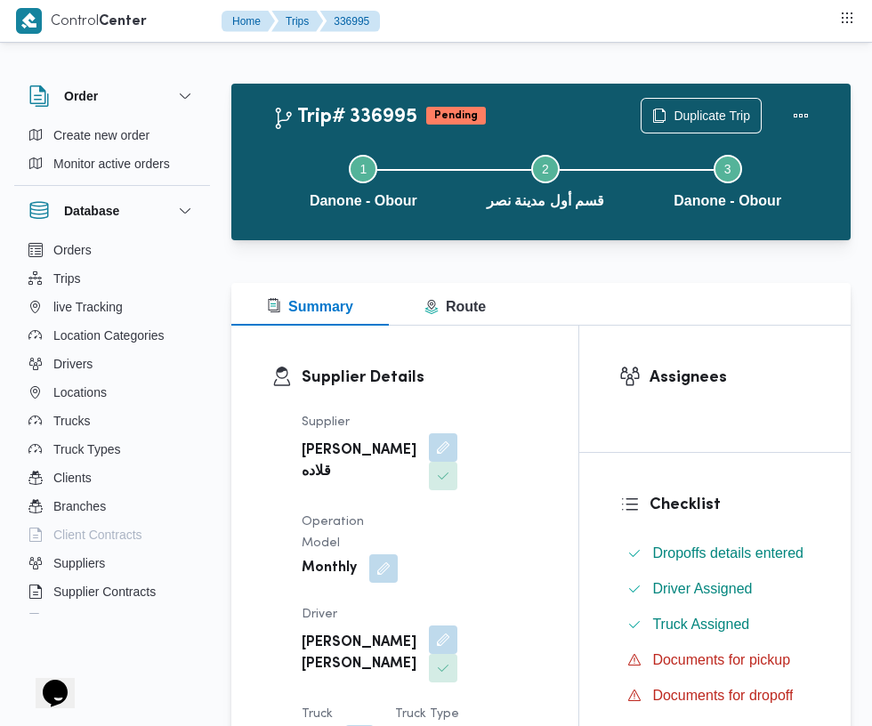
click at [429, 625] on button "button" at bounding box center [443, 639] width 28 height 28
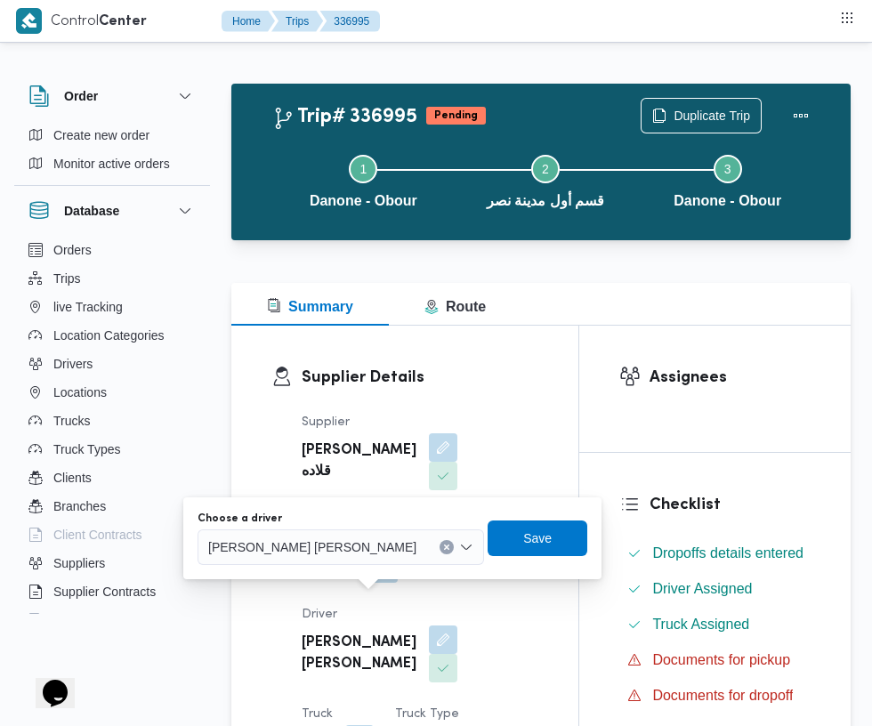
click at [333, 541] on span "[PERSON_NAME] [PERSON_NAME]" at bounding box center [312, 546] width 208 height 20
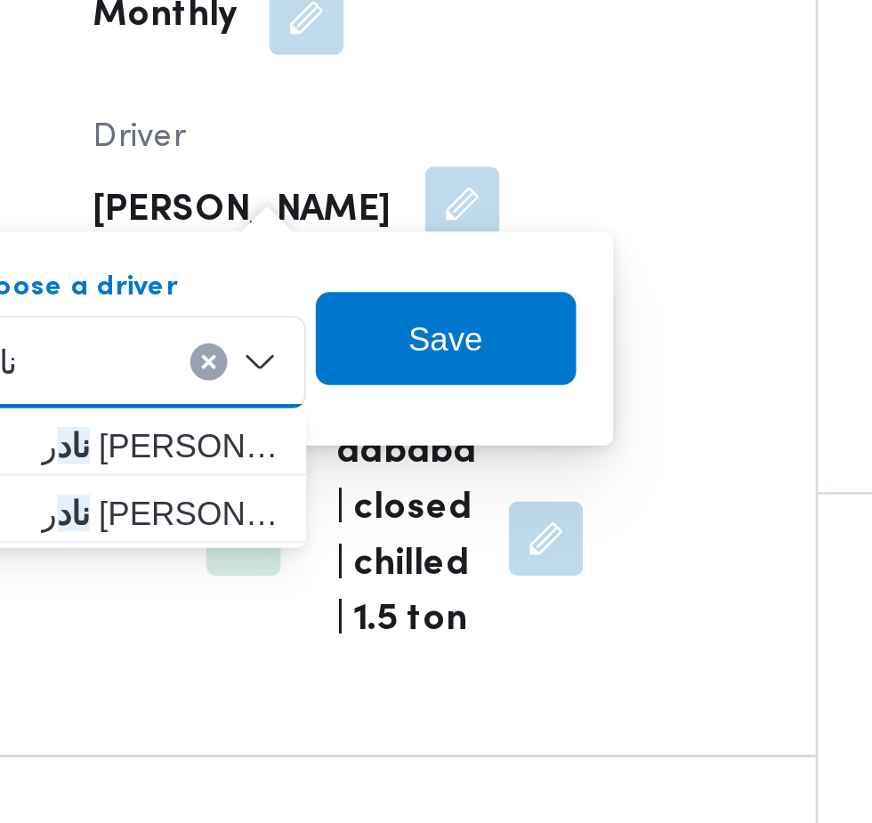
type input "ناد"
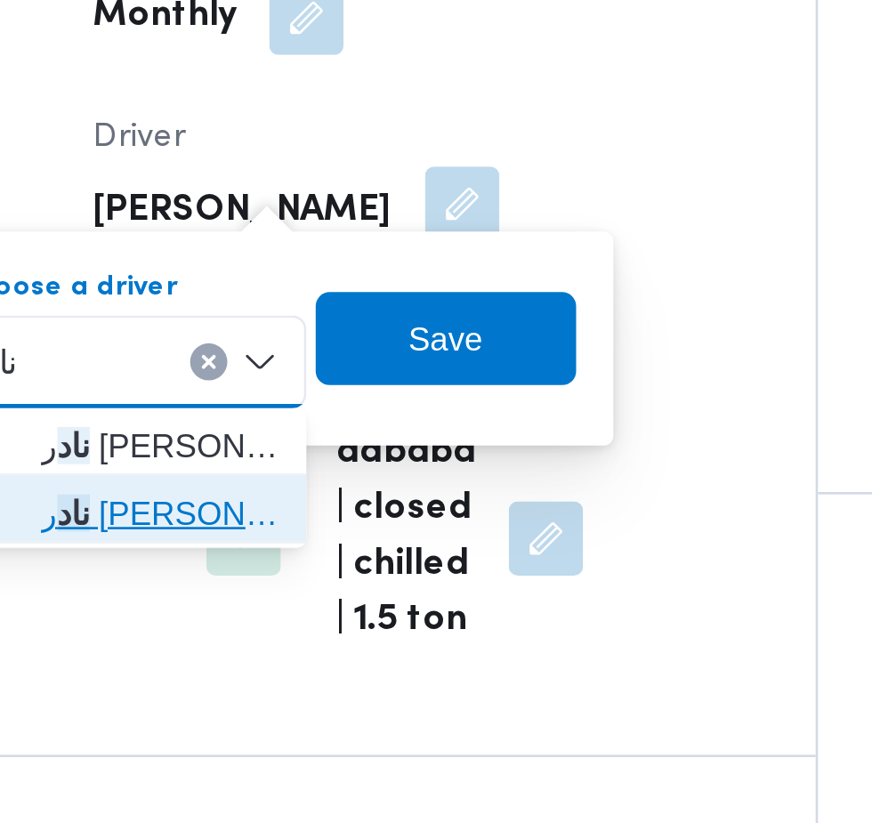
click at [349, 693] on span "ناد ر [PERSON_NAME]" at bounding box center [327, 689] width 91 height 21
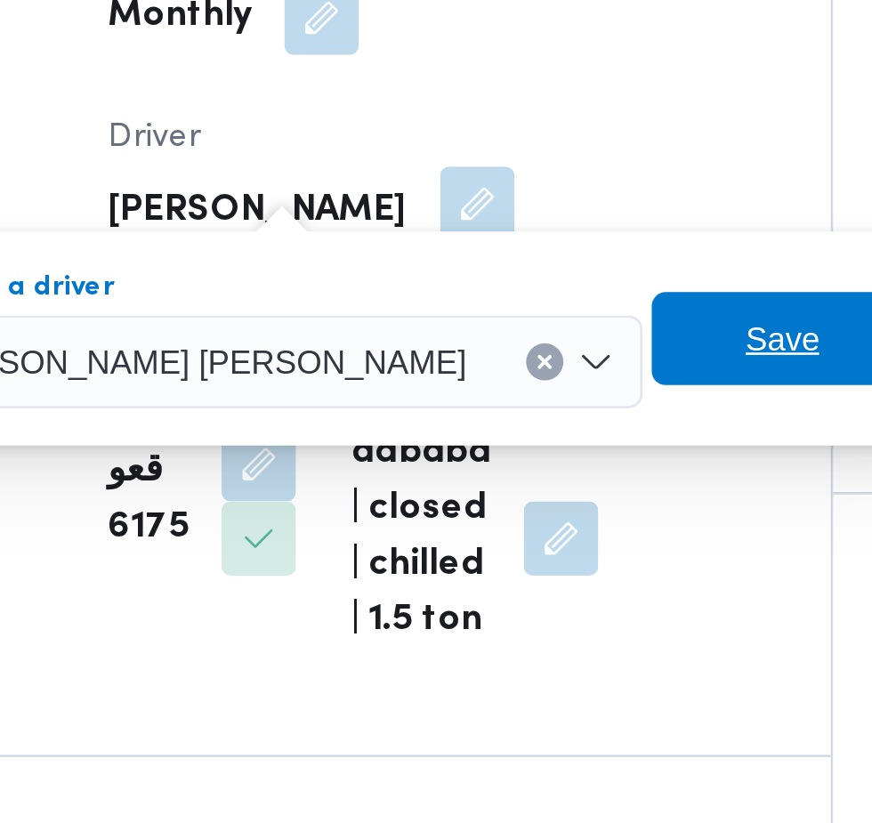
click at [545, 624] on span "Save" at bounding box center [559, 622] width 28 height 21
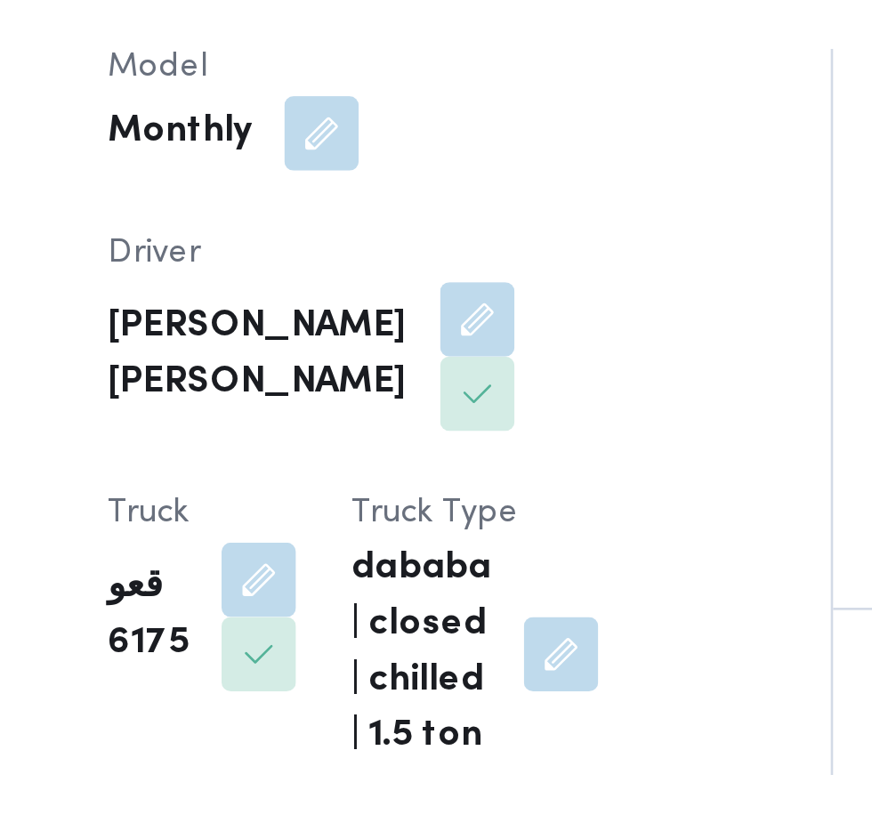
scroll to position [113, 0]
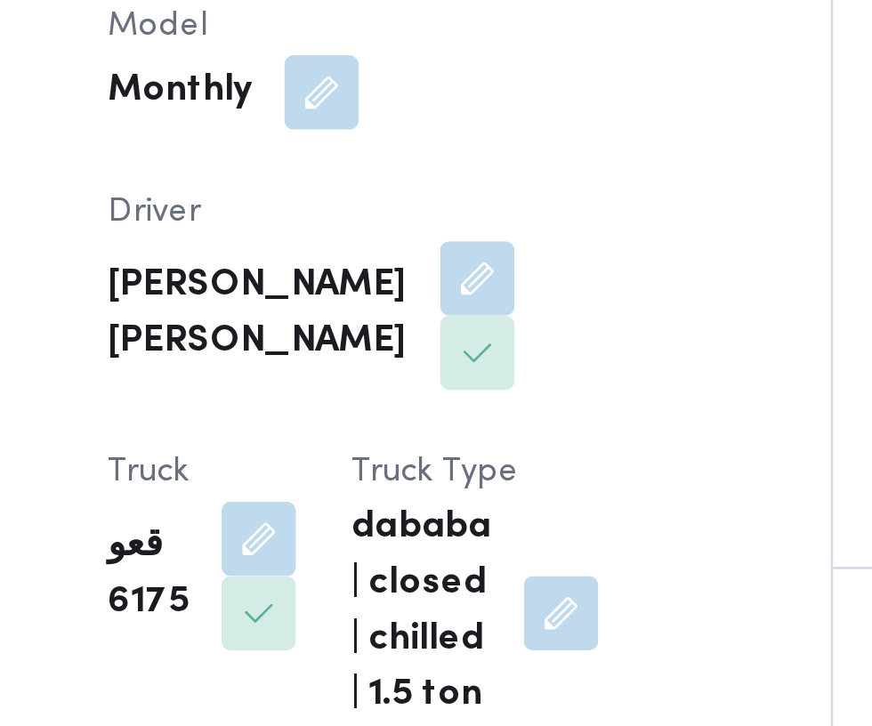
click at [374, 612] on button "button" at bounding box center [359, 626] width 28 height 28
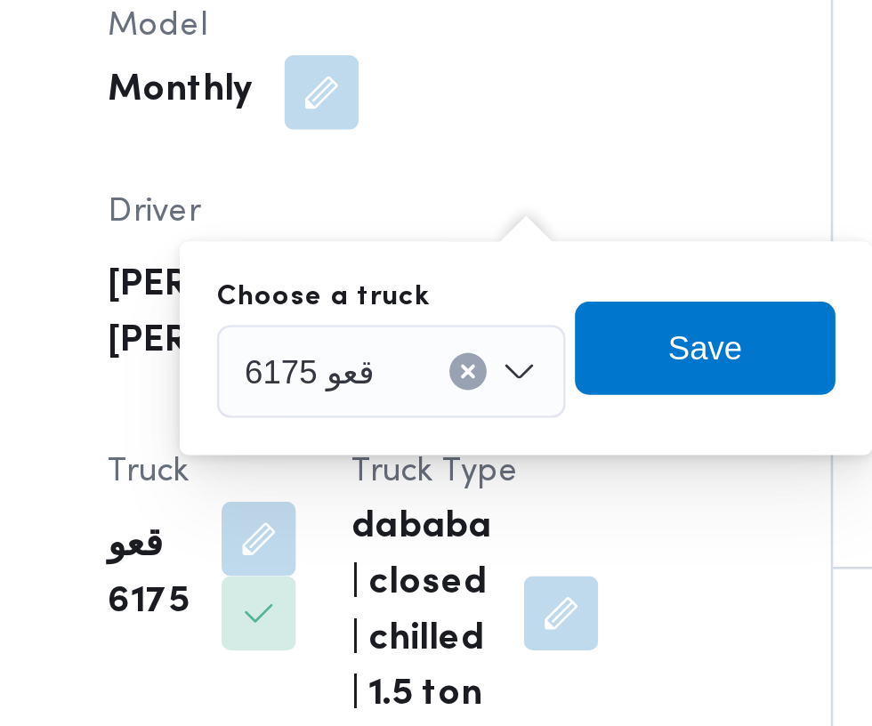
click at [411, 567] on input "Choose a truck" at bounding box center [412, 561] width 2 height 21
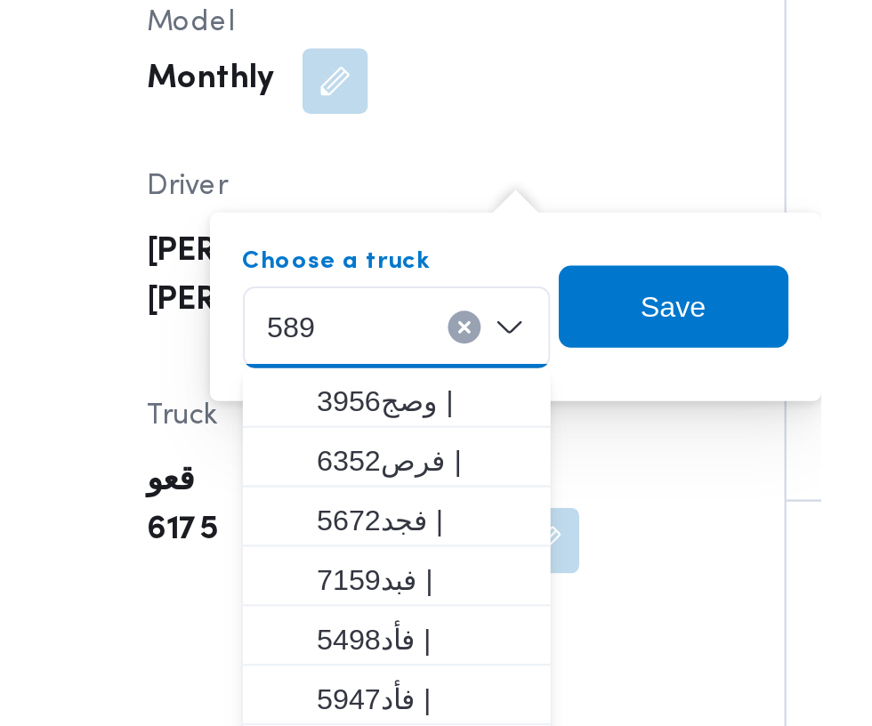
scroll to position [0, 0]
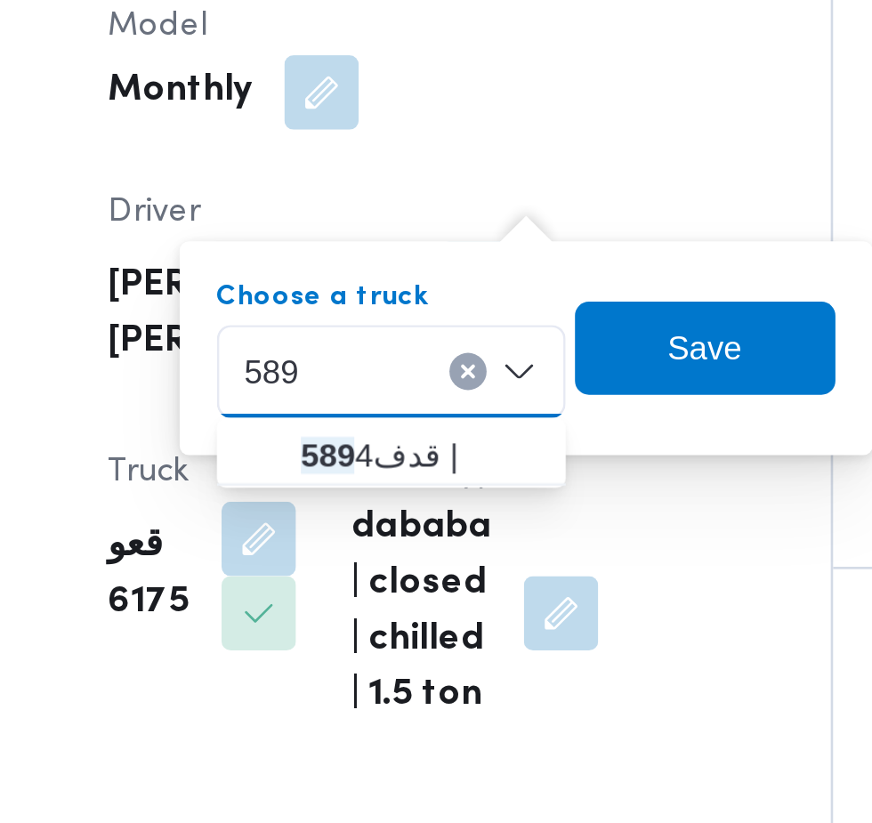
type input "589"
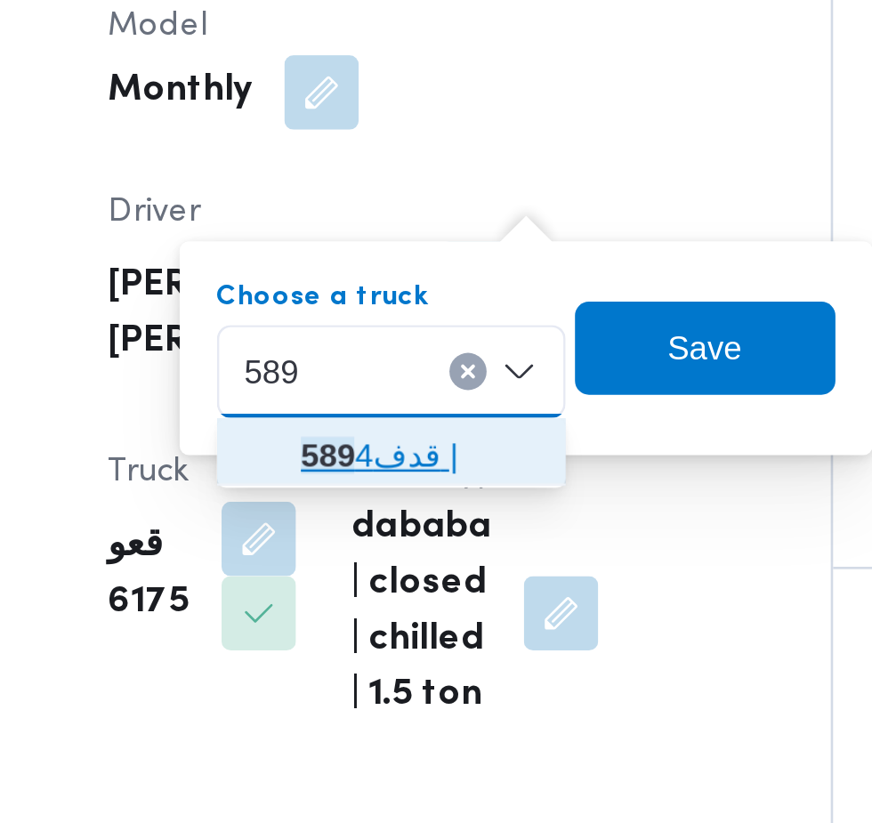
click at [431, 593] on span "قدف 589 4 |" at bounding box center [420, 594] width 91 height 21
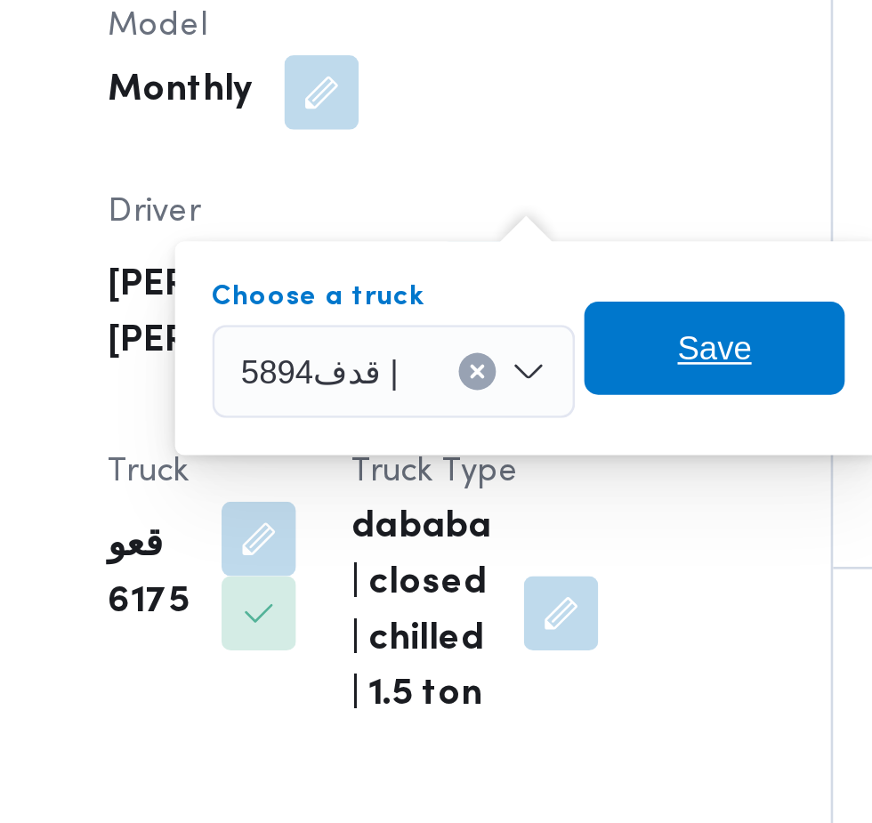
click at [545, 559] on span "Save" at bounding box center [534, 553] width 100 height 36
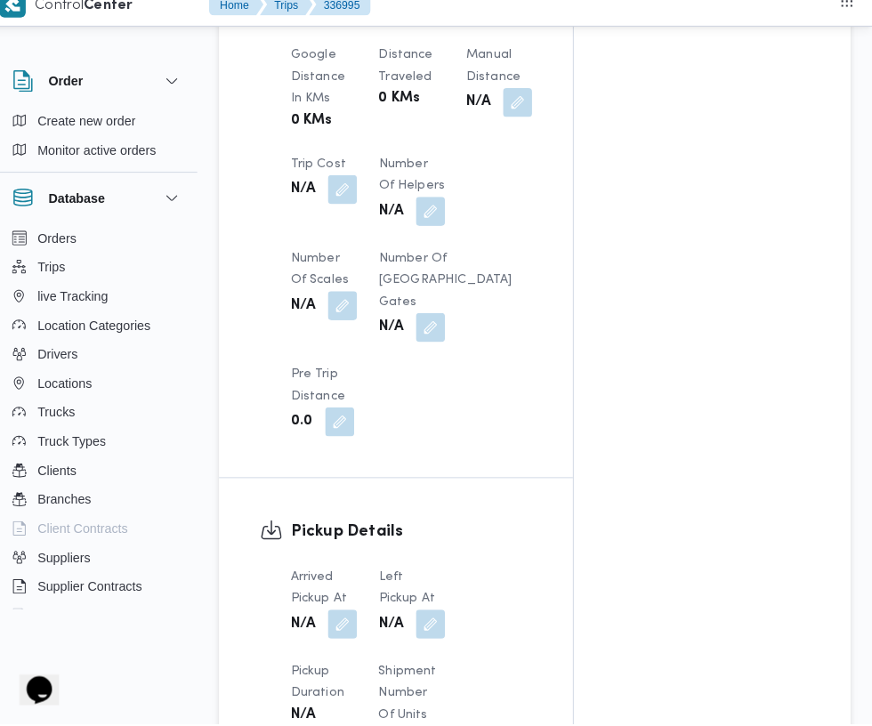
scroll to position [1469, 0]
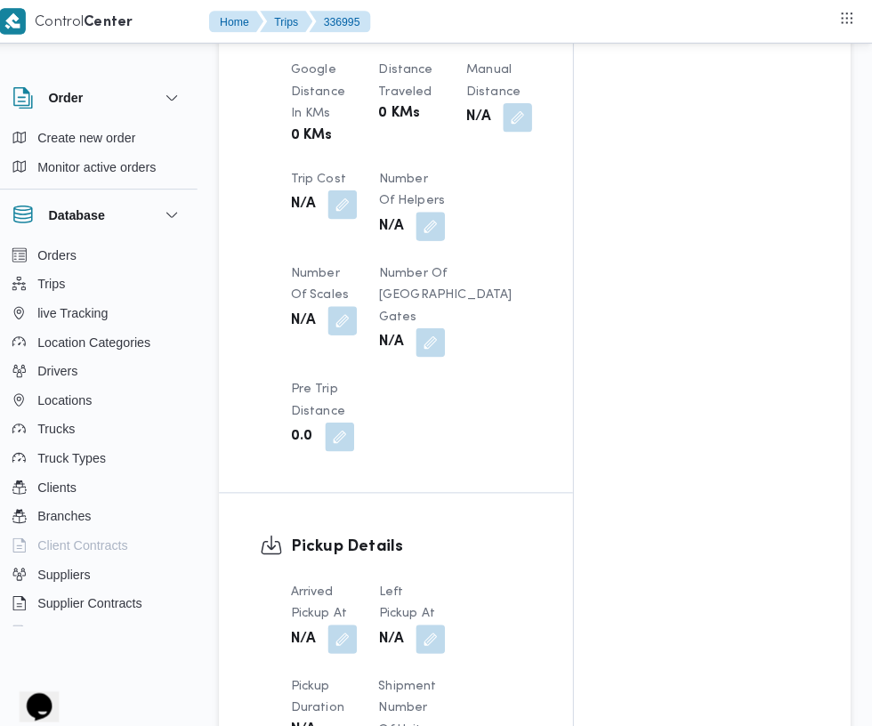
click at [353, 613] on button "button" at bounding box center [352, 627] width 28 height 28
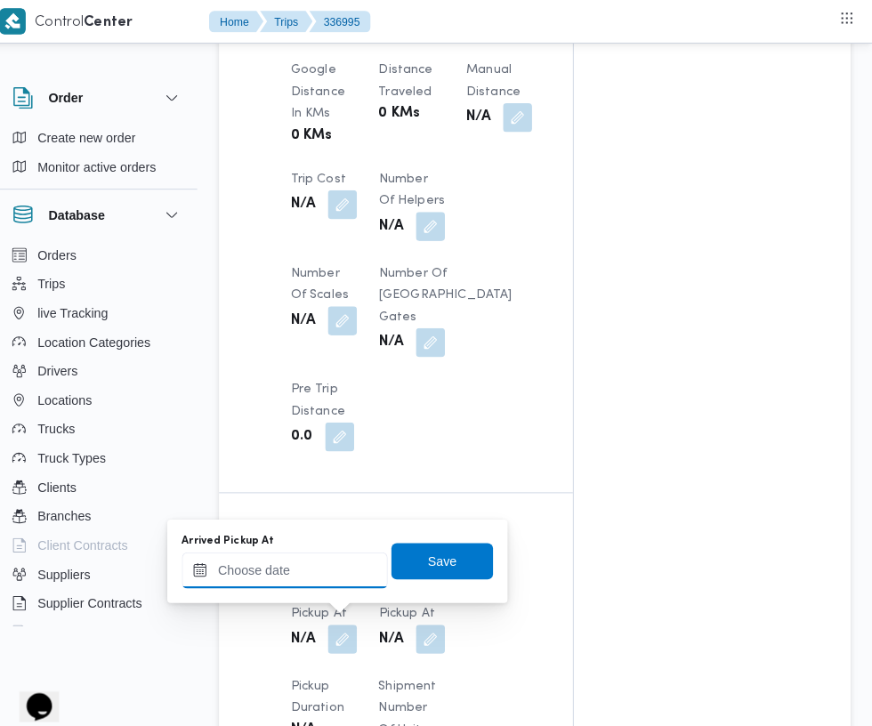
click at [312, 559] on input "Arrived Pickup At" at bounding box center [296, 560] width 202 height 36
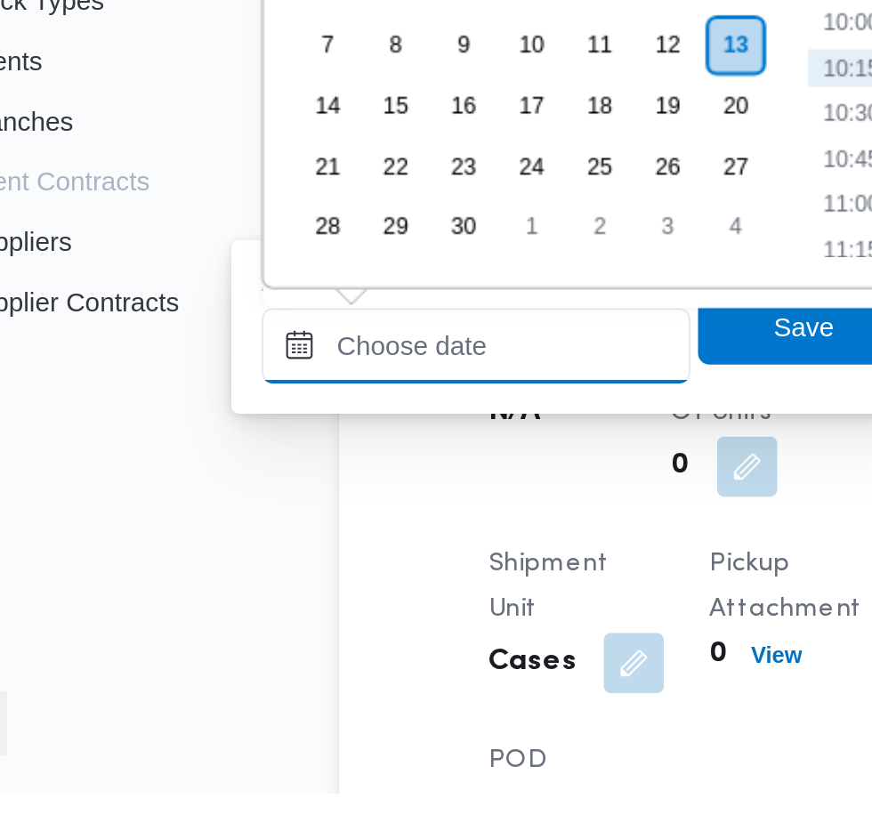
scroll to position [1542, 0]
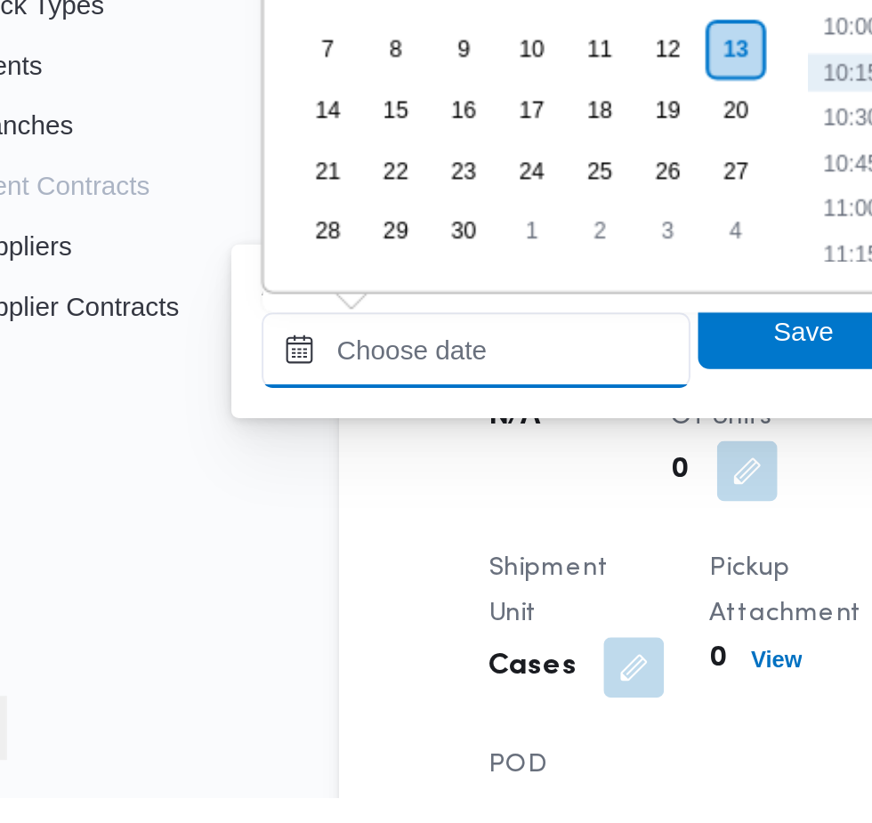
paste input "01019454011"
type input "01019454011"
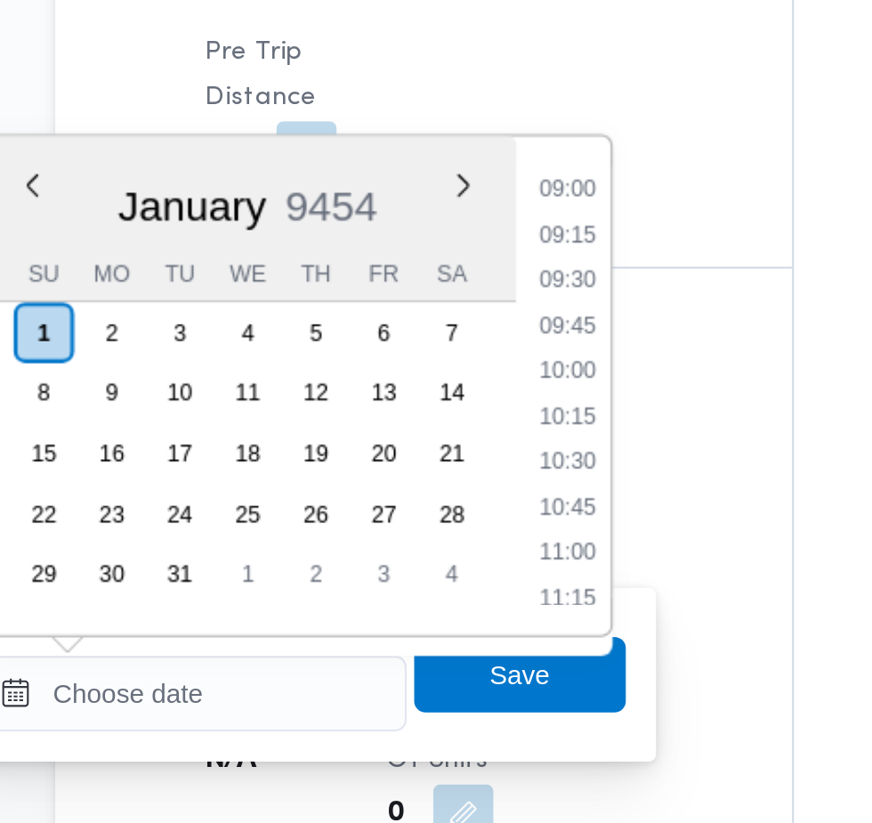
click at [470, 375] on li "09:00" at bounding box center [472, 375] width 41 height 18
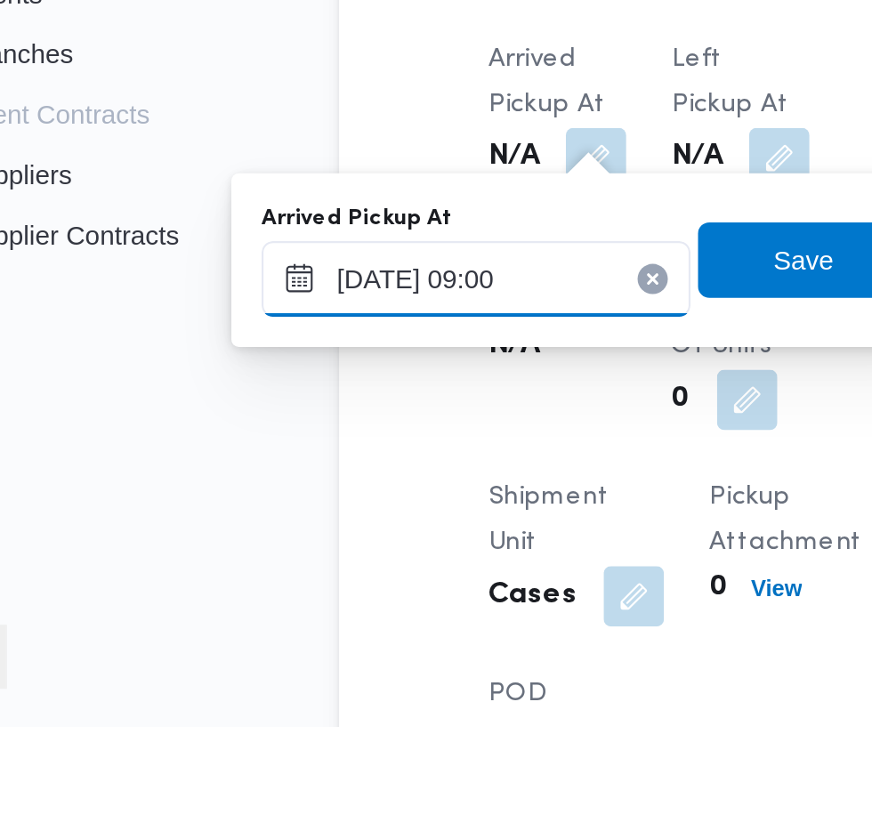
click at [283, 617] on input "[DATE] 09:00" at bounding box center [296, 612] width 202 height 36
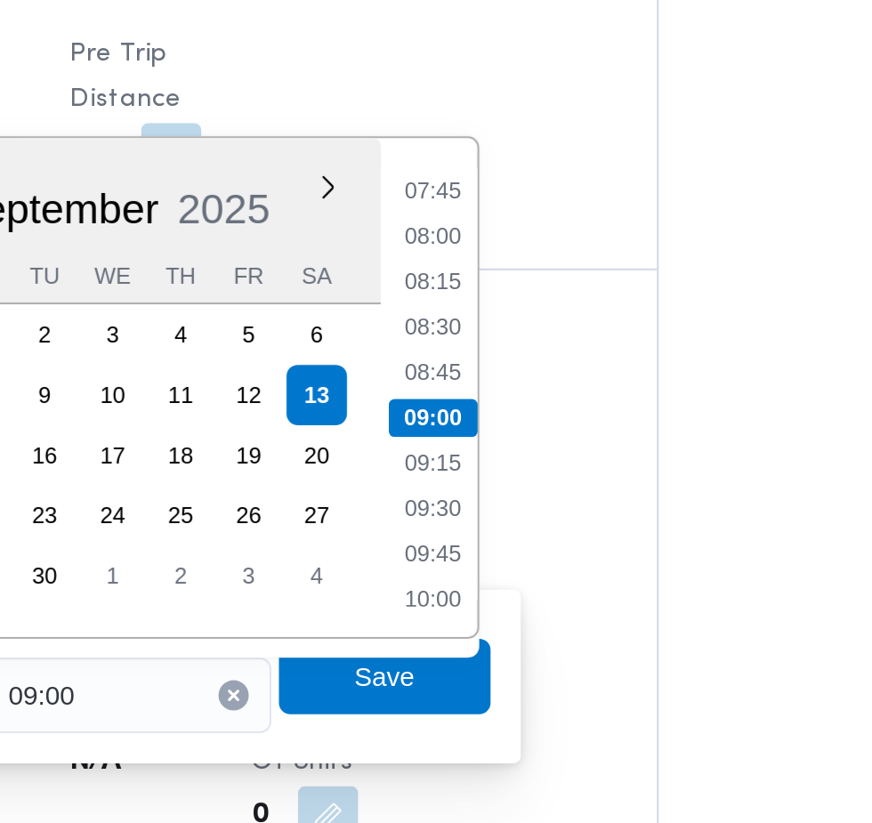
click at [483, 374] on li "07:45" at bounding box center [472, 375] width 41 height 18
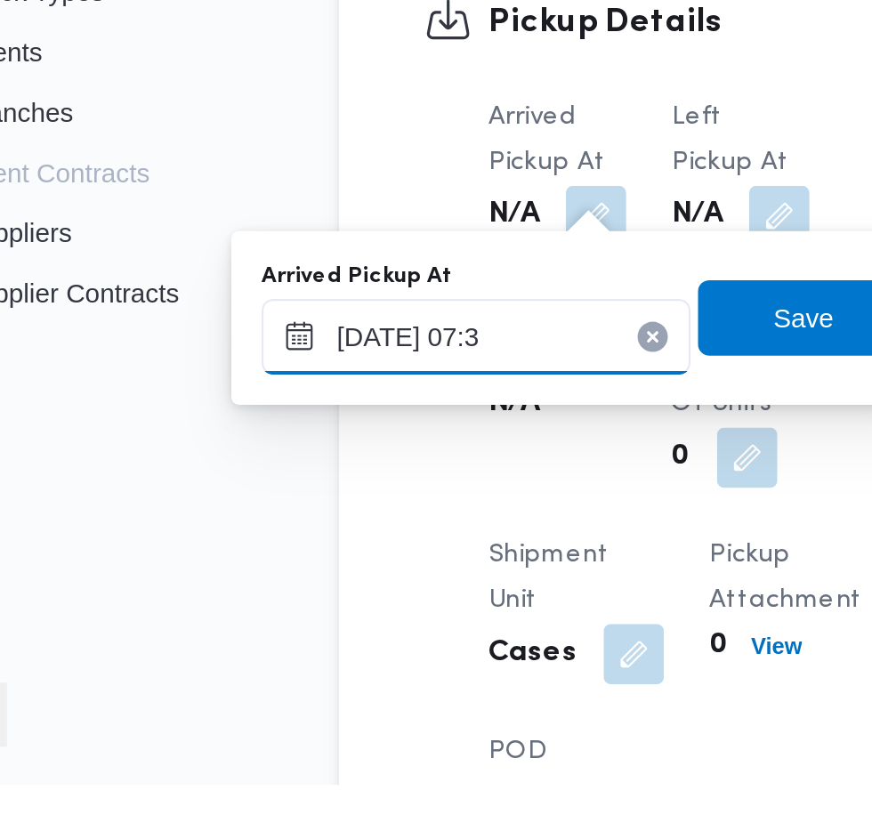
type input "[DATE] 07:30"
click at [447, 603] on span "Save" at bounding box center [450, 602] width 28 height 21
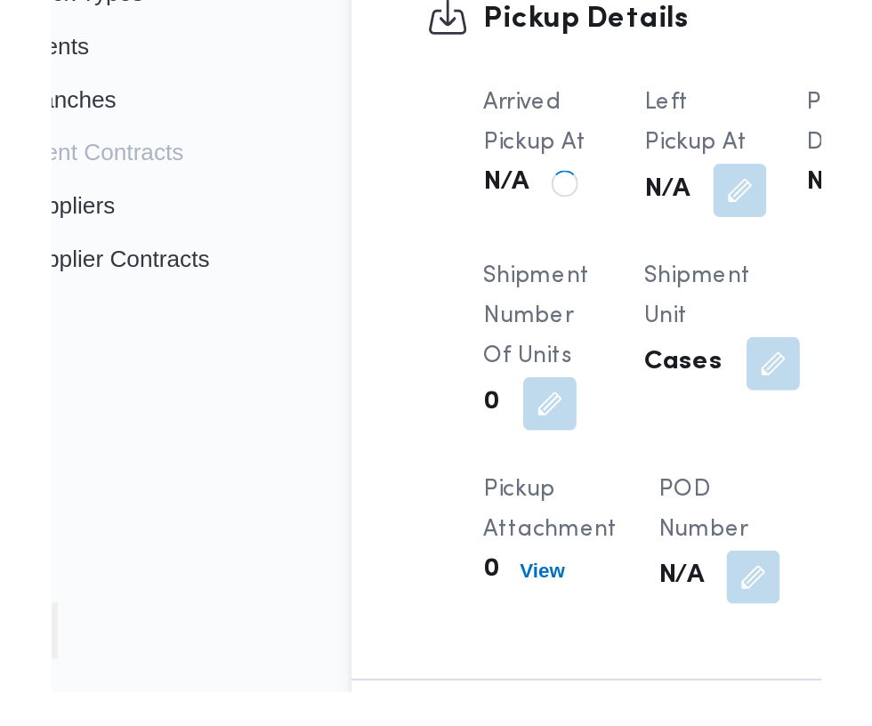
scroll to position [1593, 0]
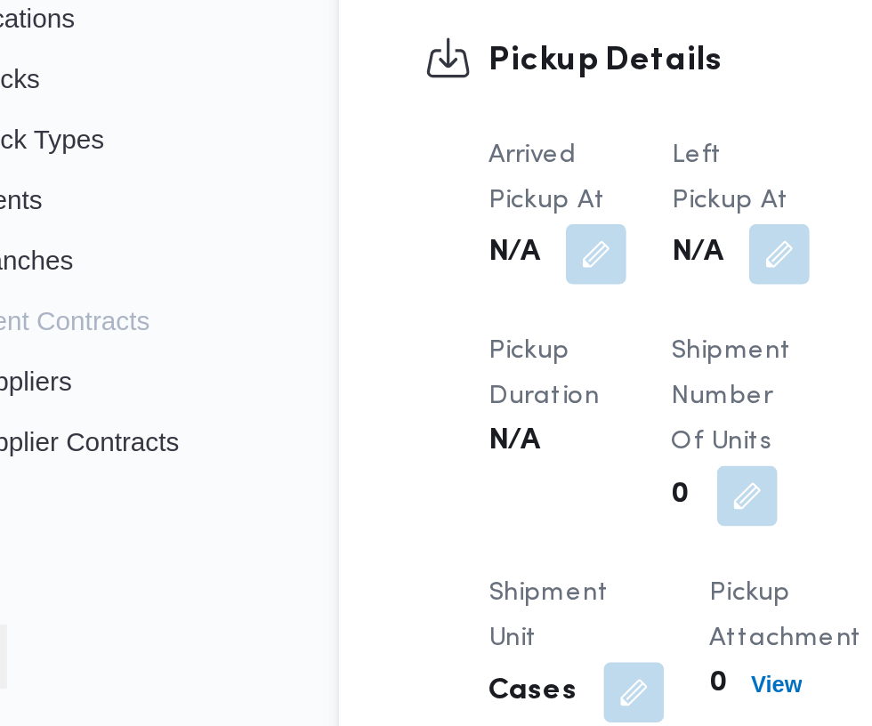
click at [448, 490] on button "button" at bounding box center [438, 503] width 28 height 28
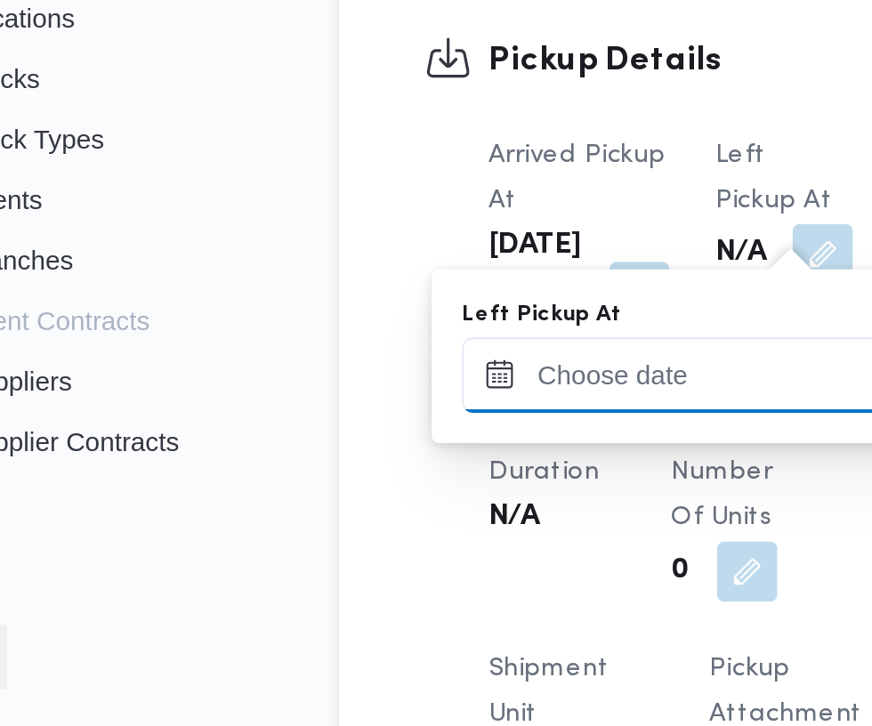
click at [388, 559] on input "Left Pickup At" at bounding box center [390, 561] width 202 height 36
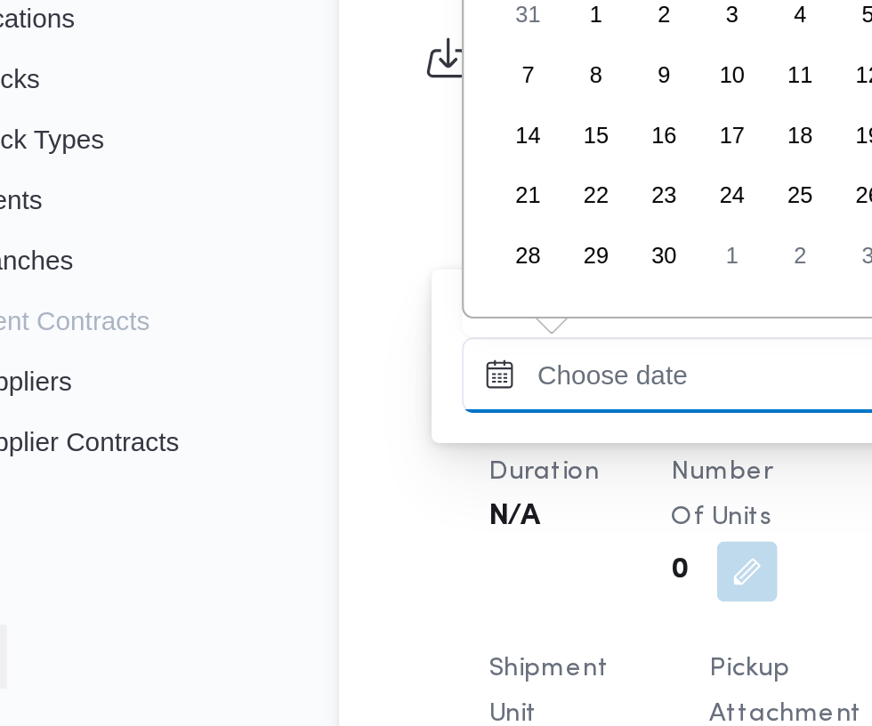
scroll to position [767, 0]
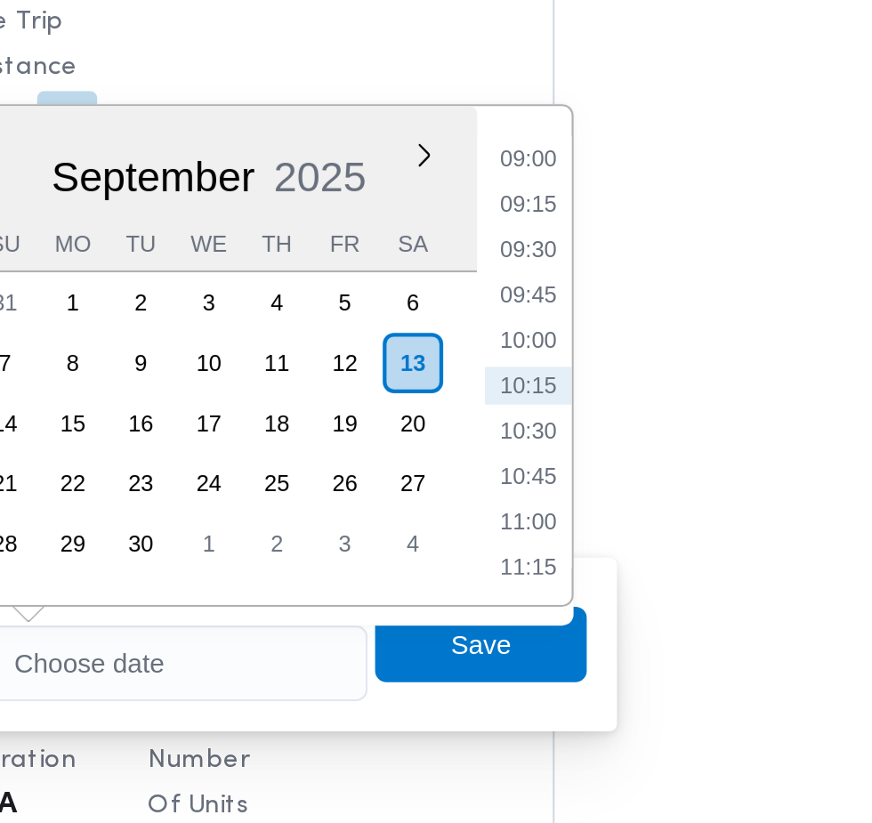
click at [567, 326] on li "09:00" at bounding box center [566, 323] width 41 height 18
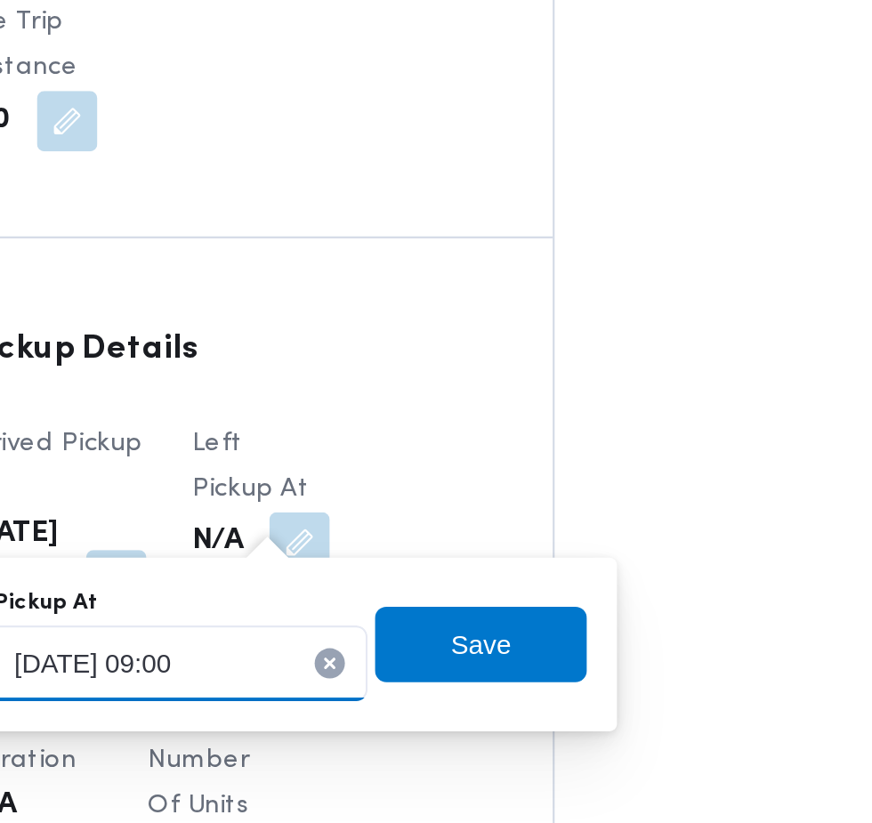
scroll to position [1593, 0]
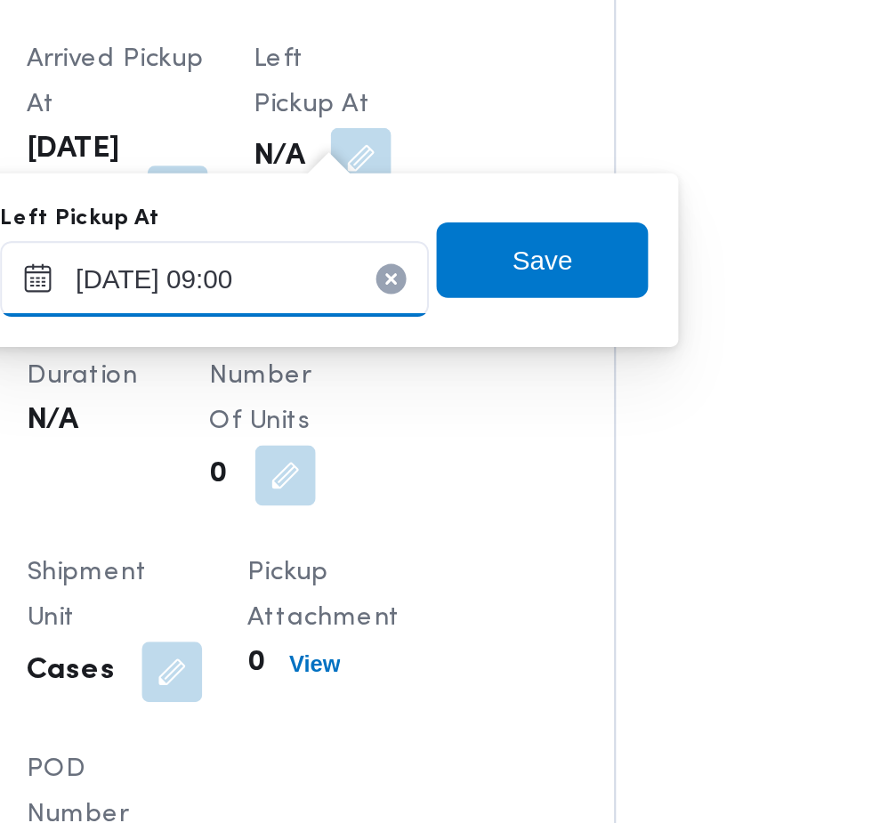
click at [435, 566] on input "[DATE] 09:00" at bounding box center [390, 561] width 202 height 36
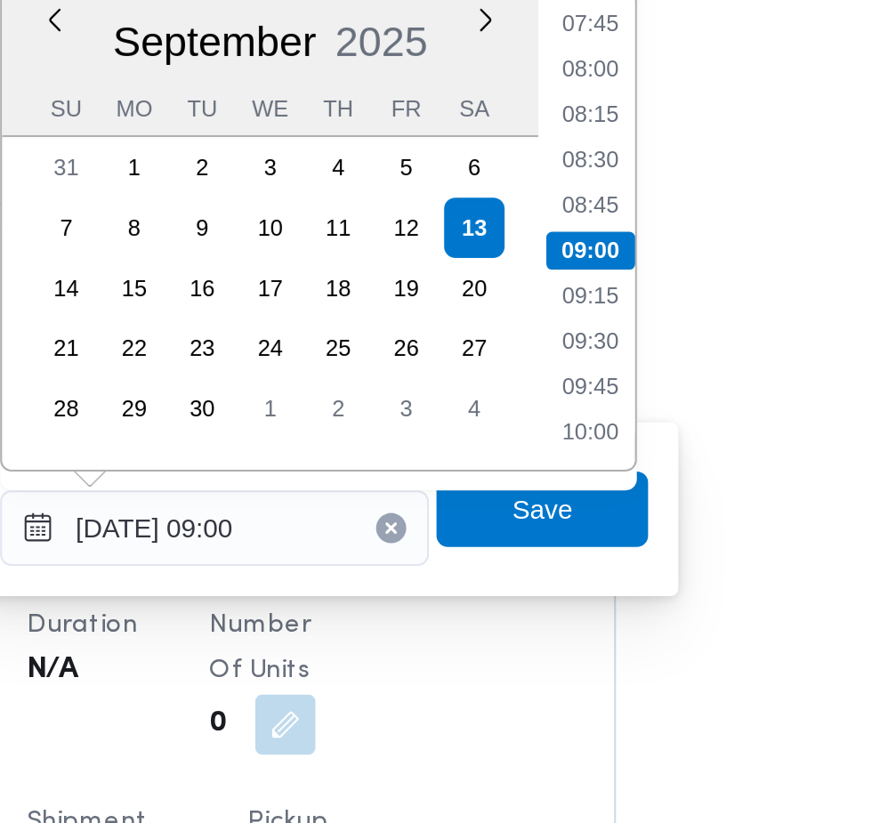
click at [569, 411] on li "08:45" at bounding box center [566, 408] width 41 height 18
type input "[DATE] 08:45"
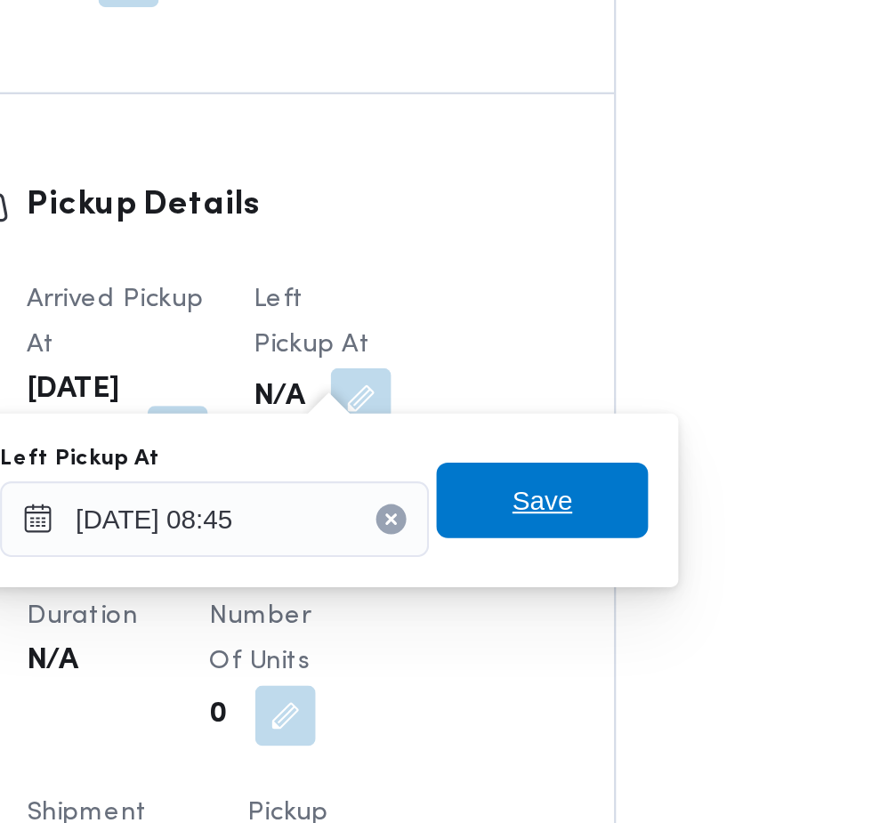
click at [568, 559] on span "Save" at bounding box center [545, 552] width 100 height 36
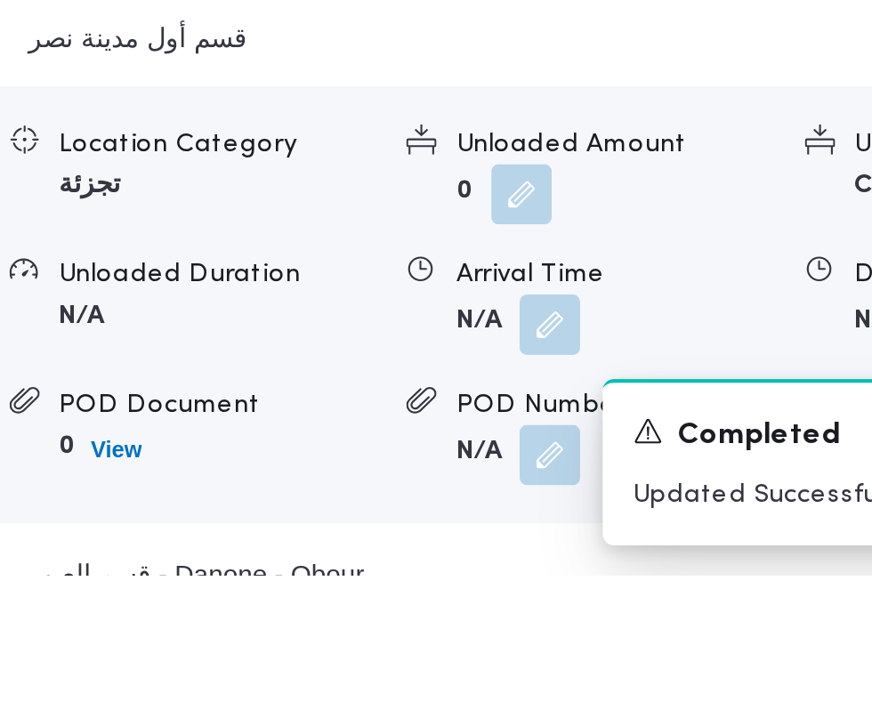
scroll to position [2111, 0]
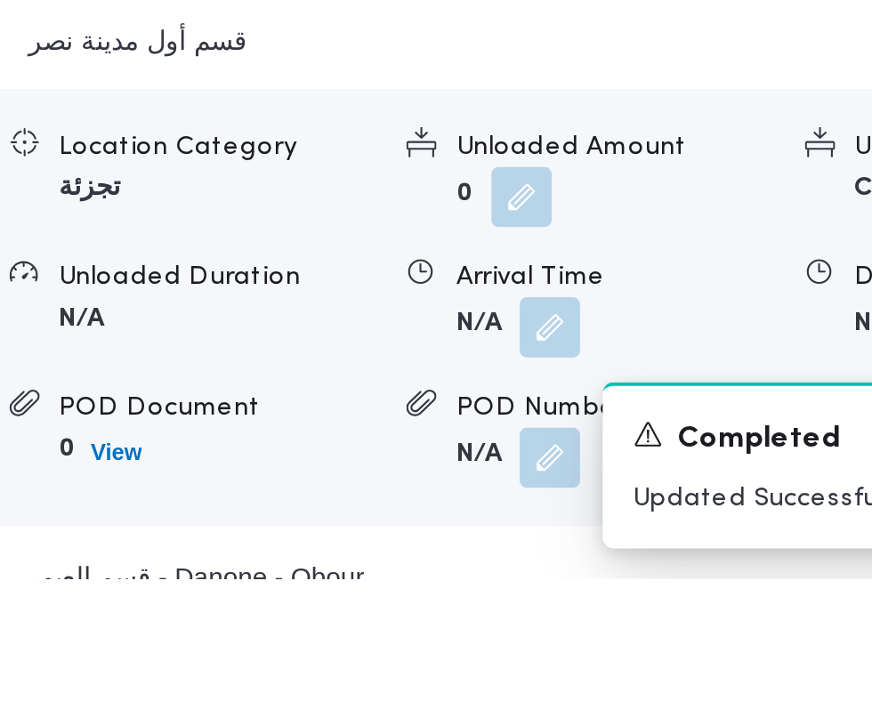
click at [551, 622] on button "button" at bounding box center [548, 607] width 28 height 28
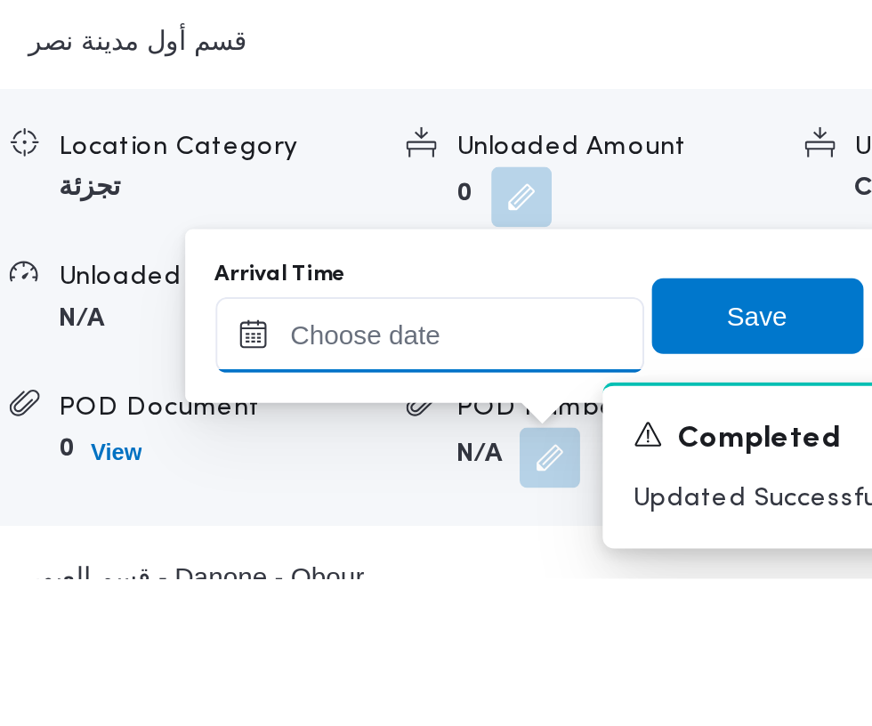
click at [499, 611] on input "Arrival Time" at bounding box center [491, 611] width 202 height 36
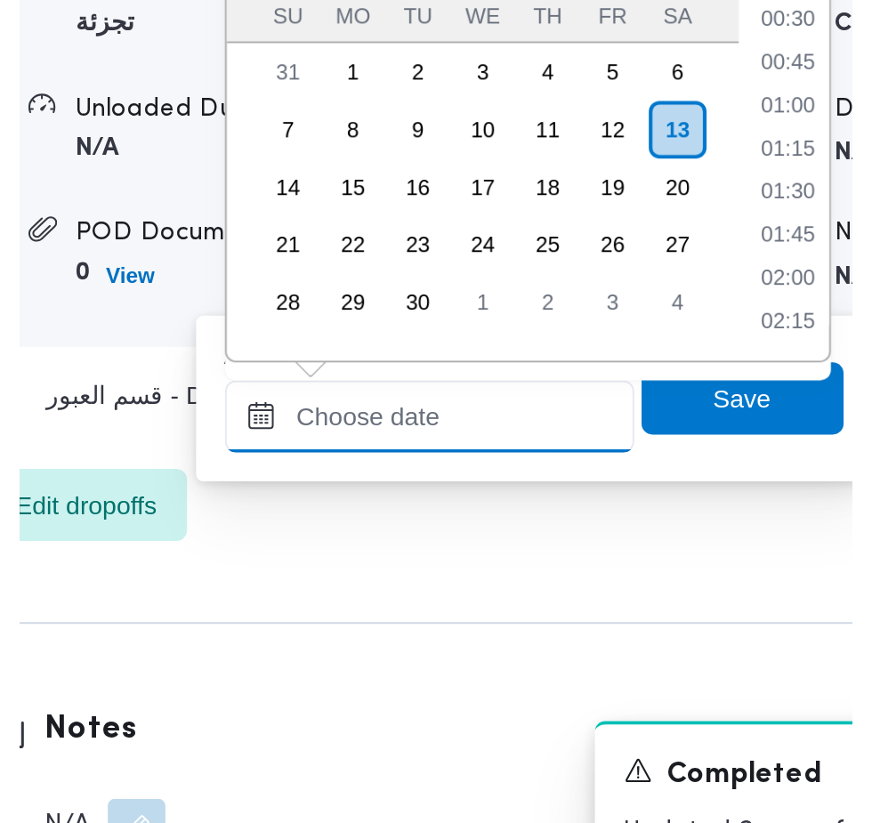
scroll to position [767, 0]
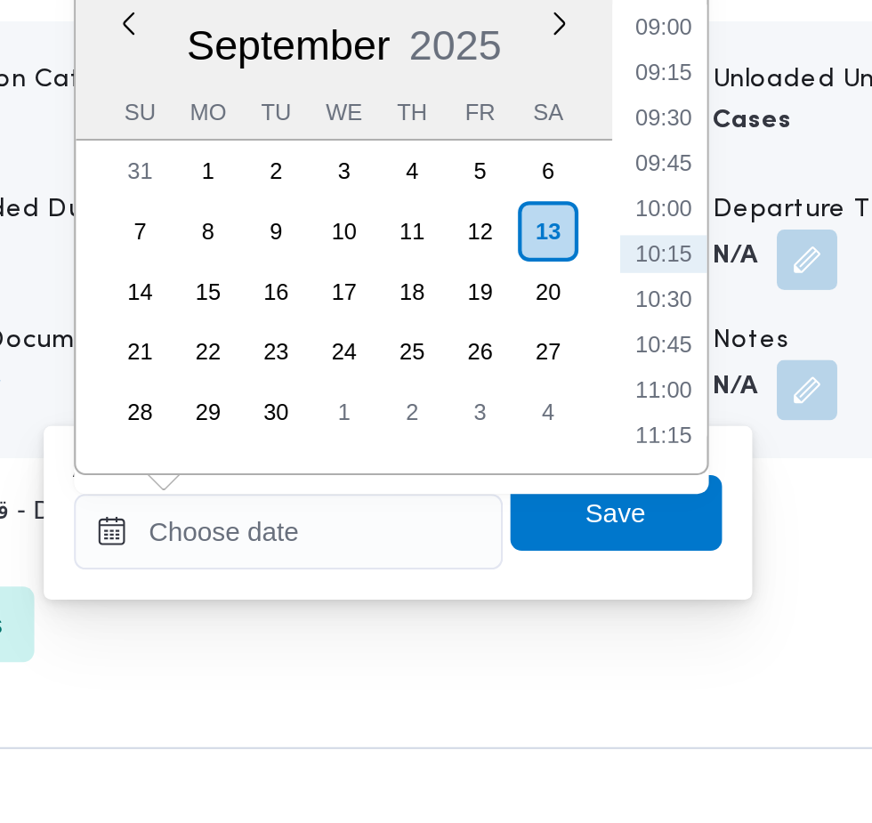
click at [672, 447] on li "09:45" at bounding box center [668, 446] width 41 height 18
type input "[DATE] 09:45"
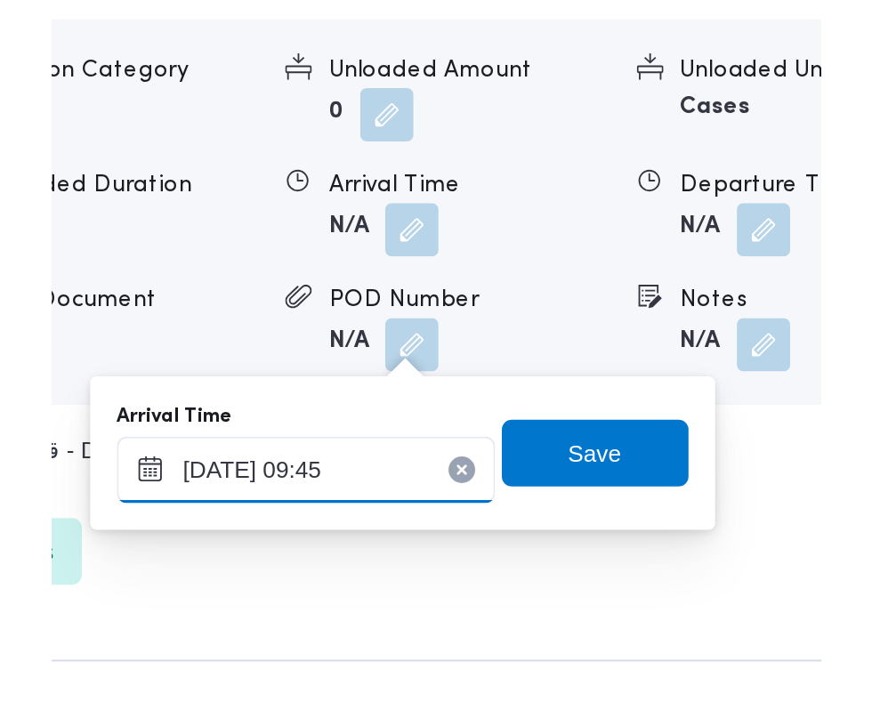
scroll to position [2227, 0]
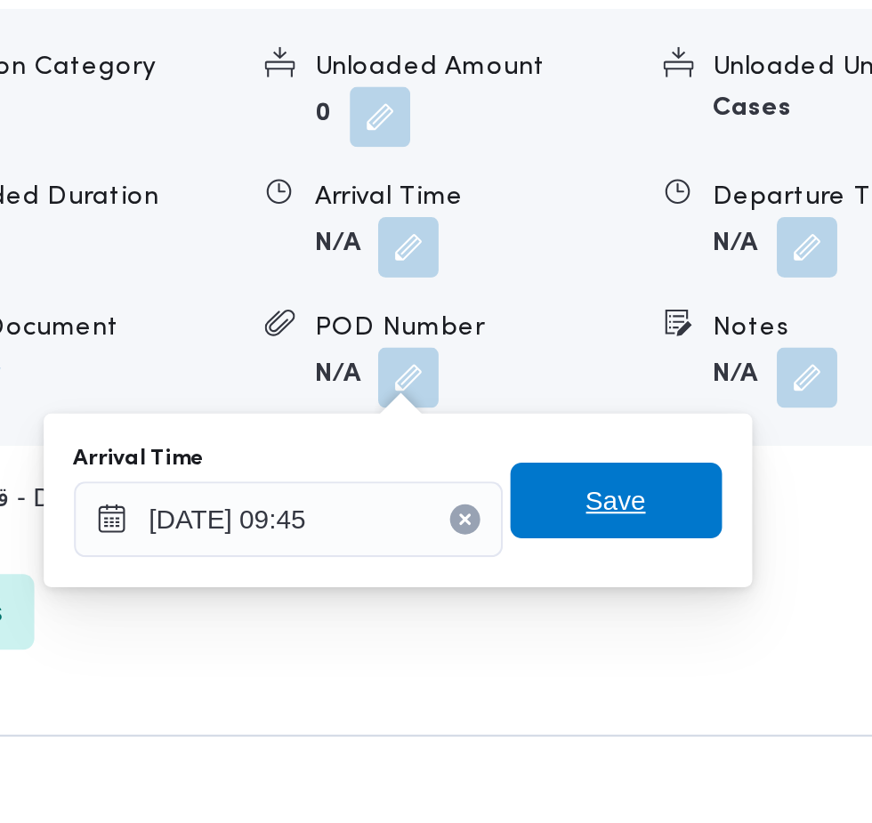
click at [665, 608] on span "Save" at bounding box center [646, 610] width 100 height 36
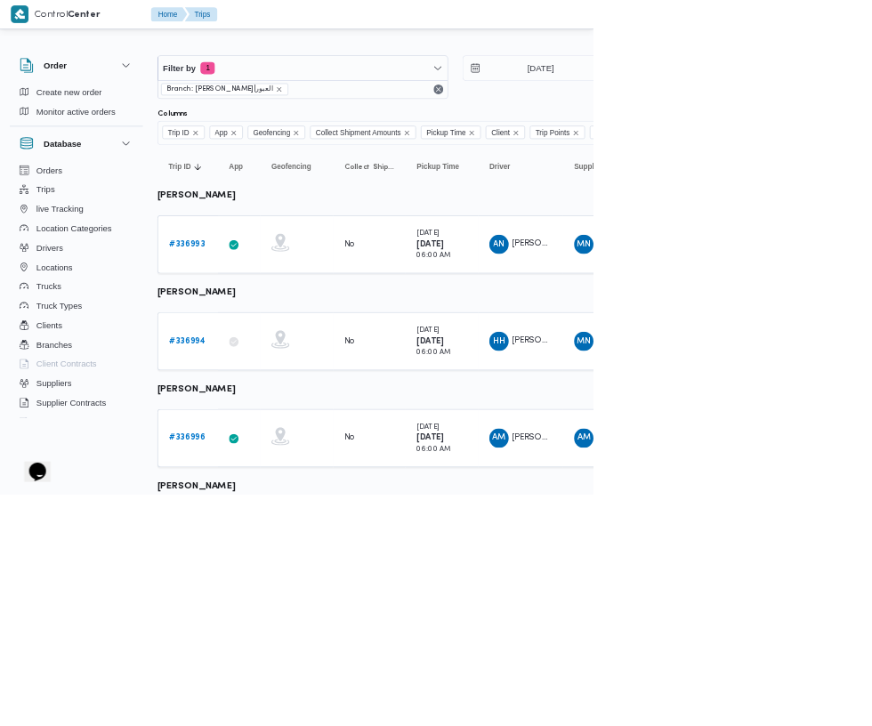
scroll to position [52, 0]
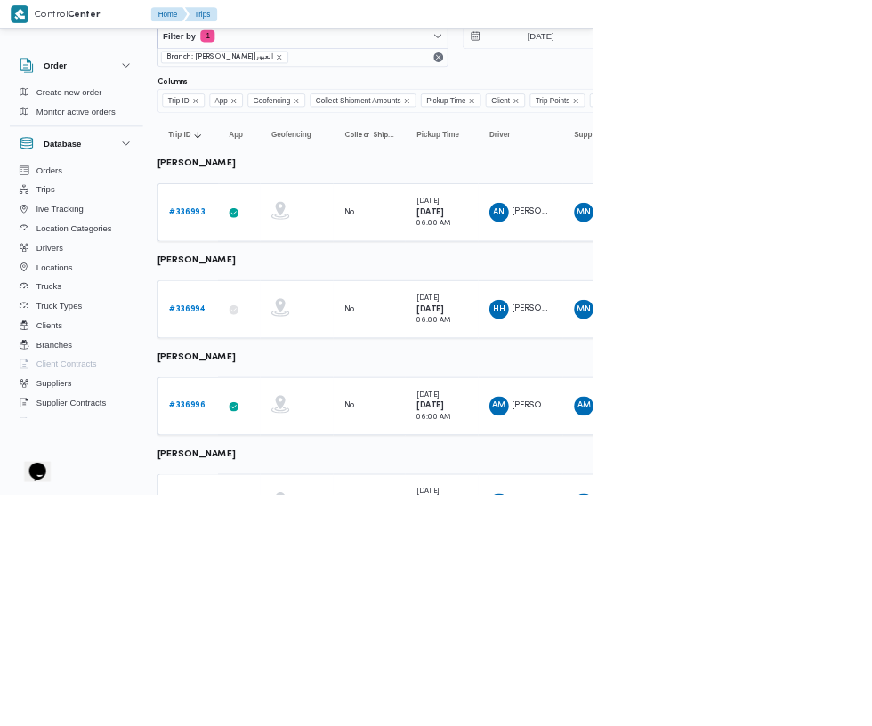
click at [260, 457] on b "# 336994" at bounding box center [274, 453] width 53 height 12
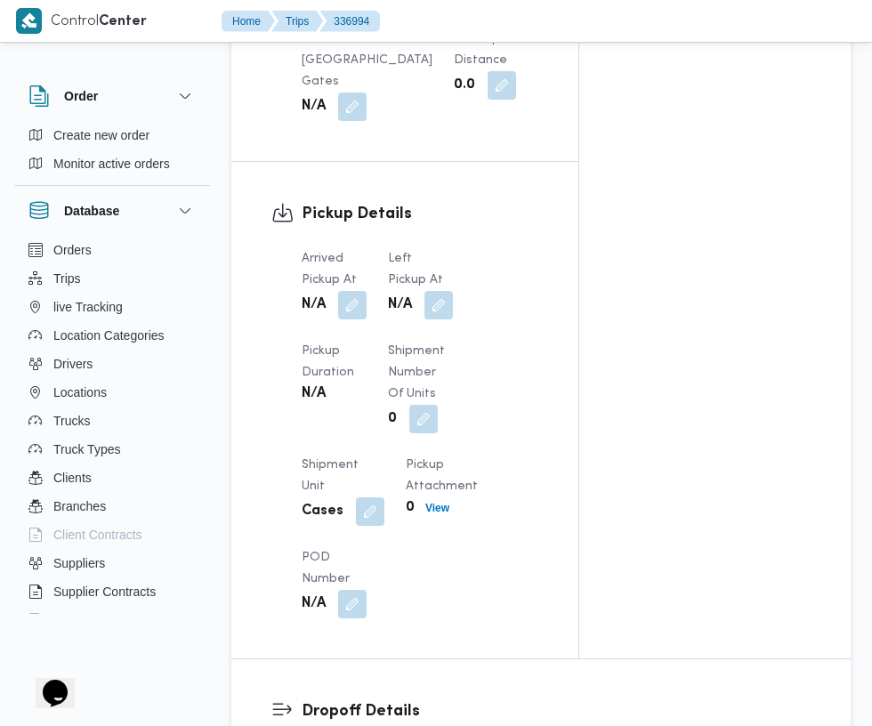
scroll to position [1708, 0]
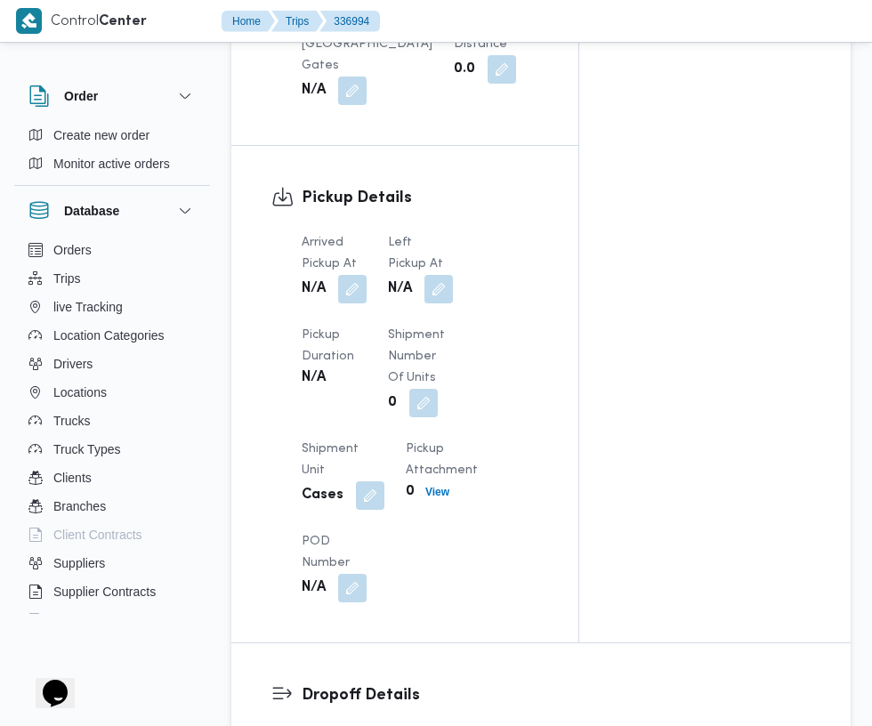
click at [353, 275] on button "button" at bounding box center [352, 289] width 28 height 28
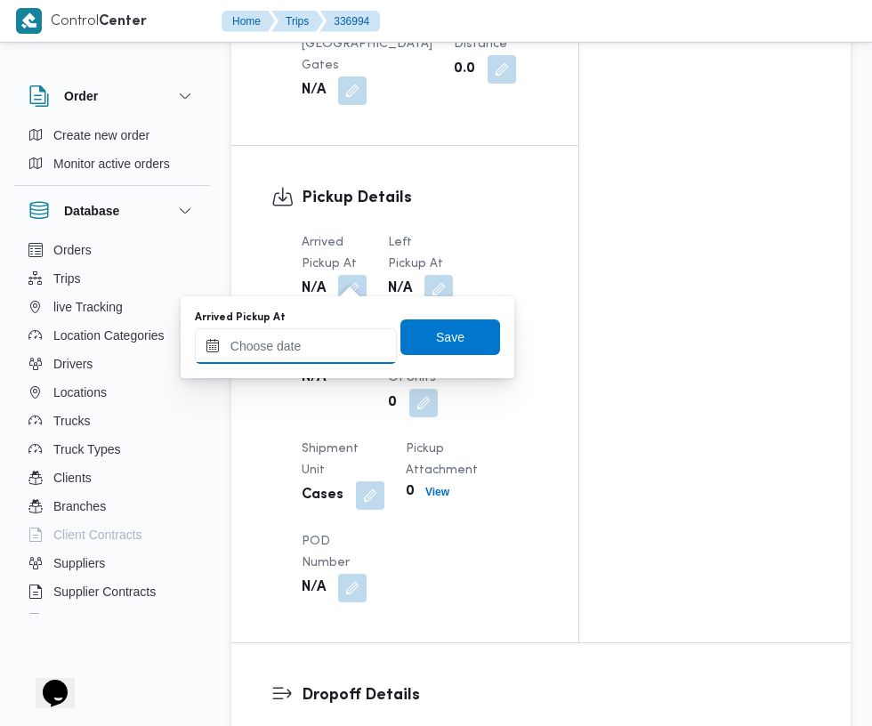
click at [344, 340] on input "Arrived Pickup At" at bounding box center [296, 346] width 202 height 36
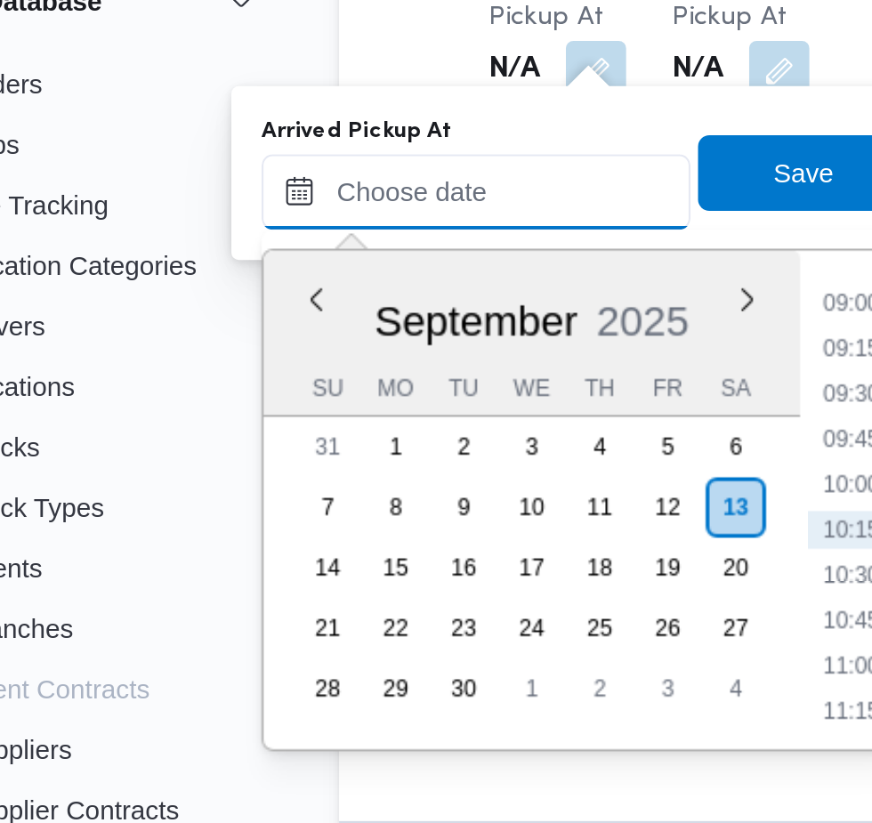
scroll to position [1752, 0]
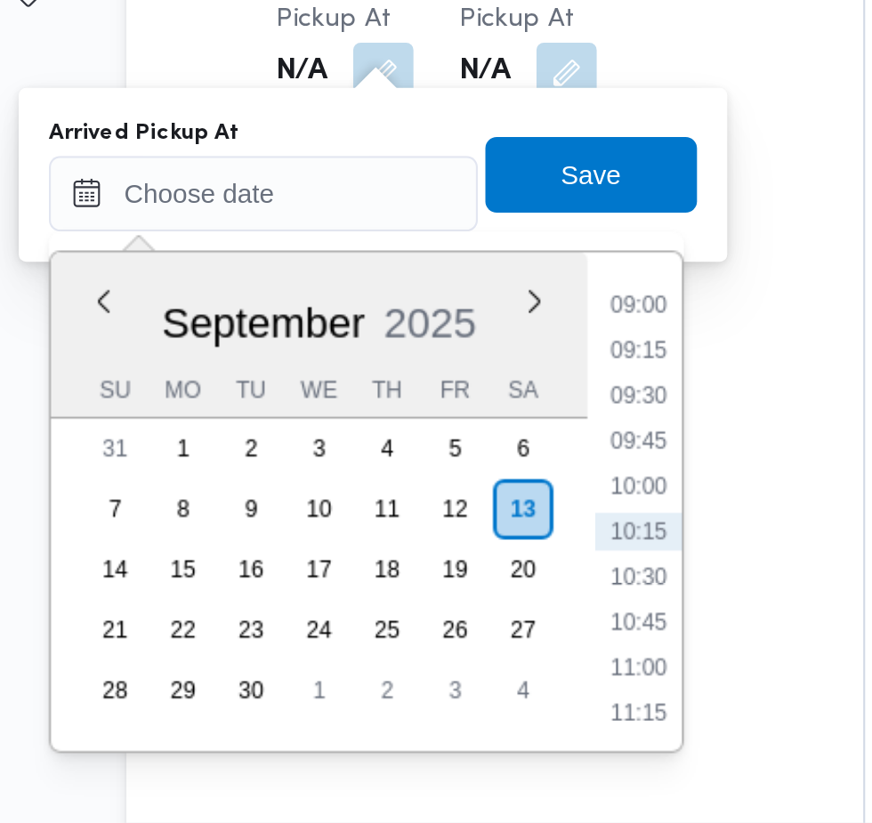
click at [471, 360] on li "09:00" at bounding box center [472, 354] width 41 height 18
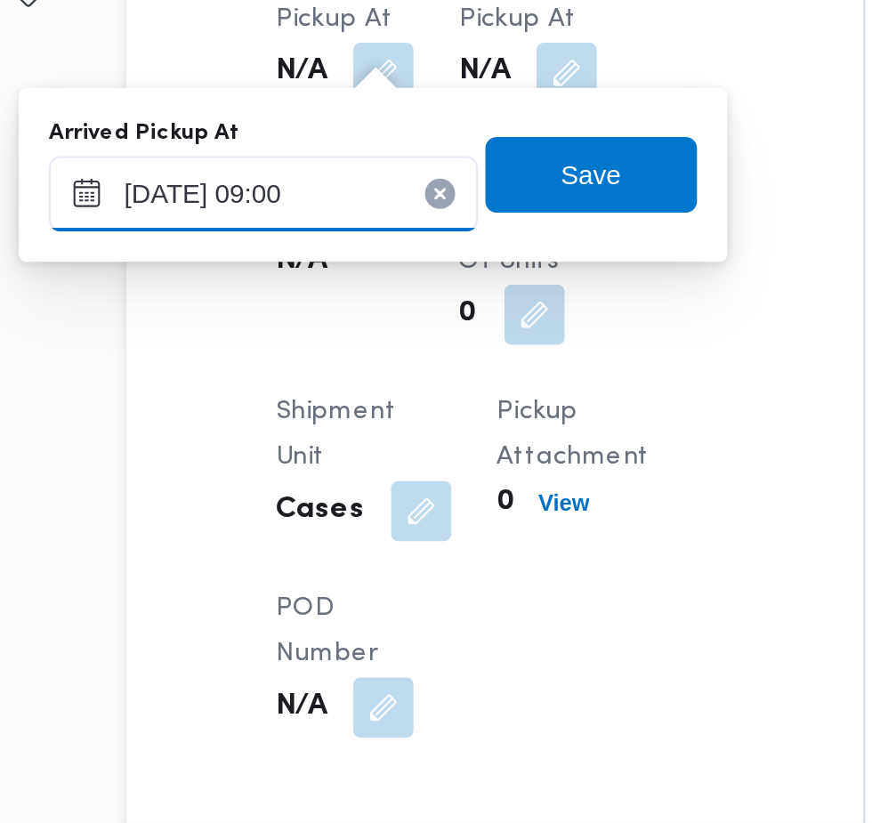
click at [343, 306] on input "[DATE] 09:00" at bounding box center [296, 302] width 202 height 36
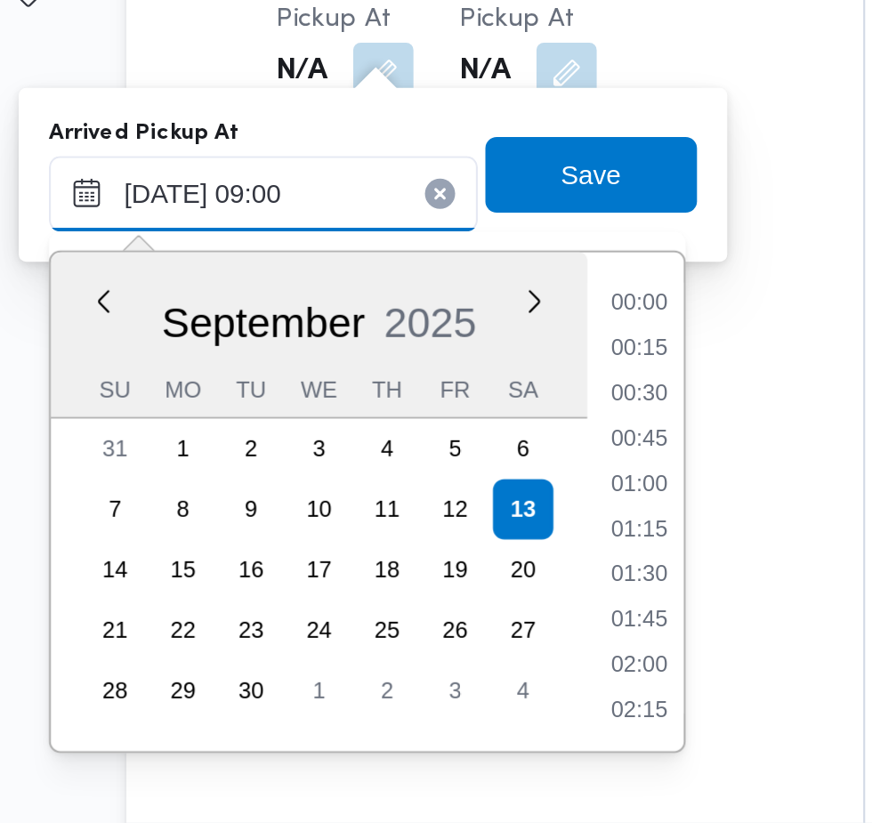
scroll to position [660, 0]
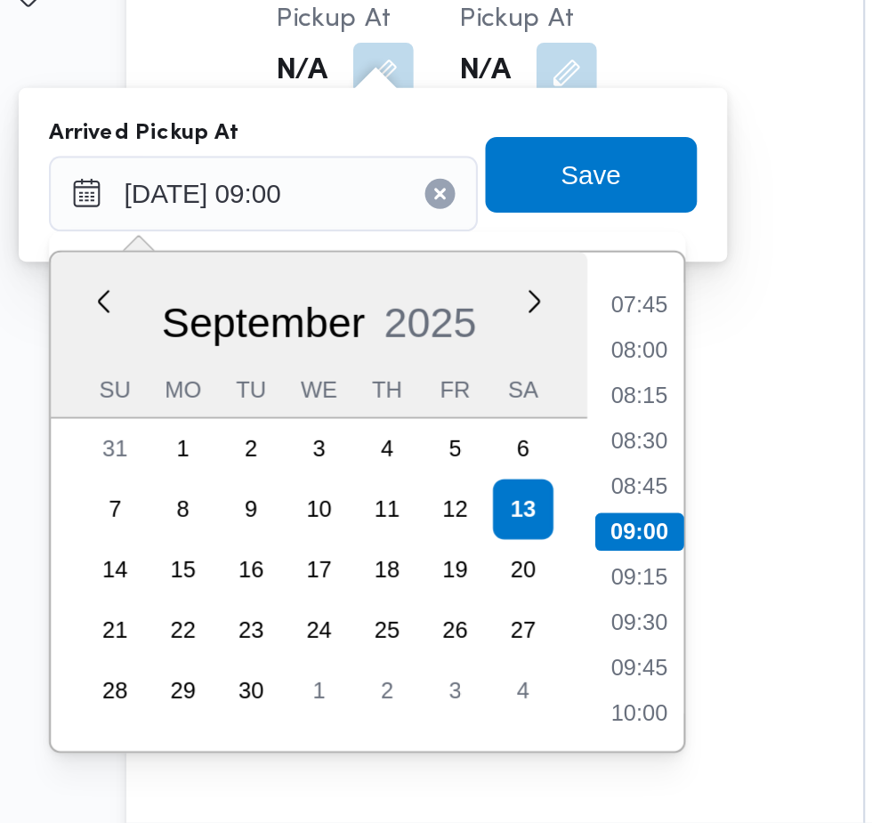
click at [477, 358] on li "07:45" at bounding box center [472, 354] width 41 height 18
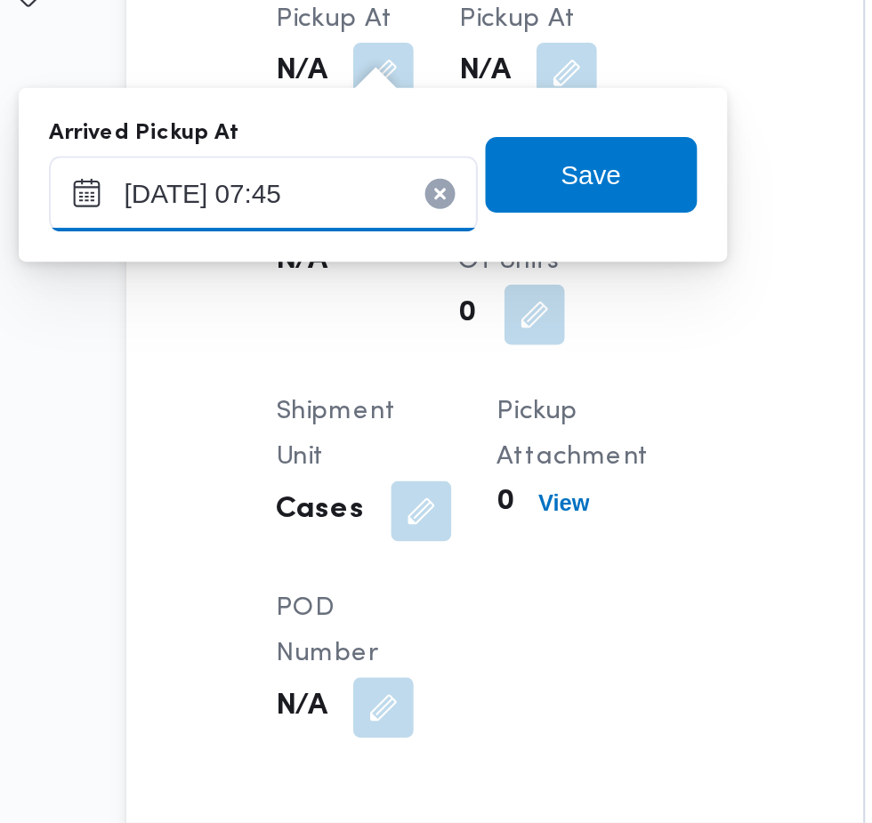
click at [331, 301] on input "[DATE] 07:45" at bounding box center [296, 302] width 202 height 36
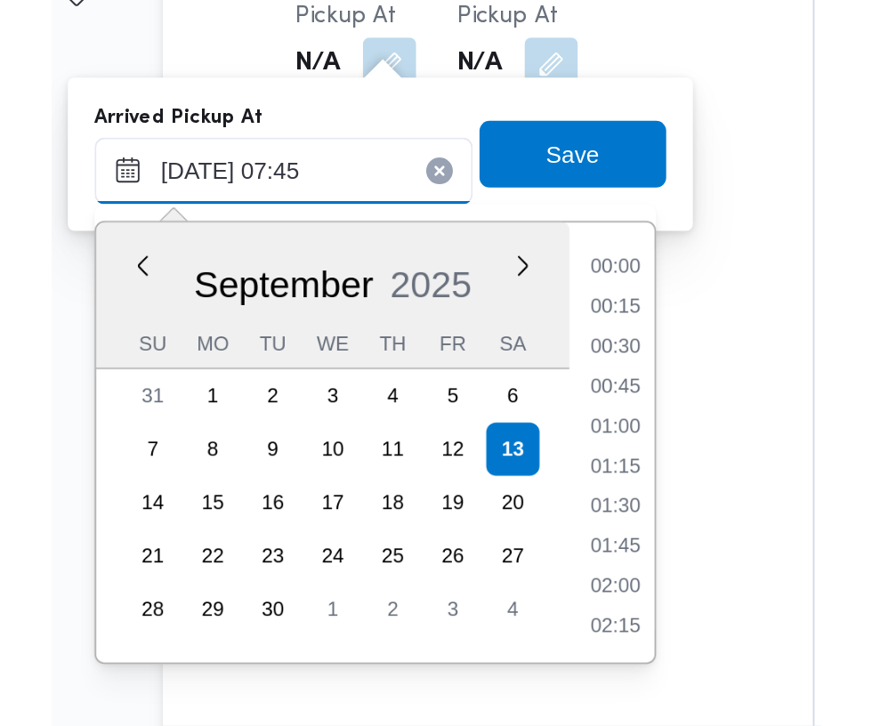
scroll to position [553, 0]
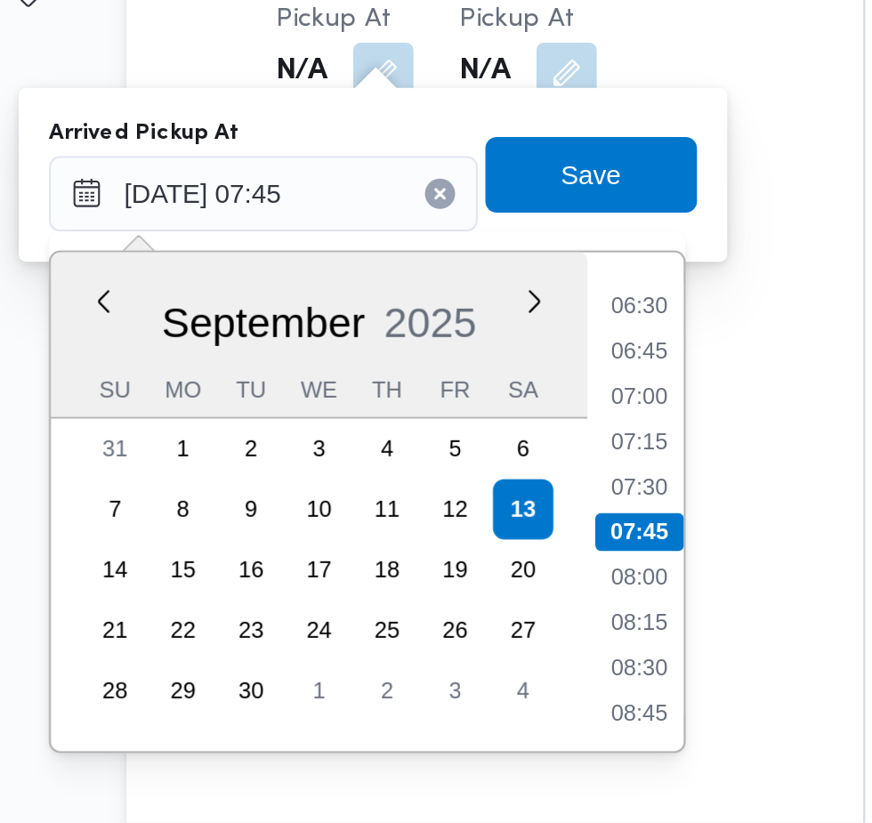
click at [473, 374] on li "06:45" at bounding box center [472, 375] width 41 height 18
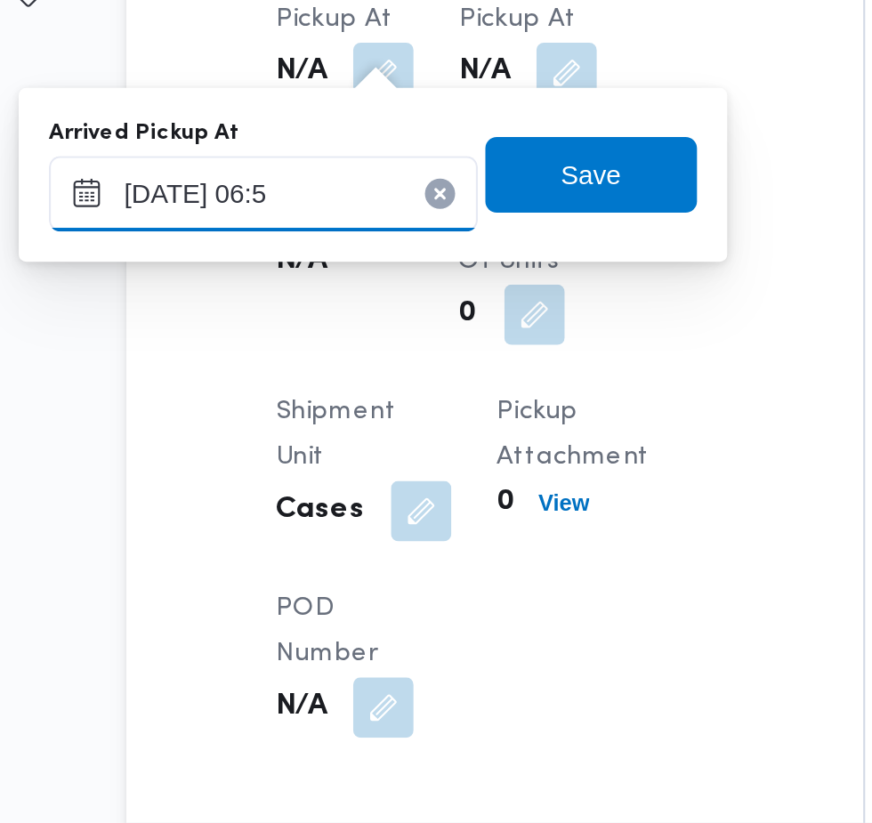
type input "[DATE] 06:55"
click at [454, 292] on span "Save" at bounding box center [450, 292] width 28 height 21
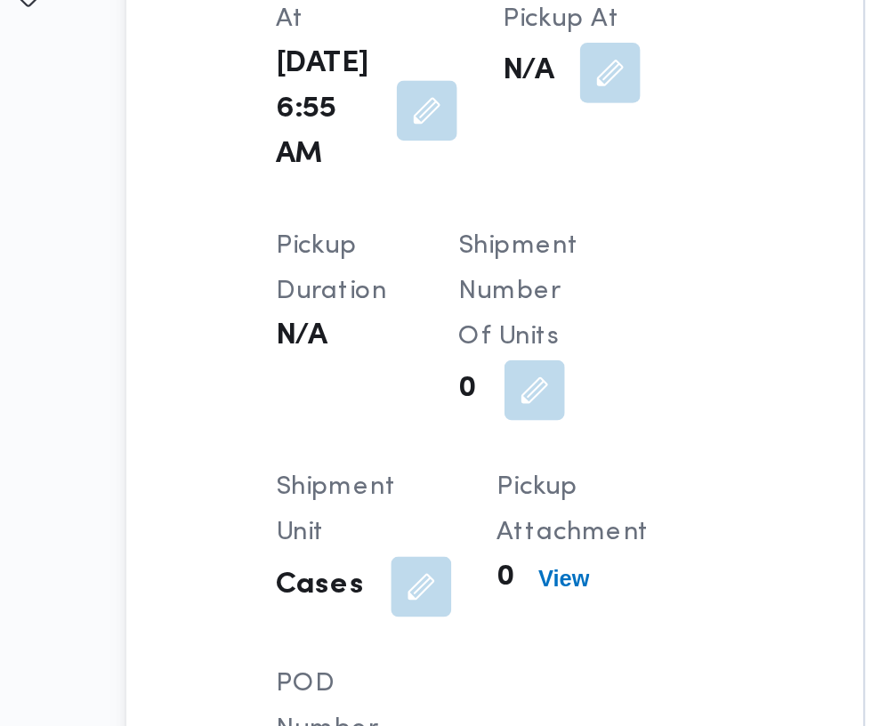
click at [445, 240] on button "button" at bounding box center [459, 244] width 28 height 28
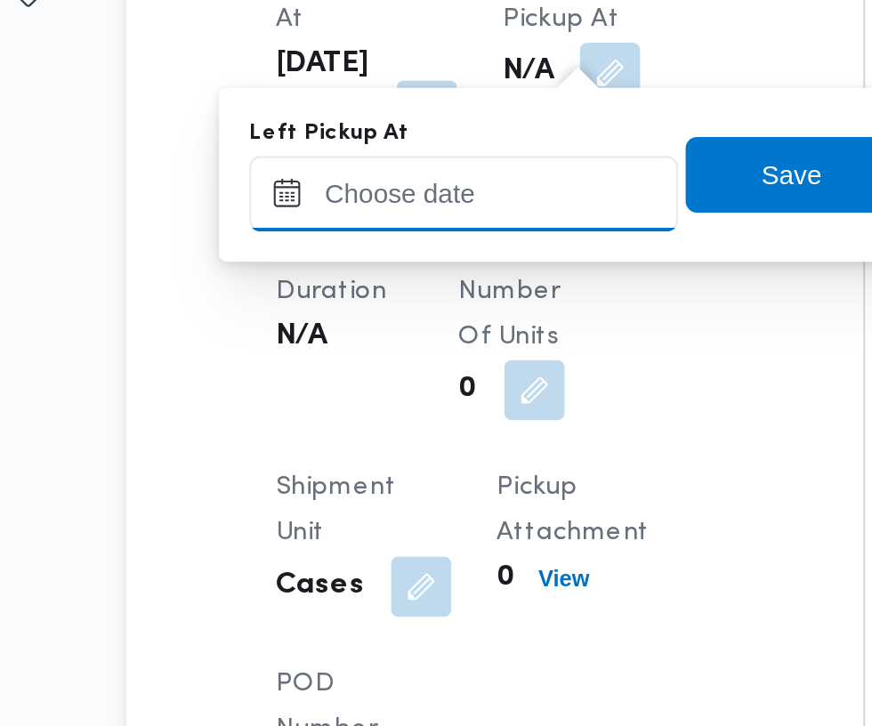
click at [406, 294] on input "Left Pickup At" at bounding box center [390, 302] width 202 height 36
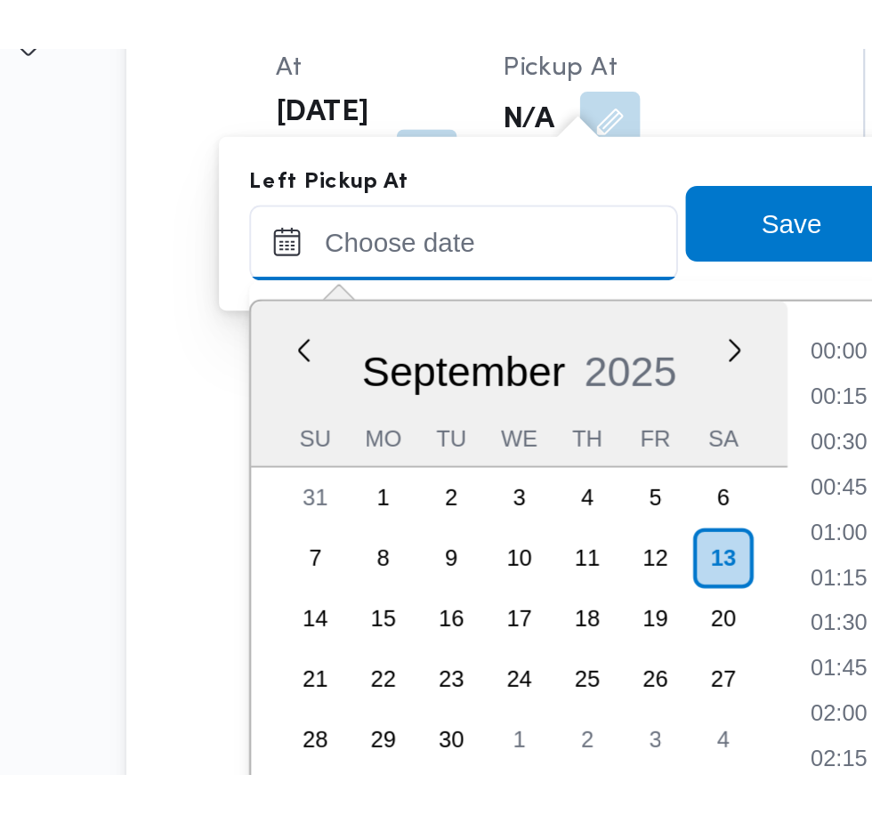
scroll to position [767, 0]
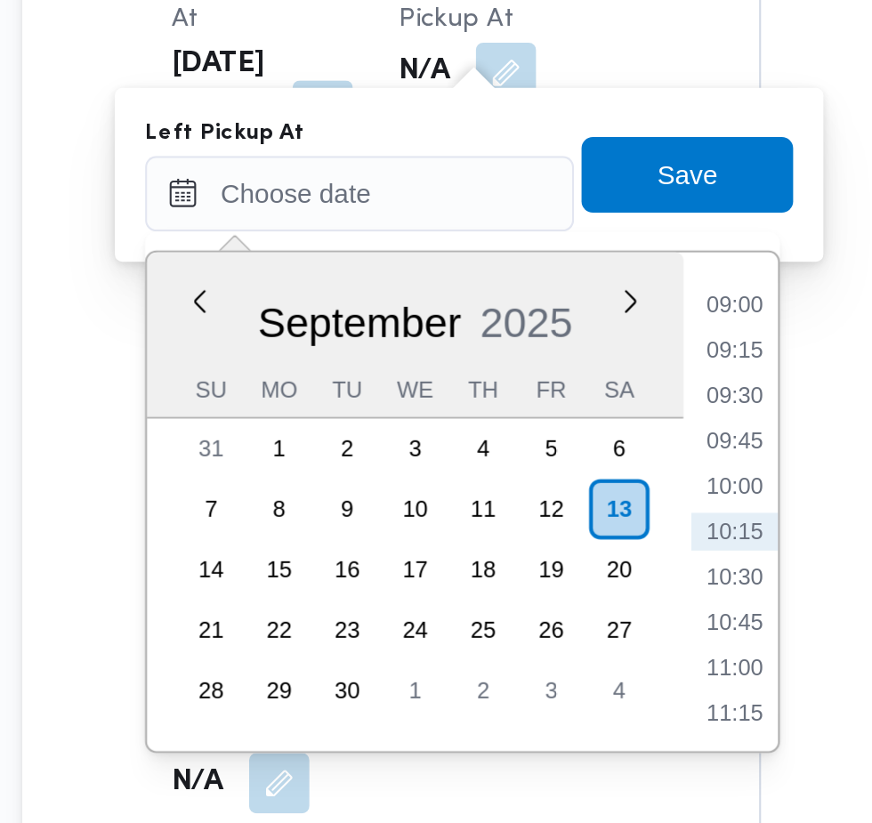
click at [567, 374] on li "09:15" at bounding box center [566, 375] width 41 height 18
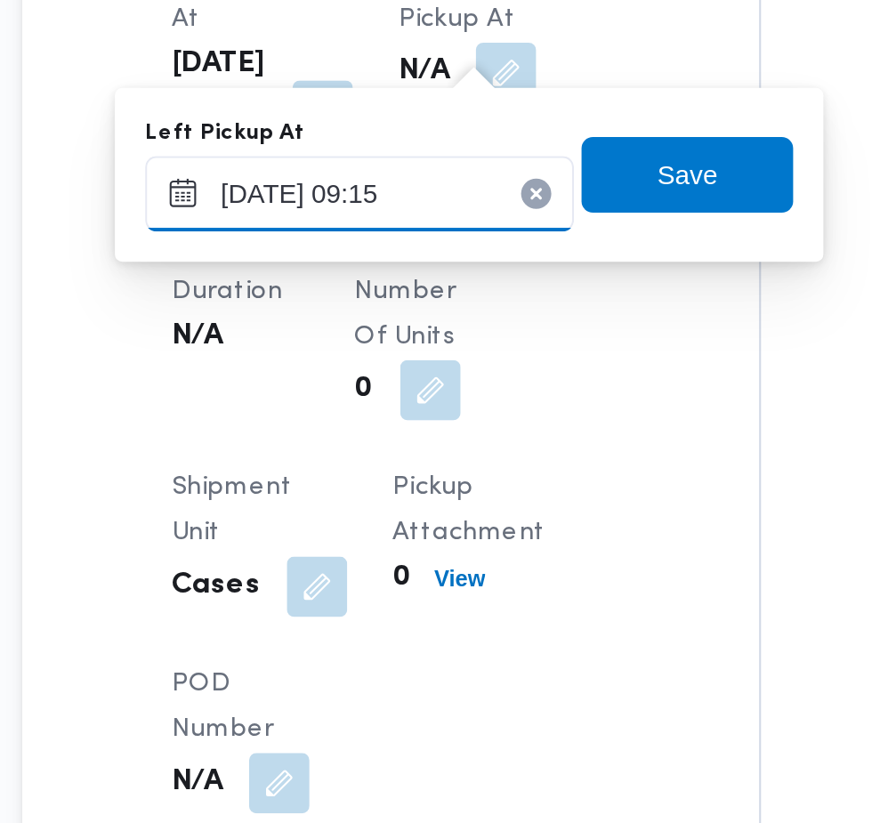
click at [422, 307] on input "[DATE] 09:15" at bounding box center [390, 302] width 202 height 36
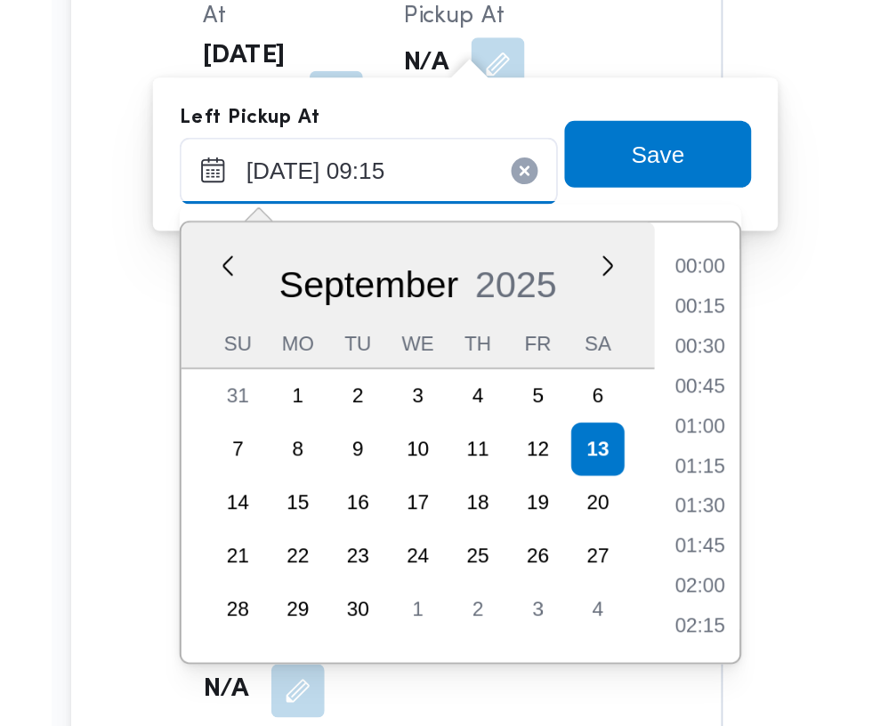
scroll to position [681, 0]
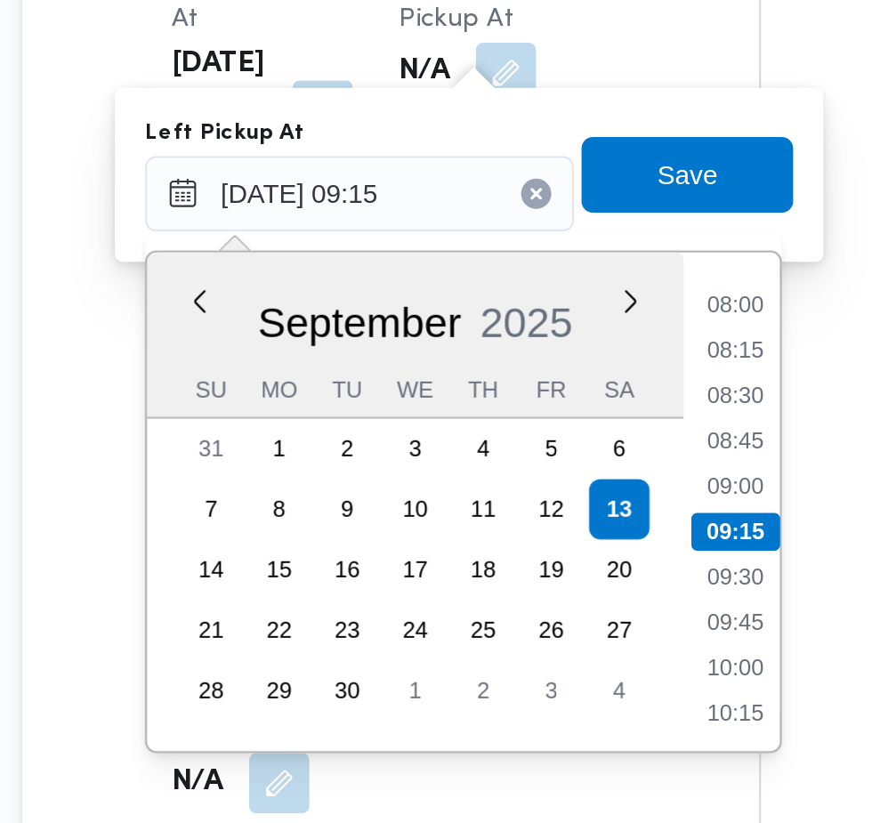
click at [561, 416] on li "08:45" at bounding box center [566, 418] width 41 height 18
type input "[DATE] 08:45"
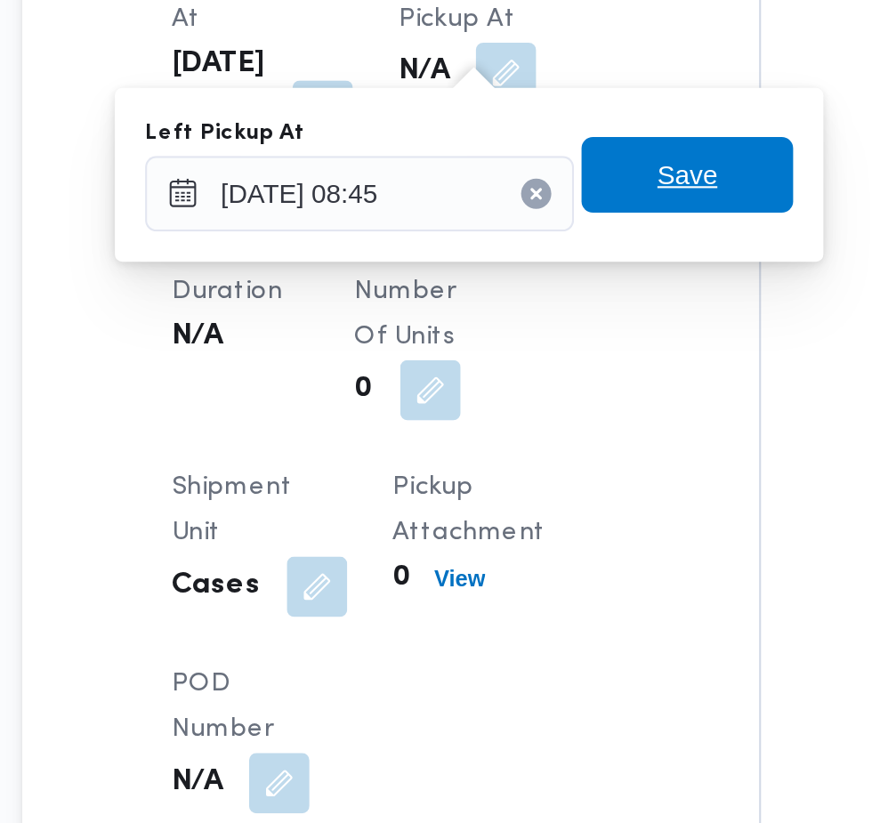
click at [559, 286] on span "Save" at bounding box center [544, 292] width 28 height 21
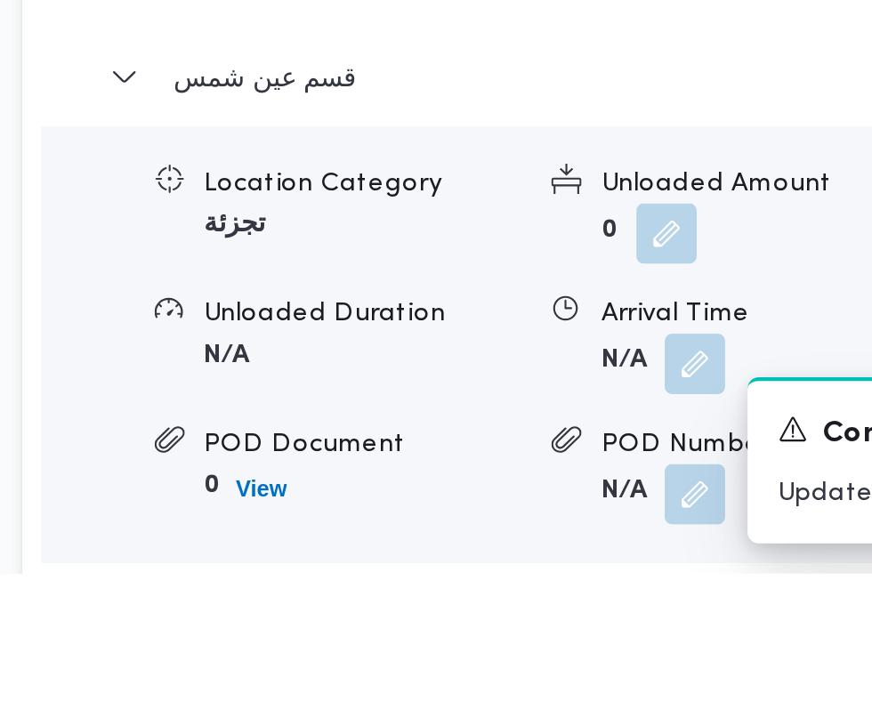
scroll to position [2011, 0]
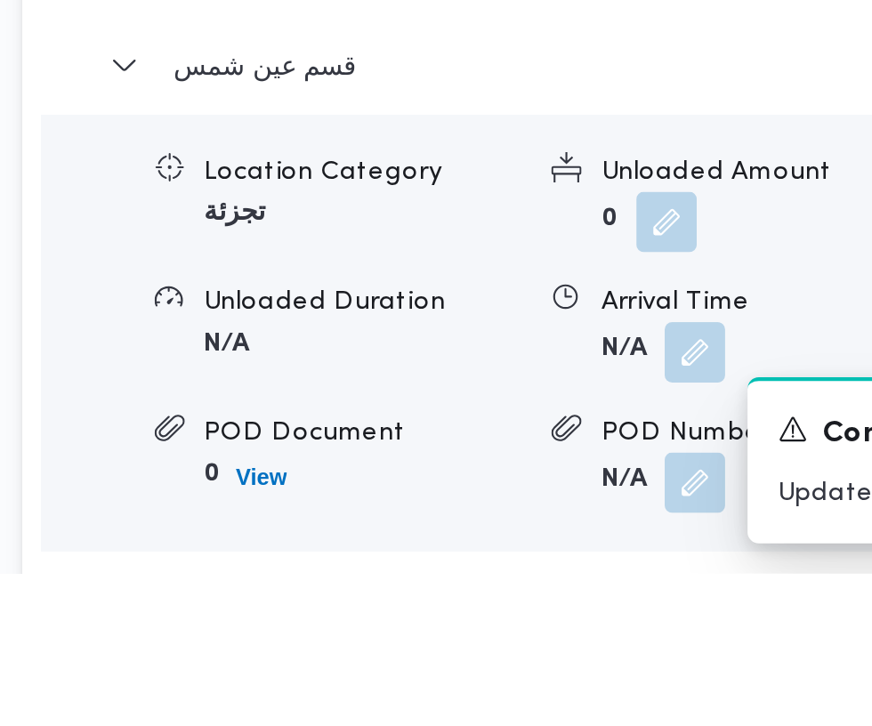
click at [535, 636] on button "button" at bounding box center [548, 622] width 28 height 28
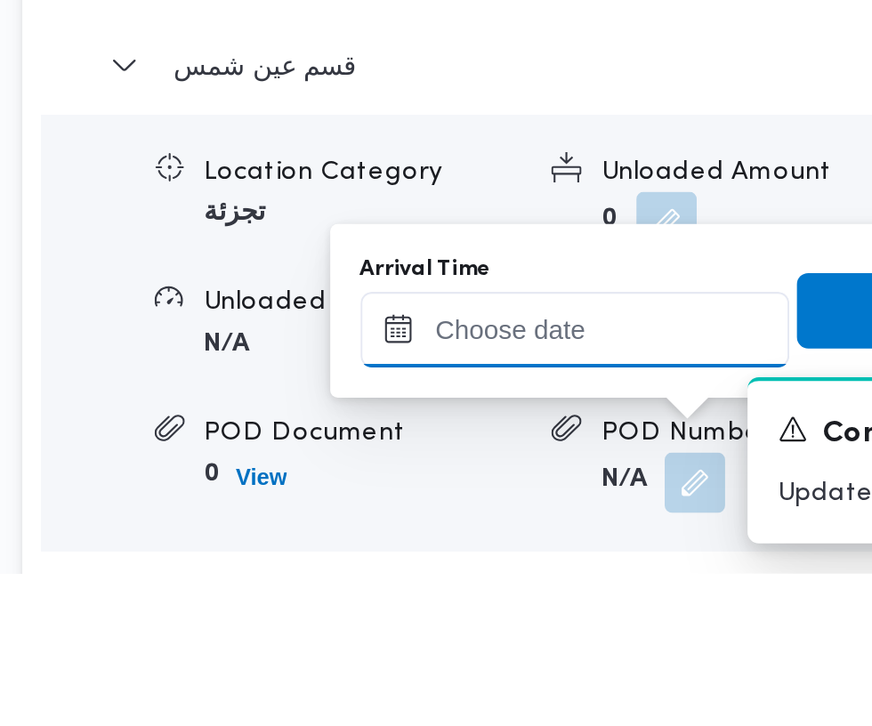
click at [478, 608] on input "Arrival Time" at bounding box center [491, 611] width 202 height 36
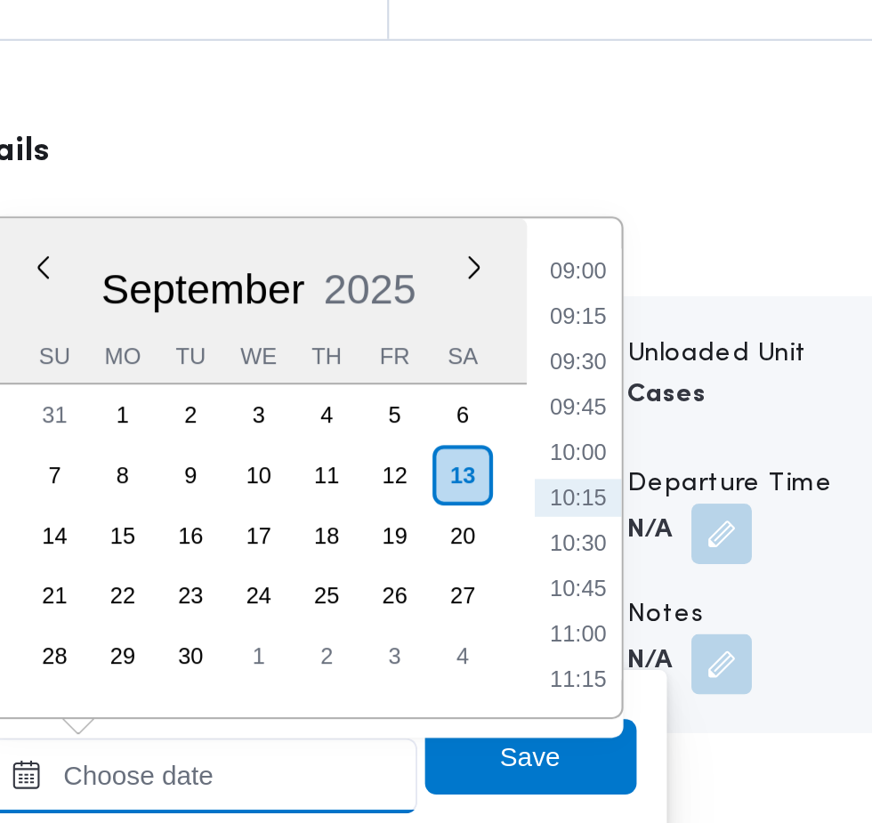
scroll to position [2096, 0]
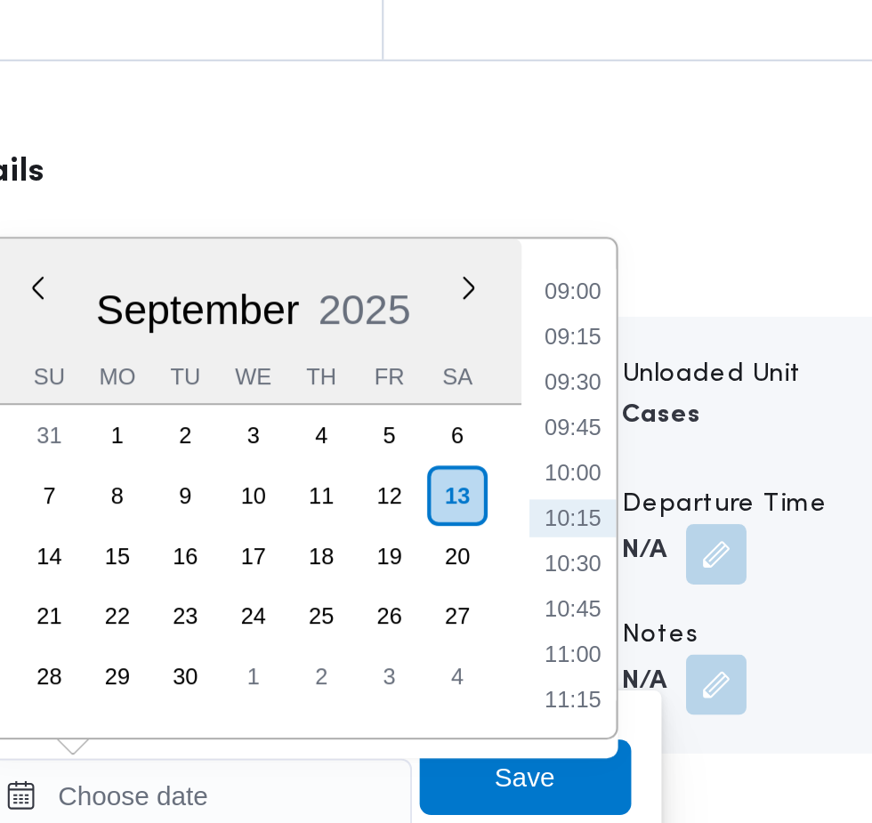
click at [669, 476] on li "09:45" at bounding box center [668, 478] width 41 height 18
type input "[DATE] 09:45"
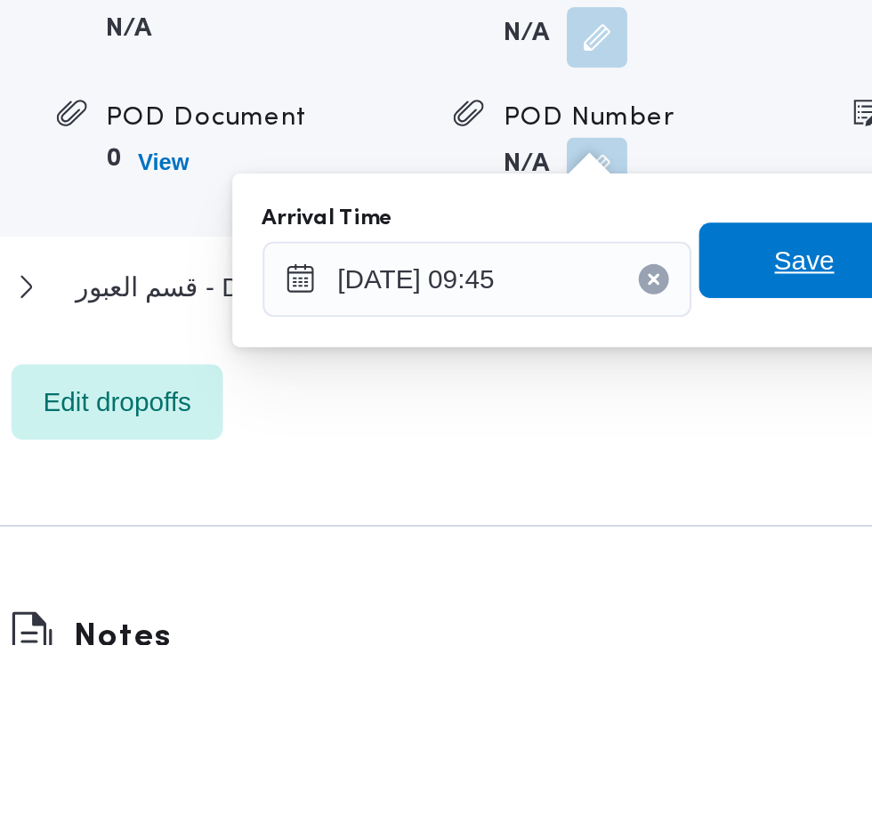
click at [631, 643] on span "Save" at bounding box center [646, 642] width 100 height 36
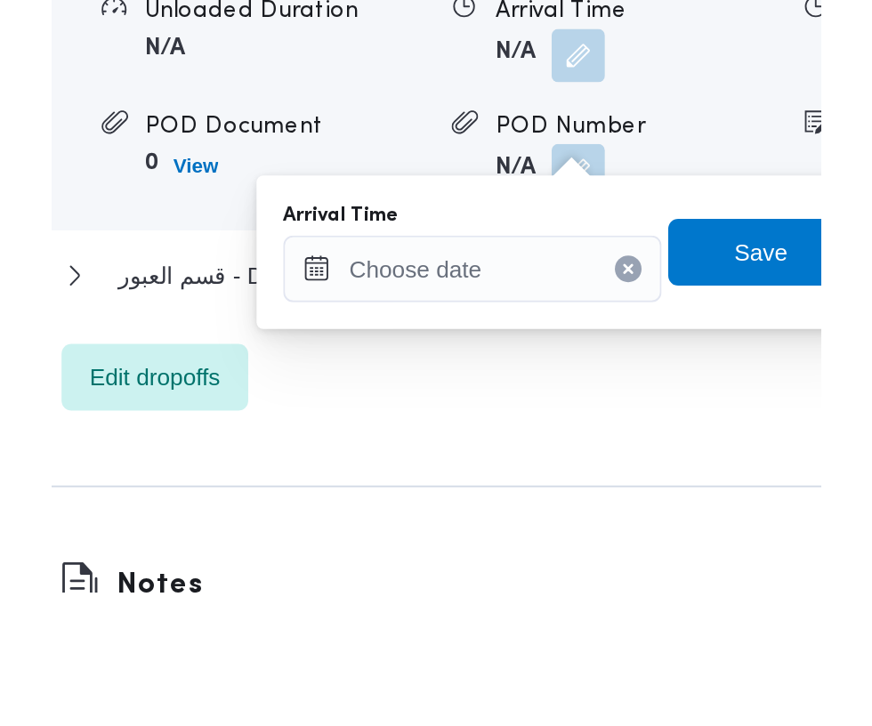
scroll to position [2148, 0]
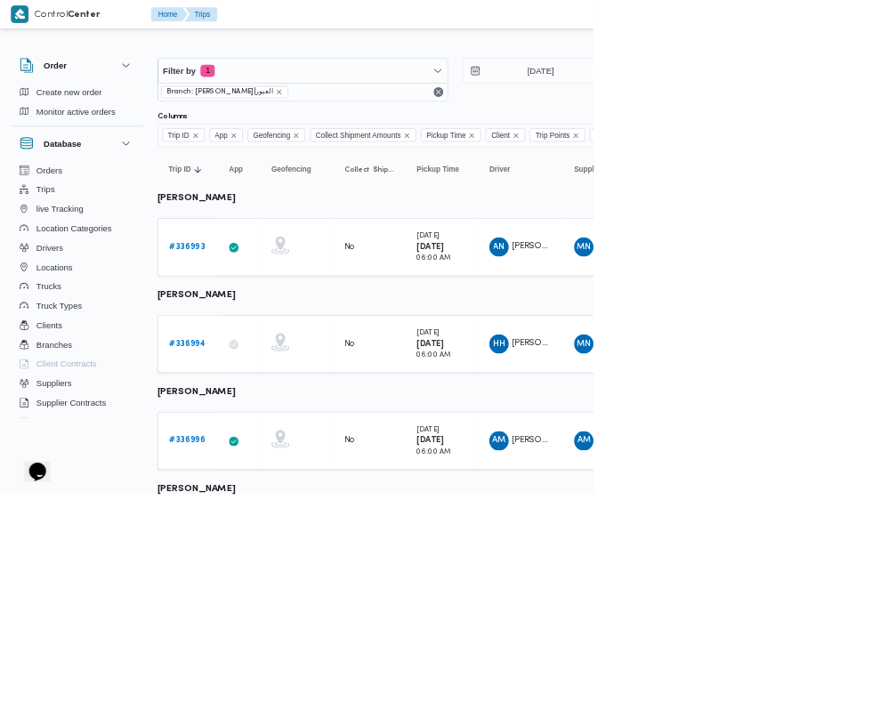
click at [274, 647] on b "# 336996" at bounding box center [274, 647] width 53 height 12
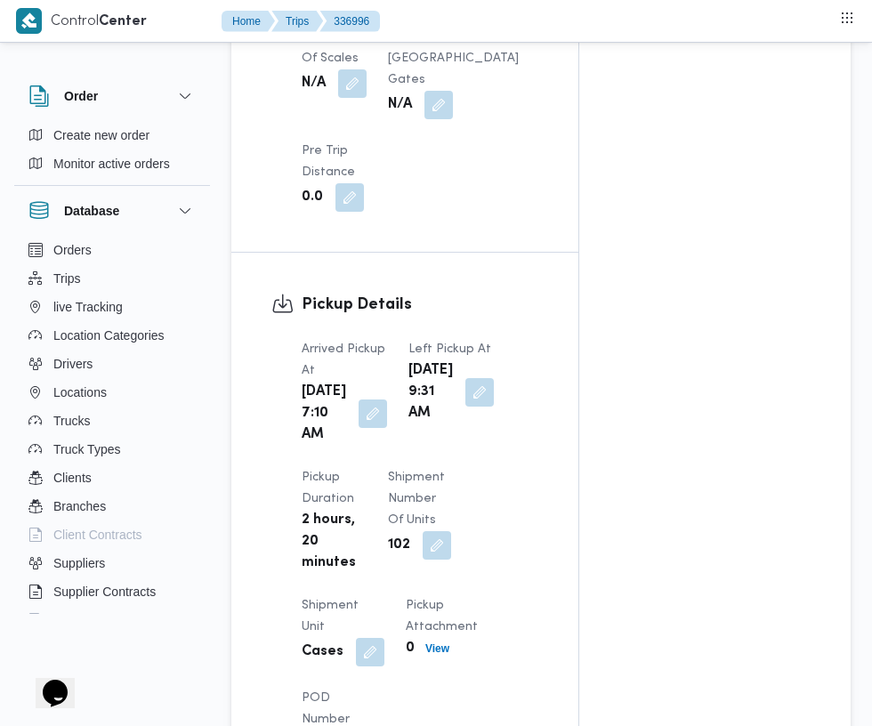
scroll to position [1785, 0]
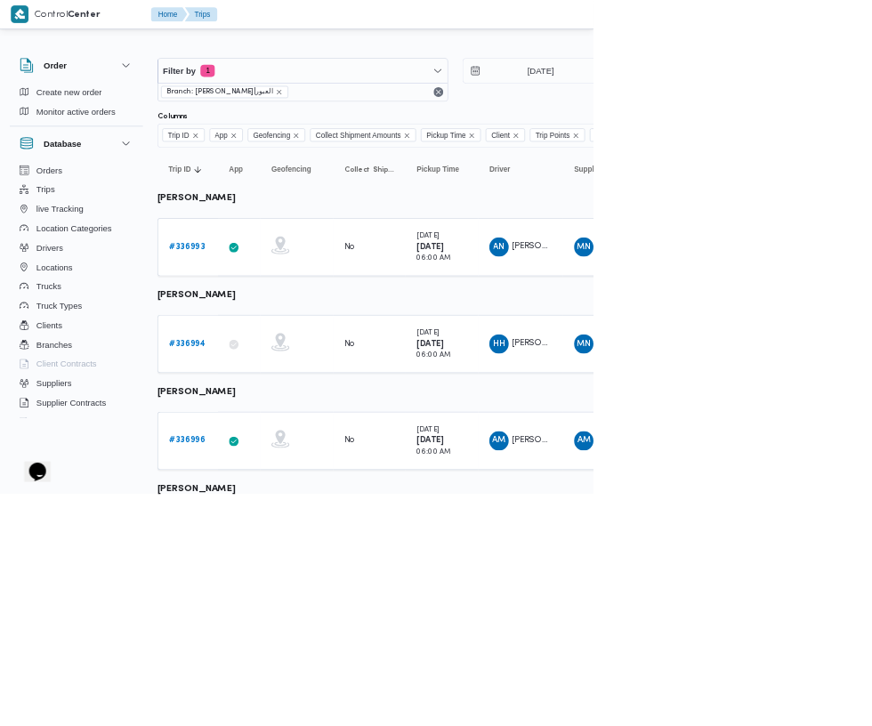
scroll to position [52, 0]
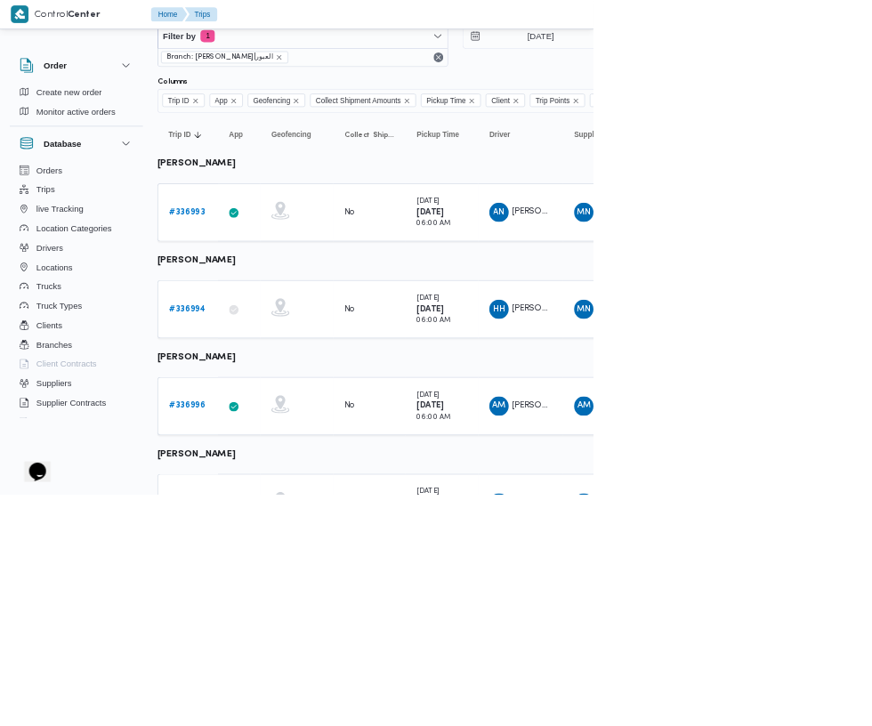
click at [278, 737] on b "# 336997" at bounding box center [274, 738] width 53 height 12
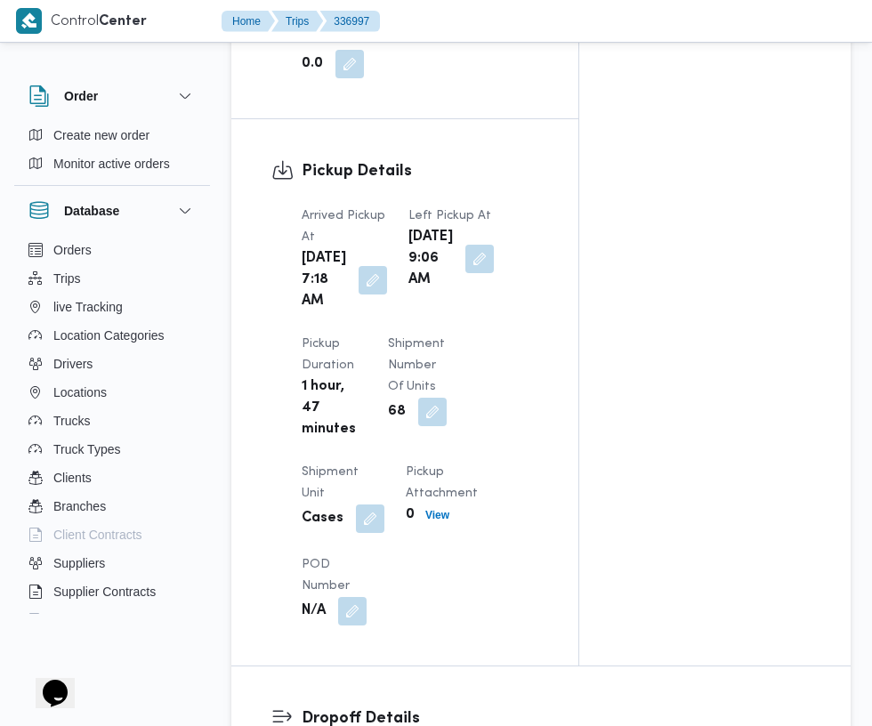
scroll to position [1857, 0]
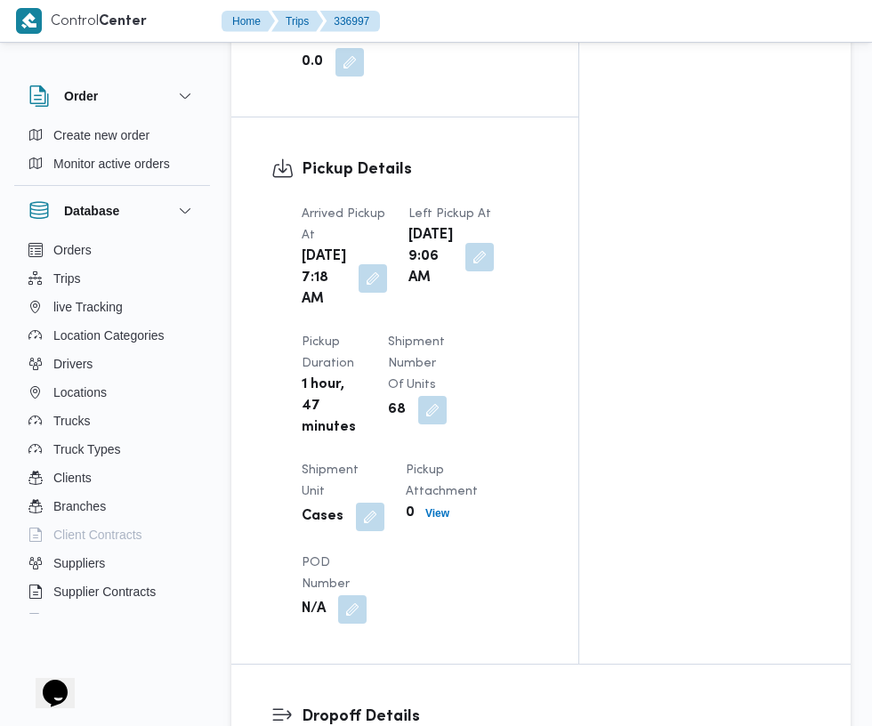
click at [360, 274] on button "button" at bounding box center [372, 278] width 28 height 28
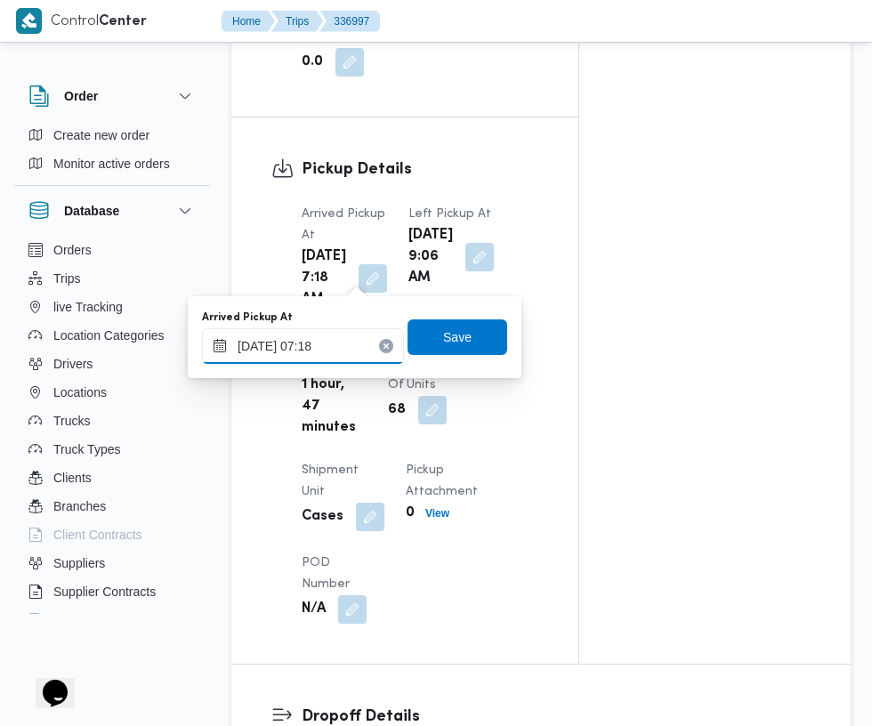
click at [315, 346] on input "[DATE] 07:18" at bounding box center [303, 346] width 202 height 36
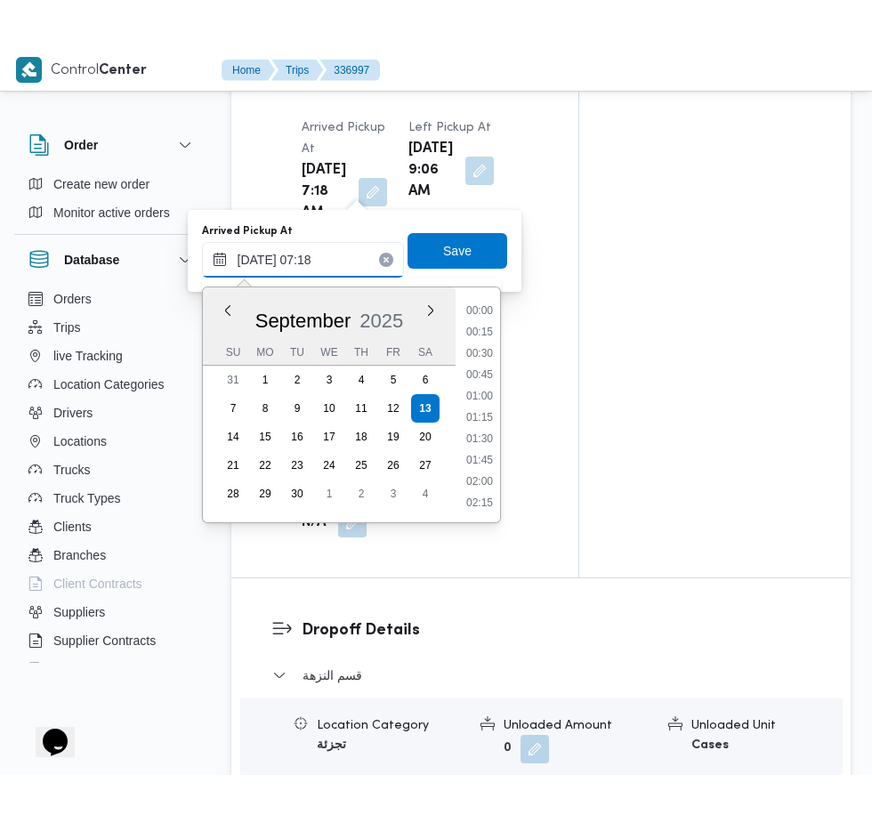
scroll to position [511, 0]
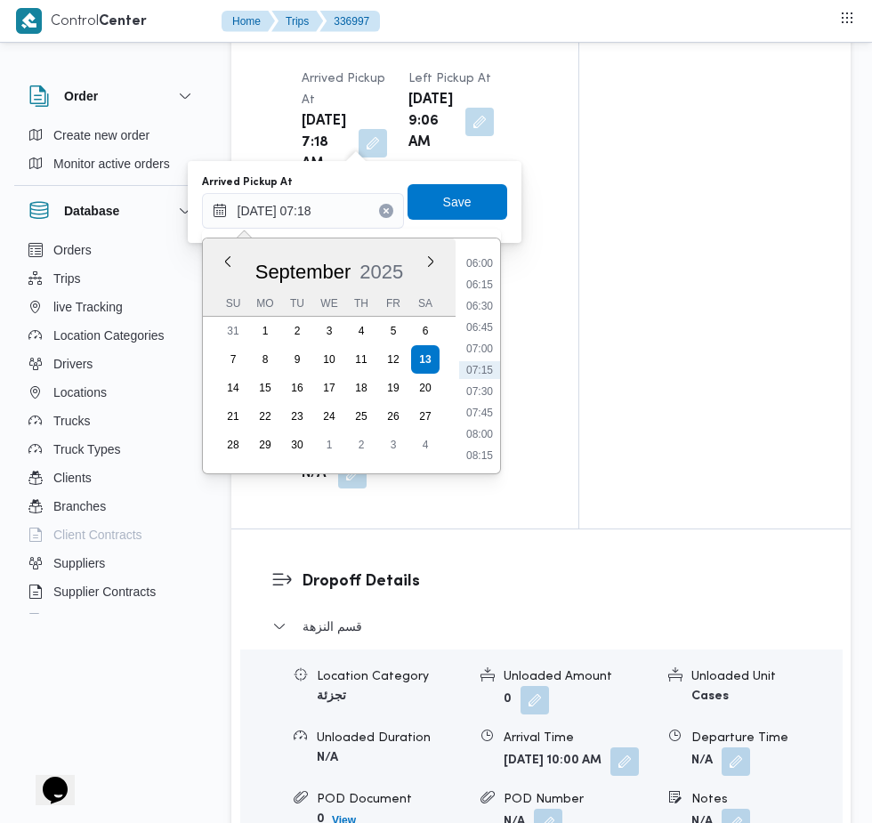
click at [487, 298] on li "06:30" at bounding box center [479, 306] width 41 height 18
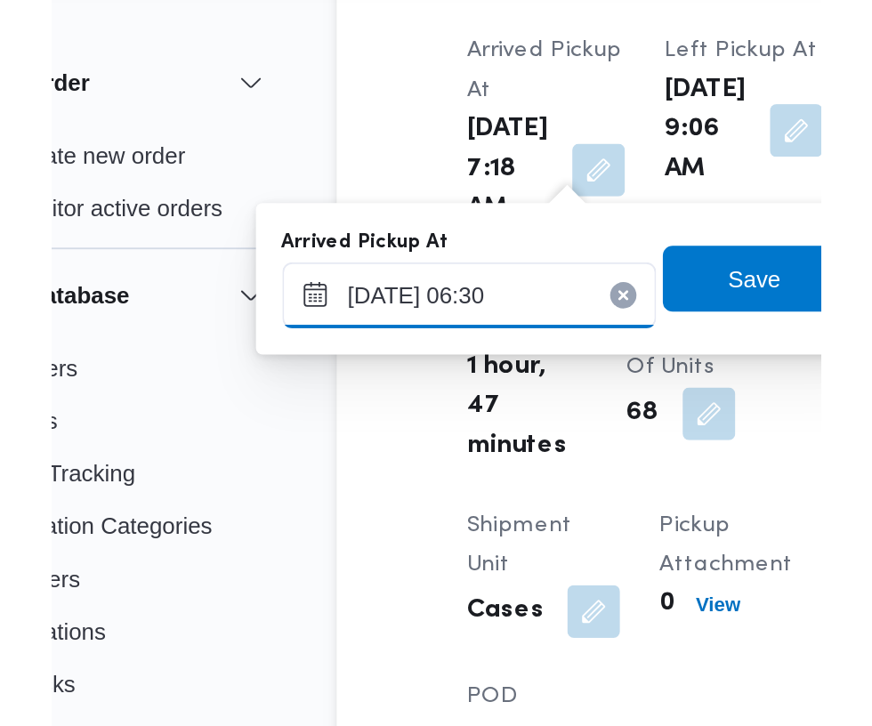
scroll to position [1992, 0]
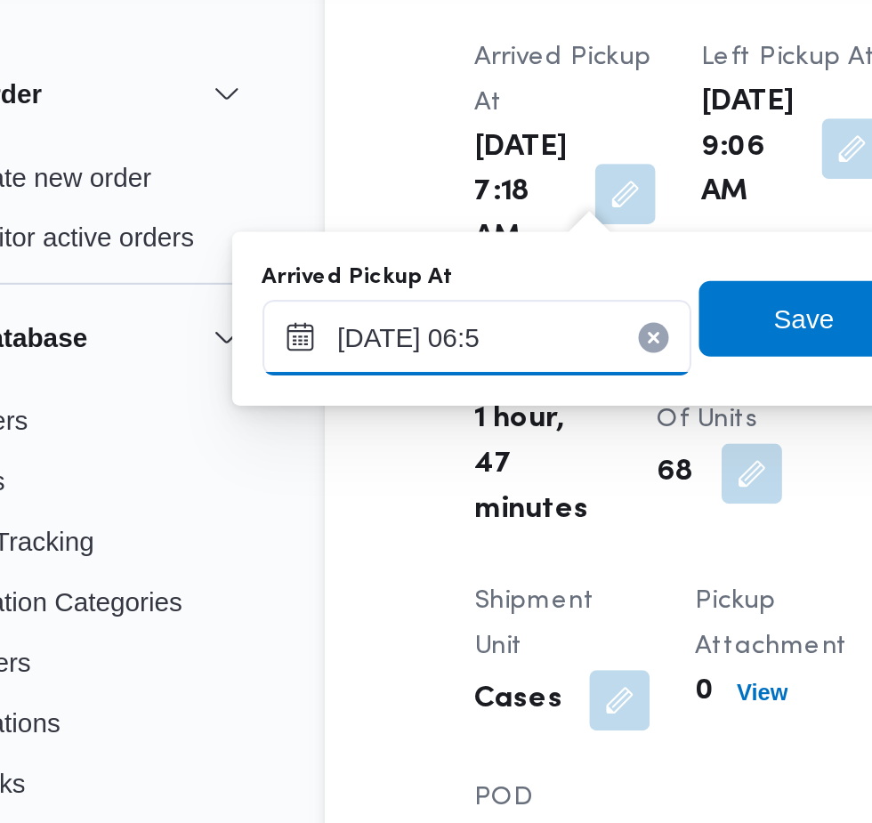
type input "[DATE] 06:53"
click at [443, 199] on span "Save" at bounding box center [457, 202] width 100 height 36
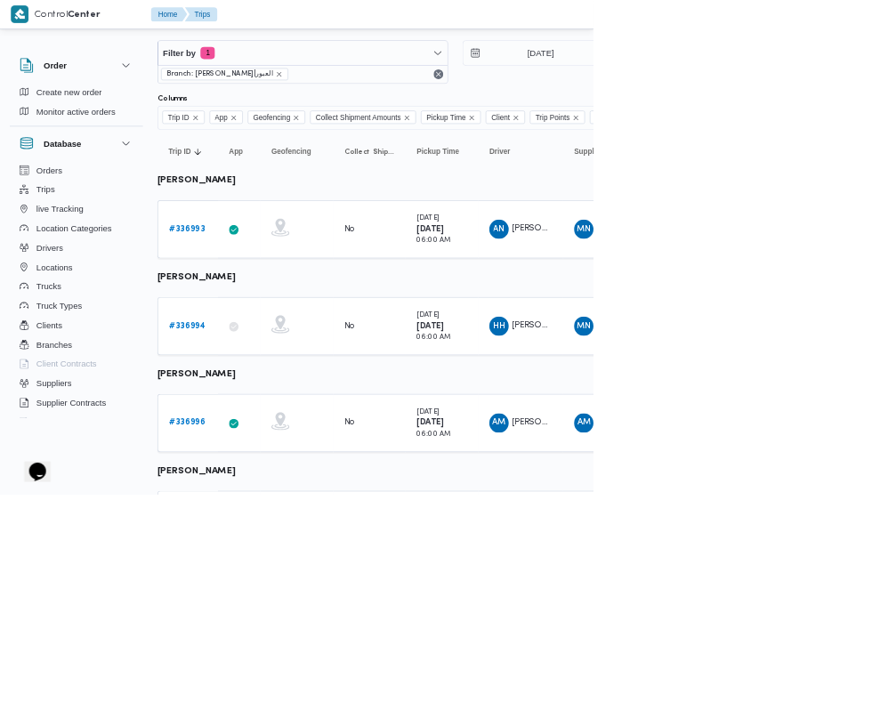
scroll to position [52, 0]
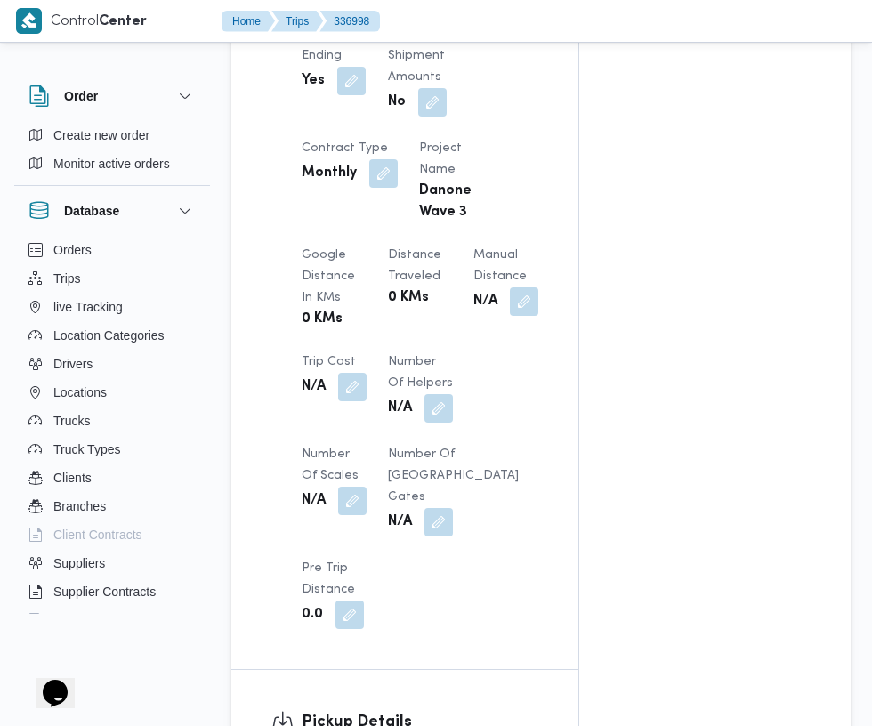
scroll to position [1327, 0]
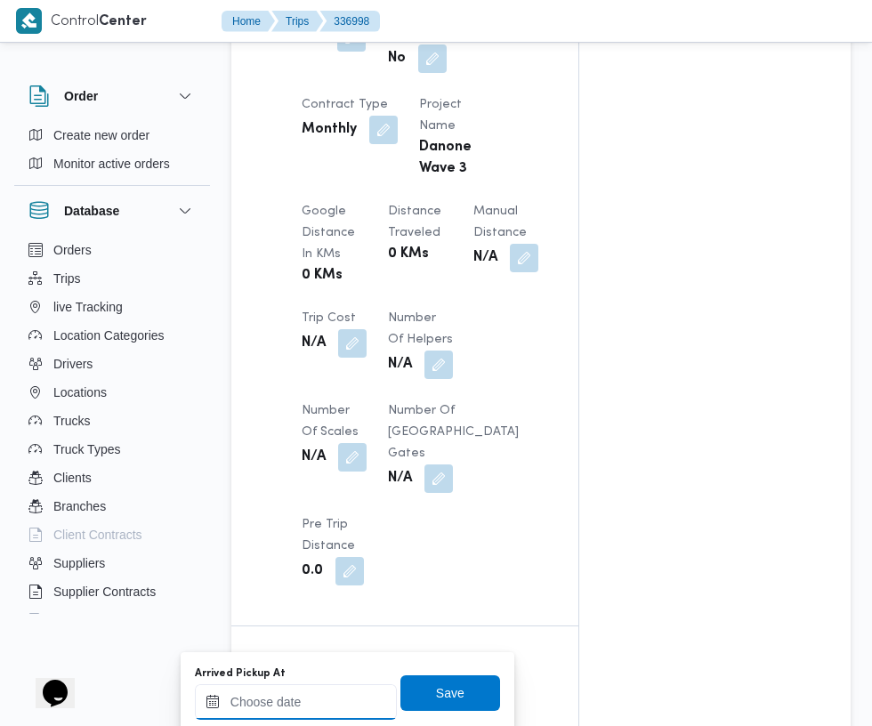
click at [326, 698] on input "Arrived Pickup At" at bounding box center [296, 702] width 202 height 36
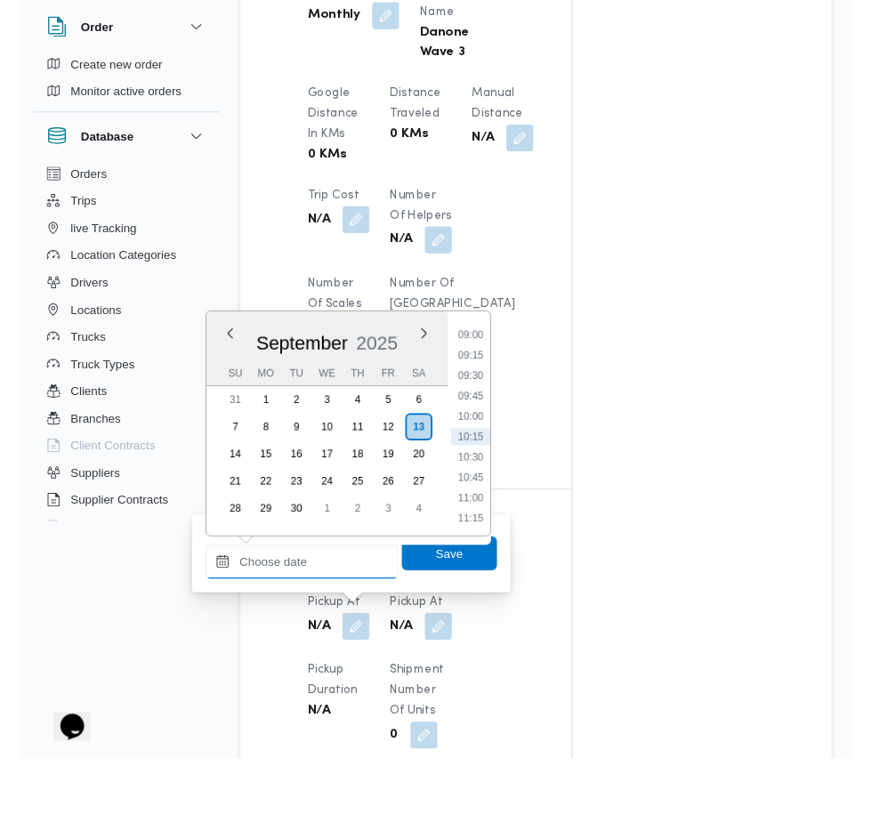
scroll to position [1373, 0]
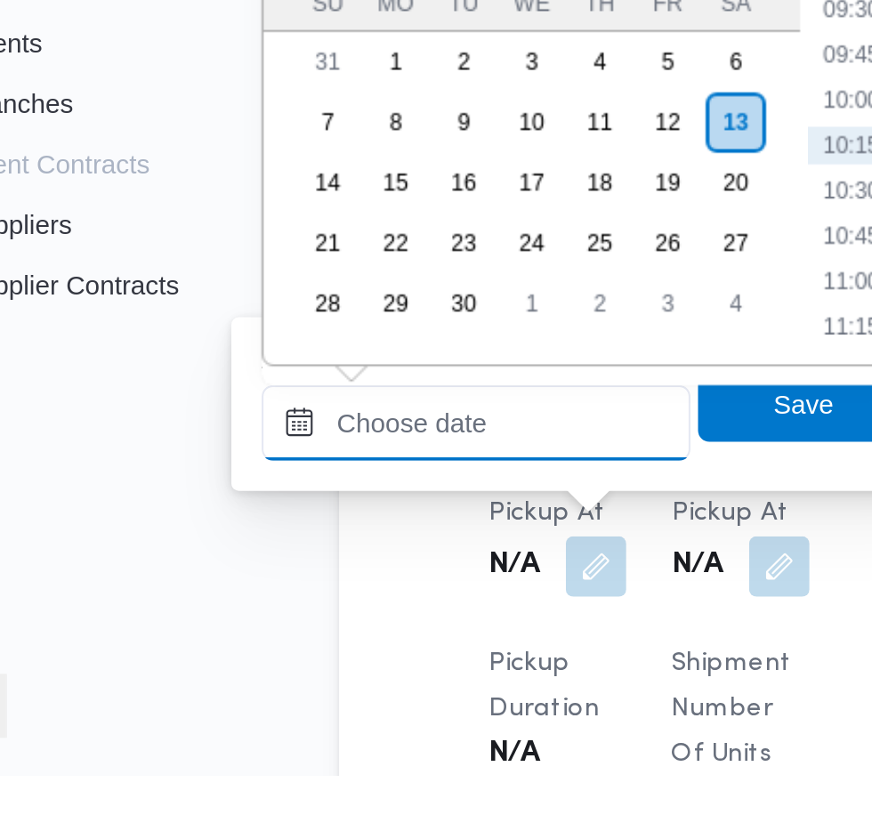
click at [322, 658] on input "Arrived Pickup At" at bounding box center [296, 657] width 202 height 36
paste input "[DATE] 07:30"
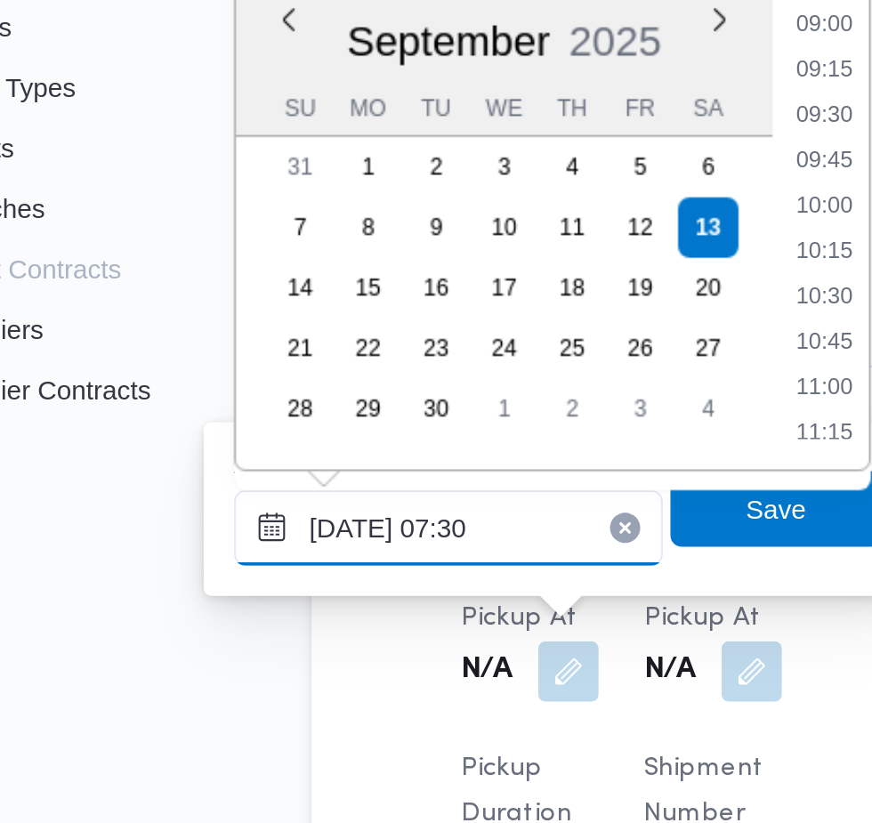
scroll to position [640, 0]
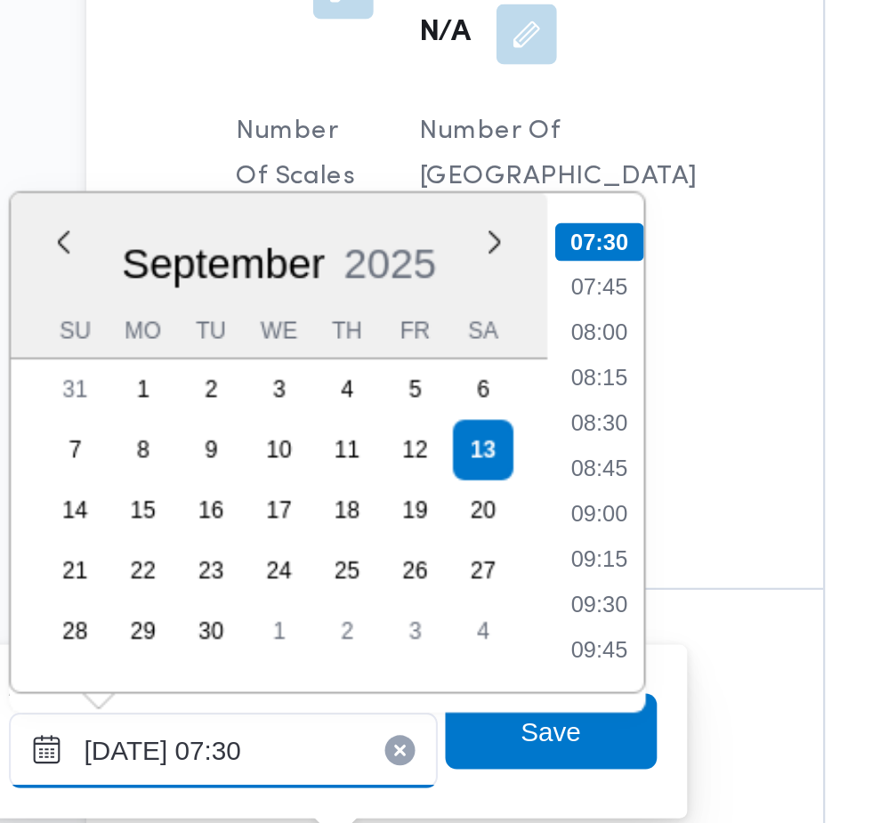
type input "[DATE] 07:30"
click at [475, 415] on li "07:30" at bounding box center [473, 417] width 42 height 18
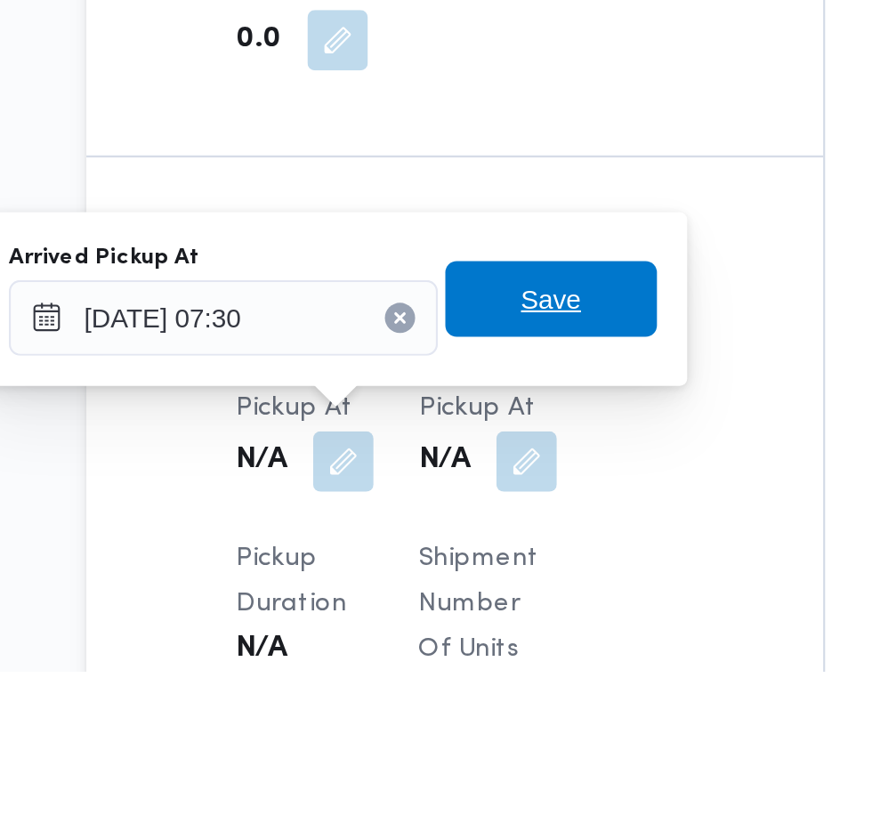
click at [460, 651] on span "Save" at bounding box center [450, 647] width 28 height 21
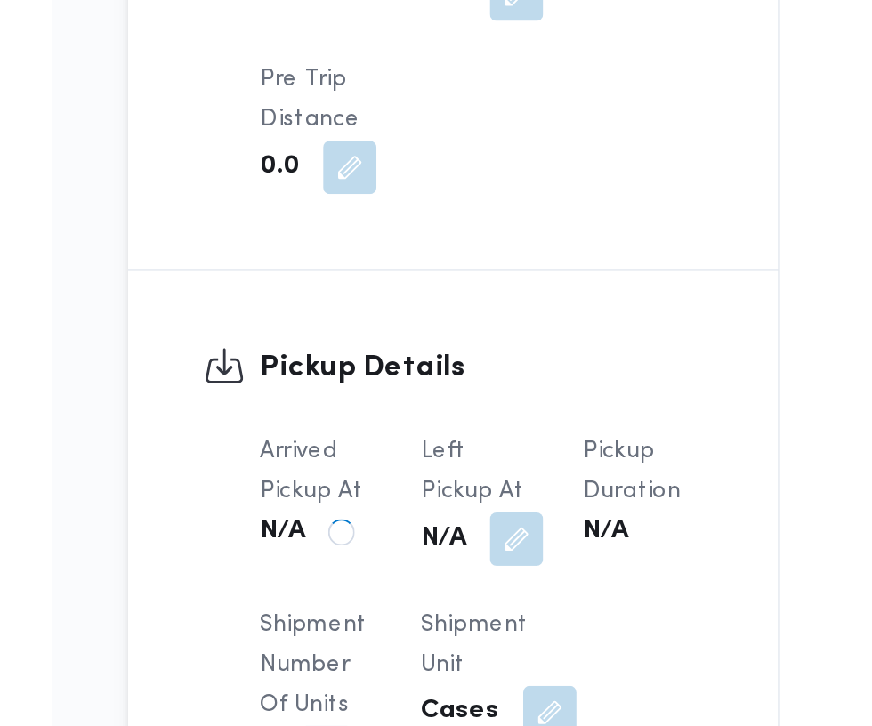
scroll to position [1425, 0]
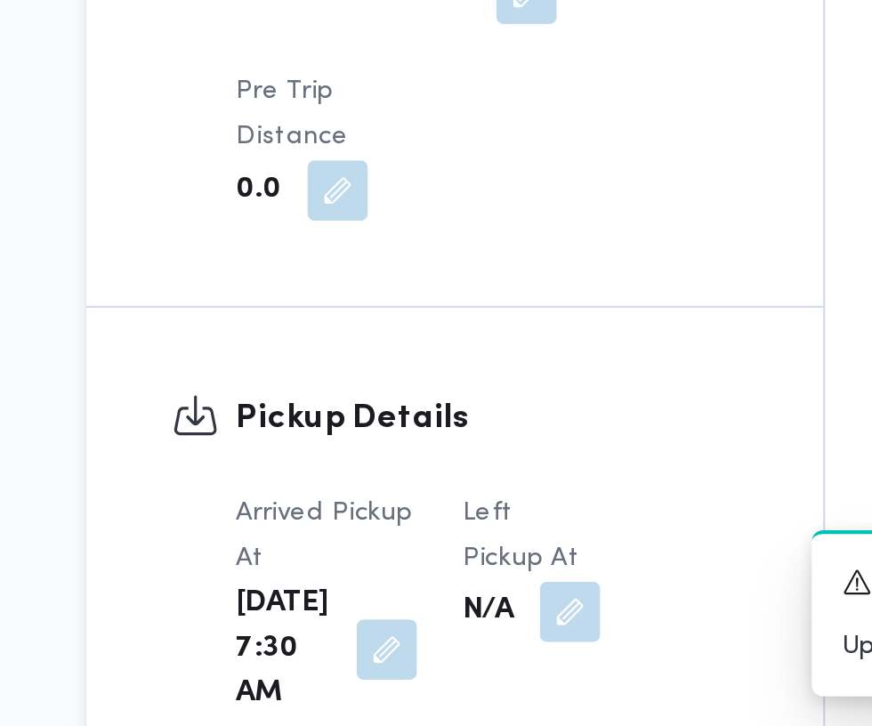
click at [447, 663] on button "button" at bounding box center [459, 671] width 28 height 28
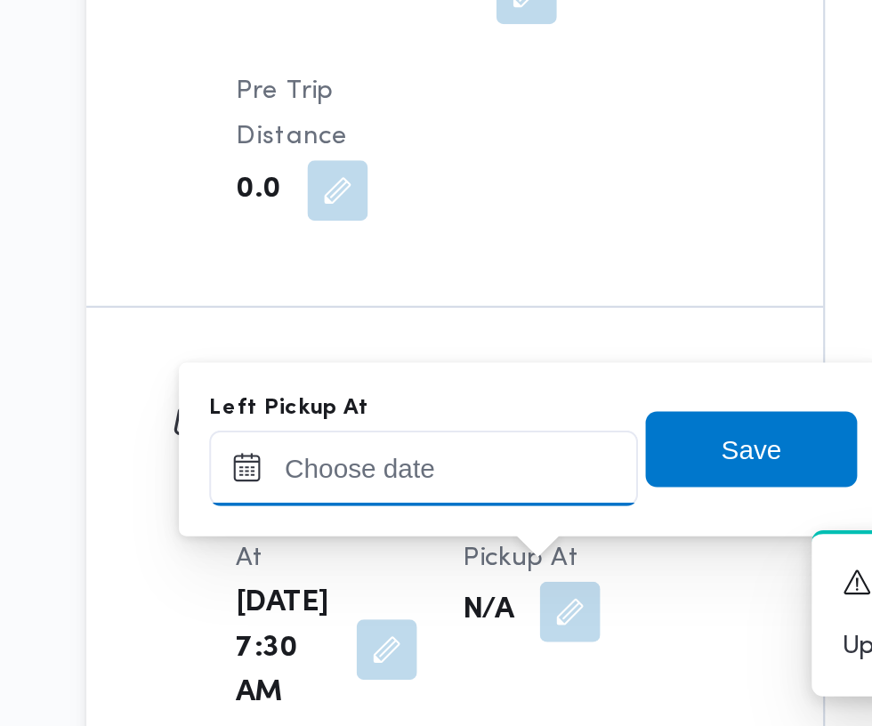
click at [421, 604] on input "Left Pickup At" at bounding box center [390, 604] width 202 height 36
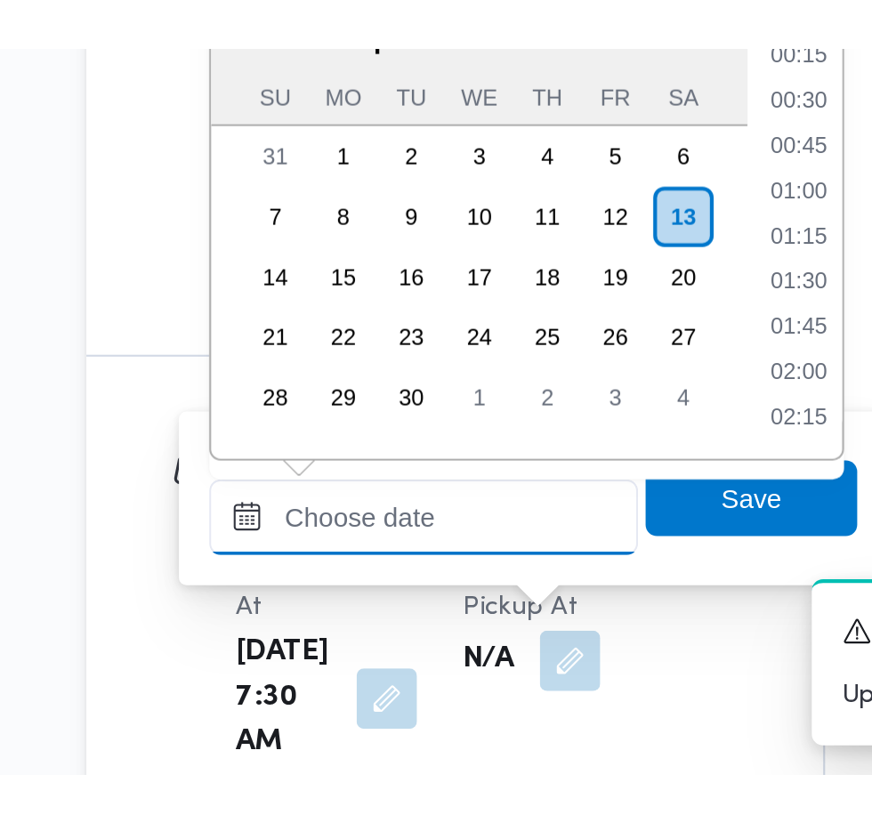
scroll to position [767, 0]
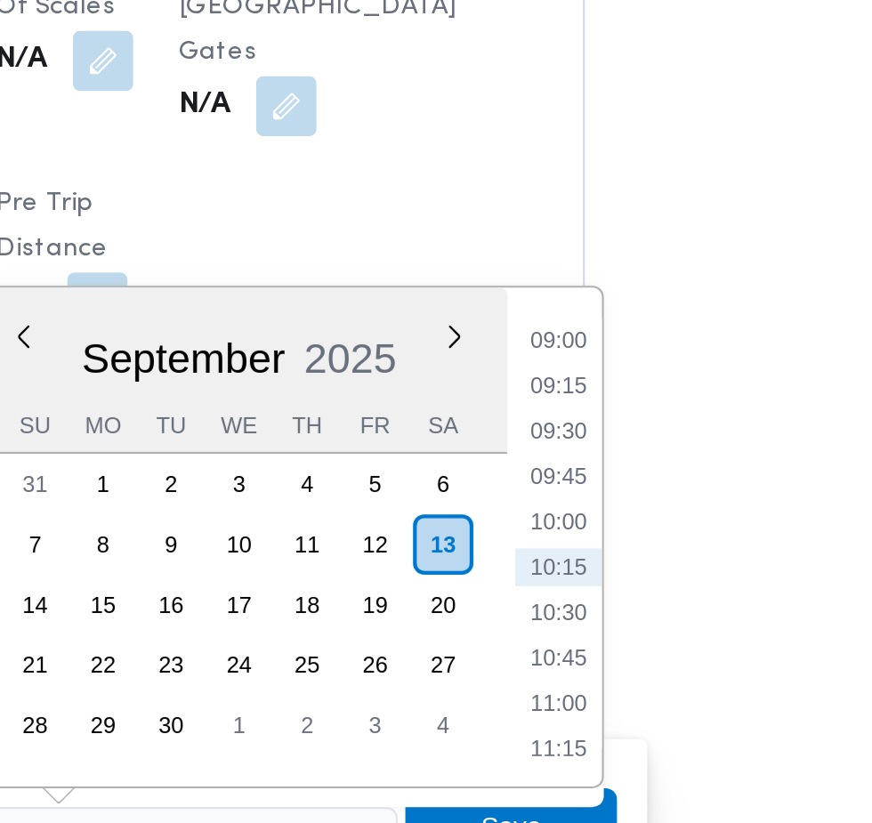
click at [563, 439] on li "09:00" at bounding box center [566, 442] width 41 height 18
type input "[DATE] 09:00"
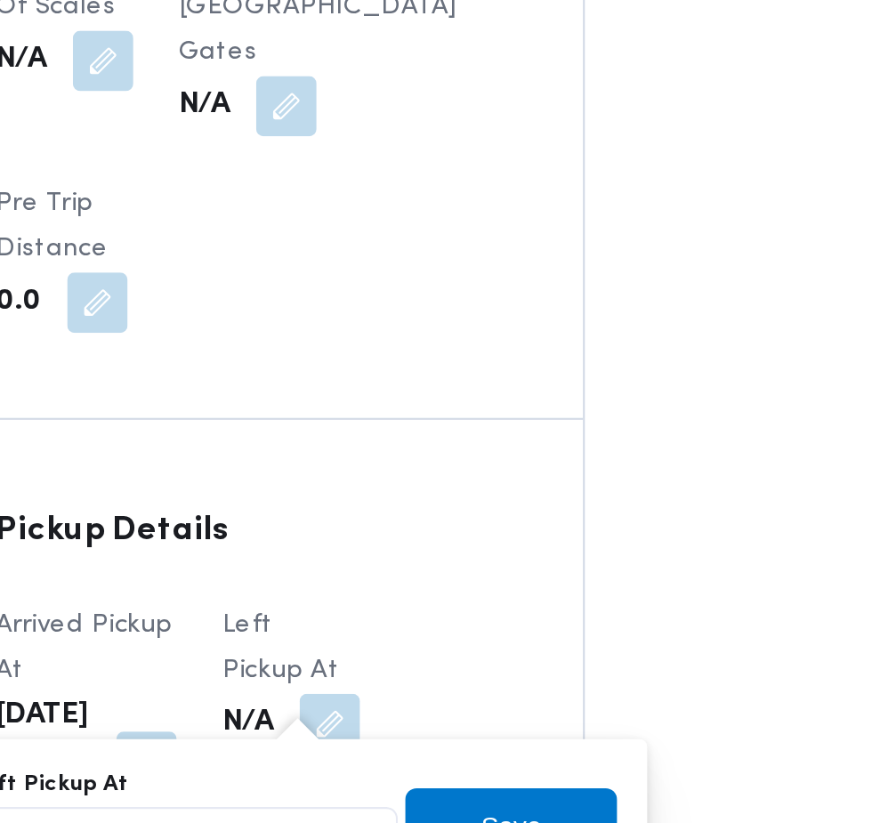
scroll to position [1474, 0]
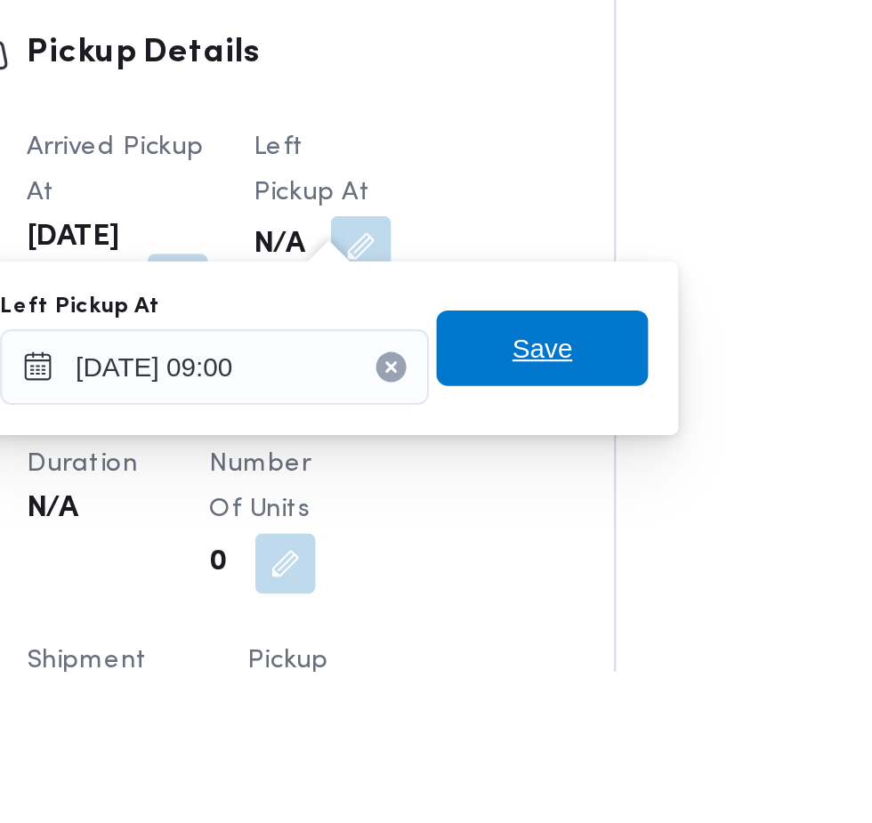
click at [568, 673] on span "Save" at bounding box center [545, 671] width 100 height 36
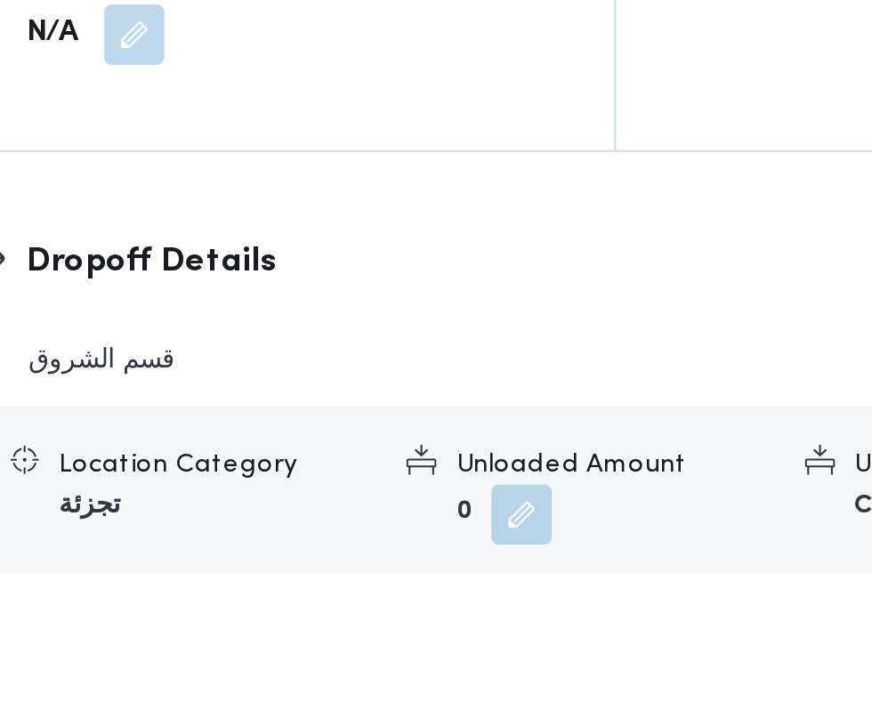
scroll to position [1980, 0]
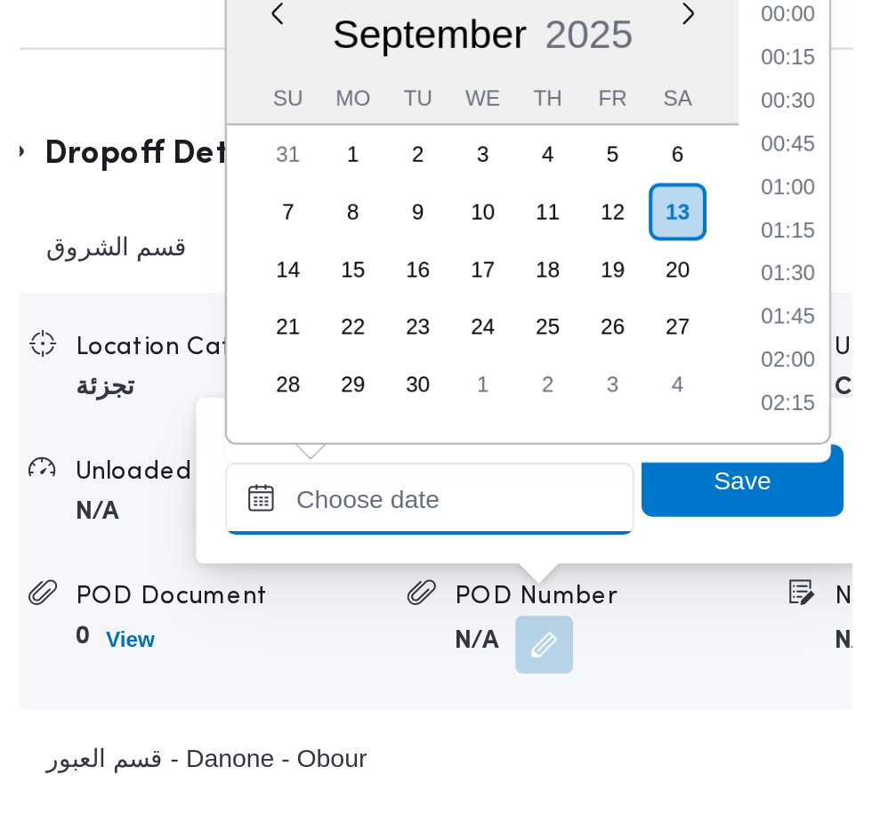
scroll to position [2080, 0]
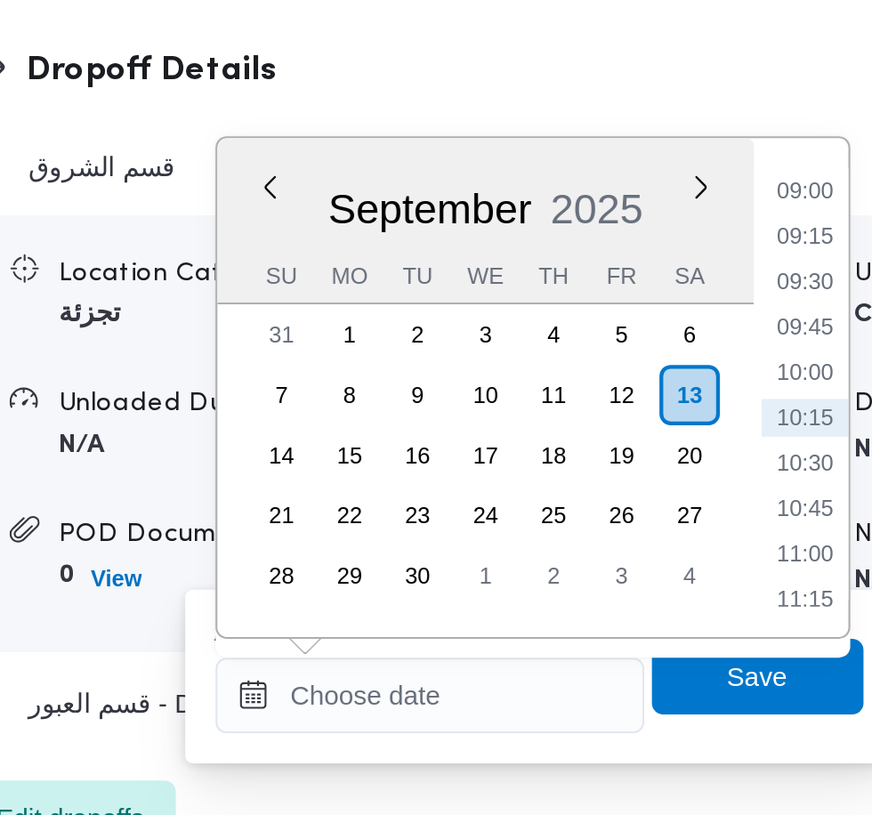
click at [671, 595] on li "09:45" at bounding box center [668, 593] width 41 height 18
type input "[DATE] 09:45"
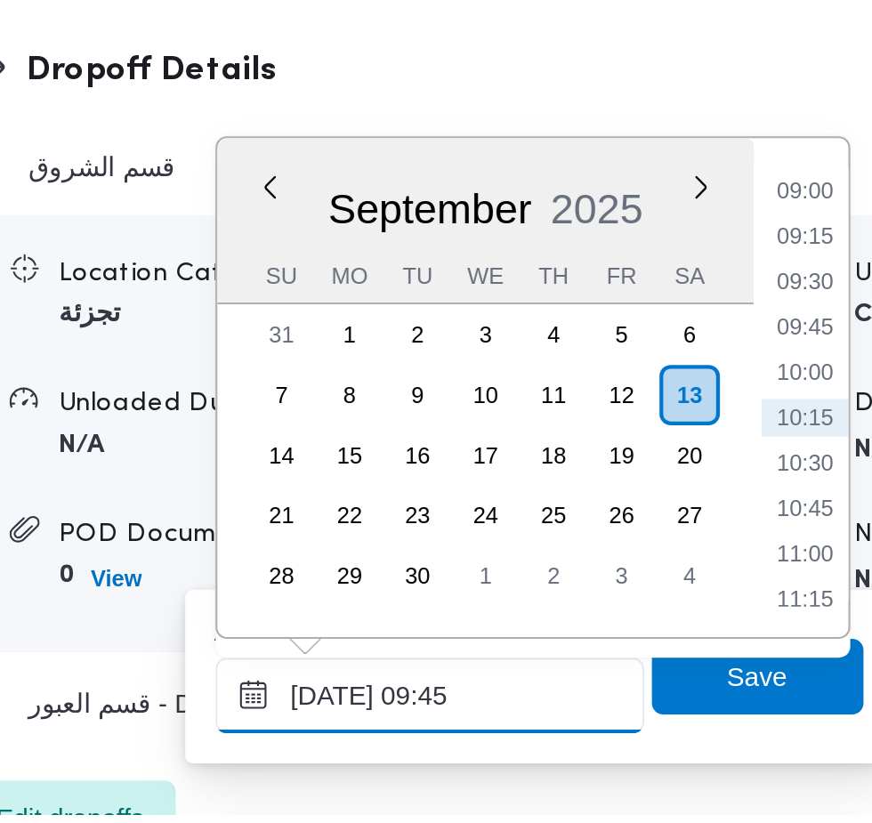
scroll to position [2153, 0]
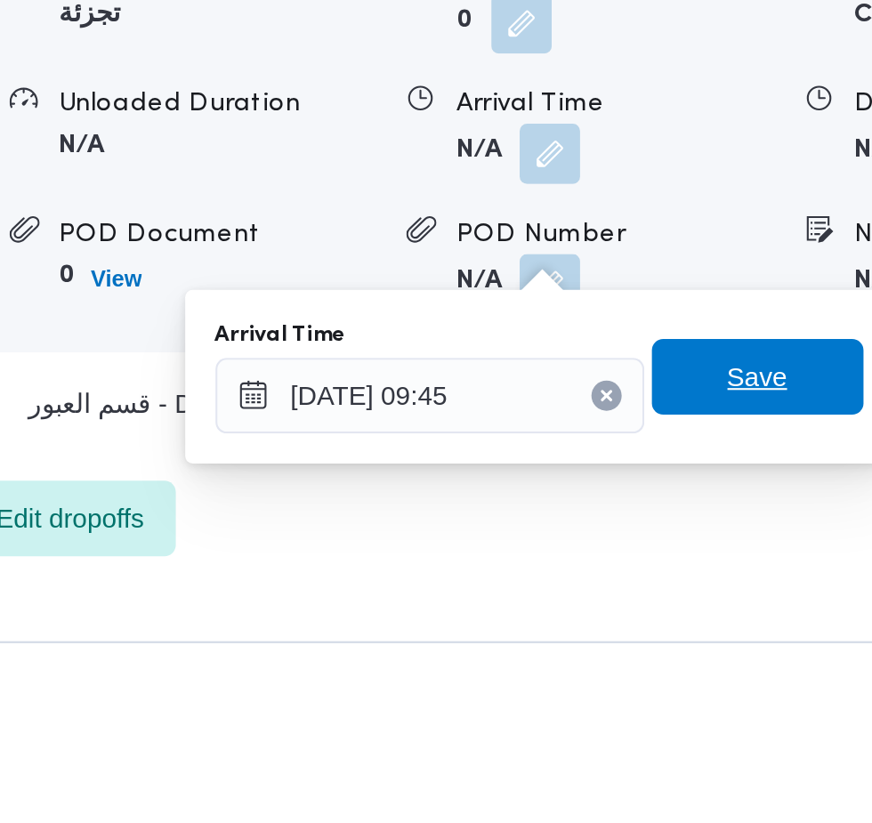
click at [651, 691] on span "Save" at bounding box center [646, 683] width 28 height 21
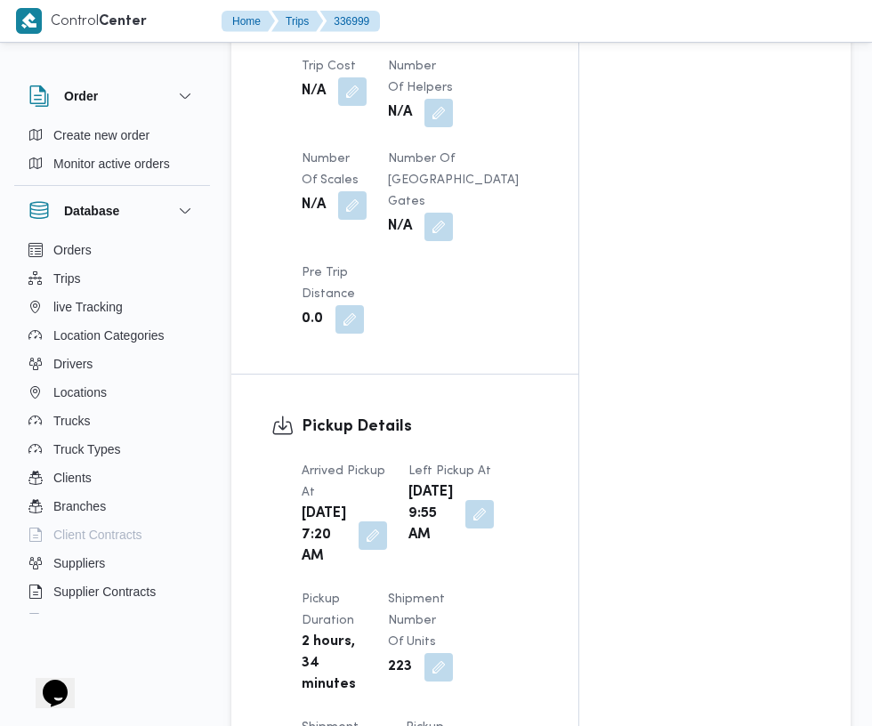
scroll to position [1729, 0]
